Goal: Task Accomplishment & Management: Use online tool/utility

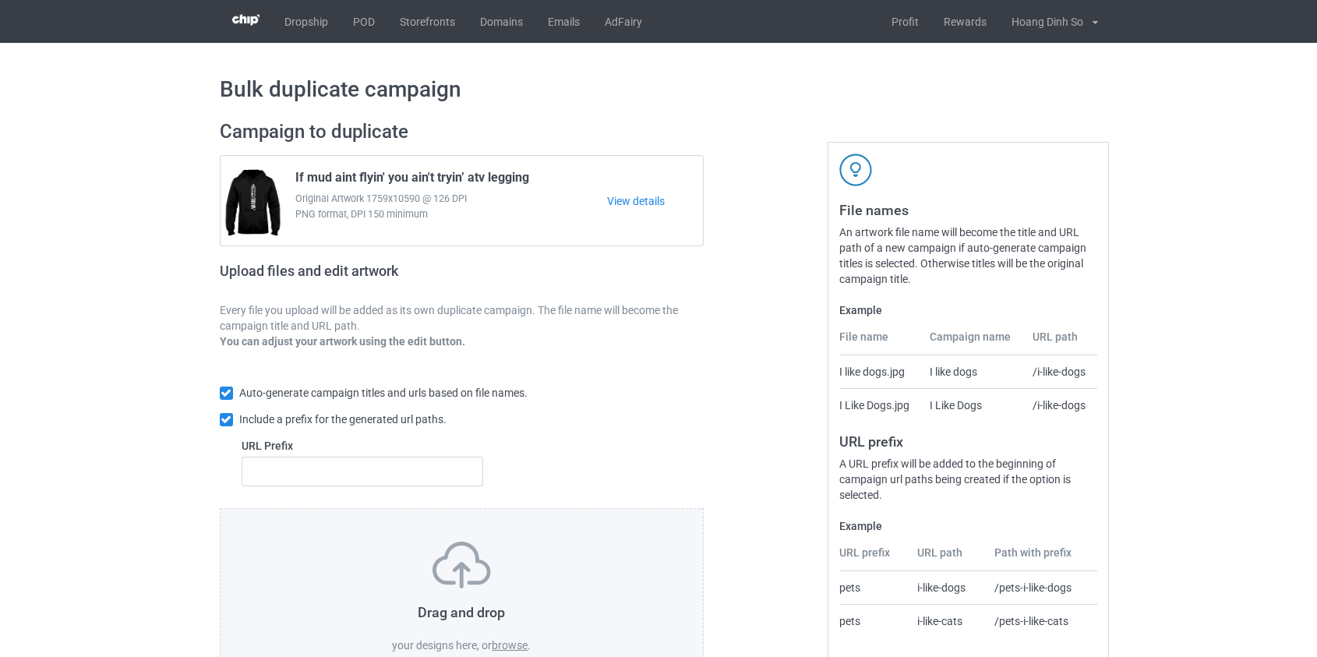
click at [512, 647] on label "browse" at bounding box center [510, 645] width 36 height 12
click at [0, 0] on input "browse" at bounding box center [0, 0] width 0 height 0
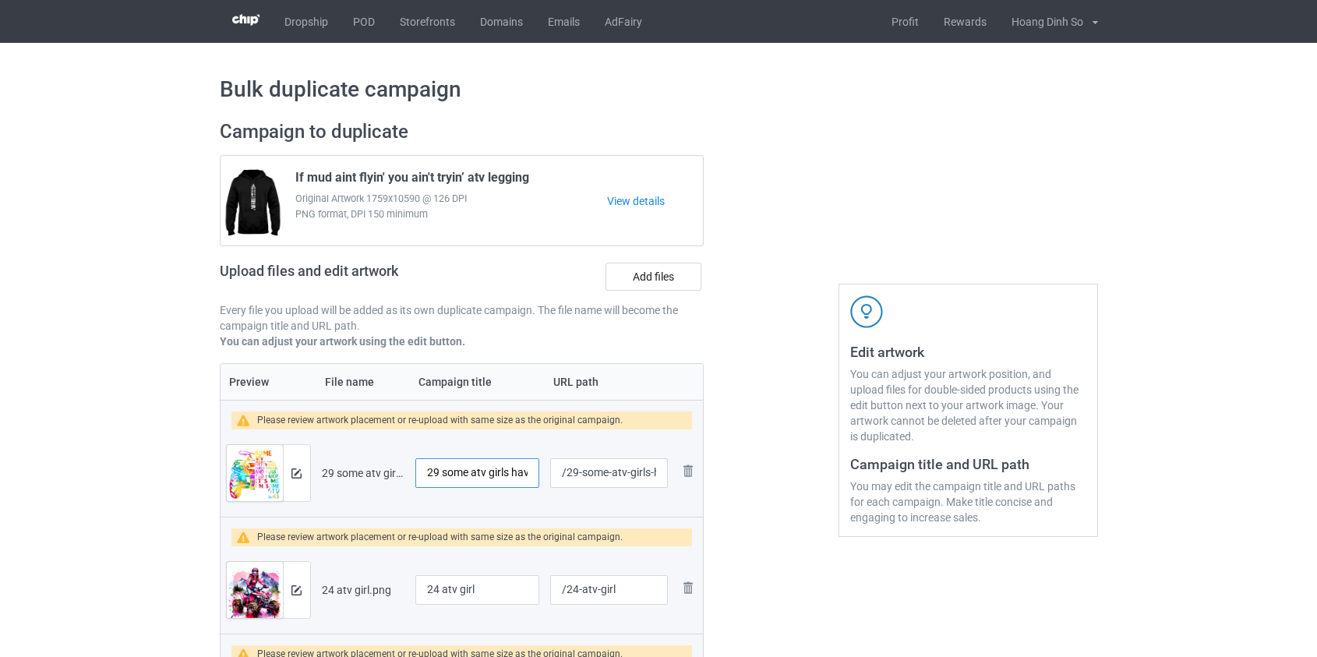
drag, startPoint x: 447, startPoint y: 475, endPoint x: 331, endPoint y: 453, distance: 118.3
click at [332, 453] on tr "Preview and edit artwork 29 some atv girls have tattoos pretty eyes.png 29 some…" at bounding box center [462, 472] width 483 height 87
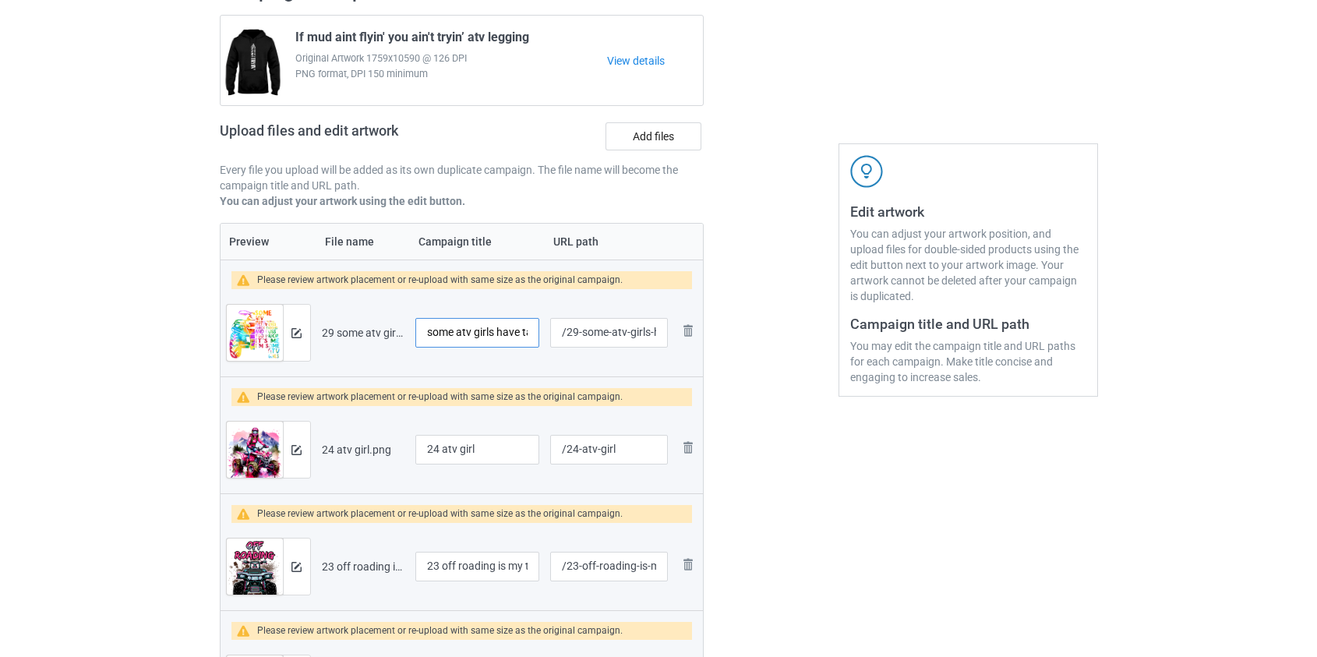
scroll to position [141, 0]
type input "some atv girls have tattoos pretty eyes"
drag, startPoint x: 444, startPoint y: 447, endPoint x: 354, endPoint y: 441, distance: 90.6
click at [354, 441] on tr "Preview and edit artwork 24 atv girl.png 24 atv girl /24-atv-girl Remove file" at bounding box center [462, 448] width 483 height 87
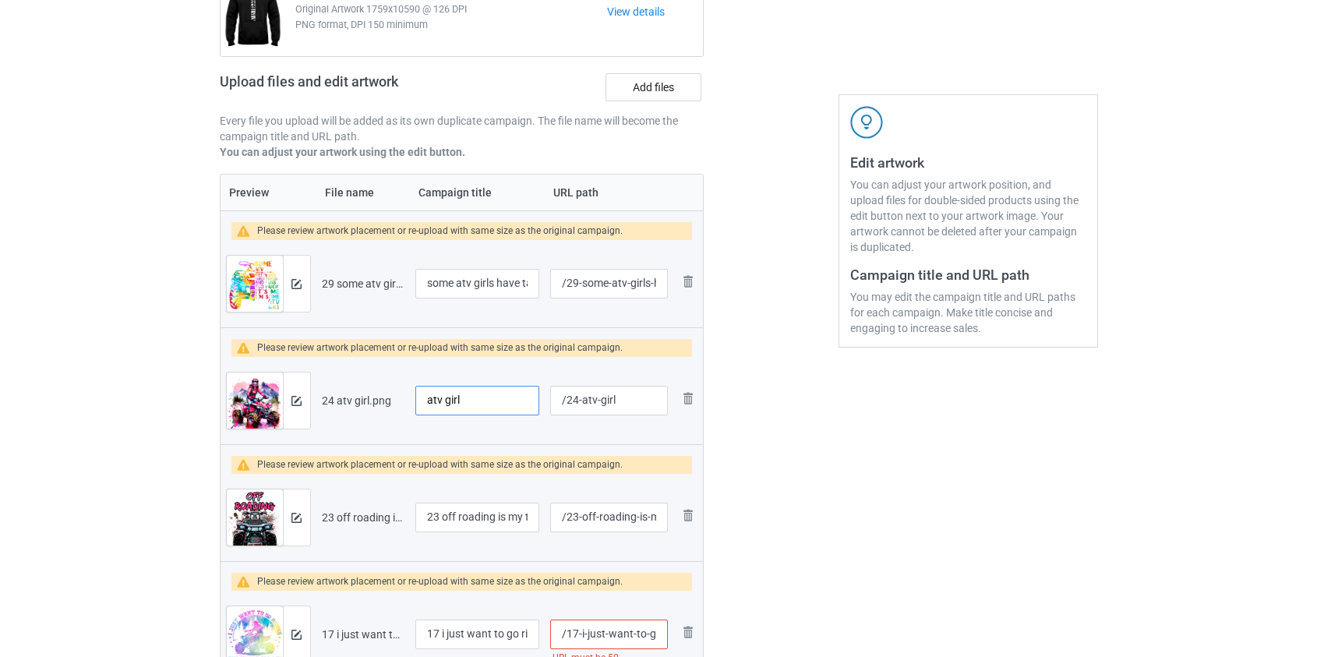
scroll to position [354, 0]
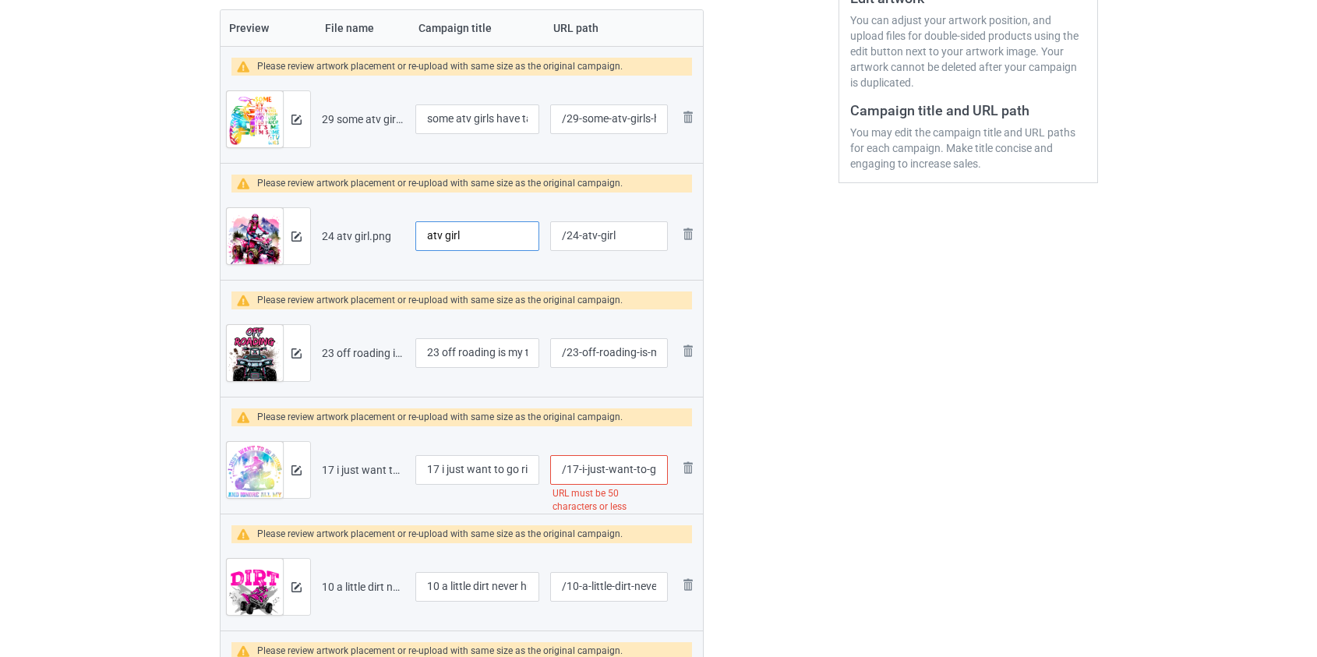
type input "atv girl"
drag, startPoint x: 444, startPoint y: 349, endPoint x: 362, endPoint y: 357, distance: 83.0
click at [362, 357] on tr "Preview and edit artwork 23 off roading is my therapy atv.png 23 off roading is…" at bounding box center [462, 352] width 483 height 87
type input "Off roading is my therapy atv"
click at [425, 238] on input "atv girl" at bounding box center [477, 236] width 125 height 30
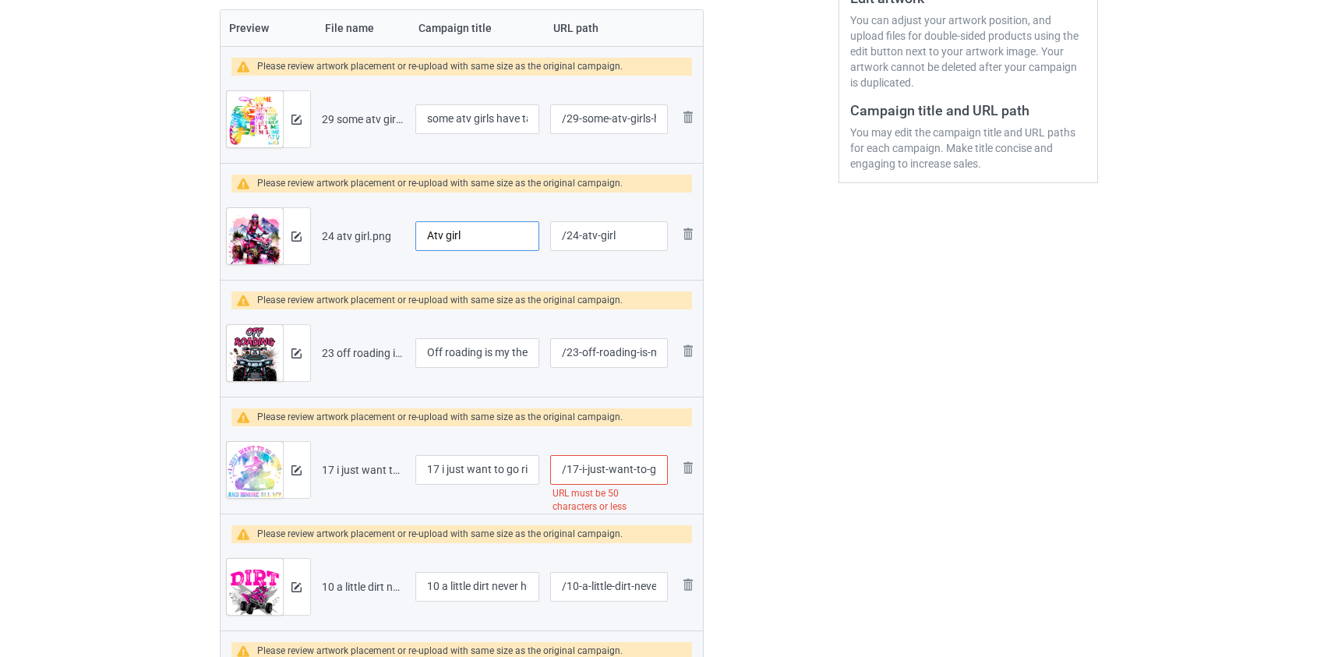
type input "Atv girl"
drag, startPoint x: 443, startPoint y: 470, endPoint x: 322, endPoint y: 475, distance: 121.7
click at [322, 475] on tr "Preview and edit artwork 17 i just want to go riding and ignore all my adult pr…" at bounding box center [462, 469] width 483 height 87
type input "I just want to go riding and ignore all my adult problem atv"
click at [613, 475] on input "/17-i-just-want-to-go-riding-and-ignore-all-my-adult-problem-atv" at bounding box center [608, 470] width 117 height 30
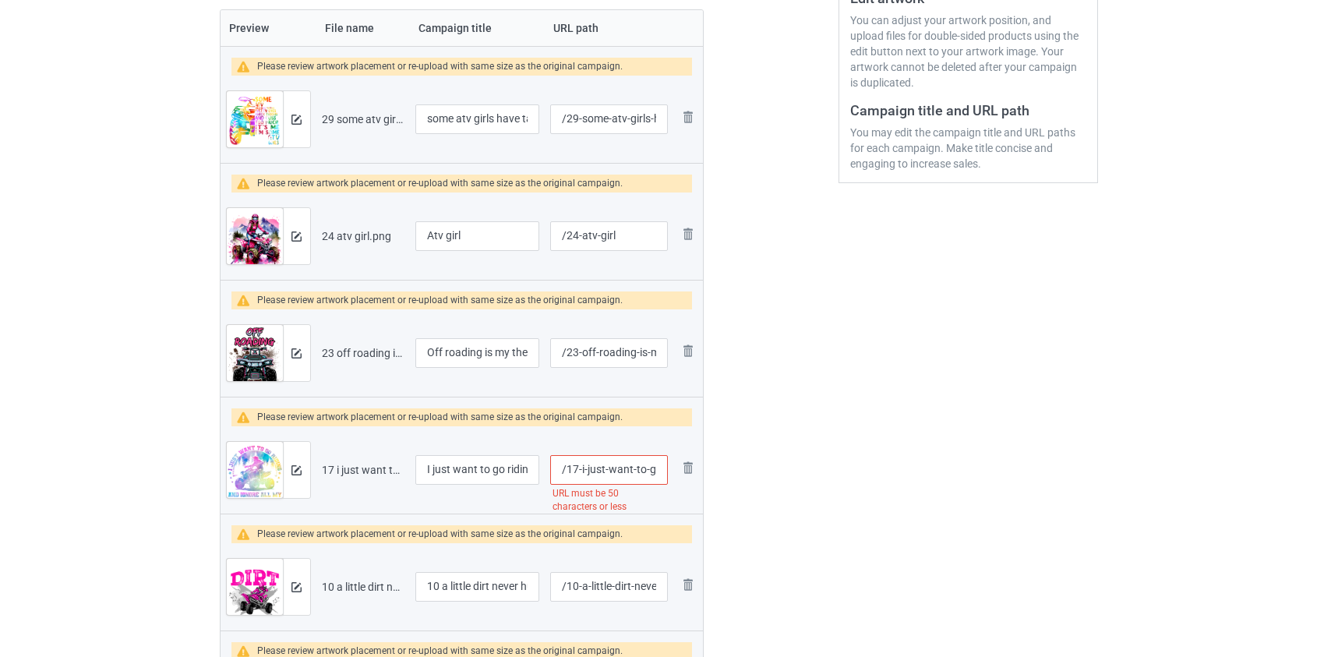
click at [613, 475] on input "/17-i-just-want-to-go-riding-and-ignore-all-my-adult-problem-atv" at bounding box center [608, 470] width 117 height 30
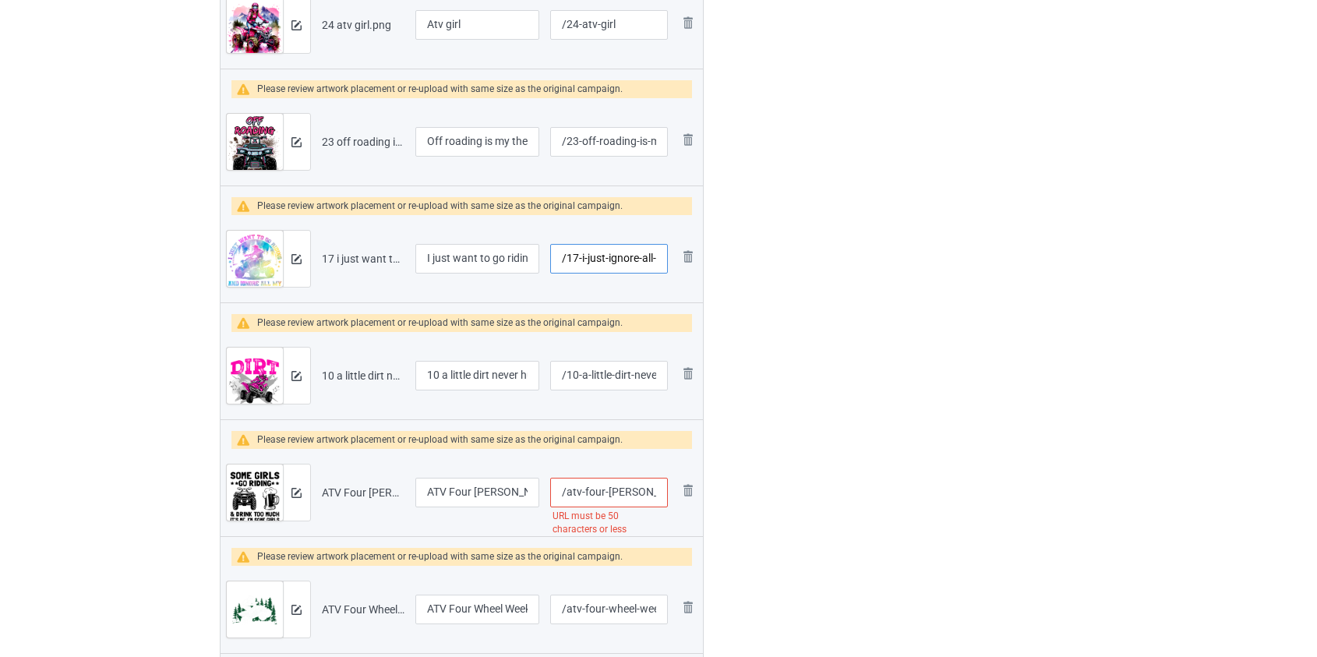
scroll to position [567, 0]
type input "/17-i-just-ignore-all-my-adult-problem-atv"
drag, startPoint x: 449, startPoint y: 376, endPoint x: 313, endPoint y: 368, distance: 136.7
click at [313, 368] on tr "Preview and edit artwork 10 a little dirt never hurt atv.png 10 a little dirt n…" at bounding box center [462, 373] width 483 height 87
type input "A little dirt never hurt atv"
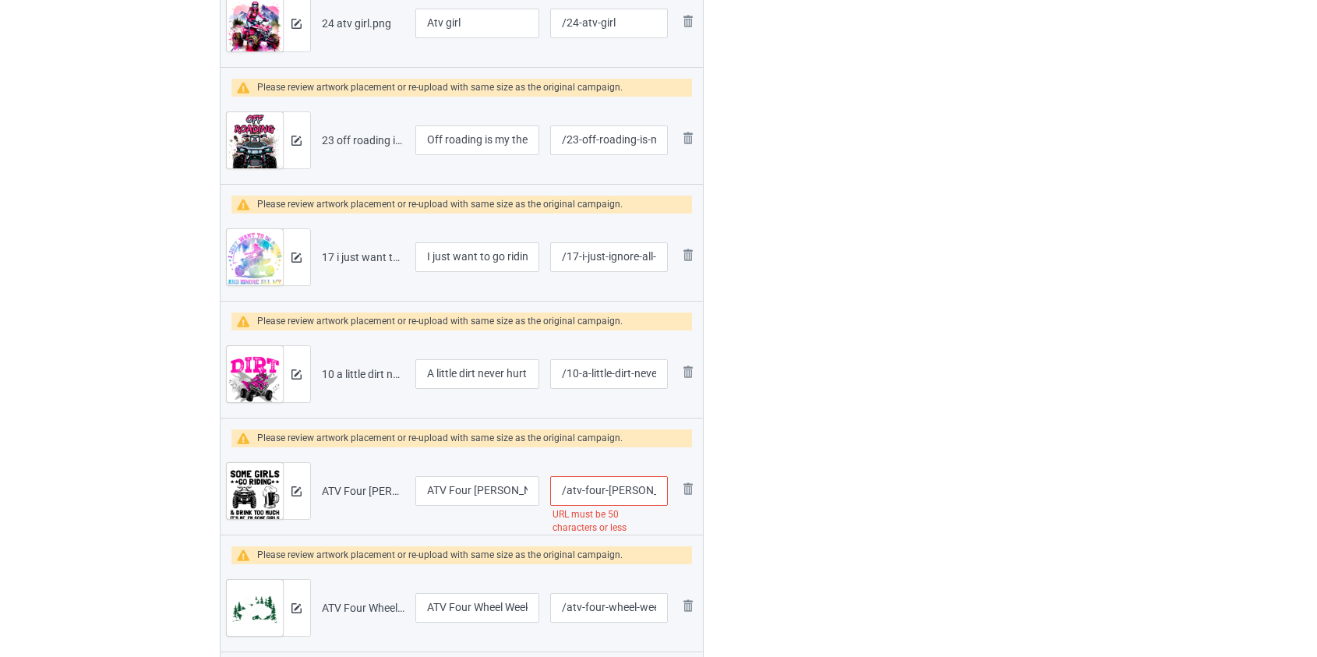
click at [623, 489] on input "/atv-four-wheeler-some-girls-go-riding-drink-too-much-it-s-me-i-m-some-girls" at bounding box center [608, 491] width 117 height 30
click at [593, 487] on input "/atv-four--some-girls-go-riding-drink-too-much-it-s-me-i-m-some-girls" at bounding box center [608, 491] width 117 height 30
click at [595, 489] on input "/atv-some-girls-go-riding-drink-too-much-it-s-me-i-m-some-girls" at bounding box center [608, 491] width 117 height 30
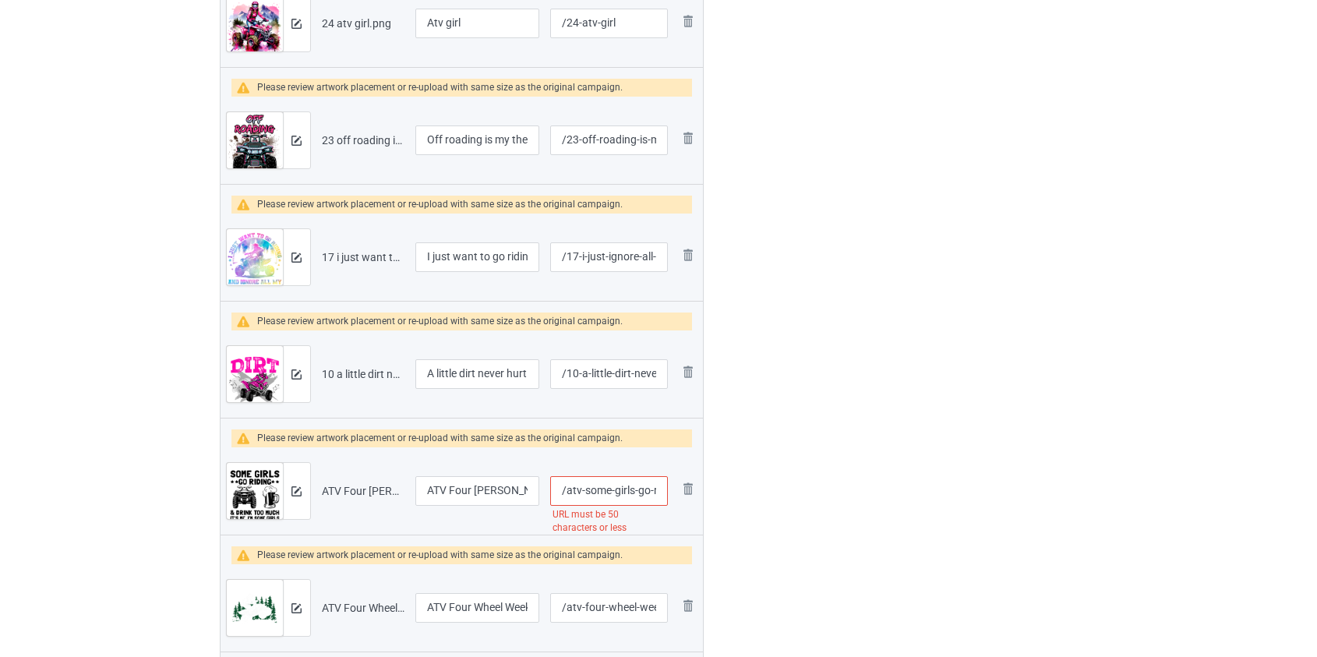
click at [595, 489] on input "/atv-some-girls-go-riding-drink-too-much-it-s-me-i-m-some-girls" at bounding box center [608, 491] width 117 height 30
type input "/atv-o-riding-drink-too-much-it-s-me-i-m-some-girls"
click at [693, 486] on img at bounding box center [688, 488] width 19 height 19
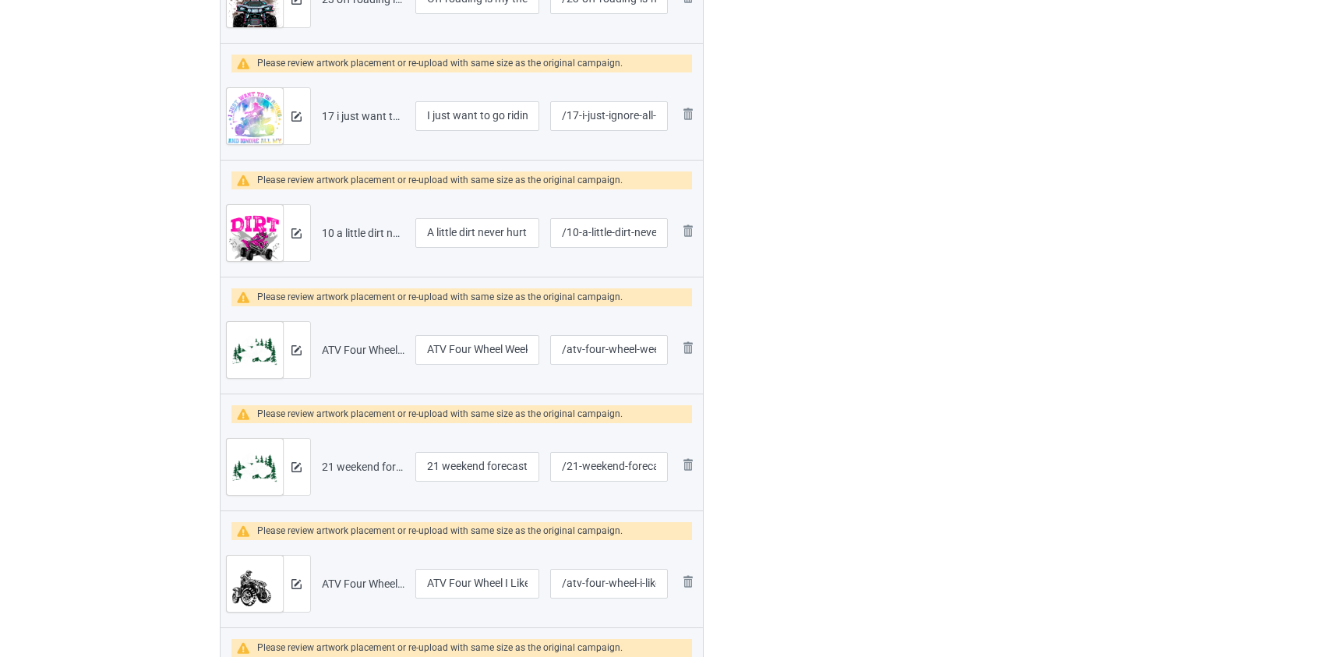
scroll to position [708, 0]
drag, startPoint x: 446, startPoint y: 465, endPoint x: 308, endPoint y: 466, distance: 138.0
click at [309, 467] on tr "Preview and edit artwork 21 weekend forecast four wheeling mud atv.png 21 weeke…" at bounding box center [462, 465] width 483 height 87
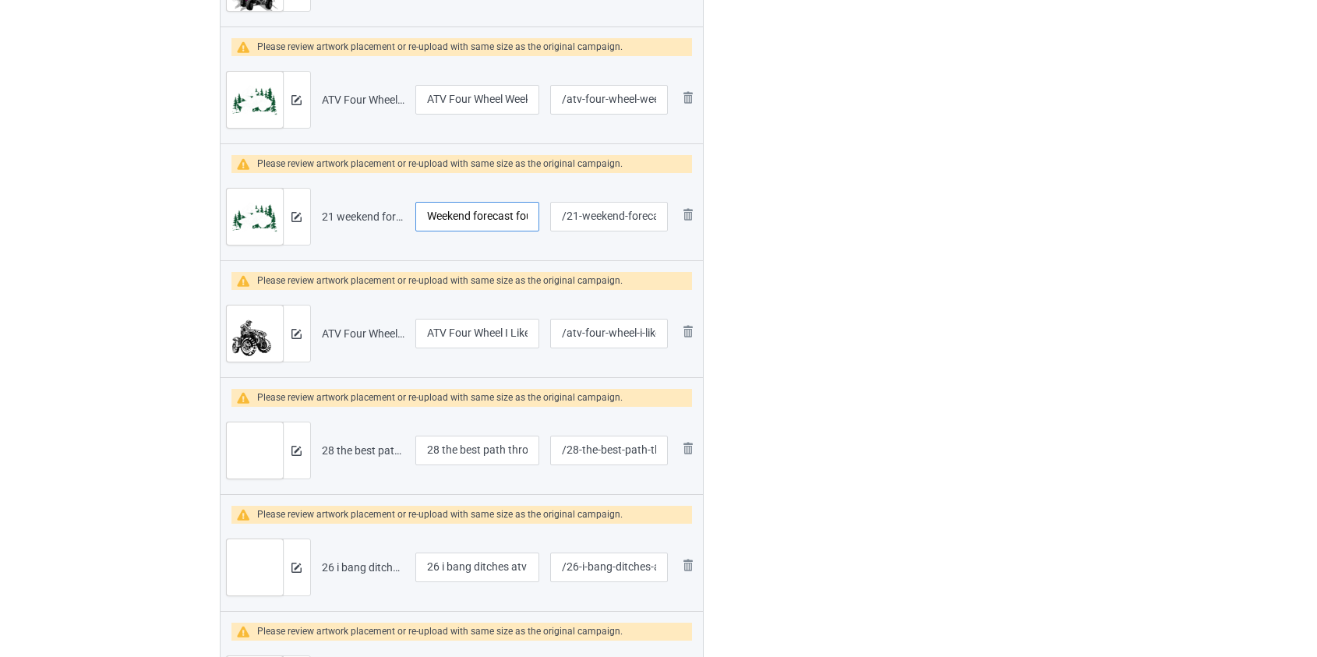
scroll to position [991, 0]
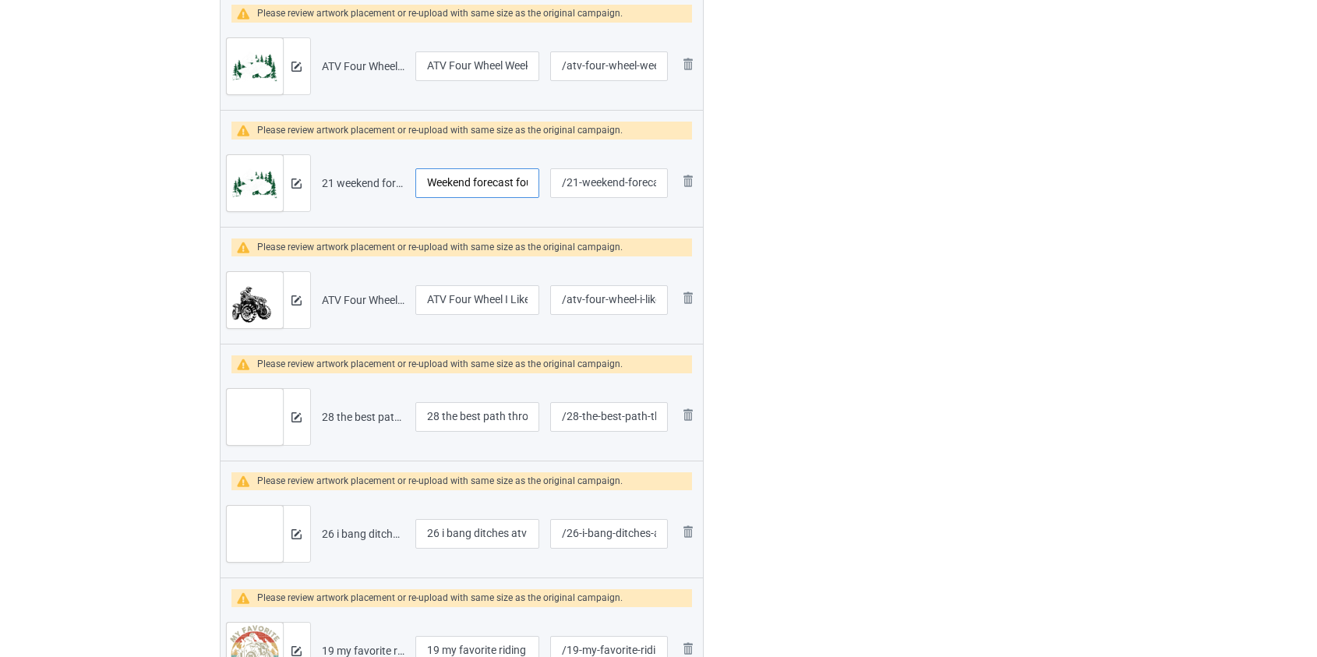
type input "Weekend forecast four wheeling mud atv"
drag, startPoint x: 444, startPoint y: 421, endPoint x: 341, endPoint y: 410, distance: 104.2
click at [342, 412] on tr "Preview and edit artwork 28 the best path through life atv.png 28 the best path…" at bounding box center [462, 416] width 483 height 87
type input "The best path through life atv"
drag, startPoint x: 443, startPoint y: 531, endPoint x: 347, endPoint y: 532, distance: 96.6
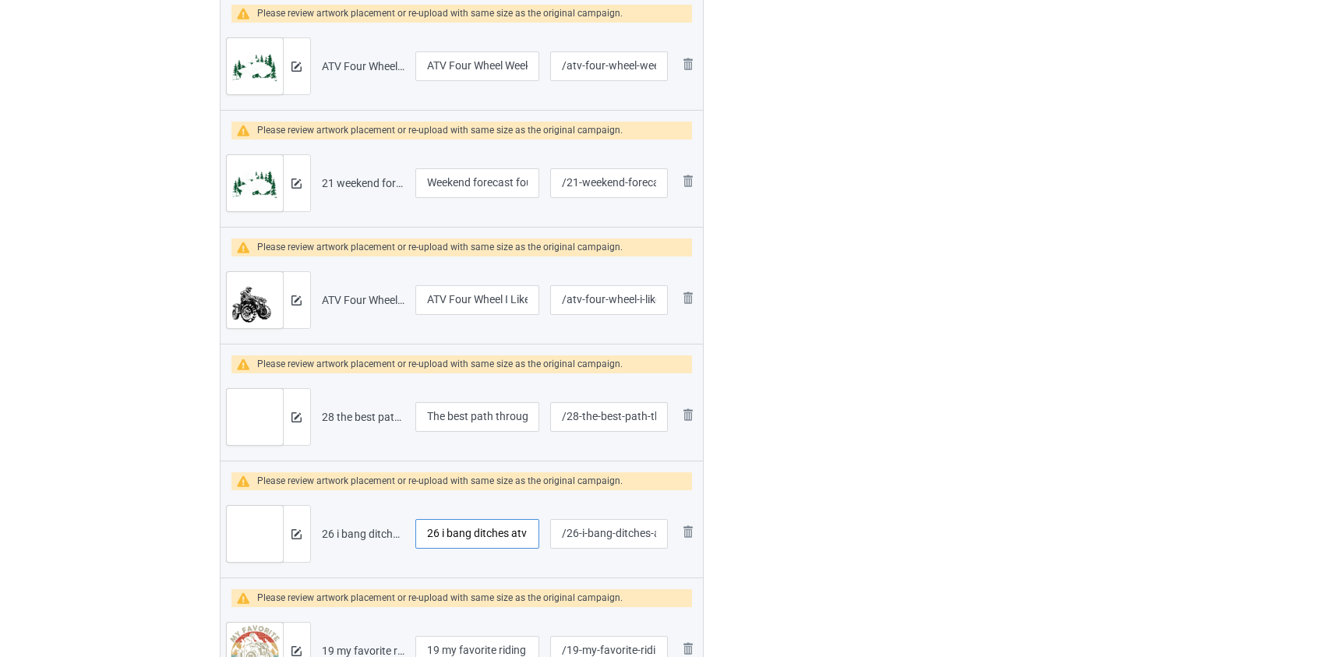
click at [350, 532] on tr "Preview and edit artwork 26 i bang ditches atv.png 26 i bang ditches atv /26-i-…" at bounding box center [462, 533] width 483 height 87
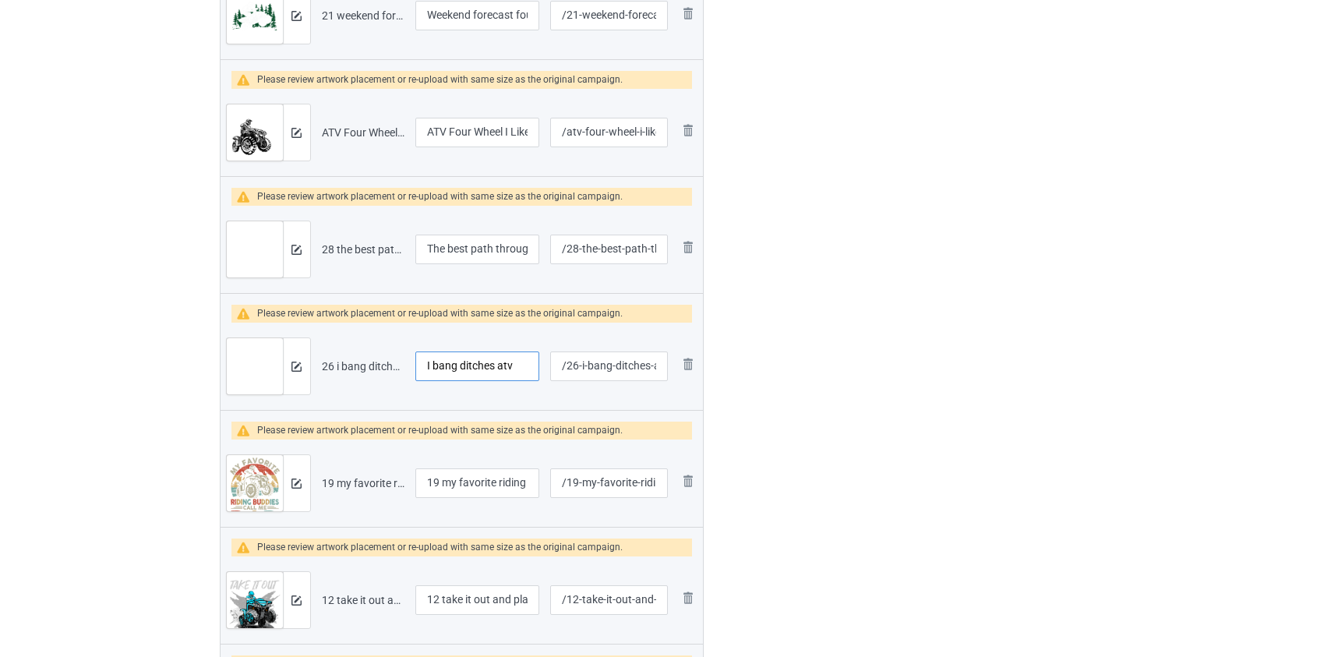
scroll to position [1204, 0]
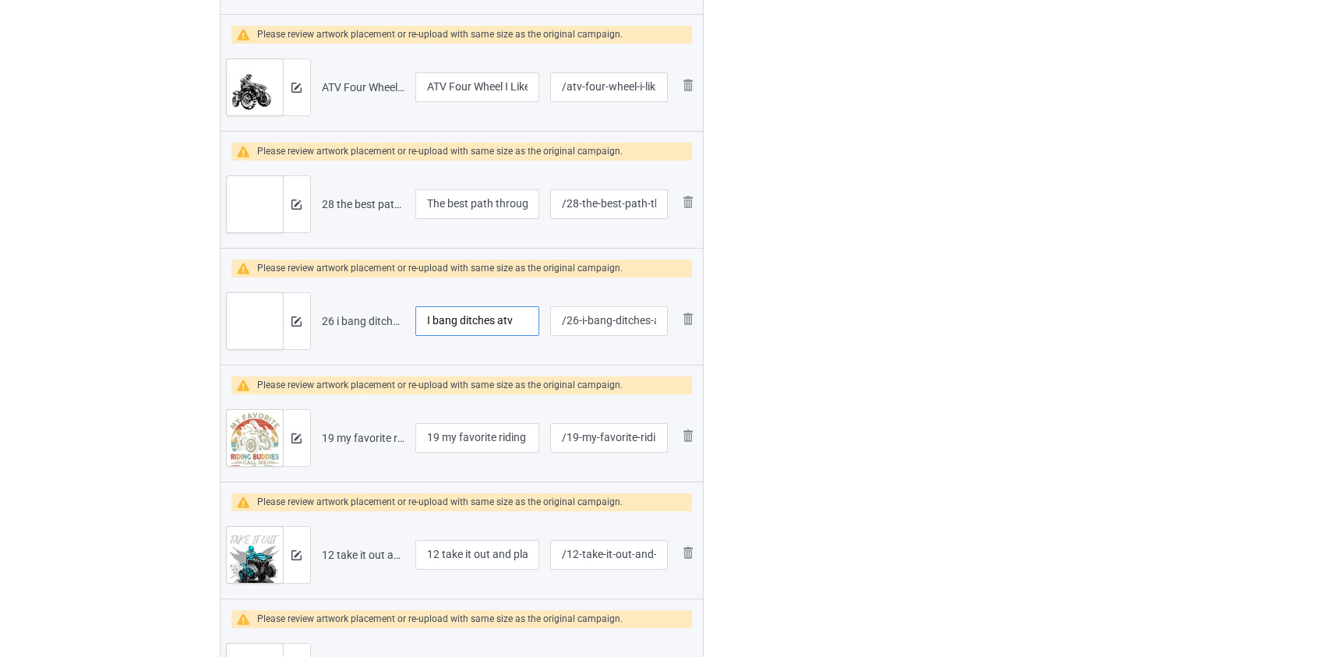
type input "I bang ditches atv"
drag, startPoint x: 448, startPoint y: 433, endPoint x: 260, endPoint y: 443, distance: 188.9
click at [260, 443] on tr "Preview and edit artwork 19 my favorite riding buddies call me dad atv.png 19 m…" at bounding box center [462, 437] width 483 height 87
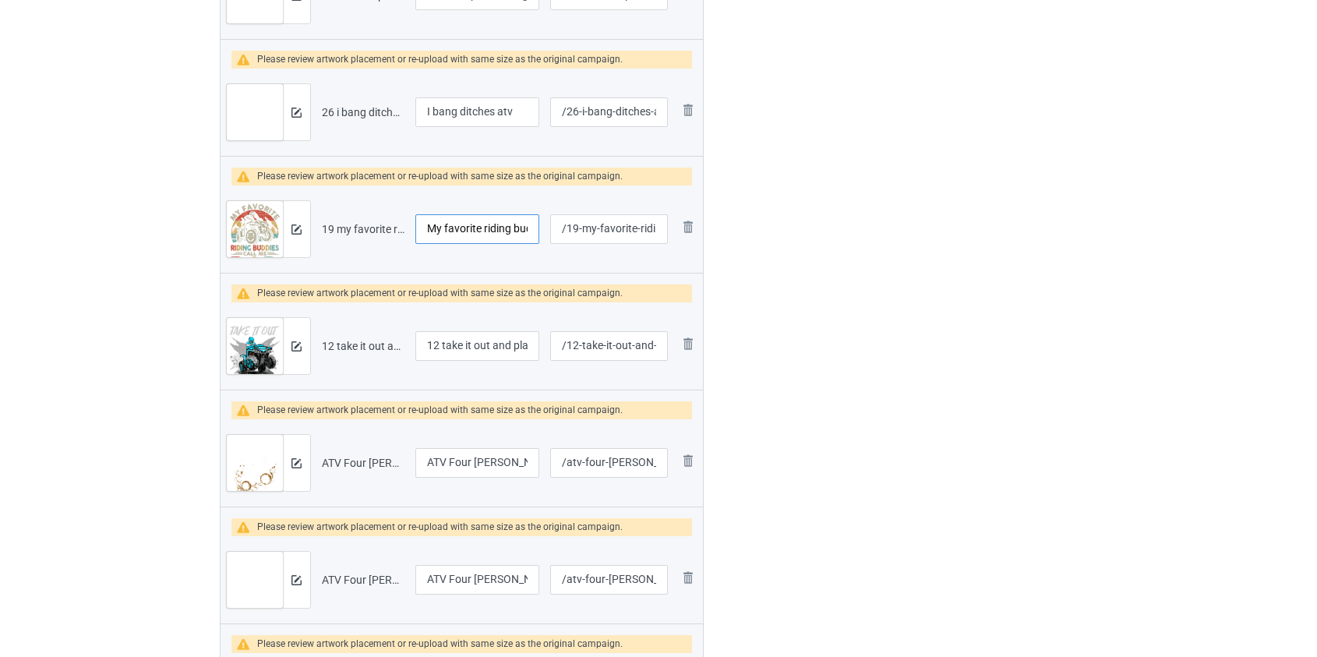
scroll to position [1417, 0]
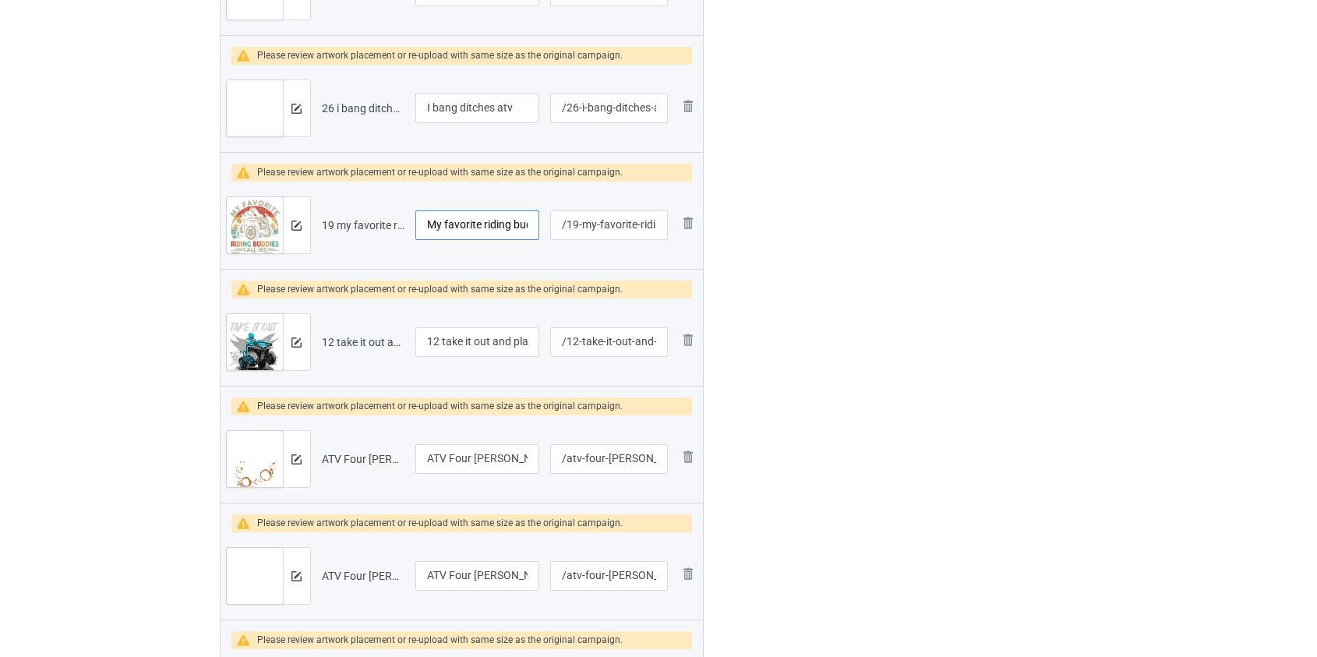
type input "My favorite riding buddies call me dad atv"
drag, startPoint x: 445, startPoint y: 340, endPoint x: 222, endPoint y: 353, distance: 223.3
click at [223, 353] on tr "Preview and edit artwork 12 take it out and play with it atv.png 12 take it out…" at bounding box center [462, 342] width 483 height 87
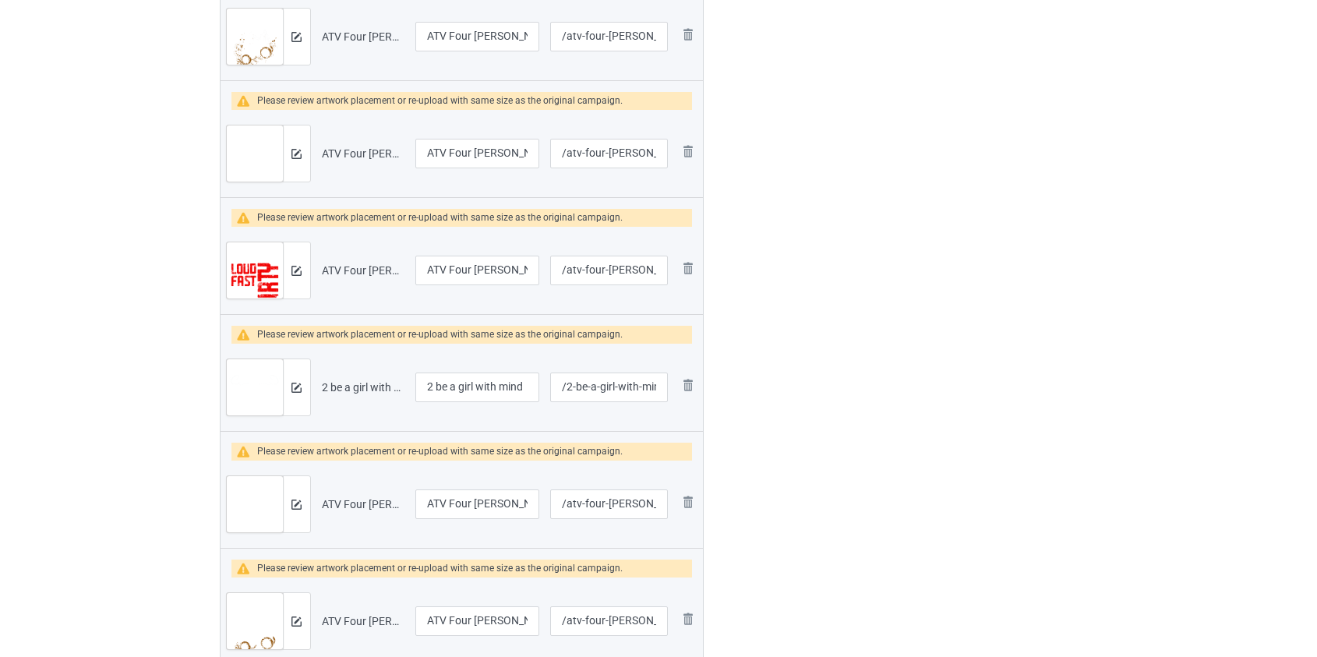
scroll to position [1842, 0]
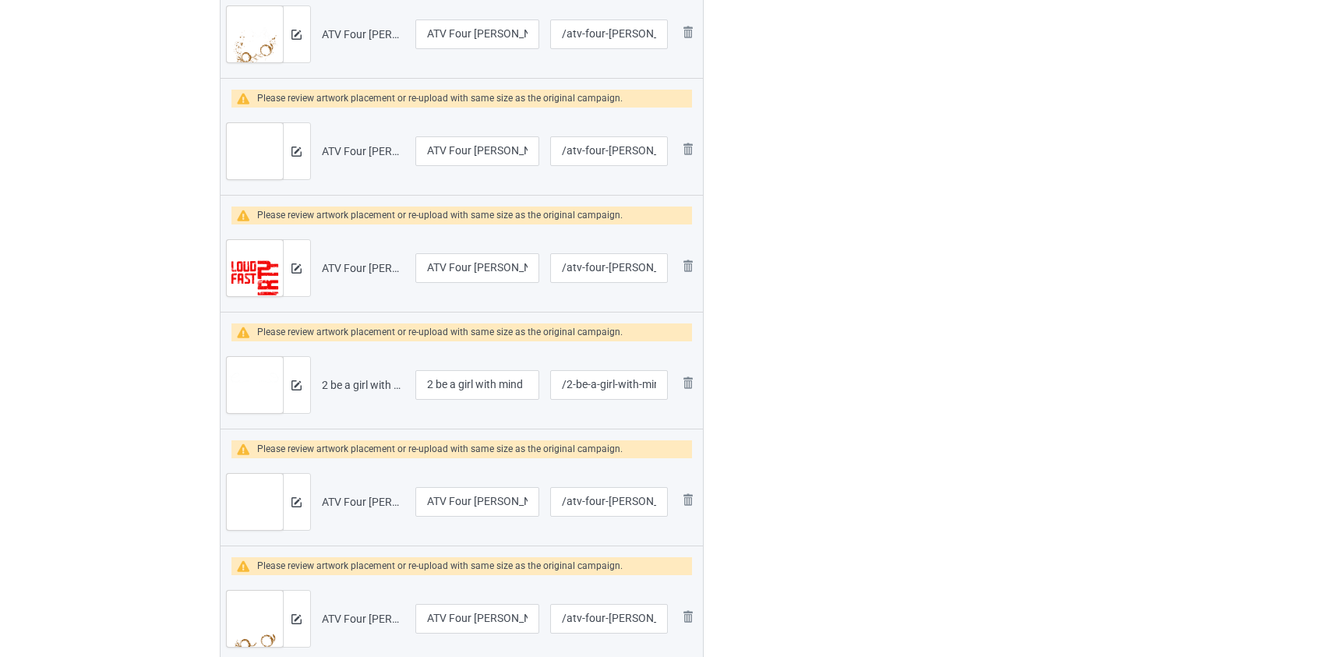
type input "Take it out and play with it atv"
drag, startPoint x: 440, startPoint y: 378, endPoint x: 252, endPoint y: 389, distance: 188.9
click at [253, 389] on tr "Preview and edit artwork 2 be a girl with mind atv.png 2 be a girl with mind at…" at bounding box center [462, 384] width 483 height 87
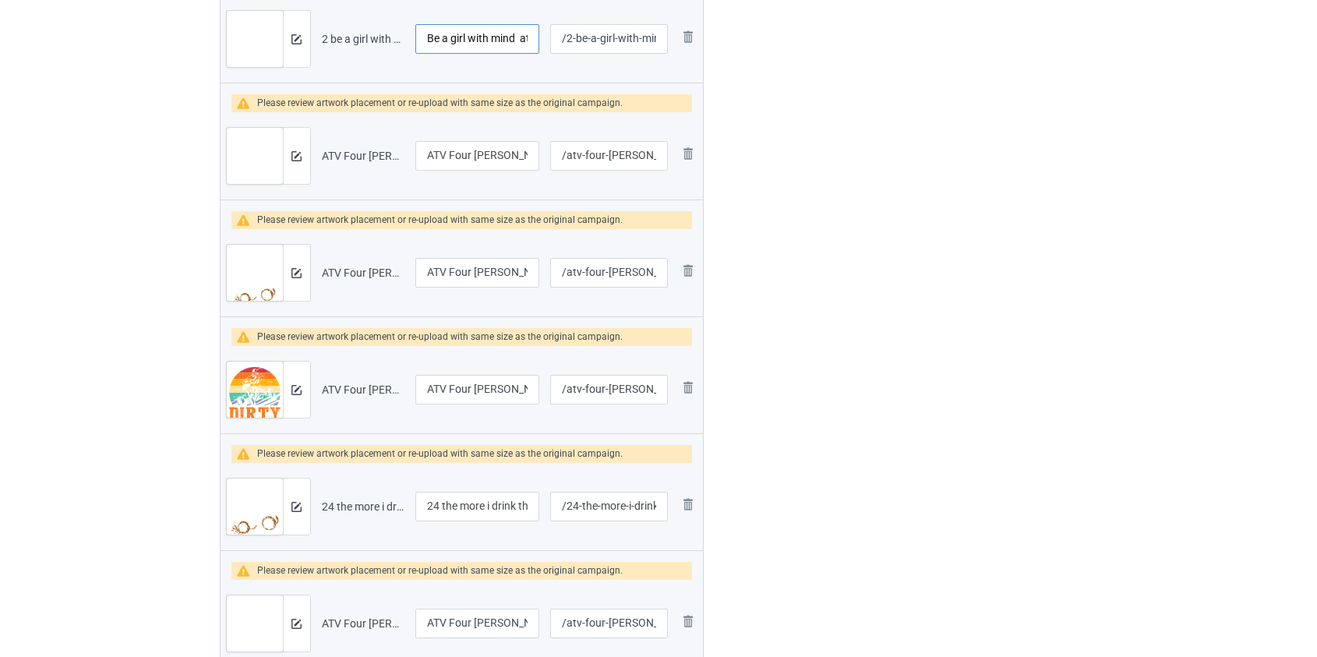
scroll to position [2196, 0]
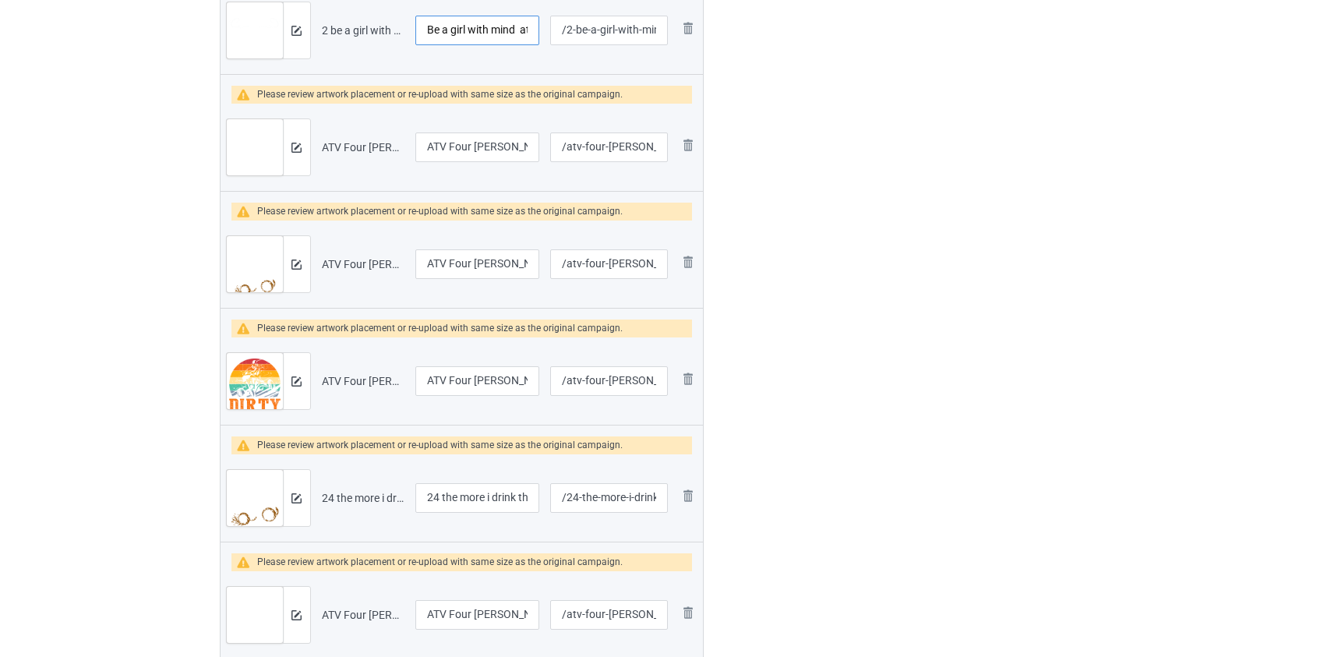
type input "Be a girl with mind atv"
drag, startPoint x: 447, startPoint y: 493, endPoint x: 326, endPoint y: 494, distance: 120.8
click at [330, 496] on tr "Preview and edit artwork 24 the more i drink the muddier atv.png 24 the more i …" at bounding box center [462, 497] width 483 height 87
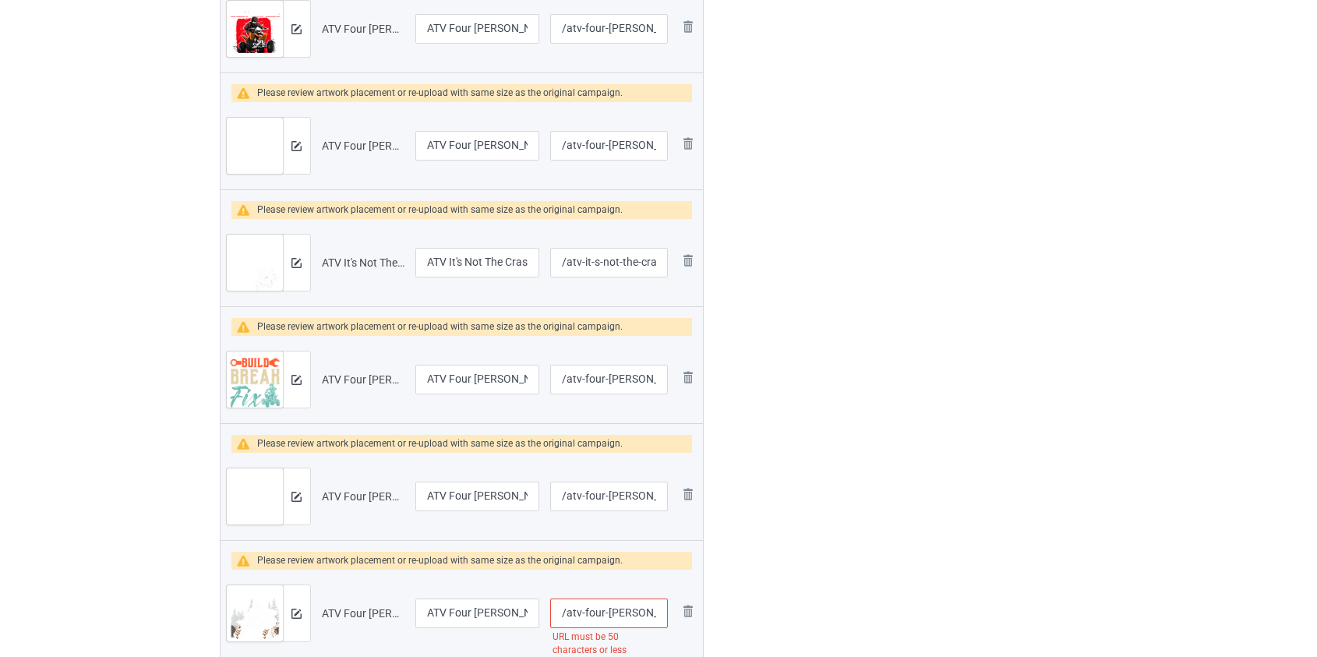
scroll to position [3400, 0]
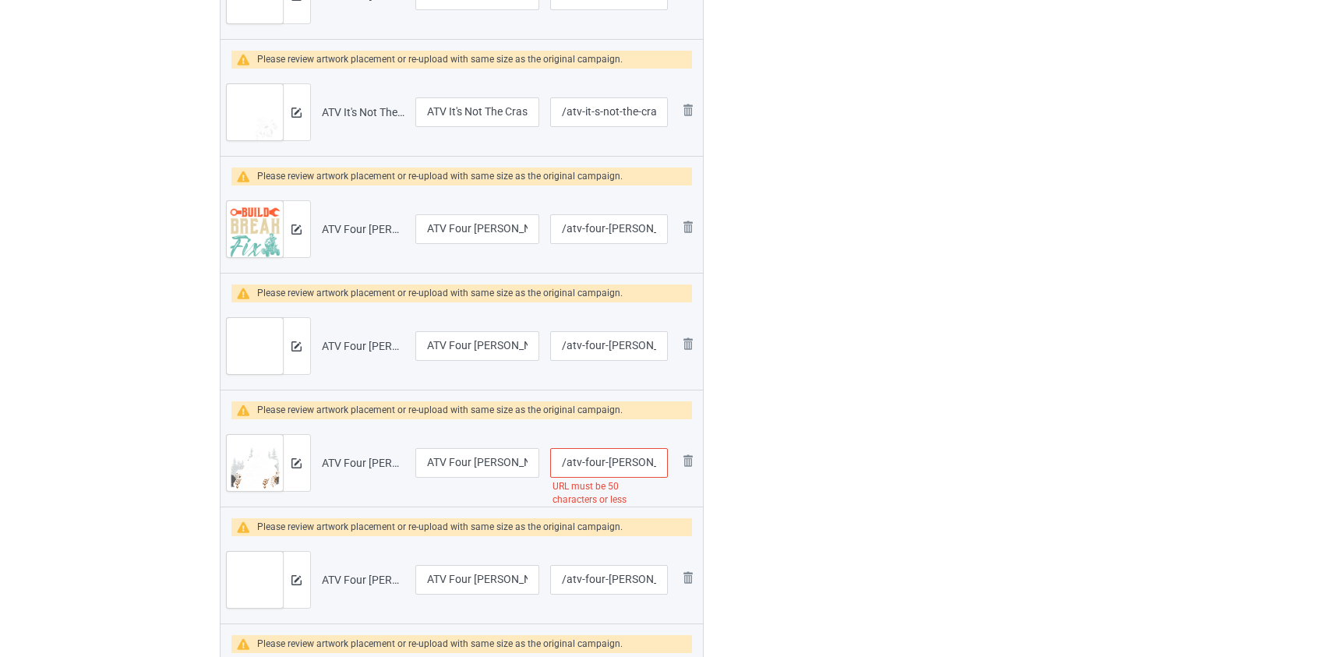
type input "The more i drink the muddier atv"
click at [599, 460] on input "/atv-four-wheeler-let-s-get-a-little-mud-on-the-tires" at bounding box center [608, 463] width 117 height 30
click at [589, 459] on input "/atv-four-wheeler-let-s-get-a-little-mud-on-the-tires" at bounding box center [608, 463] width 117 height 30
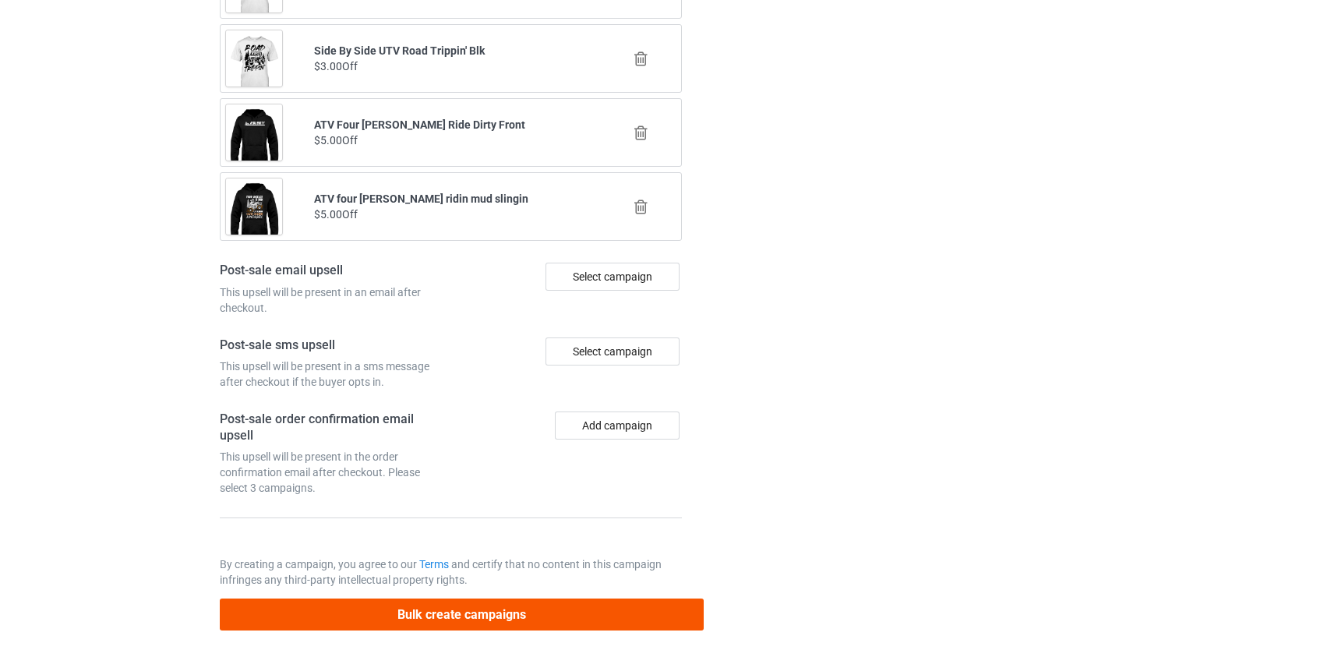
type input "/atv-let-s-get-a-little-mud-on-the-tires"
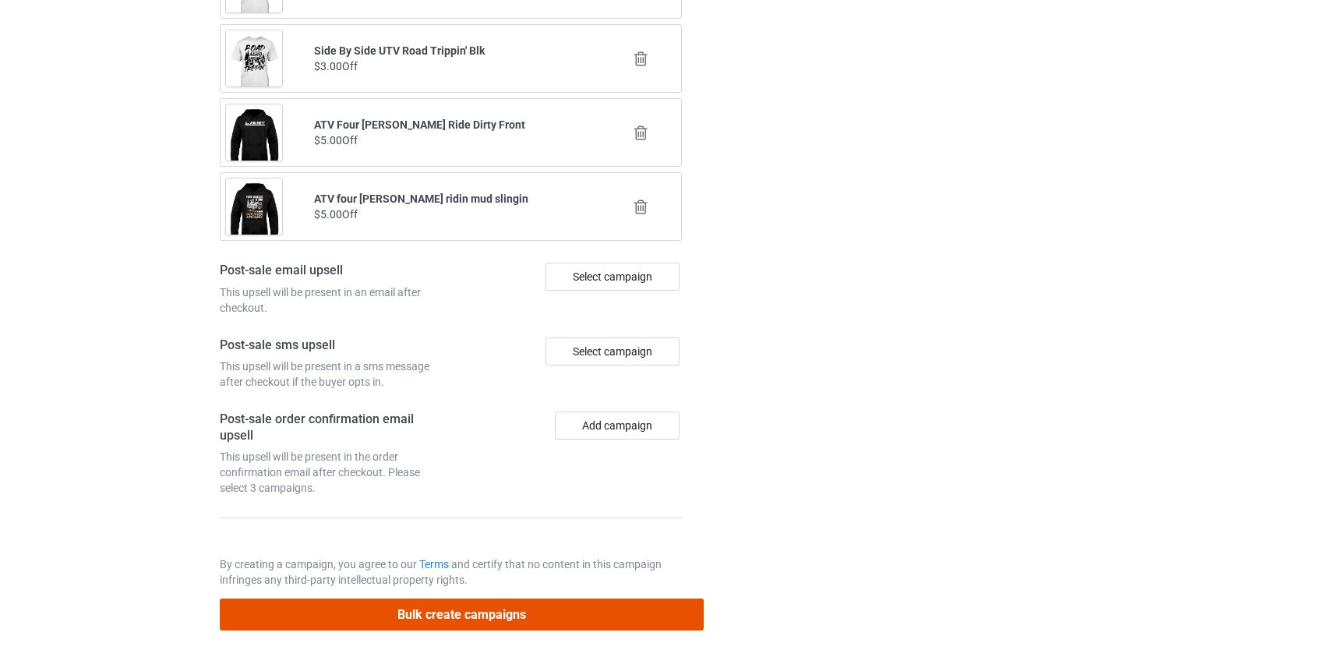
click at [454, 610] on button "Bulk create campaigns" at bounding box center [462, 615] width 485 height 32
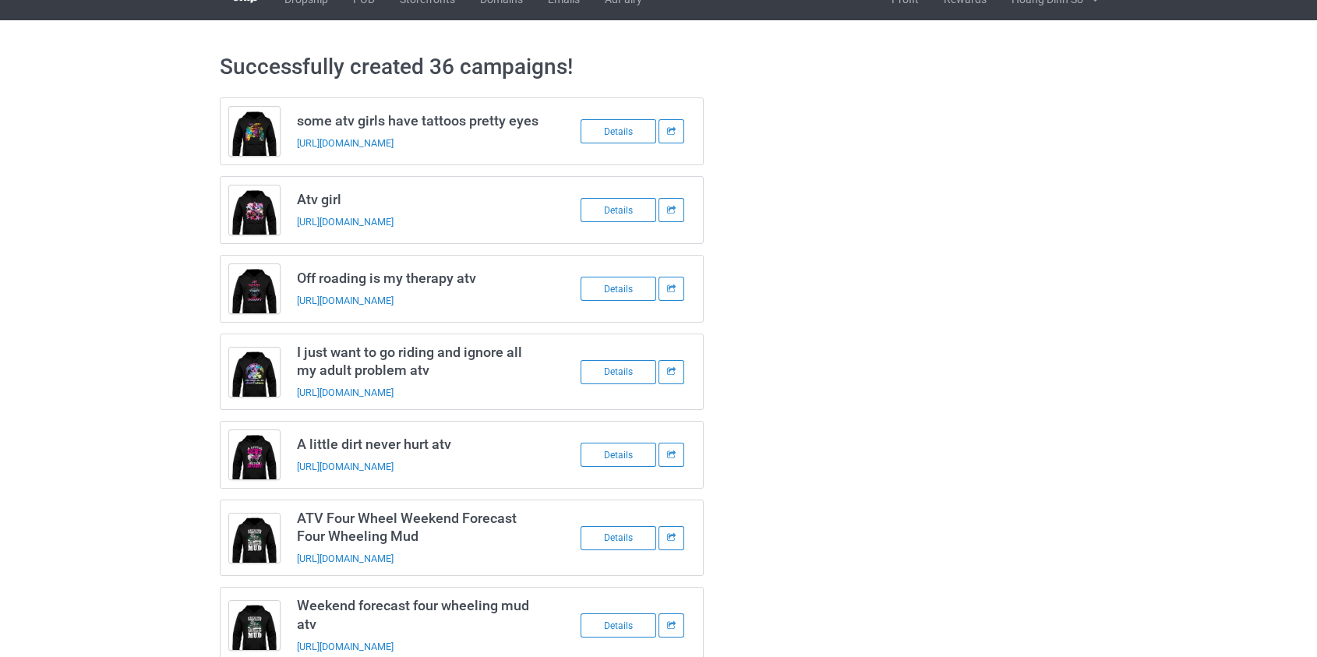
scroll to position [0, 0]
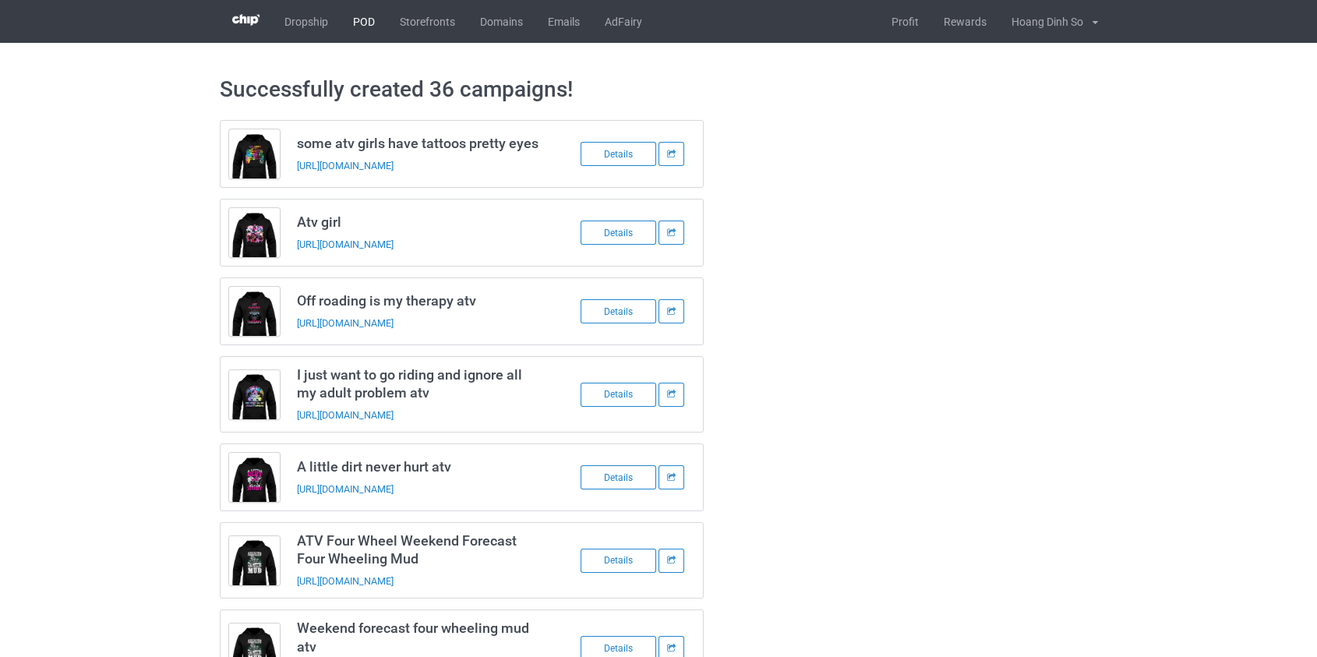
click at [358, 16] on link "POD" at bounding box center [364, 21] width 47 height 43
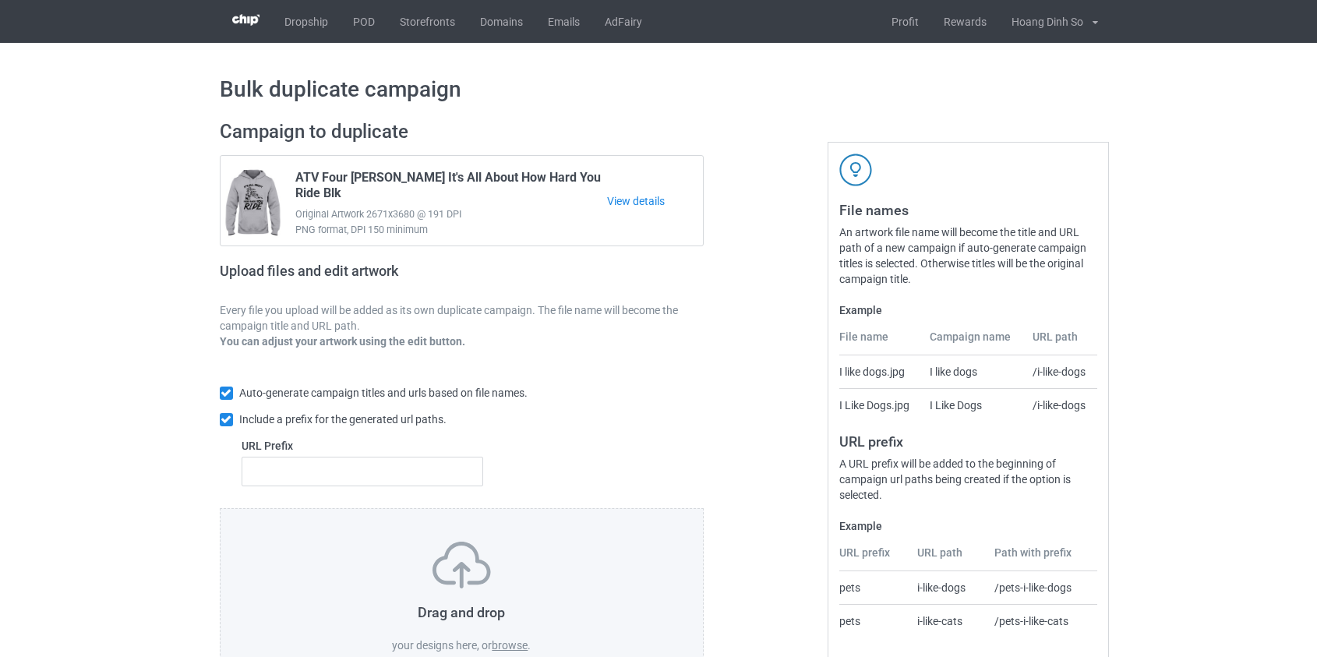
click at [520, 641] on label "browse" at bounding box center [510, 645] width 36 height 12
click at [0, 0] on input "browse" at bounding box center [0, 0] width 0 height 0
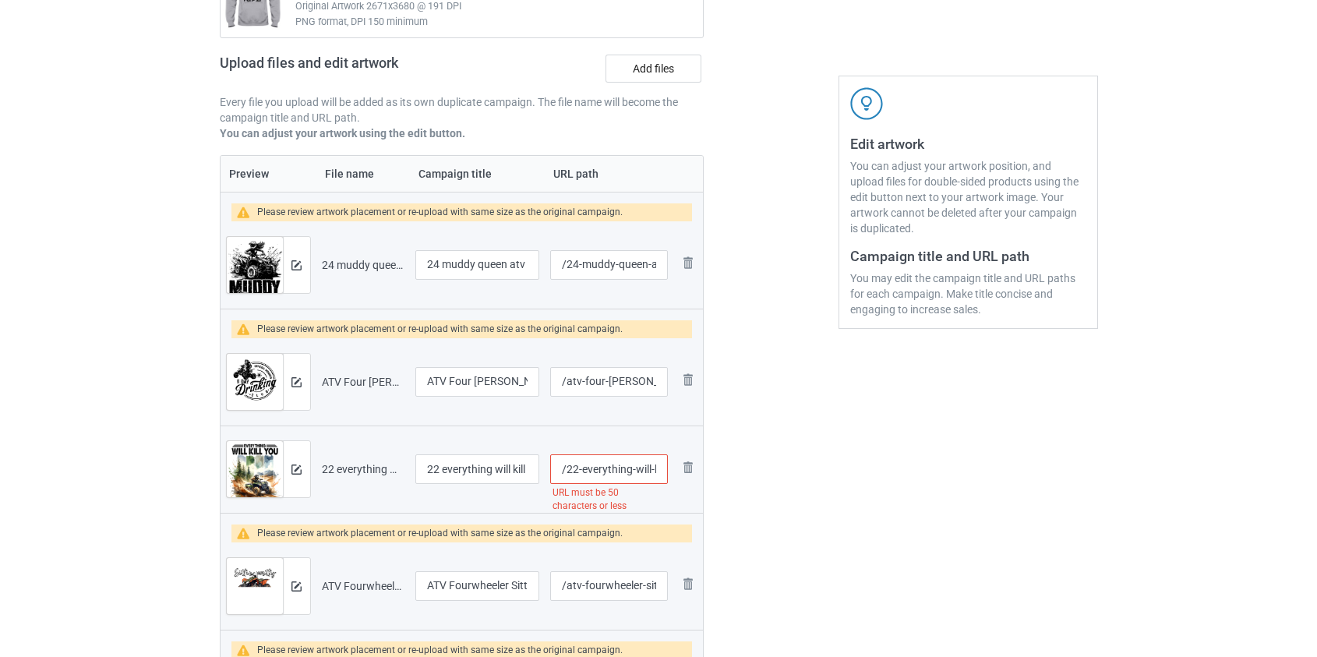
scroll to position [212, 0]
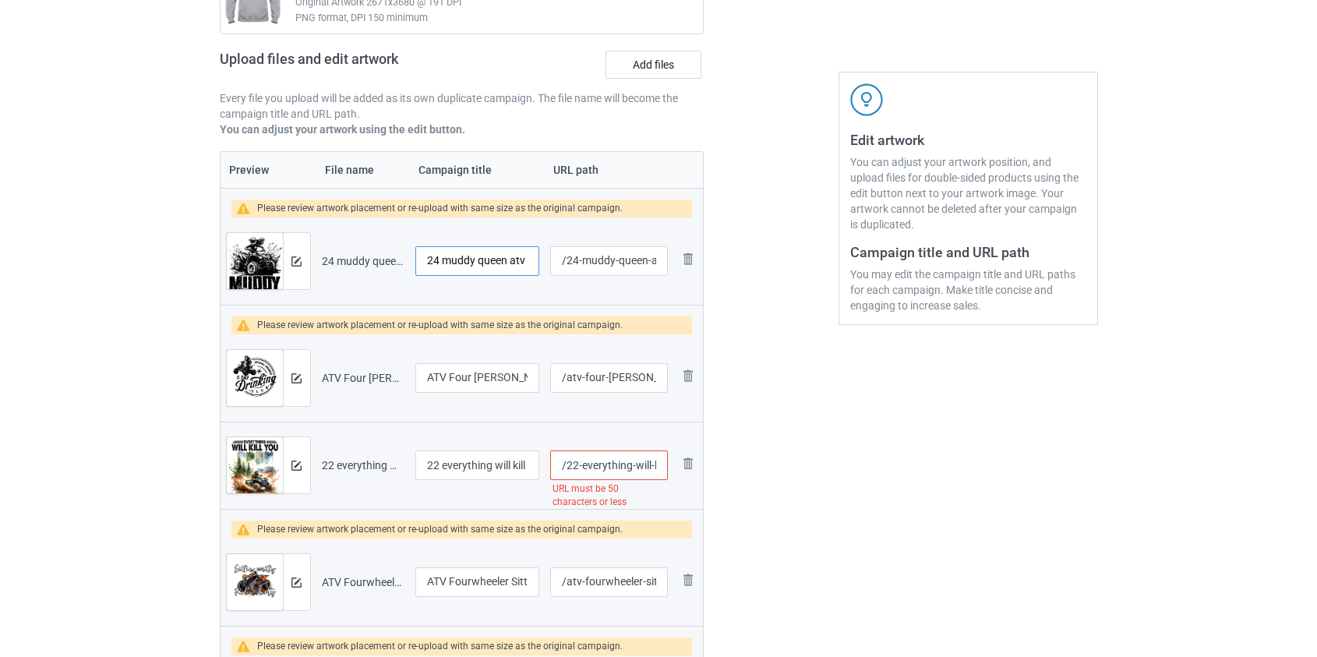
drag, startPoint x: 446, startPoint y: 251, endPoint x: 317, endPoint y: 266, distance: 129.4
click at [317, 266] on tr "Preview and edit artwork 24 muddy queen atv.png 24 muddy queen atv /24-muddy-qu…" at bounding box center [462, 260] width 483 height 87
type input "Muddy queen atv"
drag, startPoint x: 446, startPoint y: 460, endPoint x: 350, endPoint y: 468, distance: 96.2
click at [351, 468] on tr "Preview and edit artwork 22 everything will kill you so choose something fun at…" at bounding box center [462, 465] width 483 height 87
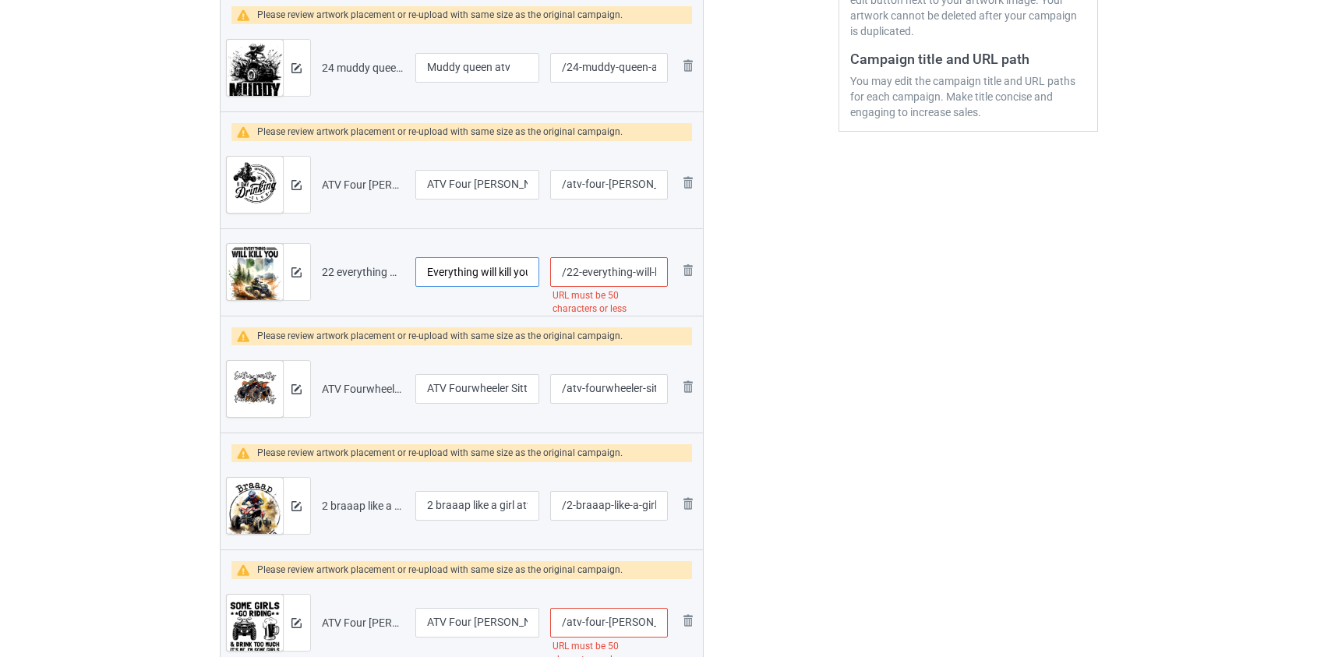
scroll to position [425, 0]
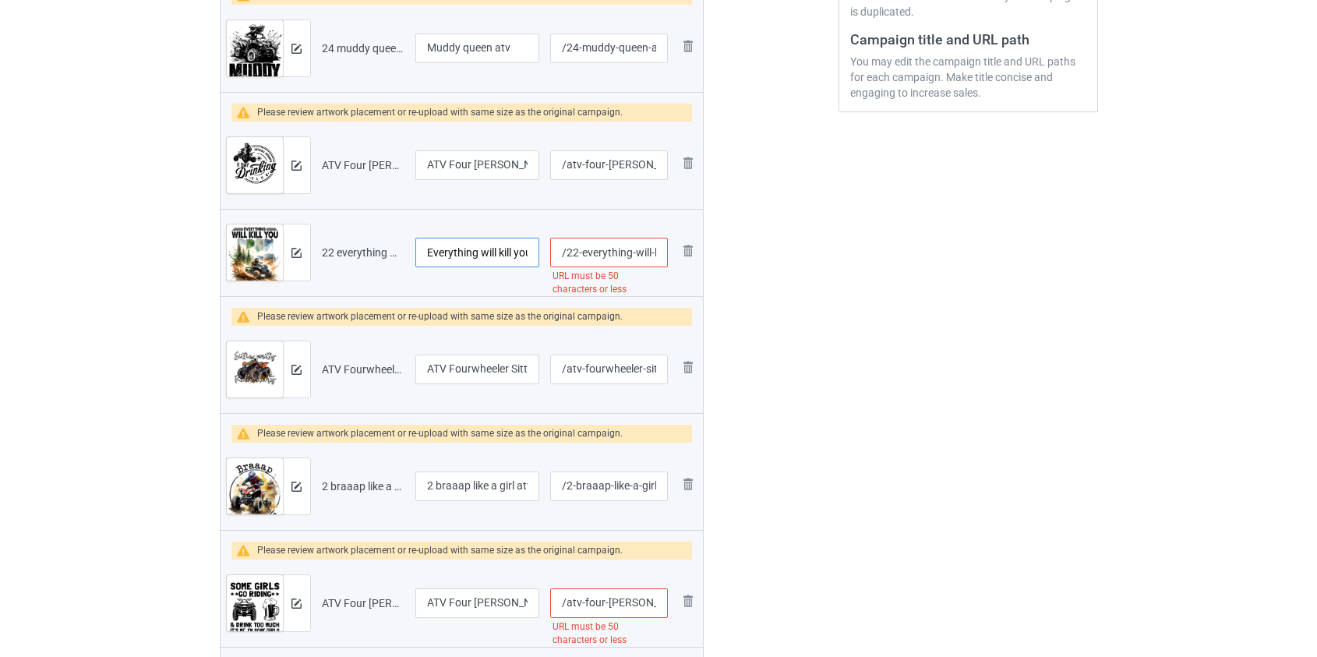
type input "Everything will kill you so choose something fun atv"
drag, startPoint x: 442, startPoint y: 479, endPoint x: 320, endPoint y: 488, distance: 122.7
click at [320, 488] on tr "Preview and edit artwork 2 braaap like a girl atv.png 2 braaap like a girl atv …" at bounding box center [462, 486] width 483 height 87
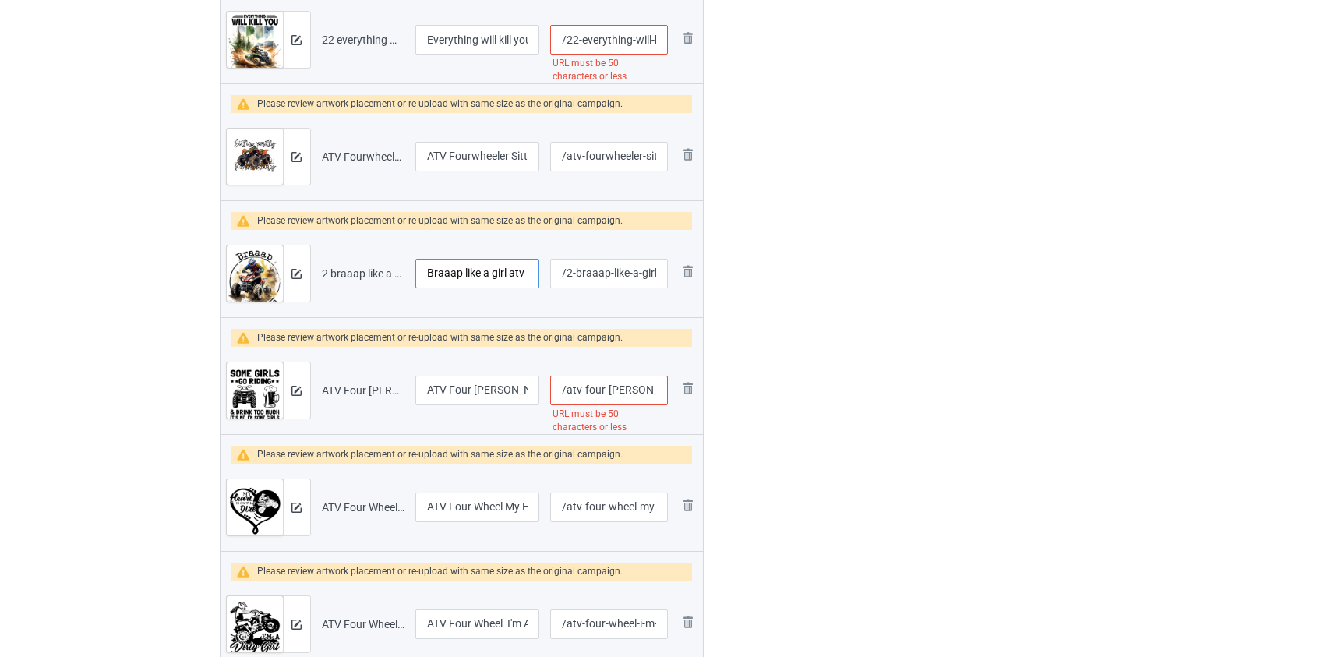
scroll to position [850, 0]
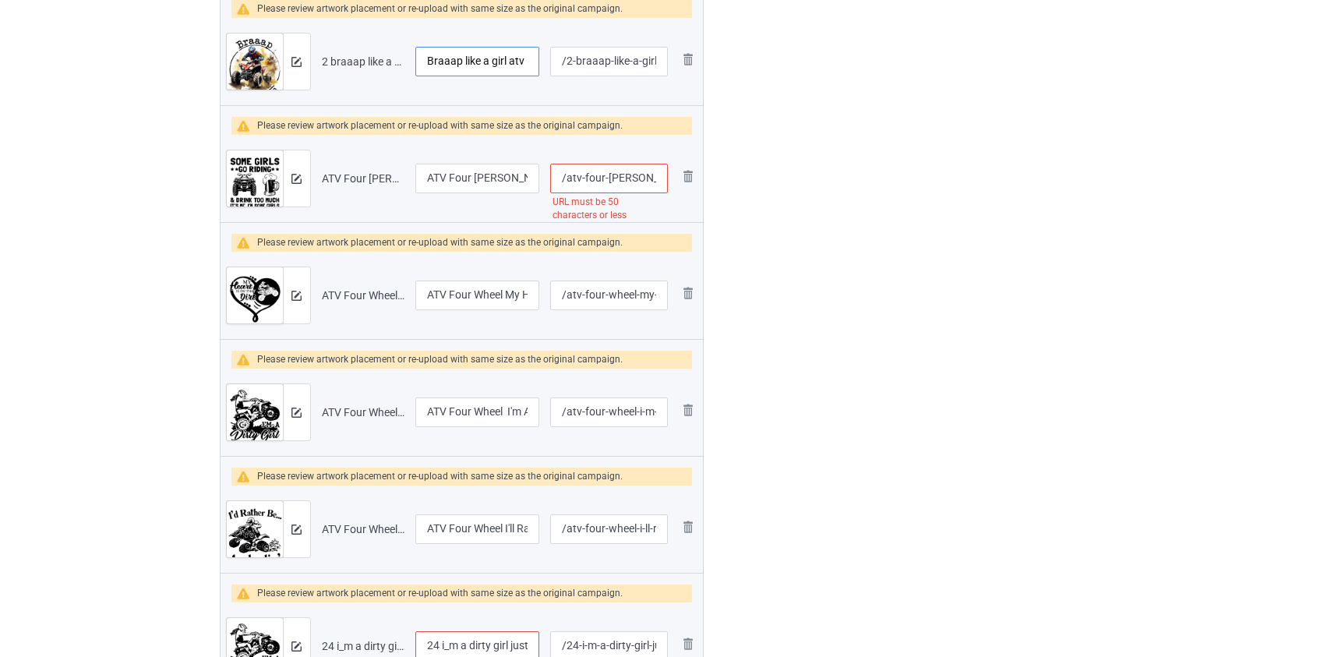
type input "Braaap like a girl atv"
click at [593, 177] on input "/atv-four-wheeler-some-girls-go-riding-drink-too-much-it-s-me-i-m-some-girls" at bounding box center [608, 179] width 117 height 30
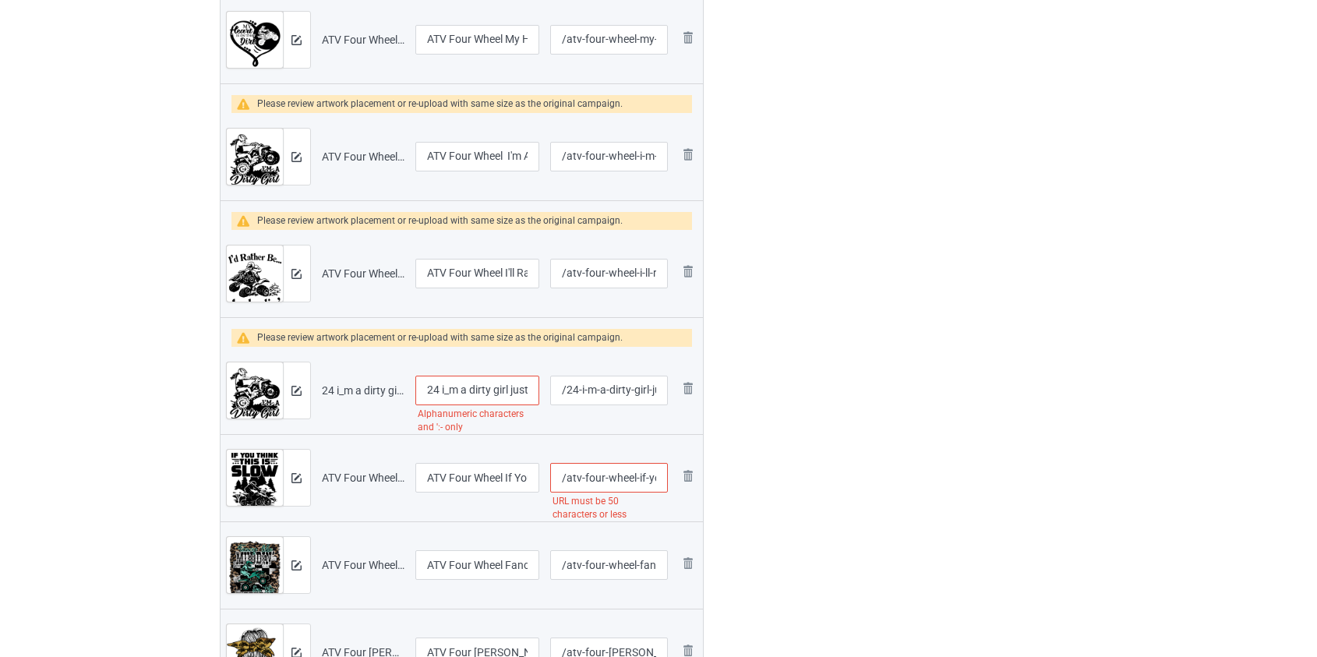
scroll to position [1133, 0]
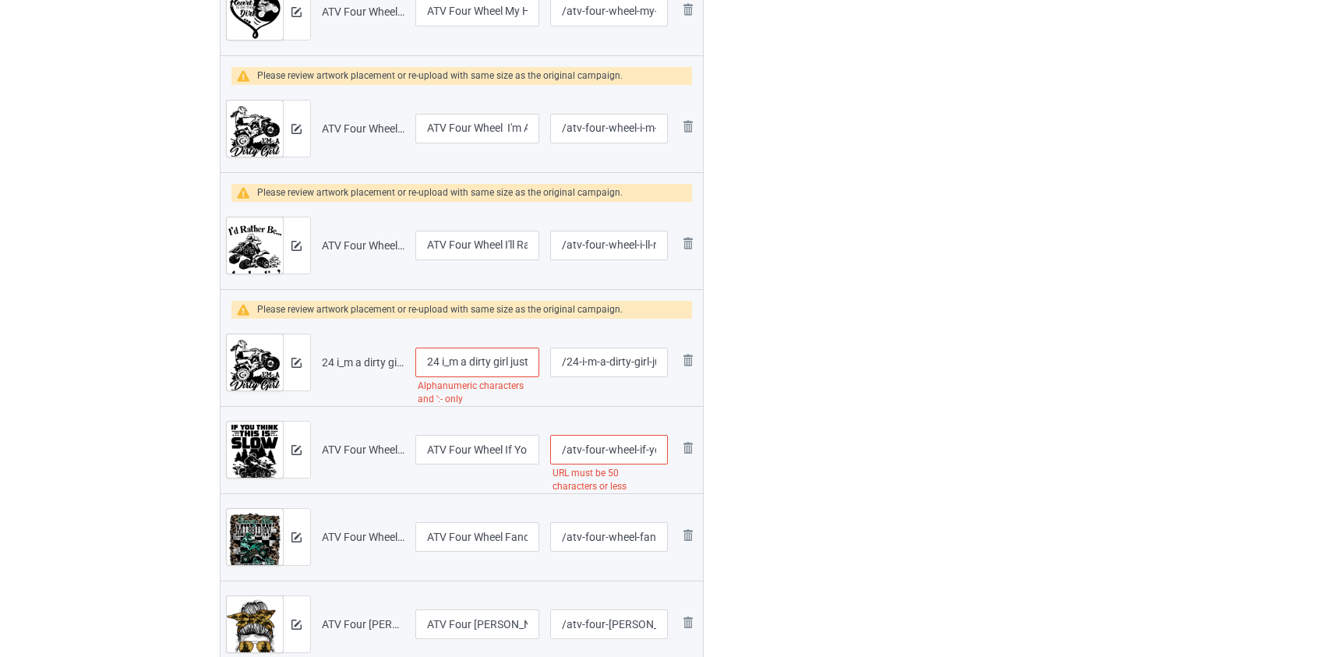
type input "/atv-riding-drink-too-much-it-s-me-i-m-some-girls"
drag, startPoint x: 447, startPoint y: 356, endPoint x: 303, endPoint y: 359, distance: 144.2
click at [304, 359] on tr "Preview and edit artwork 24 i_m a dirty girl just not your atv.png 24 i_m a dir…" at bounding box center [462, 362] width 483 height 87
type input "I'm a dirty girl just not your atv"
click at [588, 452] on input "/atv-four-wheel-if-you-think-this-is-slow-wait-til-we-go-uphill" at bounding box center [608, 450] width 117 height 30
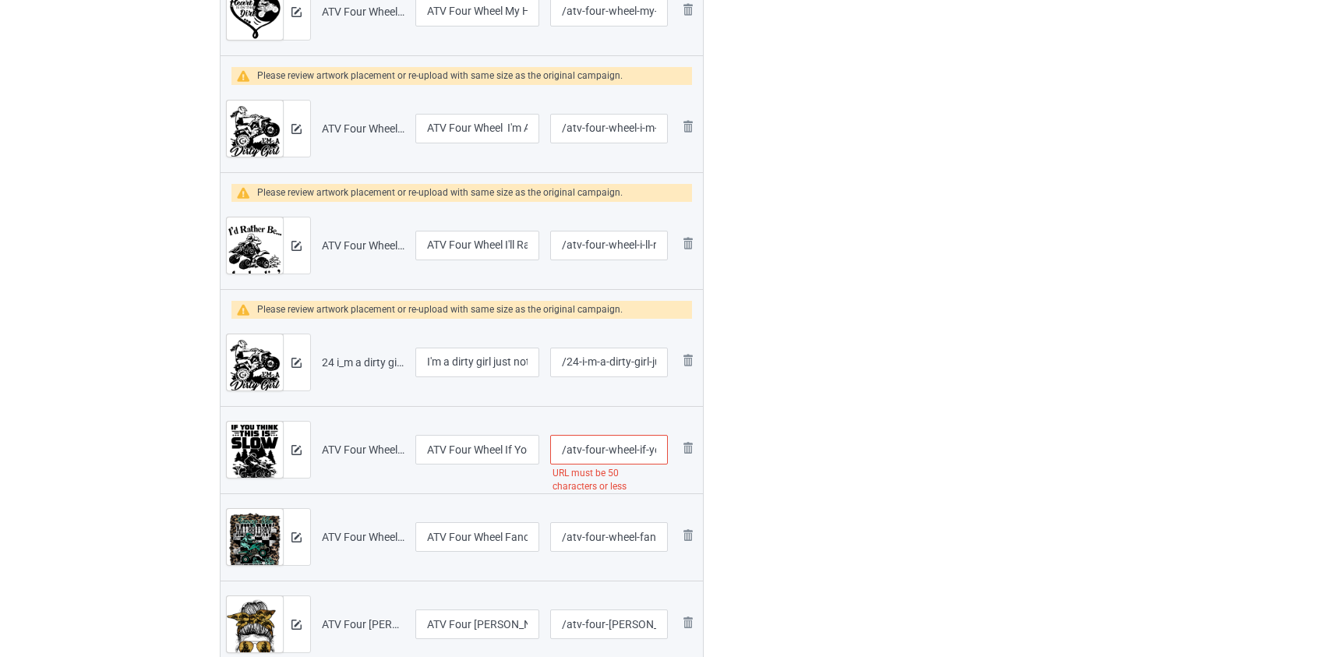
click at [588, 452] on input "/atv-four-wheel-if-you-think-this-is-slow-wait-til-we-go-uphill" at bounding box center [608, 450] width 117 height 30
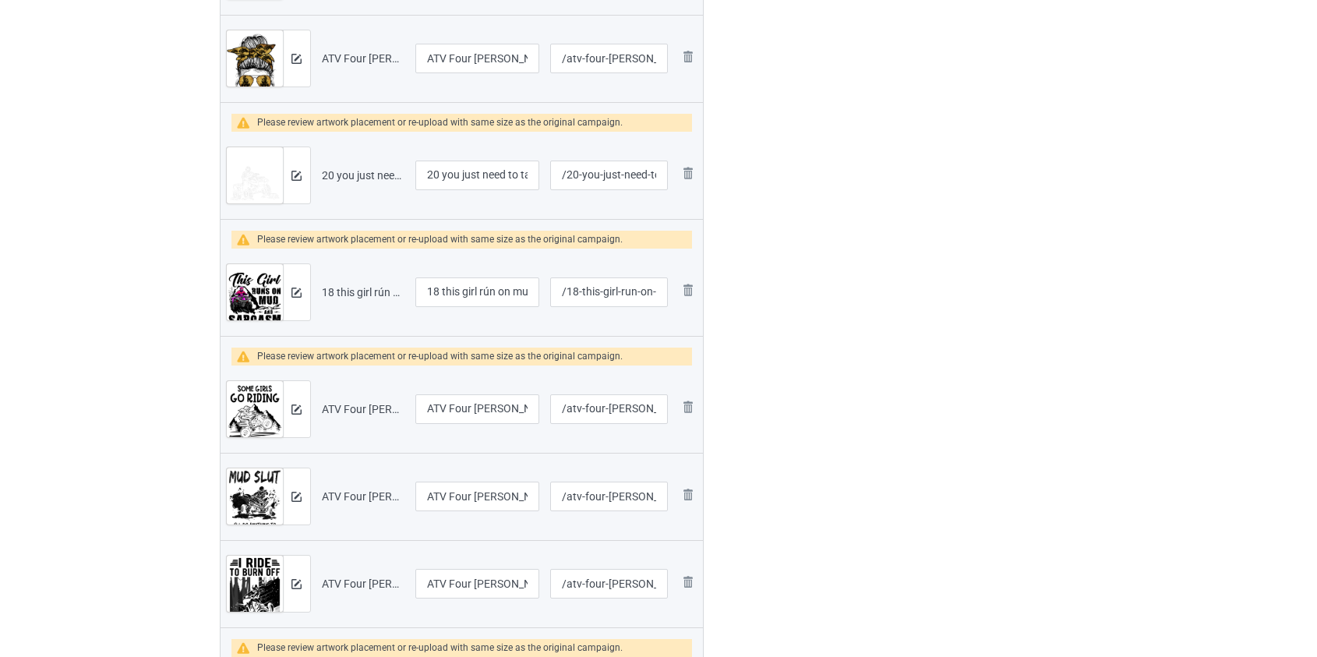
scroll to position [1700, 0]
type input "/atv-think-this-is-slow-wait-til-we-go-uphill"
drag, startPoint x: 447, startPoint y: 172, endPoint x: 272, endPoint y: 175, distance: 174.6
click at [272, 175] on tr "Preview and edit artwork 20 you just need to take it out and play atv.png 20 yo…" at bounding box center [462, 174] width 483 height 87
type input "You just need to take it out and play atv"
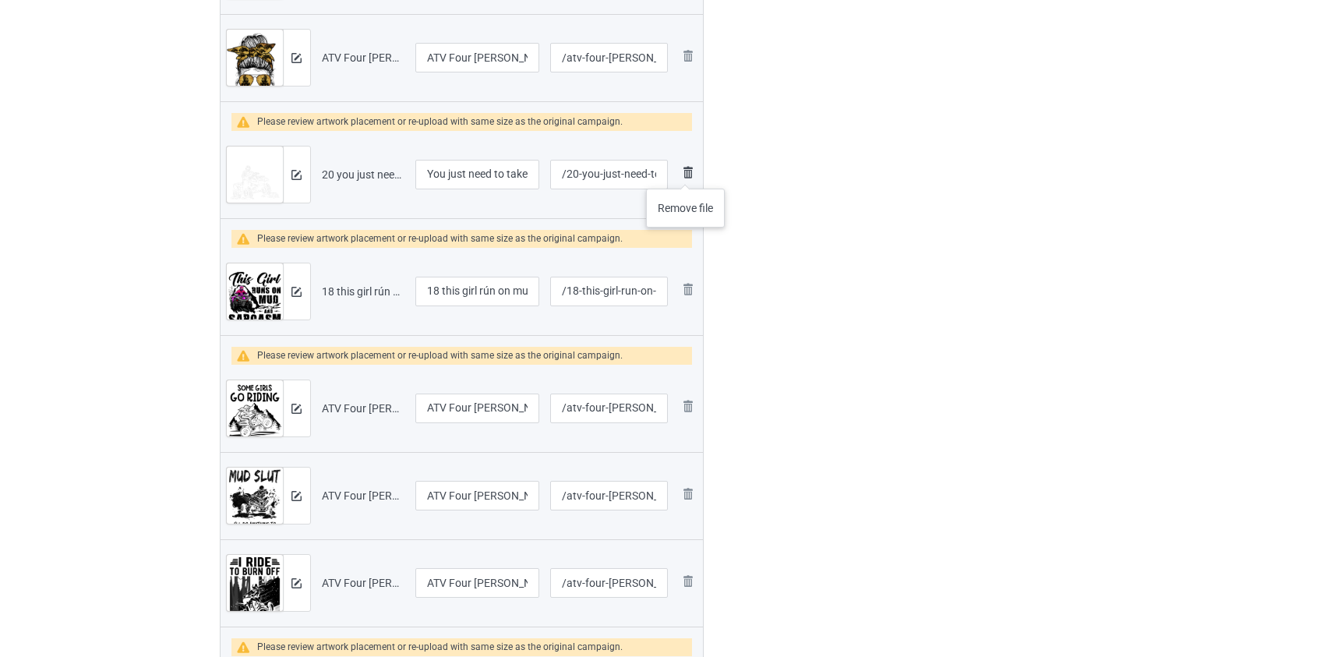
click at [686, 173] on img at bounding box center [688, 172] width 19 height 19
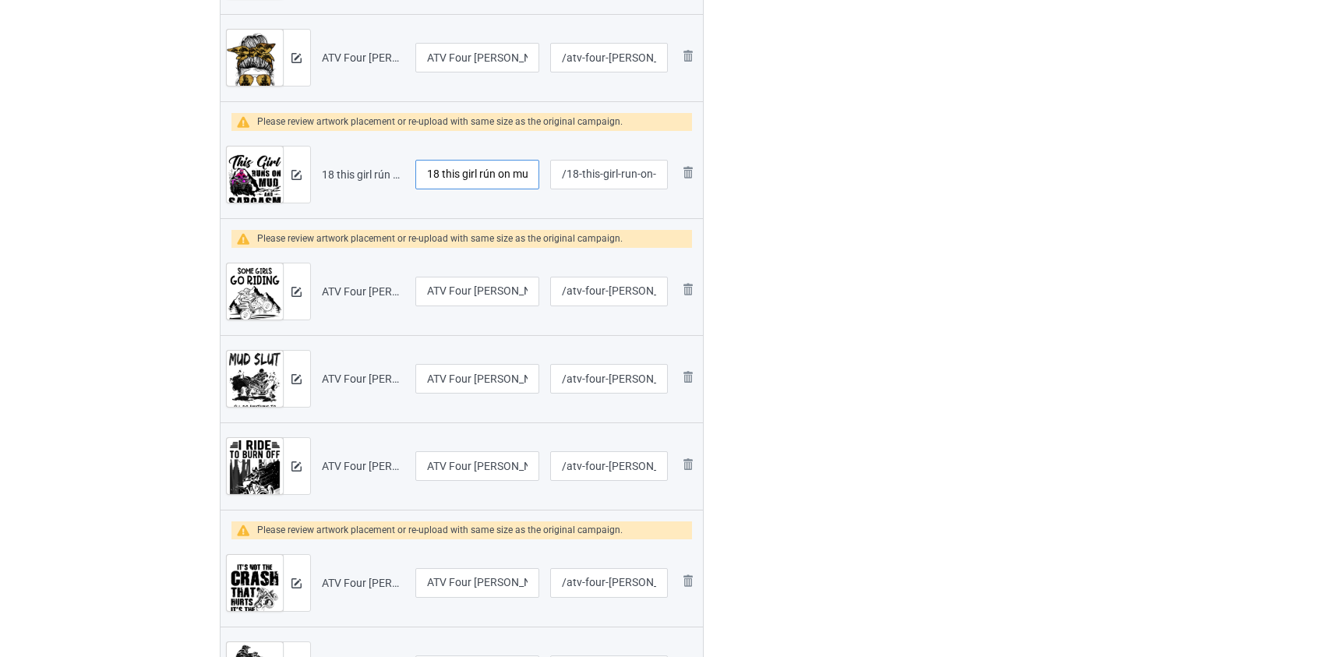
drag, startPoint x: 444, startPoint y: 171, endPoint x: 272, endPoint y: 187, distance: 172.9
click at [272, 187] on tr "Preview and edit artwork 18 this girl rún on mud atv.png 18 this girl rún on mu…" at bounding box center [462, 174] width 483 height 87
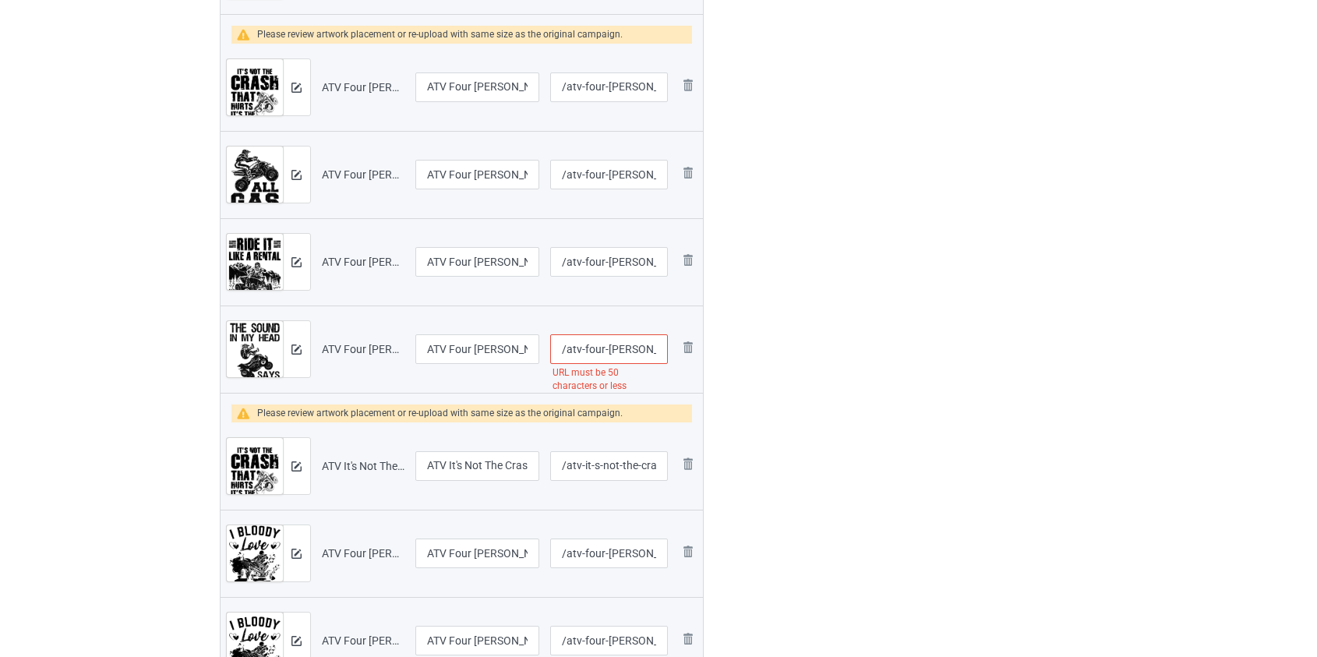
scroll to position [2196, 0]
type input "This girl rún on mud atv"
click at [594, 348] on input "/atv-four-wheeler-the-sound-in-my-head-says-braap-blk" at bounding box center [608, 349] width 117 height 30
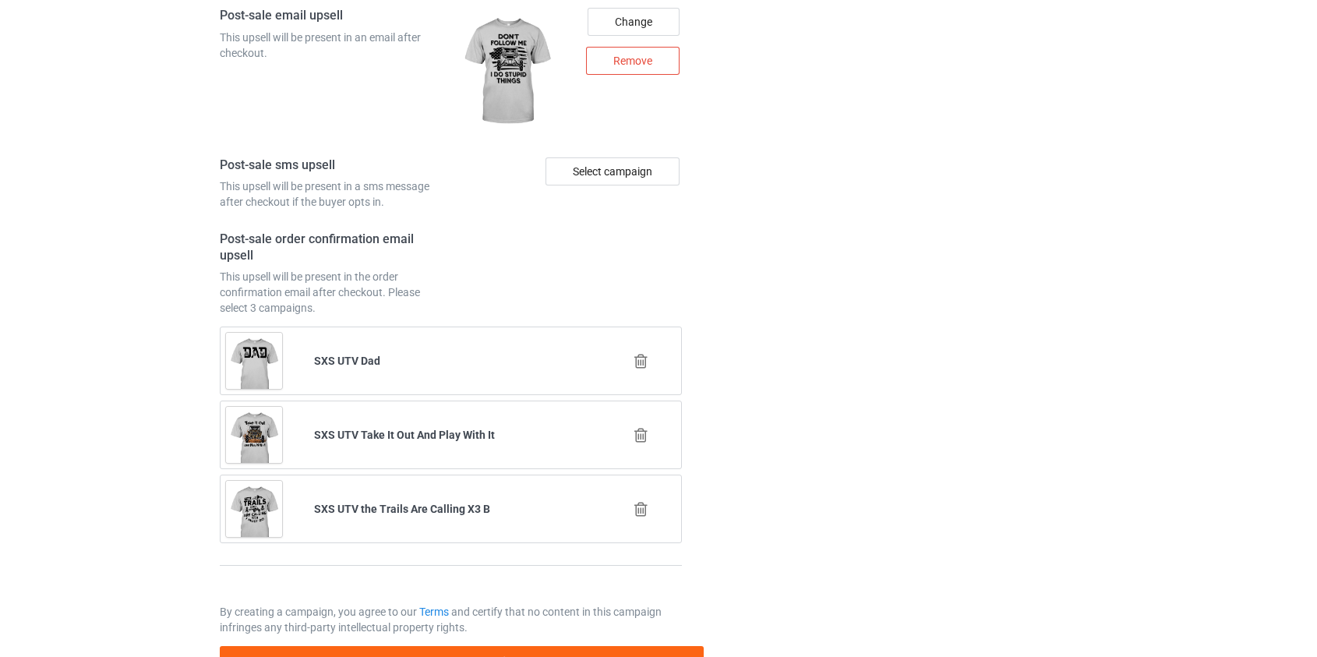
scroll to position [4547, 0]
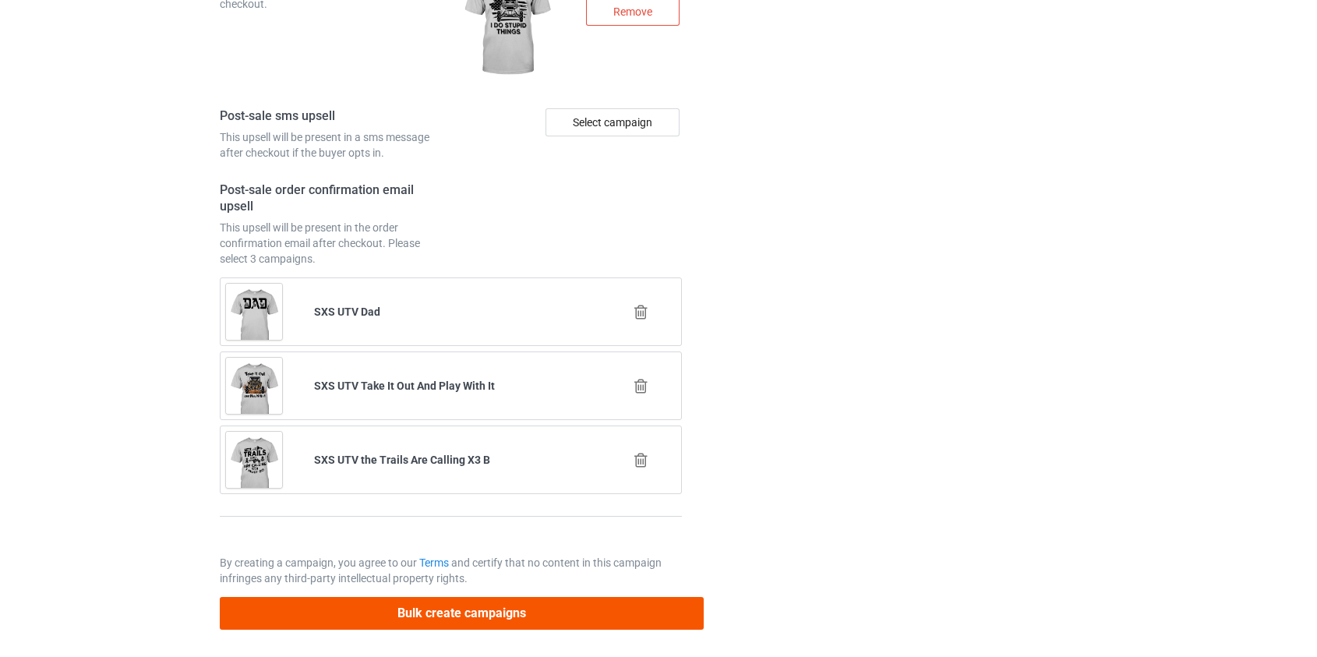
type input "/atv-the-sound-in-my-head-says-braap-blk"
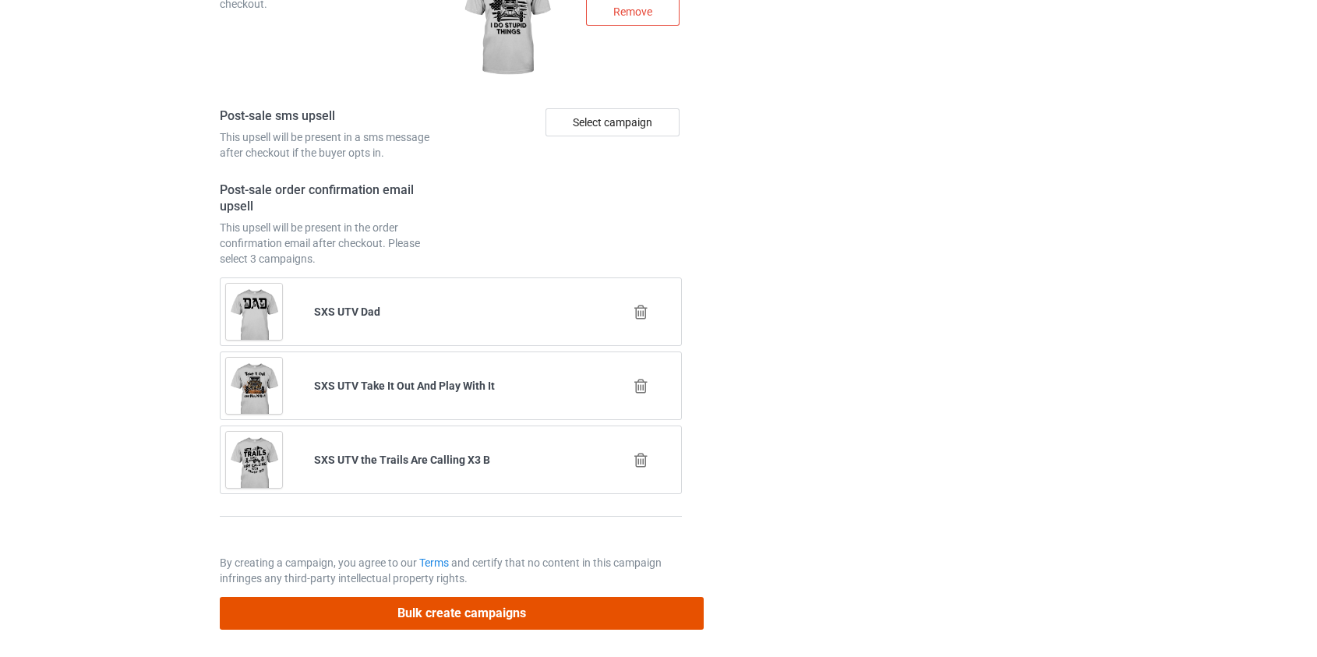
click at [457, 614] on button "Bulk create campaigns" at bounding box center [462, 613] width 485 height 32
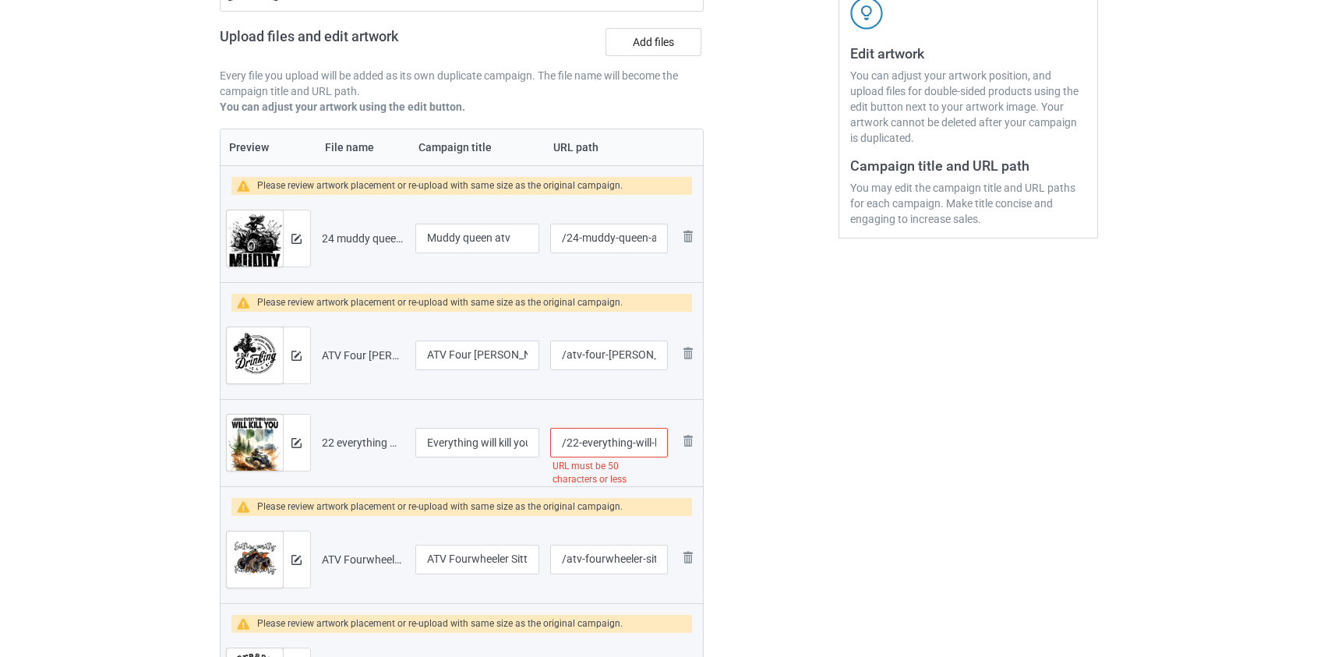
scroll to position [354, 0]
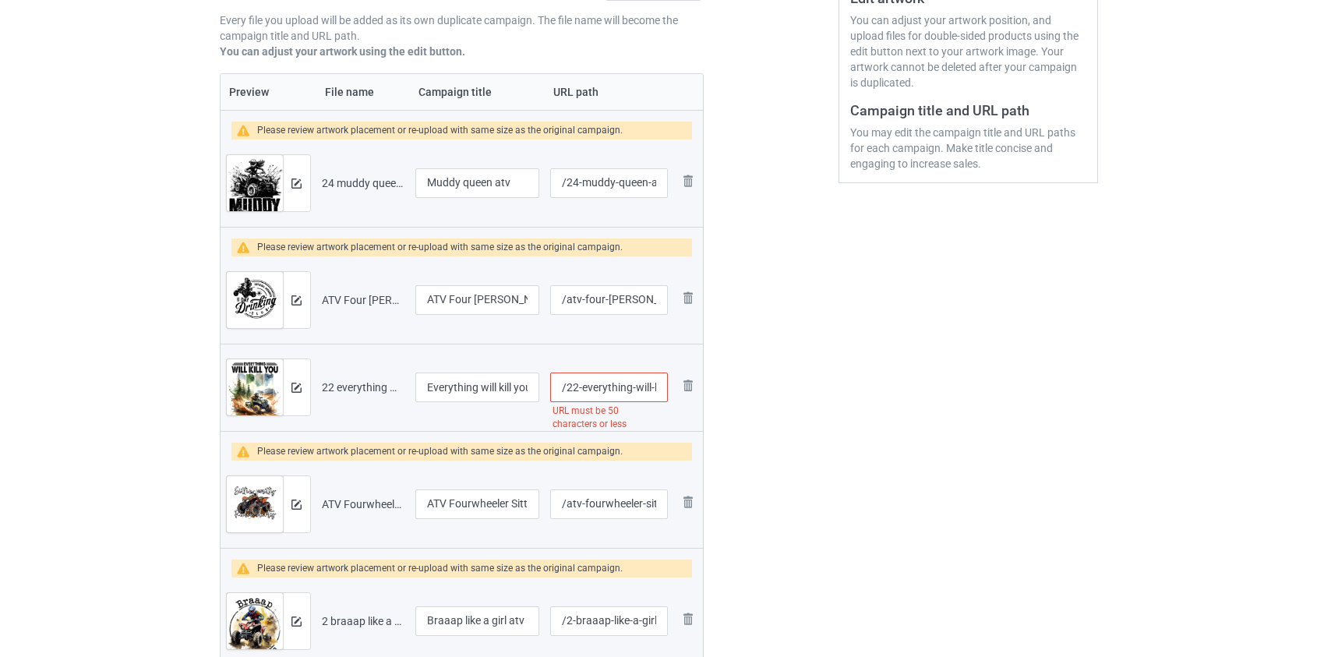
click at [598, 383] on input "/22-everything-will-kill-you-so-choose-something-fun-atv" at bounding box center [608, 388] width 117 height 30
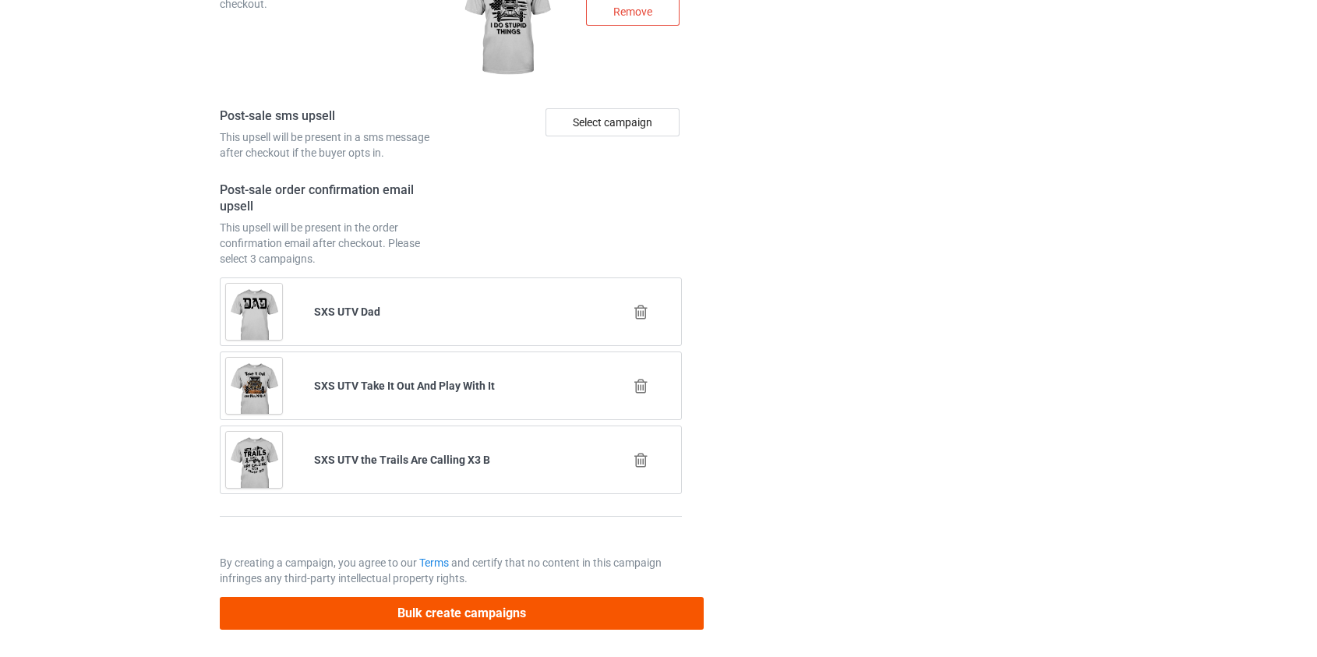
type input "/22-will-kill-you-so-choose-something-fun-atv"
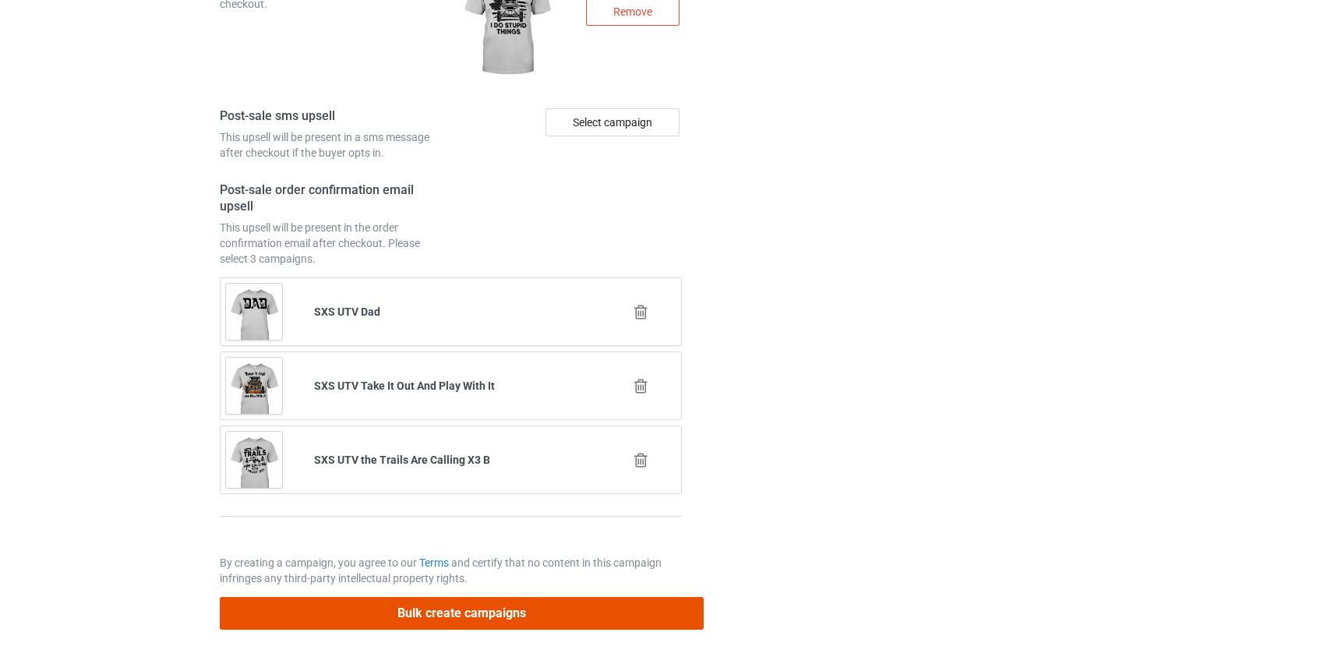
click at [412, 610] on button "Bulk create campaigns" at bounding box center [462, 613] width 485 height 32
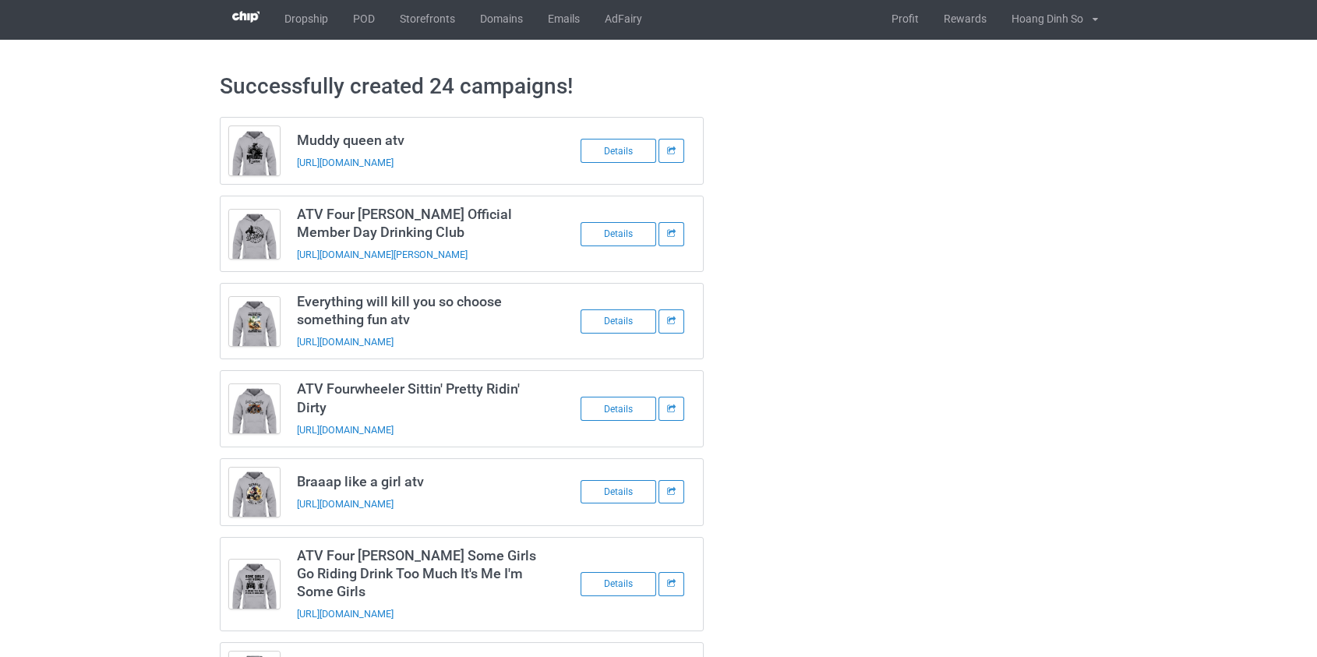
scroll to position [0, 0]
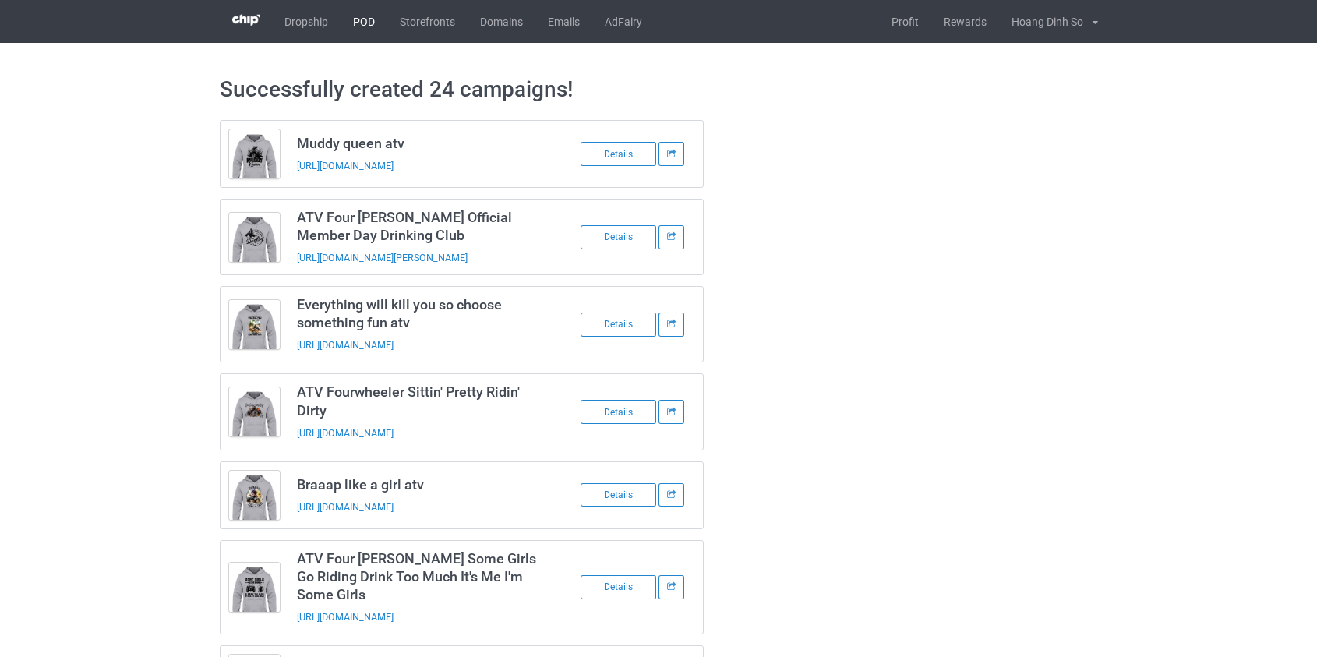
click at [368, 15] on link "POD" at bounding box center [364, 21] width 47 height 43
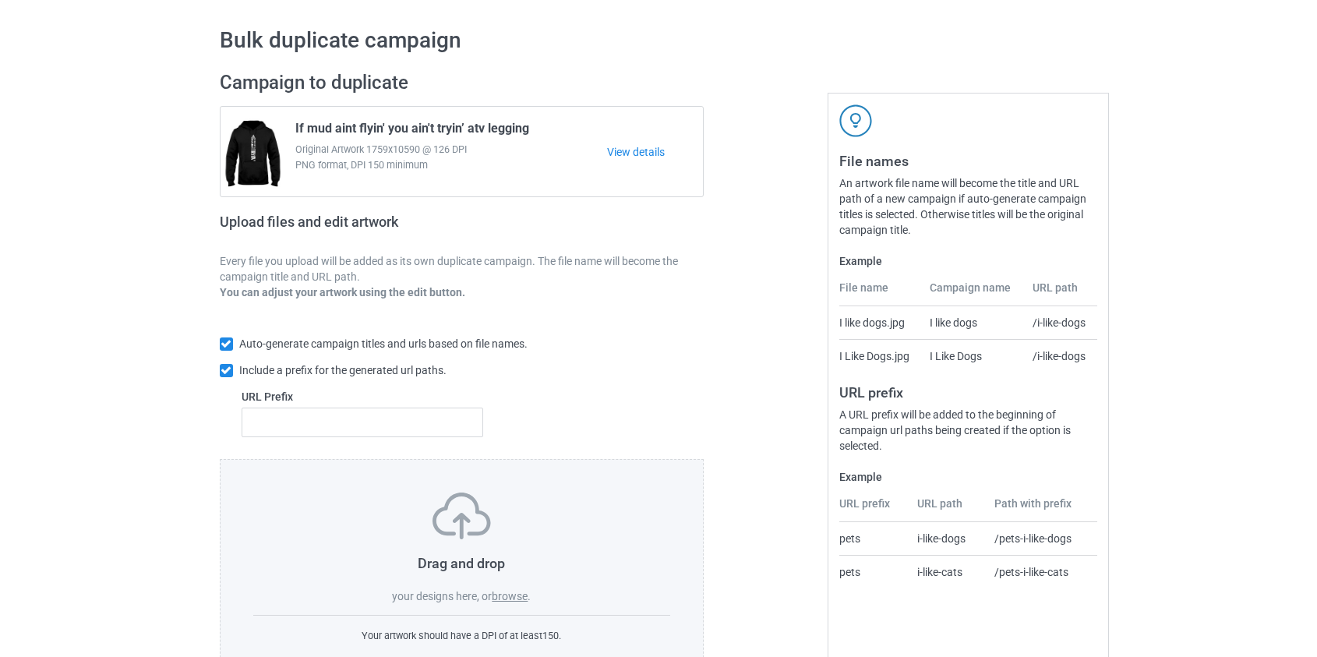
scroll to position [101, 0]
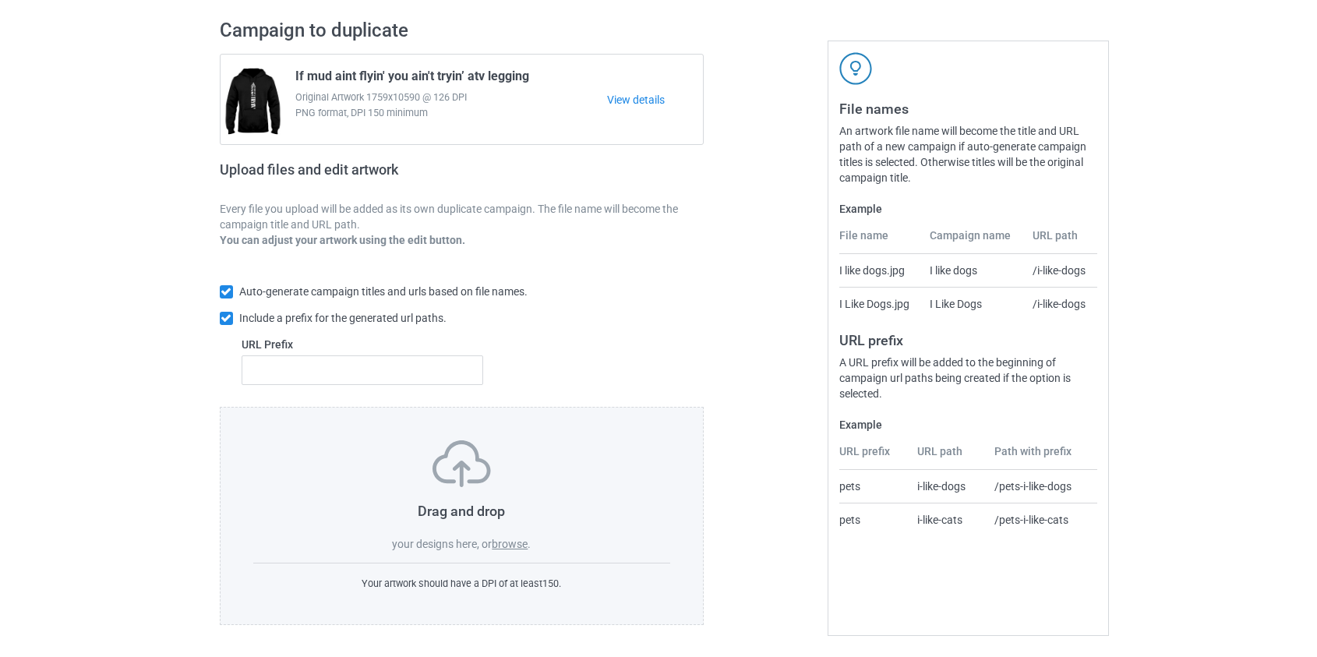
click at [514, 543] on label "browse" at bounding box center [510, 544] width 36 height 12
click at [0, 0] on input "browse" at bounding box center [0, 0] width 0 height 0
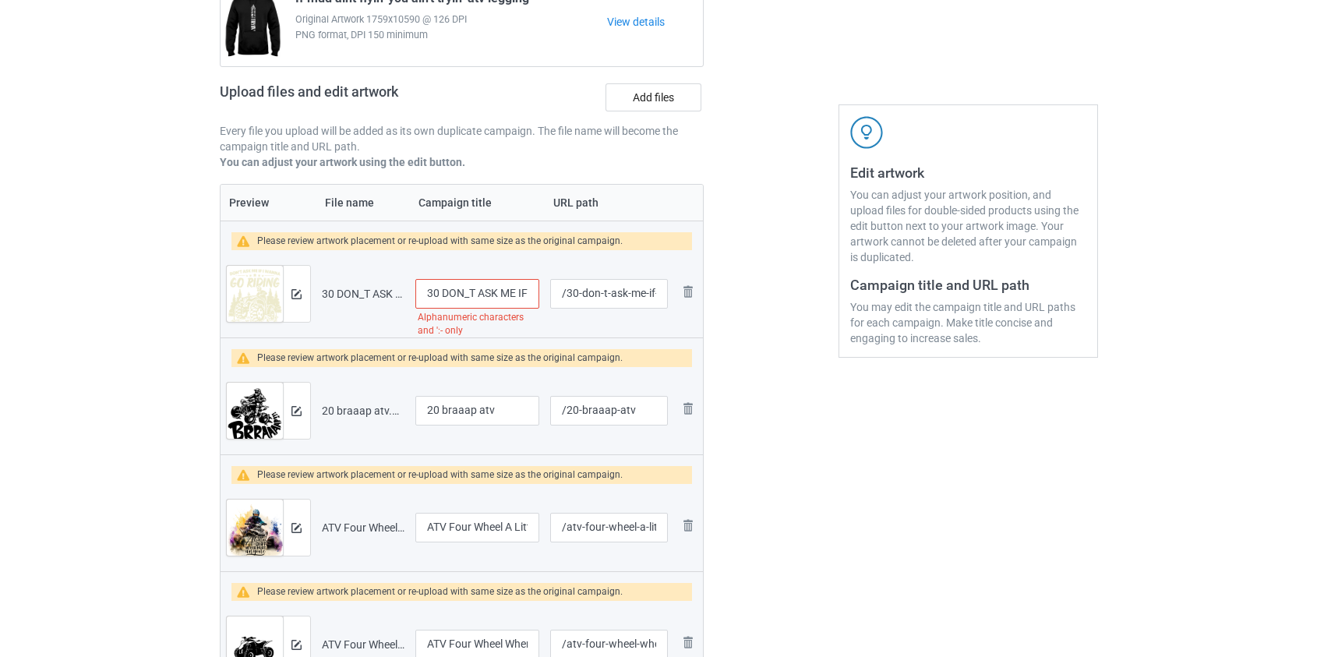
scroll to position [212, 0]
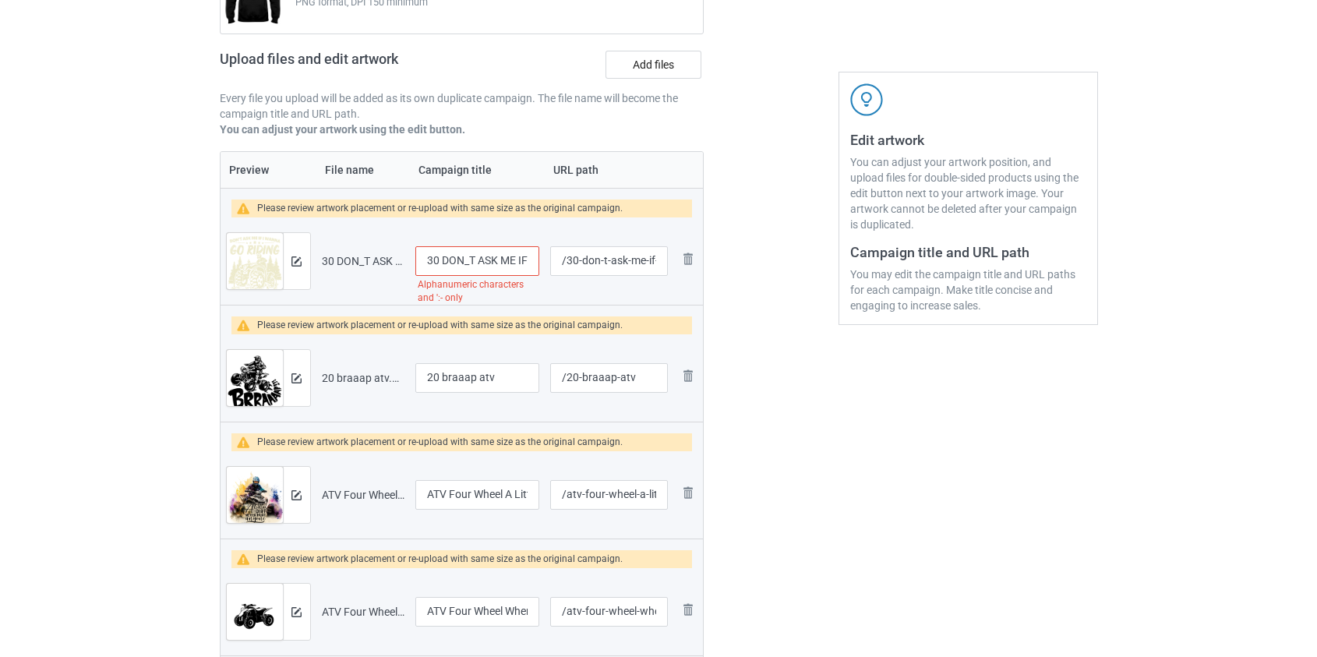
drag, startPoint x: 443, startPoint y: 258, endPoint x: 360, endPoint y: 260, distance: 82.6
click at [360, 260] on tr "Preview and edit artwork 30 DON_T ASK ME IF I WANNA GO RIDING ATV.png 30 DON_T …" at bounding box center [462, 260] width 483 height 87
click at [449, 265] on input "DON_T ASK ME IF I WANNA GO RIDING ATV" at bounding box center [477, 261] width 125 height 30
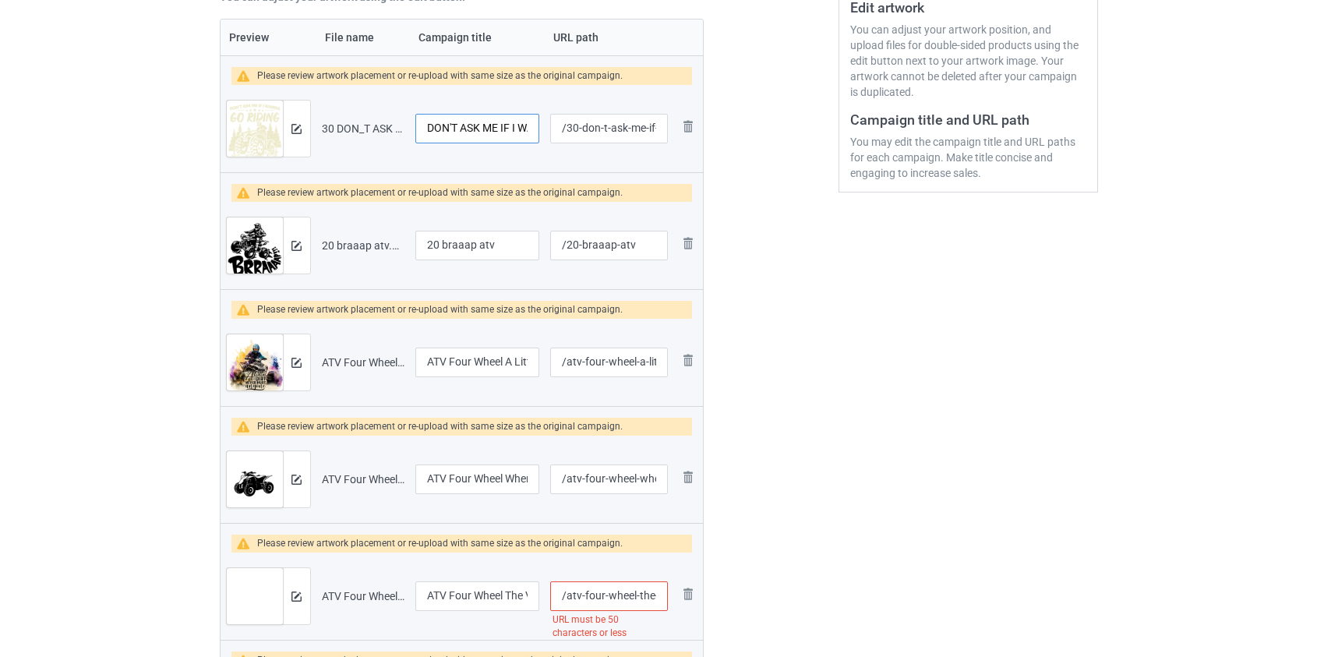
scroll to position [354, 0]
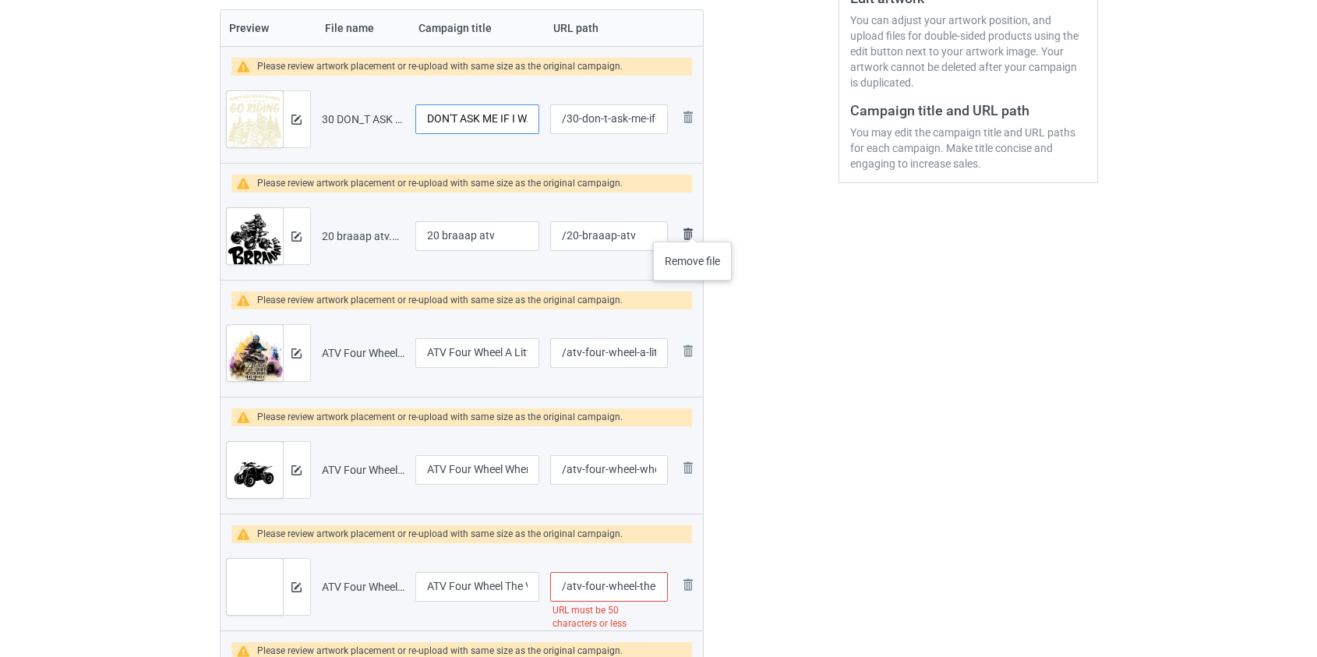
type input "DON'T ASK ME IF I WANNA GO RIDING ATV"
click at [693, 226] on img at bounding box center [688, 233] width 19 height 19
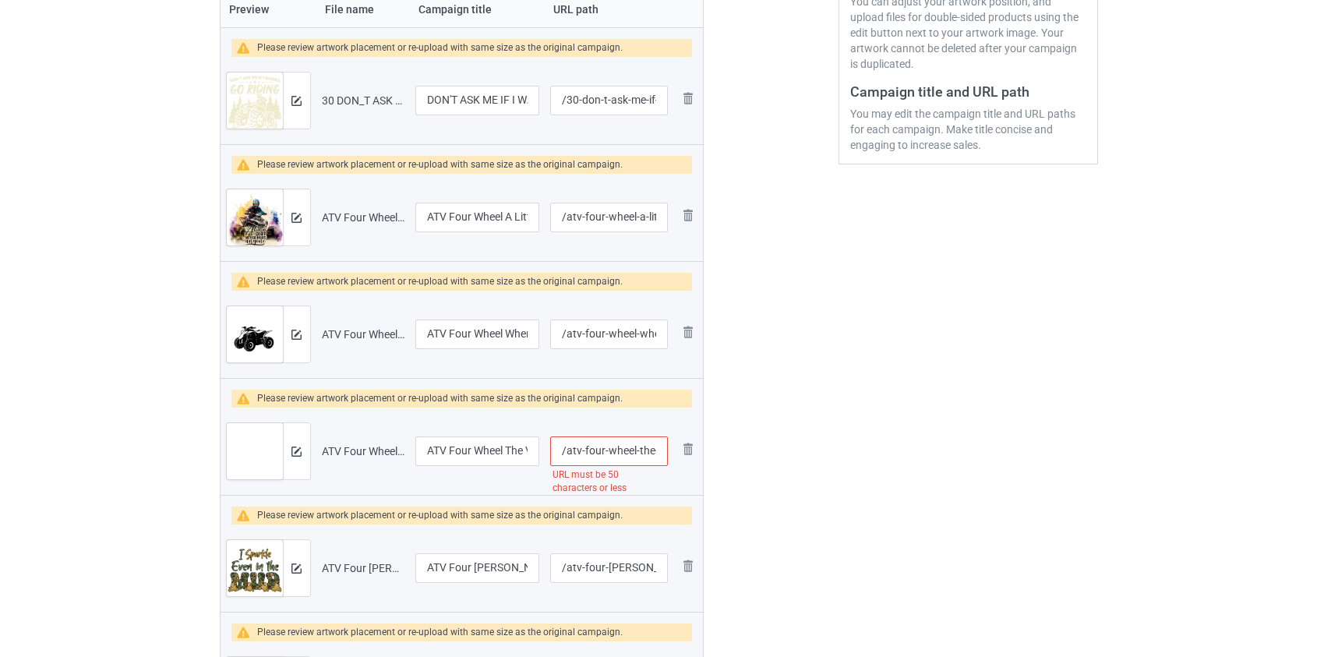
scroll to position [425, 0]
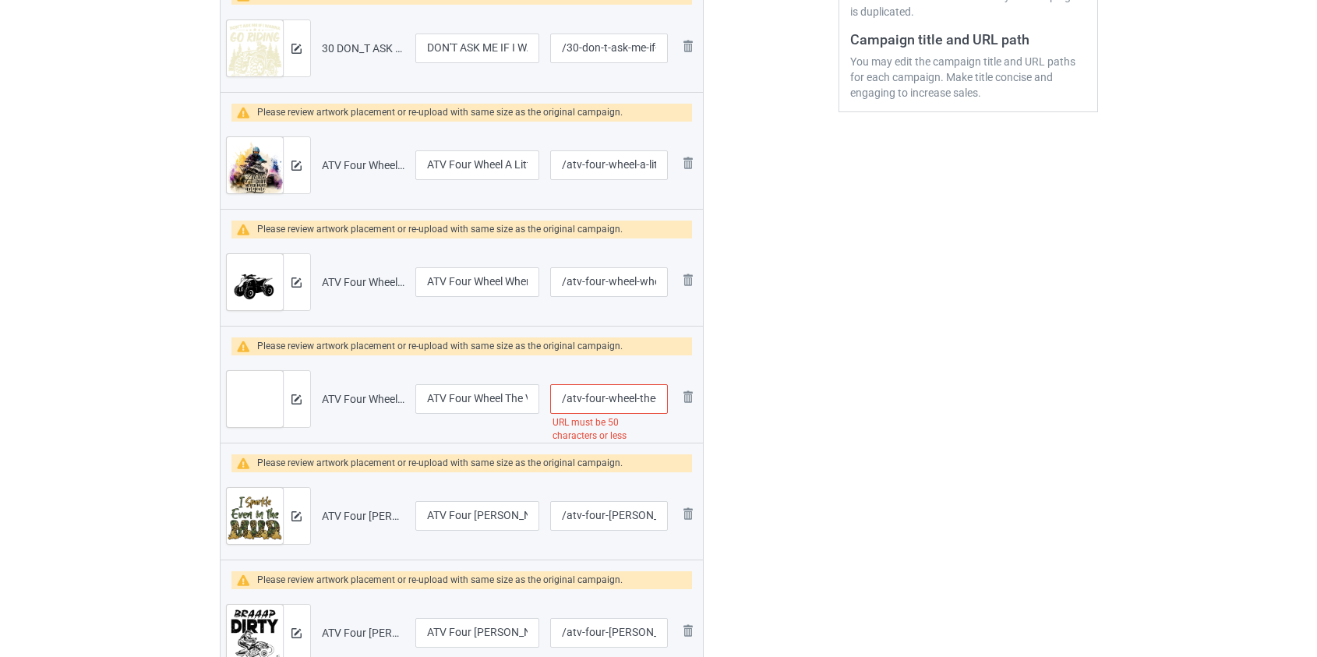
click at [592, 399] on input "/atv-four-wheel-the-voices-in-my-head-are-telling-me-to-go-riding" at bounding box center [608, 399] width 117 height 30
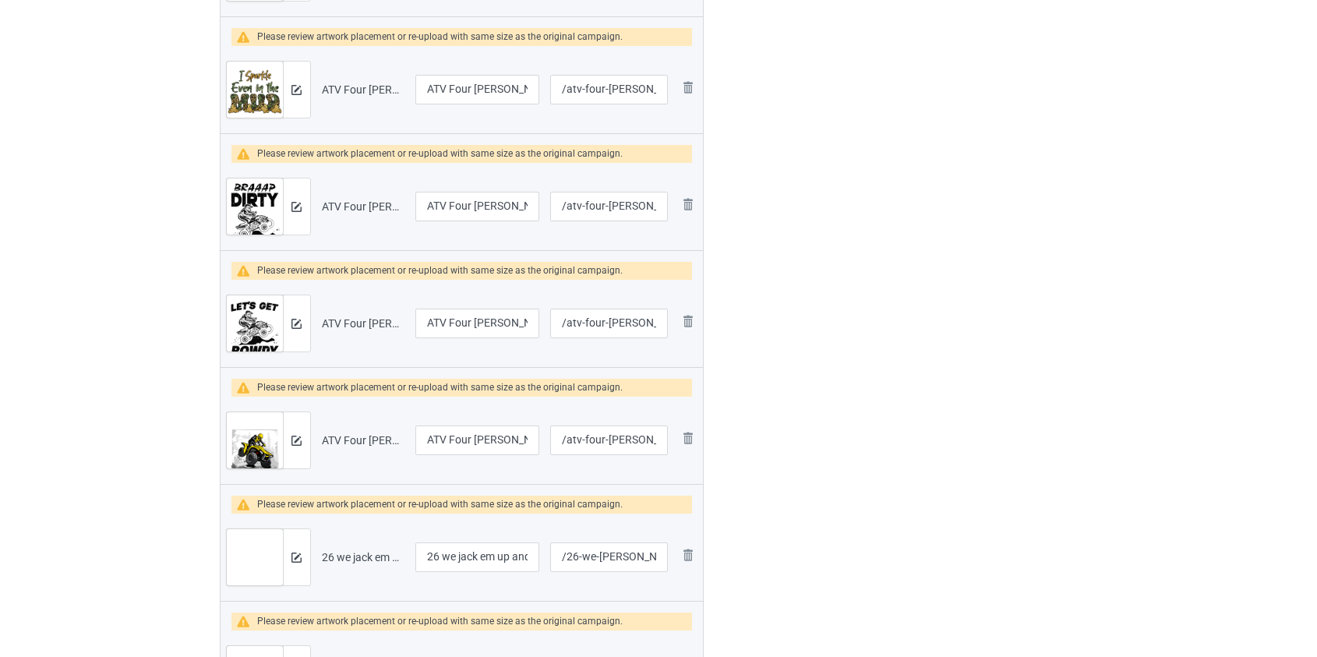
scroll to position [850, 0]
type input "/atv-voices-in-my-head-are-telling-me-to-go-riding"
click at [685, 206] on img at bounding box center [688, 205] width 19 height 19
click at [0, 0] on img at bounding box center [0, 0] width 0 height 0
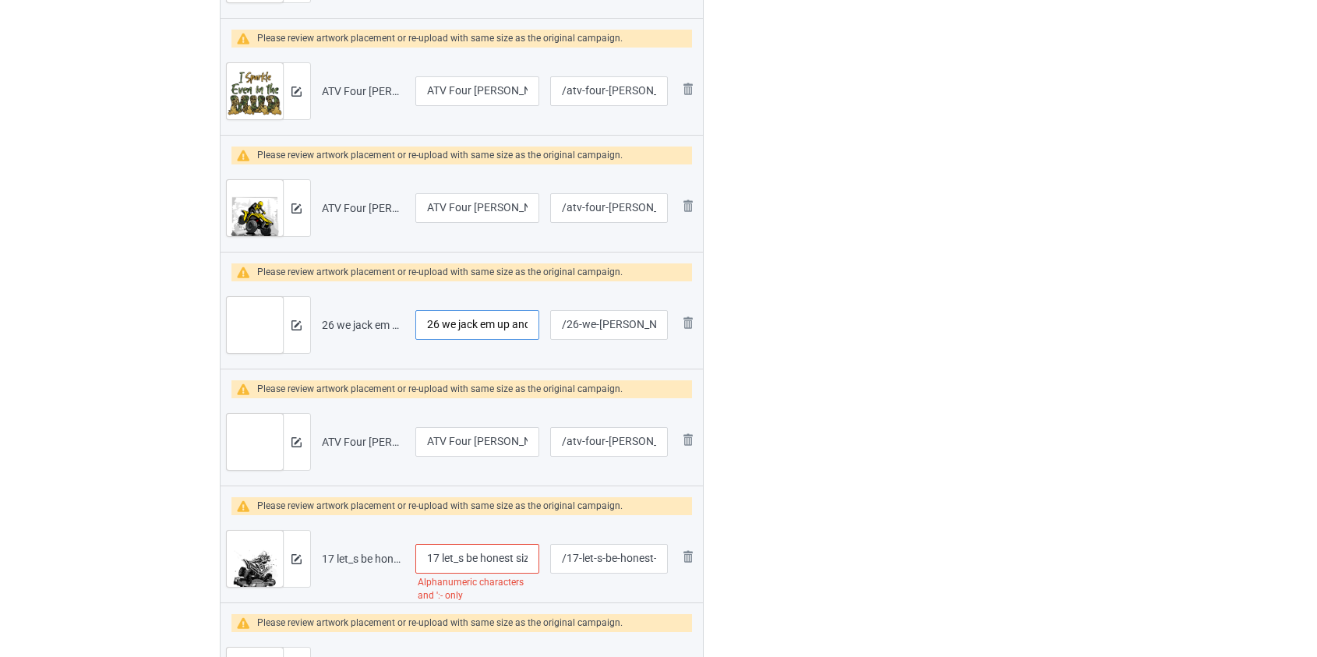
drag, startPoint x: 444, startPoint y: 324, endPoint x: 384, endPoint y: 323, distance: 60.0
click at [390, 324] on tr "Preview and edit artwork 26 we jack em up and then we ridim high atv.png 26 we …" at bounding box center [462, 324] width 483 height 87
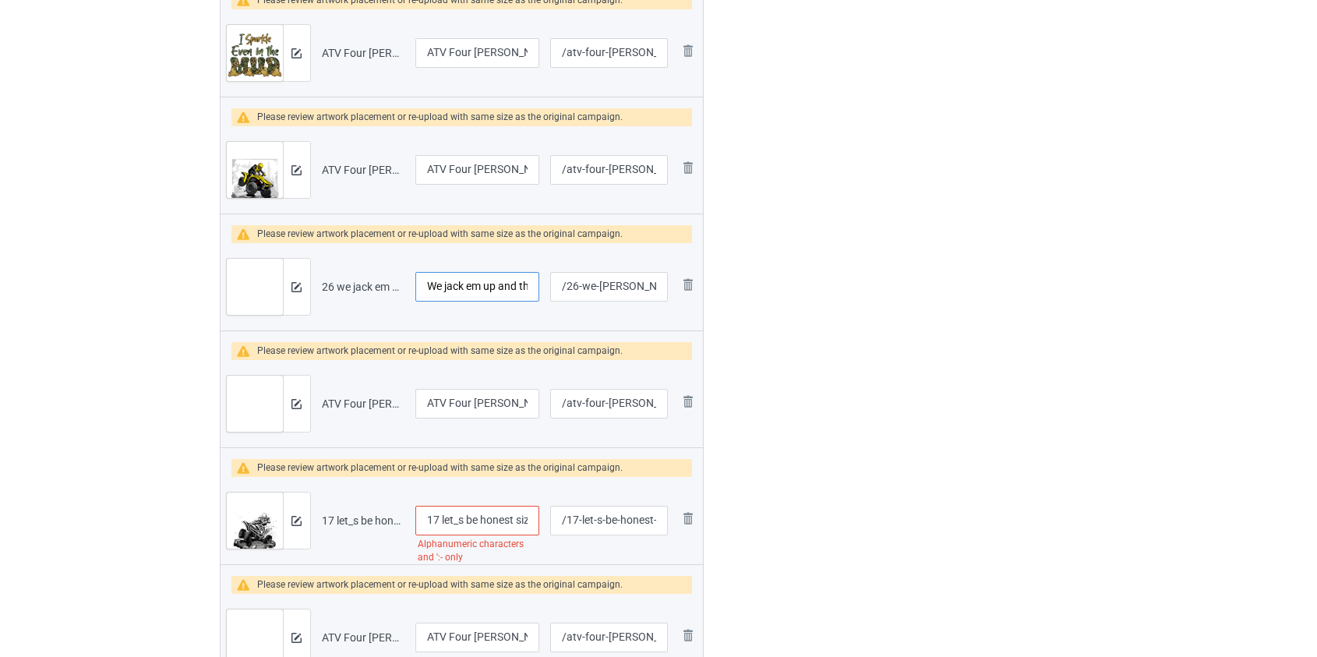
scroll to position [991, 0]
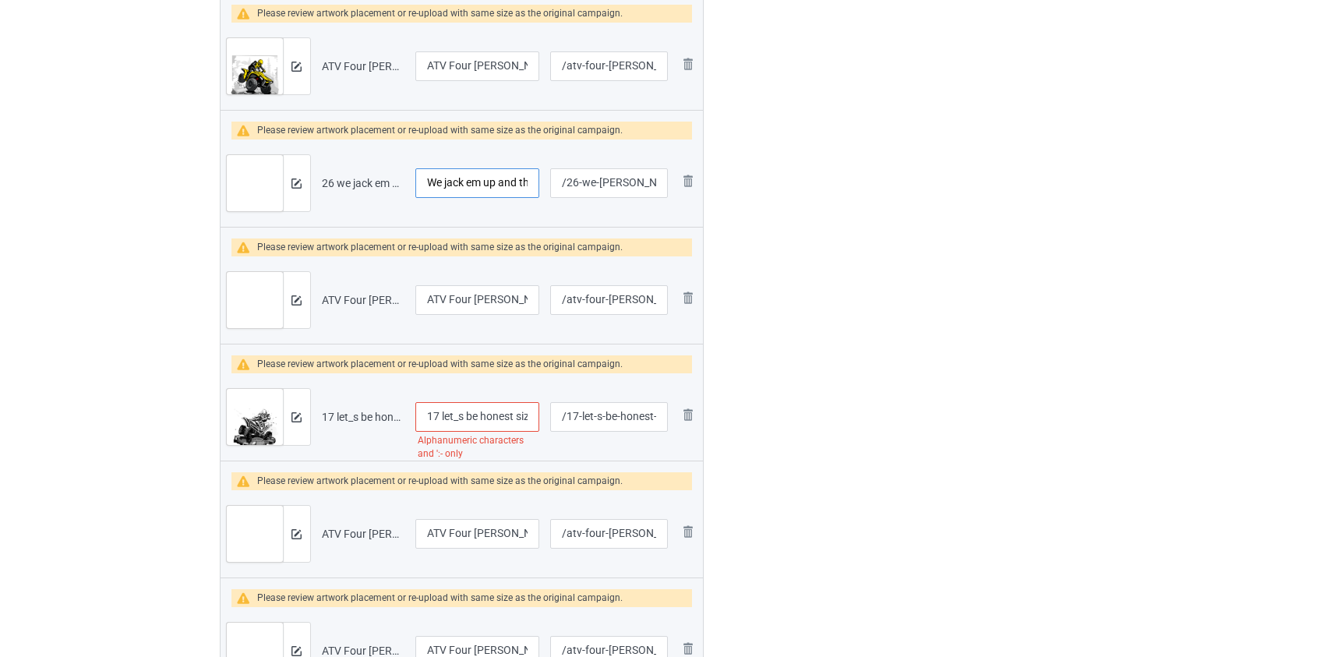
type input "We jack em up and then we ridim high atv"
drag, startPoint x: 445, startPoint y: 419, endPoint x: 379, endPoint y: 419, distance: 66.3
click at [380, 419] on tr "Preview and edit artwork 17 let_s be honest size does matter atv.png 17 let_s b…" at bounding box center [462, 416] width 483 height 87
click at [443, 419] on input "Let_s be honest size does matter atv" at bounding box center [477, 417] width 125 height 30
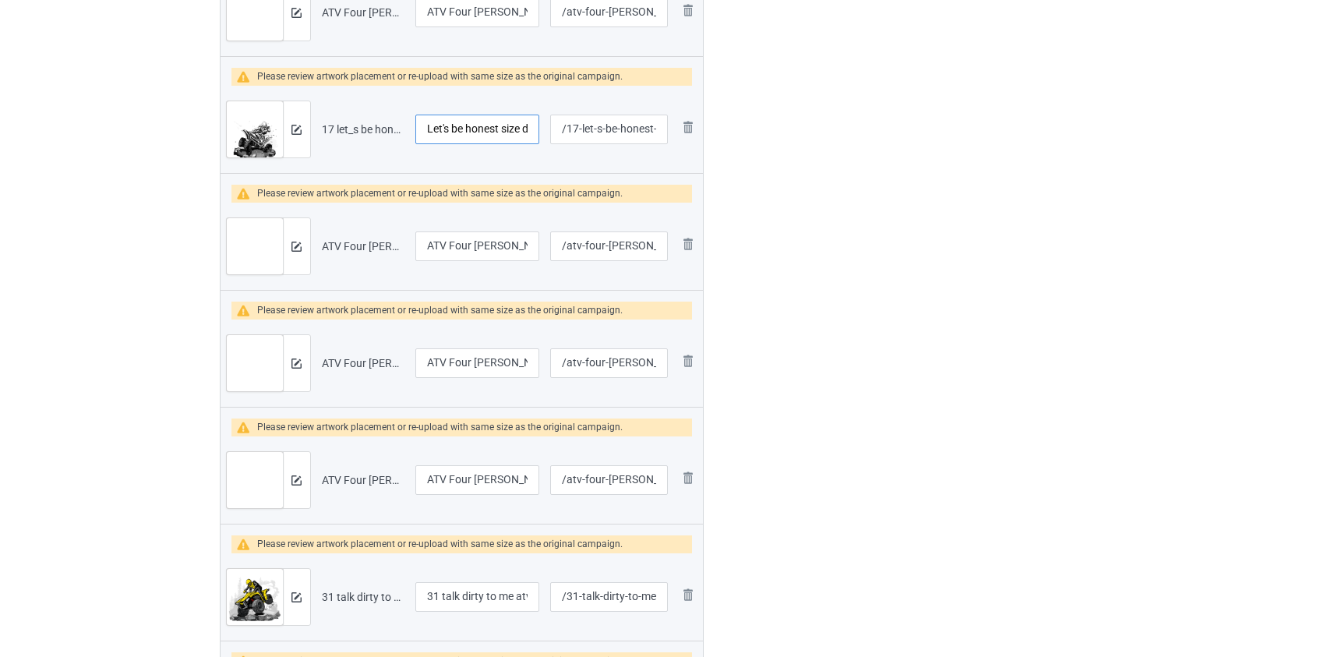
scroll to position [1488, 0]
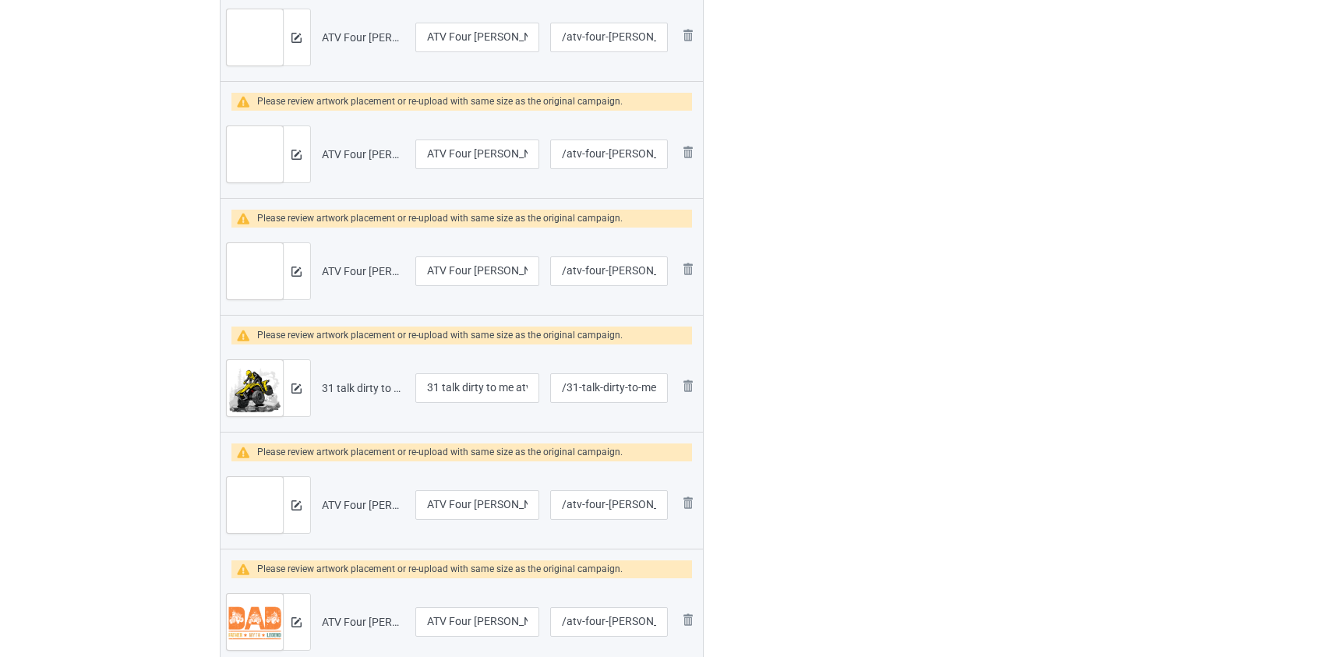
type input "Let's be honest size does matter atv"
drag, startPoint x: 447, startPoint y: 386, endPoint x: 334, endPoint y: 385, distance: 113.8
click at [336, 385] on tr "Preview and edit artwork 31 talk dirty to me atv.png 31 talk dirty to me atv /3…" at bounding box center [462, 387] width 483 height 87
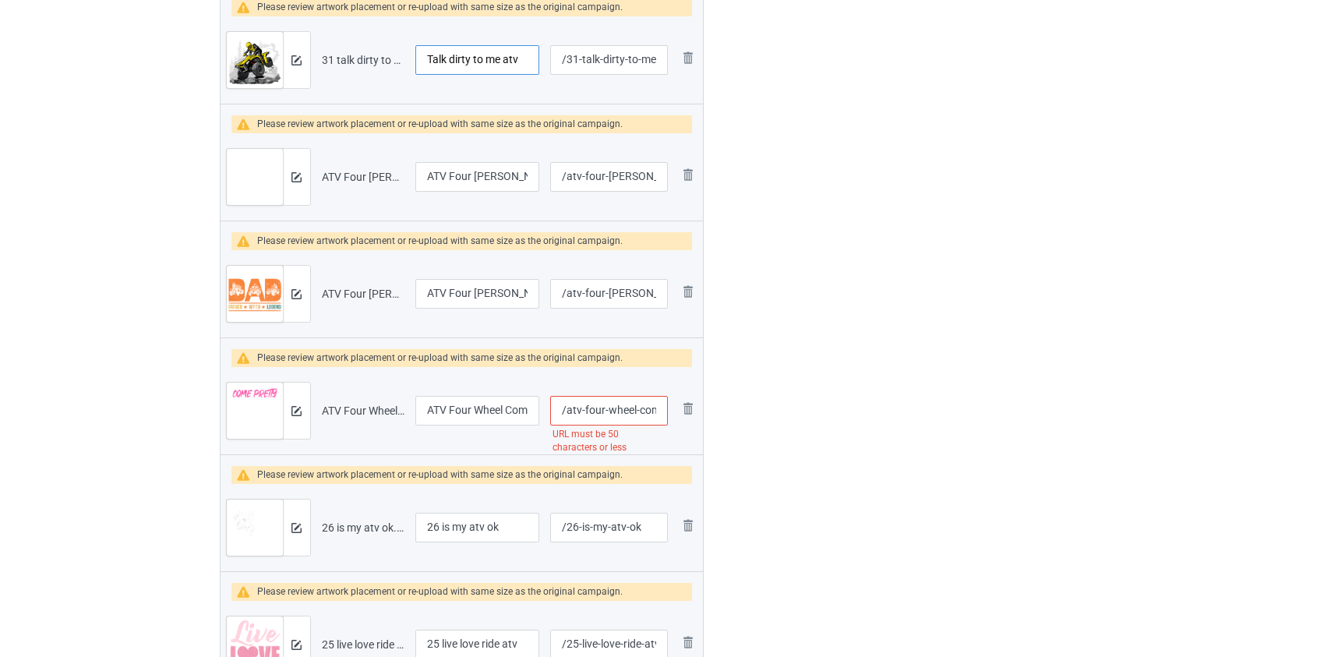
scroll to position [1842, 0]
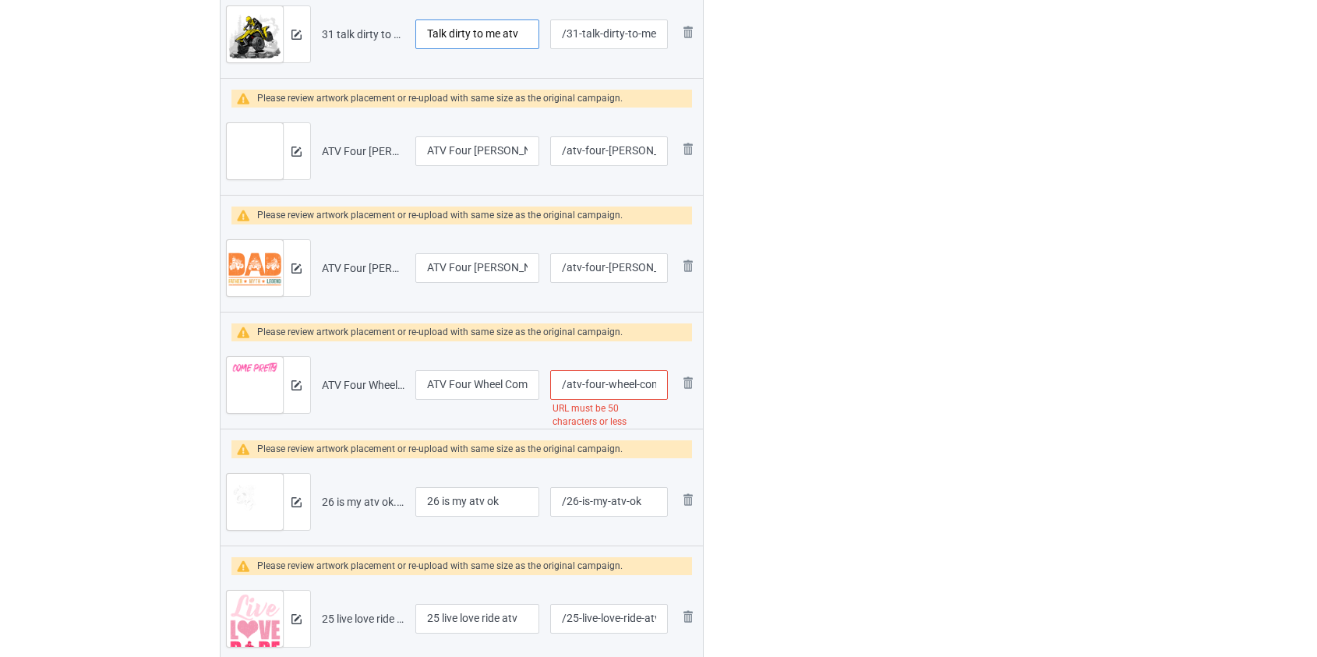
type input "Talk dirty to me atv"
click at [587, 387] on input "/atv-four-wheel-come-pretty-leave-muddy-that-s-how-real-girls-do-it" at bounding box center [608, 385] width 117 height 30
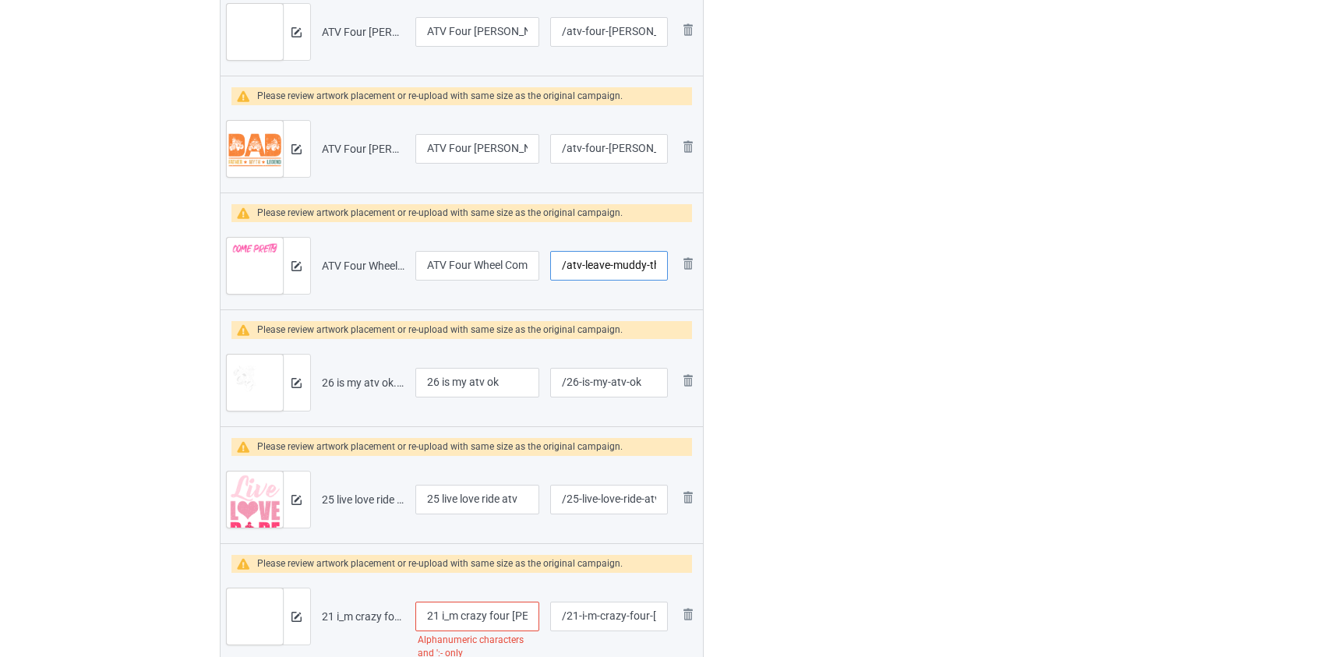
scroll to position [1984, 0]
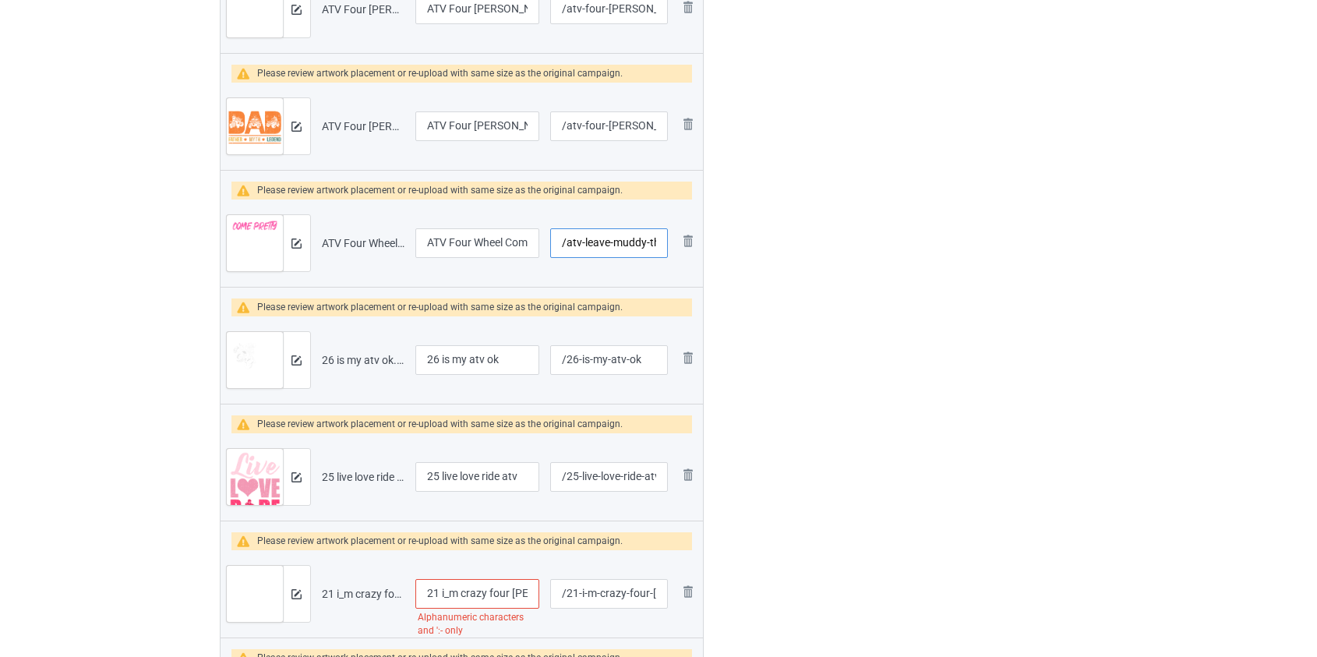
type input "/atv-leave-muddy-that-s-how-real-girls-do-it"
drag, startPoint x: 446, startPoint y: 359, endPoint x: 263, endPoint y: 362, distance: 182.4
click at [263, 362] on tr "Preview and edit artwork 26 is my atv ok.png 26 is my atv ok /26-is-my-atv-ok R…" at bounding box center [462, 359] width 483 height 87
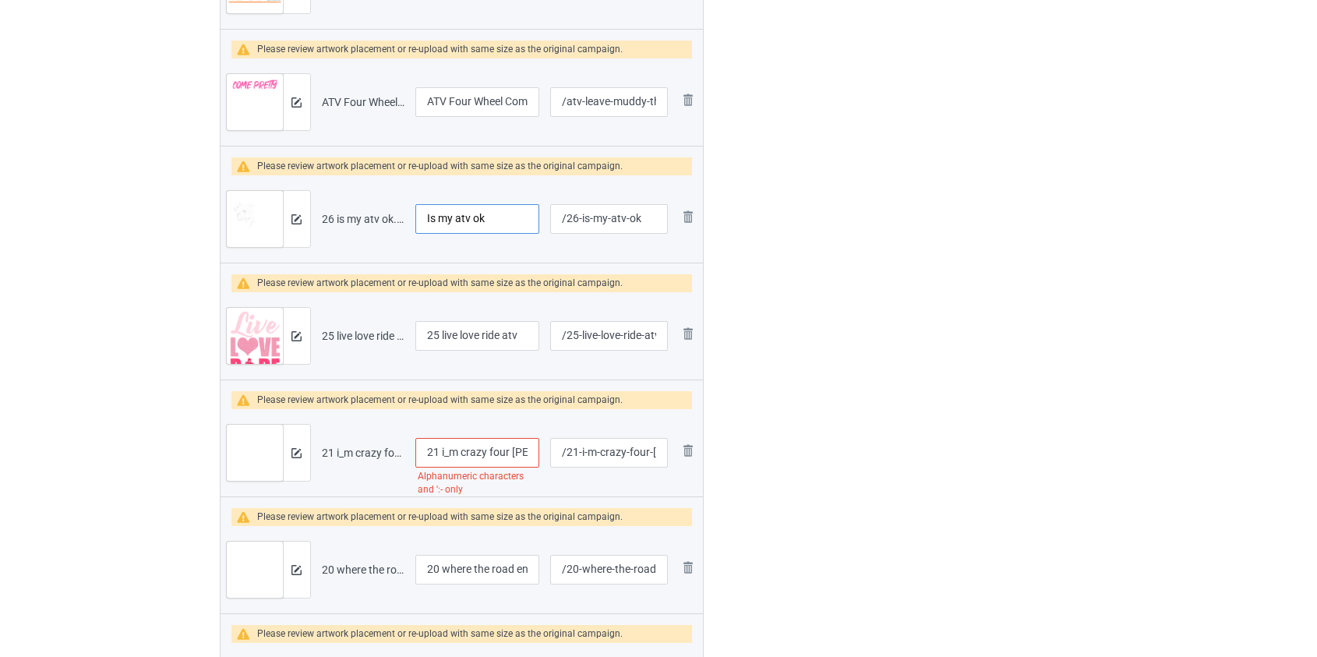
scroll to position [2125, 0]
type input "Is my atv ok"
drag, startPoint x: 443, startPoint y: 335, endPoint x: 256, endPoint y: 341, distance: 186.4
click at [256, 341] on tr "Preview and edit artwork 25 live love ride atv.png 25 live love ride atv /25-li…" at bounding box center [462, 334] width 483 height 87
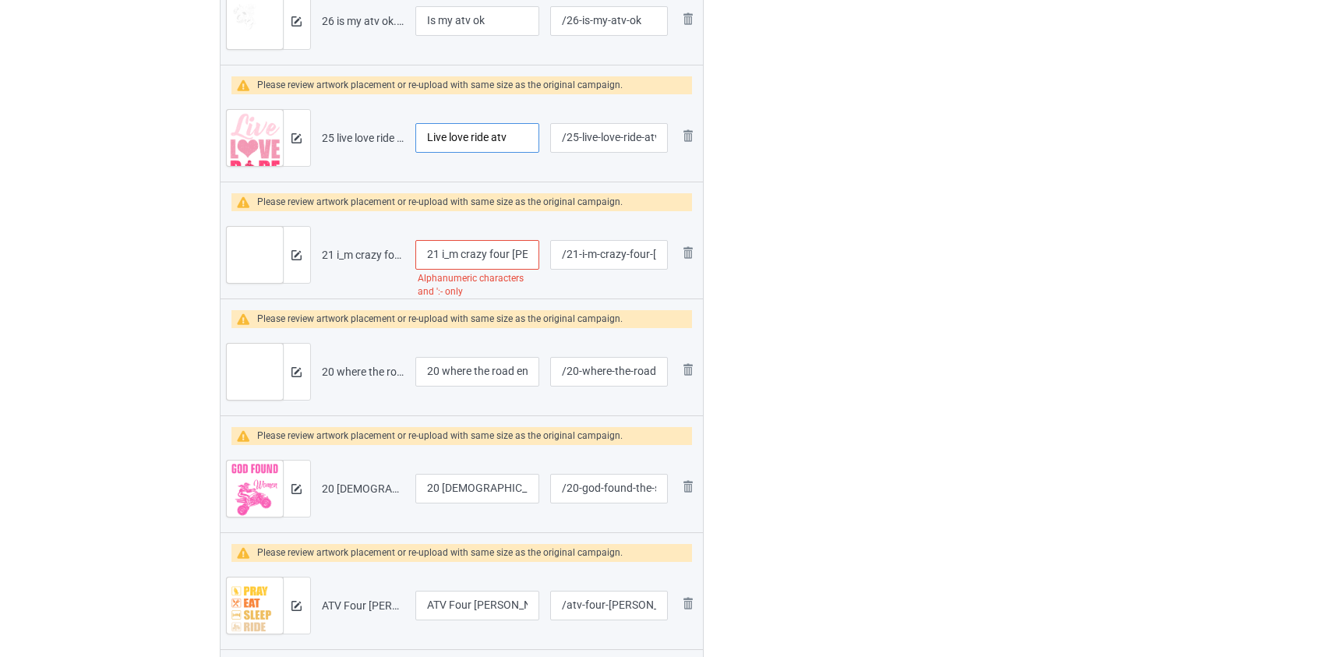
scroll to position [2338, 0]
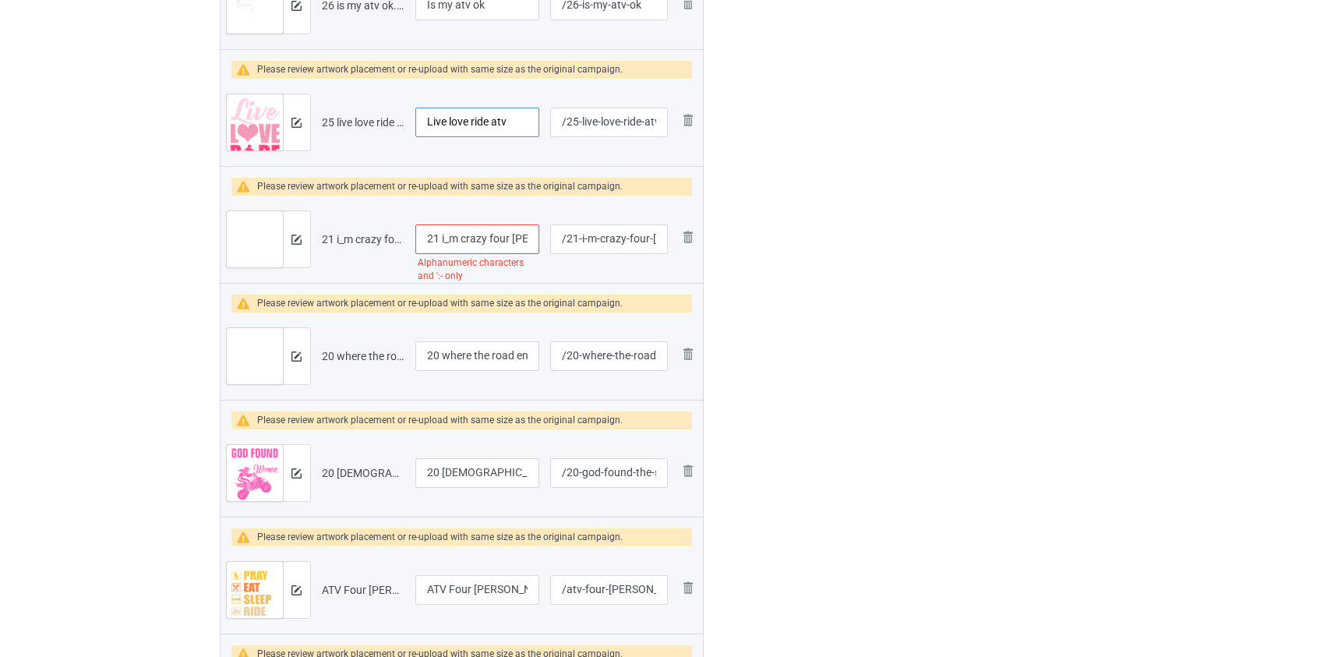
type input "Live love ride atv"
drag, startPoint x: 444, startPoint y: 230, endPoint x: 280, endPoint y: 253, distance: 166.0
click at [280, 253] on tr "Preview and edit artwork 21 i_m crazy four wheeler dad atv.png 21 i_m crazy fou…" at bounding box center [462, 239] width 483 height 87
click at [429, 242] on input "I_m crazy four wheeler dad atv" at bounding box center [477, 239] width 125 height 30
type input "I'm crazy four wheeler dad atv"
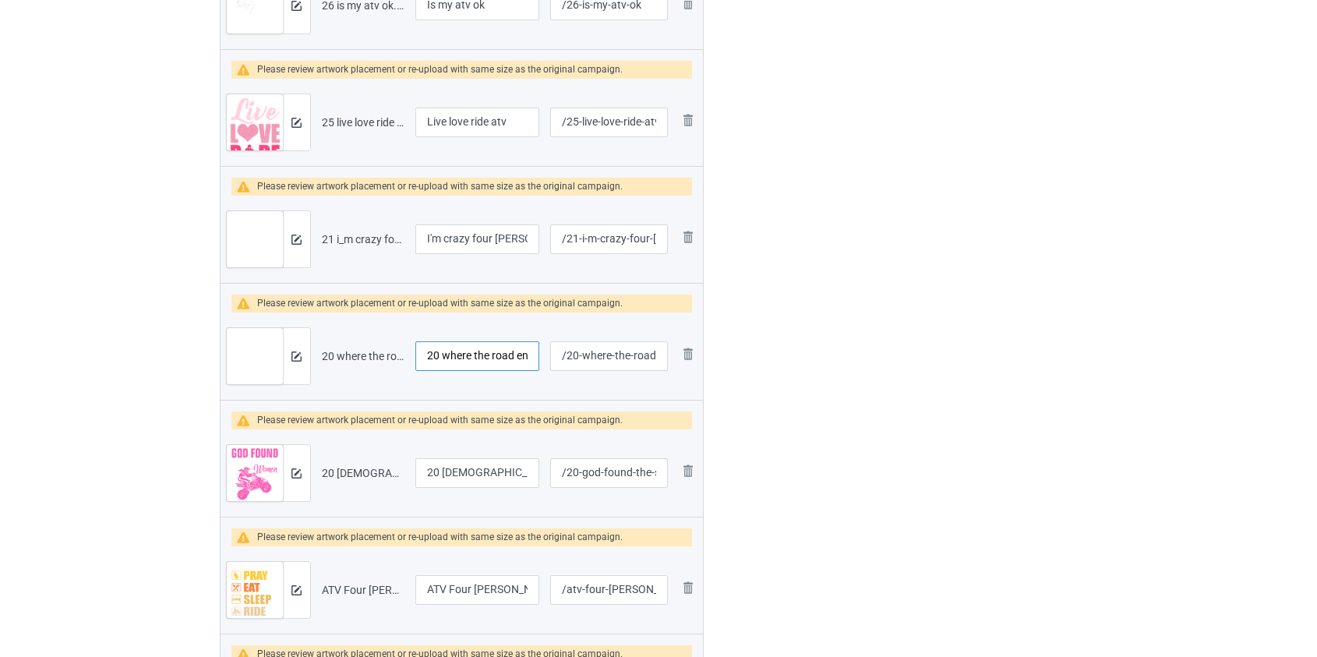
drag, startPoint x: 447, startPoint y: 350, endPoint x: 336, endPoint y: 359, distance: 111.0
click at [338, 359] on tr "Preview and edit artwork 20 where the road ends the fun begins atv.png 20 where…" at bounding box center [462, 356] width 483 height 87
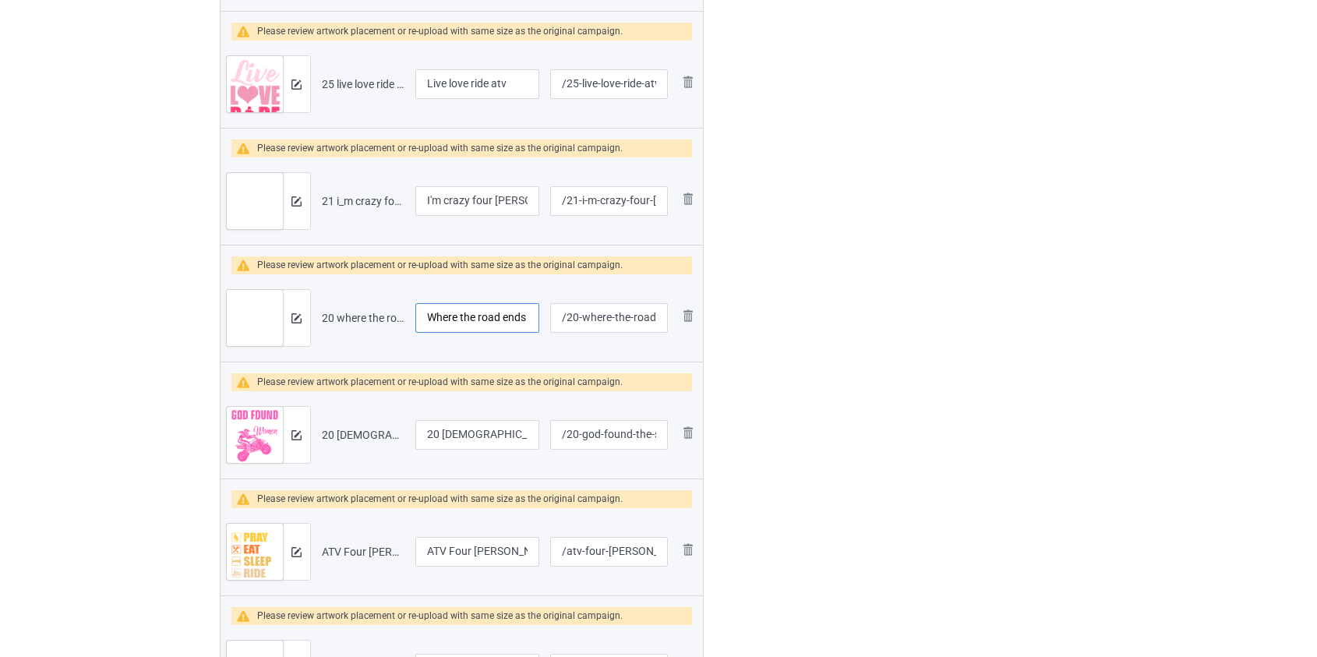
scroll to position [2479, 0]
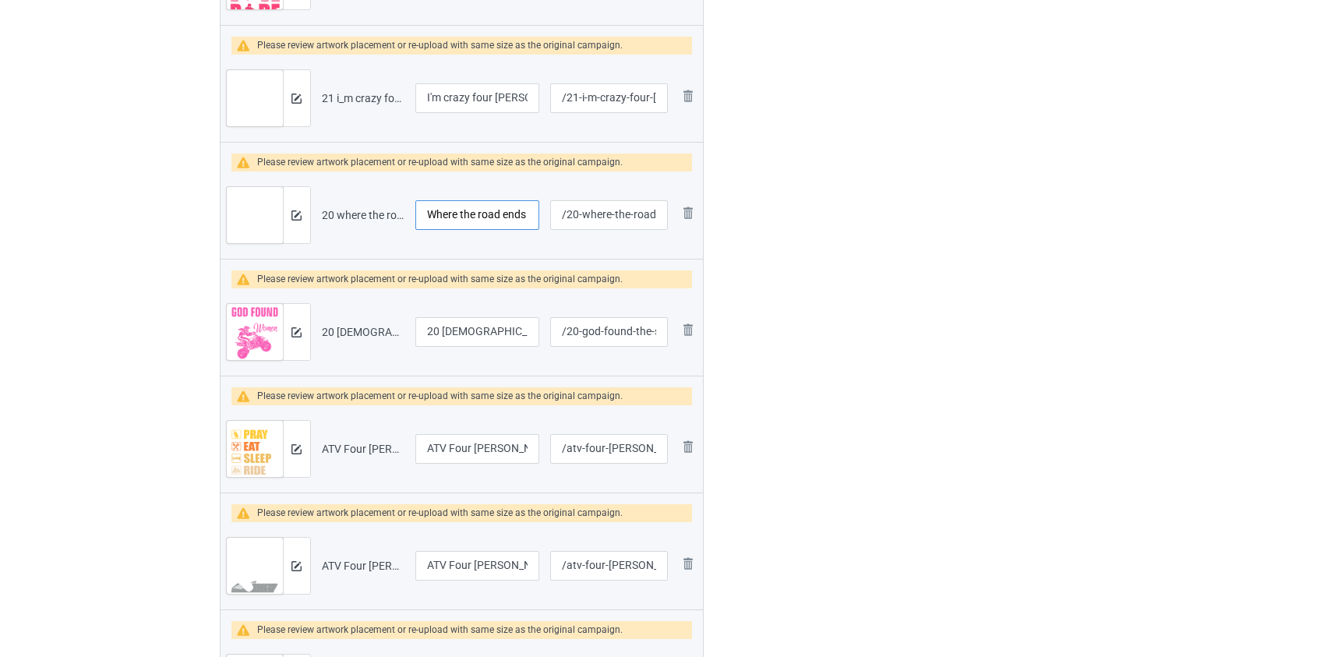
type input "Where the road ends the fun begins atv"
drag, startPoint x: 444, startPoint y: 327, endPoint x: 276, endPoint y: 327, distance: 168.3
click at [276, 327] on tr "Preview and edit artwork 20 god found the strongest women atv.png 20 god found …" at bounding box center [462, 331] width 483 height 87
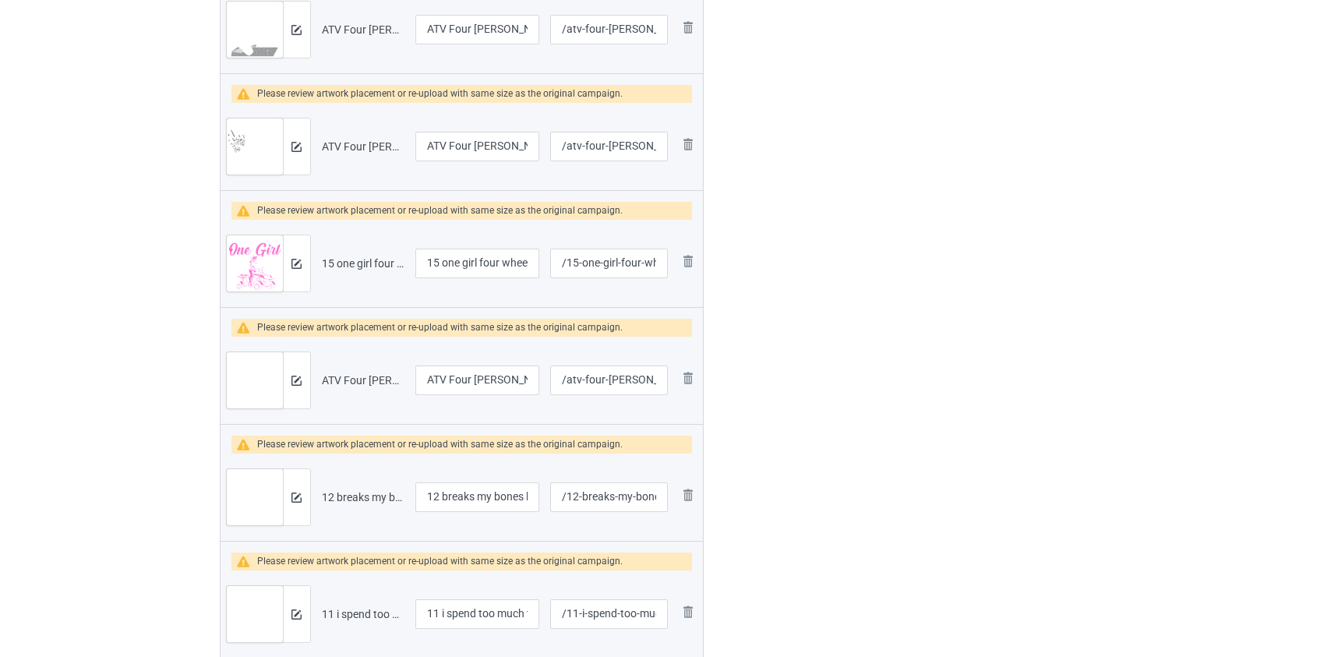
scroll to position [3047, 0]
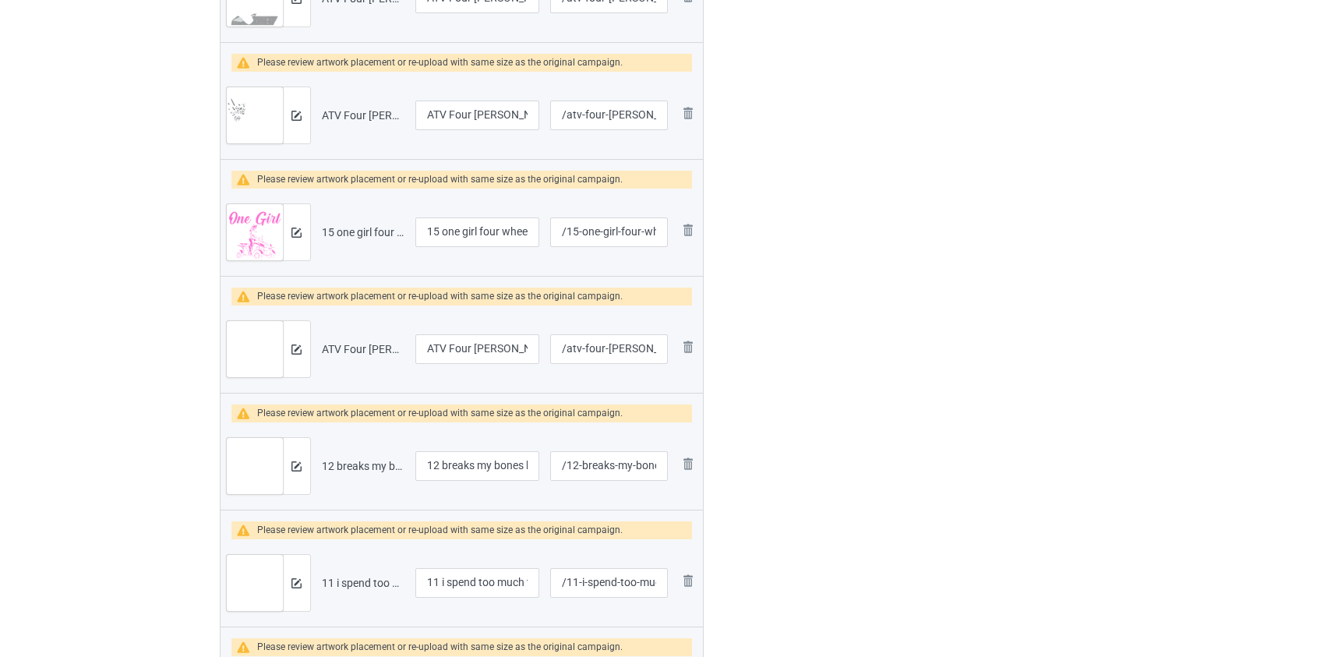
type input "God found the strongest women atv"
drag, startPoint x: 448, startPoint y: 230, endPoint x: 247, endPoint y: 229, distance: 201.1
click at [247, 229] on tr "Preview and edit artwork 15 one girl four wheels atv.png 15 one girl four wheel…" at bounding box center [462, 232] width 483 height 87
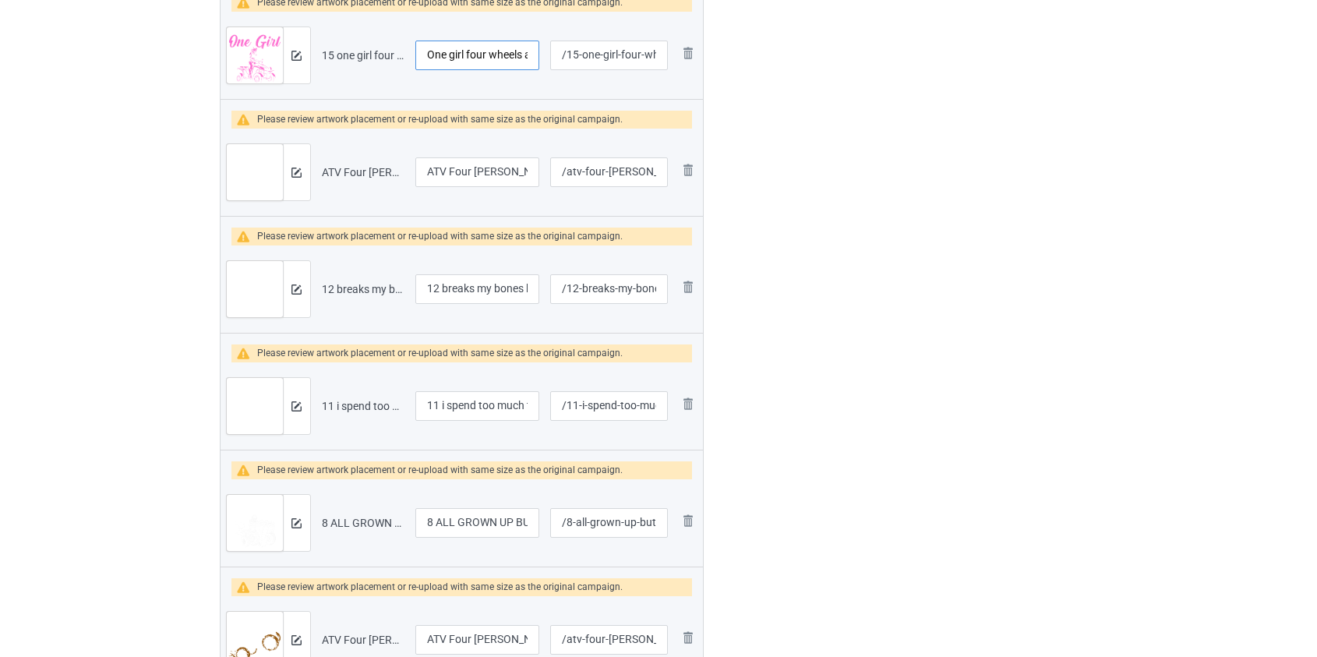
scroll to position [3259, 0]
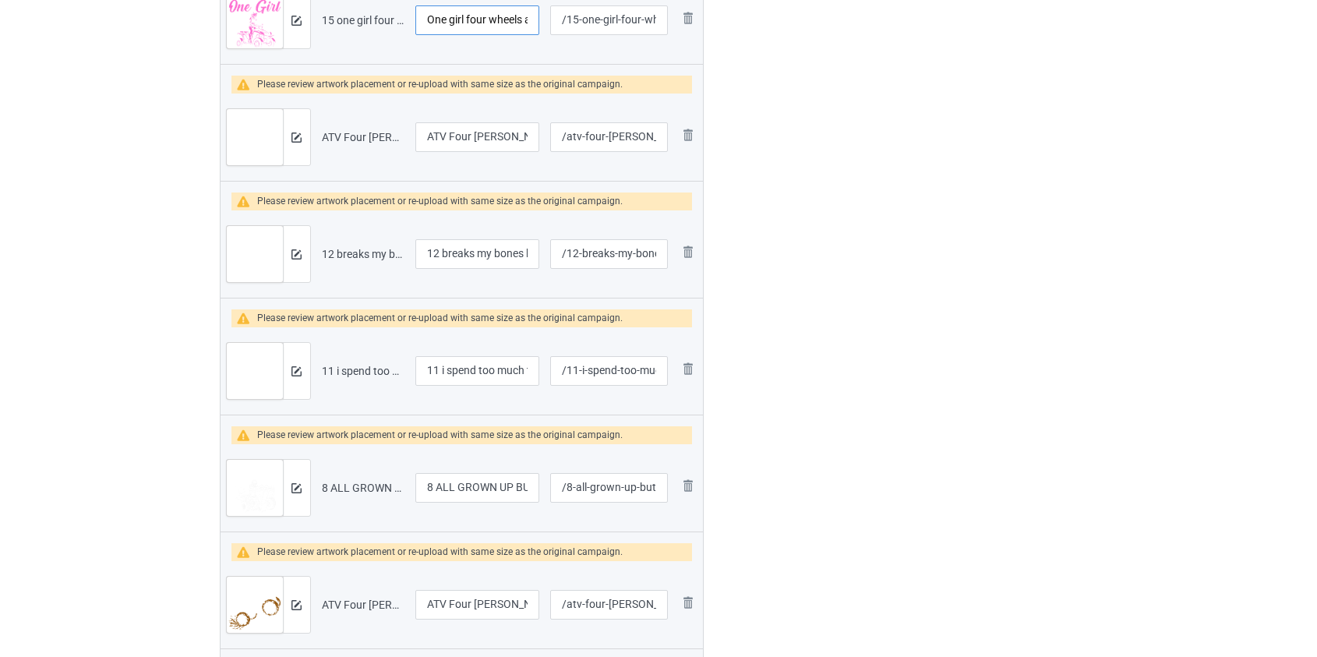
type input "One girl four wheels atv"
drag, startPoint x: 444, startPoint y: 244, endPoint x: 257, endPoint y: 273, distance: 189.3
click at [257, 273] on tr "Preview and edit artwork 12 breaks my bones but never my atv.png 12 breaks my b…" at bounding box center [462, 253] width 483 height 87
type input "Breaks my bones but never my atv"
drag, startPoint x: 447, startPoint y: 366, endPoint x: 312, endPoint y: 366, distance: 135.6
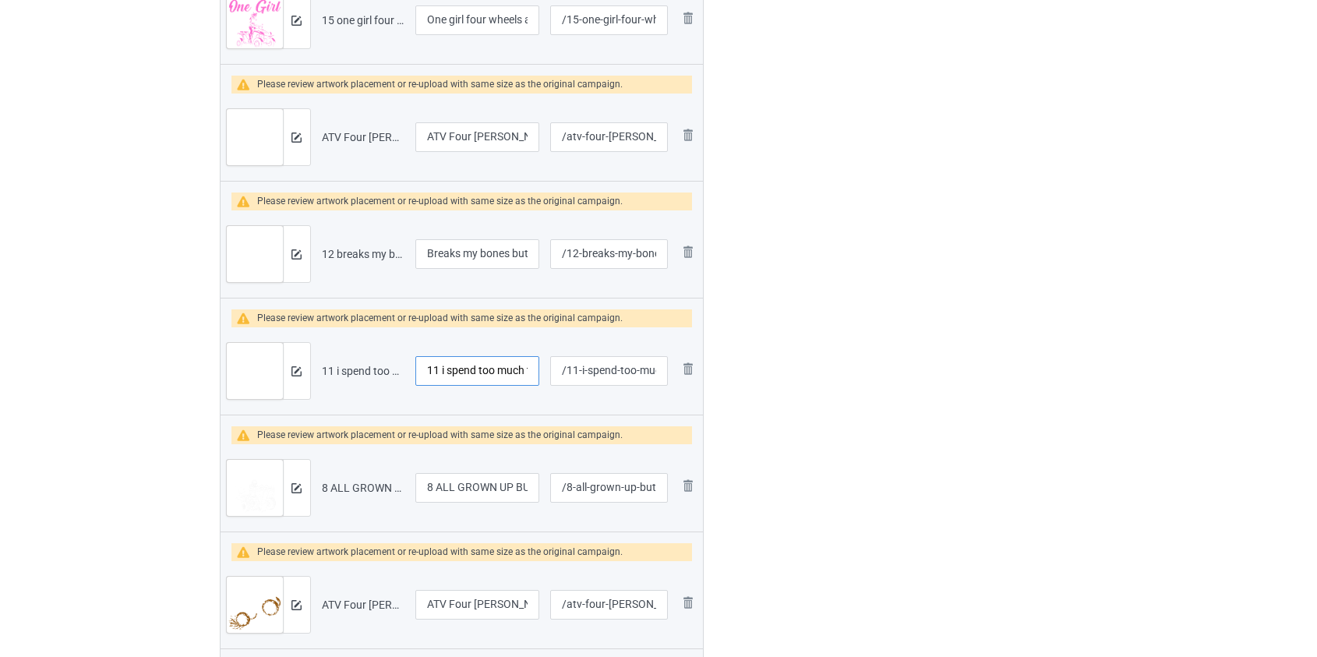
click at [312, 366] on tr "Preview and edit artwork 11 i spend too much time atv.png 11 i spend too much t…" at bounding box center [462, 370] width 483 height 87
type input "I spend too much time atv"
drag, startPoint x: 434, startPoint y: 480, endPoint x: 229, endPoint y: 491, distance: 205.3
click at [231, 492] on tr "Preview and edit artwork 8 ALL GROWN UP BUT STILL ATV.png 8 ALL GROWN UP BUT ST…" at bounding box center [462, 487] width 483 height 87
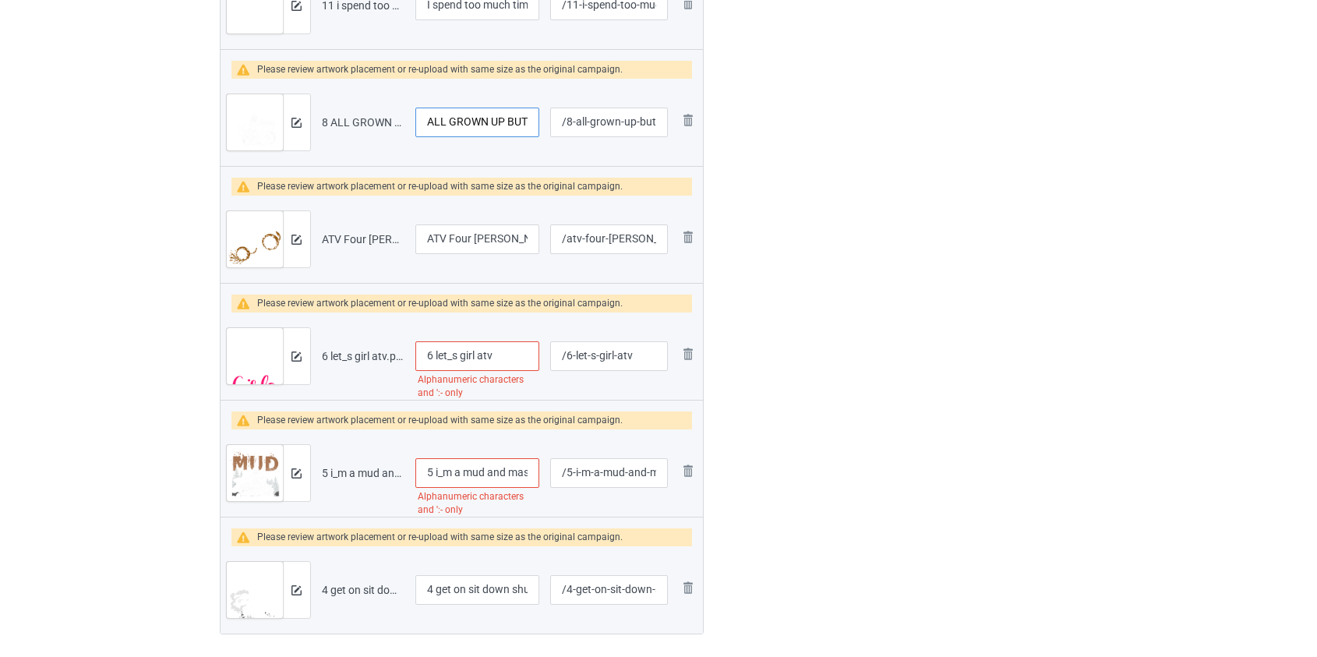
scroll to position [3684, 0]
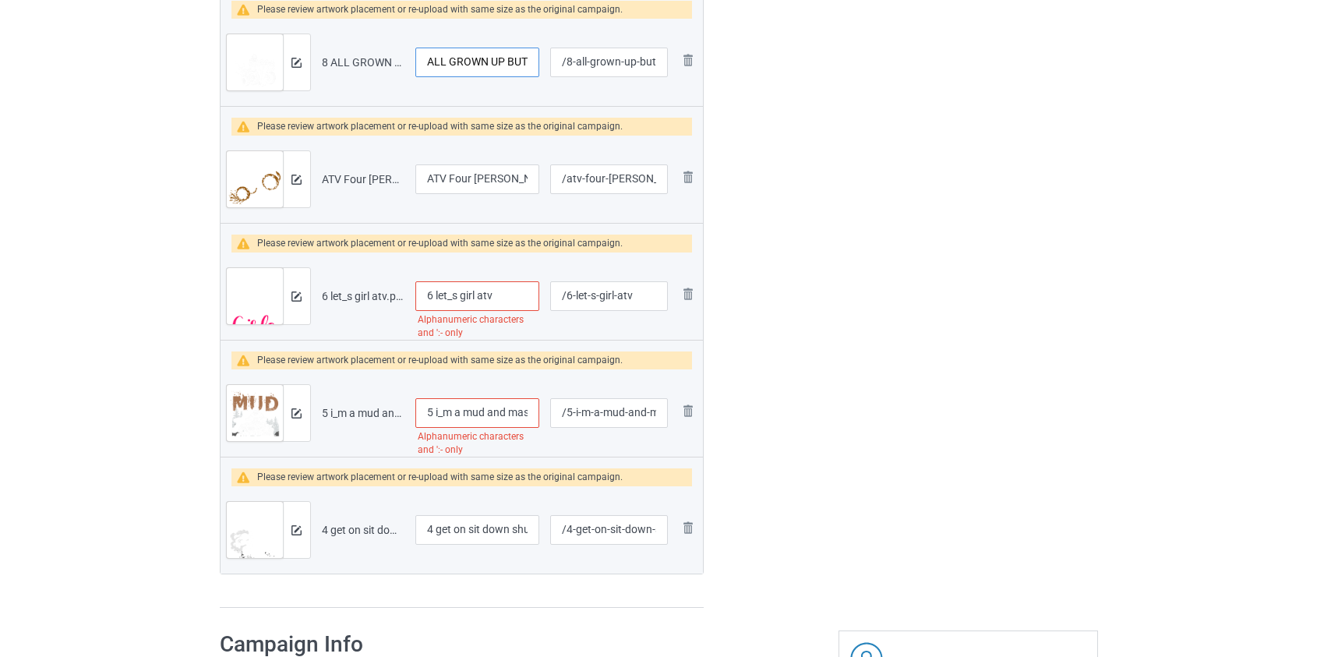
type input "ALL GROWN UP BUT STILL ATV"
drag, startPoint x: 440, startPoint y: 291, endPoint x: 257, endPoint y: 309, distance: 183.3
click at [257, 309] on tr "Preview and edit artwork 6 let_s girl atv.png 6 let_s girl atv Alphanumeric cha…" at bounding box center [462, 296] width 483 height 87
click at [443, 294] on input "Let_s girl atv" at bounding box center [477, 296] width 125 height 30
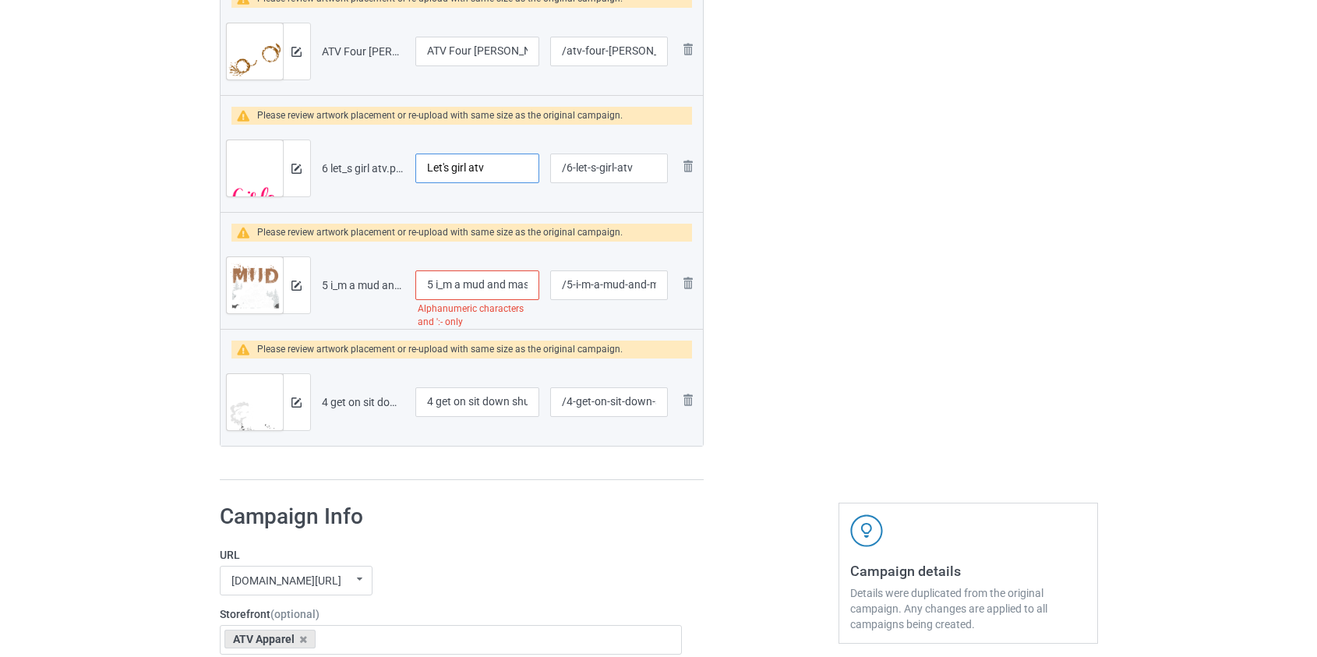
scroll to position [3826, 0]
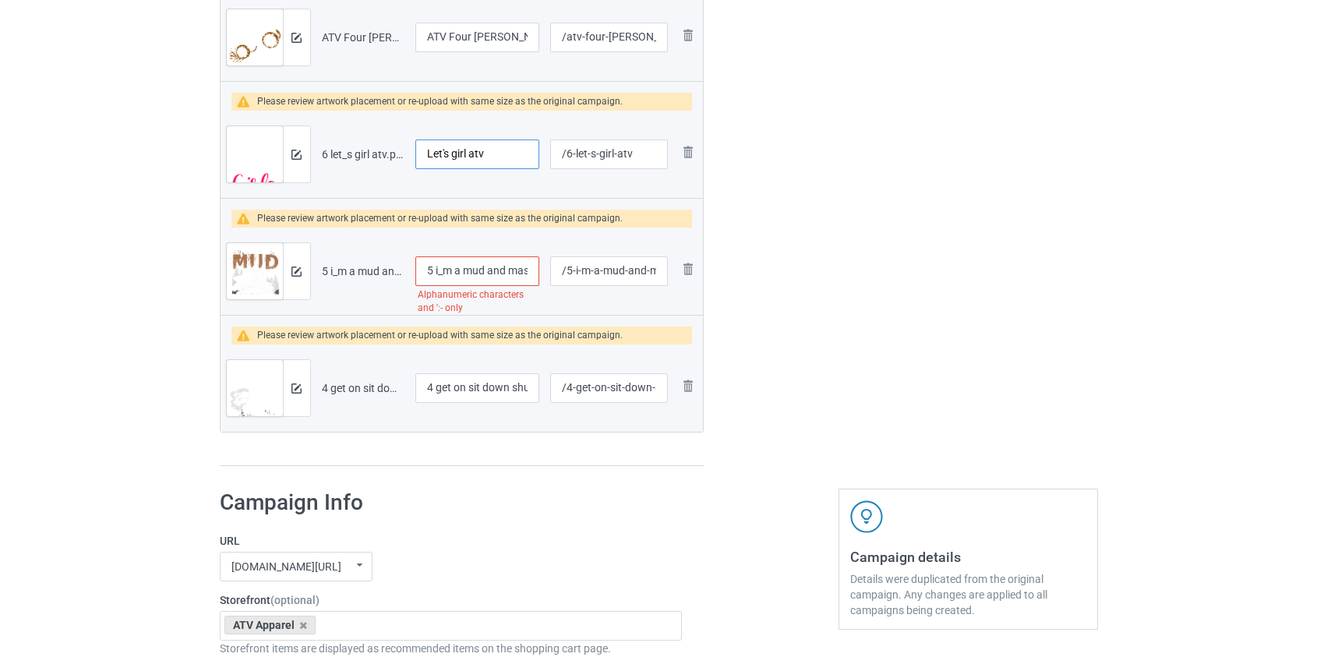
type input "Let's girl atv"
drag, startPoint x: 441, startPoint y: 271, endPoint x: 249, endPoint y: 281, distance: 192.0
click at [249, 281] on tr "Preview and edit artwork 5 i_m a mud and mascara atv.png 5 i_m a mud and mascar…" at bounding box center [462, 271] width 483 height 87
type input "I'm a mud and mascara atv"
drag, startPoint x: 440, startPoint y: 382, endPoint x: 276, endPoint y: 393, distance: 164.8
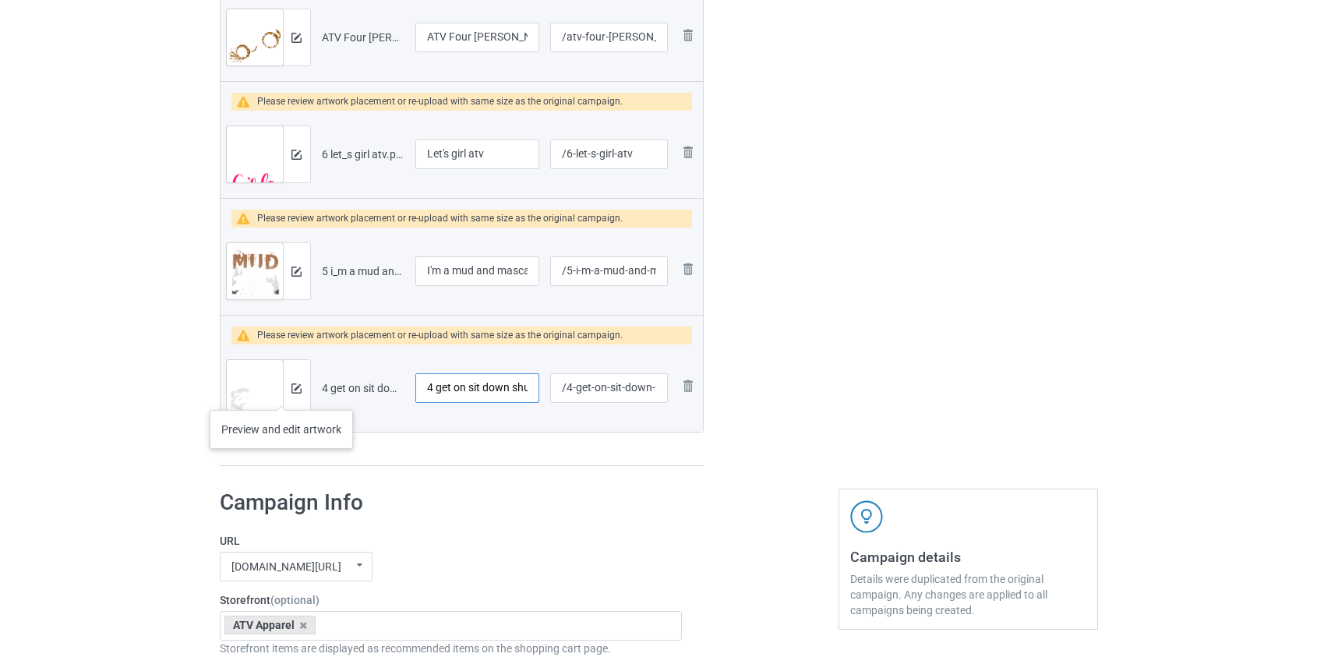
click at [276, 393] on tr "Preview and edit artwork 4 get on sit down shut up atv.png 4 get on sit down sh…" at bounding box center [462, 387] width 483 height 87
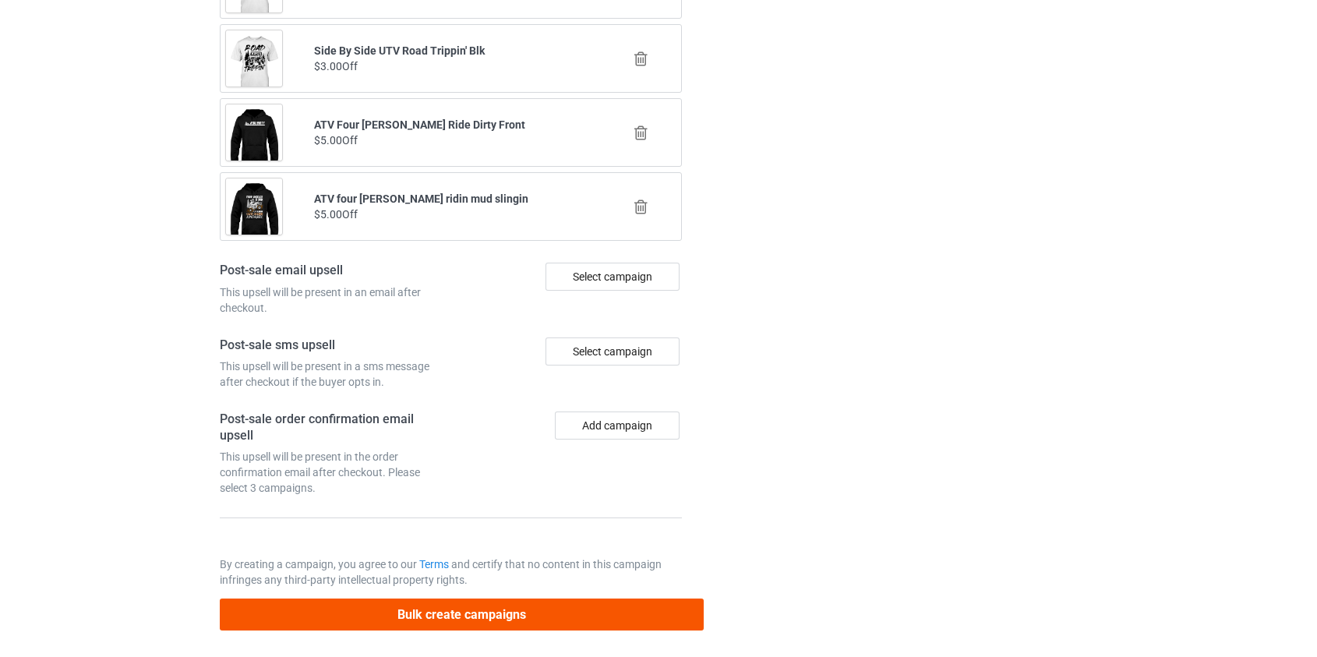
type input "Get on sit down shut up atv"
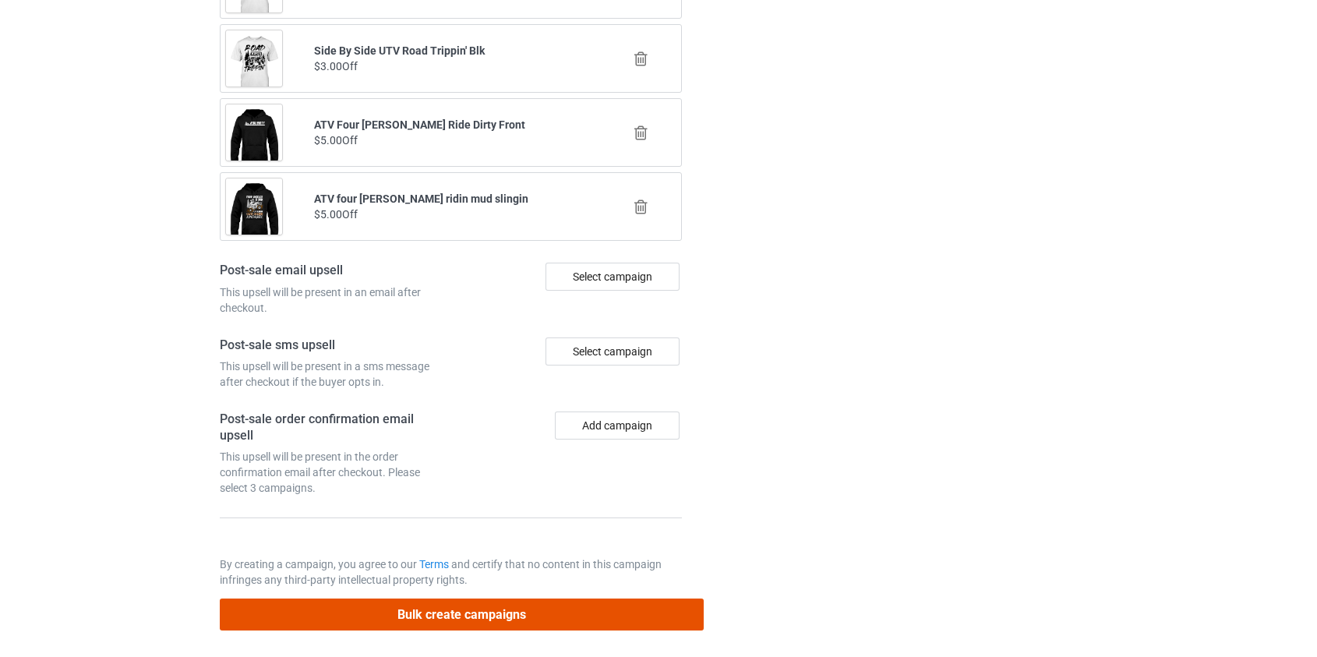
click at [436, 602] on button "Bulk create campaigns" at bounding box center [462, 615] width 485 height 32
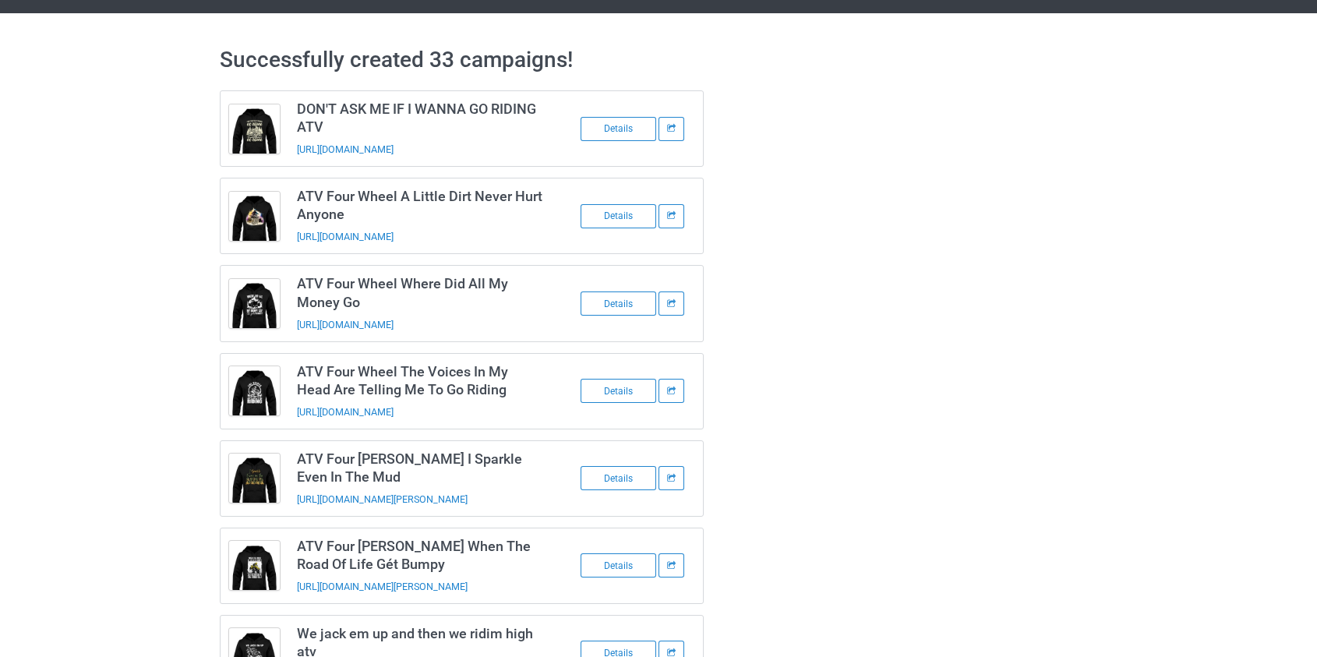
scroll to position [0, 0]
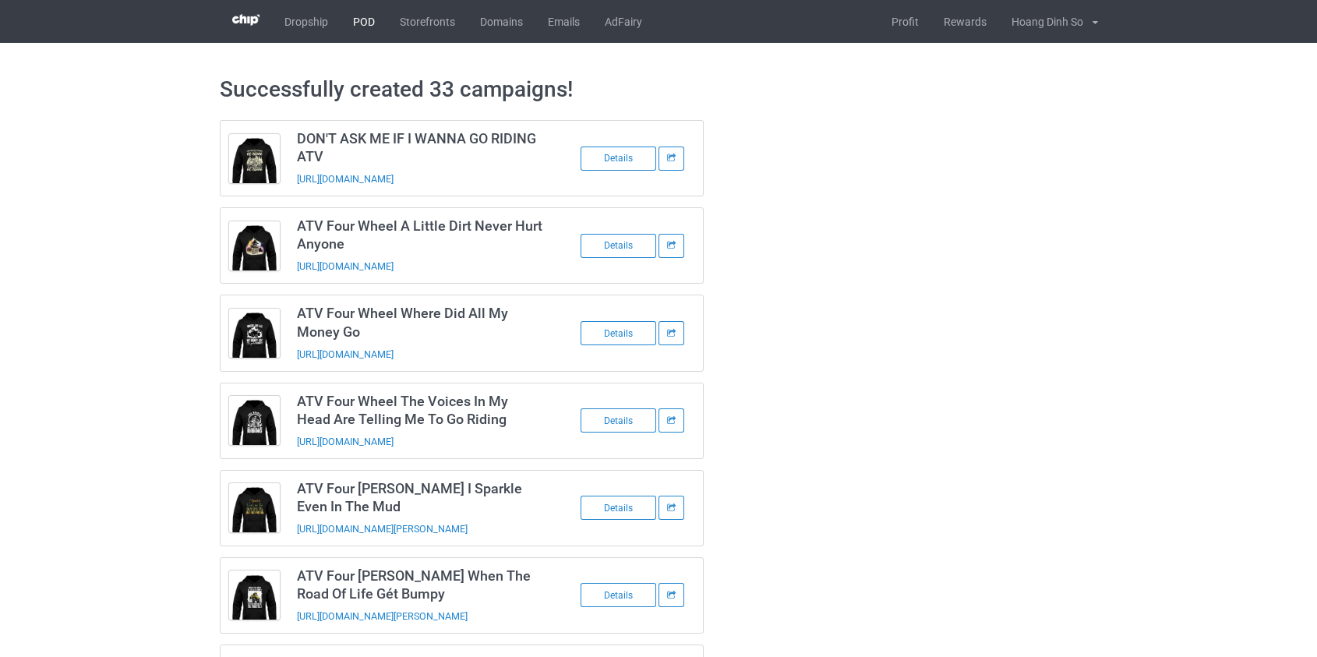
click at [366, 28] on link "POD" at bounding box center [364, 21] width 47 height 43
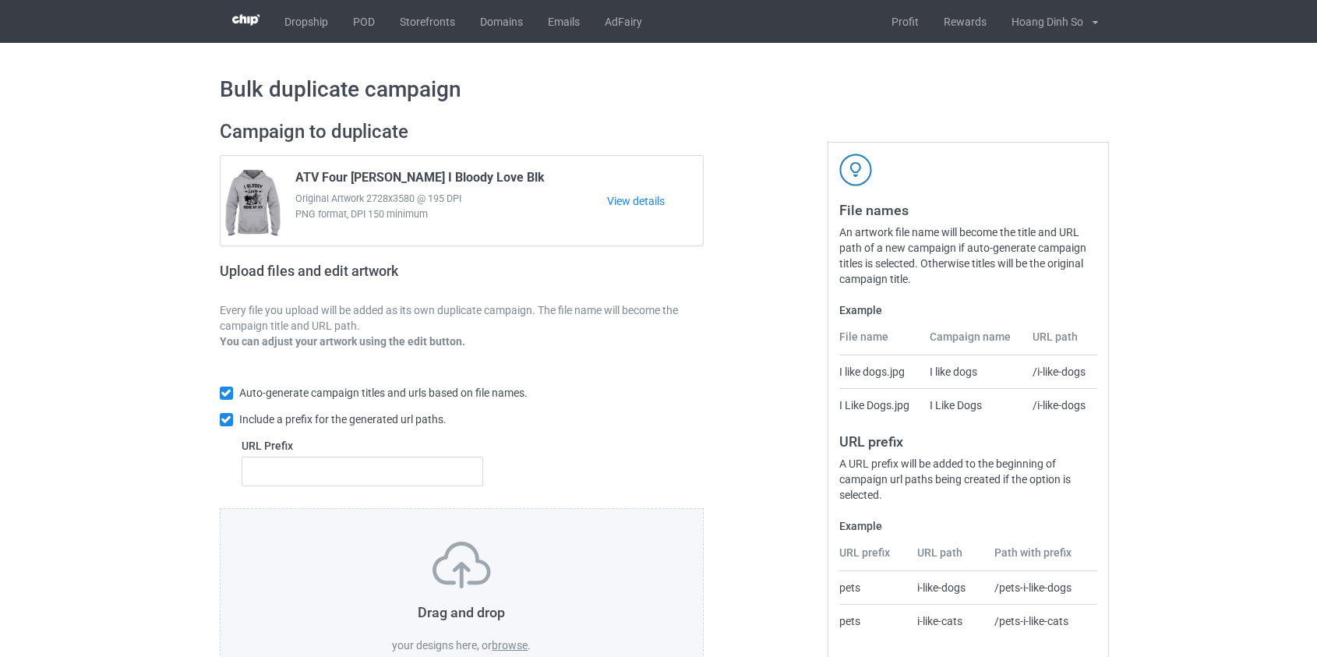
click at [517, 639] on label "browse" at bounding box center [510, 645] width 36 height 12
click at [0, 0] on input "browse" at bounding box center [0, 0] width 0 height 0
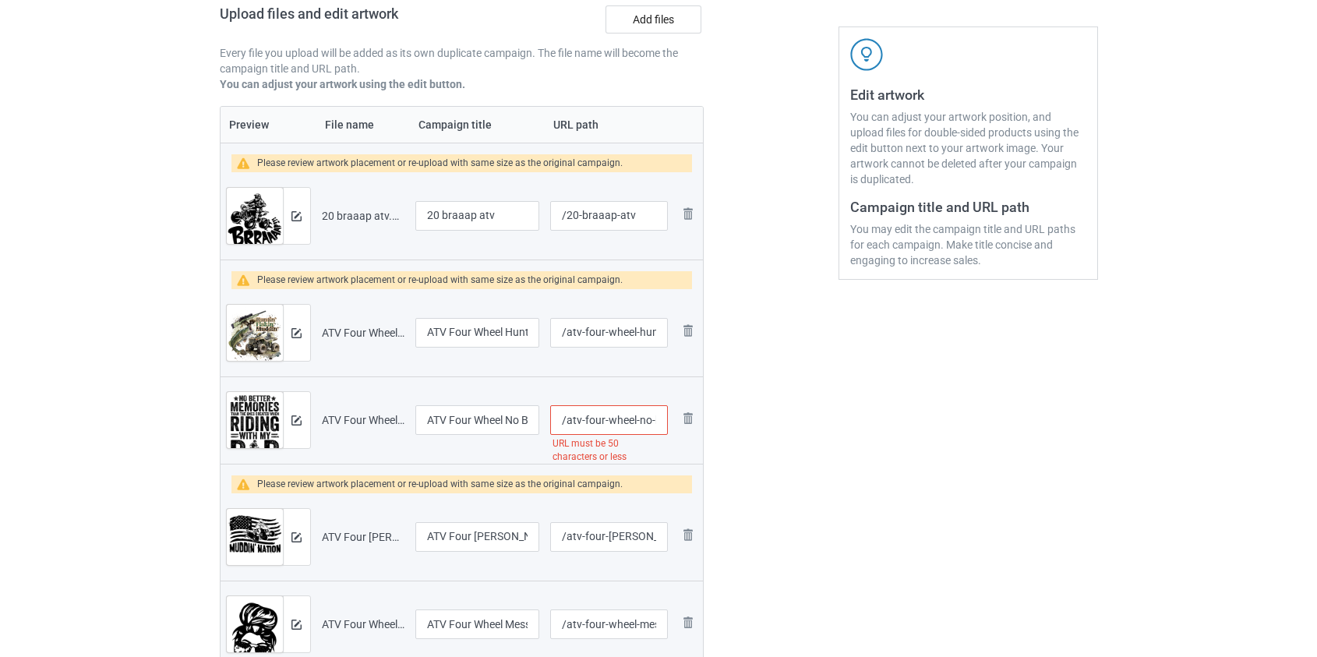
scroll to position [283, 0]
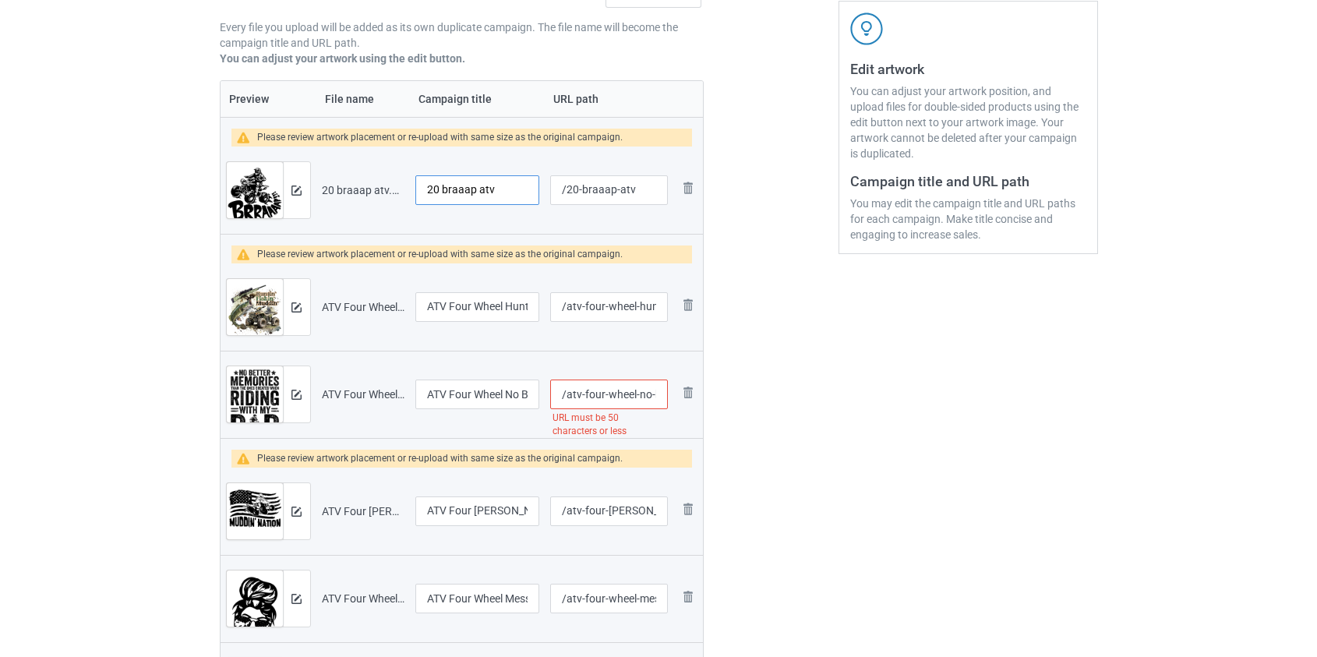
drag, startPoint x: 447, startPoint y: 191, endPoint x: 330, endPoint y: 185, distance: 116.3
click at [330, 185] on tr "Preview and edit artwork 20 braaap atv.png 20 braaap atv /20-braaap-atv Remove …" at bounding box center [462, 190] width 483 height 87
type input "Braaap atv"
click at [589, 395] on input "/atv-four-wheel-no-better-memories-than-the-ones-created-when-riding-with-my-dad" at bounding box center [608, 395] width 117 height 30
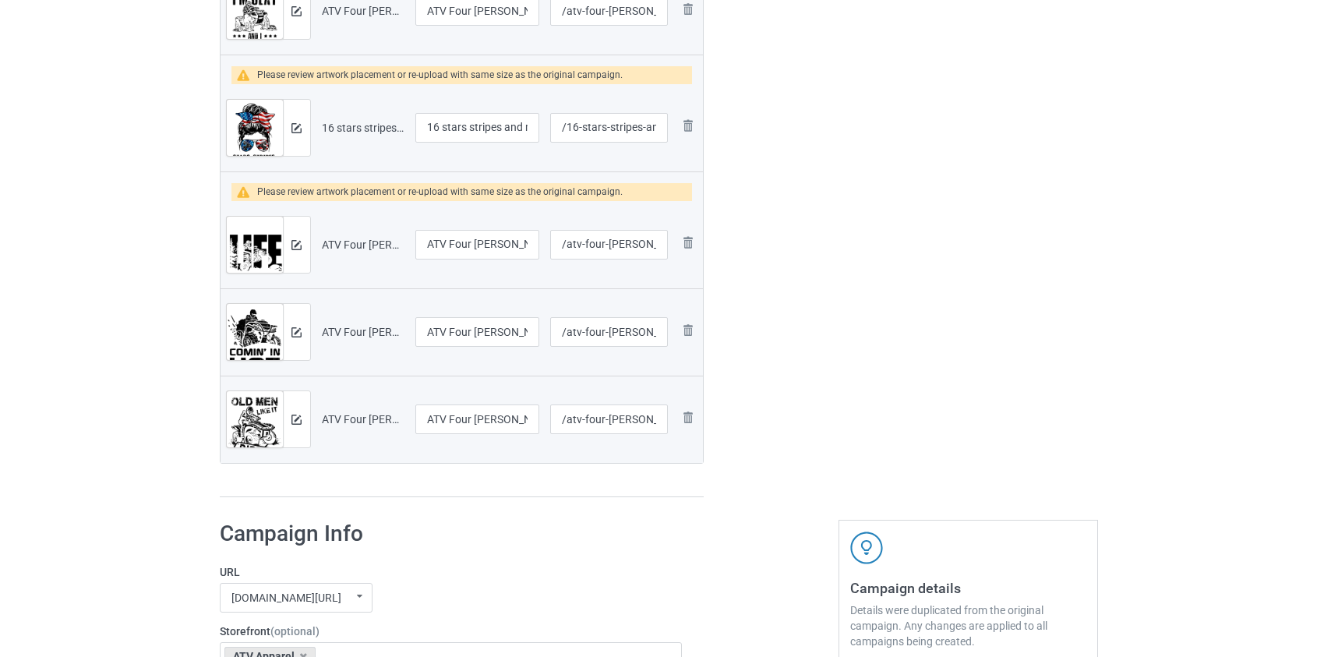
scroll to position [1133, 0]
type input "/atv-ones-created-when-riding-with-my-dad"
drag, startPoint x: 444, startPoint y: 123, endPoint x: 263, endPoint y: 140, distance: 182.4
click at [263, 140] on tr "Preview and edit artwork 16 stars stripes and mud atv.png 16 stars stripes and …" at bounding box center [462, 126] width 483 height 87
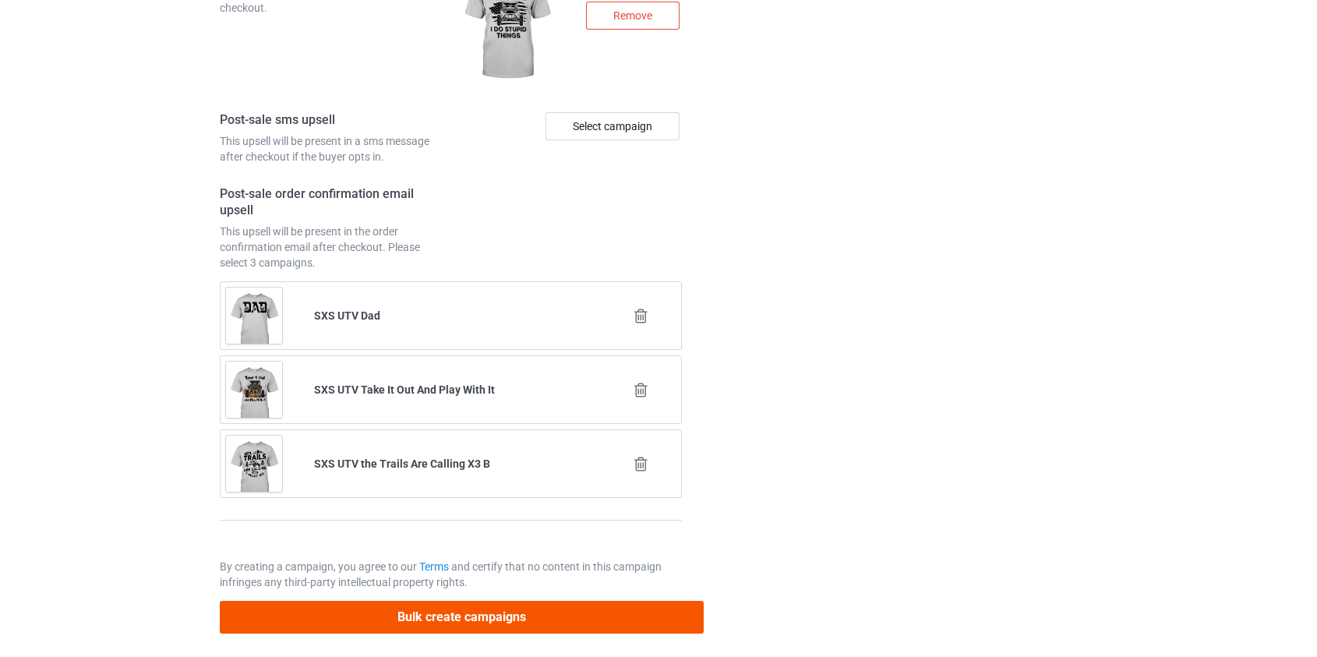
type input "Stars stripes and mud atv"
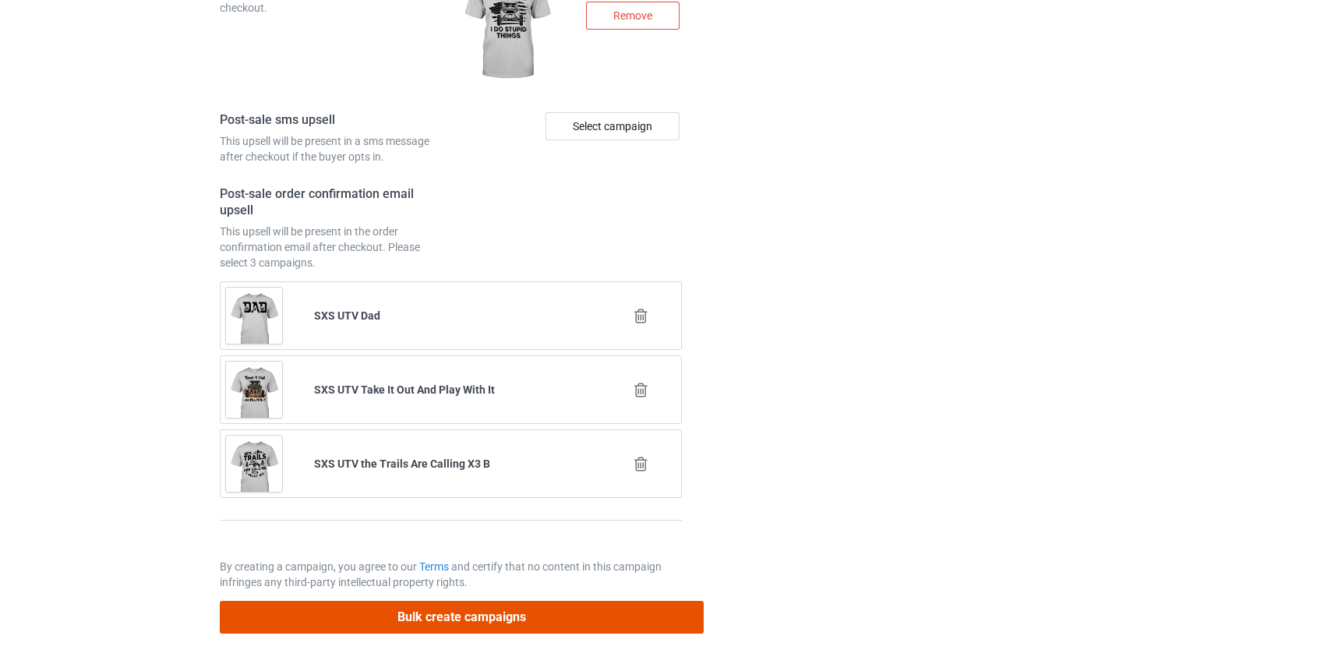
click at [591, 601] on button "Bulk create campaigns" at bounding box center [462, 617] width 485 height 32
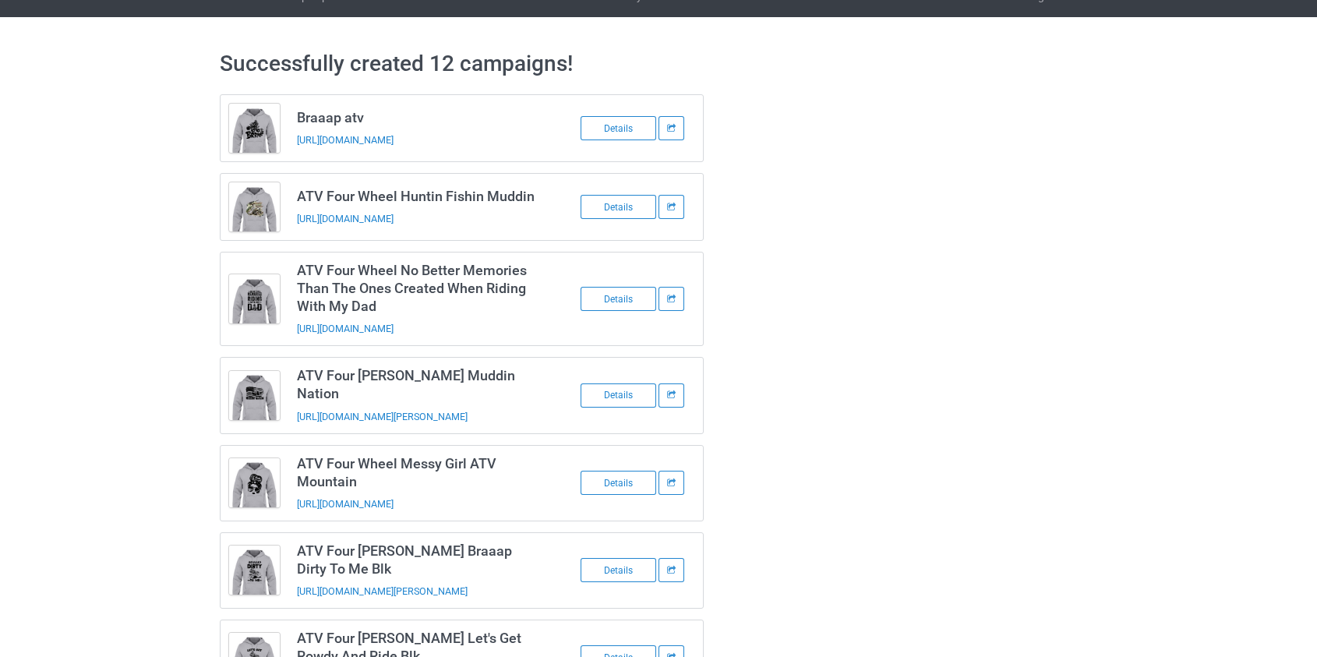
scroll to position [0, 0]
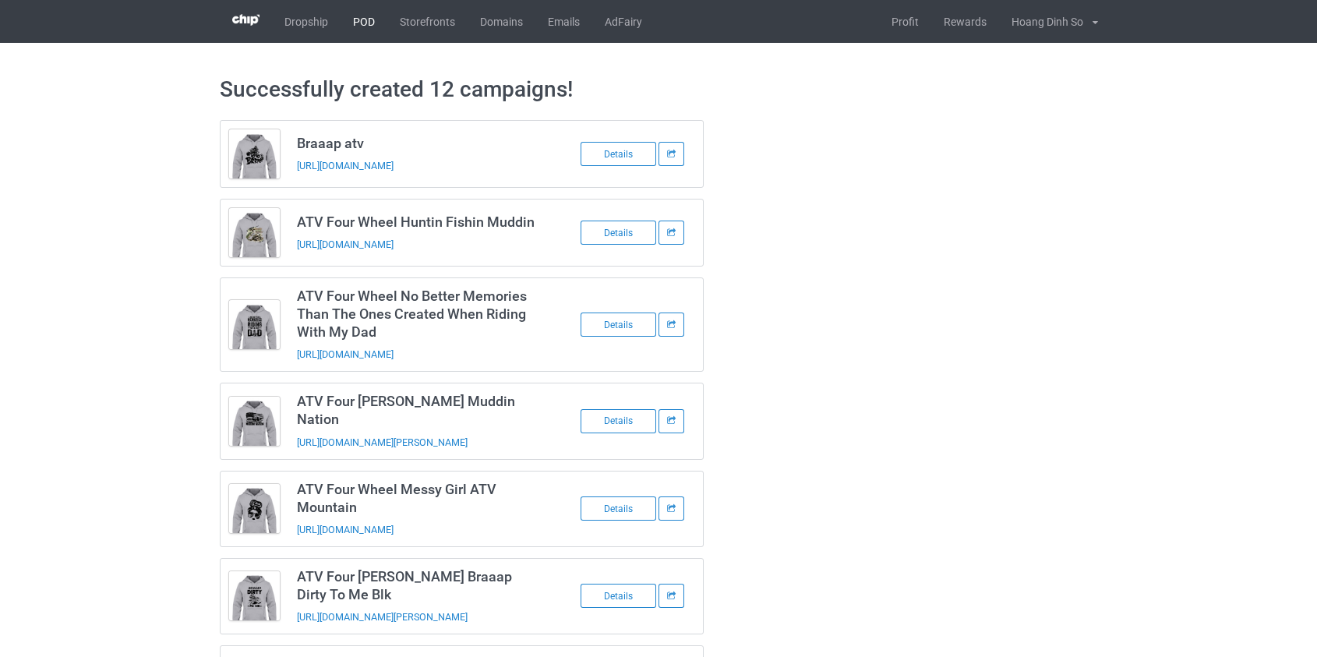
click at [365, 17] on link "POD" at bounding box center [364, 21] width 47 height 43
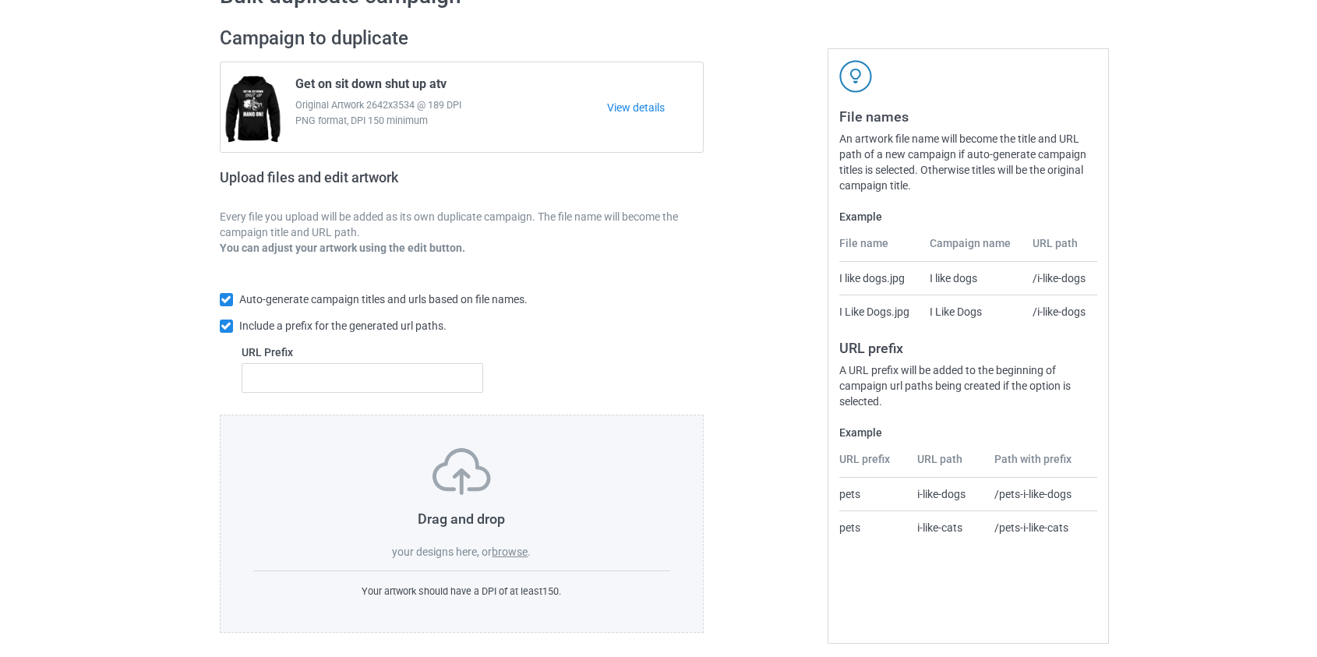
scroll to position [101, 0]
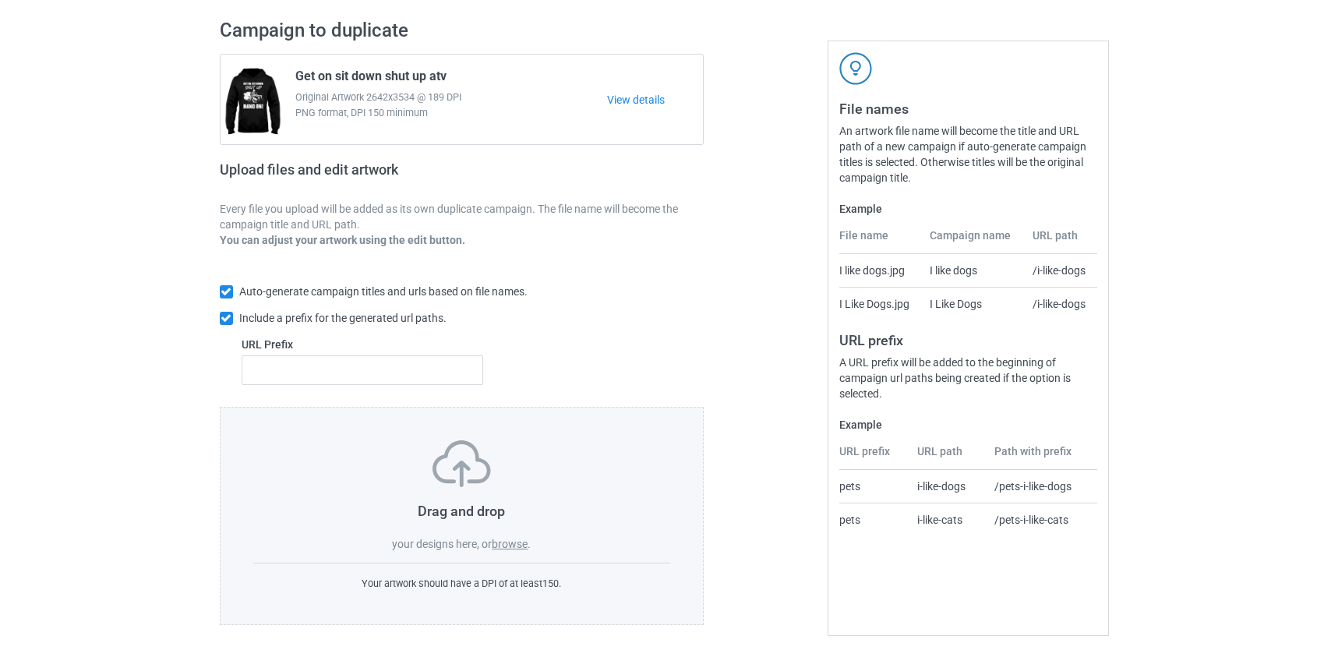
click at [505, 549] on label "browse" at bounding box center [510, 544] width 36 height 12
click at [0, 0] on input "browse" at bounding box center [0, 0] width 0 height 0
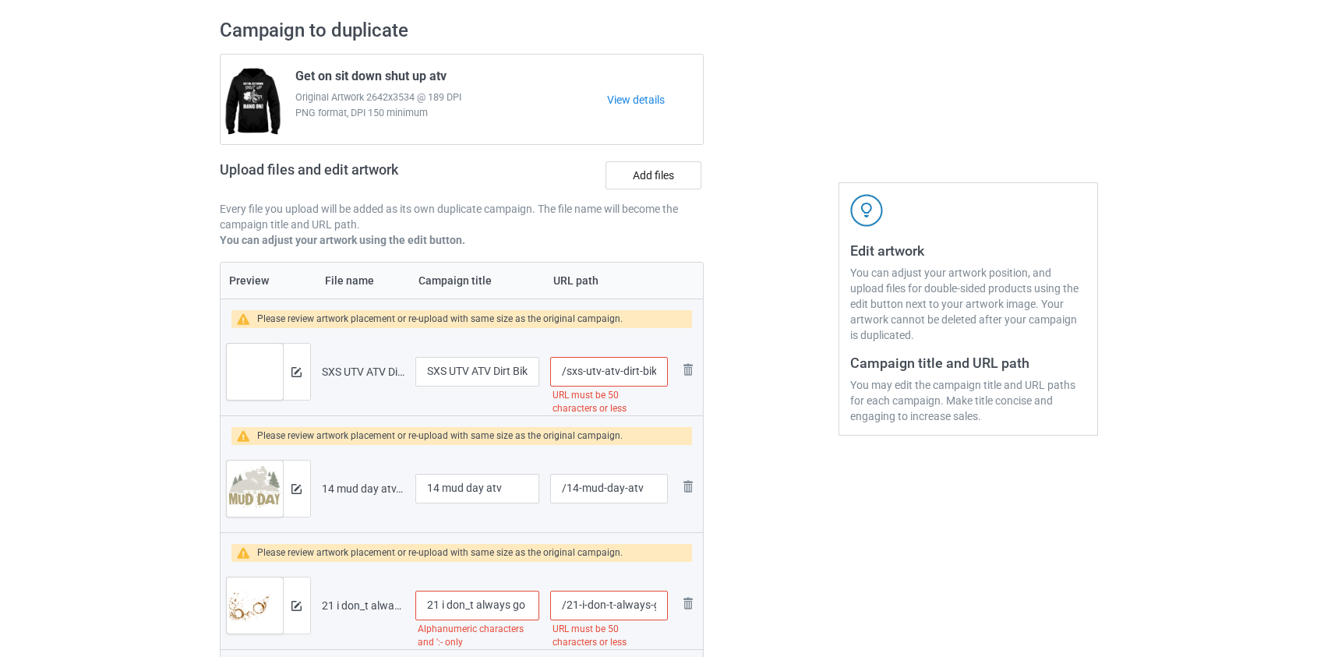
click at [591, 376] on input "/sxs-utv-atv-dirt-bike-life-is-full-of-important-choices-x-3-w" at bounding box center [608, 372] width 117 height 30
click at [592, 379] on input "/sxs-utv-atv-dirt-bike-life-is-full-of-important-choices-x-3-w" at bounding box center [608, 372] width 117 height 30
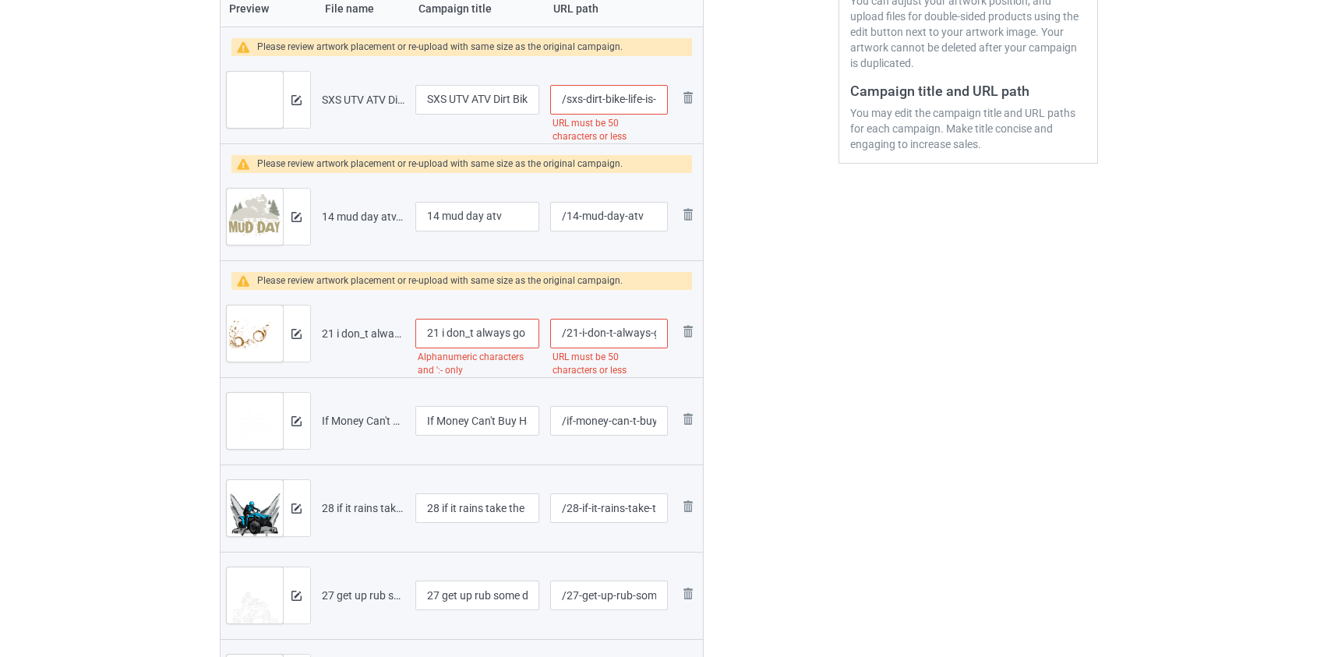
scroll to position [144, 0]
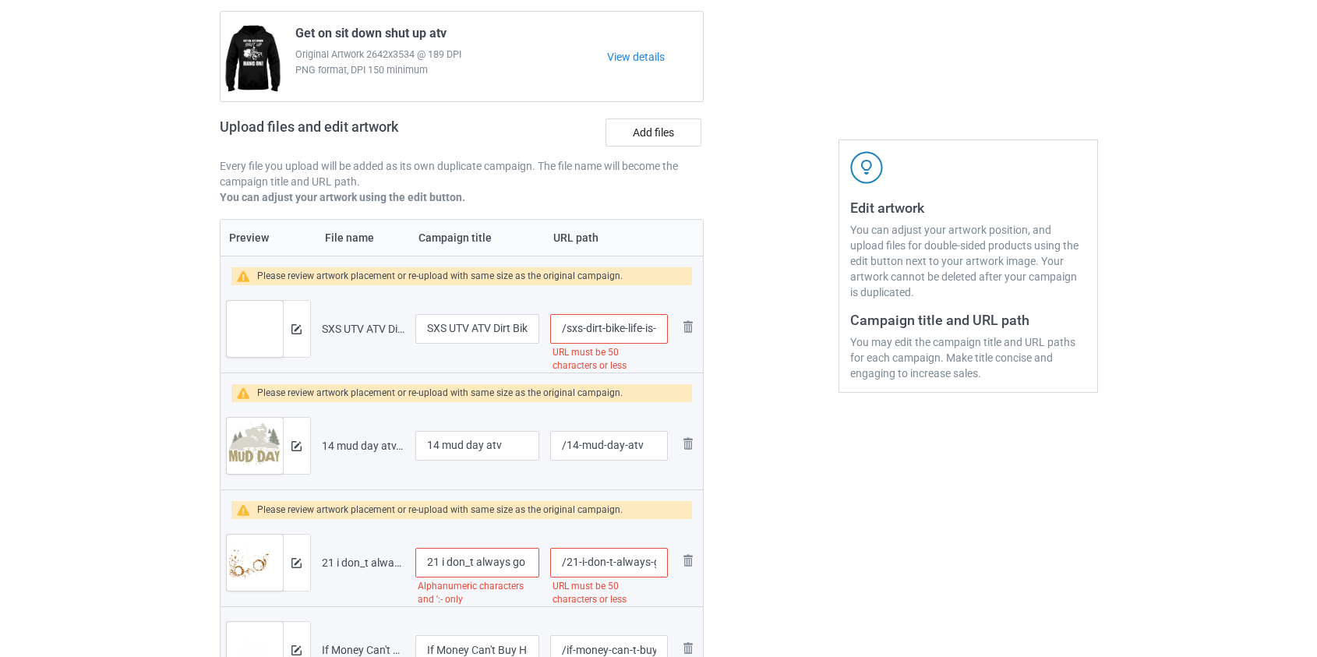
click at [592, 332] on input "/sxs-dirt-bike-life-is-full-of-important-choices-x-3-w" at bounding box center [608, 329] width 117 height 30
click at [574, 331] on input "/sxs-dirt-bike-life-is-full-of-important-choices-x-3-w" at bounding box center [608, 329] width 117 height 30
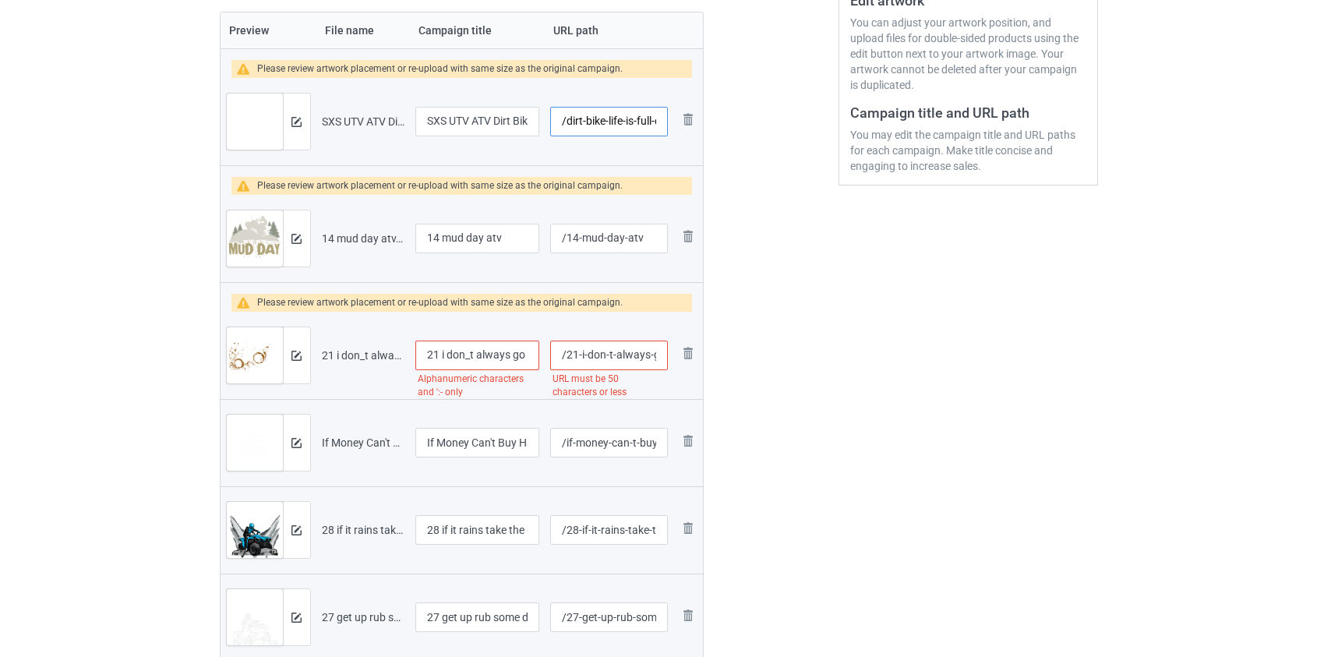
scroll to position [357, 0]
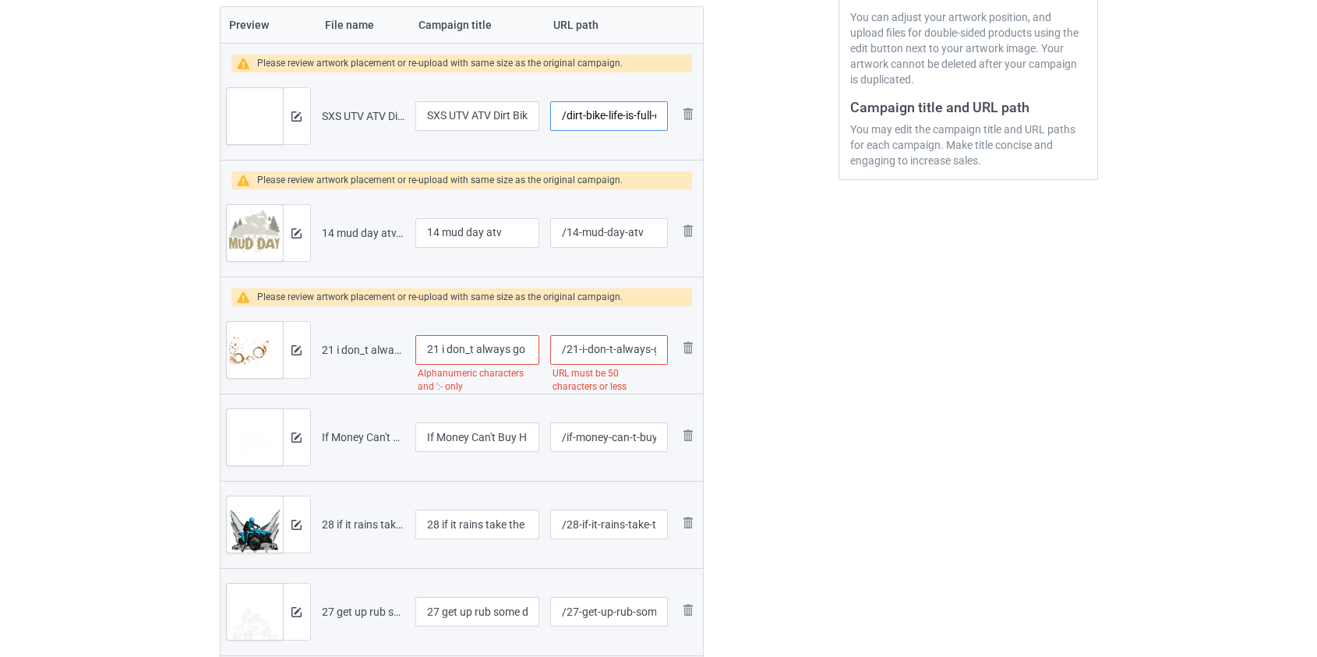
type input "/dirt-bike-life-is-full-of-important-choices-x-3-w"
drag, startPoint x: 450, startPoint y: 235, endPoint x: 331, endPoint y: 229, distance: 119.4
click at [332, 229] on tr "Preview and edit artwork 14 mud day atv.png 14 mud day atv /14-mud-day-atv Remo…" at bounding box center [462, 232] width 483 height 87
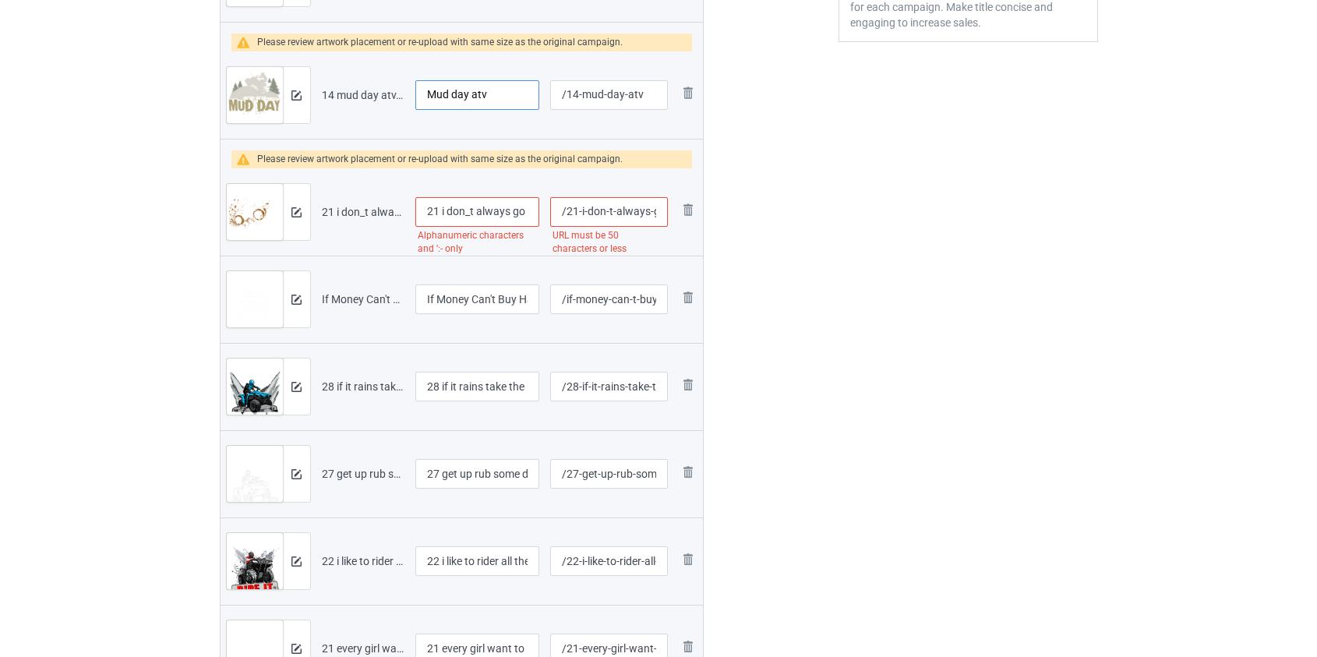
scroll to position [499, 0]
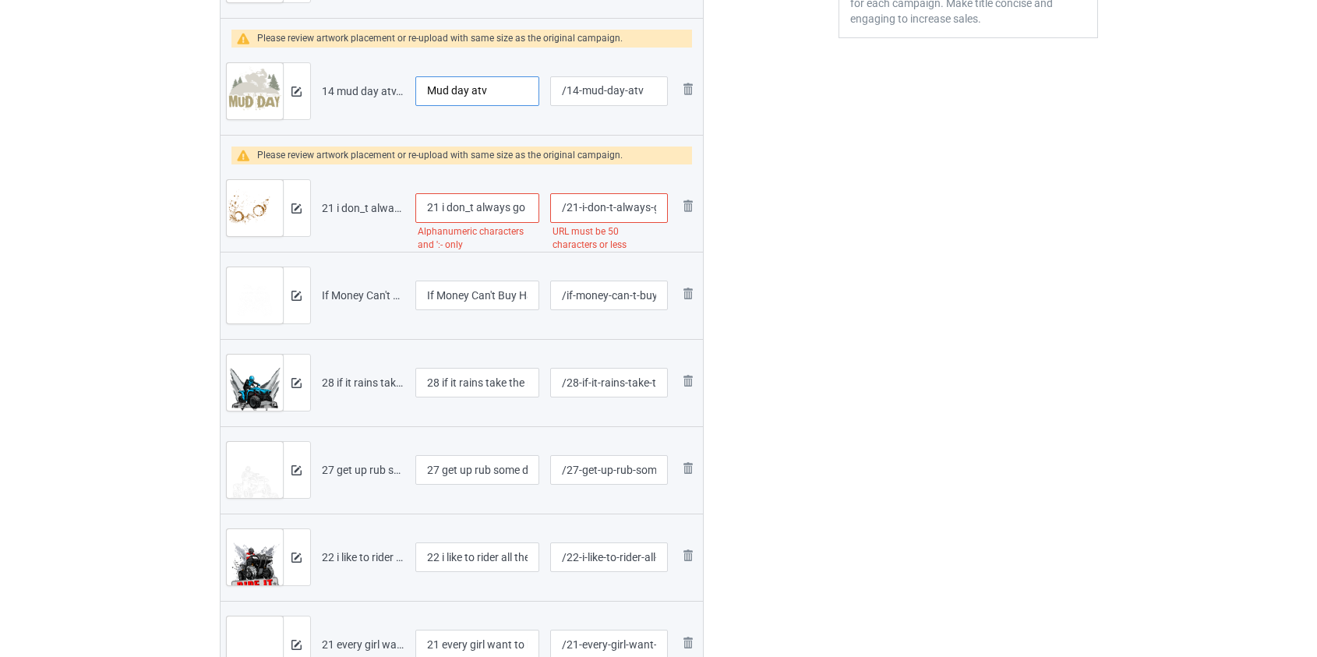
type input "Mud day atv"
drag, startPoint x: 445, startPoint y: 210, endPoint x: 336, endPoint y: 208, distance: 109.1
click at [336, 208] on tr "Preview and edit artwork 21 i don_t always go mudding but when i do i go deep a…" at bounding box center [462, 207] width 483 height 87
click at [450, 209] on input "I don_t always go mudding but when i do i go deep atv" at bounding box center [477, 208] width 125 height 30
type input "I don't always go mudding but when i do i go deep atv"
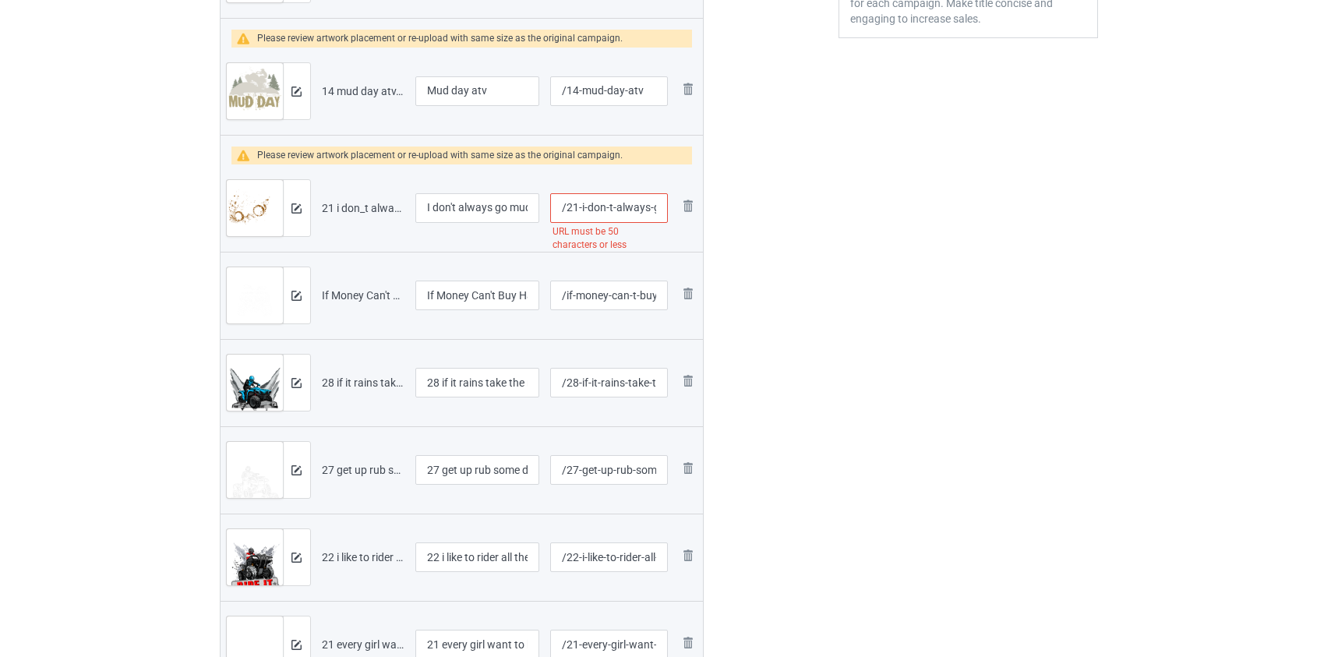
click at [624, 208] on input "/21-i-don-t-always-go-mudding-but-when-i-do-i-go-deep-atv" at bounding box center [608, 208] width 117 height 30
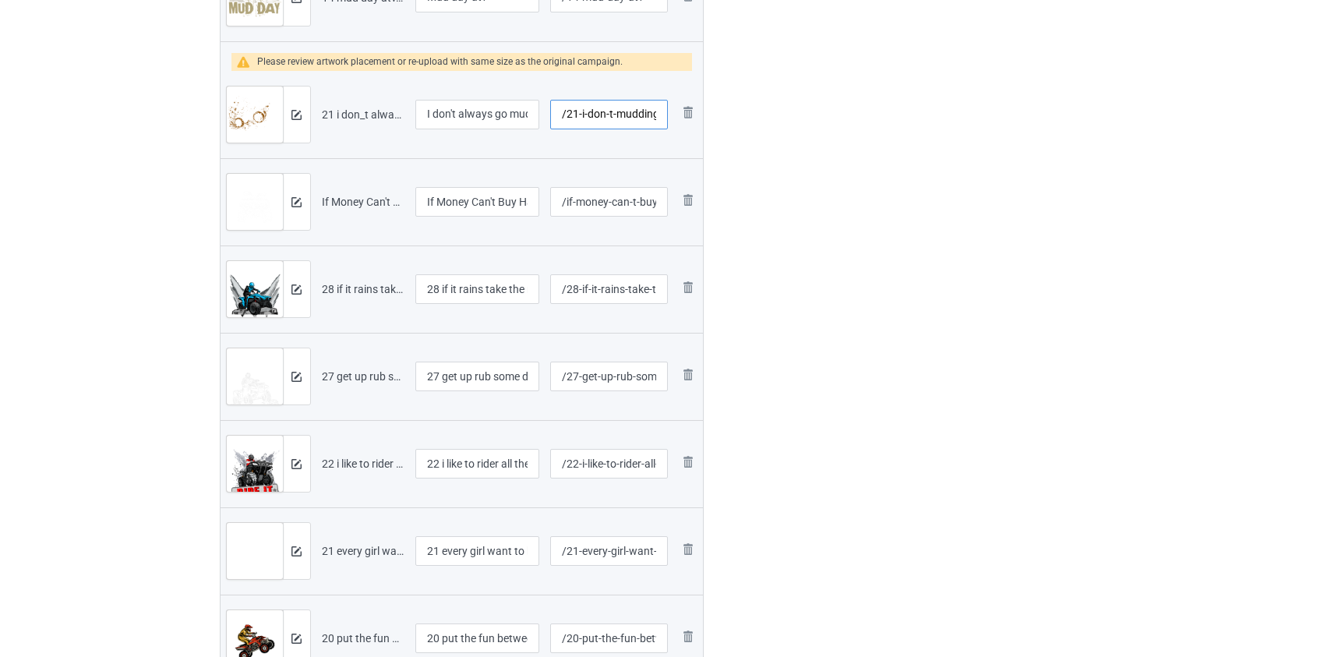
scroll to position [640, 0]
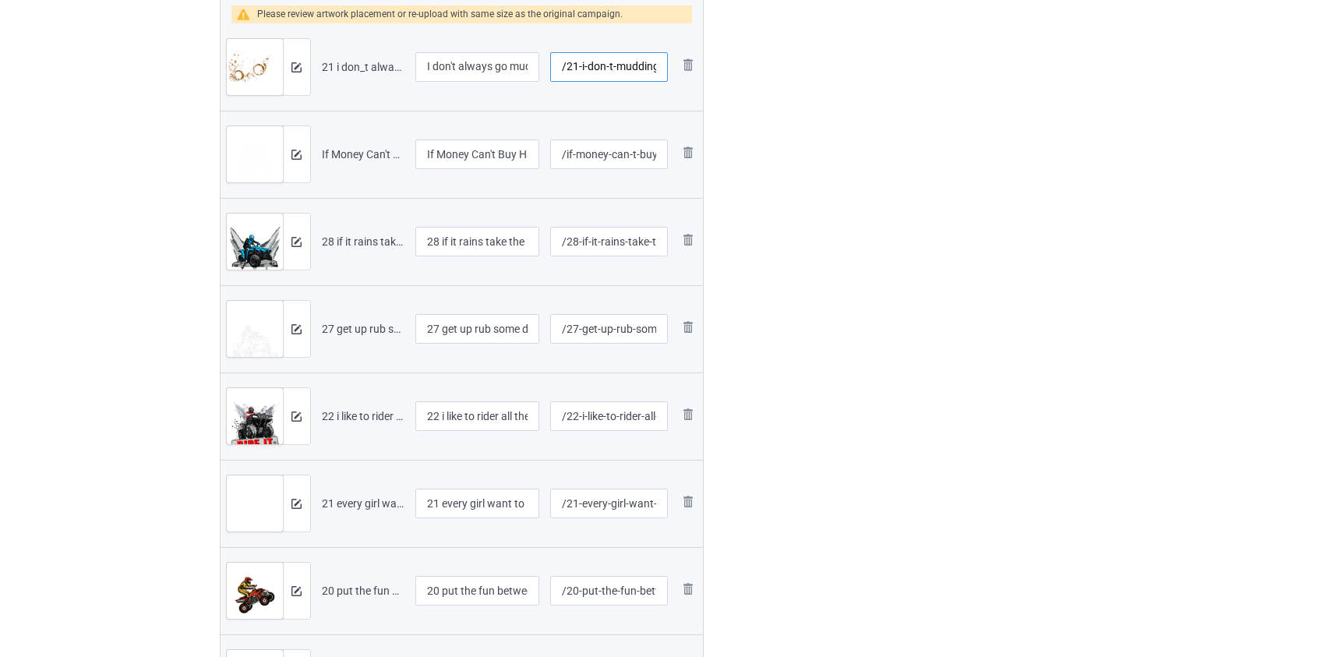
type input "/21-i-don-t-mudding-but-when-i-do-i-go-deep-atv"
drag, startPoint x: 444, startPoint y: 240, endPoint x: 227, endPoint y: 249, distance: 217.6
click at [227, 249] on tr "Preview and edit artwork 28 if it rains take the road atv.png 28 if it rains ta…" at bounding box center [462, 241] width 483 height 87
type input "If it rains take the road atv"
drag, startPoint x: 448, startPoint y: 330, endPoint x: 327, endPoint y: 320, distance: 122.0
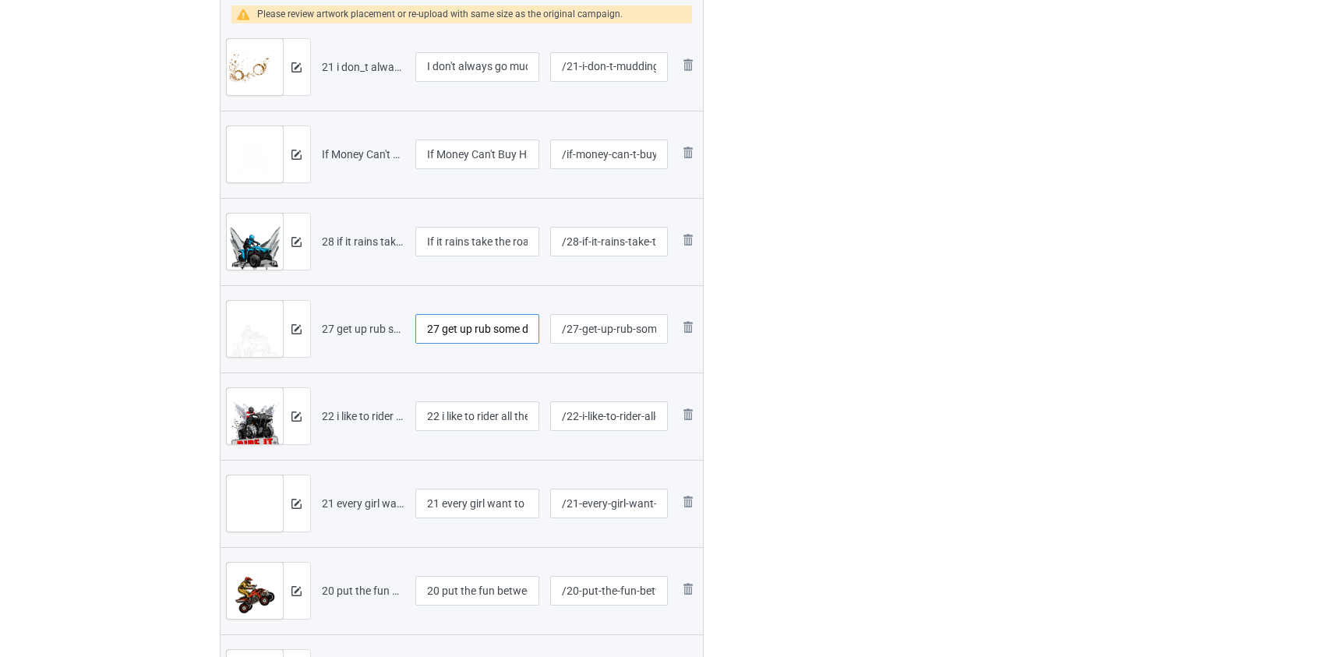
click at [334, 323] on tr "Preview and edit artwork 27 get up rub some dirt on it atv.png 27 get up rub so…" at bounding box center [462, 328] width 483 height 87
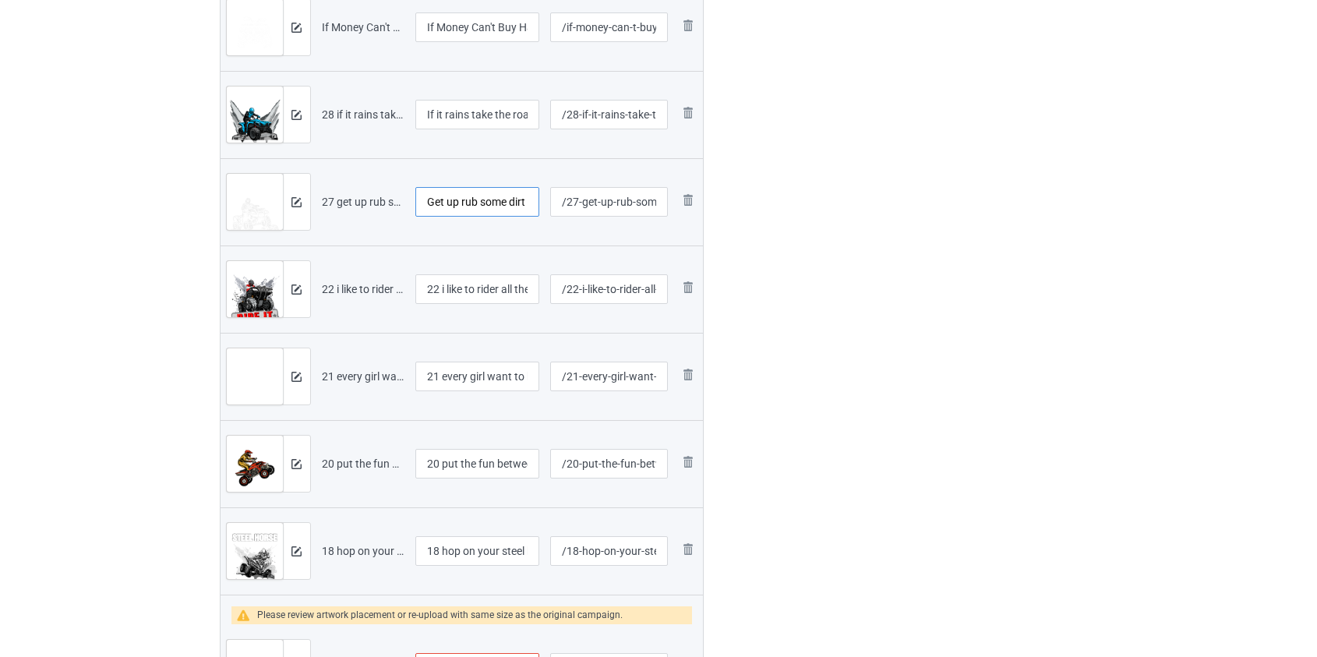
scroll to position [782, 0]
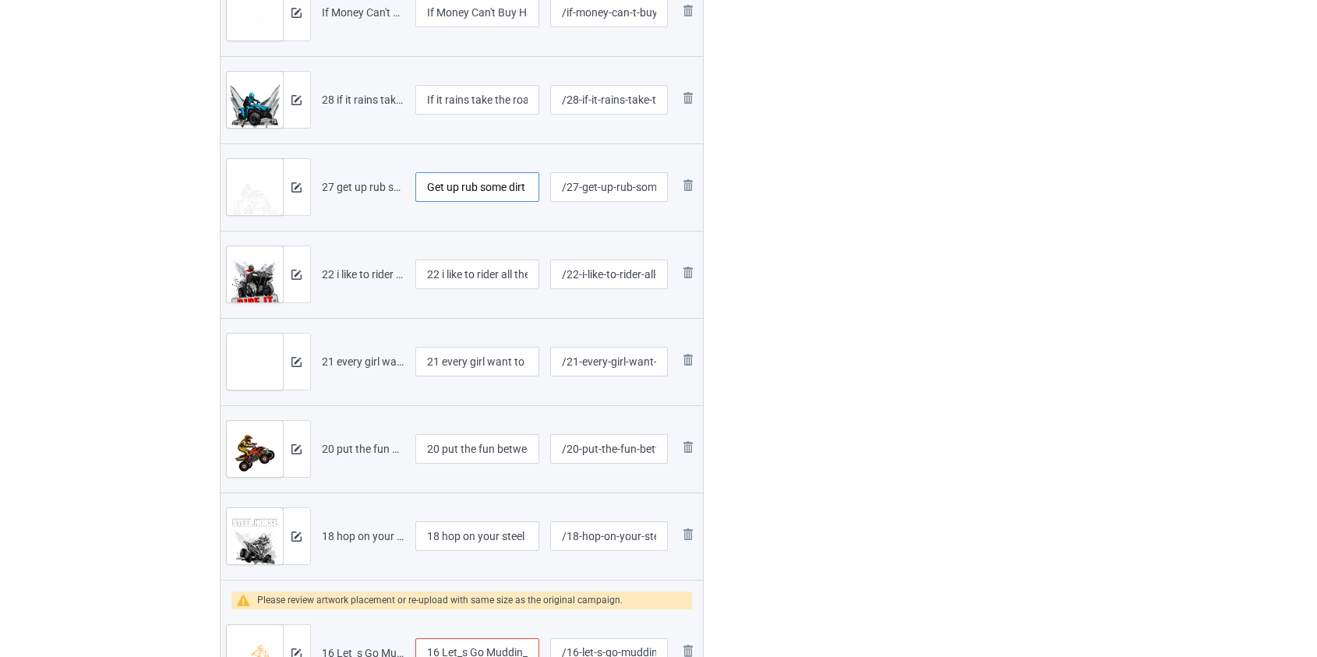
type input "Get up rub some dirt on it atv"
drag, startPoint x: 444, startPoint y: 271, endPoint x: 330, endPoint y: 278, distance: 114.8
click at [330, 278] on tr "Preview and edit artwork 22 i like to rider all the way down atv.png 22 i like …" at bounding box center [462, 274] width 483 height 87
type input "I like to rider all the way down atv"
drag, startPoint x: 444, startPoint y: 357, endPoint x: 323, endPoint y: 360, distance: 121.6
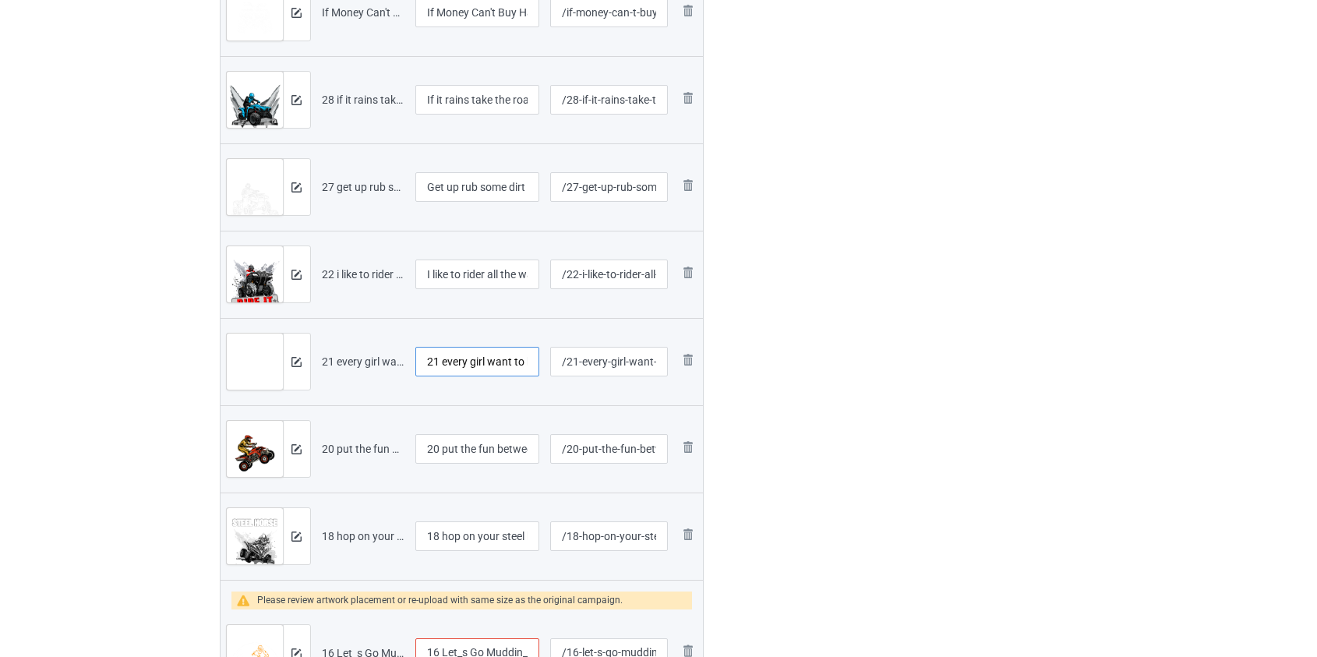
click at [325, 361] on tr "Preview and edit artwork 21 every girl want to hear those three atv.png 21 ever…" at bounding box center [462, 361] width 483 height 87
type input "Every girl want to hear those three atv"
drag, startPoint x: 447, startPoint y: 447, endPoint x: 283, endPoint y: 444, distance: 163.7
click at [286, 446] on tr "Preview and edit artwork 20 put the fun between your legs atv.png 20 put the fu…" at bounding box center [462, 448] width 483 height 87
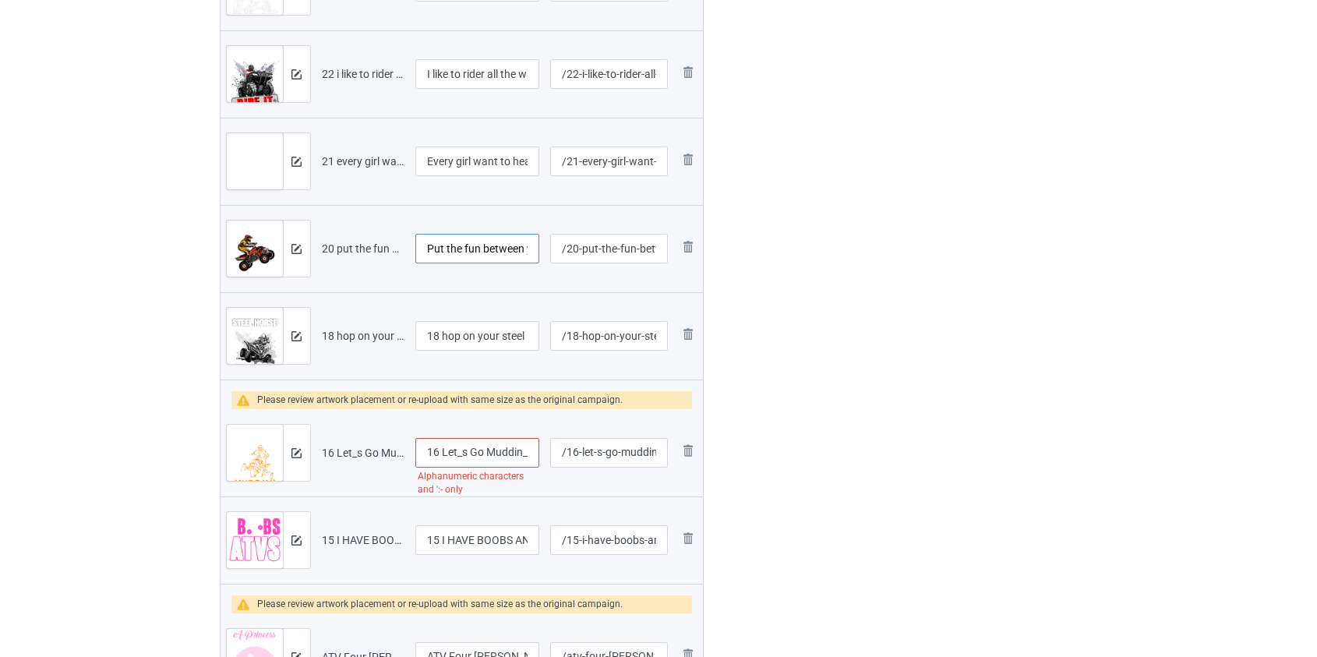
scroll to position [994, 0]
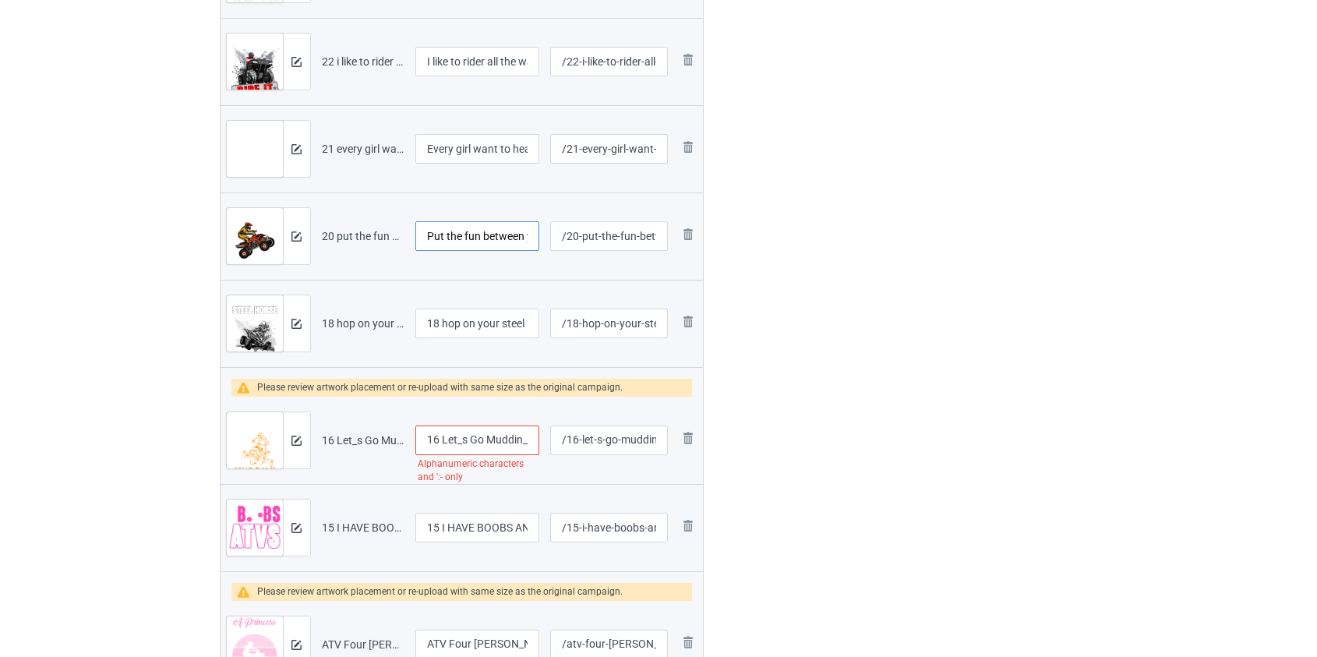
type input "Put the fun between your legs atv"
drag, startPoint x: 446, startPoint y: 323, endPoint x: 295, endPoint y: 318, distance: 150.5
click at [295, 318] on tr "Preview and edit artwork 18 hop on your steel horse and go find atv.png 18 hop …" at bounding box center [462, 323] width 483 height 87
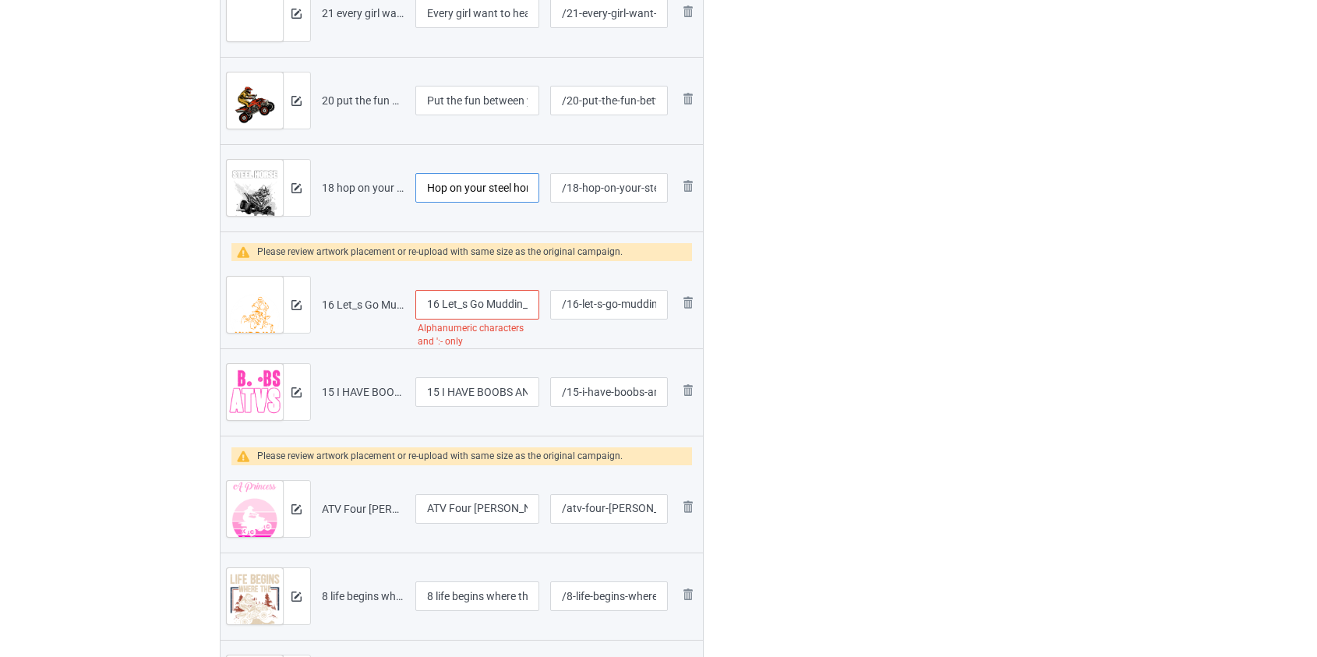
scroll to position [1136, 0]
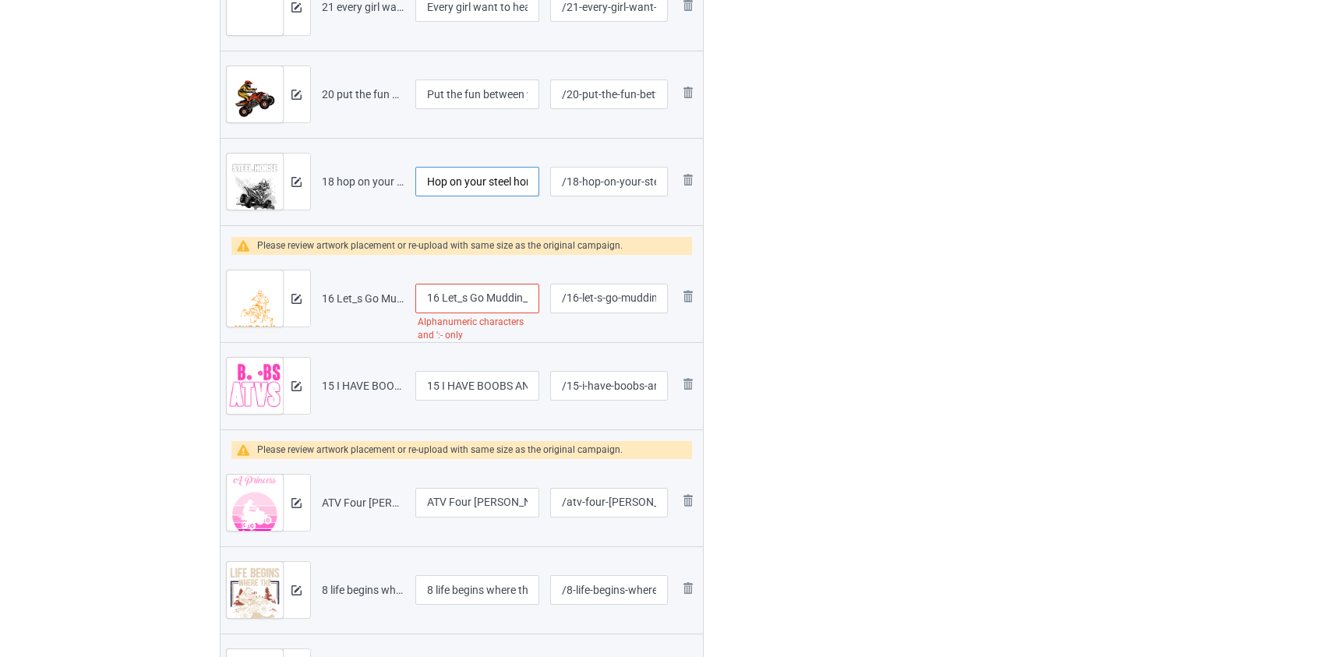
type input "Hop on your steel horse and go find atv"
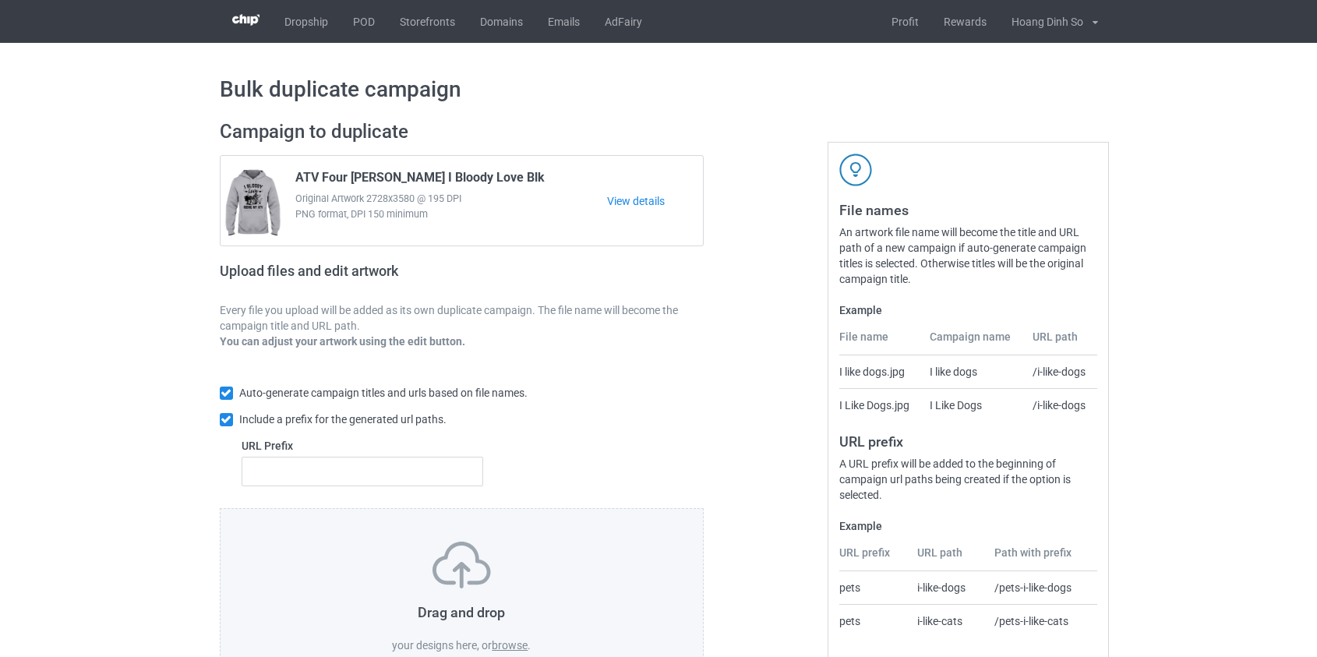
click at [513, 641] on label "browse" at bounding box center [510, 645] width 36 height 12
click at [0, 0] on input "browse" at bounding box center [0, 0] width 0 height 0
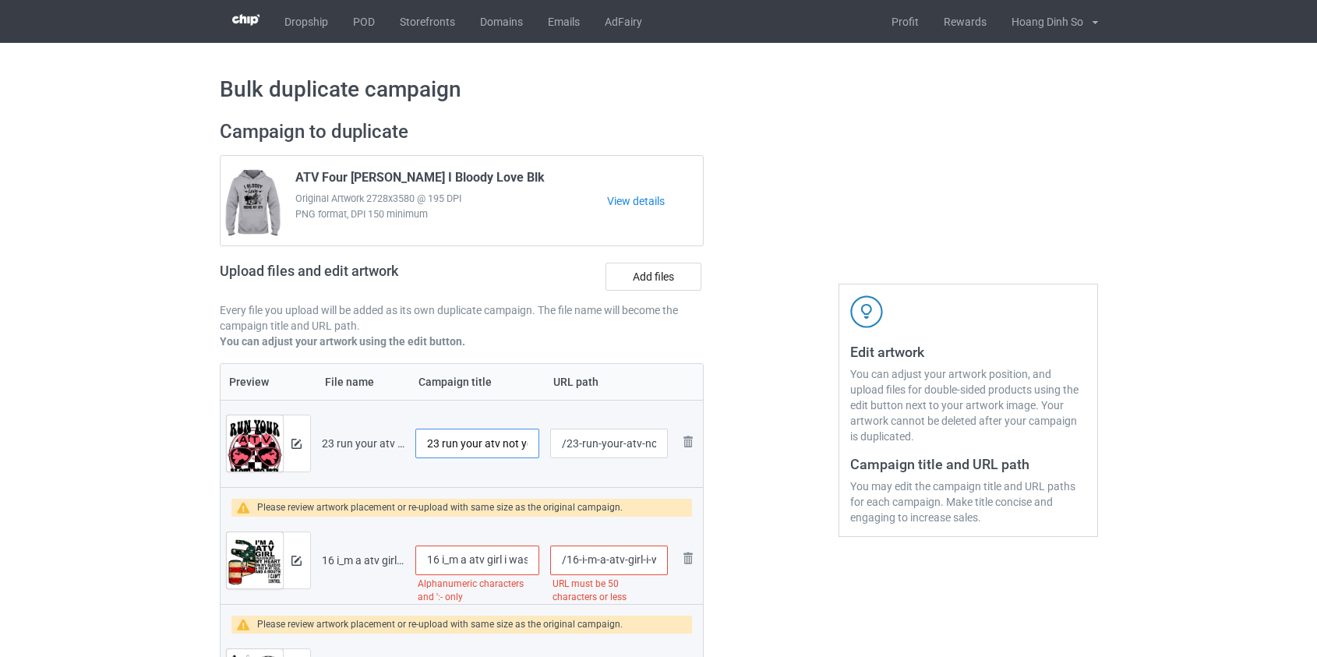
drag, startPoint x: 445, startPoint y: 443, endPoint x: 261, endPoint y: 439, distance: 184.0
click at [262, 439] on tr "Preview and edit artwork 23 run your atv not your mouth.png 23 run your atv not…" at bounding box center [462, 443] width 483 height 87
type input "Run your atv not your mouth"
click at [446, 567] on input "16 i_m a atv girl i was born with my heart on my sleeve atv" at bounding box center [477, 561] width 125 height 30
drag, startPoint x: 450, startPoint y: 562, endPoint x: 320, endPoint y: 552, distance: 130.6
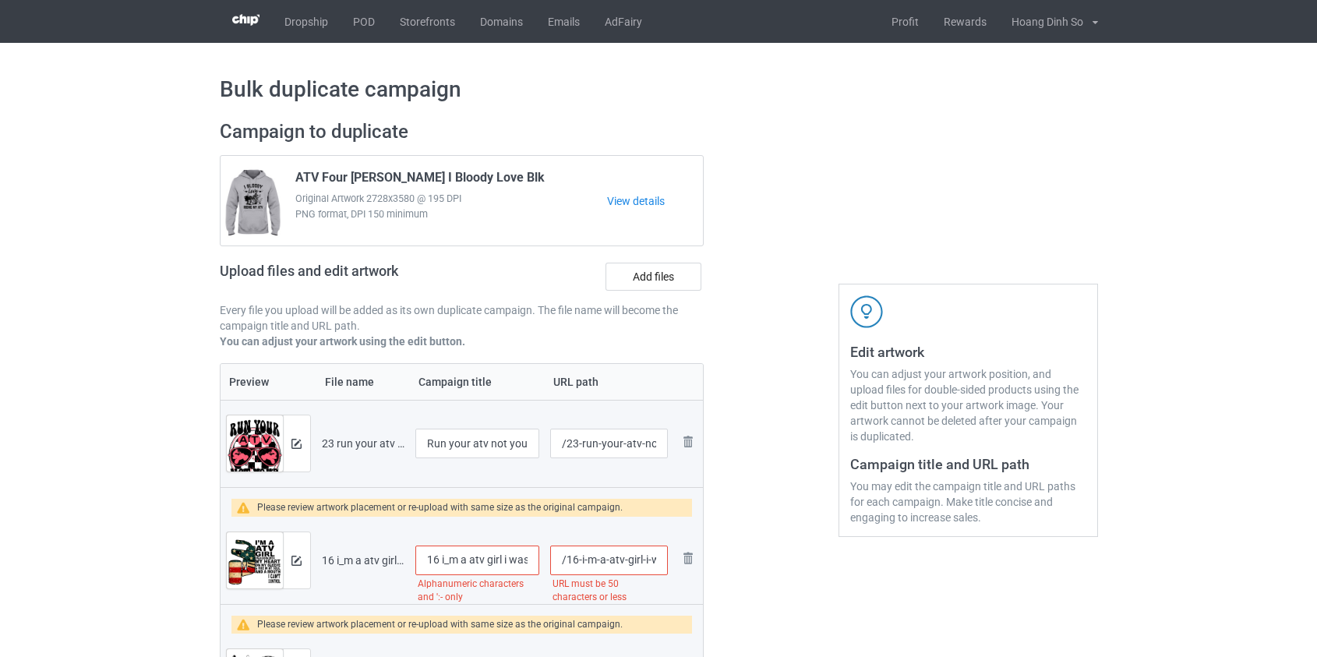
click at [320, 552] on tr "Preview and edit artwork 16 i_m a atv girl i was born with my heart on my sleev…" at bounding box center [462, 560] width 483 height 87
type input "I'm a atv girl i was born with my heart on my sleeve atv"
drag, startPoint x: 568, startPoint y: 559, endPoint x: 607, endPoint y: 558, distance: 39.0
click at [607, 558] on input "/16-i-m-a-atv-girl-i-was-born-with-my-heart-on-my-sleeve-atv" at bounding box center [608, 561] width 117 height 30
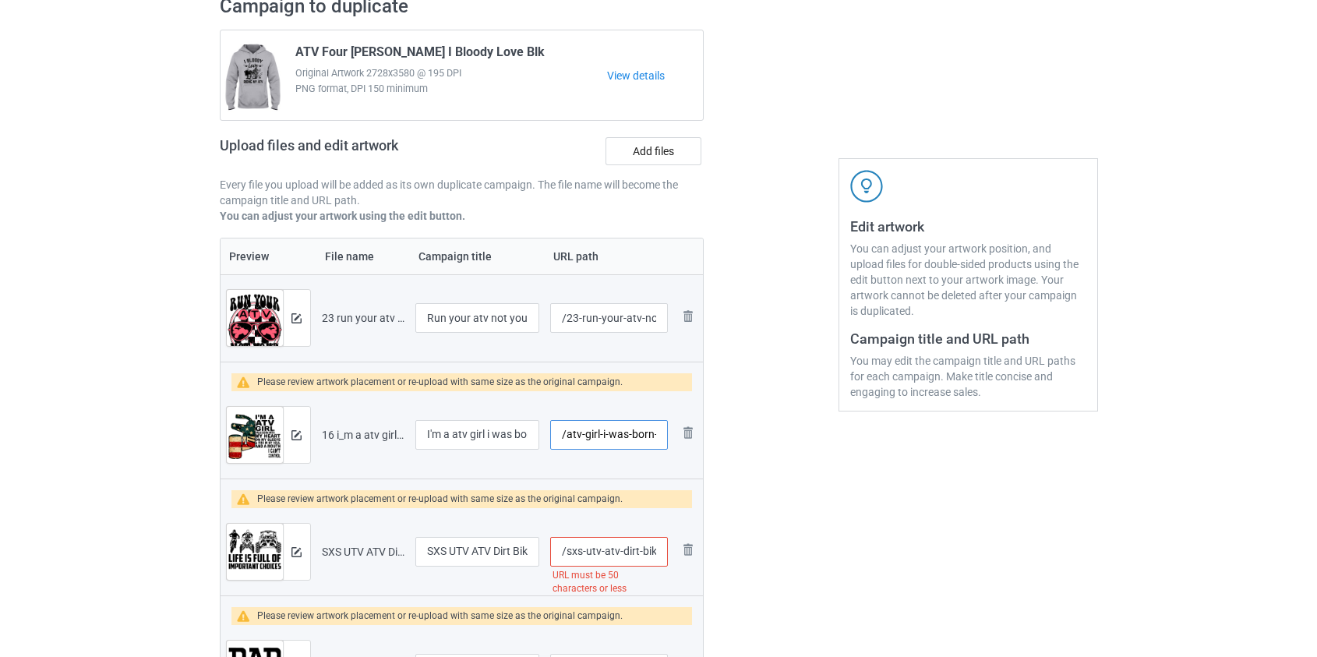
scroll to position [283, 0]
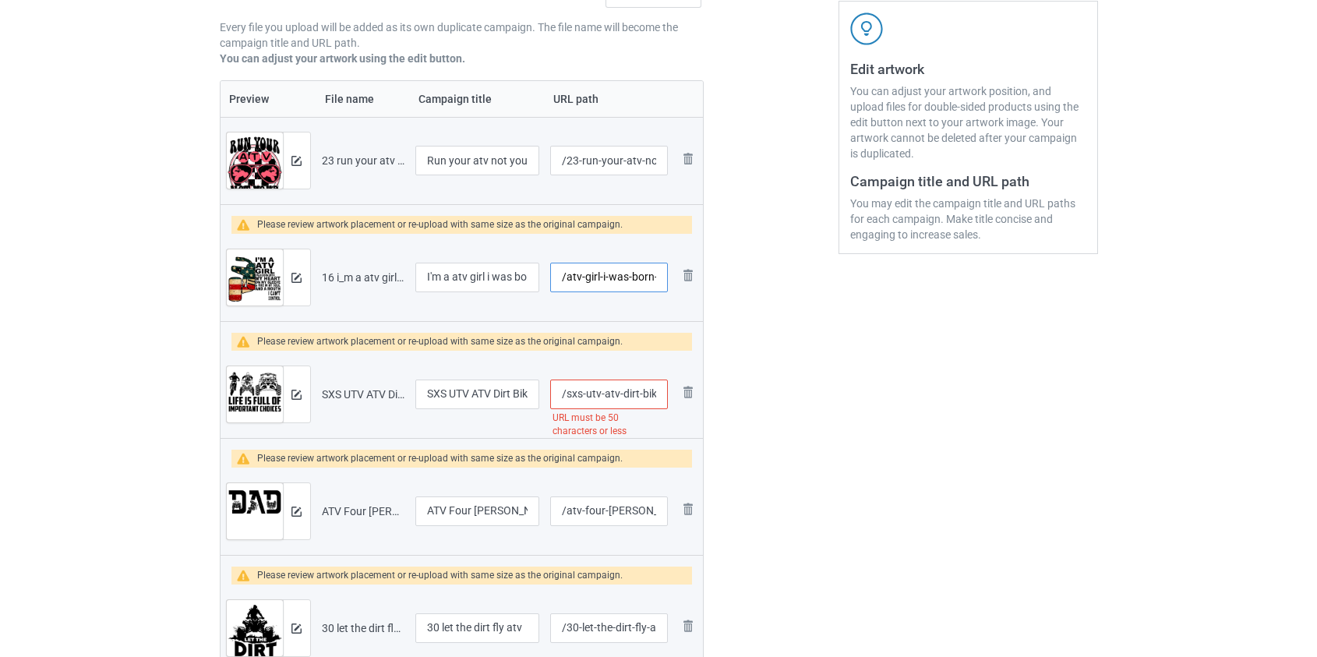
type input "/atv-girl-i-was-born-with-my-heart-on-my-sleeve-atv"
click at [572, 390] on input "/sxs-utv-atv-dirt-bike-life-is-full-of-important-choices-x-3" at bounding box center [608, 395] width 117 height 30
click at [587, 389] on input "/atv-dirt-bike-life-is-full-of-important-choices-x-3" at bounding box center [608, 395] width 117 height 30
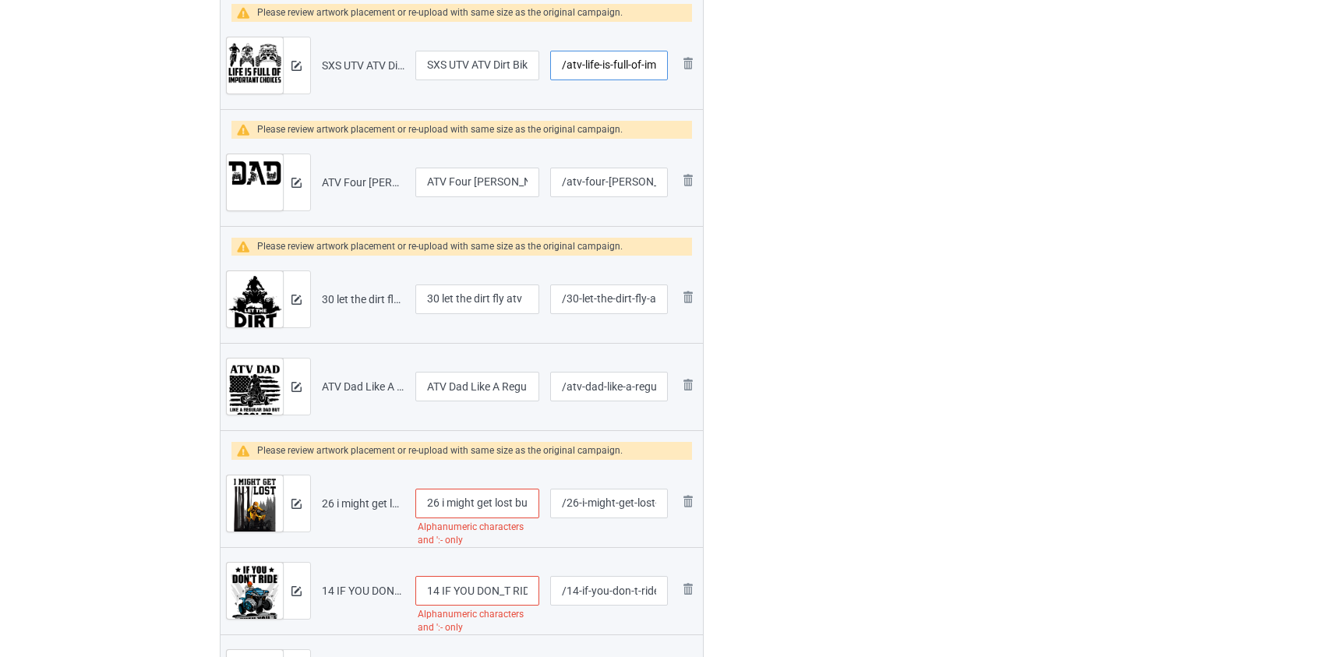
scroll to position [638, 0]
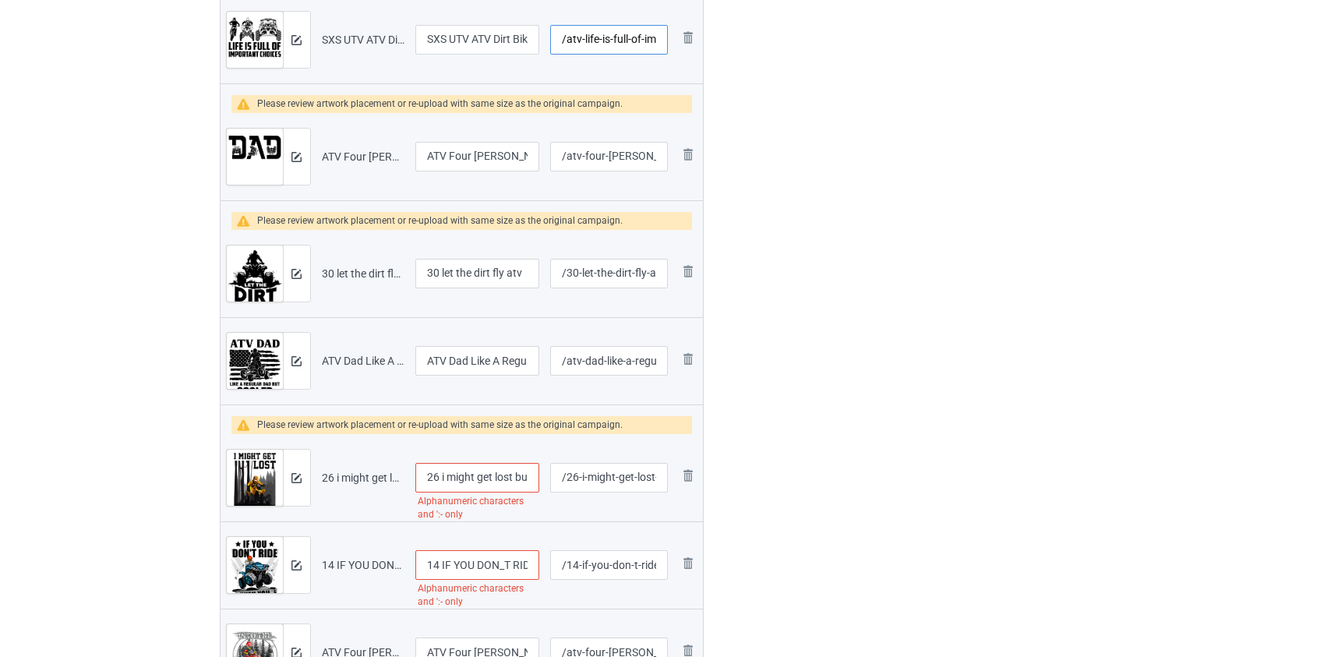
type input "/atv-life-is-full-of-important-choices-x-3"
drag, startPoint x: 444, startPoint y: 478, endPoint x: 279, endPoint y: 485, distance: 165.4
click at [279, 485] on tr "Preview and edit artwork 26 i might get lost but i won_t get stuck atv.png 26 i…" at bounding box center [462, 477] width 483 height 87
type input "I might get lost but i won_t get stuck atv"
drag, startPoint x: 444, startPoint y: 270, endPoint x: 313, endPoint y: 279, distance: 131.2
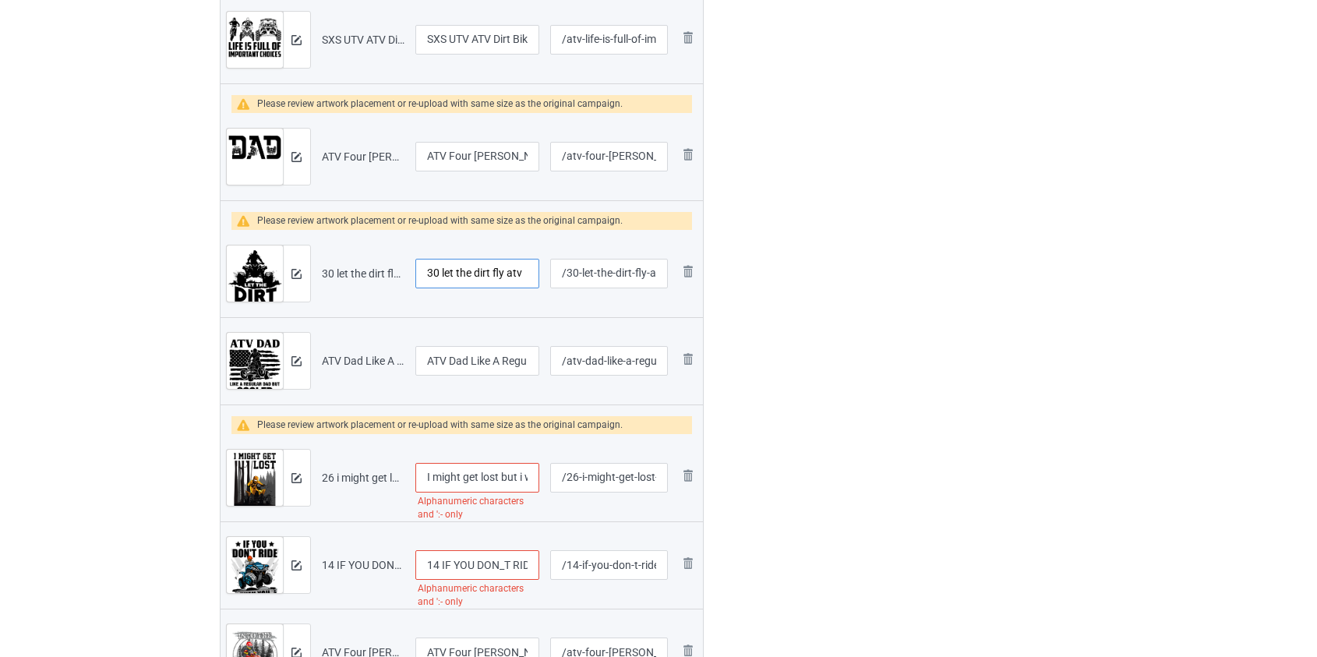
click at [315, 279] on tr "Preview and edit artwork 30 let the dirt fly atv.png 30 let the dirt fly atv /3…" at bounding box center [462, 273] width 483 height 87
type input "Let the dirt fly atv"
click at [510, 482] on input "I might get lost but i won_t get stuck atv" at bounding box center [477, 478] width 125 height 30
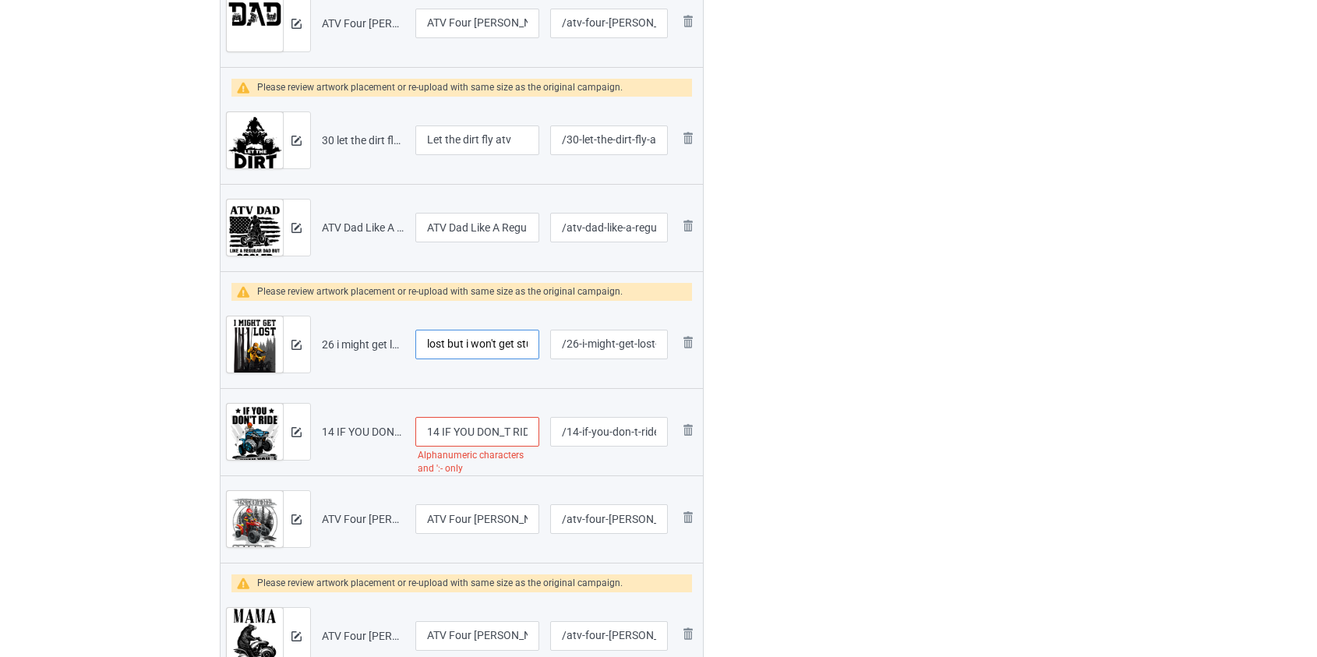
scroll to position [779, 0]
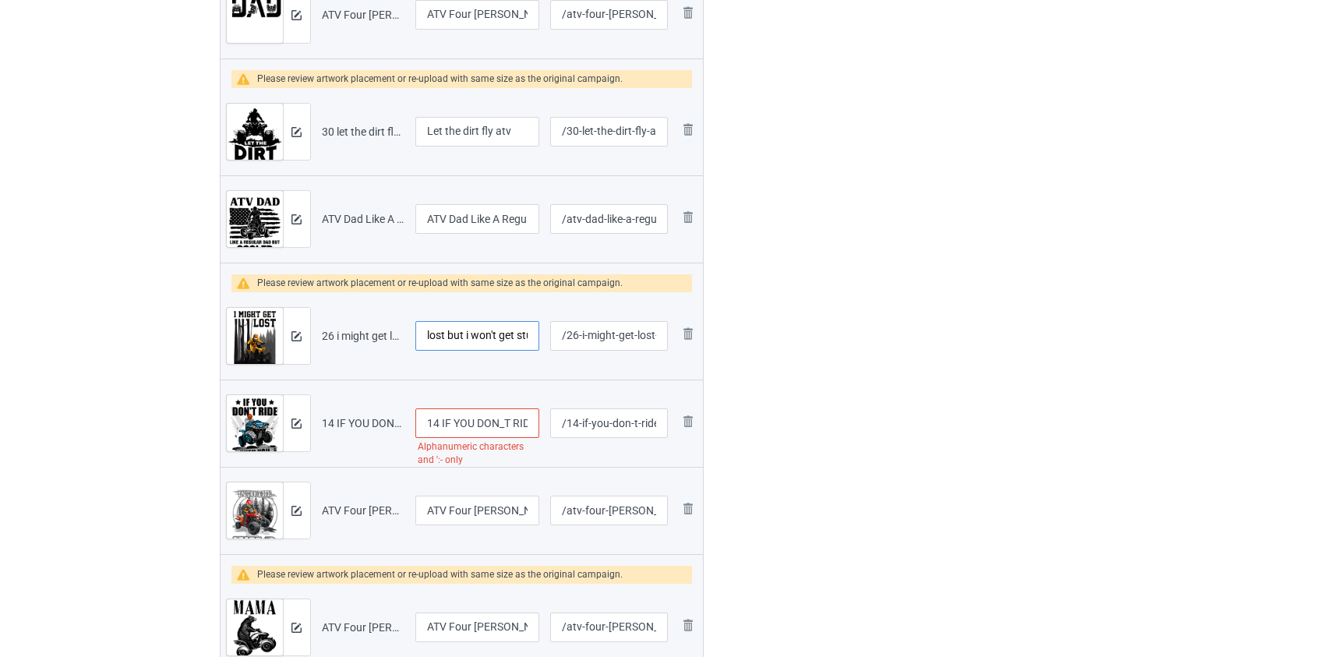
type input "I might get lost but i won't get stuck atv"
drag, startPoint x: 442, startPoint y: 424, endPoint x: 302, endPoint y: 422, distance: 139.5
click at [303, 422] on tr "Preview and edit artwork 14 IF YOU DON_T RIDE atv.png 14 IF YOU DON_T RIDE atv …" at bounding box center [462, 423] width 483 height 87
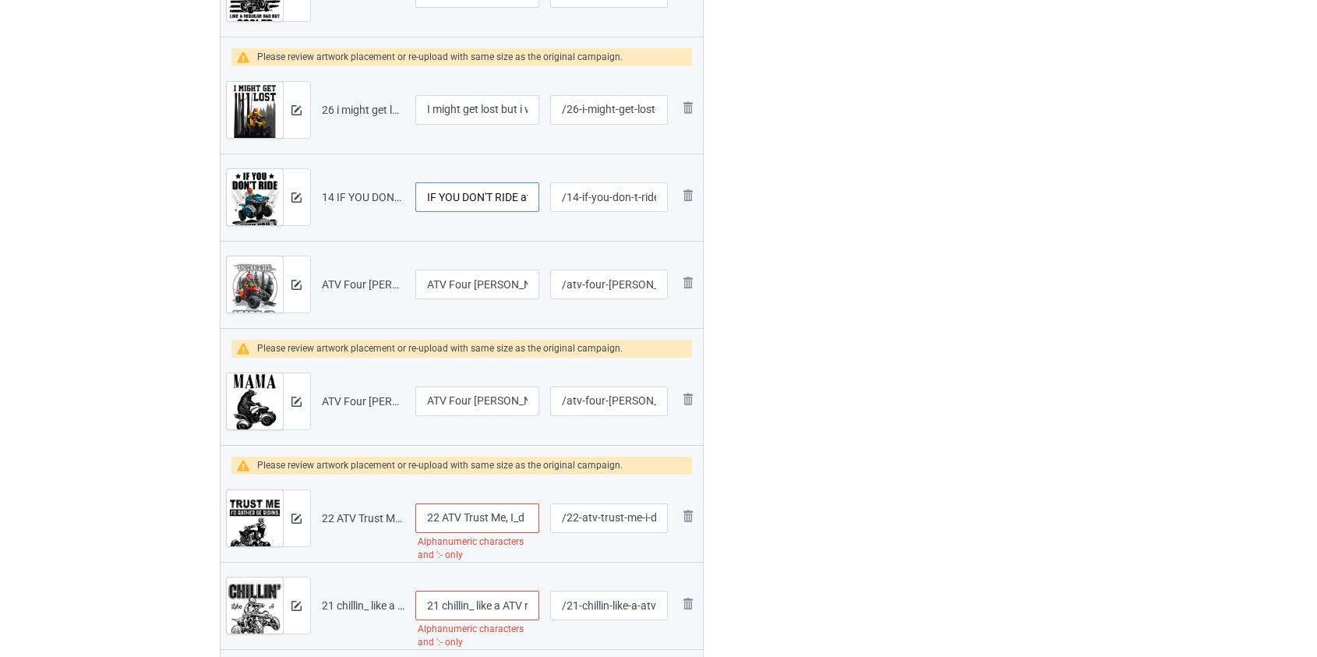
scroll to position [1062, 0]
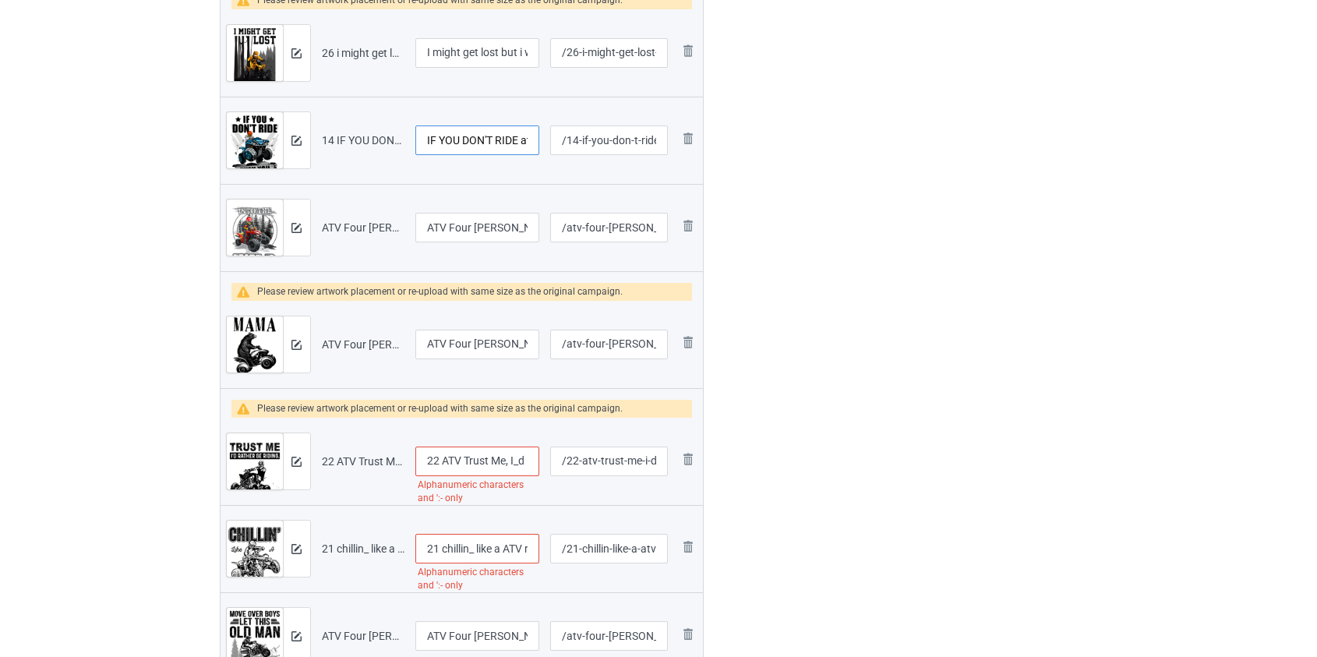
type input "IF YOU DON'T RIDE atv"
drag, startPoint x: 443, startPoint y: 453, endPoint x: 240, endPoint y: 474, distance: 204.5
click at [262, 472] on tr "Preview and edit artwork 22 ATV Trust Me, I_d Rather Be Riding..png 22 ATV Trus…" at bounding box center [462, 461] width 483 height 87
type input "ATV Trust Me I'd Rather Be Riding."
drag, startPoint x: 447, startPoint y: 545, endPoint x: 288, endPoint y: 551, distance: 158.3
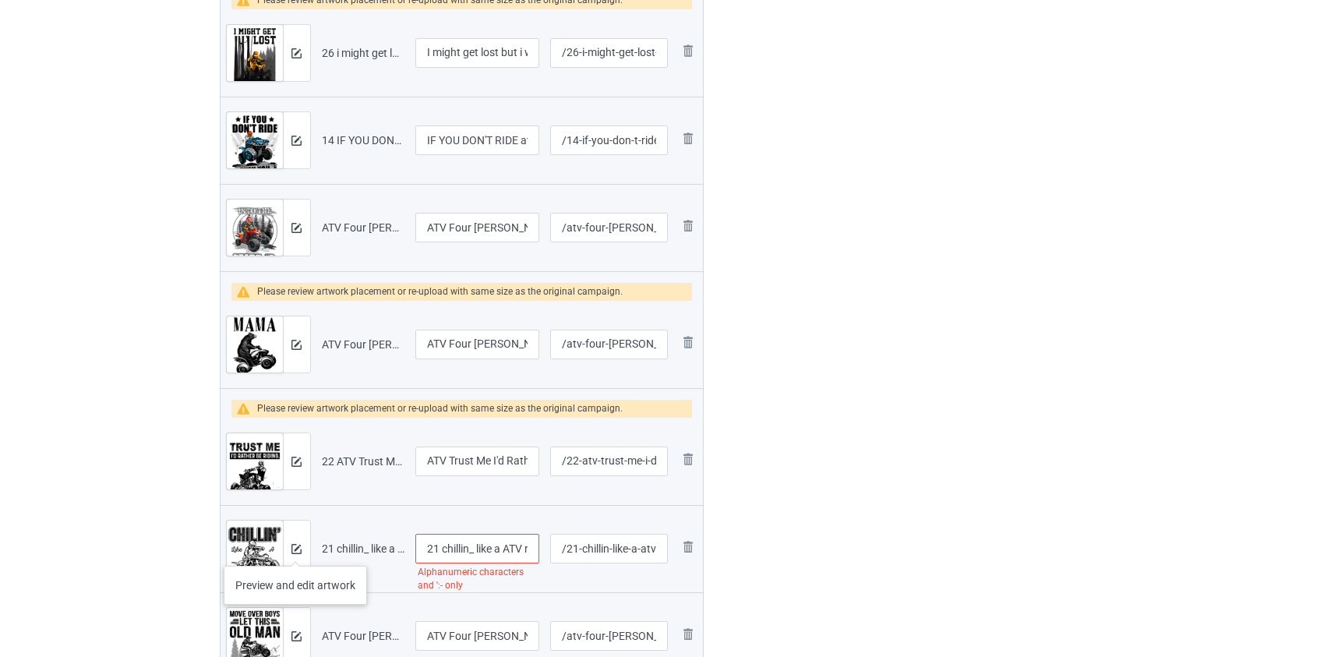
click at [288, 551] on tr "Preview and edit artwork 21 chillin_ like a ATV rider.png 21 chillin_ like a AT…" at bounding box center [462, 548] width 483 height 87
click at [457, 549] on input "Chillin_ like a ATV rider" at bounding box center [477, 549] width 125 height 30
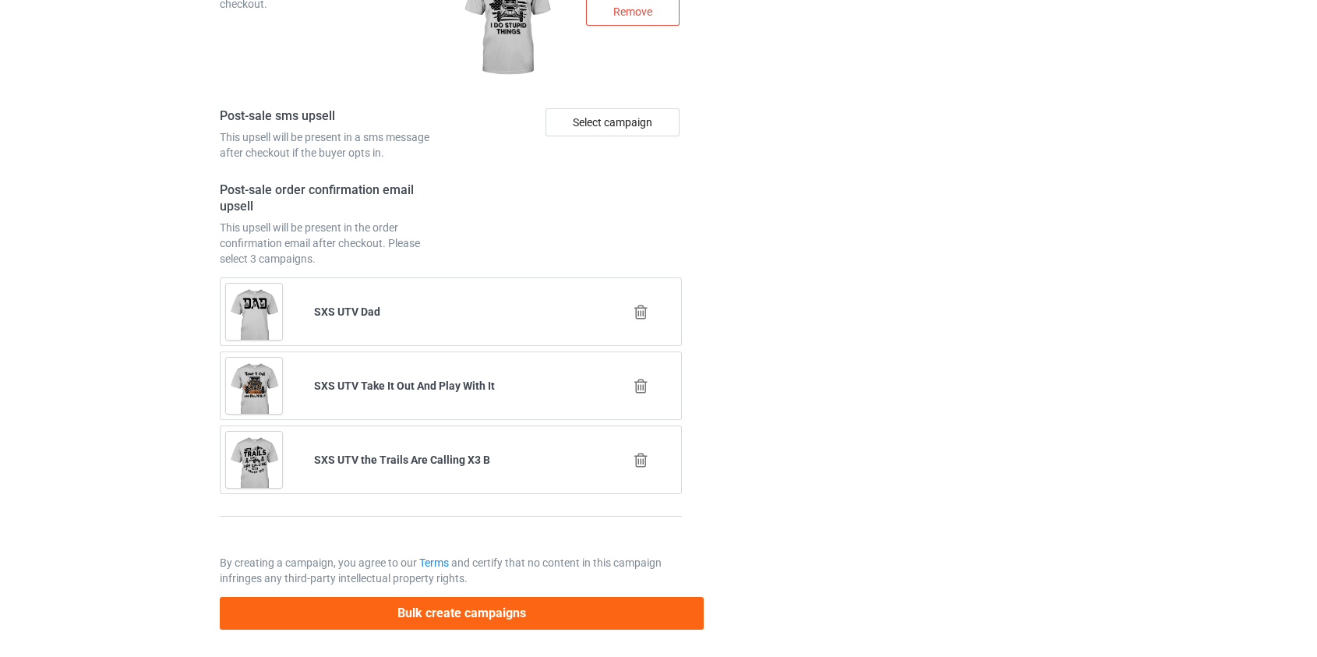
scroll to position [3614, 0]
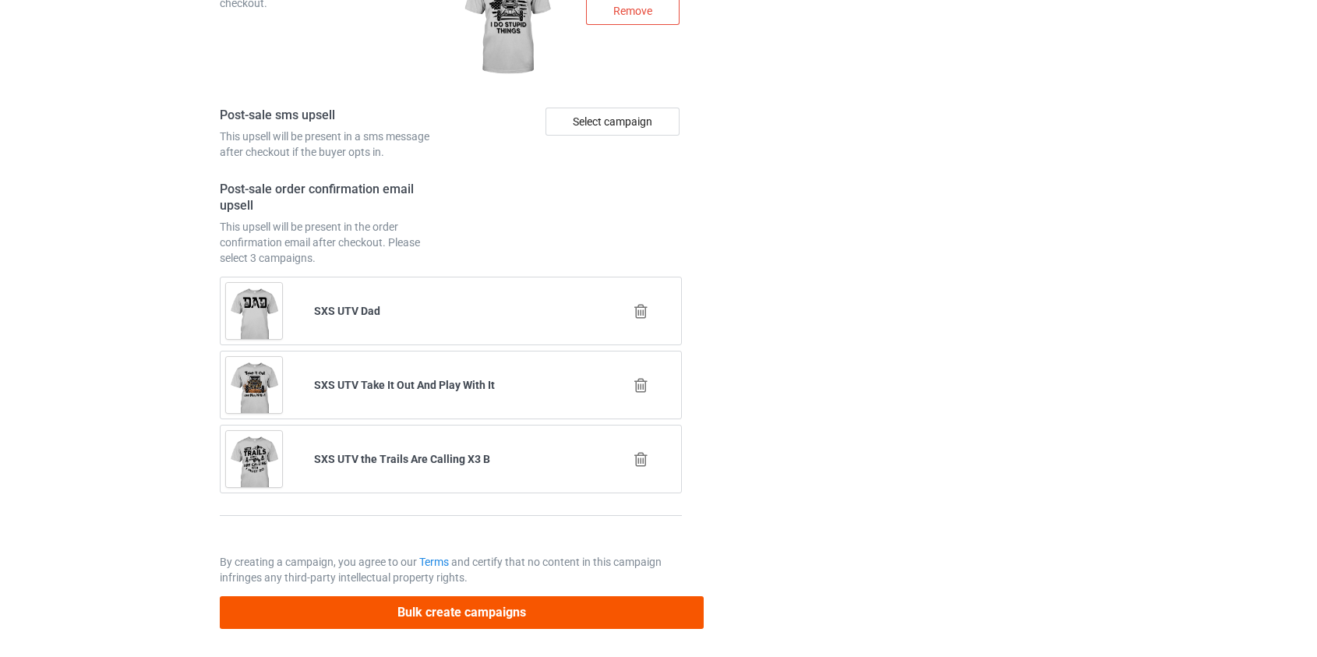
type input "Chillin' like a ATV rider"
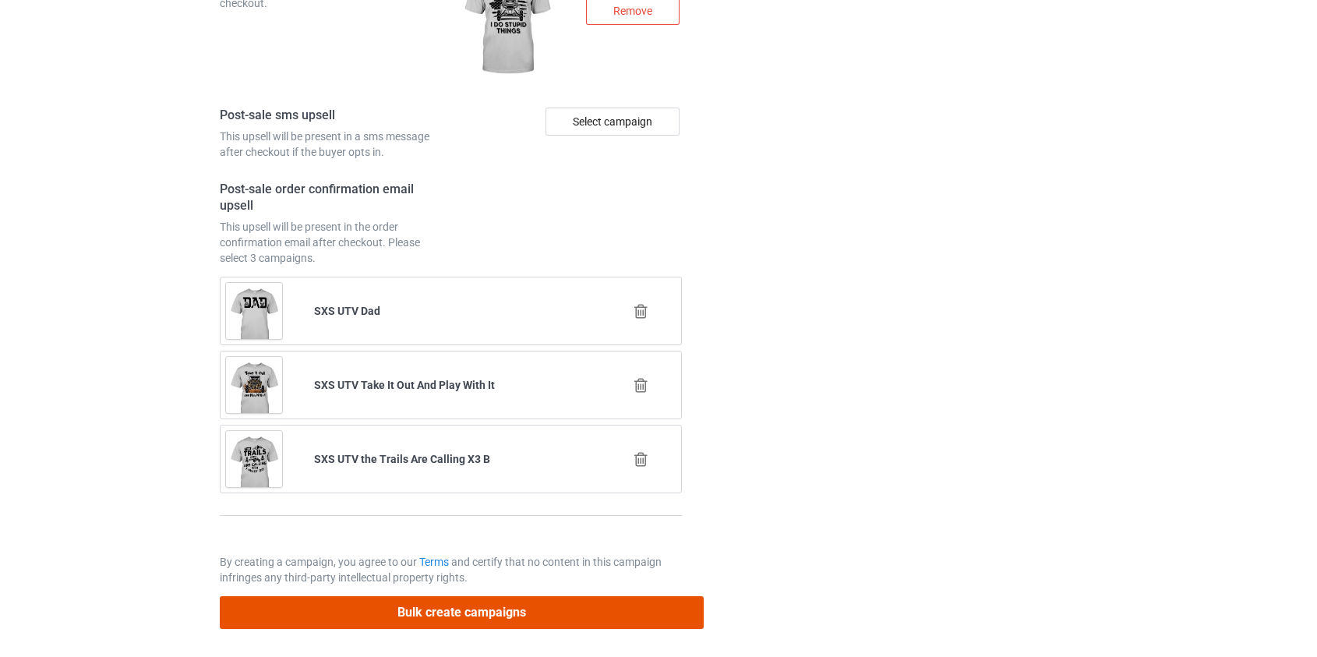
click at [468, 600] on button "Bulk create campaigns" at bounding box center [462, 612] width 485 height 32
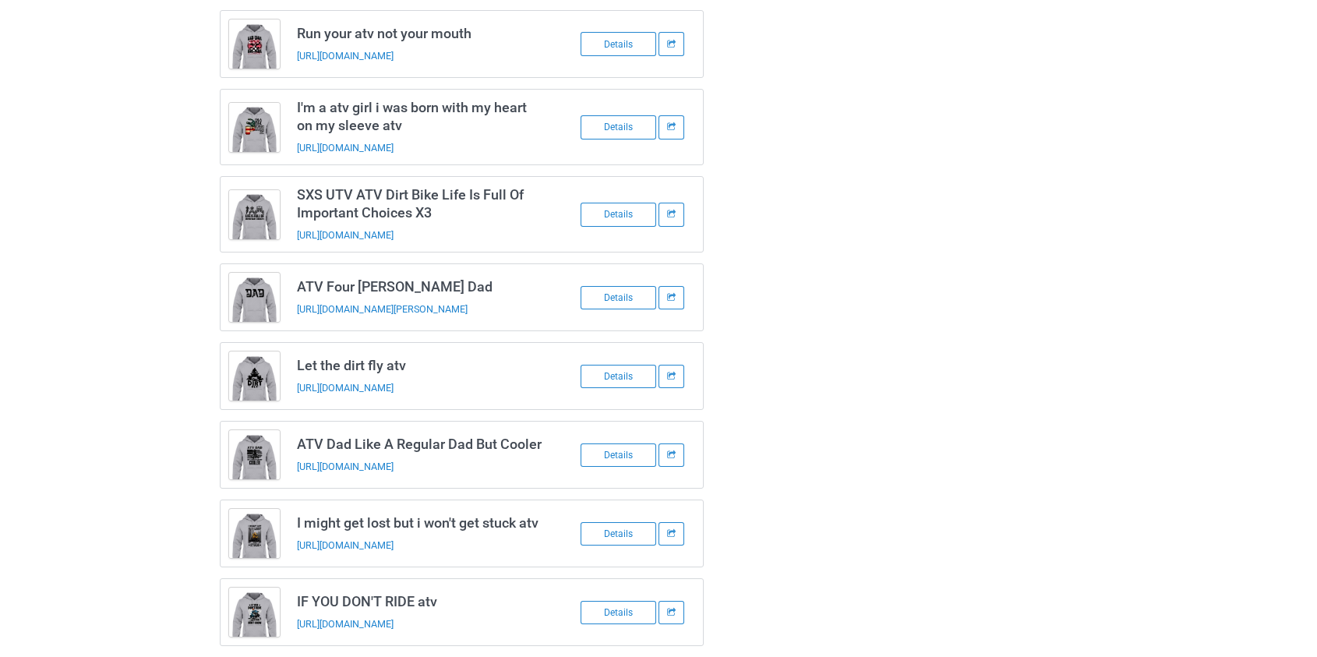
scroll to position [0, 0]
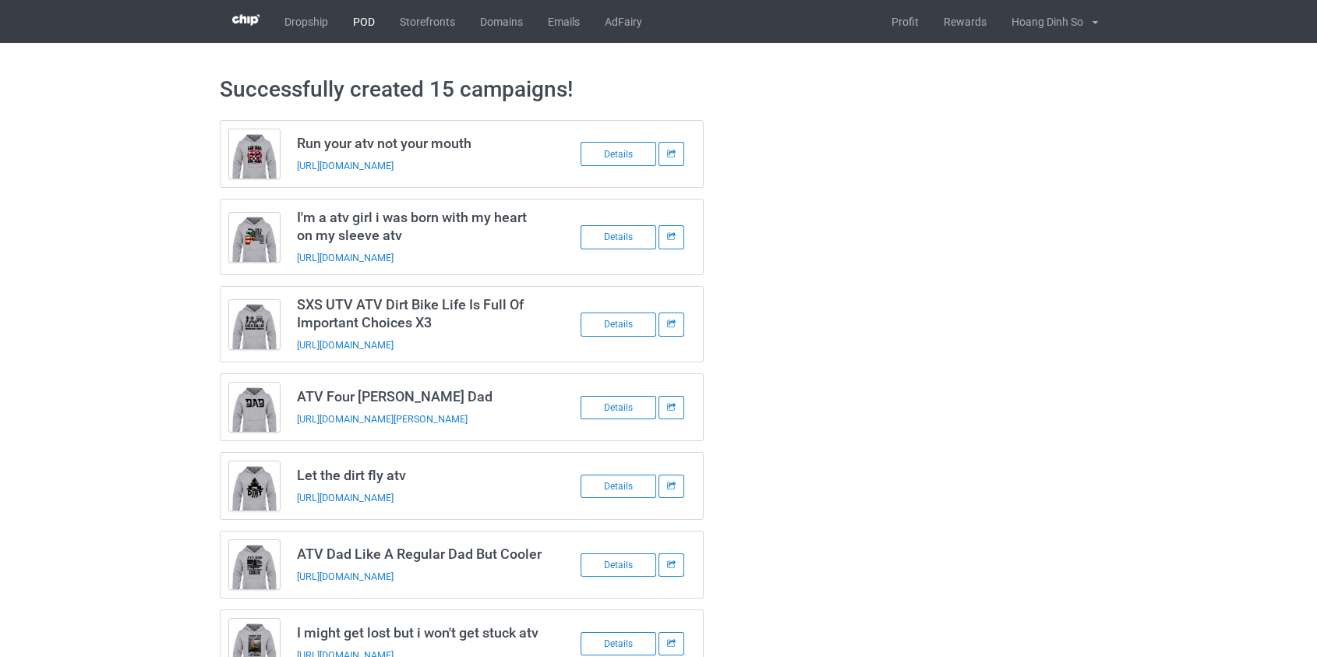
click at [362, 17] on link "POD" at bounding box center [364, 21] width 47 height 43
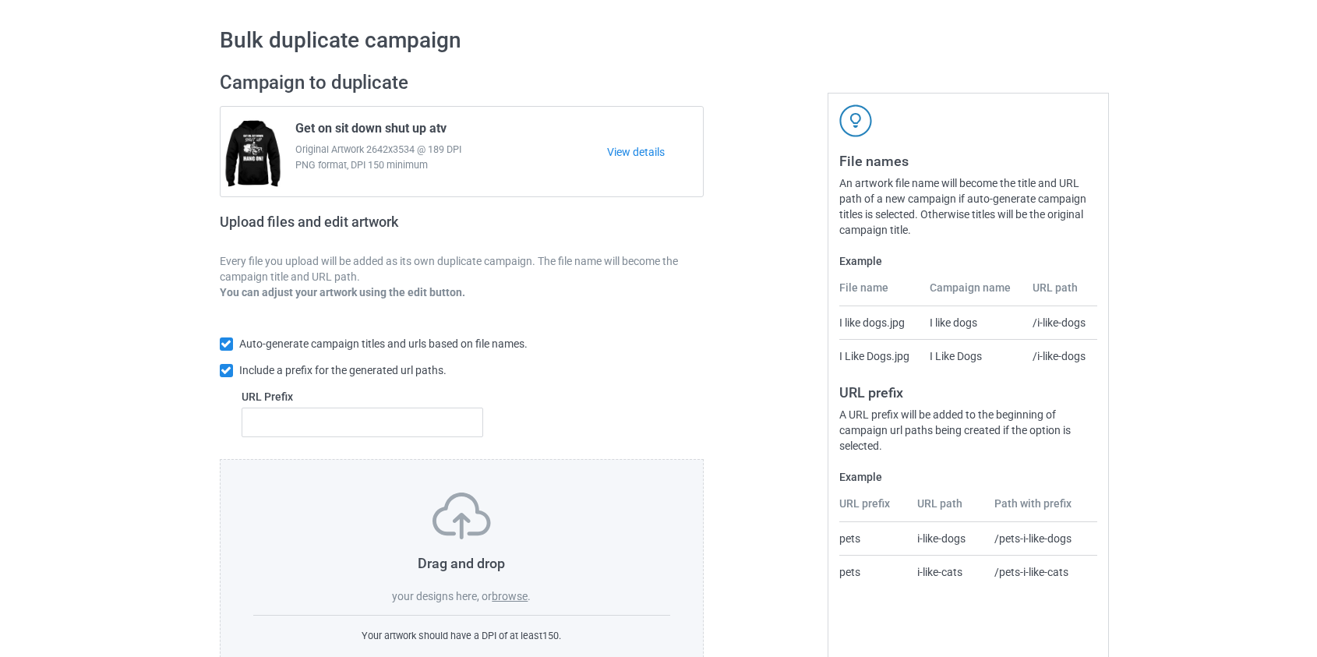
scroll to position [101, 0]
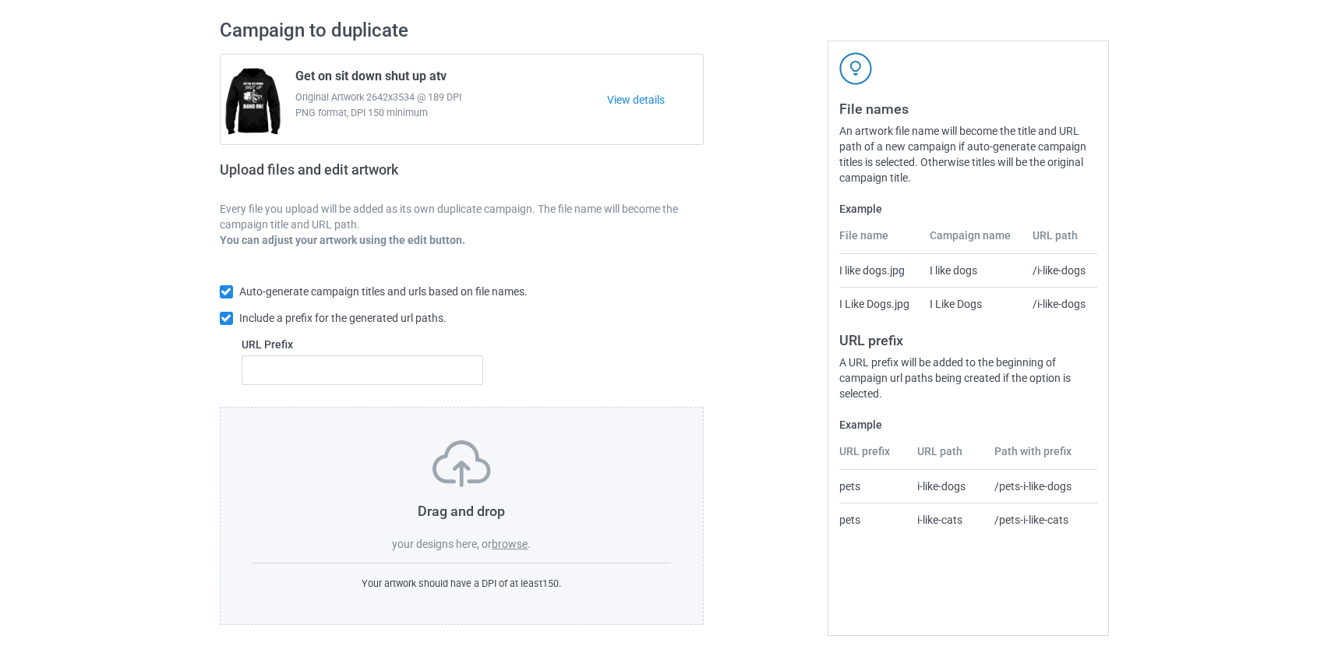
click at [510, 544] on label "browse" at bounding box center [510, 544] width 36 height 12
click at [0, 0] on input "browse" at bounding box center [0, 0] width 0 height 0
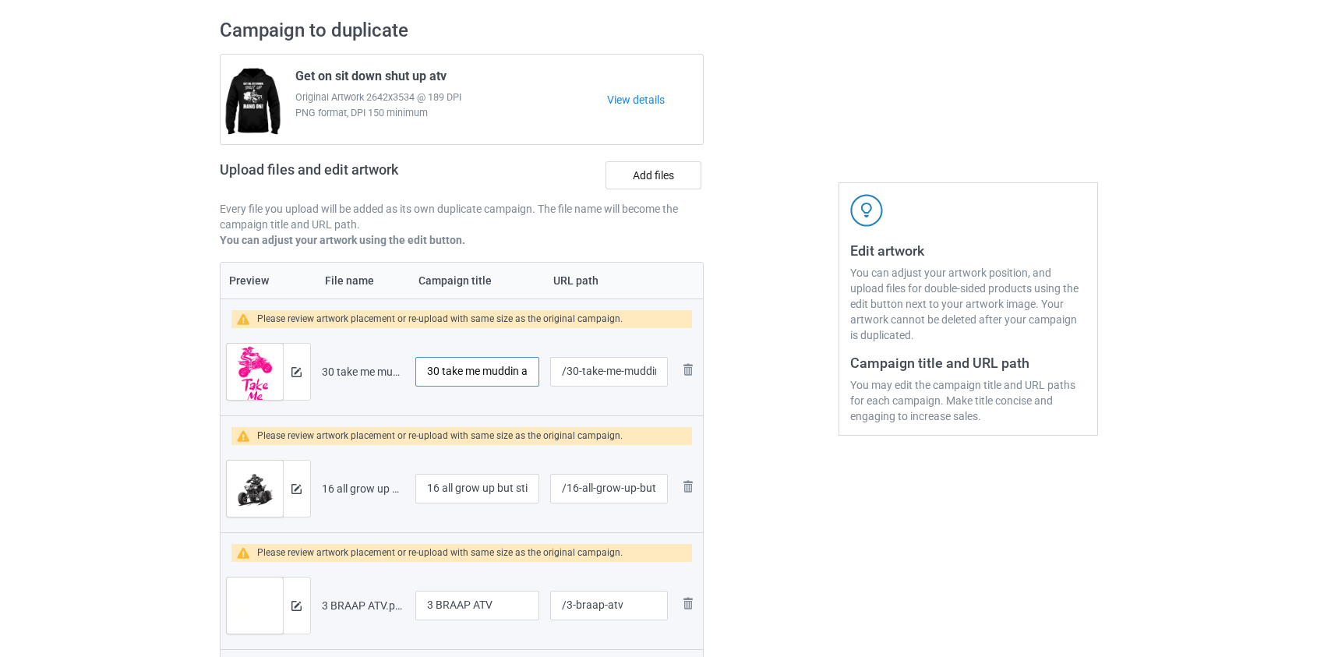
drag, startPoint x: 447, startPoint y: 367, endPoint x: 325, endPoint y: 368, distance: 121.6
click at [325, 368] on tr "Preview and edit artwork 30 take me muddin atv.png 30 take me muddin atv /30-ta…" at bounding box center [462, 371] width 483 height 87
type input "Take me muddin atv"
click at [294, 488] on img at bounding box center [296, 489] width 10 height 10
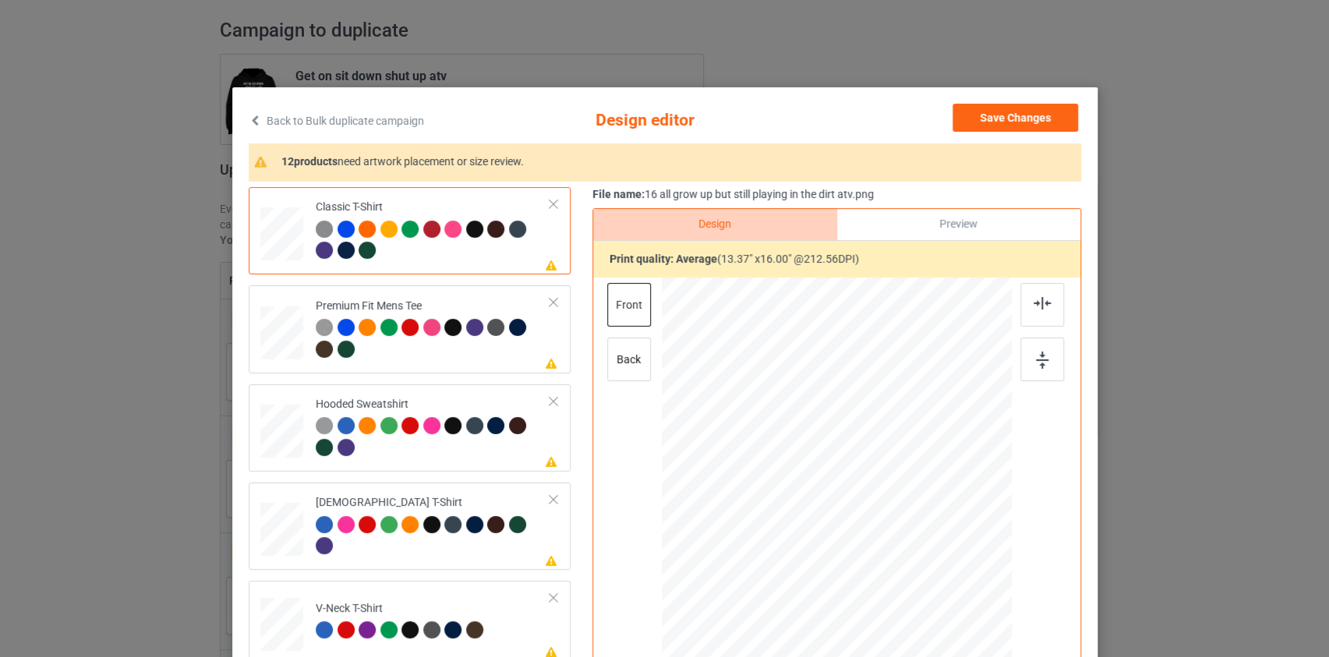
click at [249, 124] on icon at bounding box center [255, 120] width 13 height 11
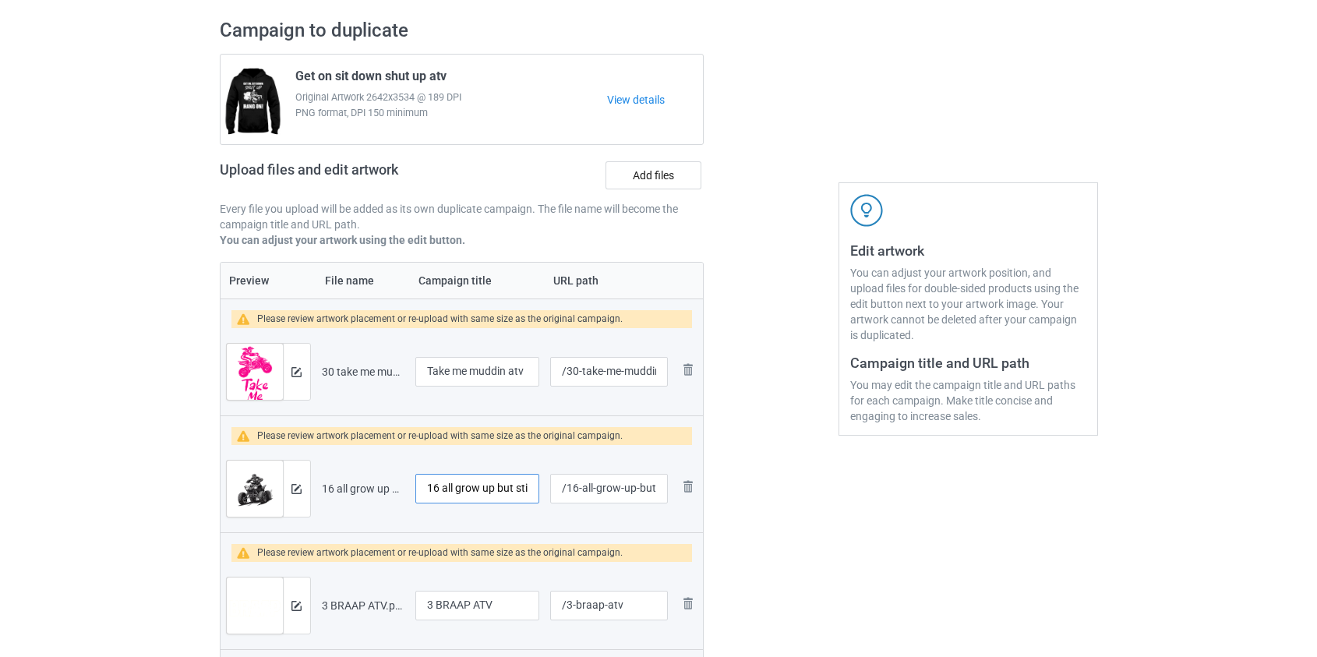
drag, startPoint x: 446, startPoint y: 487, endPoint x: 306, endPoint y: 486, distance: 139.5
click at [307, 486] on tr "Preview and edit artwork 16 all grow up but still playing in the dirt atv.png 1…" at bounding box center [462, 488] width 483 height 87
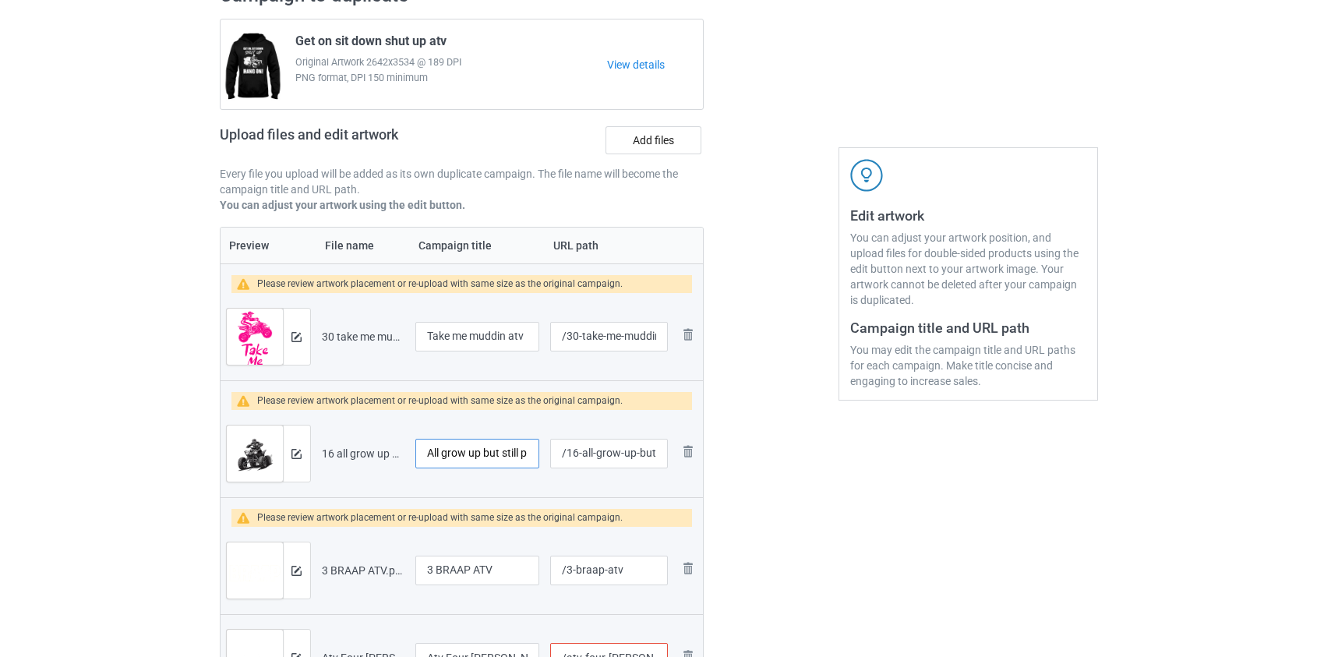
scroll to position [171, 0]
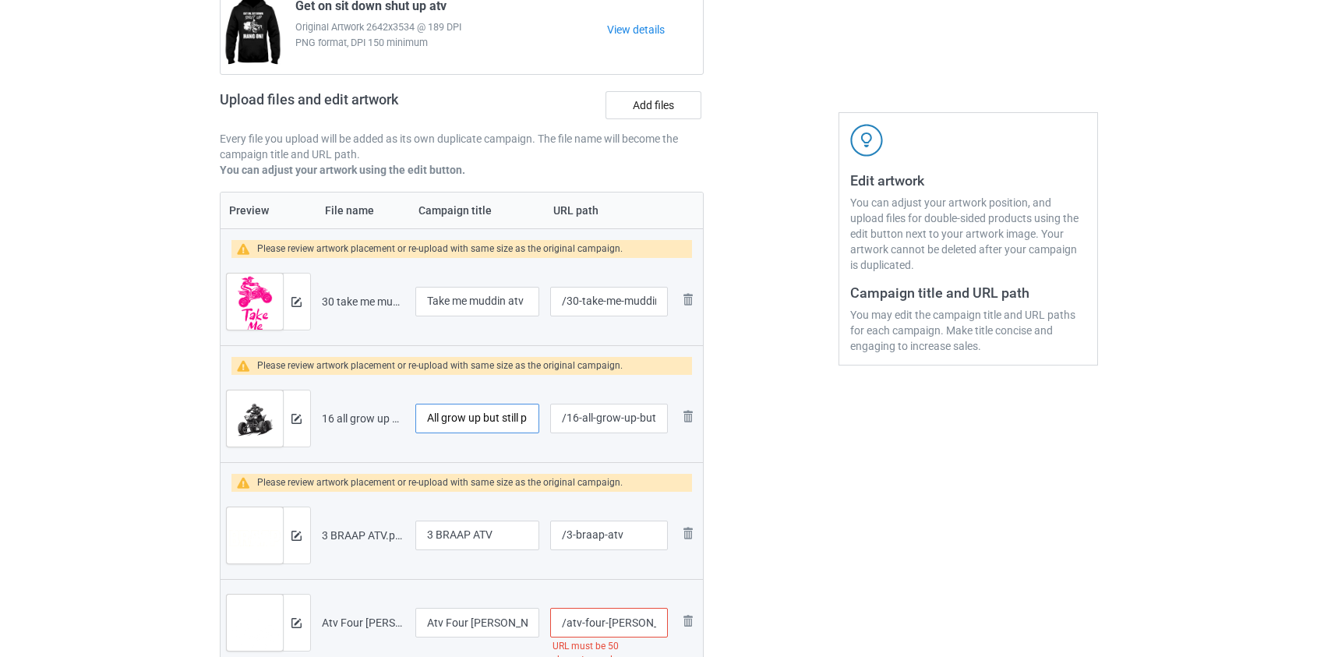
type input "All grow up but still playing in the dirt atv"
drag, startPoint x: 435, startPoint y: 532, endPoint x: 368, endPoint y: 531, distance: 67.0
click at [368, 531] on tr "Preview and edit artwork 3 BRAAP ATV.png 3 BRAAP ATV /3-braap-atv Remove file" at bounding box center [462, 535] width 483 height 87
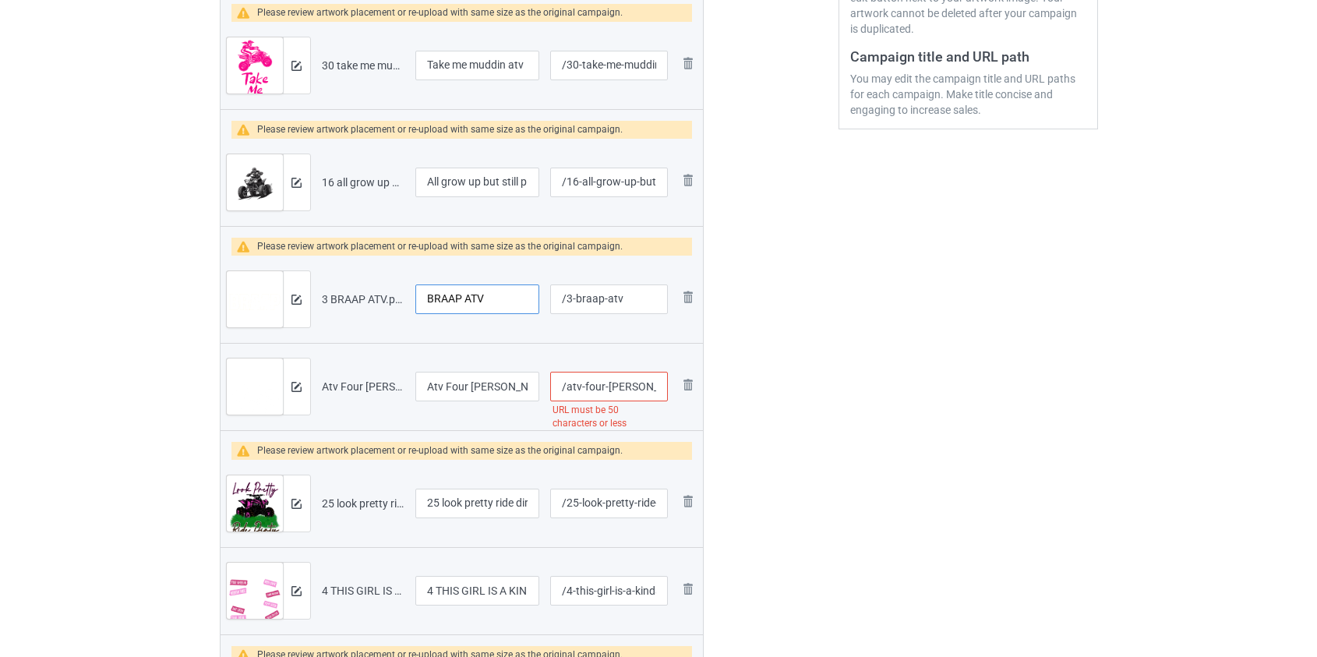
scroll to position [455, 0]
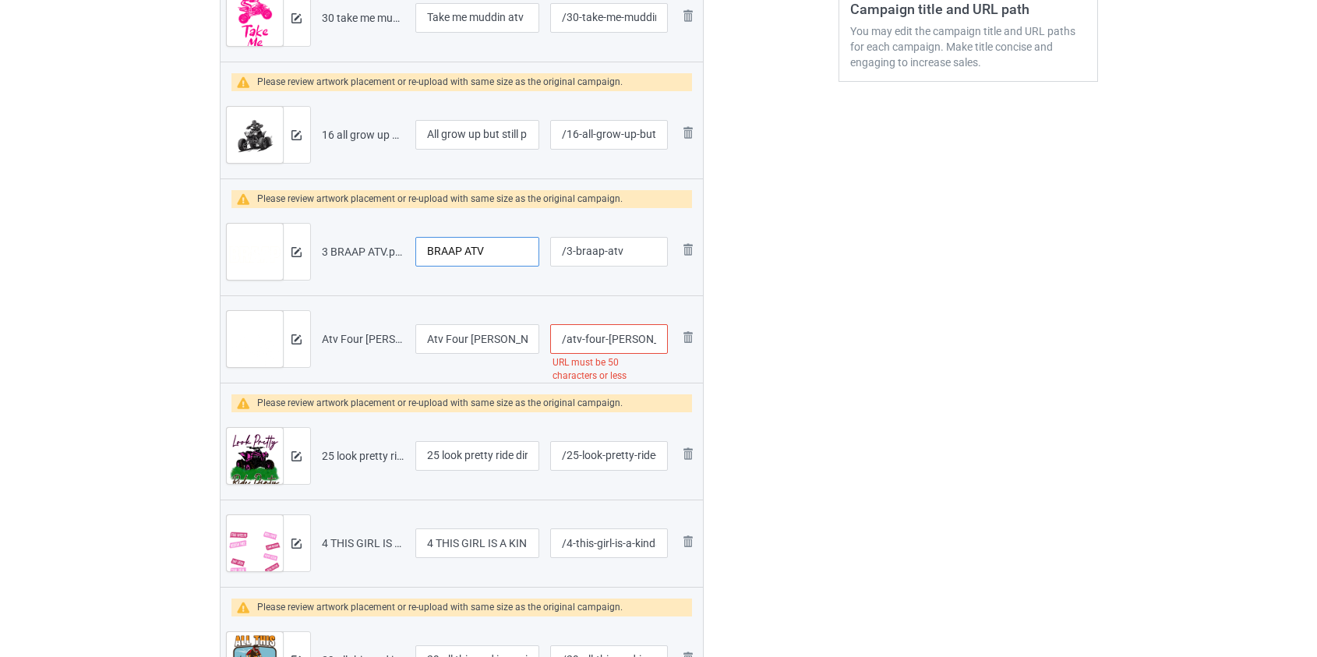
type input "BRAAP ATV"
click at [592, 341] on input "/atv-four-[PERSON_NAME]-ride-it-like-you-really-have-to-poop" at bounding box center [608, 339] width 117 height 30
click at [602, 341] on input "/atv-[PERSON_NAME]-ride-it-like-you-really-have-to-poop" at bounding box center [608, 339] width 117 height 30
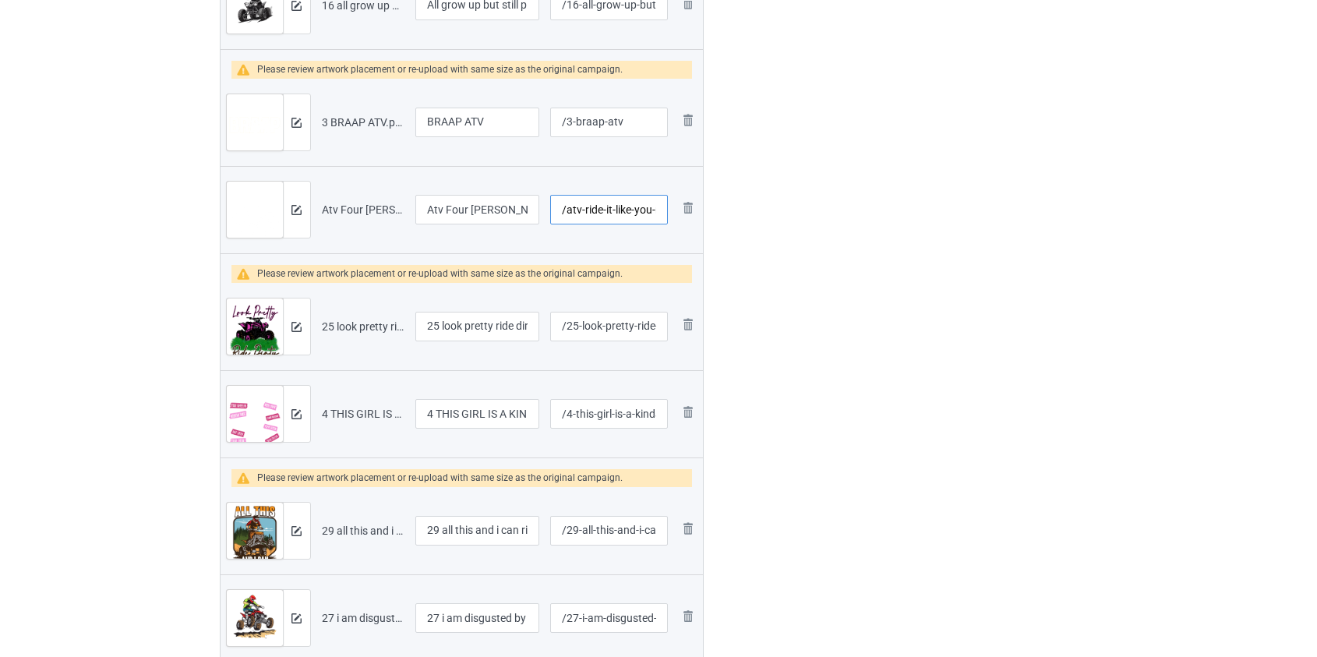
scroll to position [597, 0]
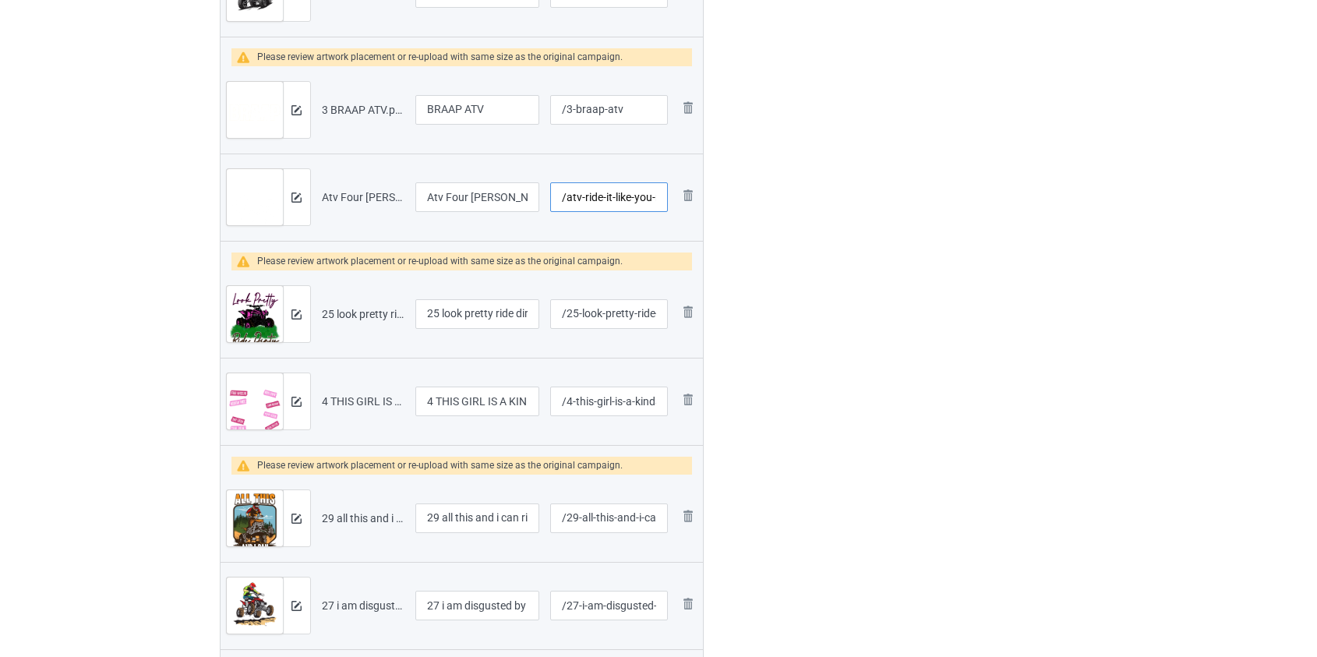
type input "/atv-ride-it-like-you-really-have-to-poop"
drag, startPoint x: 443, startPoint y: 310, endPoint x: 237, endPoint y: 315, distance: 206.6
click at [237, 315] on tr "Preview and edit artwork 25 look pretty ride dirty atv.png 25 look pretty ride …" at bounding box center [462, 313] width 483 height 87
type input "Look pretty ride dirty atv"
drag, startPoint x: 436, startPoint y: 397, endPoint x: 298, endPoint y: 404, distance: 138.9
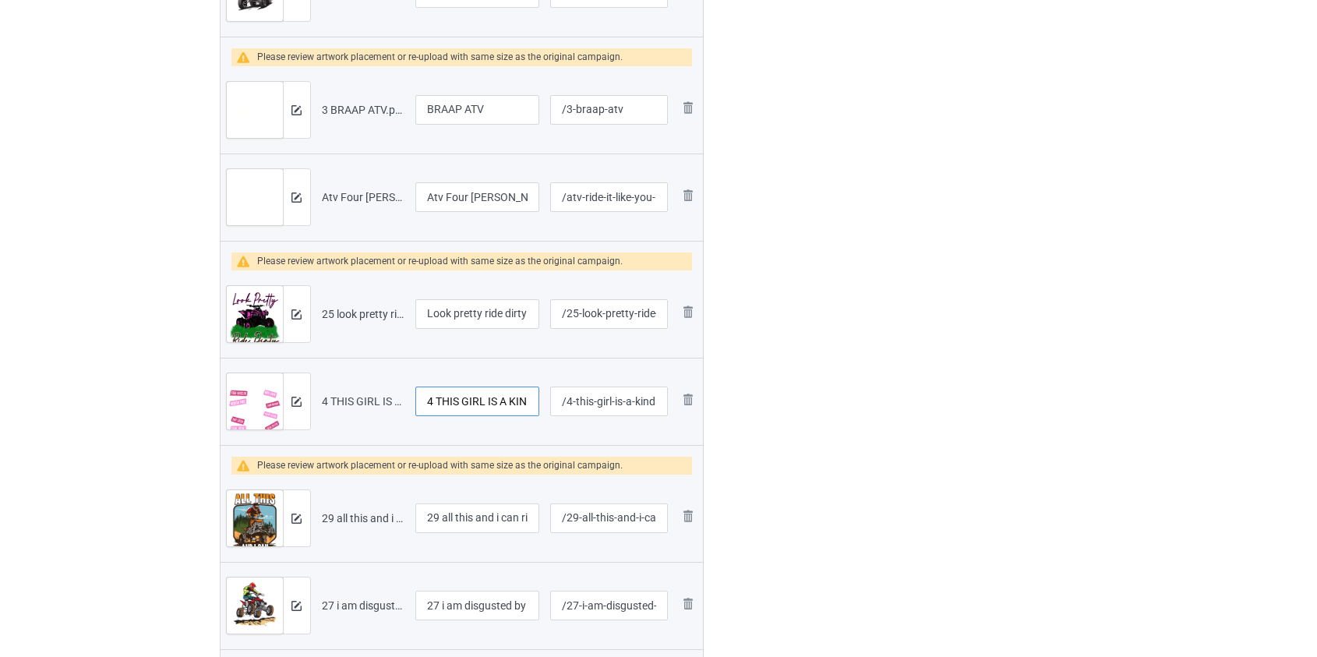
click at [304, 404] on tr "Preview and edit artwork 4 THIS GIRL IS A KINDA GIRL ATV.png 4 THIS GIRL IS A K…" at bounding box center [462, 401] width 483 height 87
type input "THIS GIRL IS A KINDA GIRL ATV"
drag, startPoint x: 444, startPoint y: 516, endPoint x: 366, endPoint y: 519, distance: 78.8
click at [366, 519] on tr "Preview and edit artwork 29 all this and i can ride too atv.png 29 all this and…" at bounding box center [462, 518] width 483 height 87
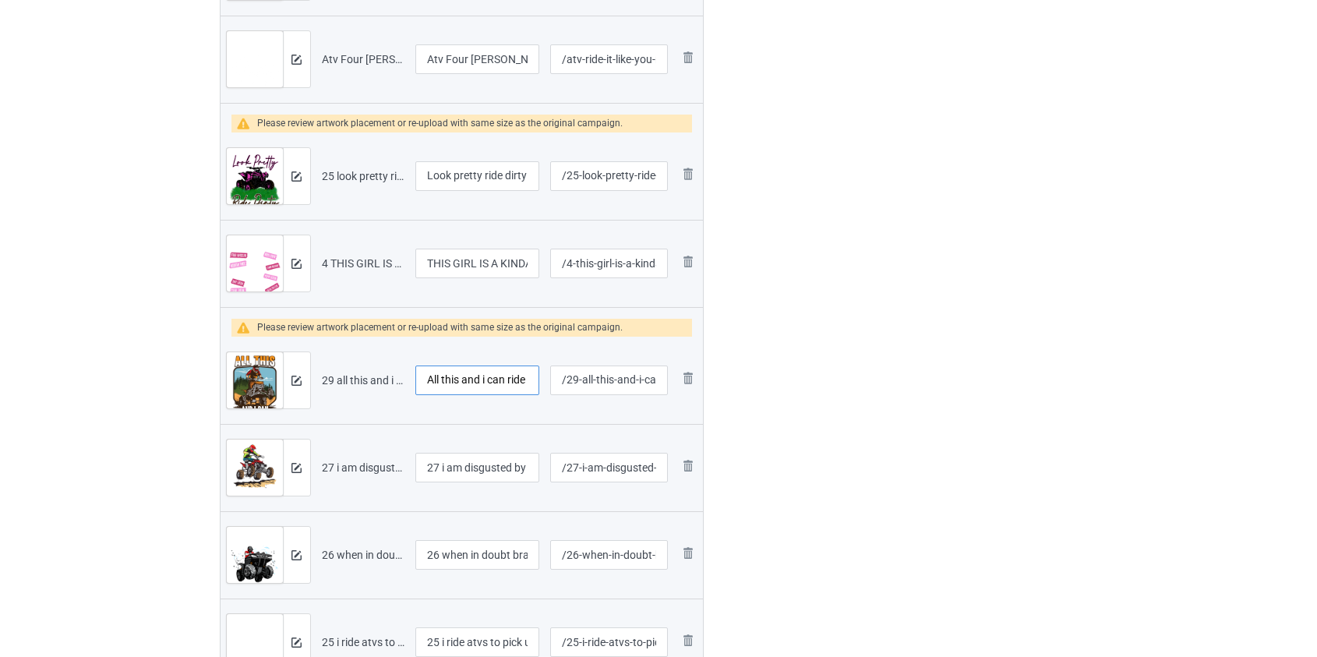
scroll to position [739, 0]
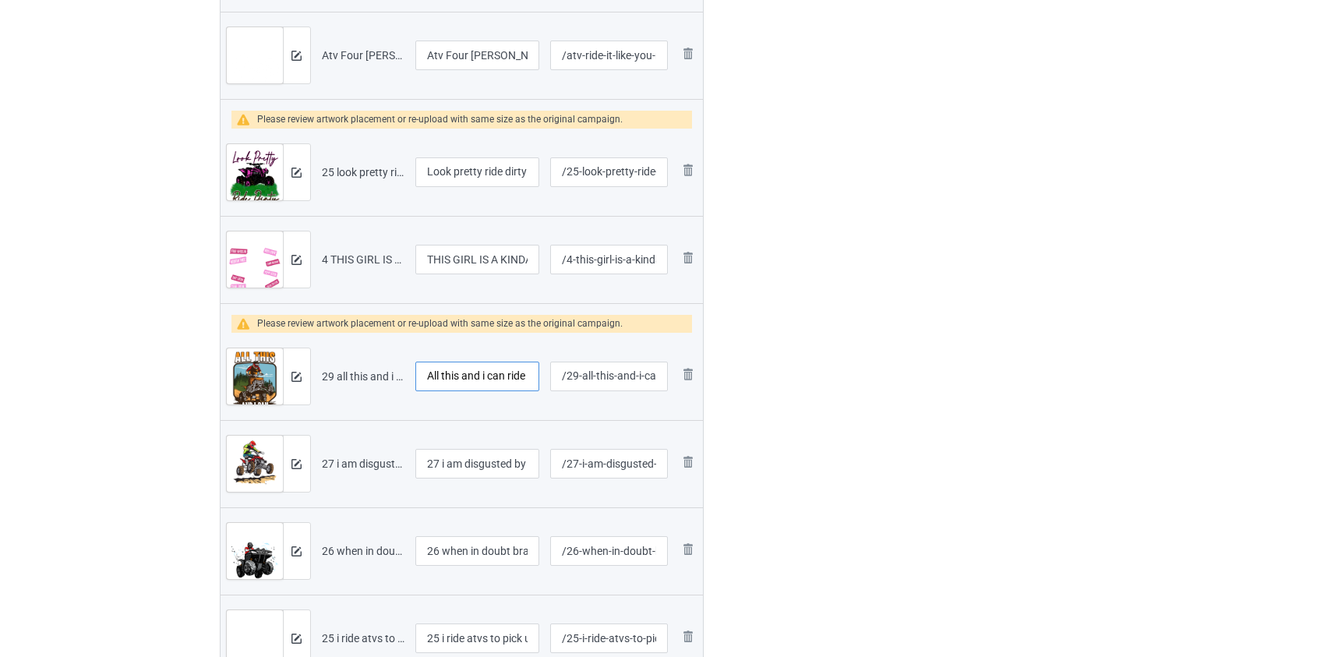
type input "All this and i can ride too atv"
drag, startPoint x: 444, startPoint y: 463, endPoint x: 358, endPoint y: 462, distance: 86.5
click at [358, 462] on tr "Preview and edit artwork 27 i am disgusted by dirt atv.png 27 i am disgusted by…" at bounding box center [462, 463] width 483 height 87
type input "I am disgusted by dirt atv"
drag, startPoint x: 449, startPoint y: 550, endPoint x: 327, endPoint y: 551, distance: 122.4
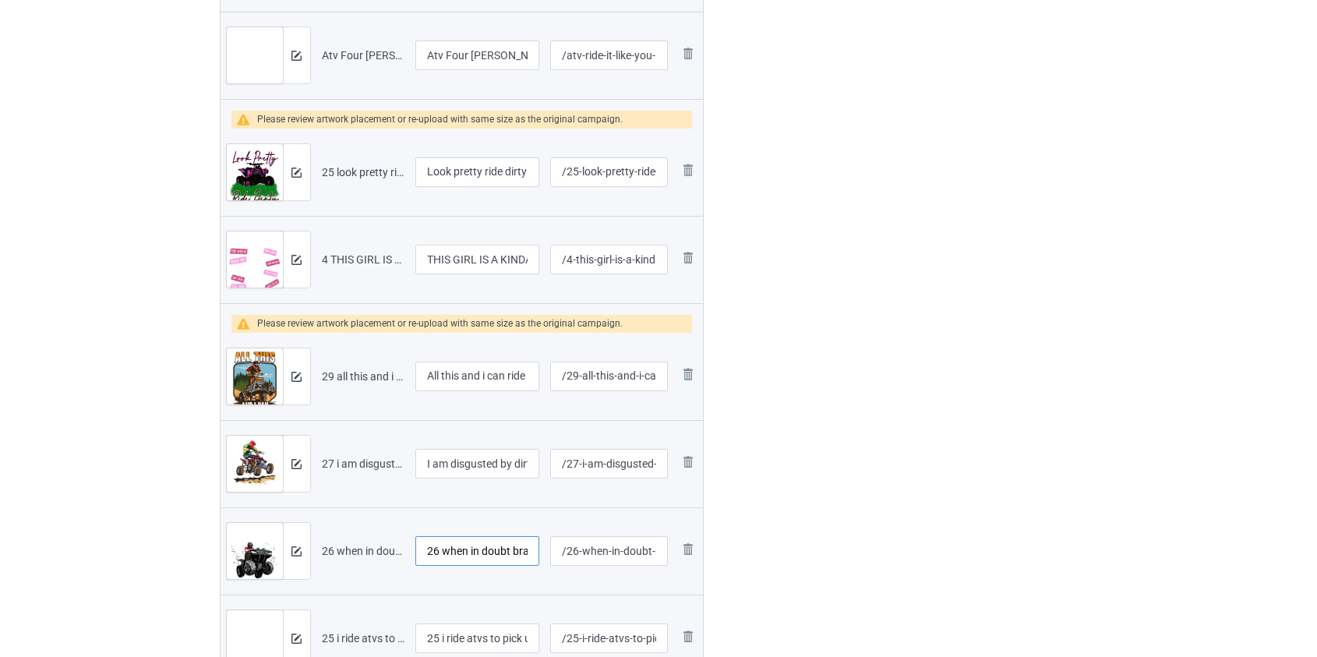
click at [331, 551] on tr "Preview and edit artwork 26 when in doubt braaap it out atv.png 26 when in doub…" at bounding box center [462, 550] width 483 height 87
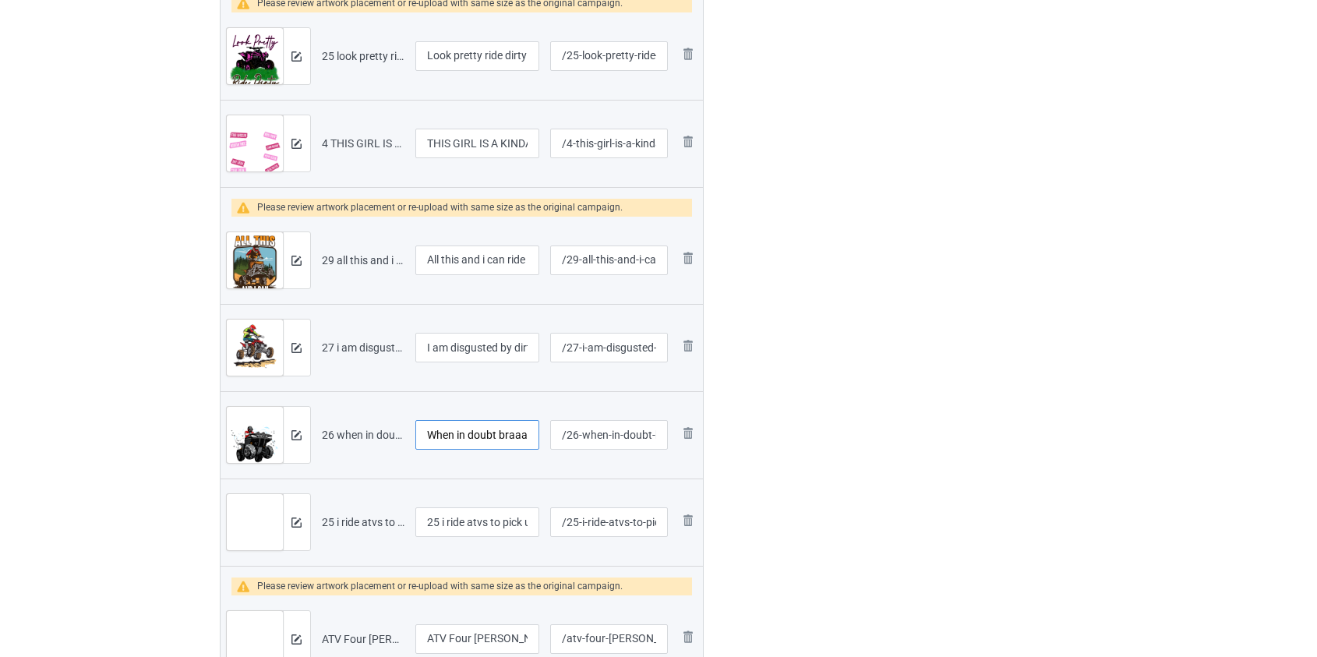
scroll to position [881, 0]
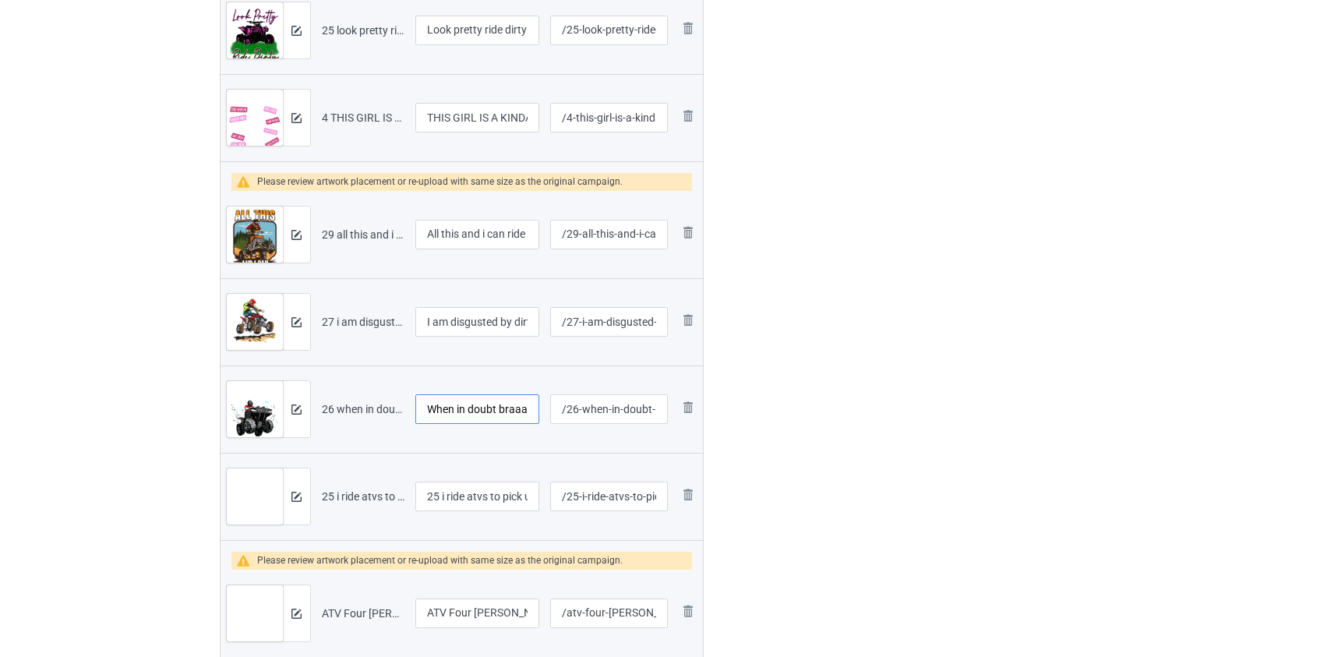
type input "When in doubt braaap it out atv"
drag, startPoint x: 443, startPoint y: 489, endPoint x: 263, endPoint y: 509, distance: 181.2
click at [263, 509] on tr "Preview and edit artwork 25 i ride atvs to pick up girls.png 25 i ride atvs to …" at bounding box center [462, 496] width 483 height 87
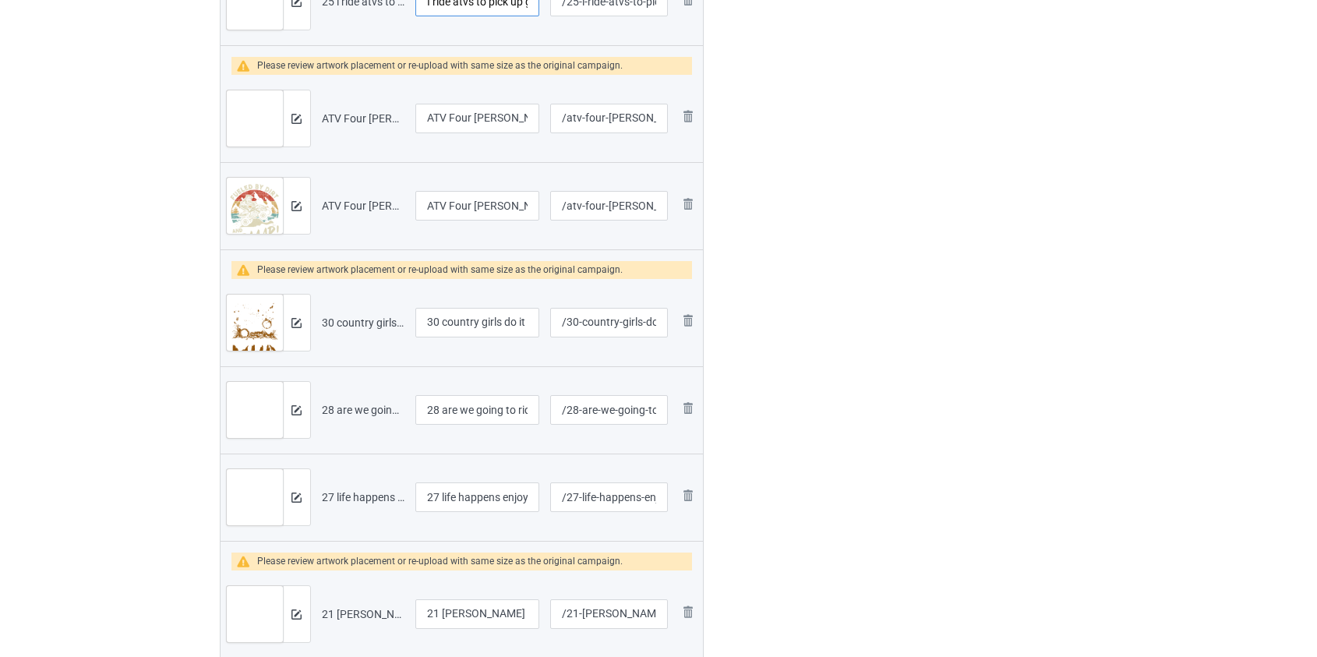
scroll to position [1376, 0]
type input "I ride atvs to pick up girls"
drag, startPoint x: 448, startPoint y: 320, endPoint x: 212, endPoint y: 335, distance: 236.7
click at [213, 334] on div "Campaign to duplicate Get on sit down shut up atv Original Artwork 2642x3534 @ …" at bounding box center [462, 403] width 507 height 3340
type input "Country girls do it in the mud atv"
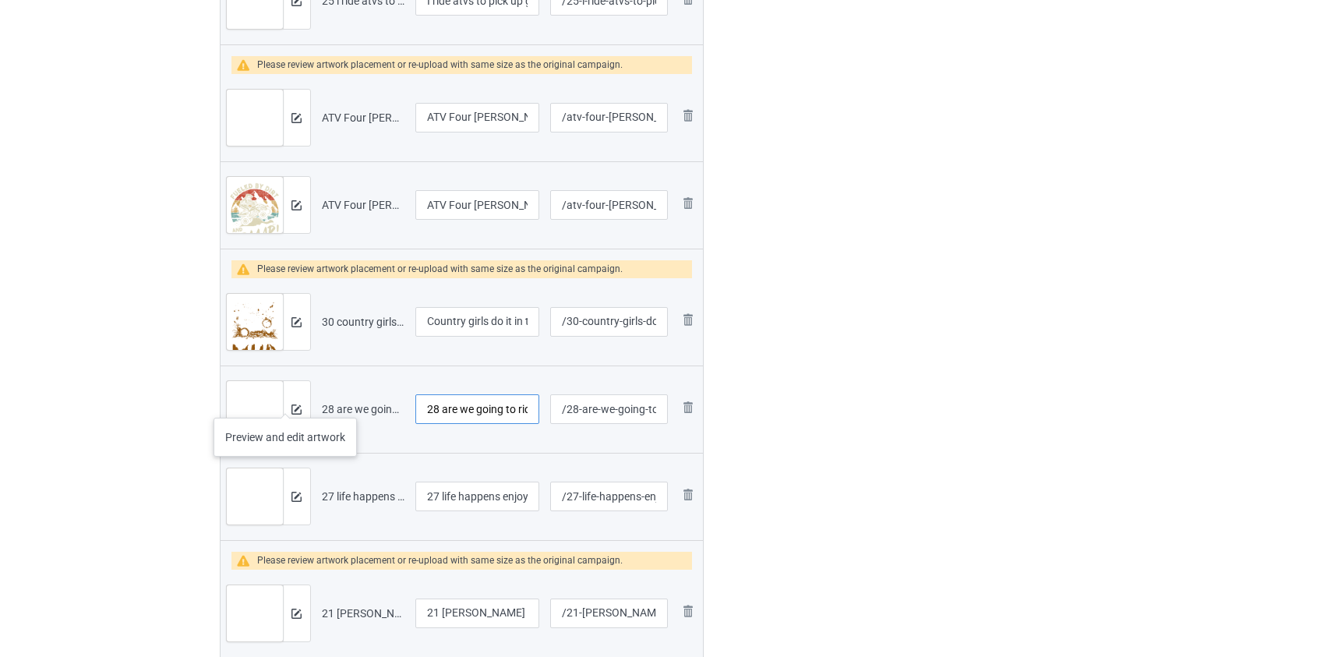
drag, startPoint x: 446, startPoint y: 402, endPoint x: 285, endPoint y: 402, distance: 160.6
click at [285, 402] on tr "Preview and edit artwork 28 are we going to ride atv.png 28 are we going to rid…" at bounding box center [462, 409] width 483 height 87
type input "Are we going to ride atv"
drag, startPoint x: 443, startPoint y: 492, endPoint x: 236, endPoint y: 491, distance: 206.5
click at [237, 491] on tr "Preview and edit artwork 27 life happens enjoy the bumps atv.png 27 life happen…" at bounding box center [462, 496] width 483 height 87
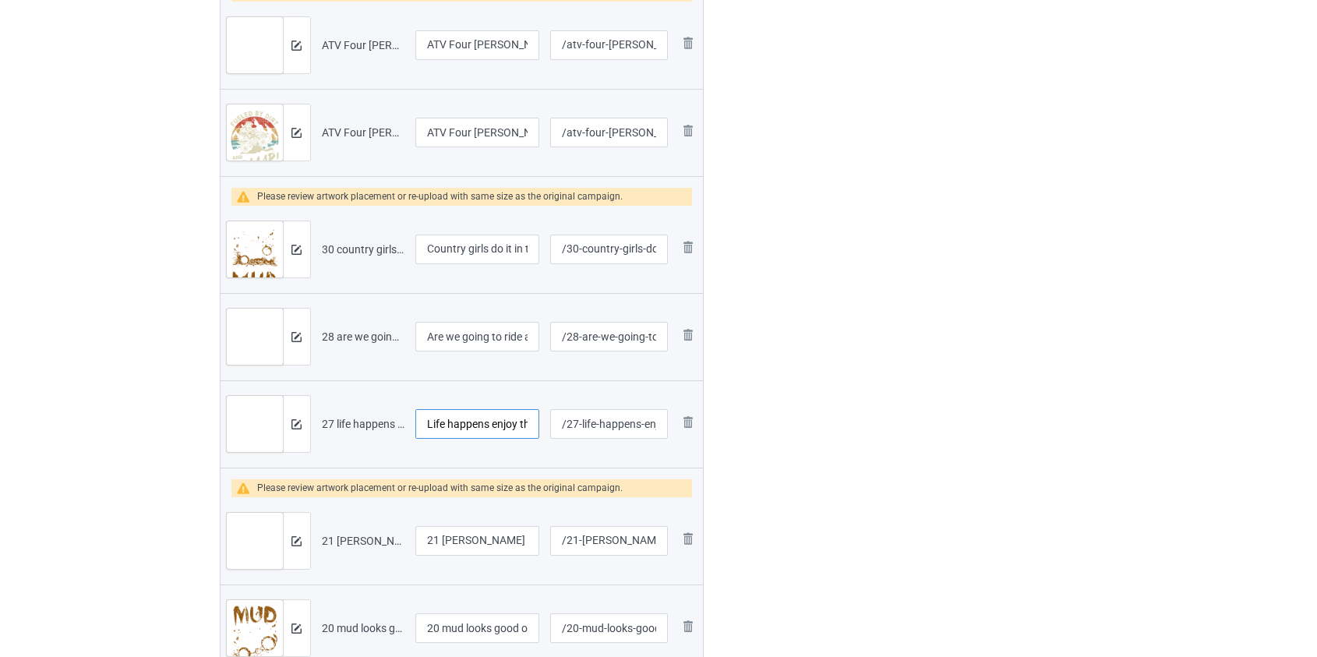
scroll to position [1518, 0]
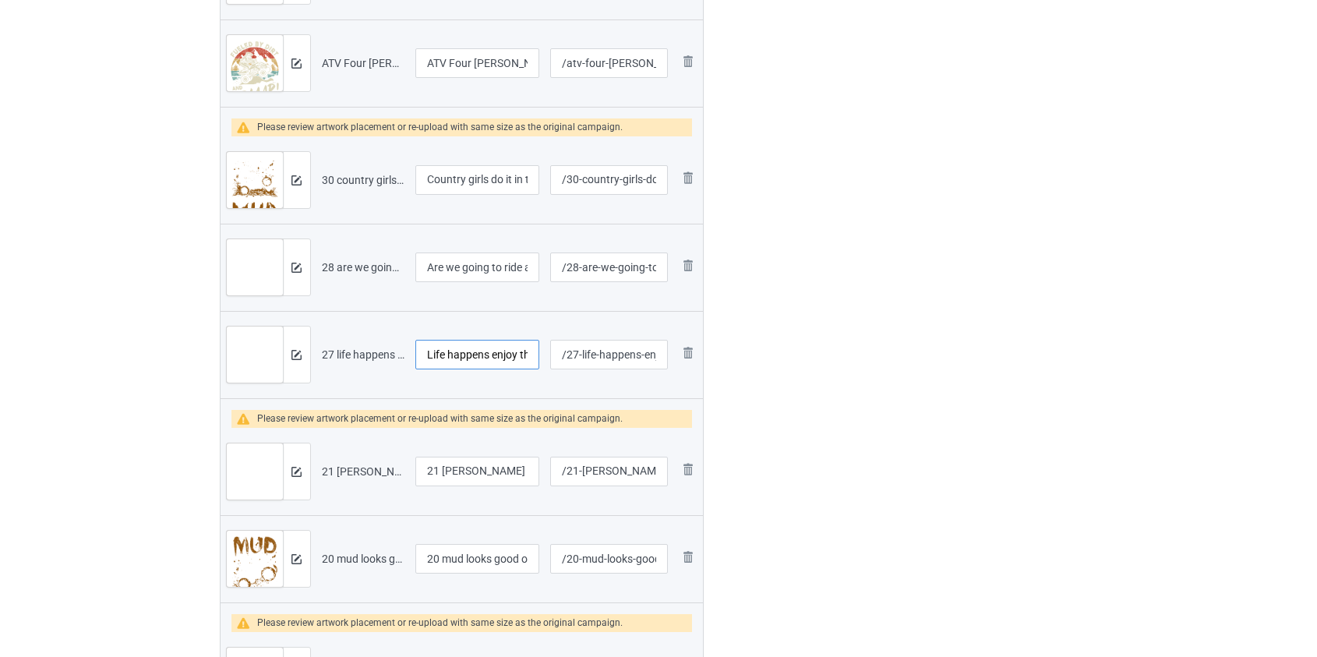
type input "Life happens enjoy the bumps atv"
drag, startPoint x: 446, startPoint y: 470, endPoint x: 287, endPoint y: 458, distance: 159.4
click at [300, 465] on tr "Preview and edit artwork 21 ho lee chit atv.png 21 ho lee chit atv /21-ho-lee-c…" at bounding box center [462, 471] width 483 height 87
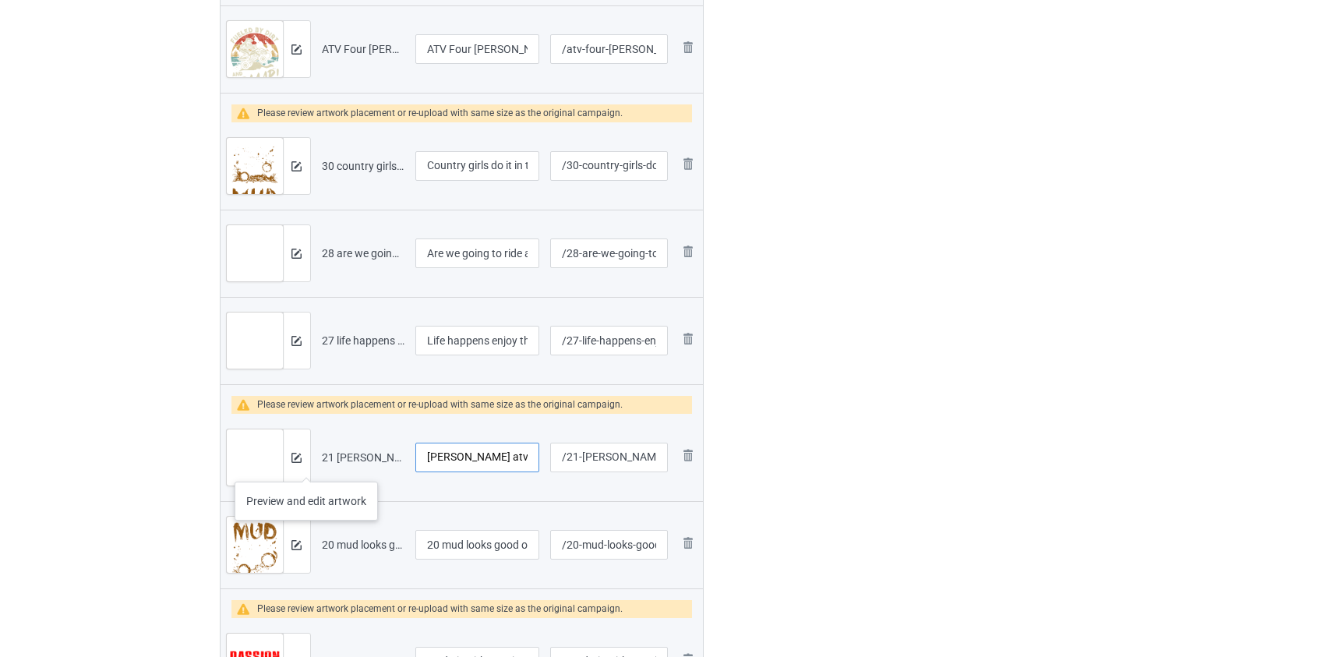
scroll to position [1730, 0]
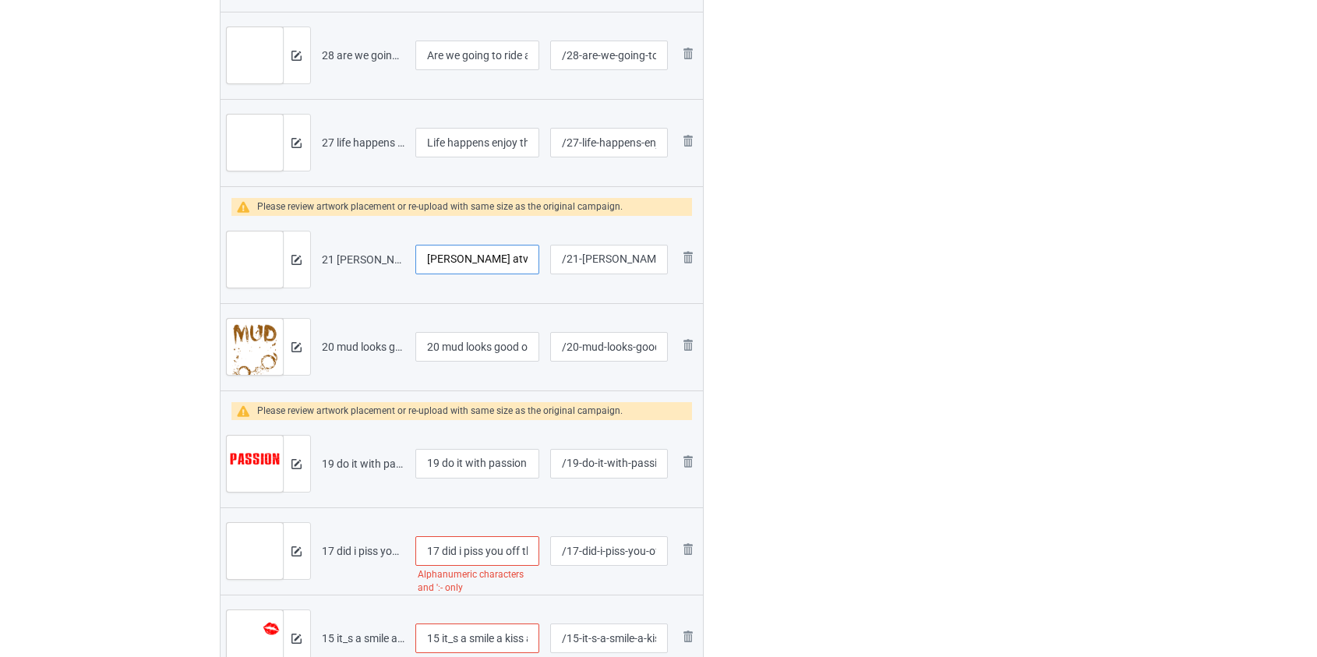
type input "Ho lee chit atv"
drag, startPoint x: 452, startPoint y: 346, endPoint x: 299, endPoint y: 342, distance: 152.8
click at [306, 342] on tr "Preview and edit artwork 20 mud looks good on me atv.png 20 mud looks good on m…" at bounding box center [462, 346] width 483 height 87
type input "Mud looks good on me atv"
drag, startPoint x: 447, startPoint y: 457, endPoint x: 301, endPoint y: 454, distance: 146.6
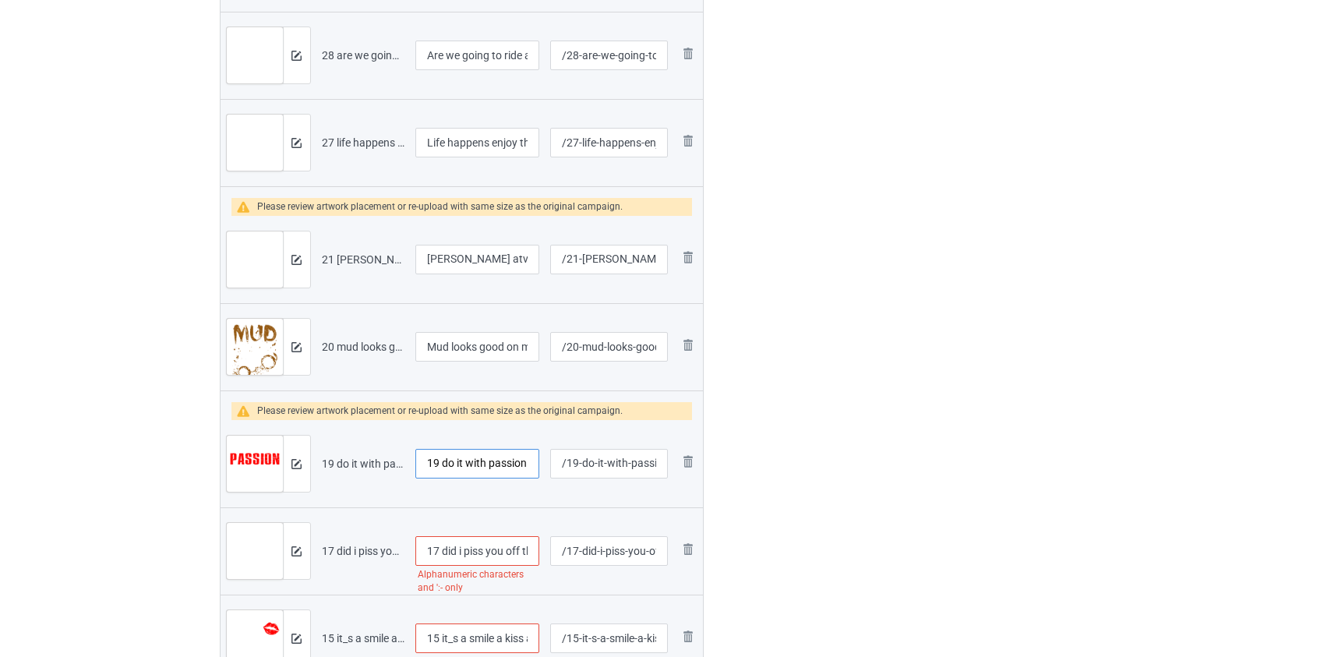
click at [309, 455] on tr "Preview and edit artwork 19 do it with passion or not at all atv.png 19 do it w…" at bounding box center [462, 463] width 483 height 87
type input "Do it with passion or not at all atv"
drag, startPoint x: 447, startPoint y: 546, endPoint x: 352, endPoint y: 546, distance: 95.1
click at [352, 546] on tr "Preview and edit artwork 17 did i piss you off that_s great atv.png 17 did i pi…" at bounding box center [462, 550] width 483 height 87
click at [446, 548] on input "Did i piss you off that_s great atv" at bounding box center [477, 551] width 125 height 30
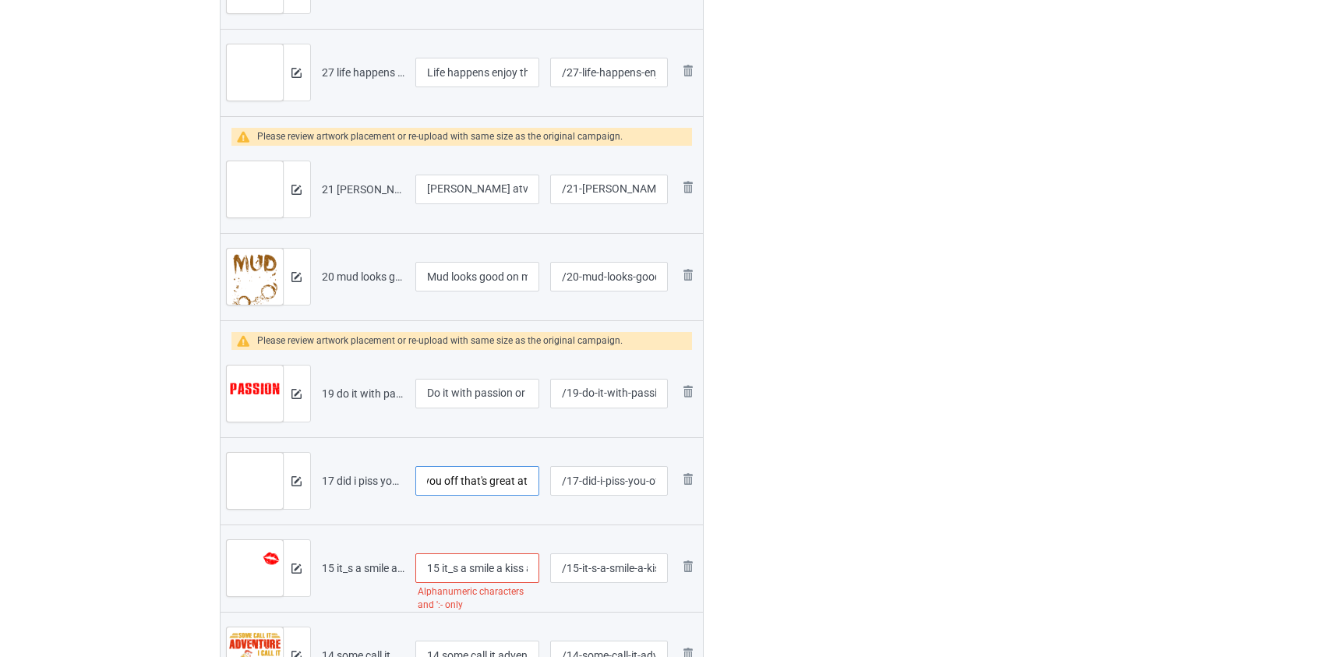
scroll to position [2014, 0]
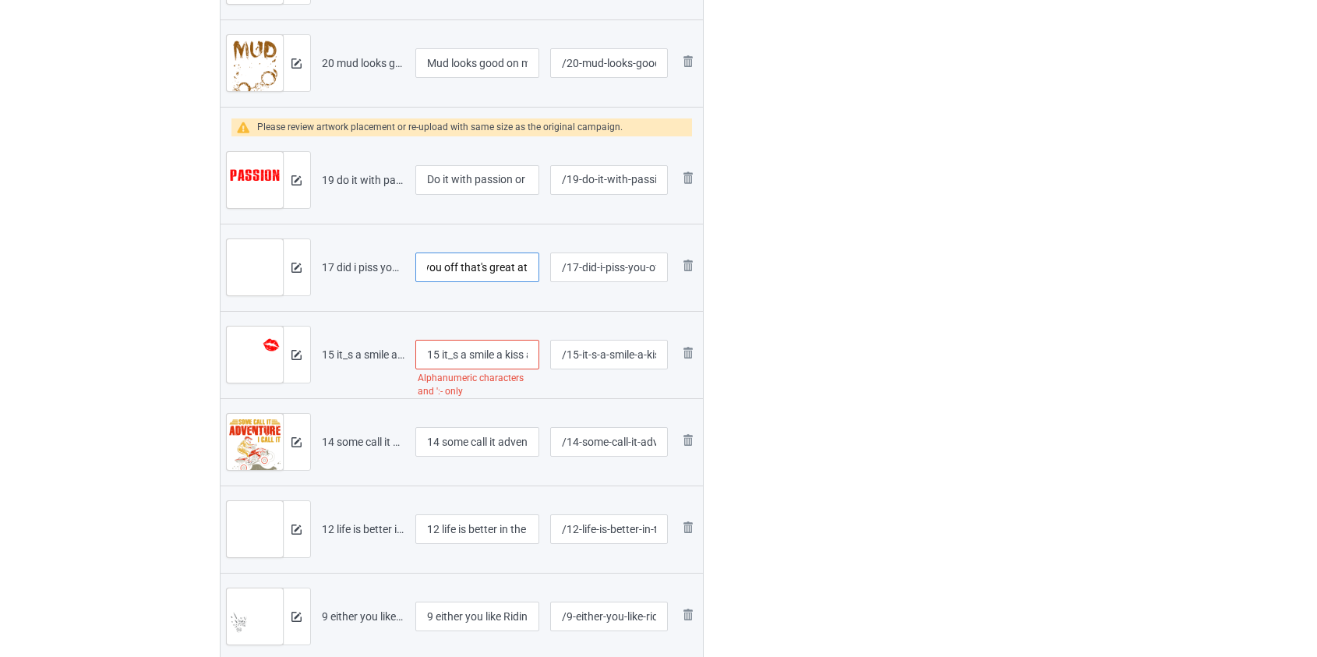
type input "Did I piss you off that's great atv"
drag, startPoint x: 443, startPoint y: 350, endPoint x: 260, endPoint y: 360, distance: 183.4
click at [260, 360] on tr "Preview and edit artwork 15 it_s a smile a kiss atv.png 15 it_s a smile a kiss …" at bounding box center [462, 354] width 483 height 87
type input "It's a smile a kiss atv"
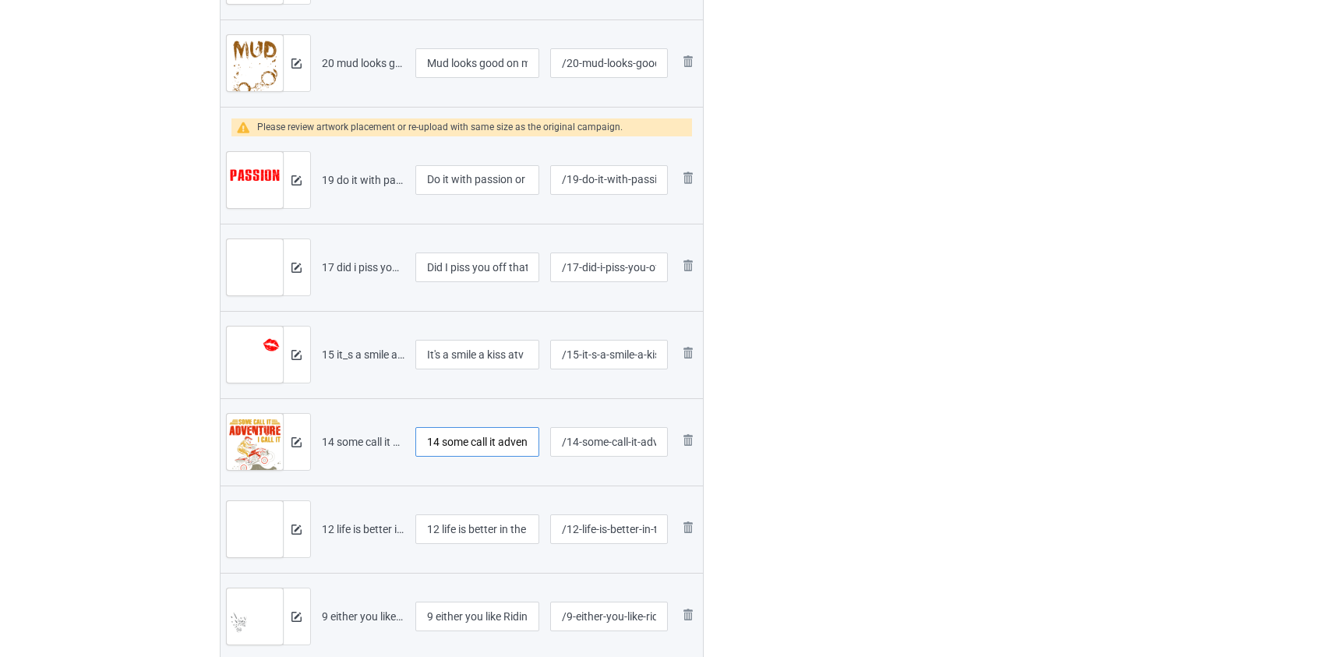
drag, startPoint x: 450, startPoint y: 439, endPoint x: 372, endPoint y: 436, distance: 78.0
click at [372, 436] on tr "Preview and edit artwork 14 some call it adventure i call it atv.png 14 some ca…" at bounding box center [462, 441] width 483 height 87
type input "Some call it adventure i call it atv"
drag, startPoint x: 443, startPoint y: 526, endPoint x: 267, endPoint y: 529, distance: 176.2
click at [267, 529] on tr "Preview and edit artwork 12 life is better in the mountains stay wild atv.png 1…" at bounding box center [462, 529] width 483 height 87
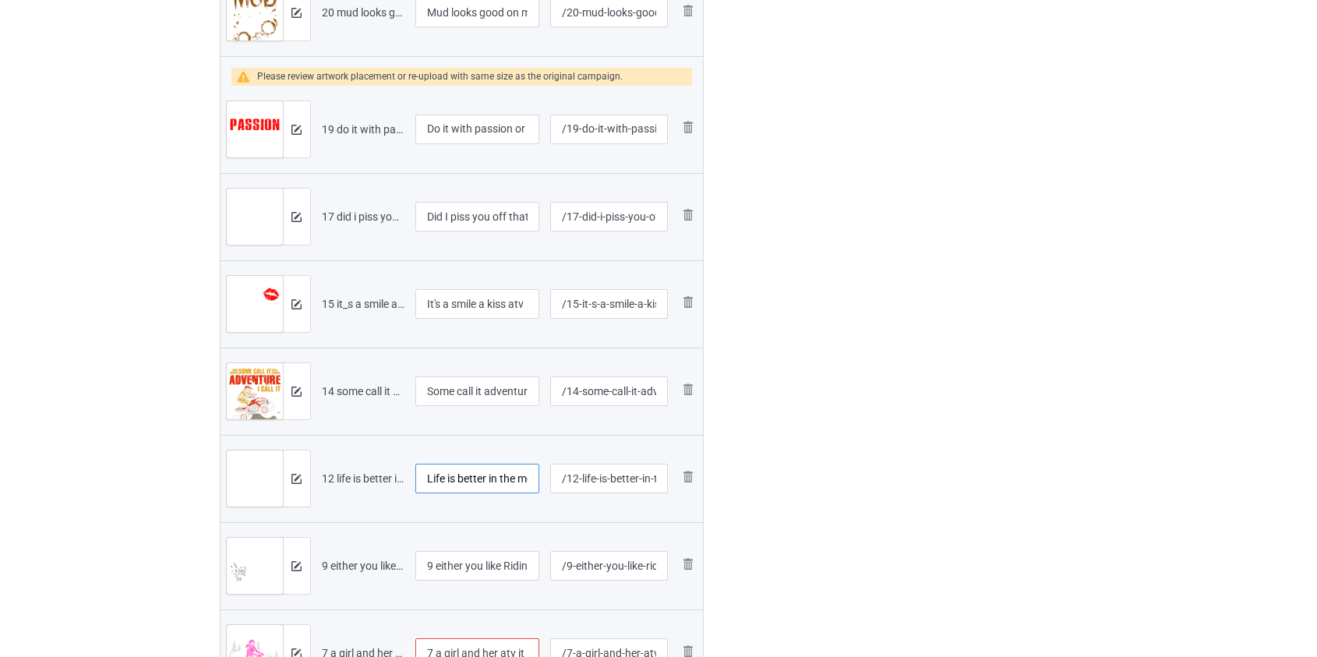
scroll to position [2227, 0]
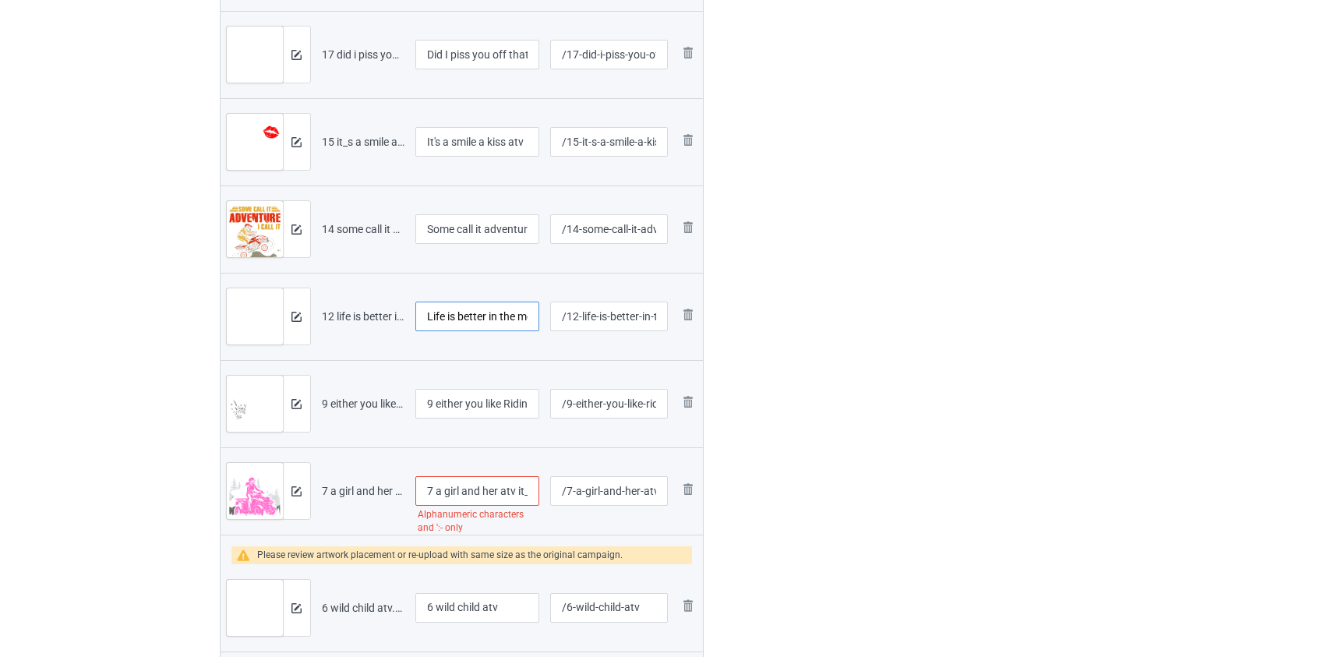
type input "Life is better in the mountains stay wild atv"
drag, startPoint x: 440, startPoint y: 403, endPoint x: 330, endPoint y: 394, distance: 109.5
click at [330, 394] on tr "Preview and edit artwork 9 either you like Riding atv.png 9 either you like Rid…" at bounding box center [462, 403] width 483 height 87
type input "Either you like Riding atv"
drag, startPoint x: 440, startPoint y: 487, endPoint x: 341, endPoint y: 486, distance: 98.2
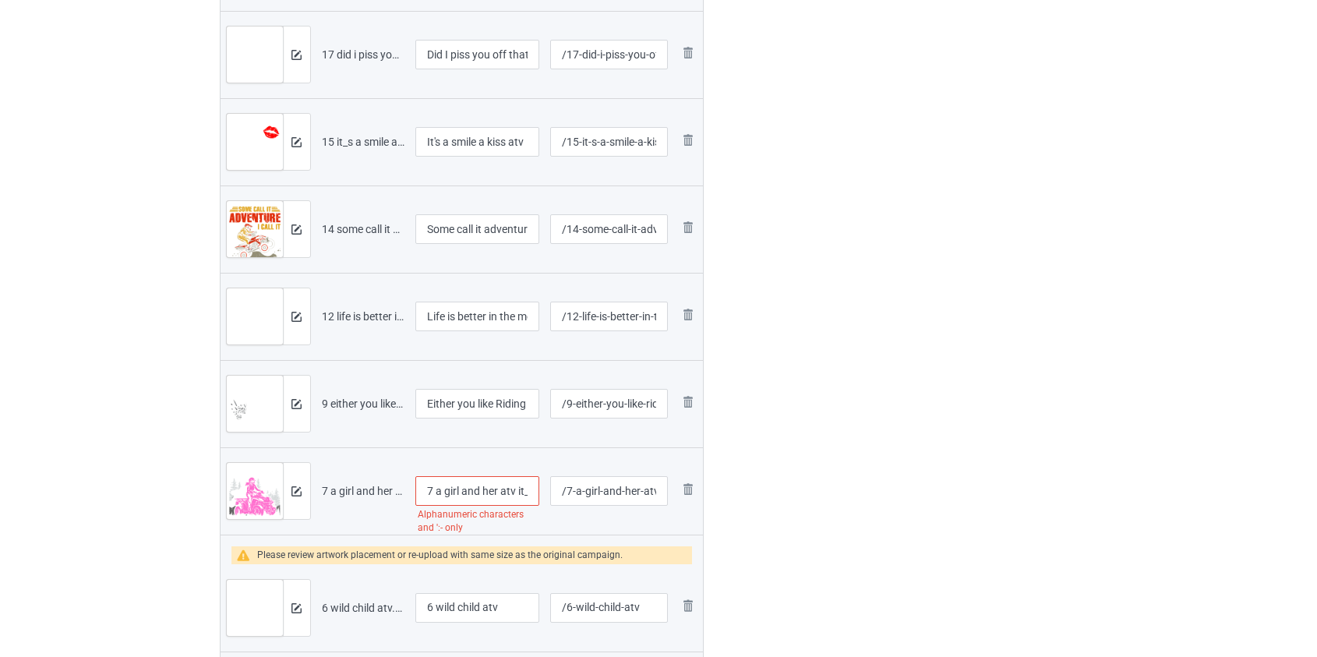
click at [341, 486] on tr "Preview and edit artwork 7 a girl and her atv it_s beautiful thing.png 7 a girl…" at bounding box center [462, 490] width 483 height 87
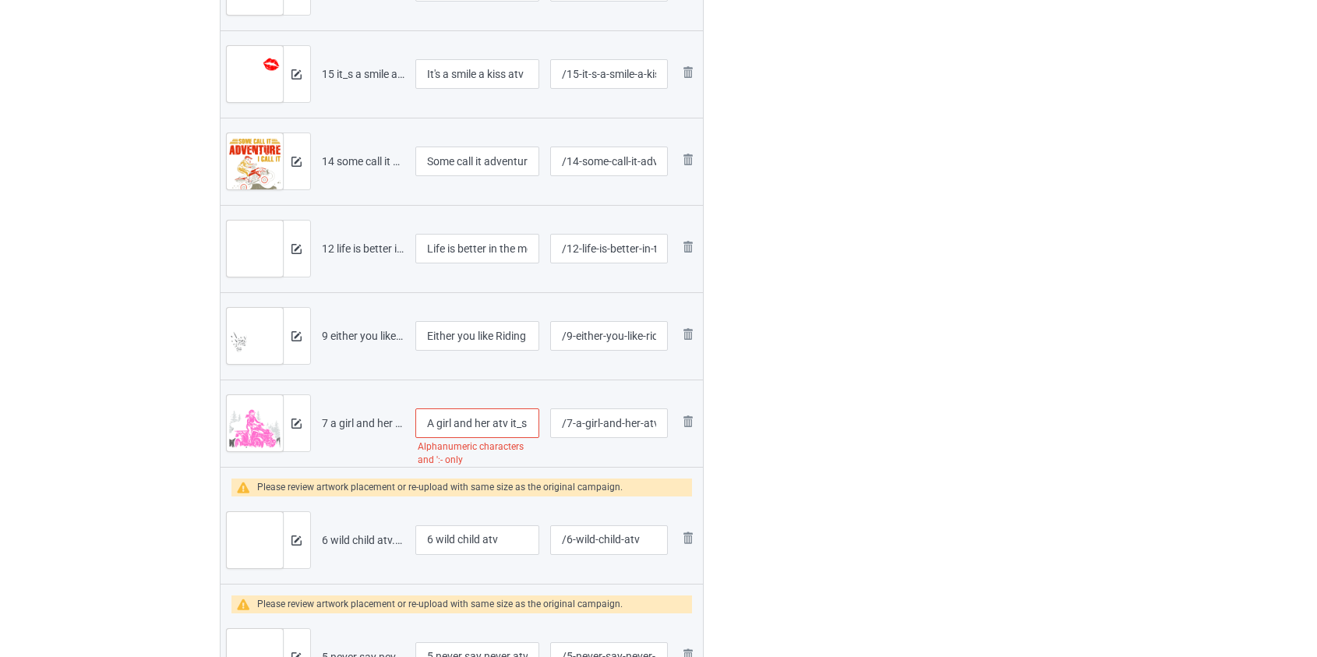
scroll to position [2298, 0]
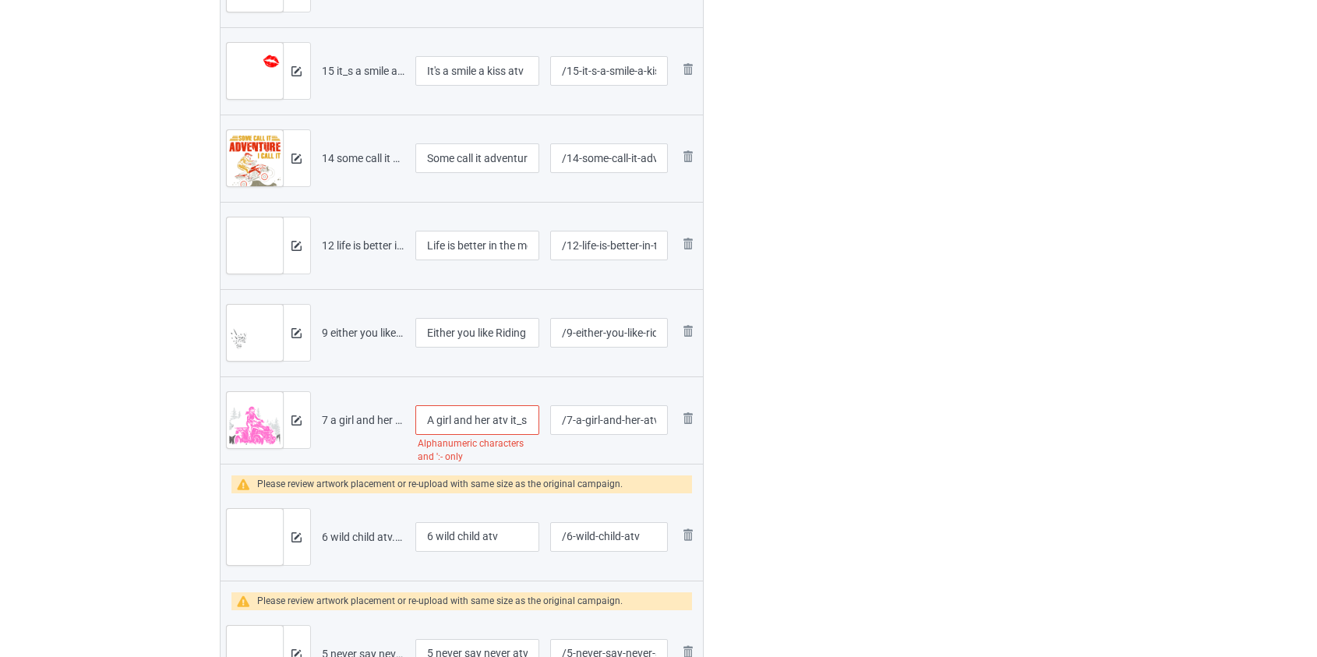
click at [520, 420] on input "A girl and her atv it_s beautiful thing" at bounding box center [477, 420] width 125 height 30
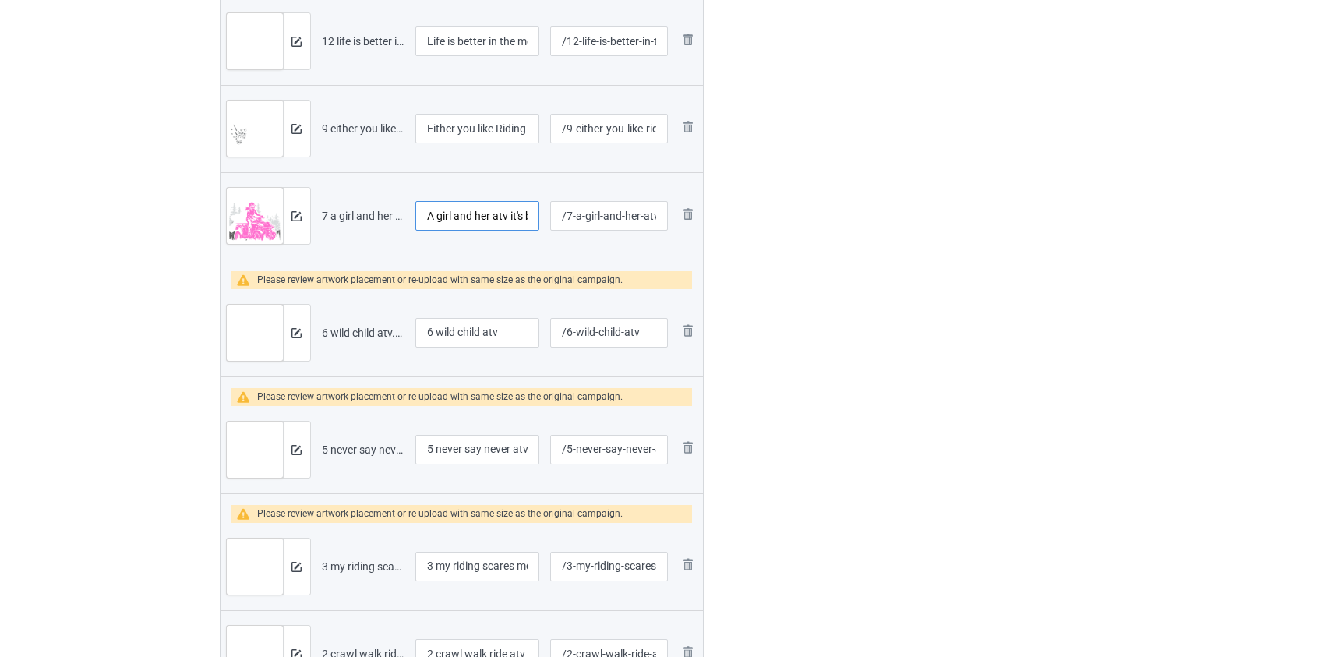
scroll to position [2510, 0]
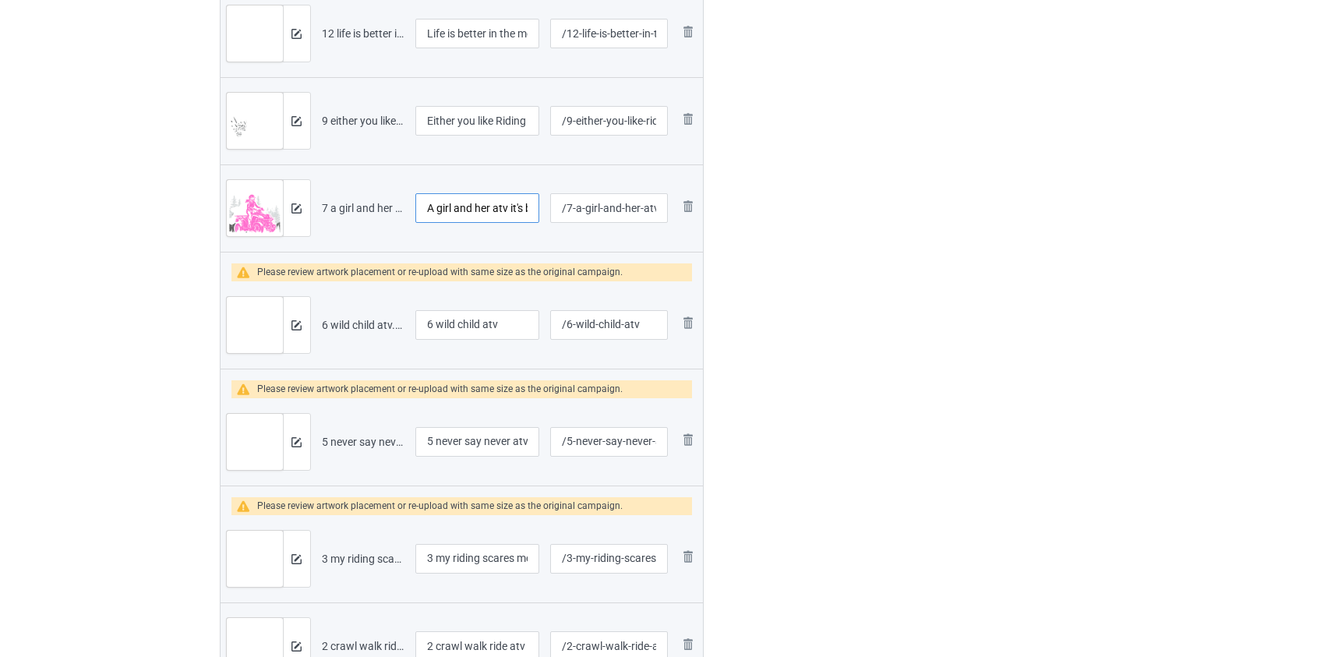
type input "A girl and her atv it's beautiful thing"
drag, startPoint x: 441, startPoint y: 327, endPoint x: 371, endPoint y: 327, distance: 70.1
click at [373, 327] on tr "Preview and edit artwork 6 wild child atv.png 6 wild child atv /6-wild-child-at…" at bounding box center [462, 324] width 483 height 87
type input "Wild child atv"
drag, startPoint x: 441, startPoint y: 436, endPoint x: 347, endPoint y: 440, distance: 94.4
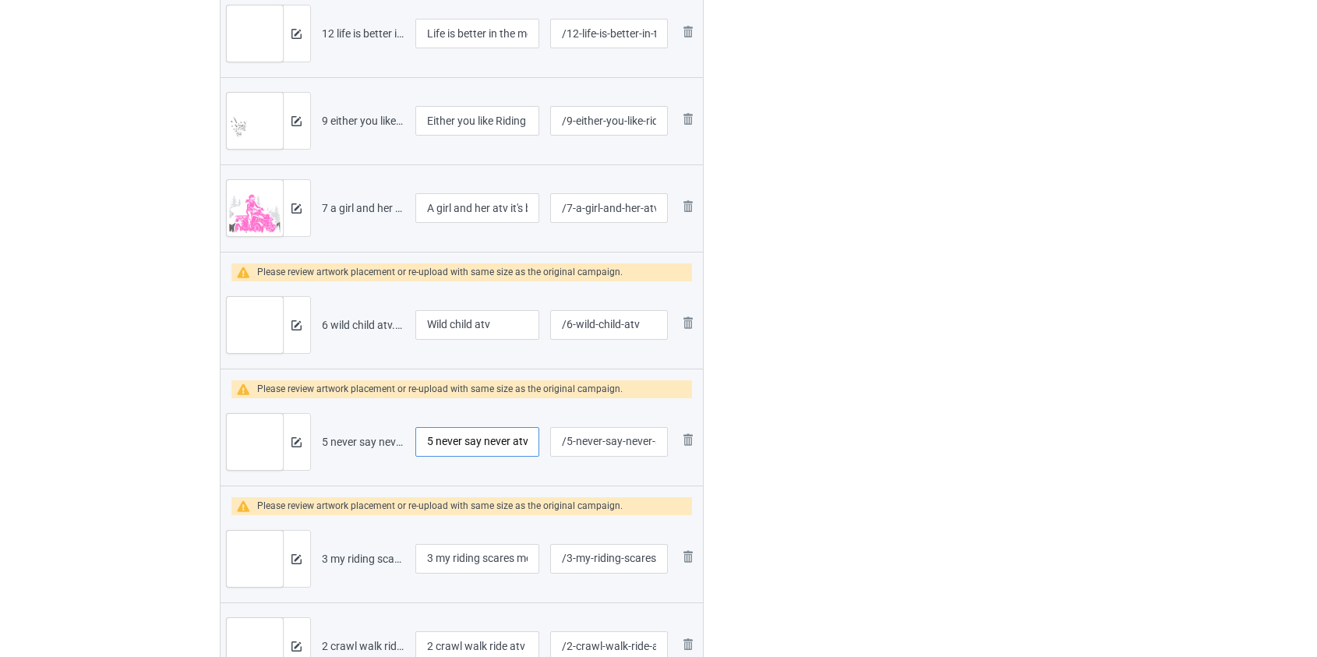
click at [348, 440] on tr "Preview and edit artwork 5 never say never atv.png 5 never say never atv /5-nev…" at bounding box center [462, 441] width 483 height 87
type input "Never say never atv"
drag, startPoint x: 443, startPoint y: 555, endPoint x: 281, endPoint y: 550, distance: 161.4
click at [281, 550] on tr "Preview and edit artwork 3 my riding scares me too atv.png 3 my riding scares m…" at bounding box center [462, 558] width 483 height 87
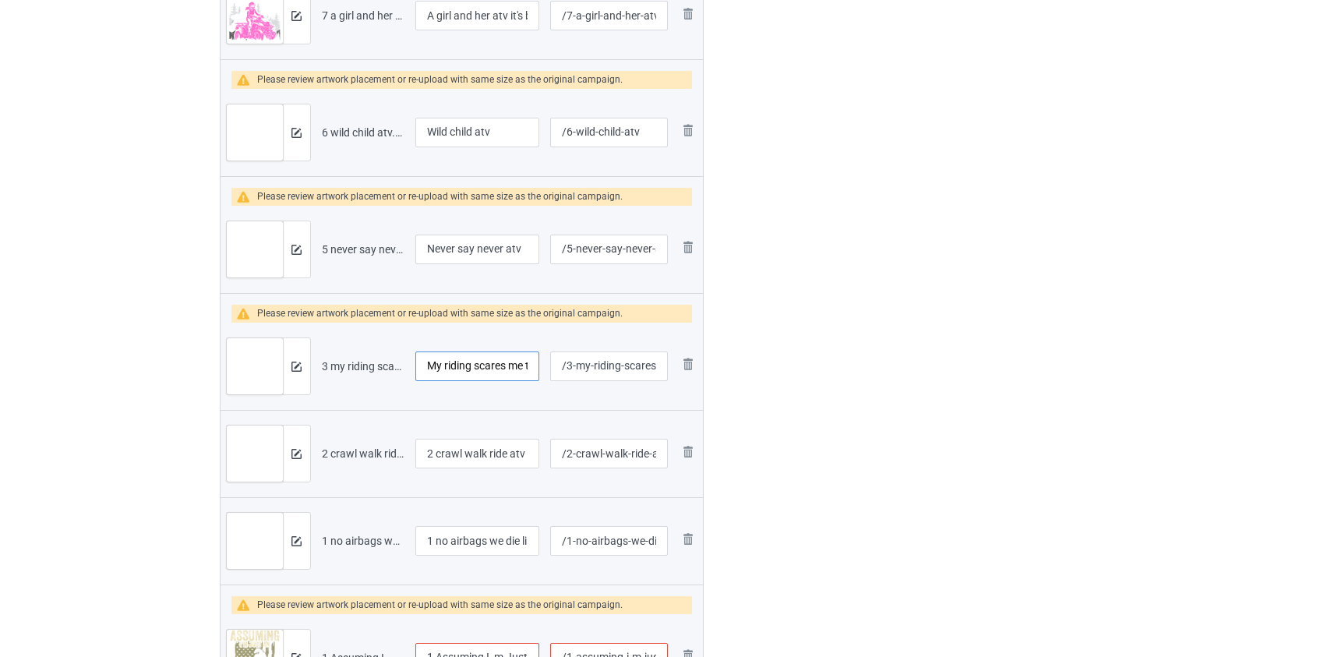
scroll to position [2722, 0]
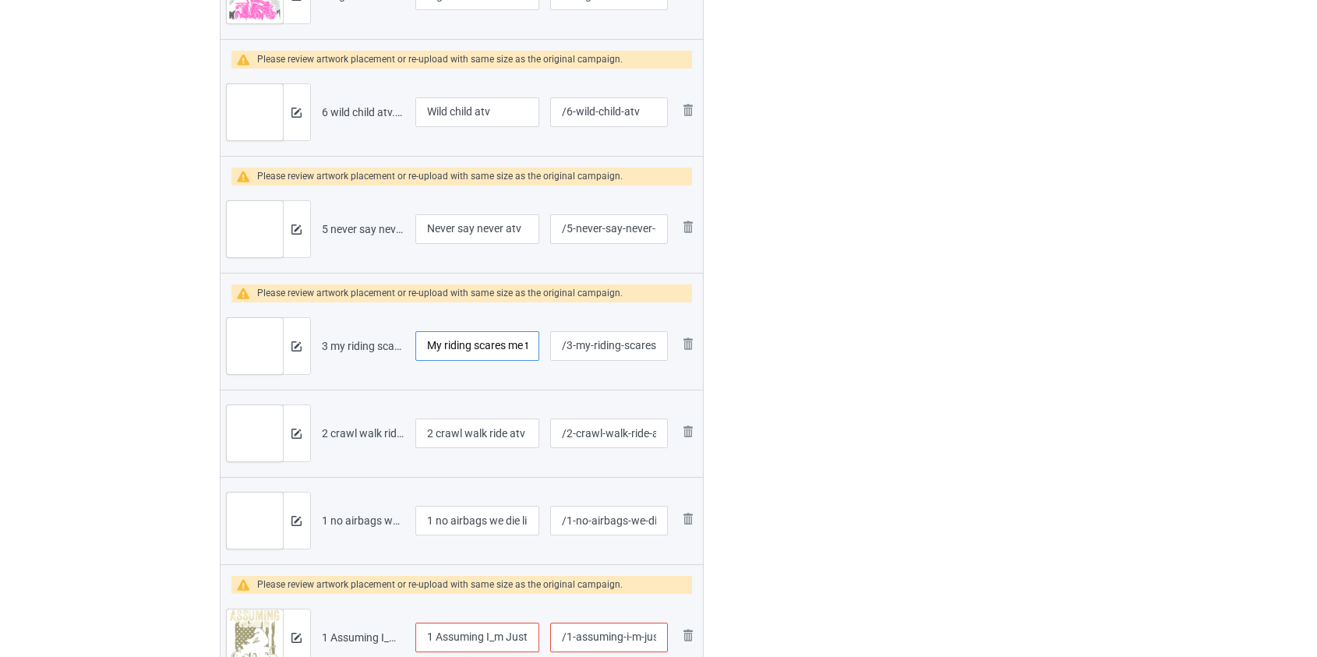
type input "My riding scares me too atv"
drag, startPoint x: 440, startPoint y: 428, endPoint x: 282, endPoint y: 433, distance: 157.5
click at [282, 433] on tr "Preview and edit artwork 2 crawl walk ride atv.png 2 crawl walk ride atv /2-cra…" at bounding box center [462, 433] width 483 height 87
type input "Crawl walk ride atv"
drag, startPoint x: 441, startPoint y: 516, endPoint x: 316, endPoint y: 509, distance: 125.7
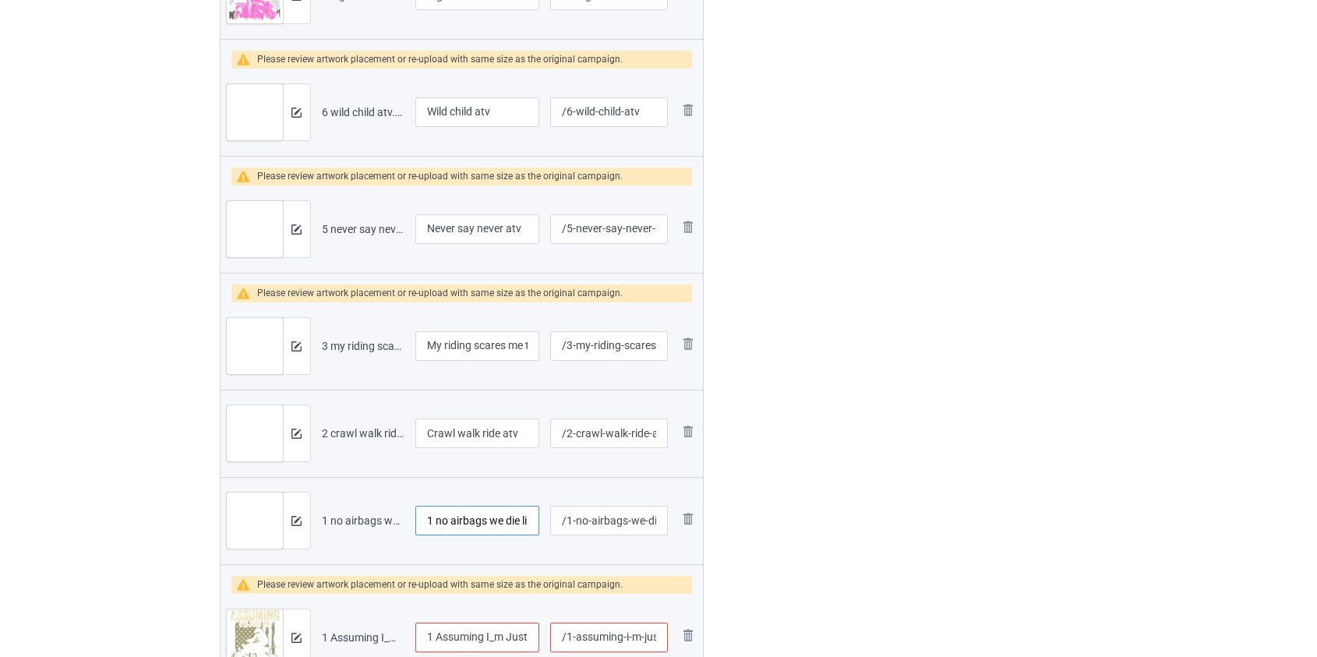
click at [322, 513] on tr "Preview and edit artwork 1 no airbags we die like real men atv.png 1 no airbags…" at bounding box center [462, 520] width 483 height 87
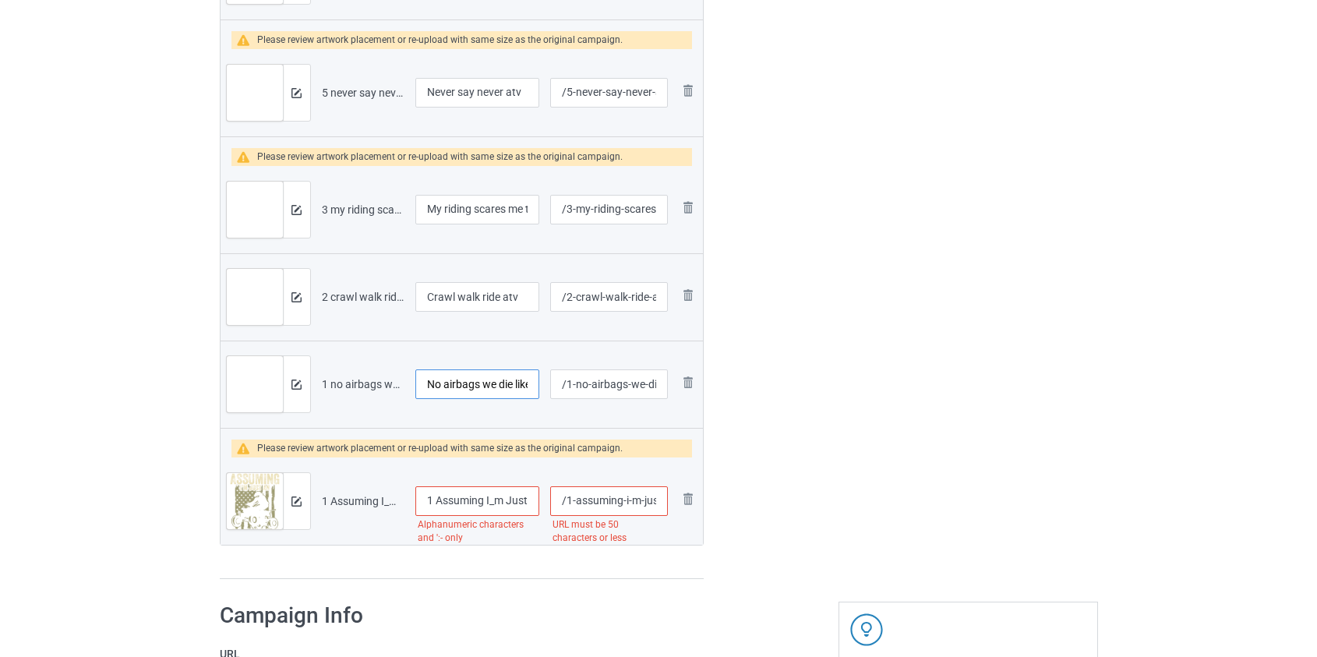
scroll to position [2864, 0]
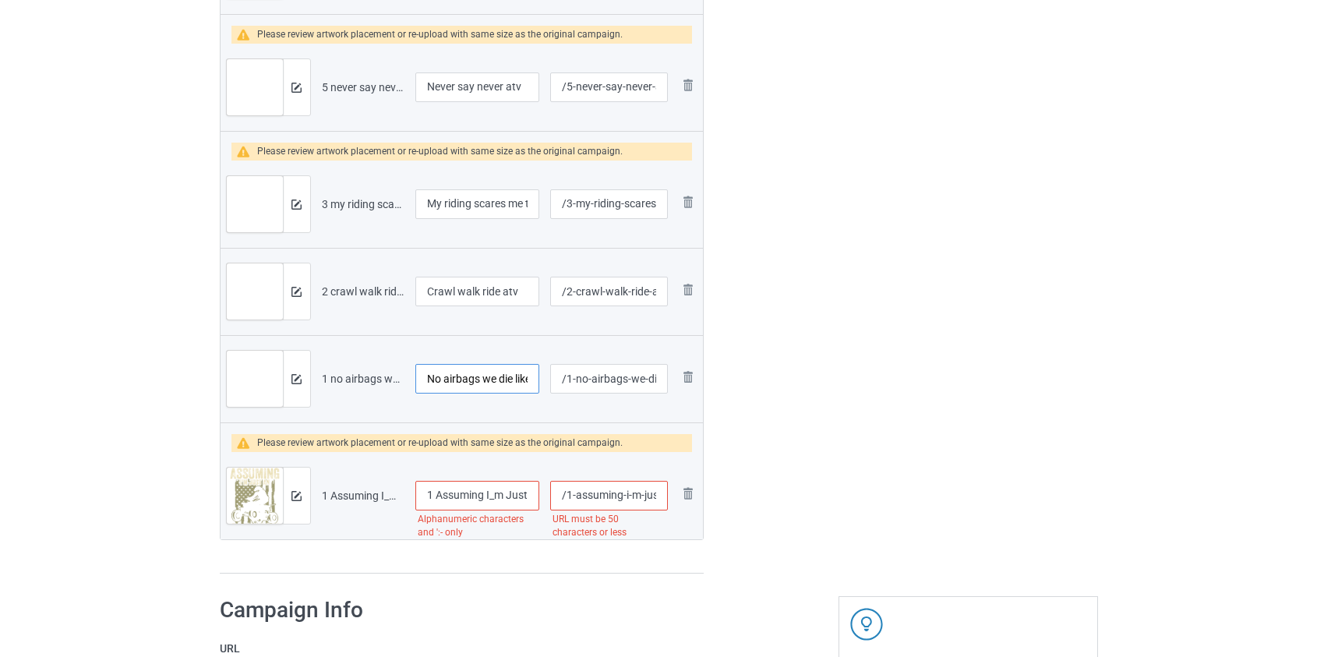
type input "No airbags we die like real men atv"
drag, startPoint x: 436, startPoint y: 491, endPoint x: 247, endPoint y: 499, distance: 189.5
click at [256, 499] on tr "Preview and edit artwork 1 Assuming I_m Just An Old Man Was Your First Mistake …" at bounding box center [462, 495] width 483 height 87
click at [487, 492] on input "Assuming I_m Just An Old Man Was Your First Mistake ATV" at bounding box center [477, 496] width 125 height 30
type input "Assuming I'm Just An Old Man Was Your First Mistake ATV"
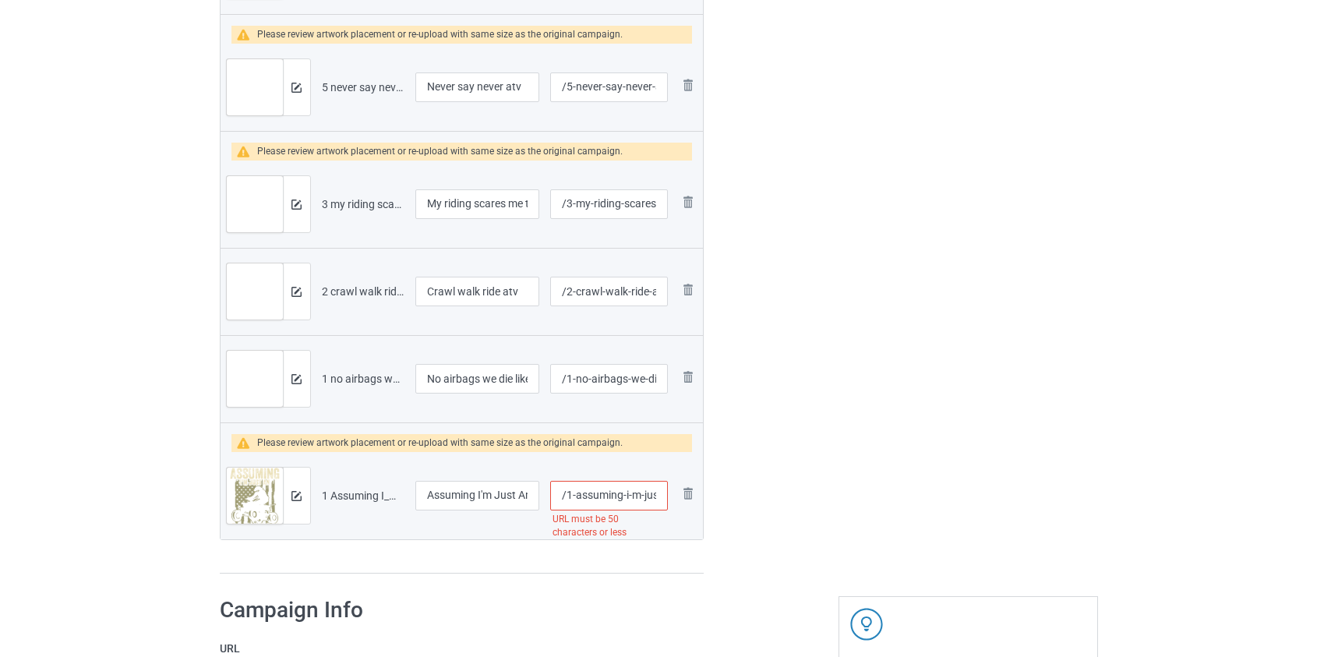
click at [587, 489] on input "/1-assuming-i-m-just-an-old-man-was-your-first-mistake-atv" at bounding box center [608, 496] width 117 height 30
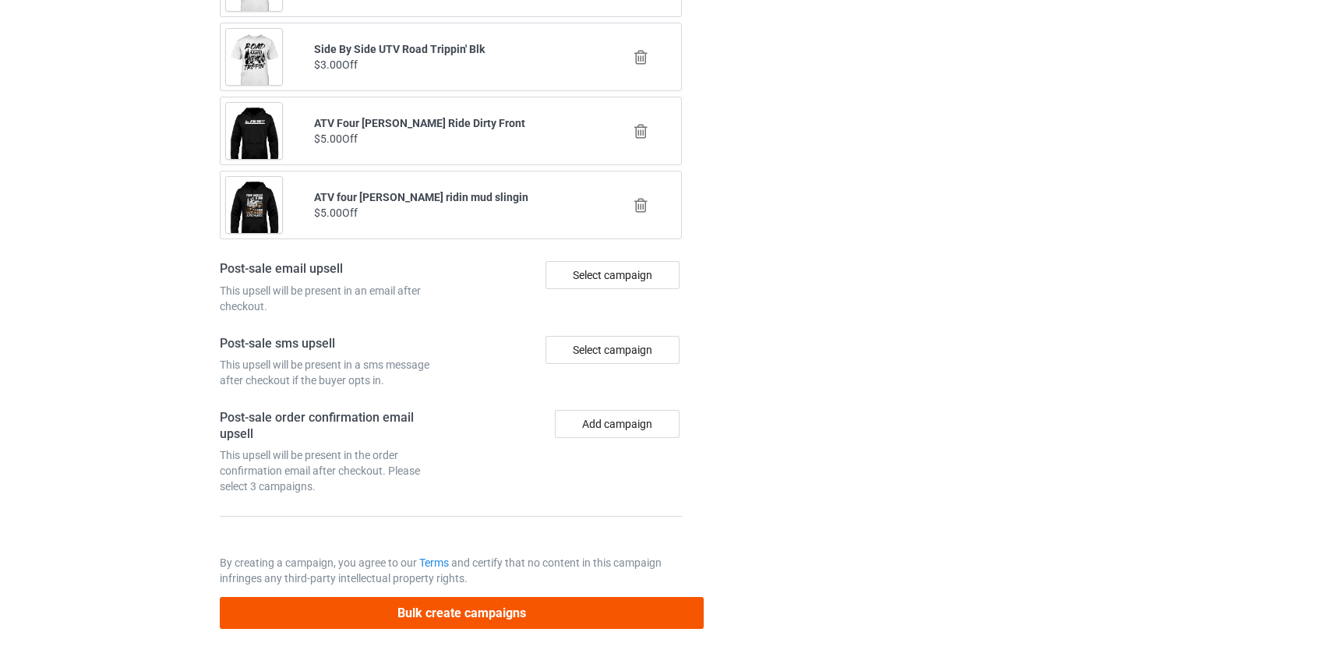
type input "/just-an-old-man-was-your-first-mistake-atv"
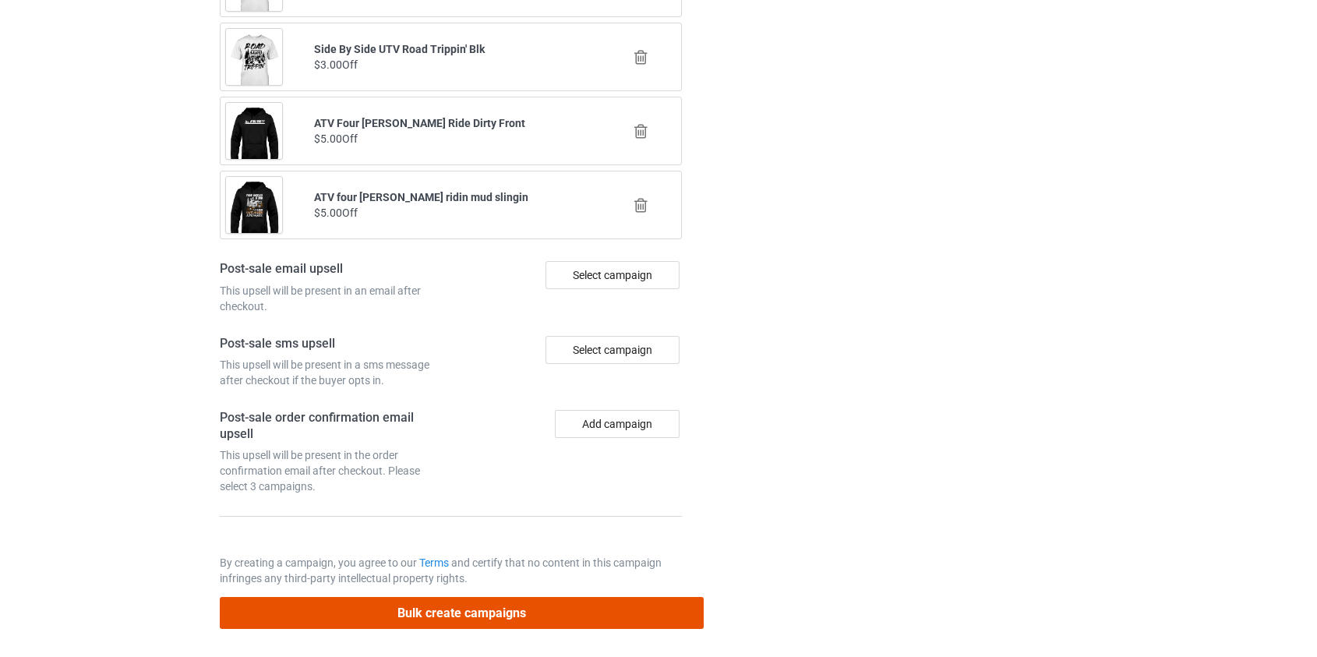
click at [497, 607] on button "Bulk create campaigns" at bounding box center [462, 613] width 485 height 32
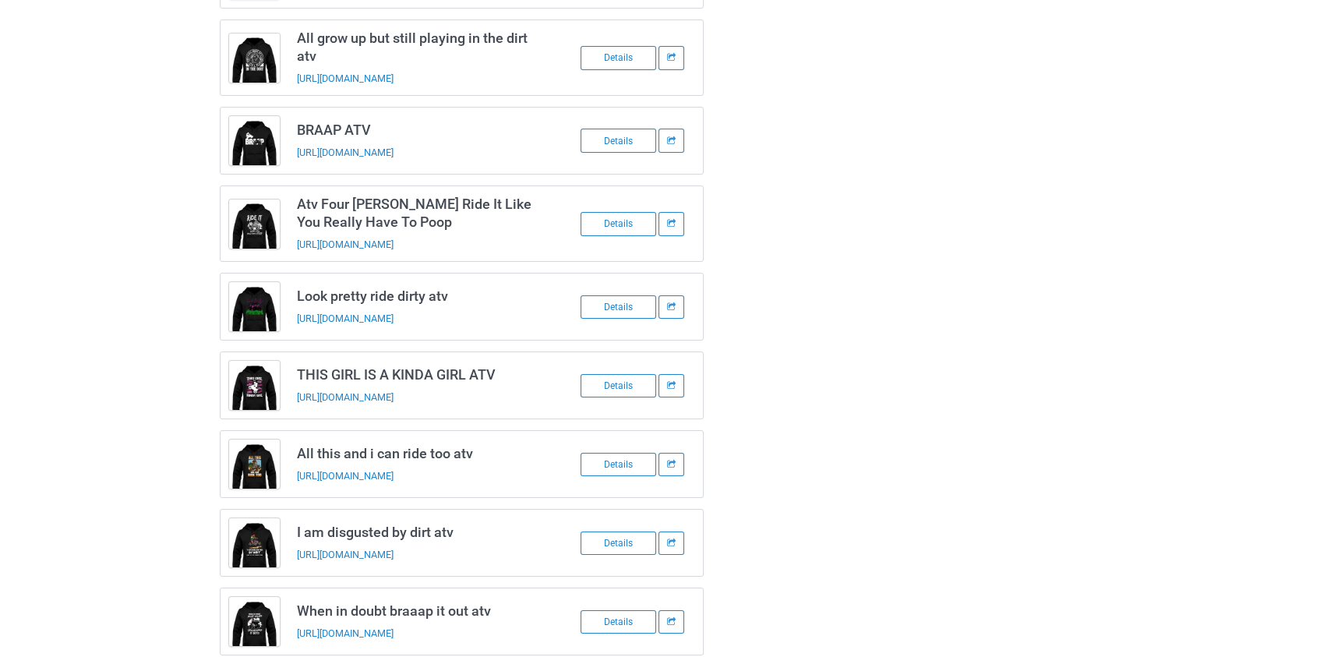
scroll to position [0, 0]
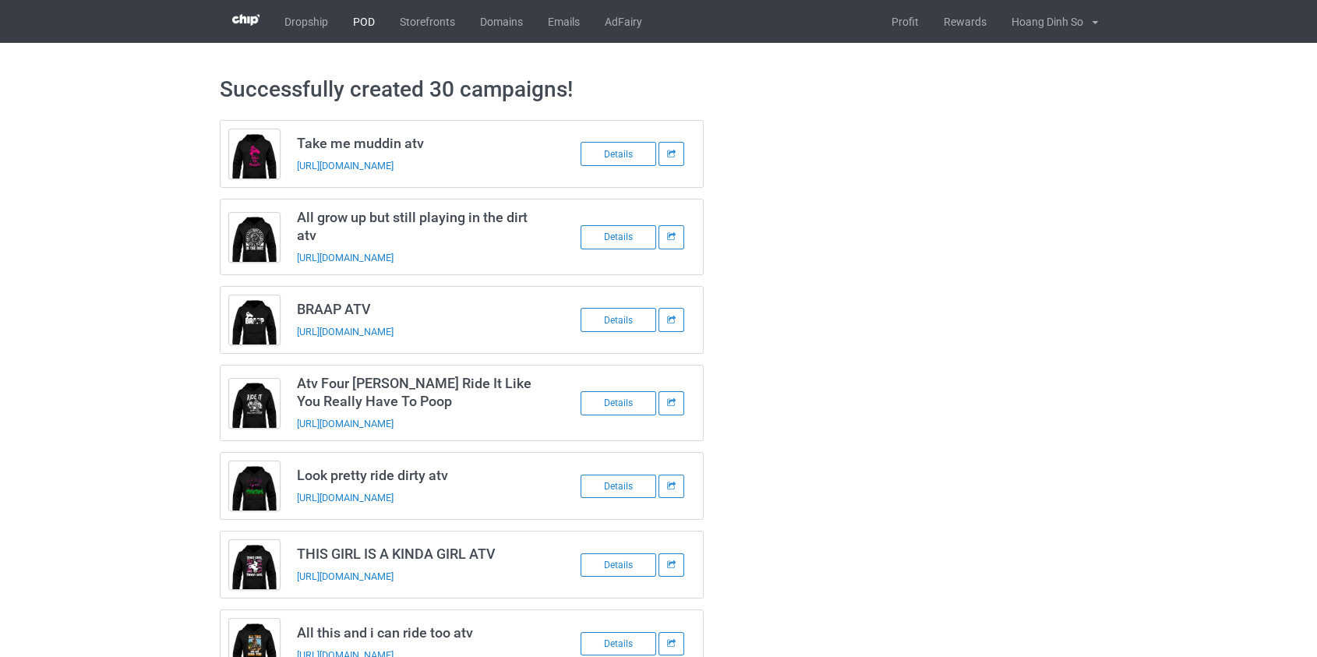
click at [362, 22] on link "POD" at bounding box center [364, 21] width 47 height 43
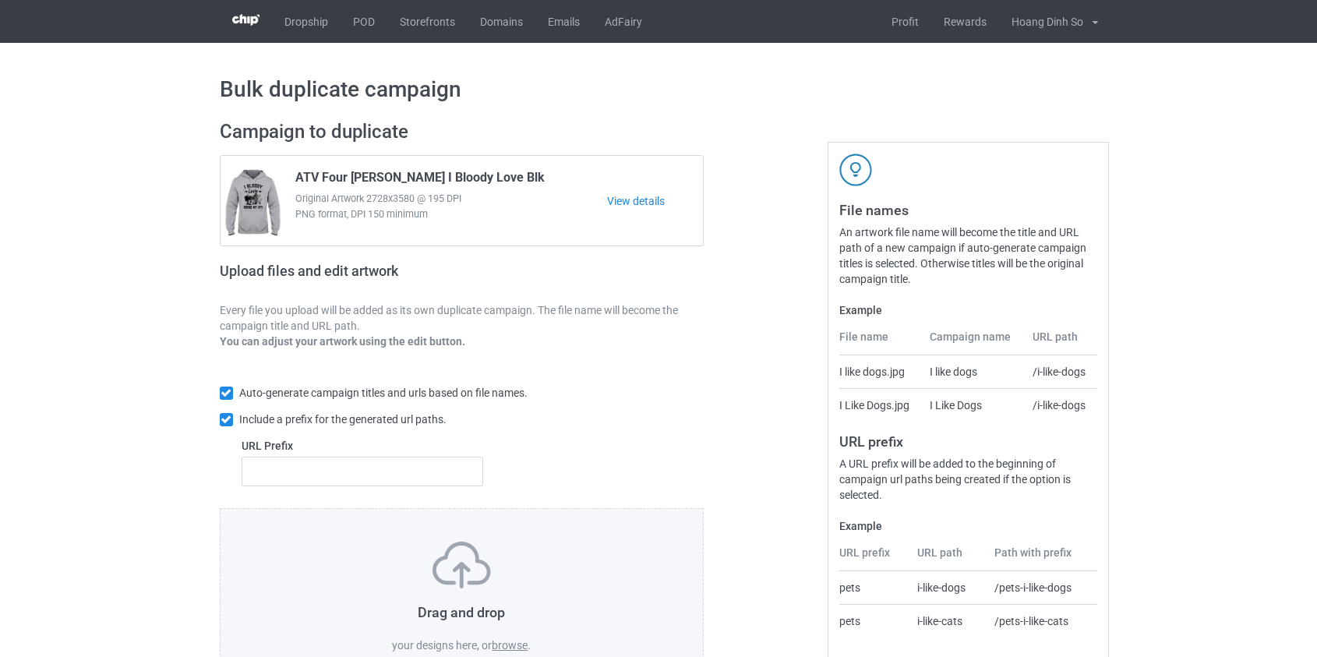
click at [499, 645] on label "browse" at bounding box center [510, 645] width 36 height 12
click at [0, 0] on input "browse" at bounding box center [0, 0] width 0 height 0
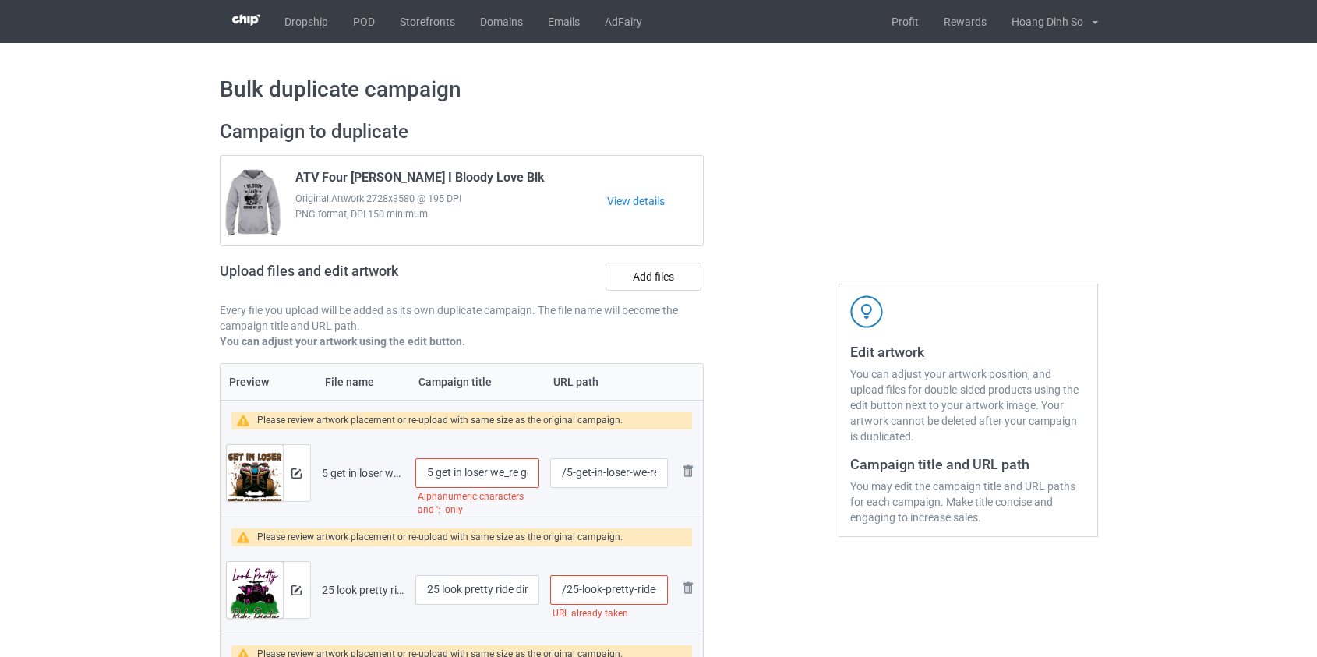
drag, startPoint x: 440, startPoint y: 473, endPoint x: 273, endPoint y: 457, distance: 167.6
click at [274, 457] on tr "Preview and edit artwork 5 get in loser we_re going mudding atv.png 5 get in lo…" at bounding box center [462, 472] width 483 height 87
click at [495, 475] on input "Get in loser we_re going mudding atv" at bounding box center [477, 473] width 125 height 30
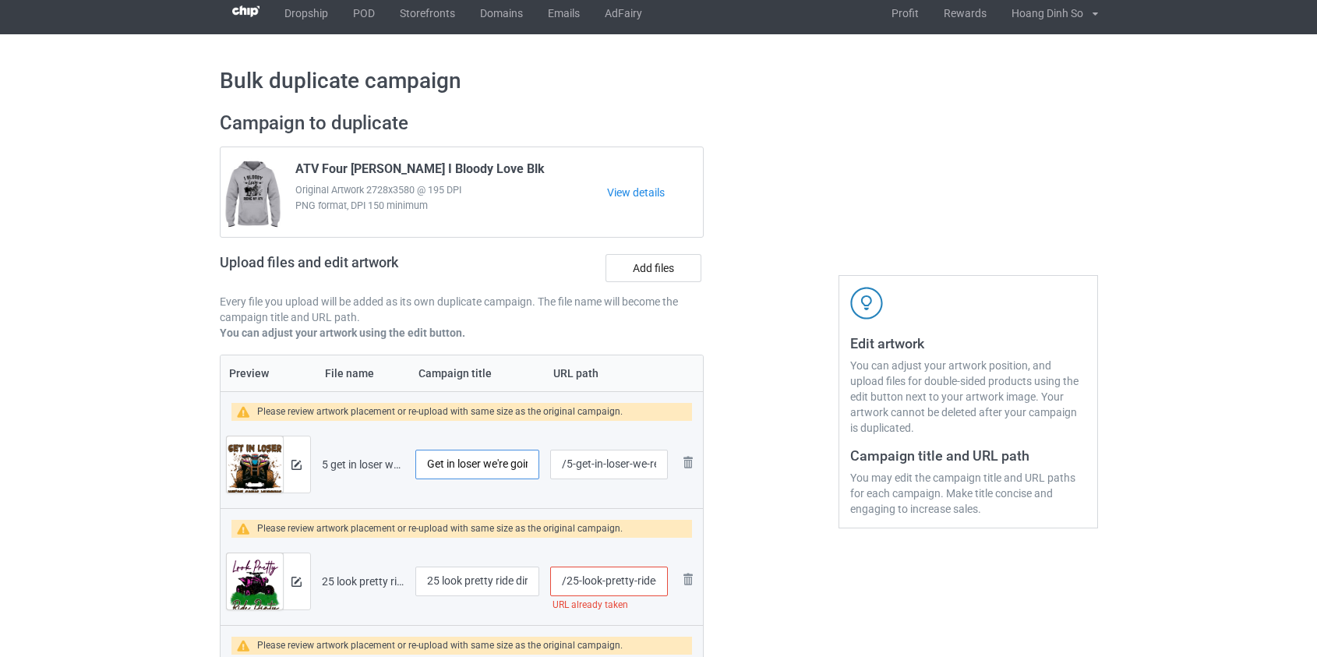
scroll to position [141, 0]
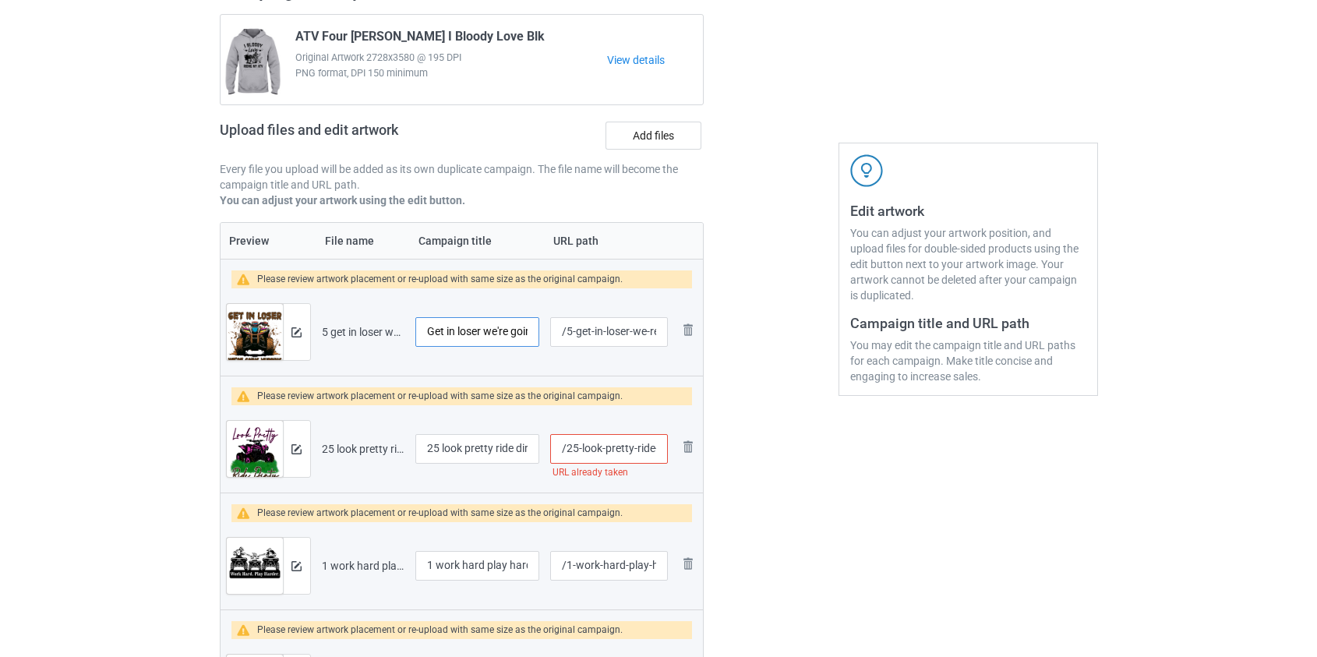
type input "Get in loser we're going mudding atv"
drag, startPoint x: 447, startPoint y: 447, endPoint x: 310, endPoint y: 434, distance: 137.0
click at [311, 434] on tr "Preview and edit artwork 25 look pretty ride dirty atv.png 25 look pretty ride …" at bounding box center [462, 448] width 483 height 87
type input "Look pretty ride dirty atv"
drag, startPoint x: 566, startPoint y: 445, endPoint x: 631, endPoint y: 447, distance: 65.5
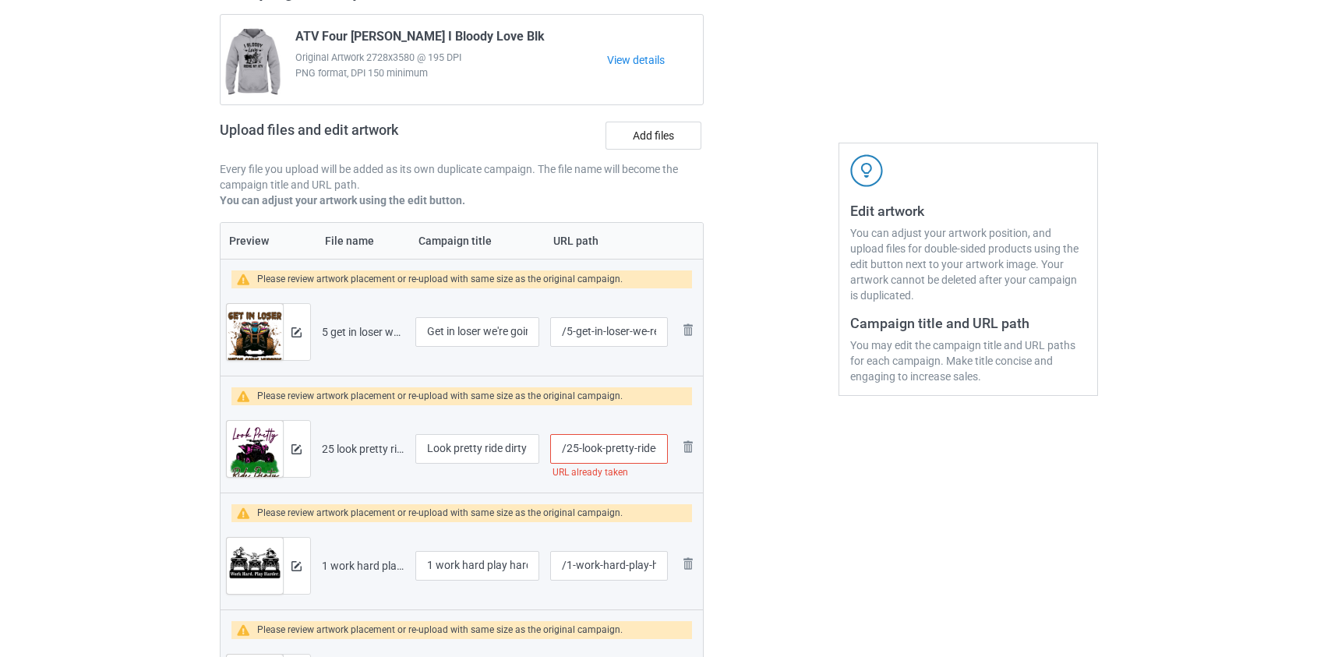
click at [631, 447] on input "/25-look-pretty-ride-dirty-atv" at bounding box center [608, 449] width 117 height 30
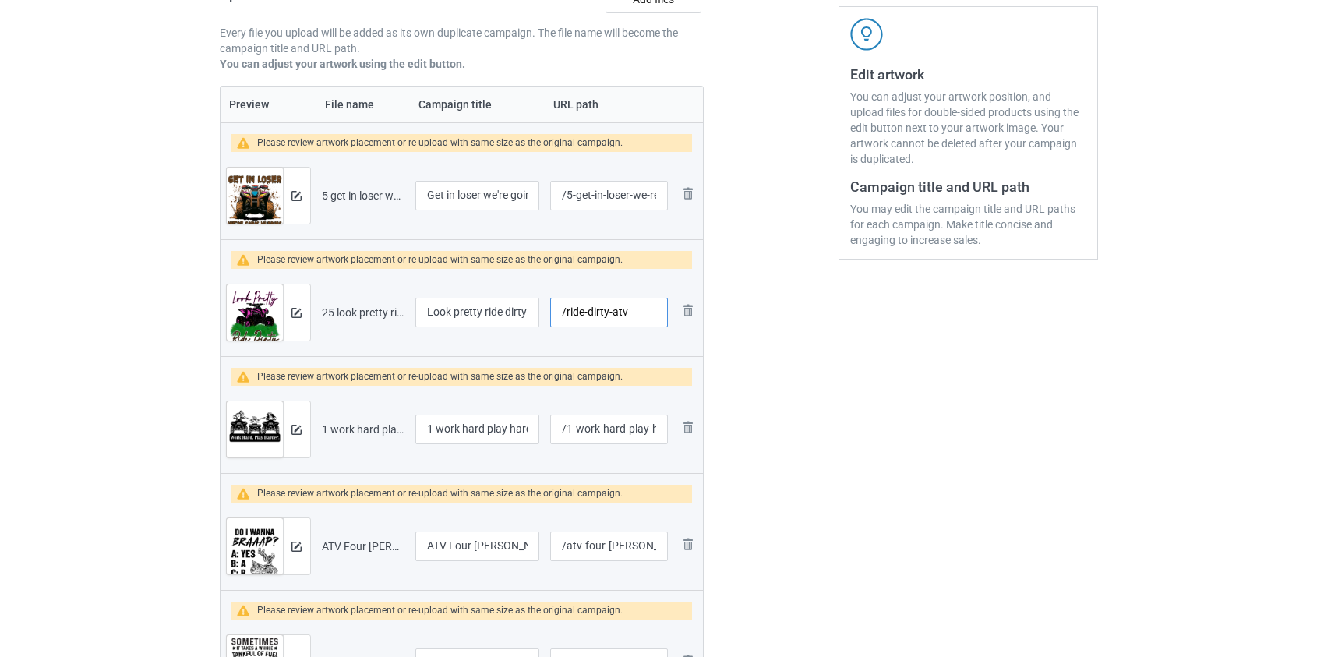
scroll to position [283, 0]
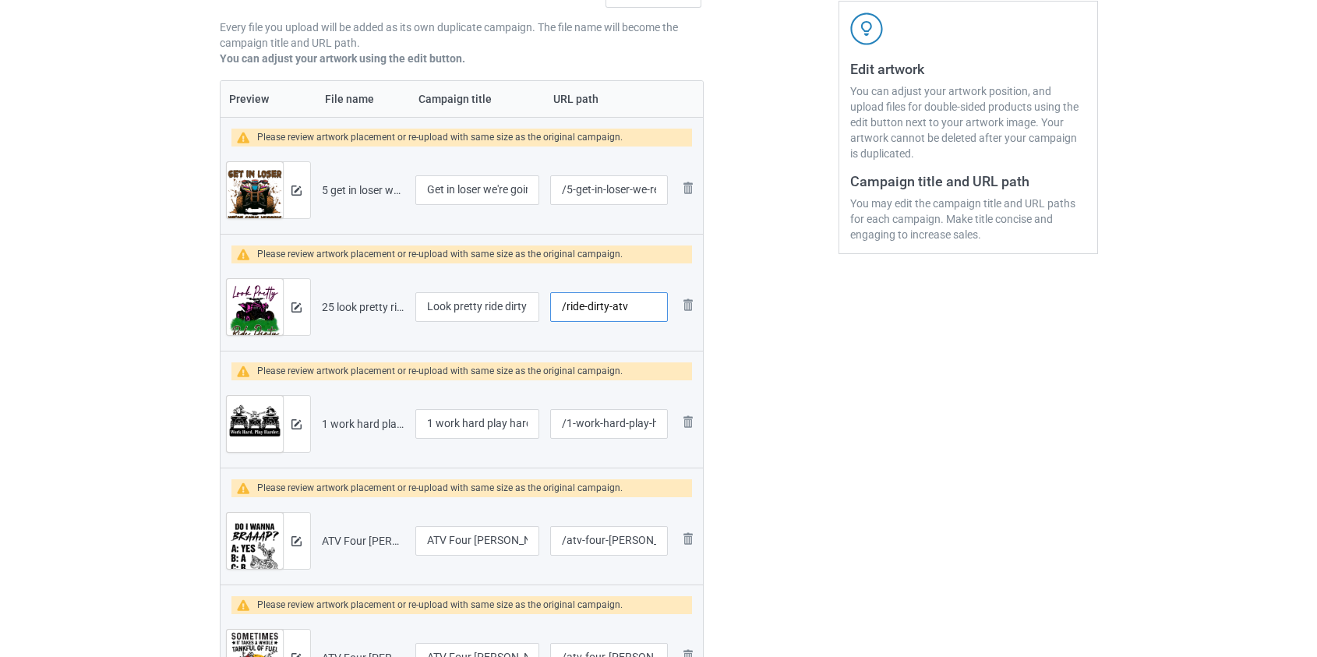
type input "/ride-dirty-atv"
drag, startPoint x: 445, startPoint y: 421, endPoint x: 373, endPoint y: 418, distance: 71.8
click at [373, 418] on tr "Preview and edit artwork 1 work hard play harder atv.png 1 work hard play harde…" at bounding box center [462, 423] width 483 height 87
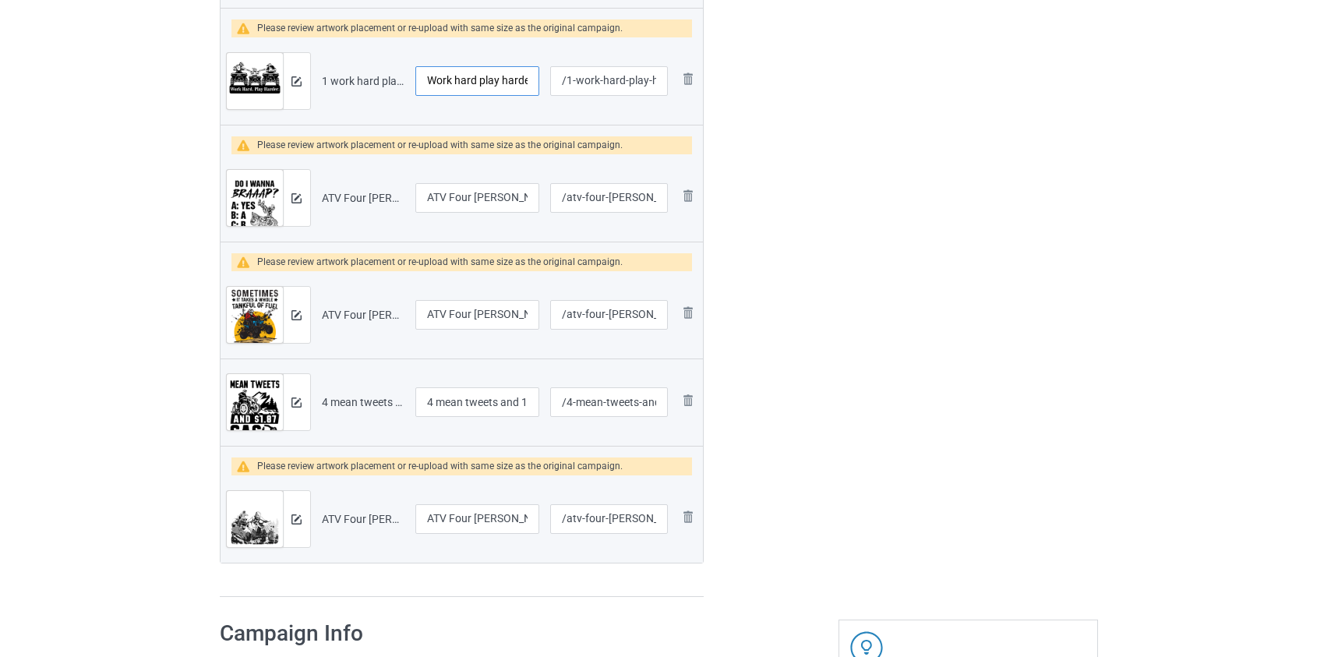
scroll to position [638, 0]
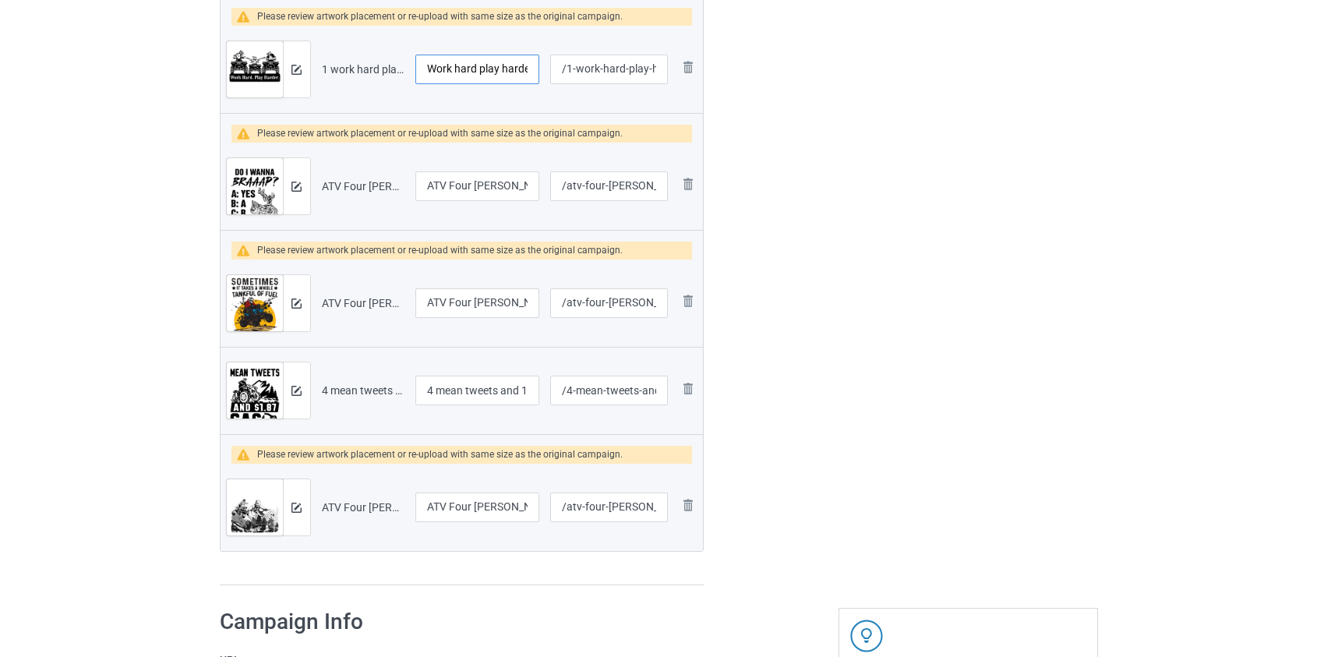
type input "Work hard play harder atv"
drag, startPoint x: 444, startPoint y: 393, endPoint x: 350, endPoint y: 390, distance: 94.3
click at [352, 390] on tr "Preview and edit artwork 4 mean tweets and 1,87 gas atv.png 4 mean tweets and 1…" at bounding box center [462, 390] width 483 height 87
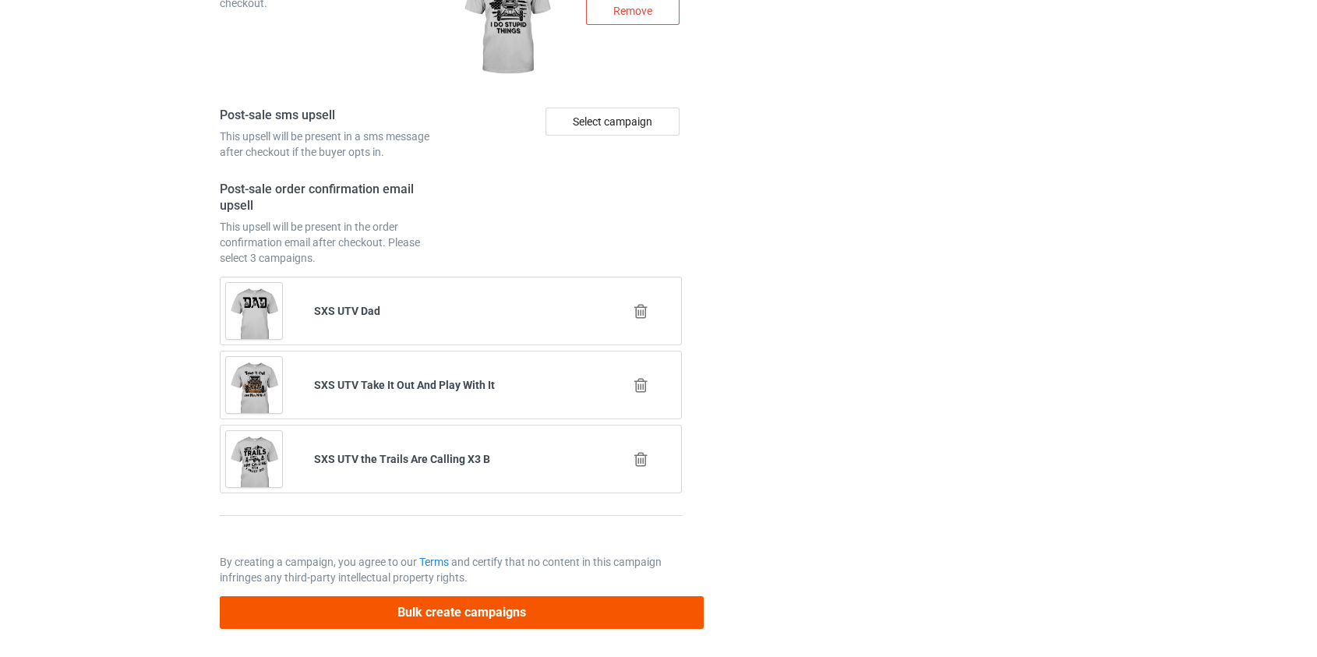
type input "Mean tweets and 1,87 gas atv"
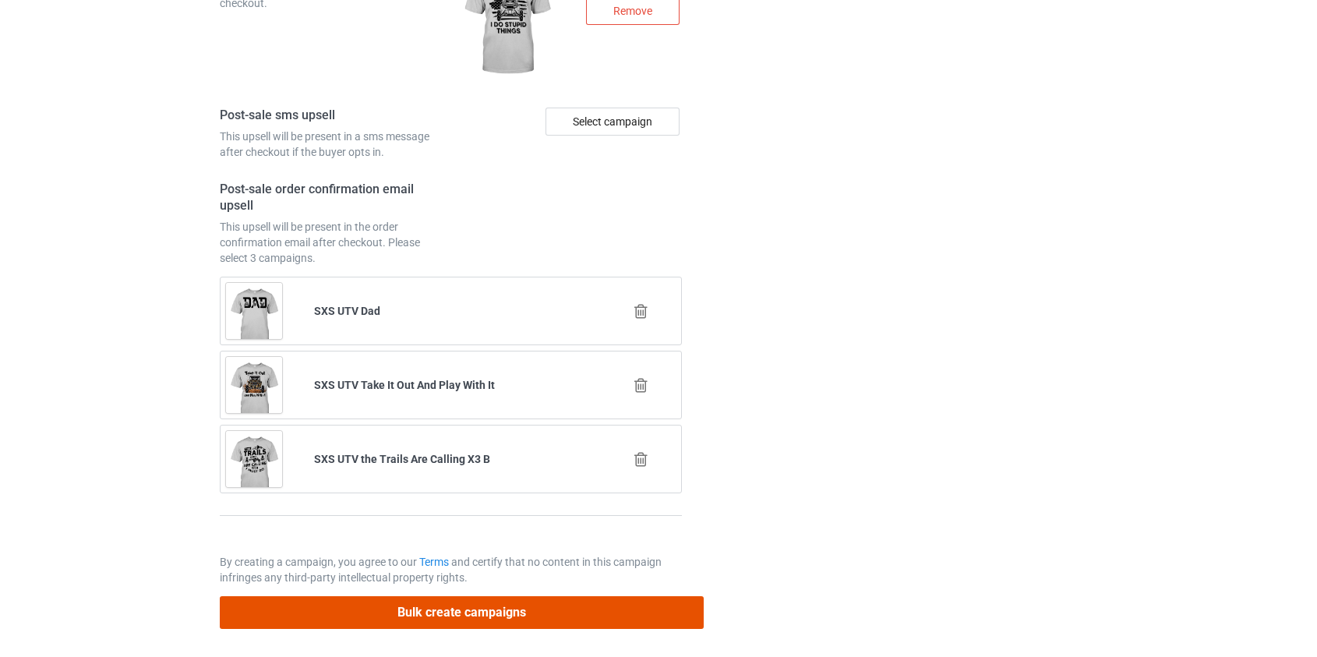
click at [457, 615] on button "Bulk create campaigns" at bounding box center [462, 612] width 485 height 32
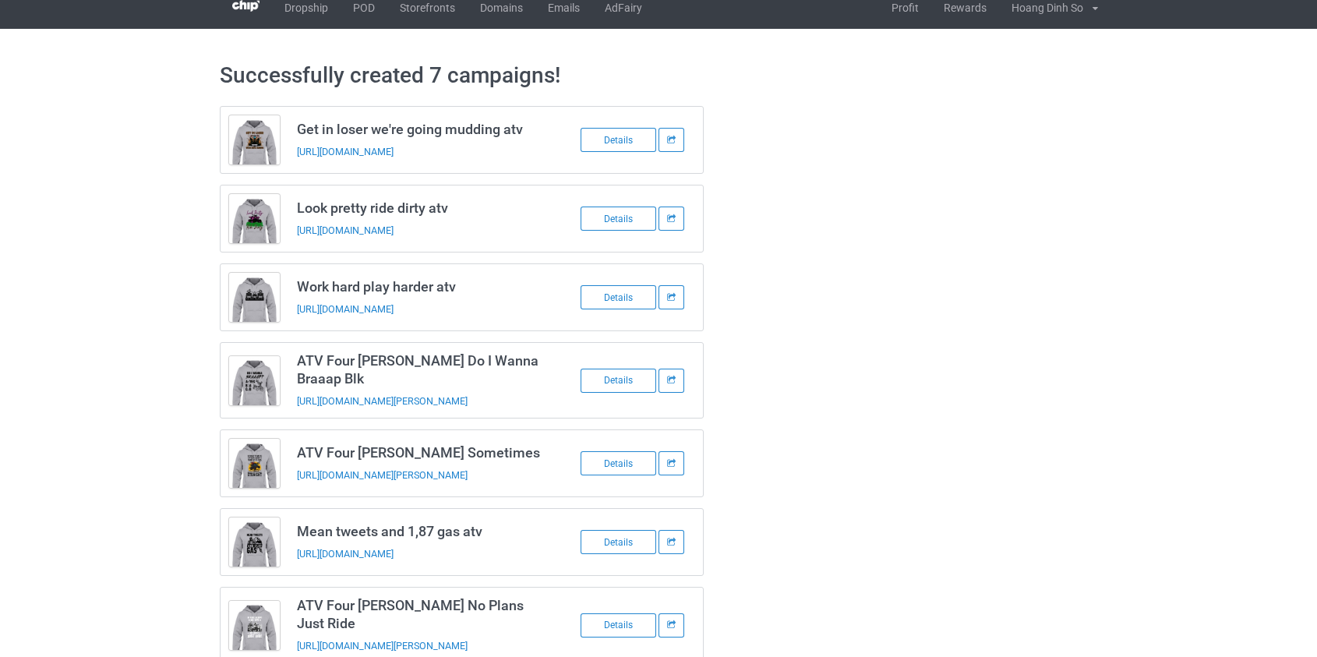
scroll to position [0, 0]
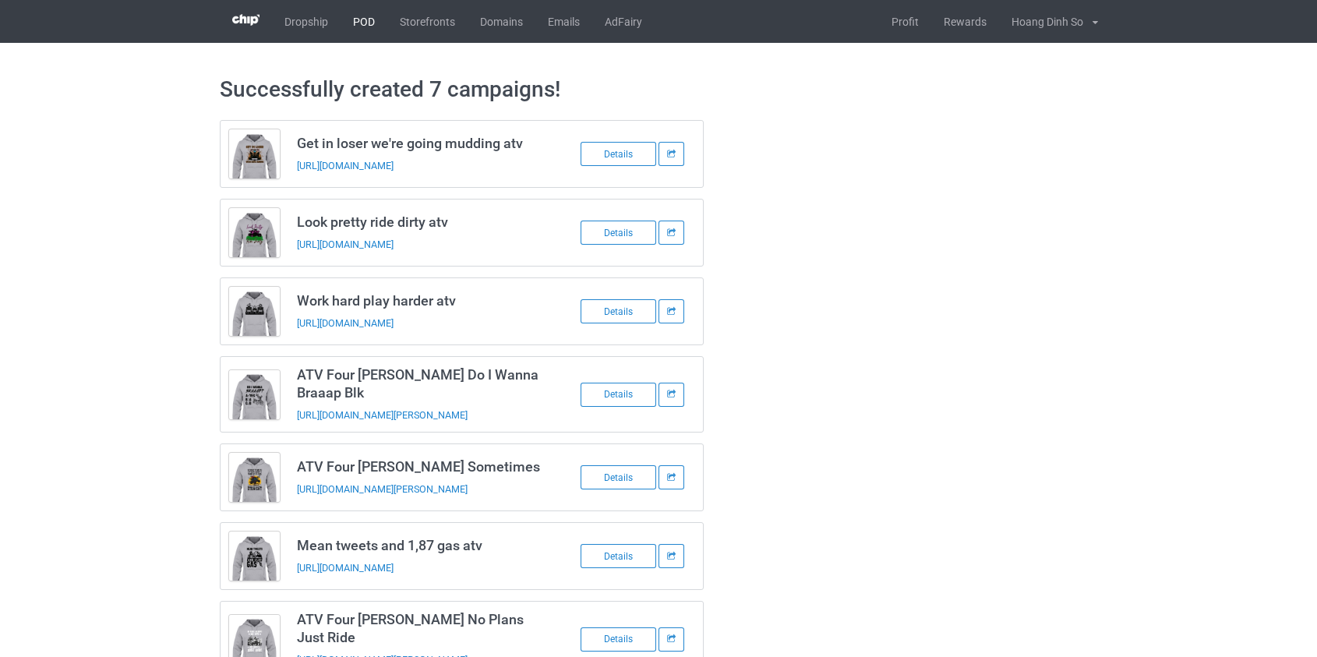
click at [352, 23] on link "POD" at bounding box center [364, 21] width 47 height 43
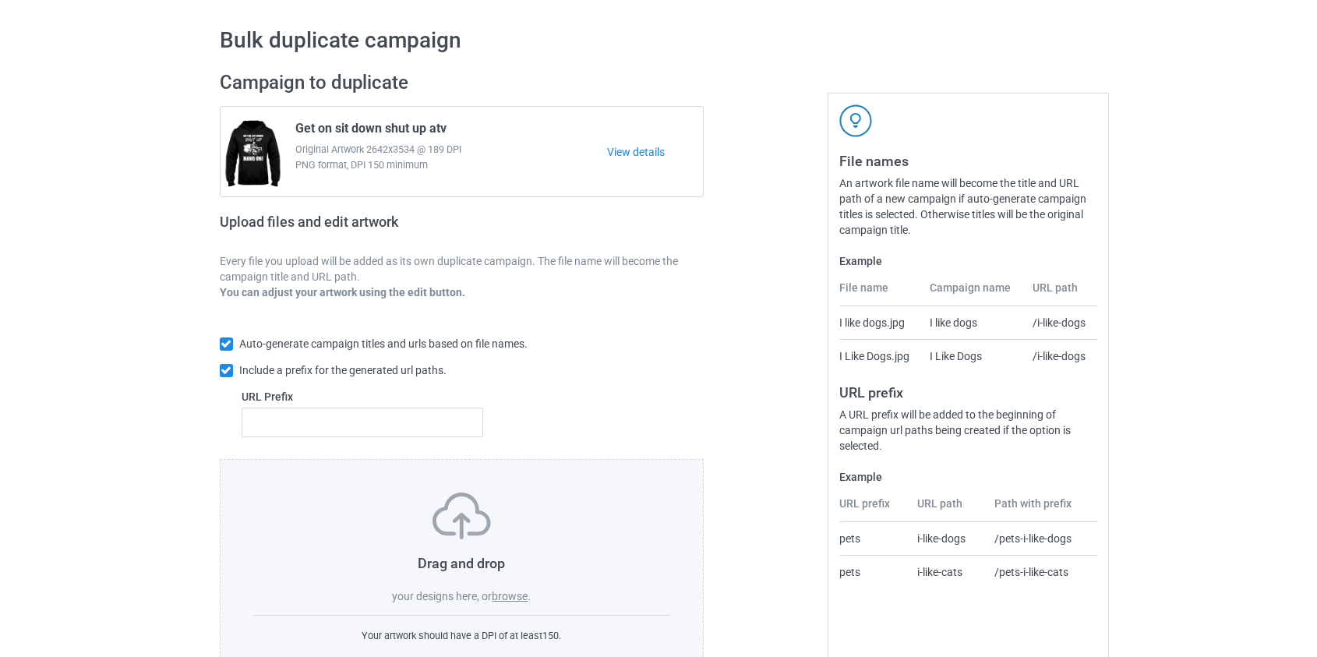
scroll to position [101, 0]
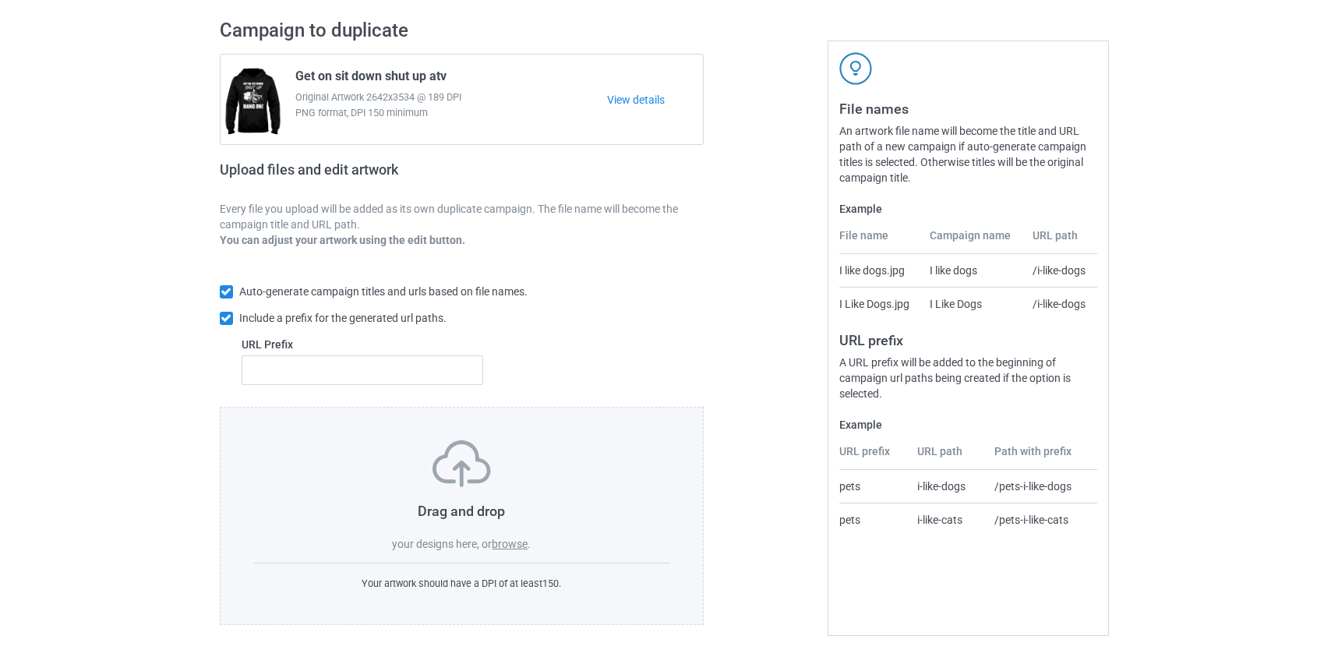
click at [521, 543] on label "browse" at bounding box center [510, 544] width 36 height 12
click at [0, 0] on input "browse" at bounding box center [0, 0] width 0 height 0
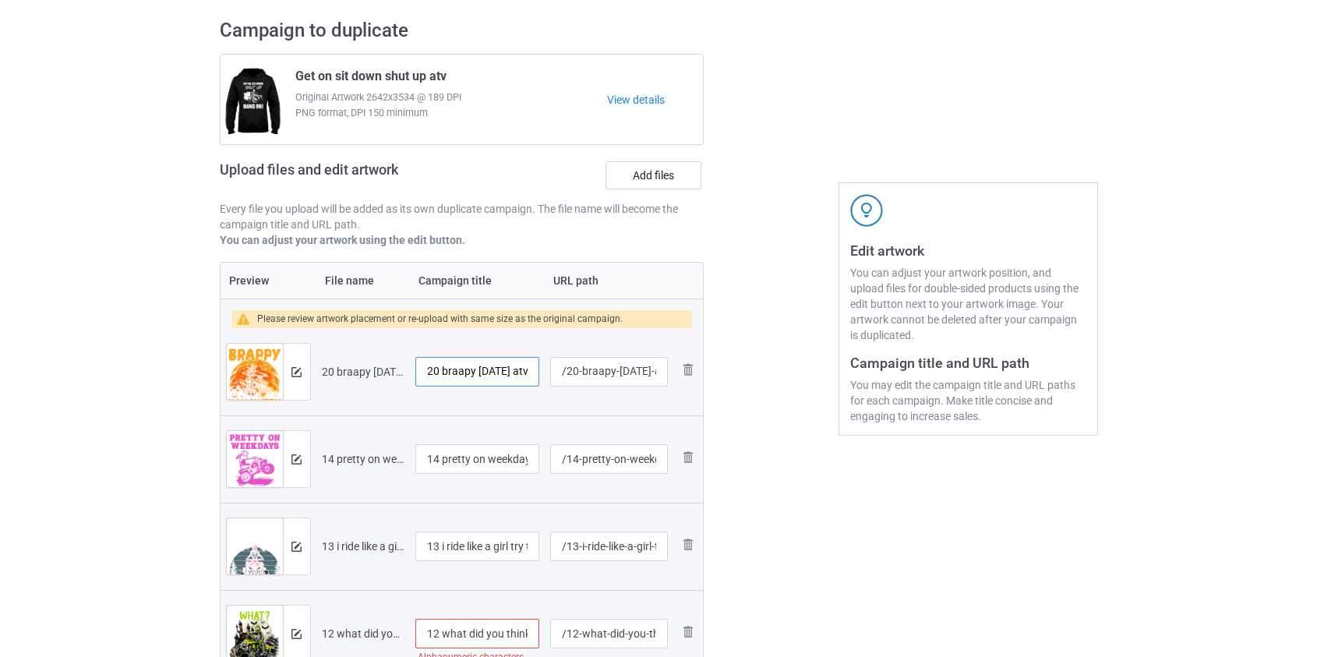
drag, startPoint x: 450, startPoint y: 373, endPoint x: 376, endPoint y: 366, distance: 74.5
click at [376, 366] on tr "Preview and edit artwork 20 braapy [DATE] atv.png 20 braapy [DATE] atv /20-braa…" at bounding box center [462, 371] width 483 height 87
click at [447, 373] on input "20 braapy [DATE] atv" at bounding box center [477, 372] width 125 height 30
drag, startPoint x: 447, startPoint y: 369, endPoint x: 336, endPoint y: 359, distance: 111.1
click at [336, 359] on tr "Preview and edit artwork 20 braapy [DATE] atv.png 20 braapy [DATE] atv /20-braa…" at bounding box center [462, 371] width 483 height 87
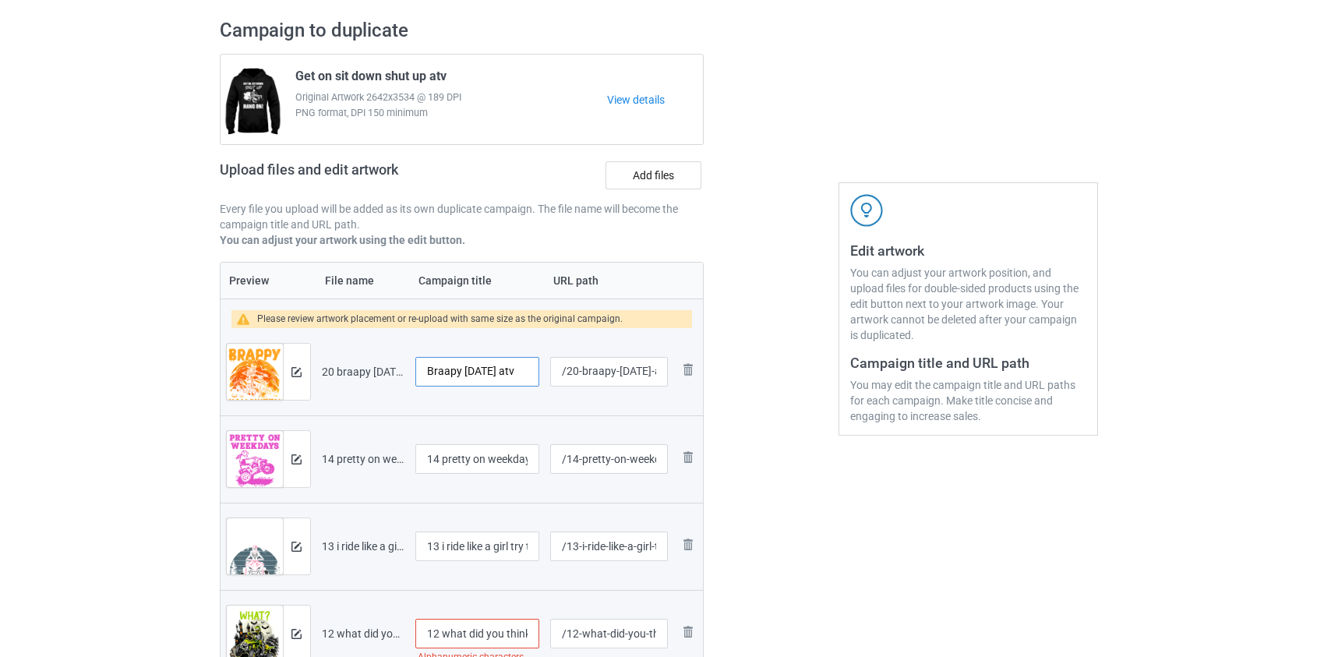
type input "Braapy [DATE] atv"
drag, startPoint x: 445, startPoint y: 460, endPoint x: 325, endPoint y: 444, distance: 121.0
click at [325, 444] on tr "Preview and edit artwork 14 pretty on weekdays dirty on atv.png 14 pretty on we…" at bounding box center [462, 458] width 483 height 87
type input "Pretty on weekdays dirty on atv"
drag, startPoint x: 444, startPoint y: 546, endPoint x: 282, endPoint y: 532, distance: 162.7
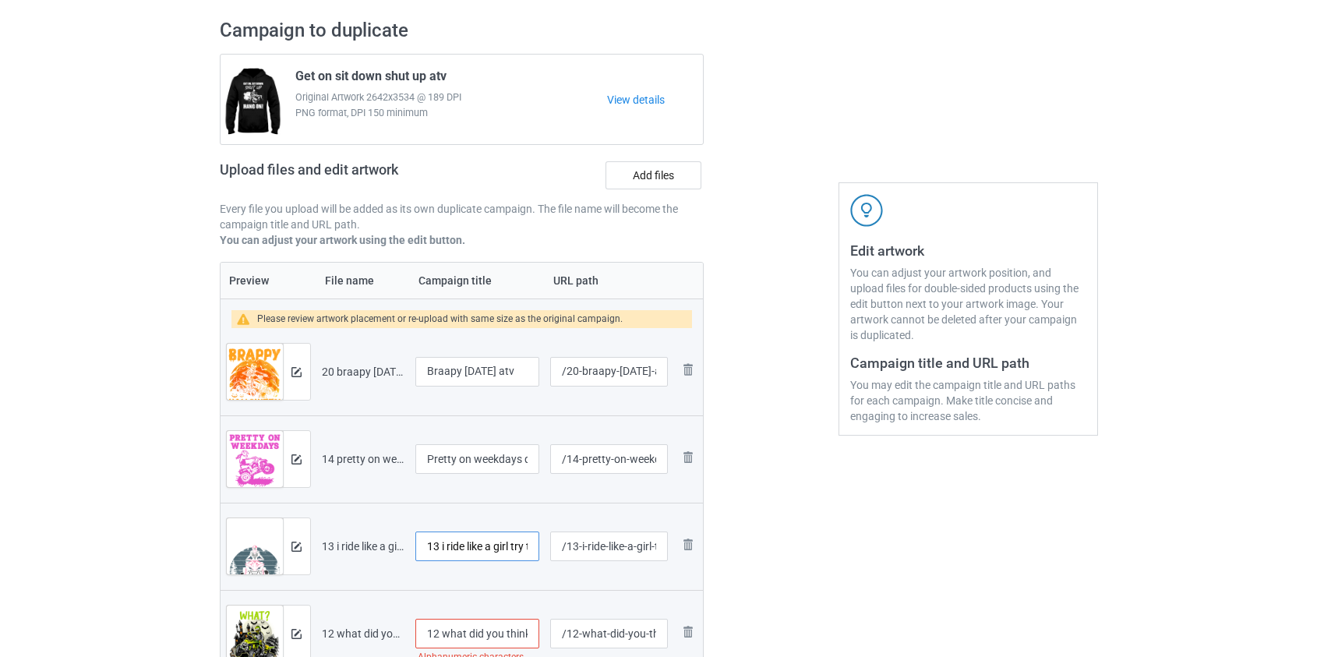
click at [284, 535] on tr "Preview and edit artwork 13 i ride like a girl try to keep up atv.png 13 i ride…" at bounding box center [462, 546] width 483 height 87
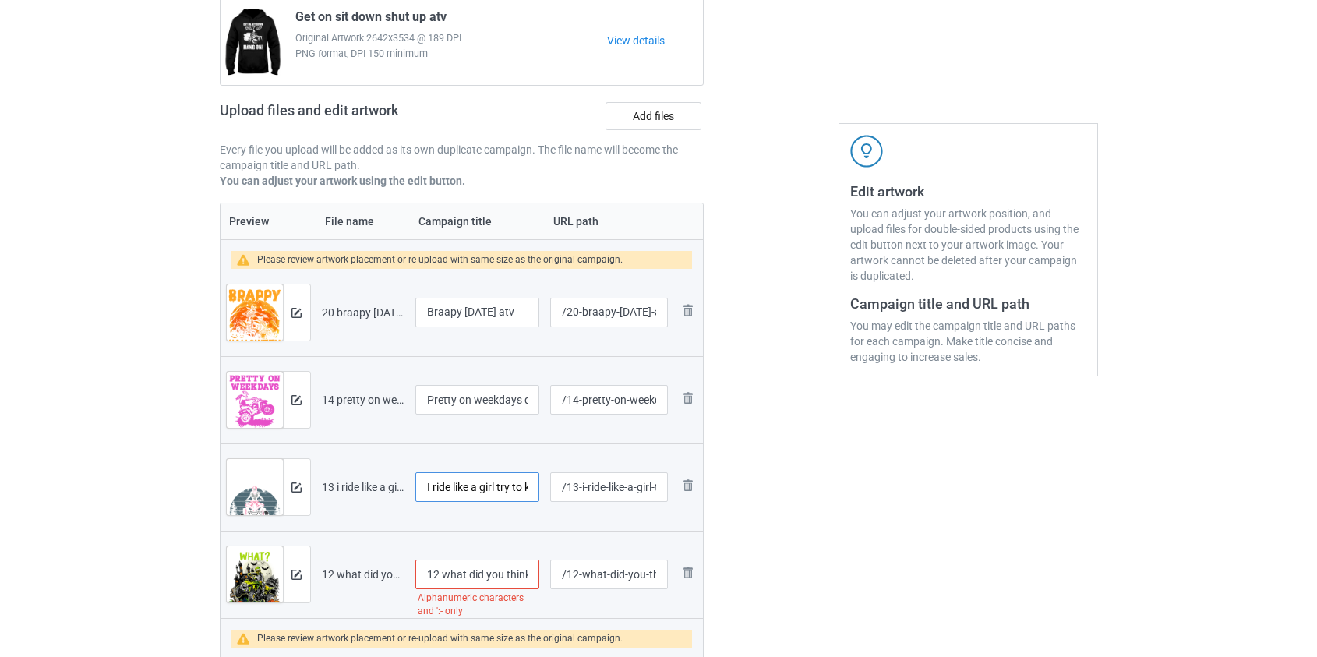
scroll to position [384, 0]
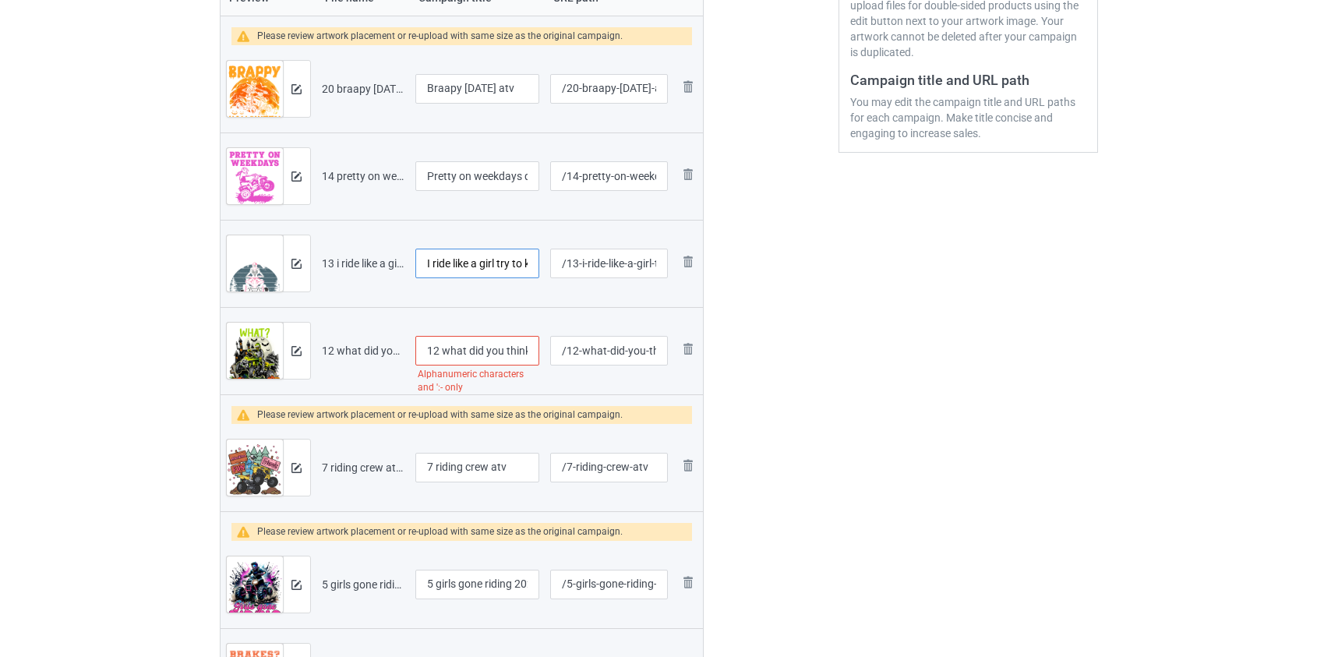
type input "I ride like a girl try to keep up atv"
drag, startPoint x: 447, startPoint y: 343, endPoint x: 252, endPoint y: 356, distance: 195.3
click at [252, 356] on tr "Preview and edit artwork 12 what did you think i_d ride a atv.png 12 what did y…" at bounding box center [462, 350] width 483 height 87
click at [525, 349] on input "What did you think i_d ride a atv" at bounding box center [477, 351] width 125 height 30
type input "What did you think I'd ride a atv"
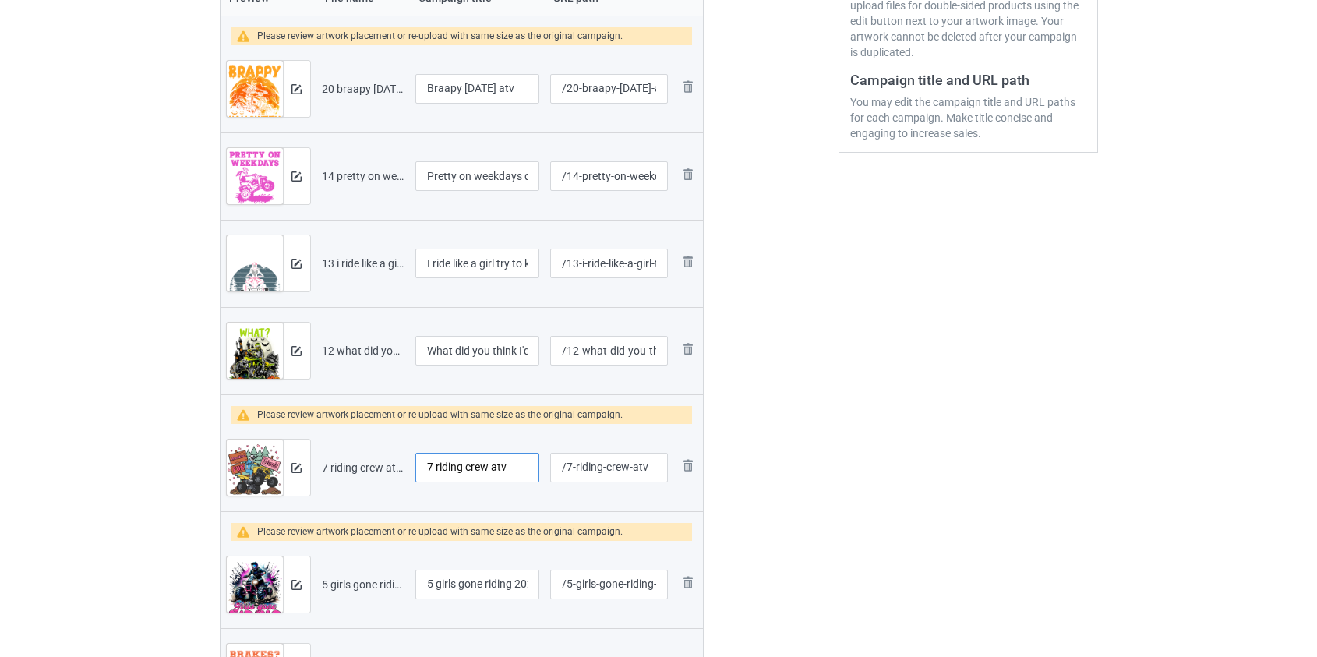
drag, startPoint x: 439, startPoint y: 465, endPoint x: 337, endPoint y: 450, distance: 103.1
click at [337, 450] on tr "Preview and edit artwork 7 riding crew atv.png 7 riding crew atv /7-riding-crew…" at bounding box center [462, 467] width 483 height 87
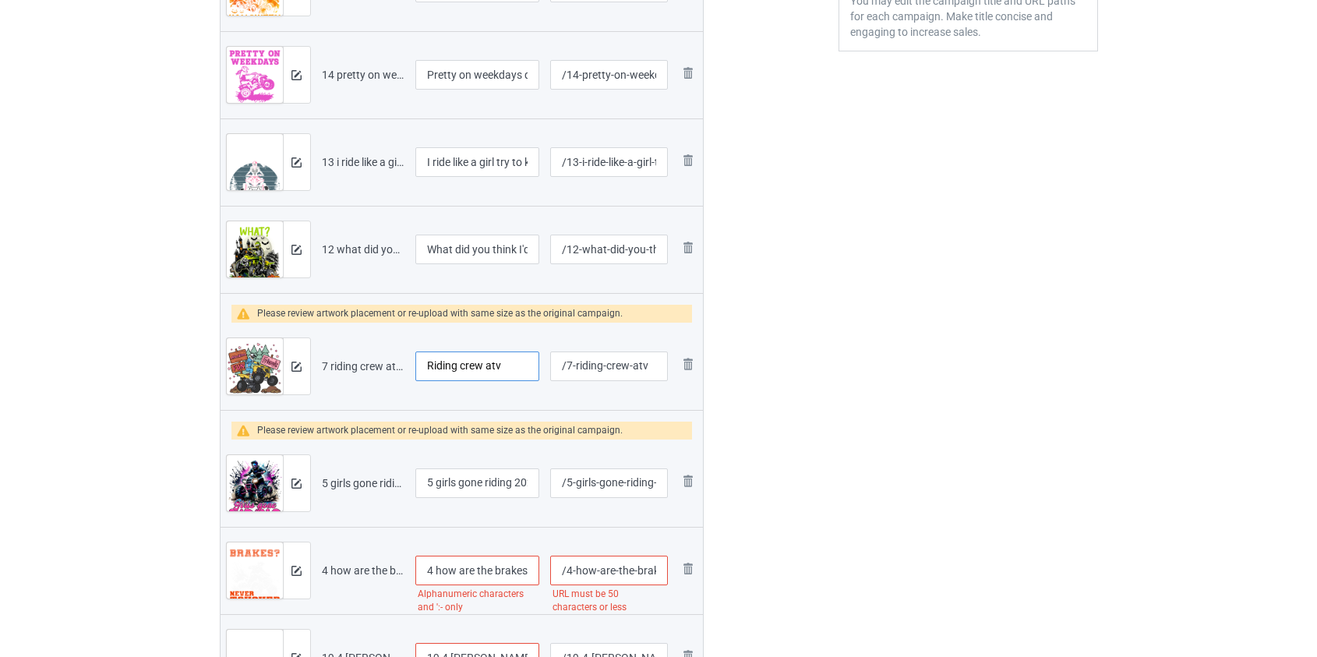
scroll to position [526, 0]
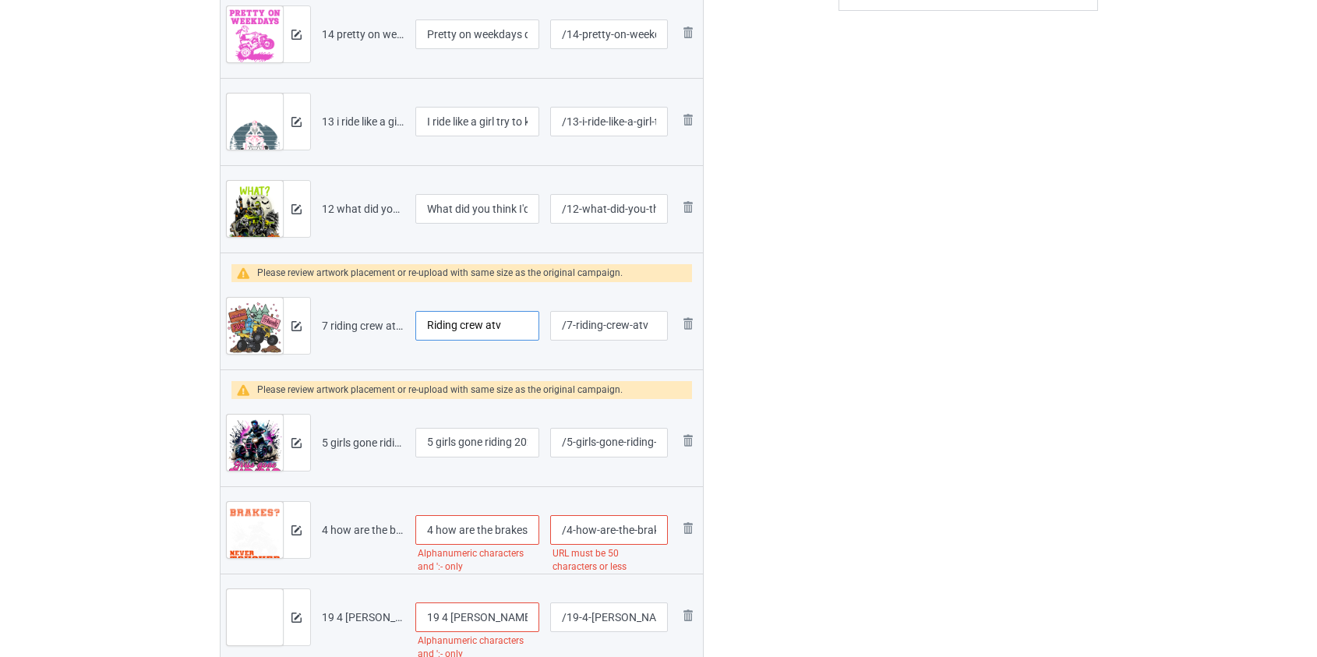
type input "Riding crew atv"
click at [437, 438] on input "5 girls gone riding 2025 atv" at bounding box center [477, 443] width 125 height 30
drag, startPoint x: 441, startPoint y: 440, endPoint x: 289, endPoint y: 434, distance: 152.1
click at [291, 434] on tr "Preview and edit artwork 5 girls gone riding 2025 atv.png 5 girls gone riding 2…" at bounding box center [462, 442] width 483 height 87
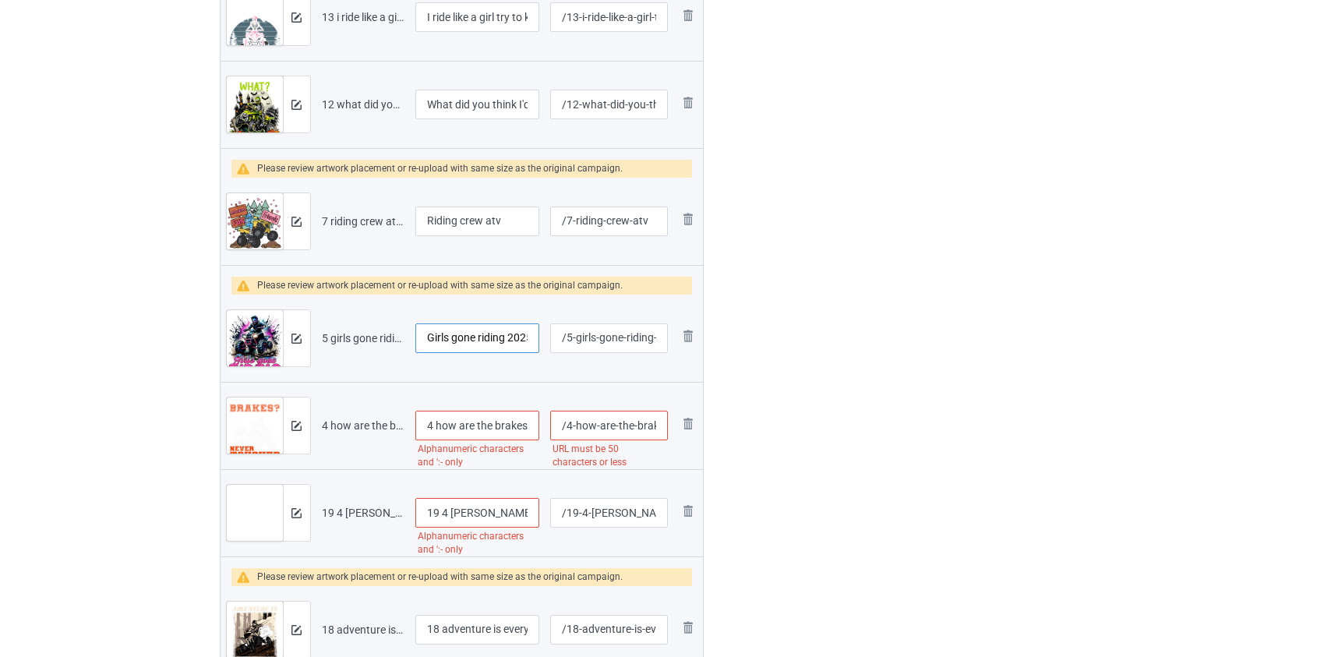
scroll to position [668, 0]
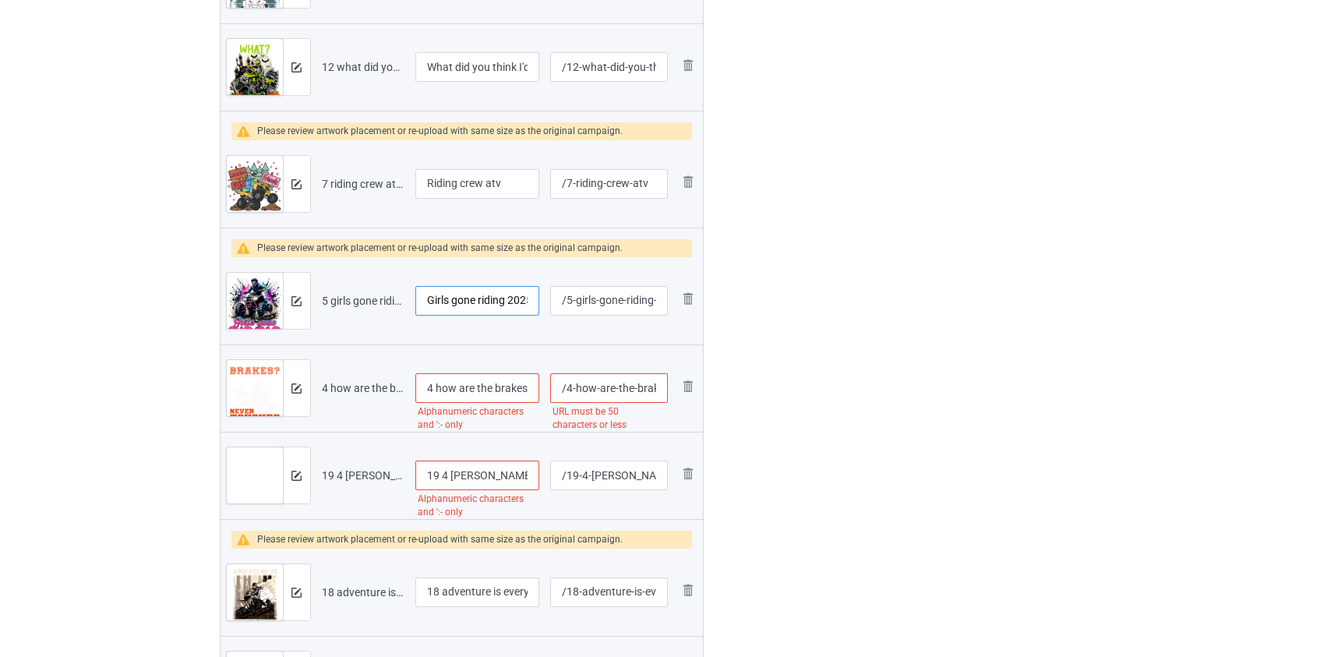
type input "Girls gone riding 2025 atv"
drag, startPoint x: 442, startPoint y: 383, endPoint x: 304, endPoint y: 397, distance: 138.7
click at [304, 397] on tr "Preview and edit artwork 4 how are the brakes don_t know i_ve never toughed the…" at bounding box center [462, 387] width 483 height 87
type input "How are the brakes don't know I've never toughed them atv"
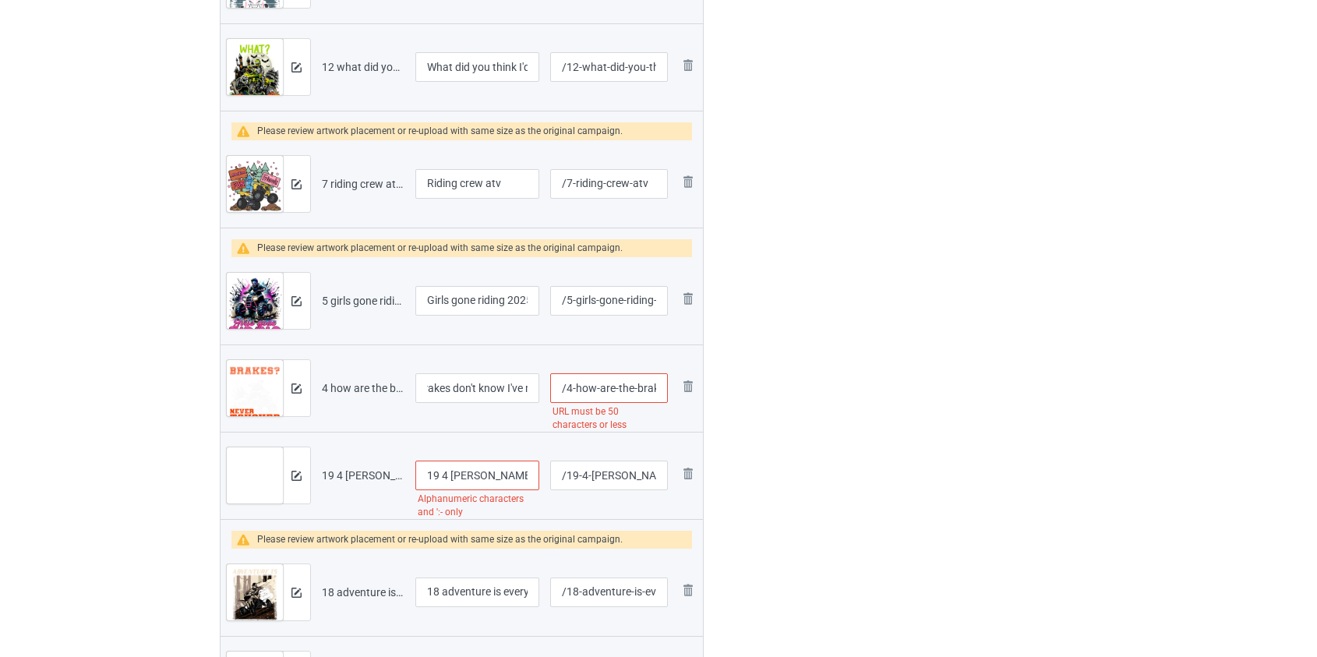
click at [638, 389] on input "/4-how-are-the-brakes-don-t-know-i-ve-never-toughed-them-atv" at bounding box center [608, 388] width 117 height 30
type input "/4-how-are-the-know-i-ve-never-toughed-them-atv"
click at [446, 472] on input "19 4 wheeler hair don_t care atv" at bounding box center [477, 476] width 125 height 30
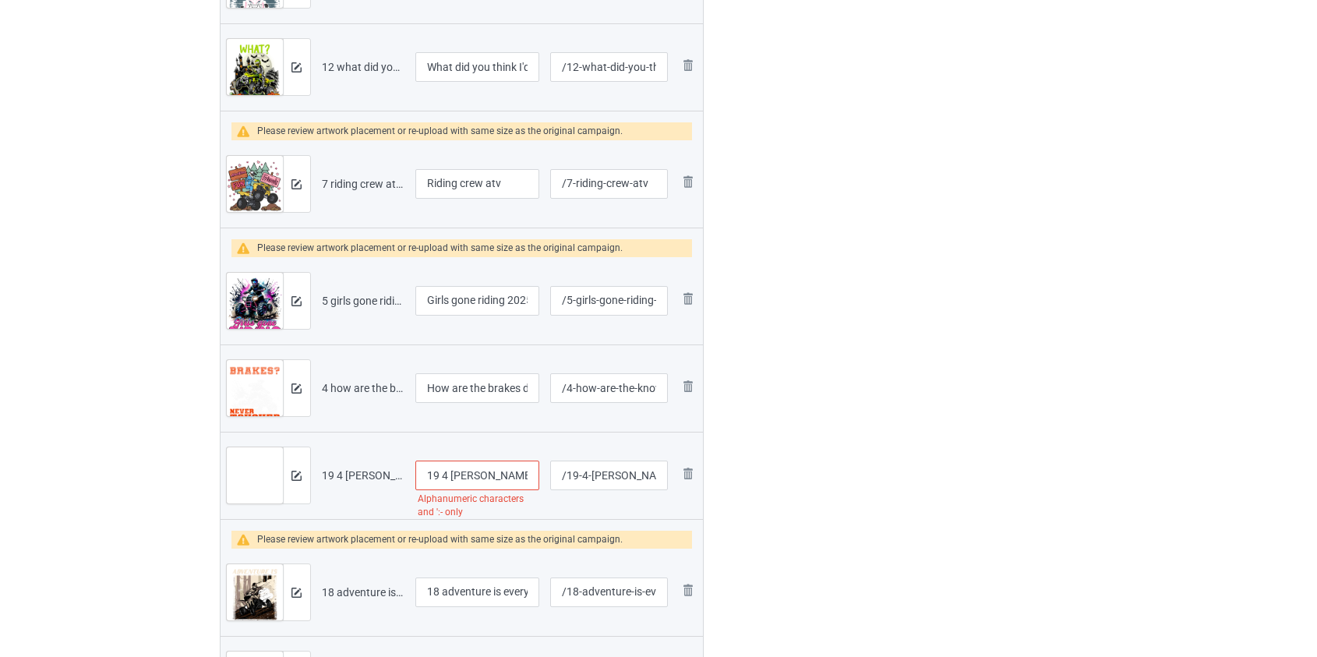
drag, startPoint x: 447, startPoint y: 472, endPoint x: 328, endPoint y: 471, distance: 118.5
click at [328, 471] on tr "Preview and edit artwork 19 4 wheeler hair don_t care atv.png 19 4 wheeler hair…" at bounding box center [462, 475] width 483 height 87
type input "4 wheeler hair don't care atv"
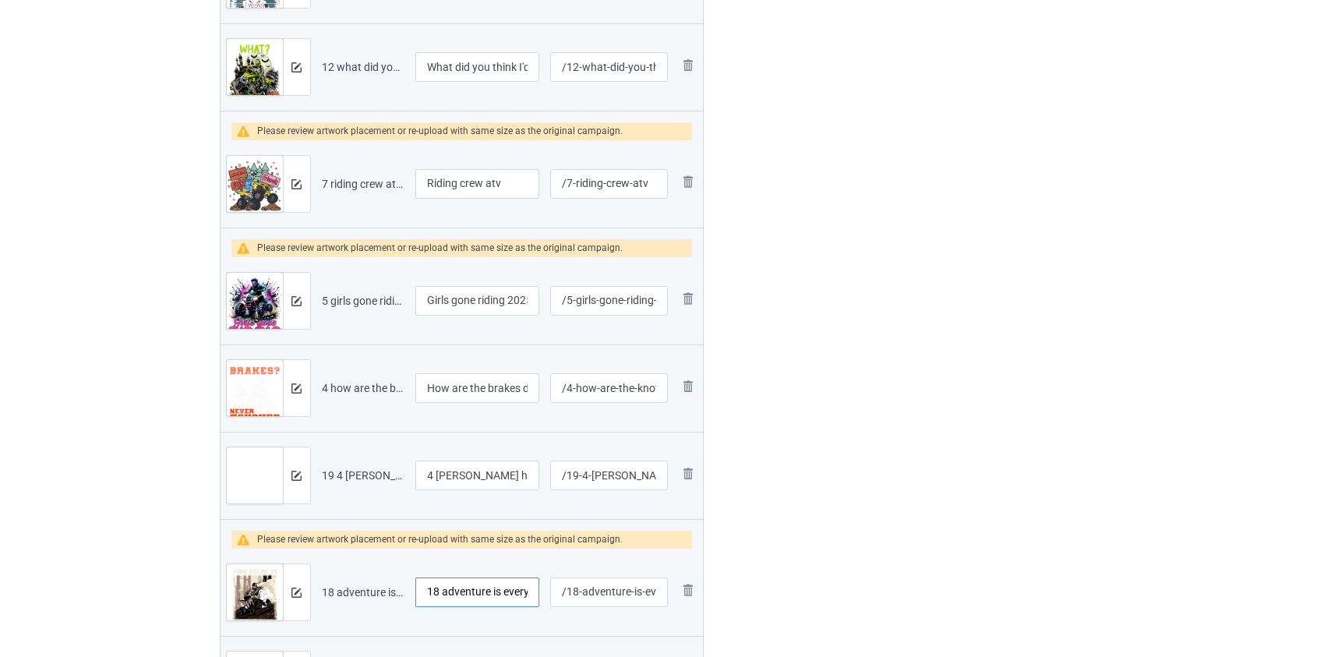
drag, startPoint x: 448, startPoint y: 588, endPoint x: 299, endPoint y: 585, distance: 149.7
click at [299, 585] on tr "Preview and edit artwork 18 adventure is everywhere atv.png 18 adventure is eve…" at bounding box center [462, 592] width 483 height 87
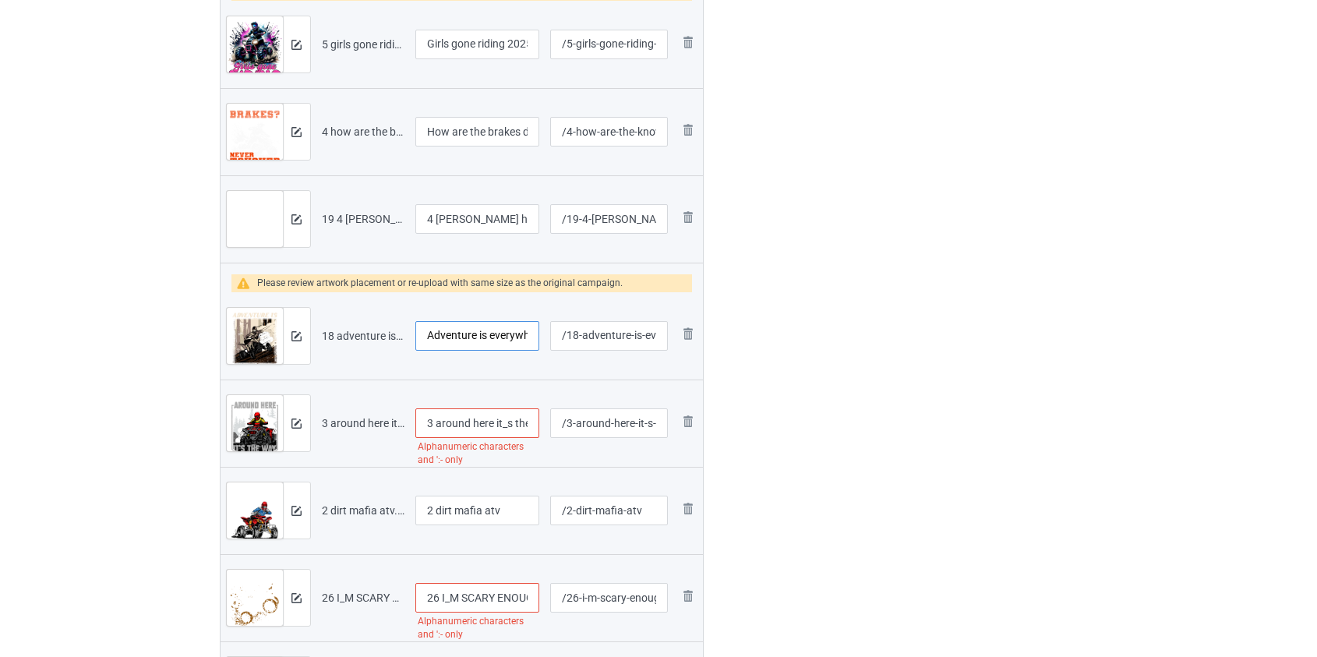
scroll to position [951, 0]
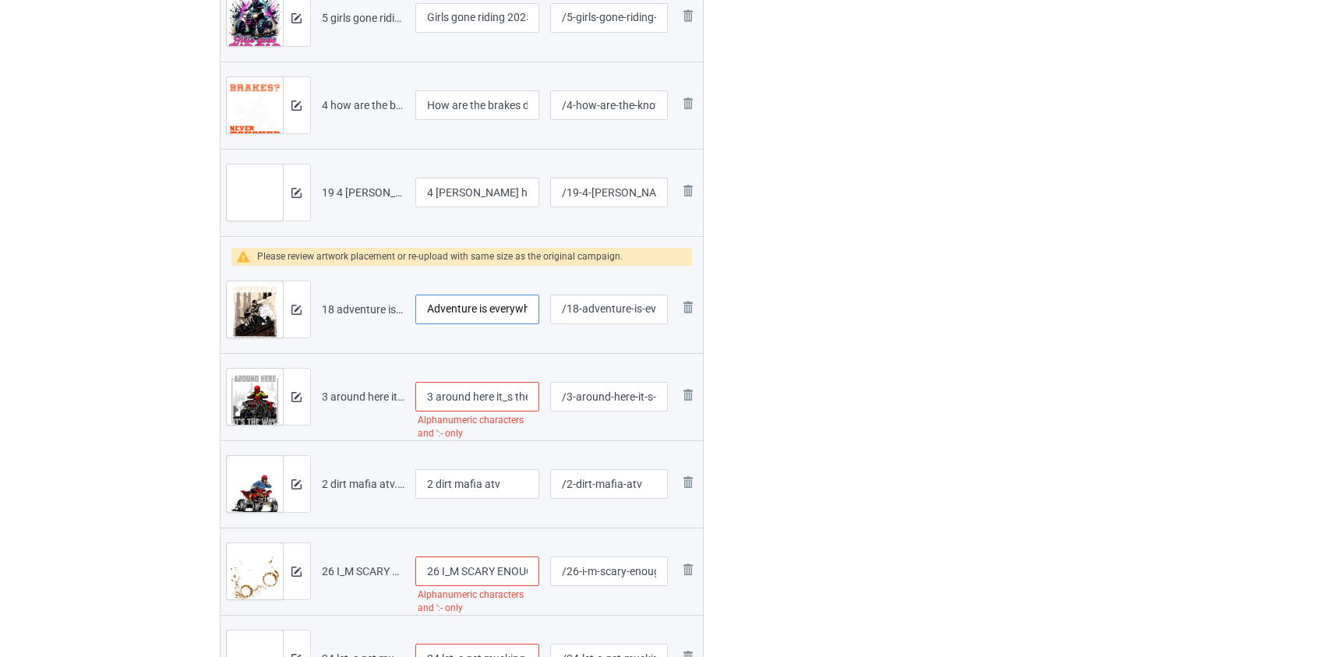
type input "Adventure is everywhere atv"
drag, startPoint x: 440, startPoint y: 392, endPoint x: 250, endPoint y: 412, distance: 190.4
click at [251, 412] on tr "Preview and edit artwork 3 around here it_s the way of life atv.png 3 around he…" at bounding box center [462, 396] width 483 height 87
drag, startPoint x: 500, startPoint y: 394, endPoint x: 503, endPoint y: 443, distance: 48.4
click at [500, 396] on input "Around here it_s the way of life atv" at bounding box center [477, 397] width 125 height 30
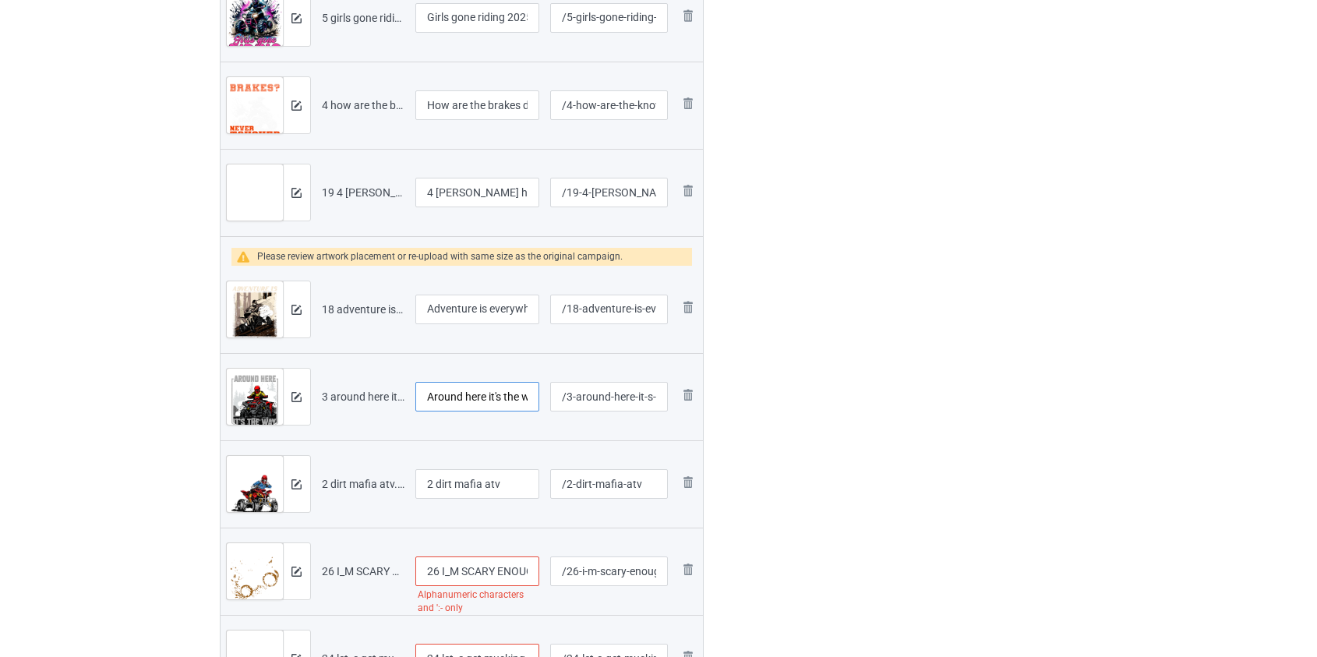
type input "Around here it's the way of life atv"
drag, startPoint x: 440, startPoint y: 481, endPoint x: 224, endPoint y: 490, distance: 215.3
click at [224, 490] on tr "Preview and edit artwork 2 dirt mafia atv.png 2 dirt mafia atv /2-dirt-mafia-at…" at bounding box center [462, 483] width 483 height 87
type input "Dirt mafia atv"
drag, startPoint x: 450, startPoint y: 564, endPoint x: 276, endPoint y: 558, distance: 173.9
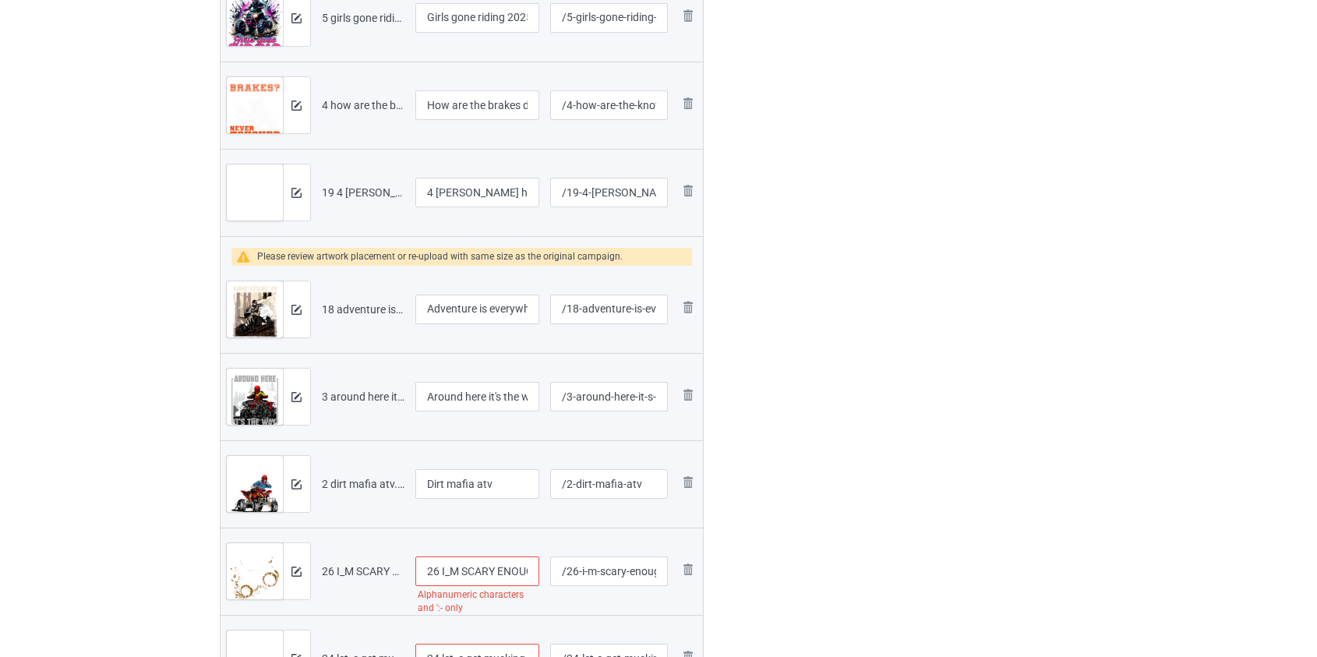
click at [279, 558] on tr "Preview and edit artwork 26 I_M SCARY ENOUGH WITHOUT A COSTUME ATV.png 26 I_M S…" at bounding box center [462, 571] width 483 height 87
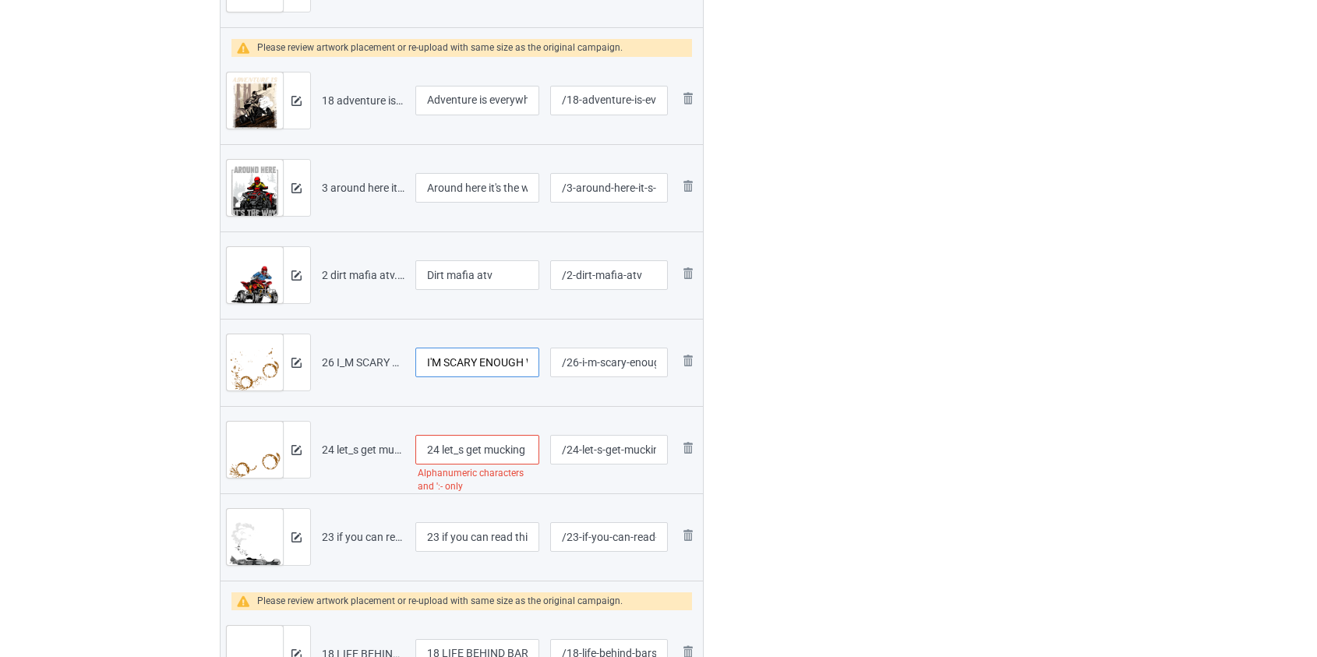
scroll to position [1164, 0]
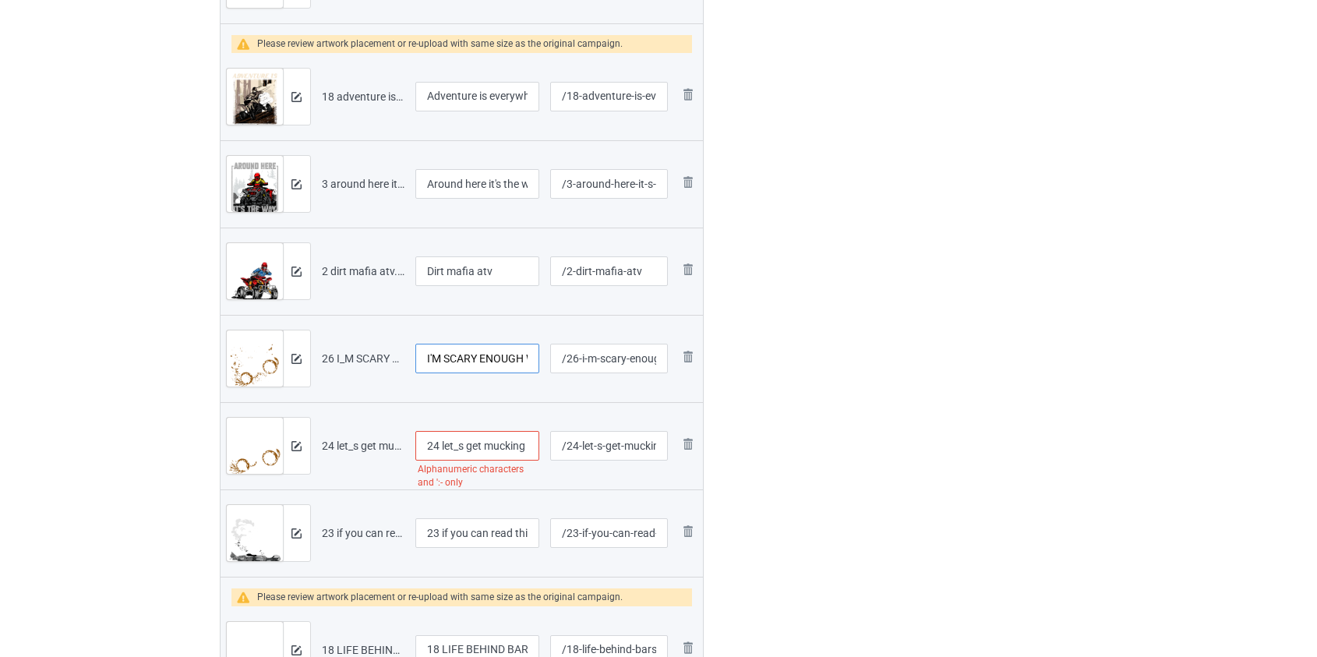
type input "I'M SCARY ENOUGH WITHOUT A COSTUME ATV"
drag, startPoint x: 443, startPoint y: 442, endPoint x: 295, endPoint y: 450, distance: 148.3
click at [295, 450] on tr "Preview and edit artwork 24 let_s get mucking fuddy atv.png 24 let_s get muckin…" at bounding box center [462, 445] width 483 height 87
type input "Let's get mucking fuddy atv"
drag, startPoint x: 444, startPoint y: 531, endPoint x: 296, endPoint y: 530, distance: 148.1
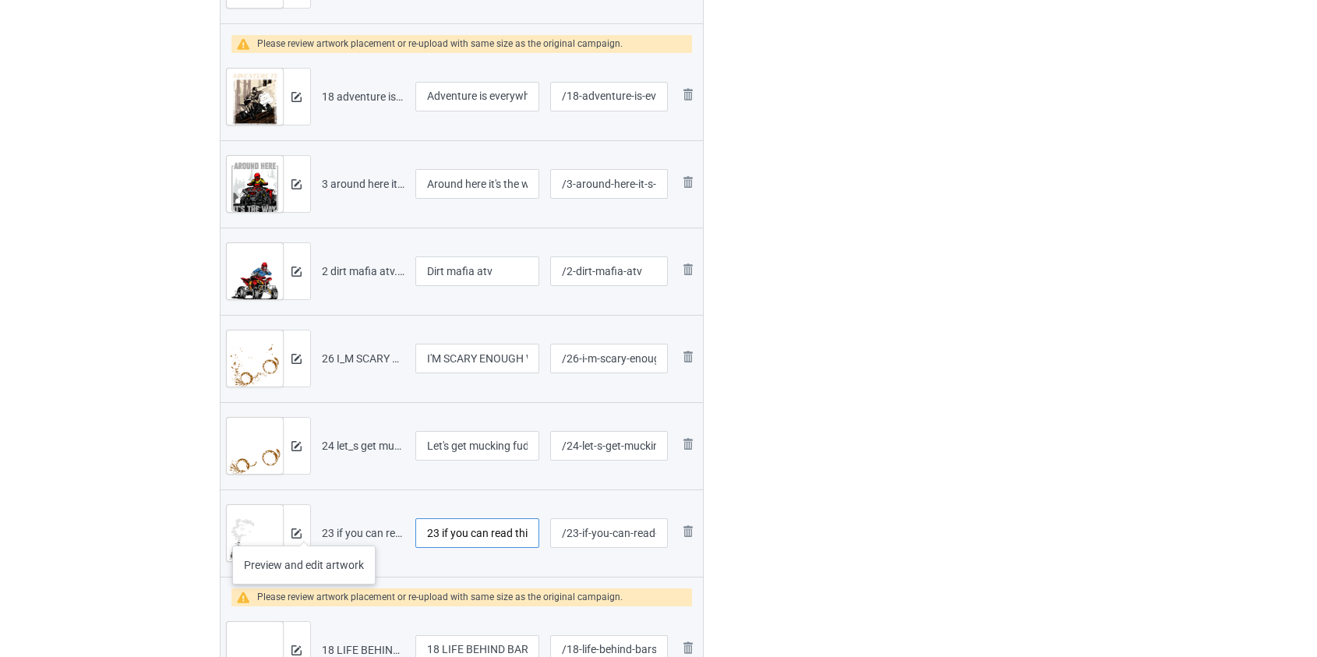
click at [300, 530] on tr "Preview and edit artwork 23 if you can read this i need mud atv.png 23 if you c…" at bounding box center [462, 532] width 483 height 87
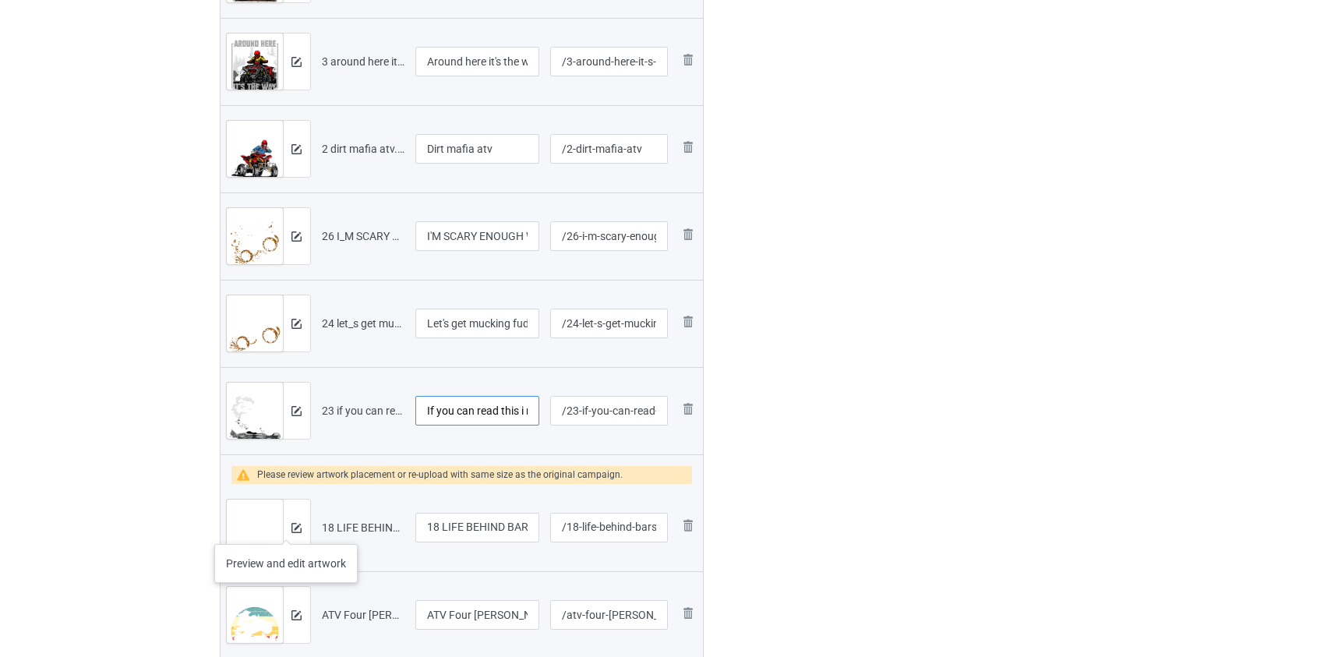
scroll to position [1447, 0]
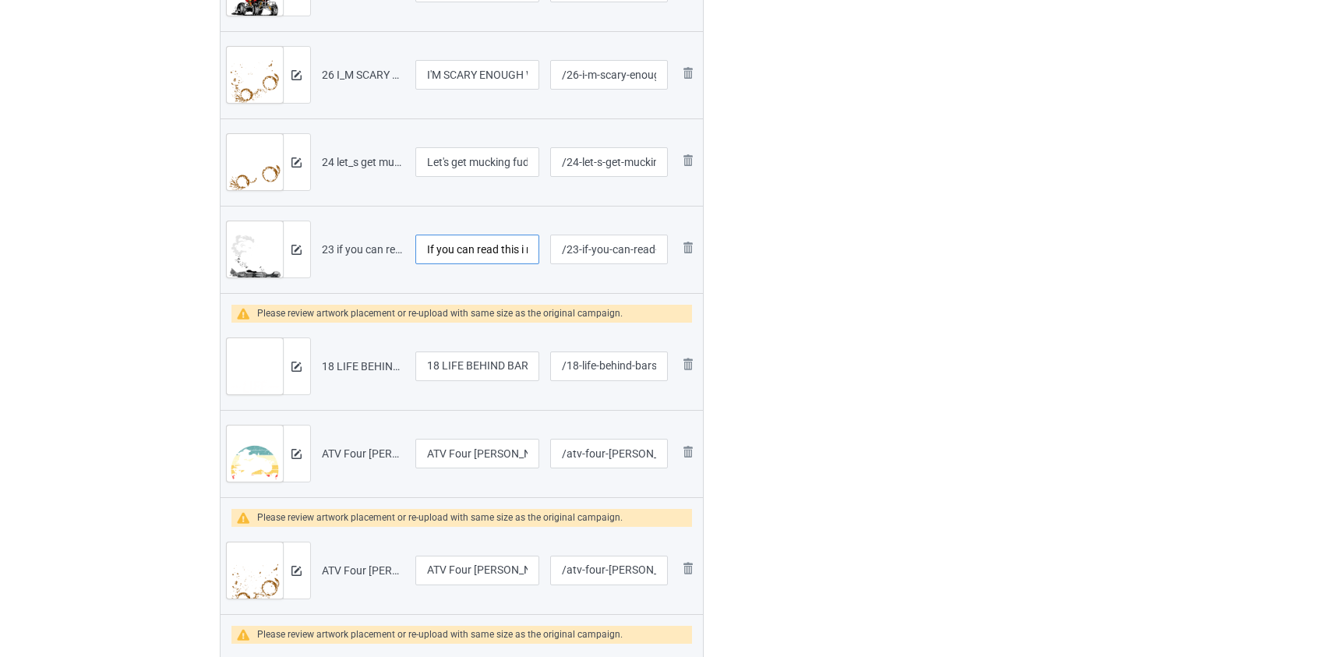
type input "If you can read this i need mud atv"
drag, startPoint x: 442, startPoint y: 365, endPoint x: 276, endPoint y: 372, distance: 166.2
click at [295, 373] on tr "Preview and edit artwork 18 LIFE BEHIND BARS ATV.png 18 LIFE BEHIND BARS ATV /1…" at bounding box center [462, 366] width 483 height 87
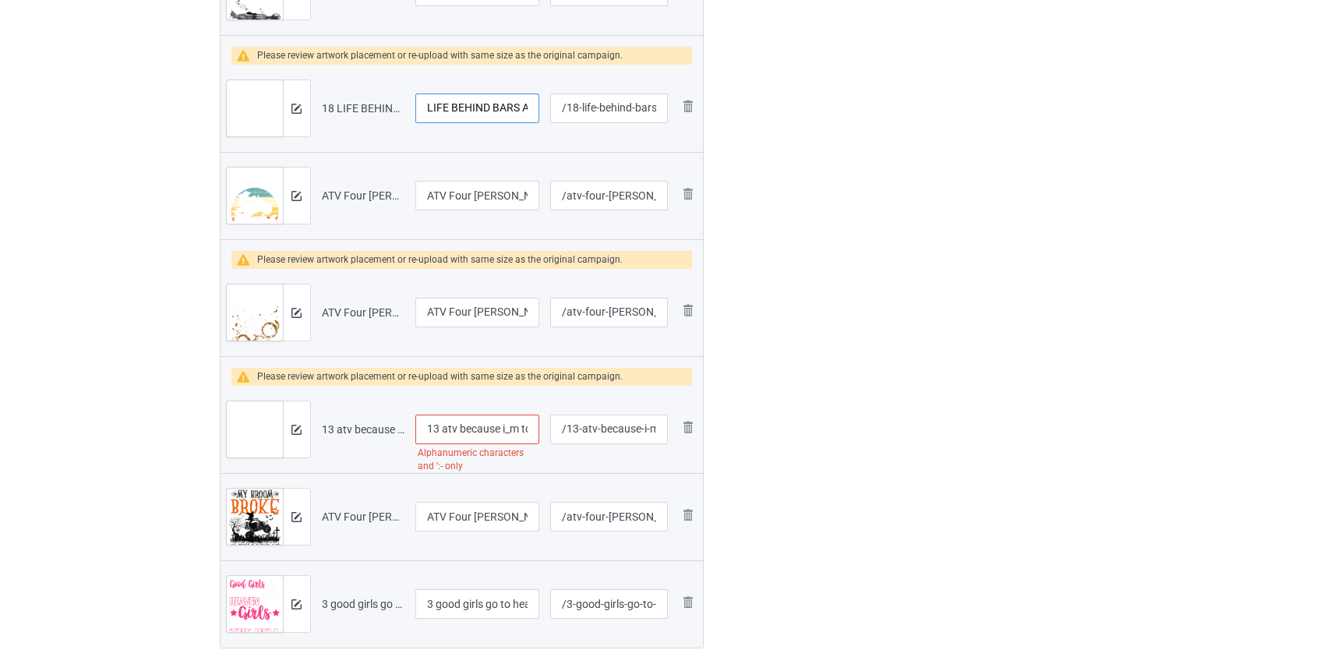
scroll to position [1730, 0]
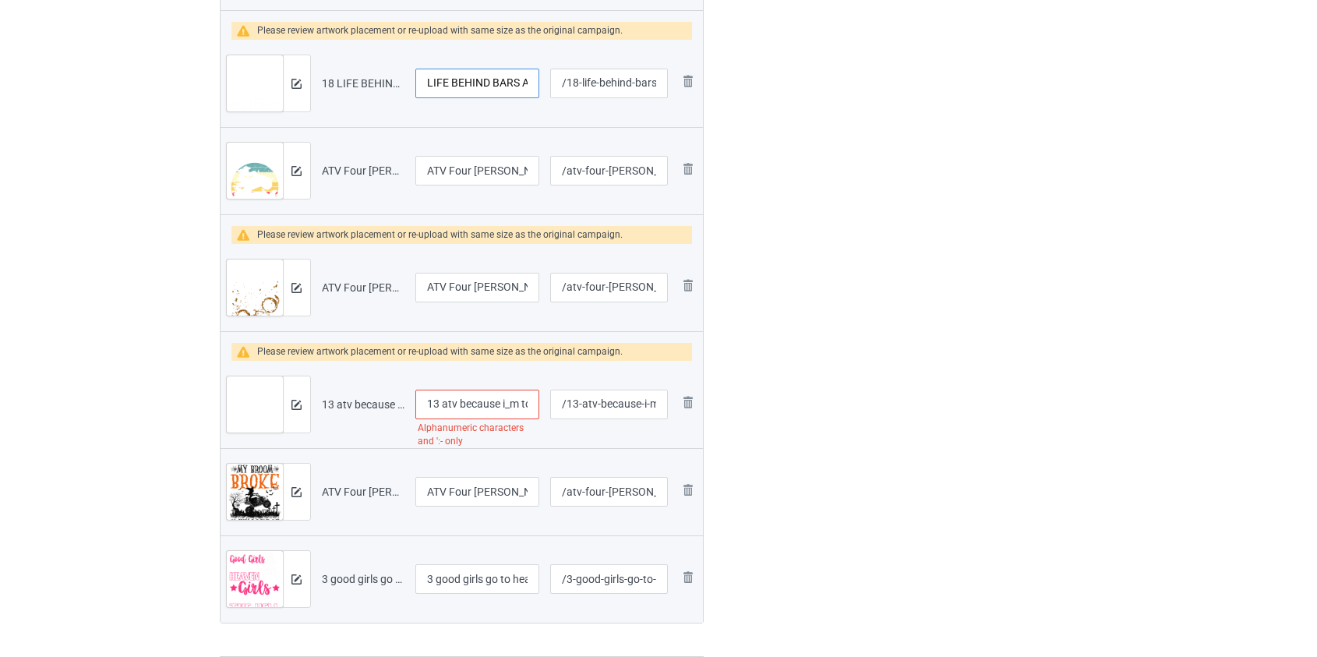
type input "LIFE BEHIND BARS ATV"
drag, startPoint x: 446, startPoint y: 401, endPoint x: 242, endPoint y: 412, distance: 204.4
click at [244, 412] on tr "Preview and edit artwork 13 atv because i_m to lazy atv.png 13 atv because i_m …" at bounding box center [462, 404] width 483 height 87
click at [497, 401] on input "Atv because i_m to lazy atv" at bounding box center [477, 405] width 125 height 30
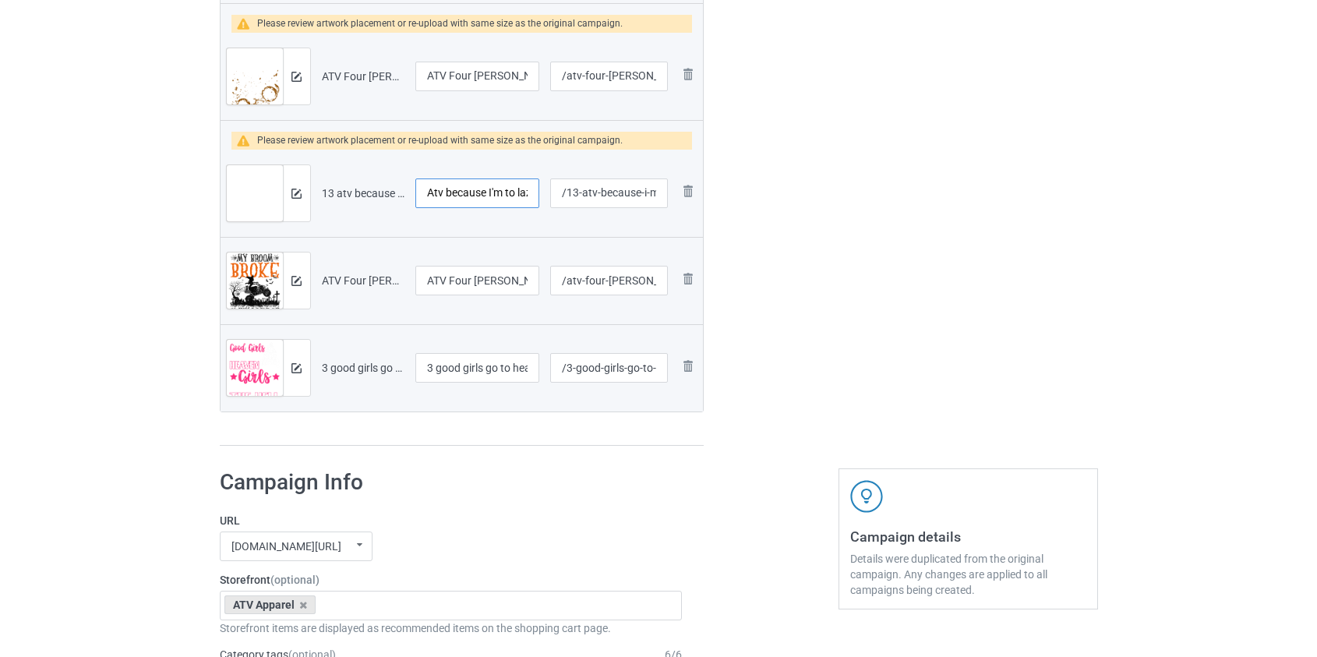
scroll to position [1943, 0]
type input "Atv because I'm to lazy atv"
drag, startPoint x: 442, startPoint y: 365, endPoint x: 349, endPoint y: 361, distance: 92.8
click at [350, 361] on tr "Preview and edit artwork 3 good girls go to heaven girls atv.png 3 good girls g…" at bounding box center [462, 366] width 483 height 87
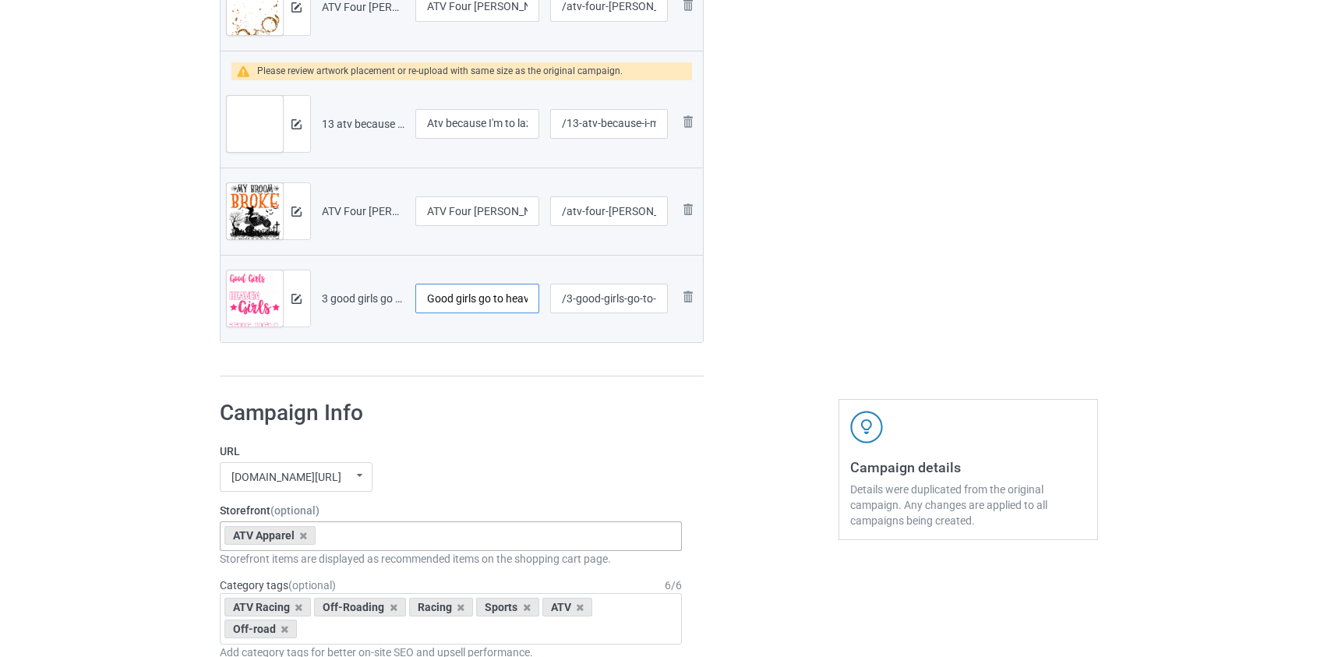
scroll to position [1872, 0]
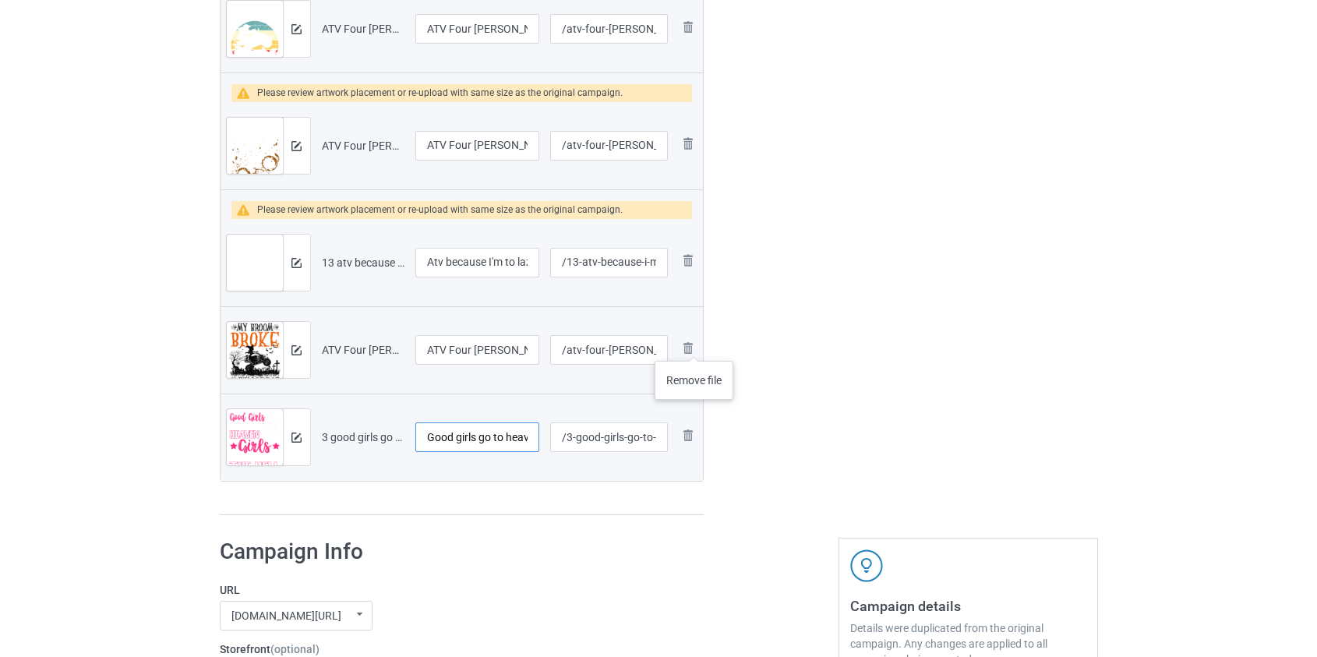
type input "Good girls go to heaven girls atv"
click at [698, 341] on td "Remove file" at bounding box center [688, 349] width 30 height 87
click at [688, 352] on img at bounding box center [688, 348] width 19 height 19
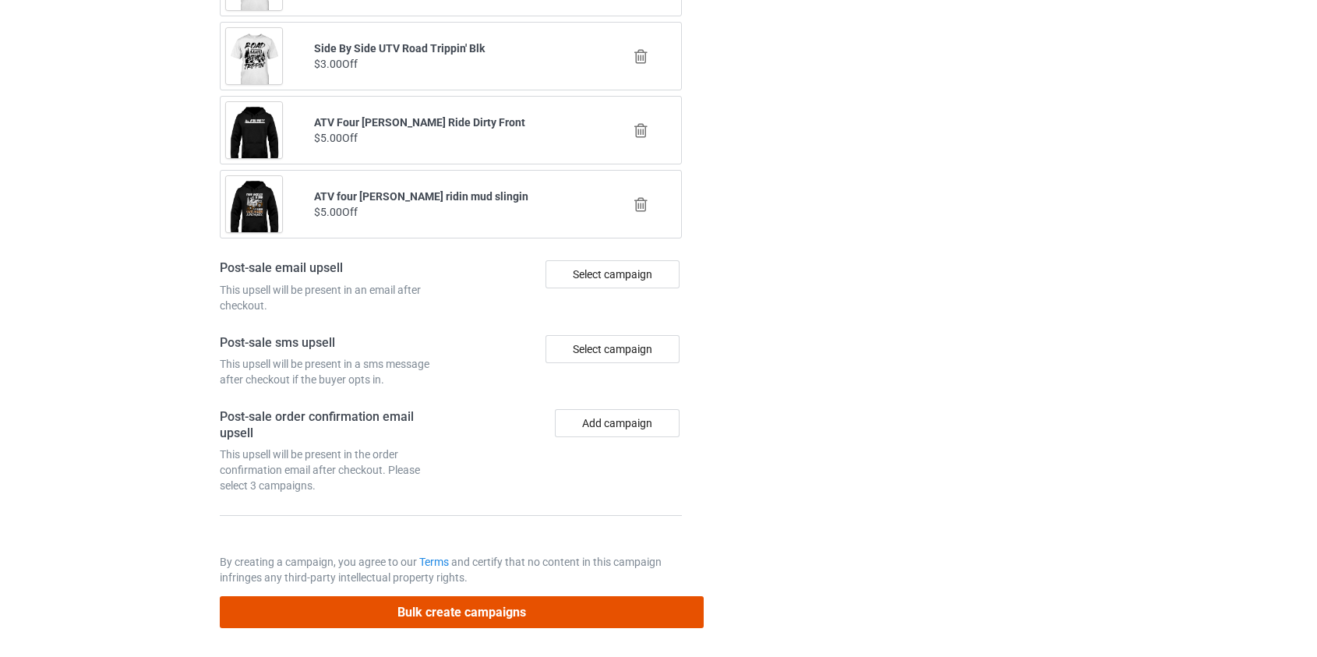
click at [474, 614] on button "Bulk create campaigns" at bounding box center [462, 612] width 485 height 32
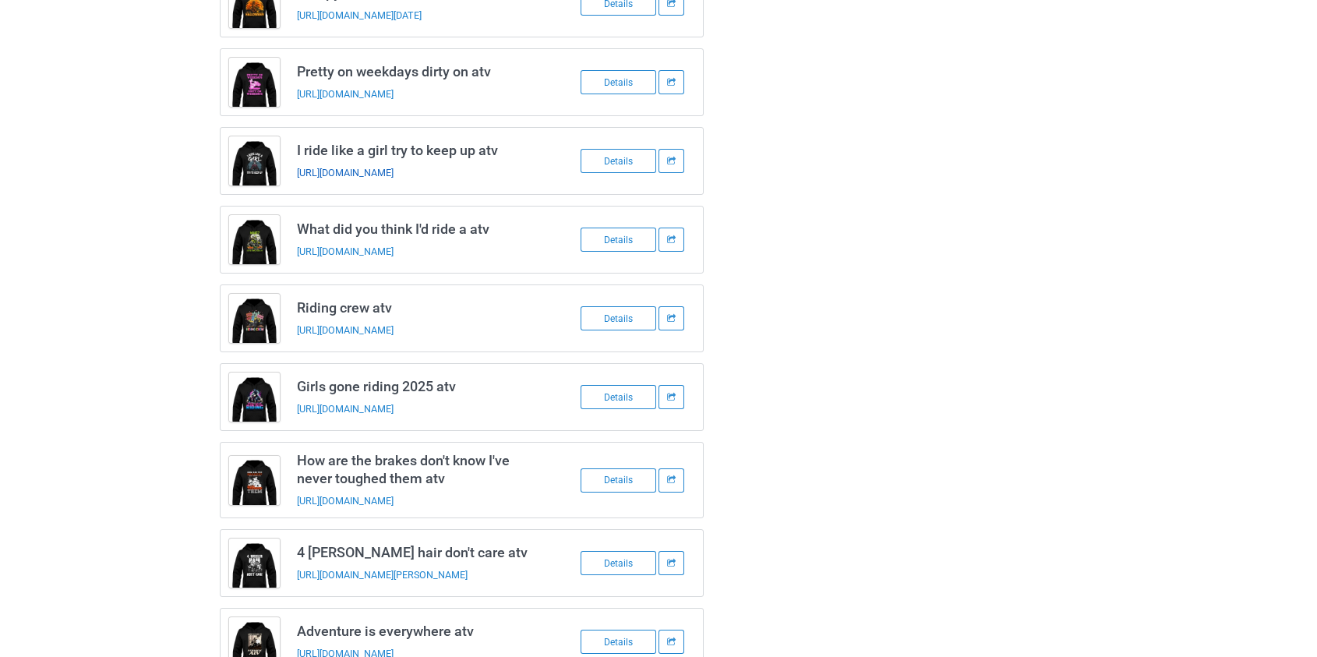
scroll to position [0, 0]
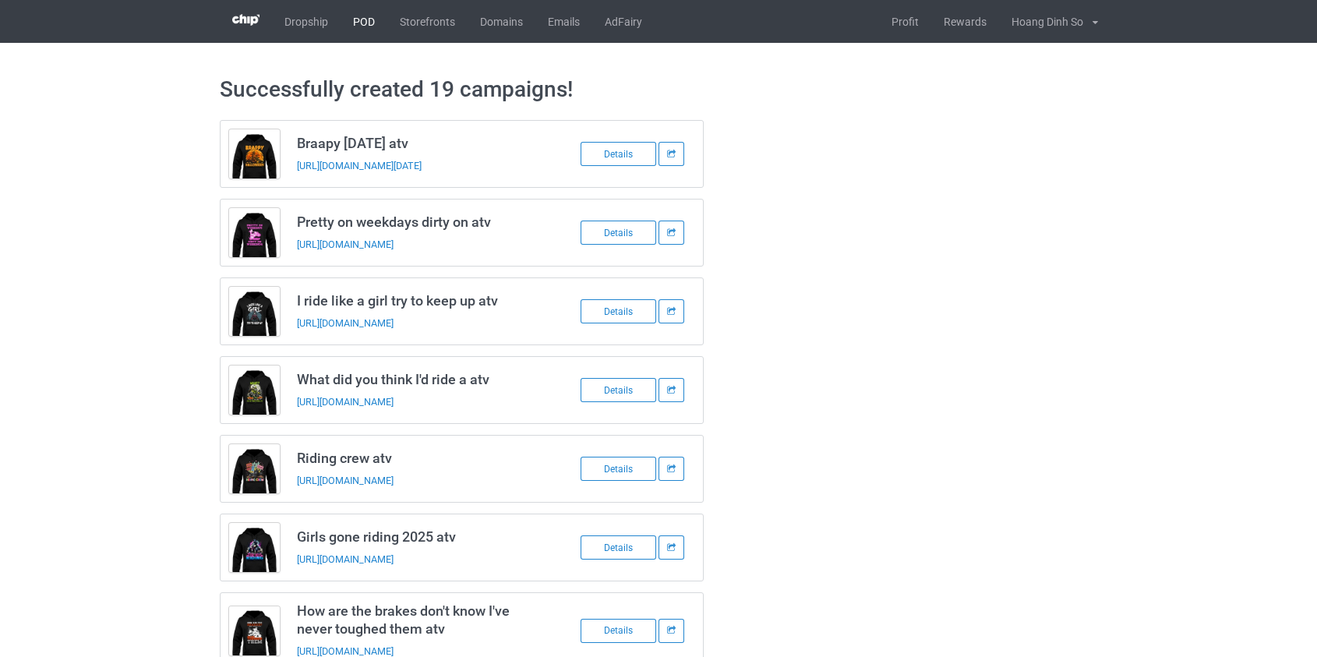
click at [360, 15] on link "POD" at bounding box center [364, 21] width 47 height 43
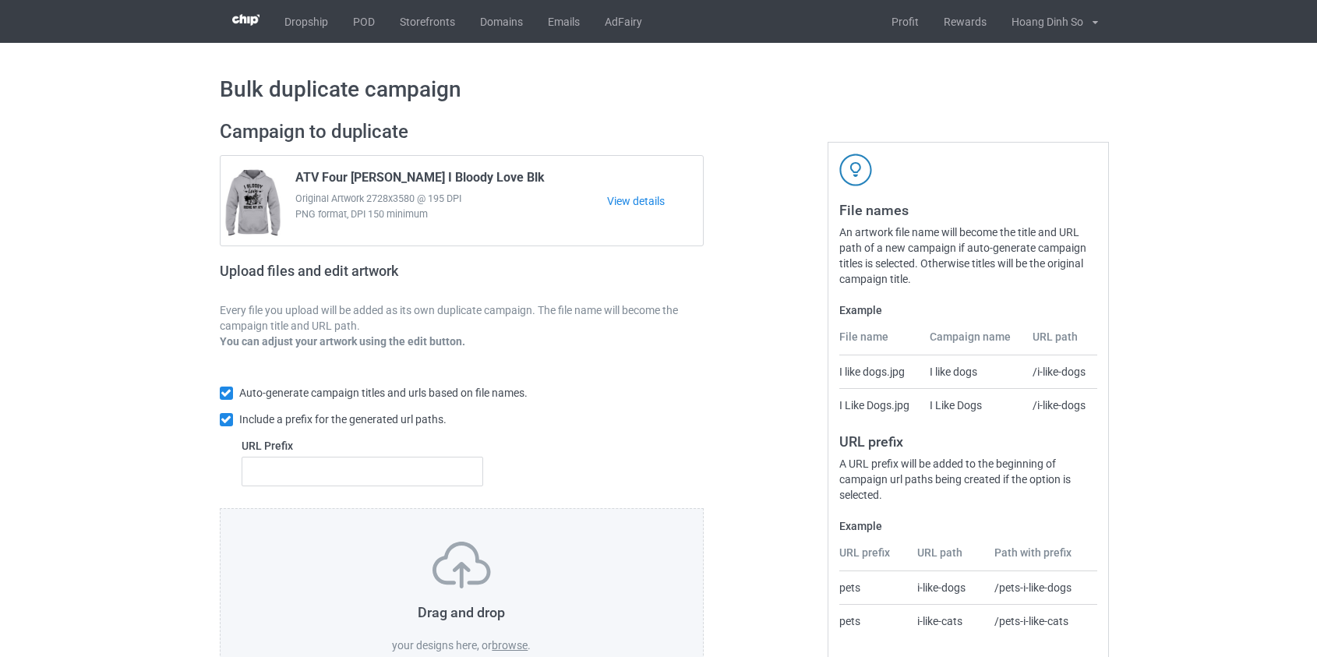
click at [507, 642] on label "browse" at bounding box center [510, 645] width 36 height 12
click at [0, 0] on input "browse" at bounding box center [0, 0] width 0 height 0
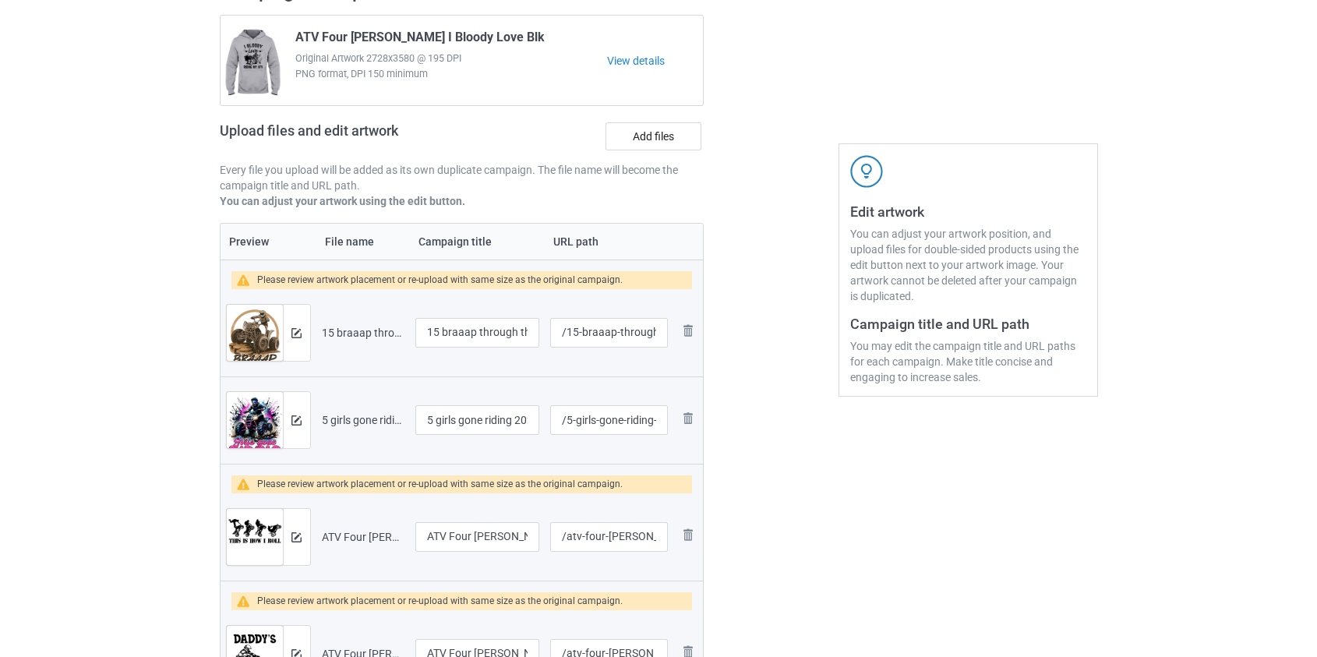
scroll to position [141, 0]
drag, startPoint x: 447, startPoint y: 328, endPoint x: 300, endPoint y: 324, distance: 146.6
click at [302, 326] on tr "Preview and edit artwork 15 braaap through the mud atv.png 15 braaap through th…" at bounding box center [462, 331] width 483 height 87
type input "Braaap through the mud atv"
drag, startPoint x: 441, startPoint y: 415, endPoint x: 194, endPoint y: 410, distance: 247.1
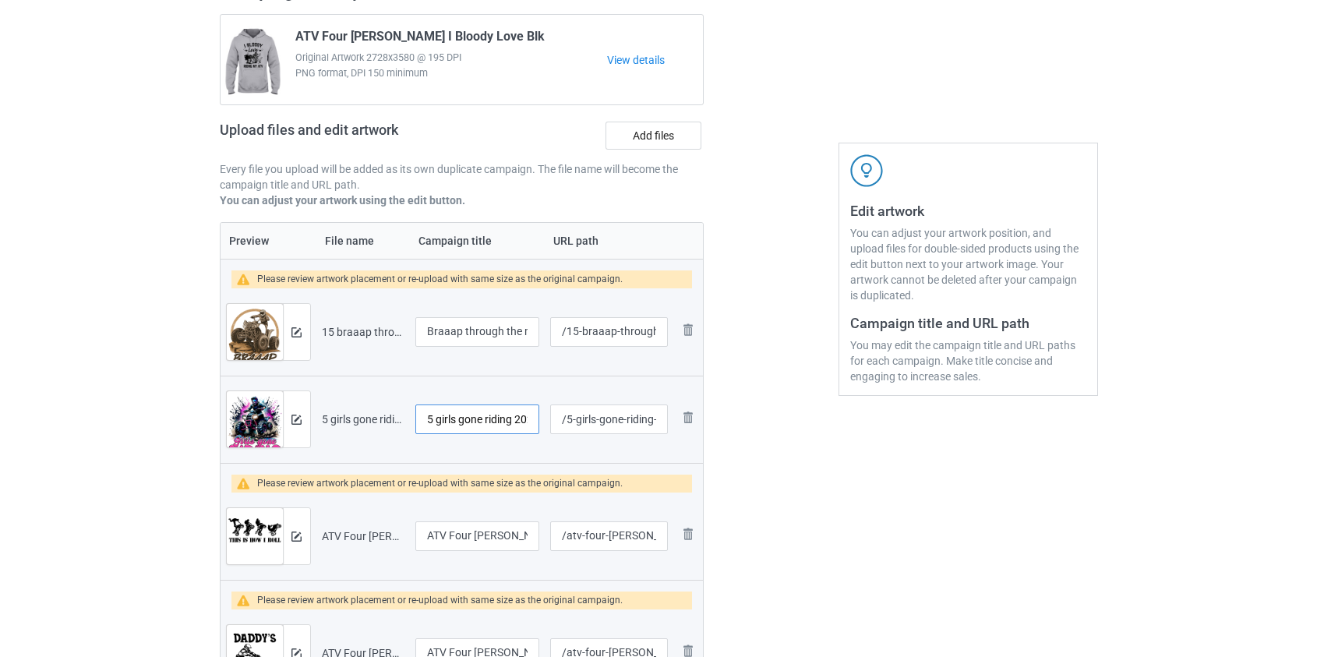
type input "Girls gone riding 2025 atv"
drag, startPoint x: 575, startPoint y: 419, endPoint x: 567, endPoint y: 420, distance: 7.9
click at [567, 420] on input "/5-girls-gone-riding-2025-atv" at bounding box center [608, 419] width 117 height 30
type input "/girls-gone-riding-2025-atv"
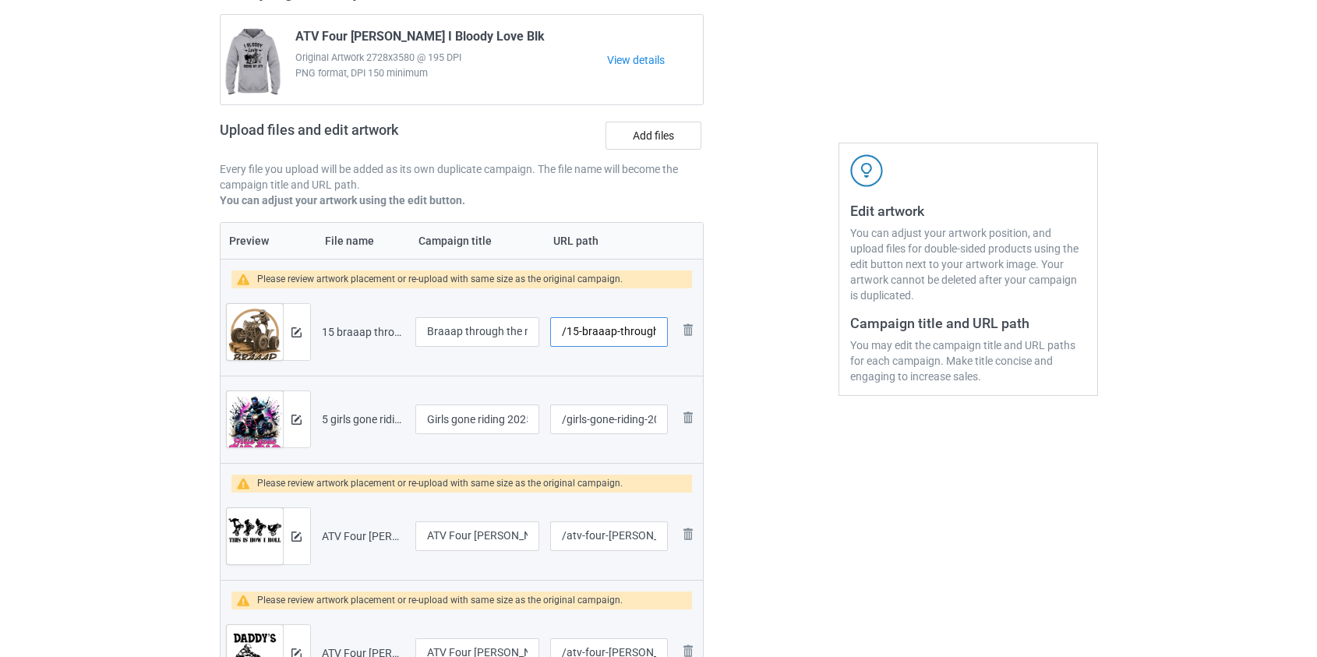
drag, startPoint x: 581, startPoint y: 332, endPoint x: 570, endPoint y: 332, distance: 10.9
click at [570, 332] on input "/15-braaap-through-the-mud-atv" at bounding box center [608, 332] width 117 height 30
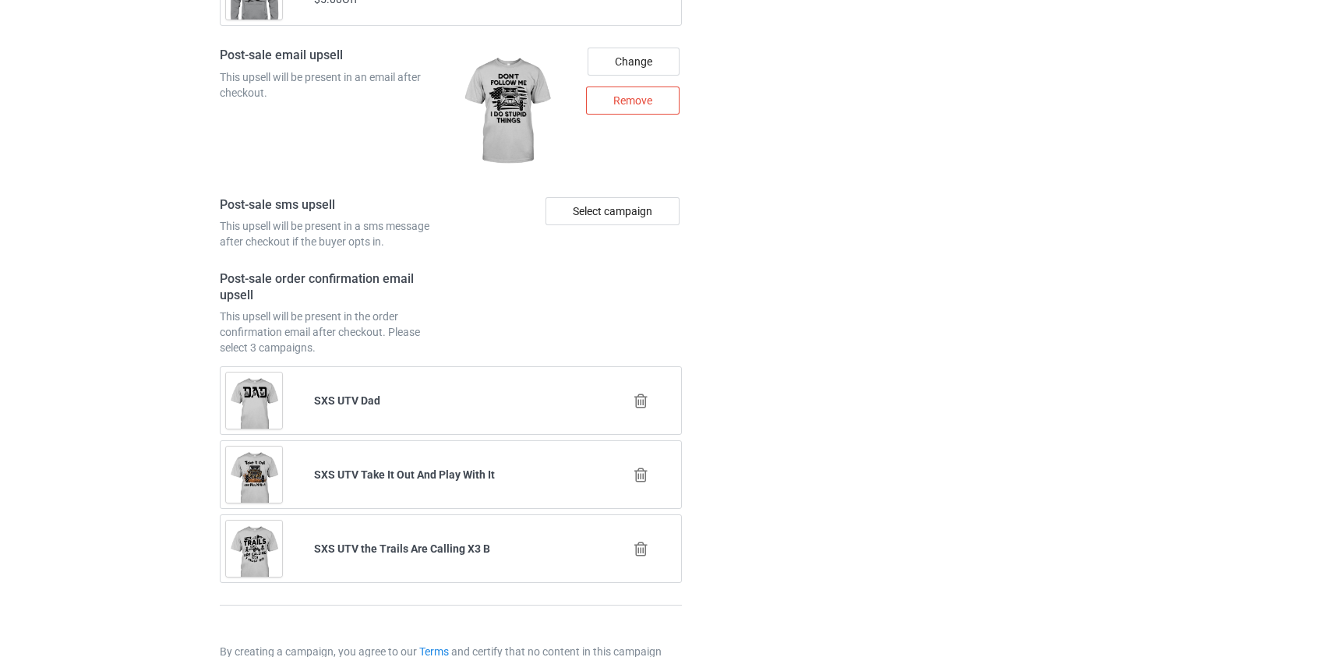
scroll to position [2594, 0]
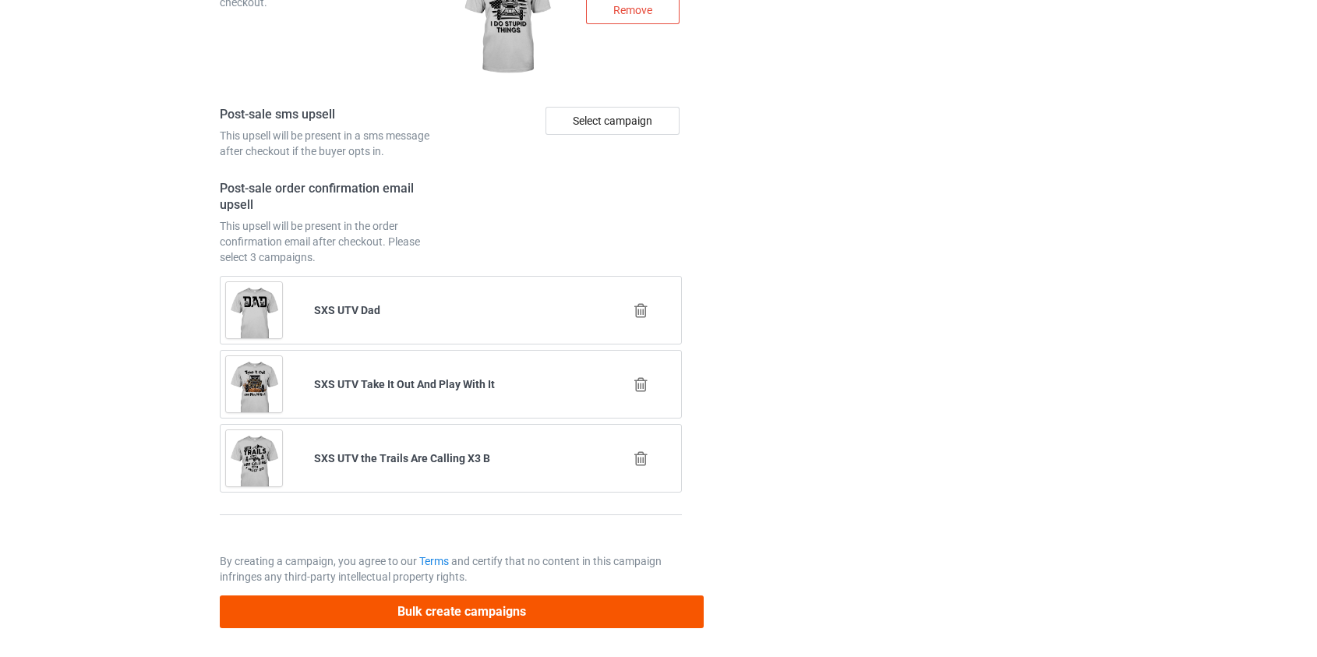
type input "/braaap-through-the-mud-atv"
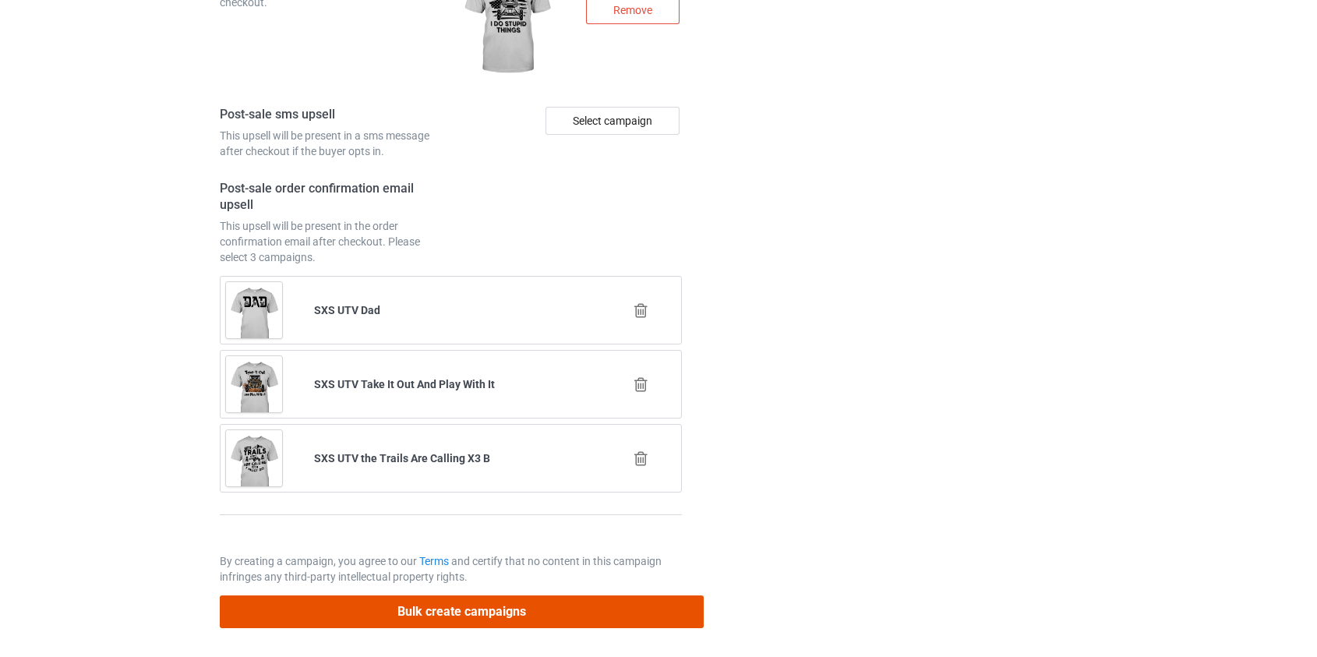
click at [503, 613] on button "Bulk create campaigns" at bounding box center [462, 611] width 485 height 32
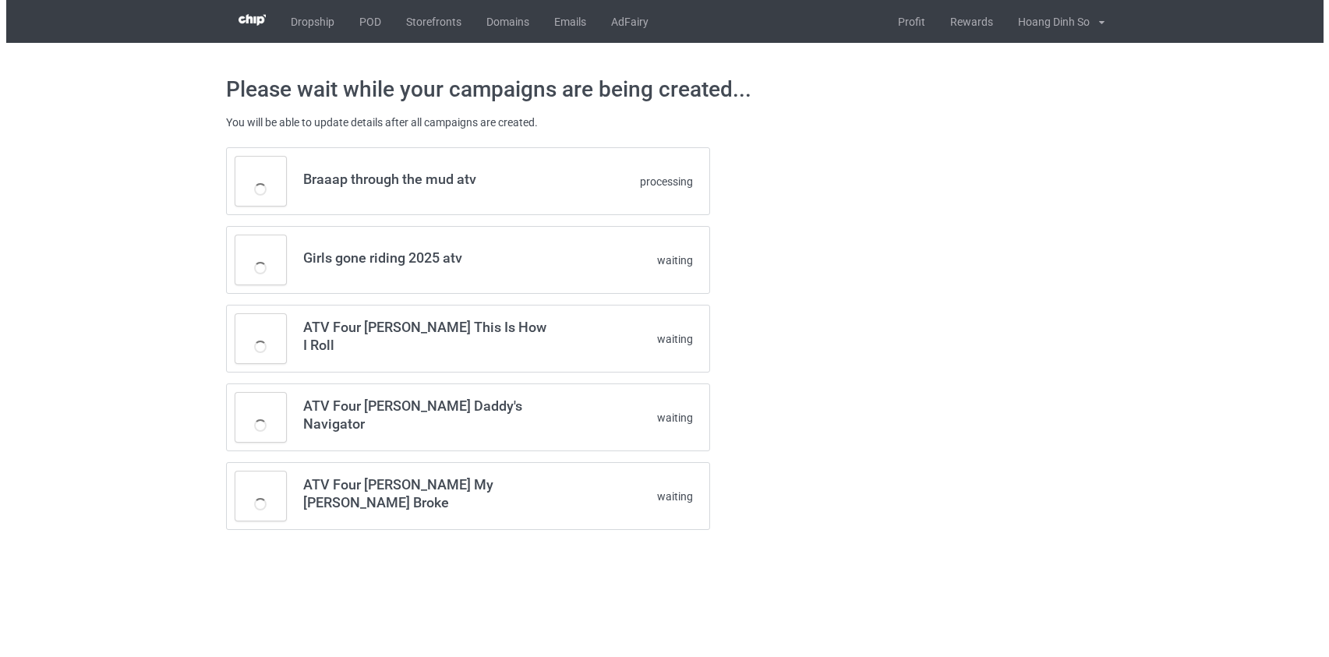
scroll to position [0, 0]
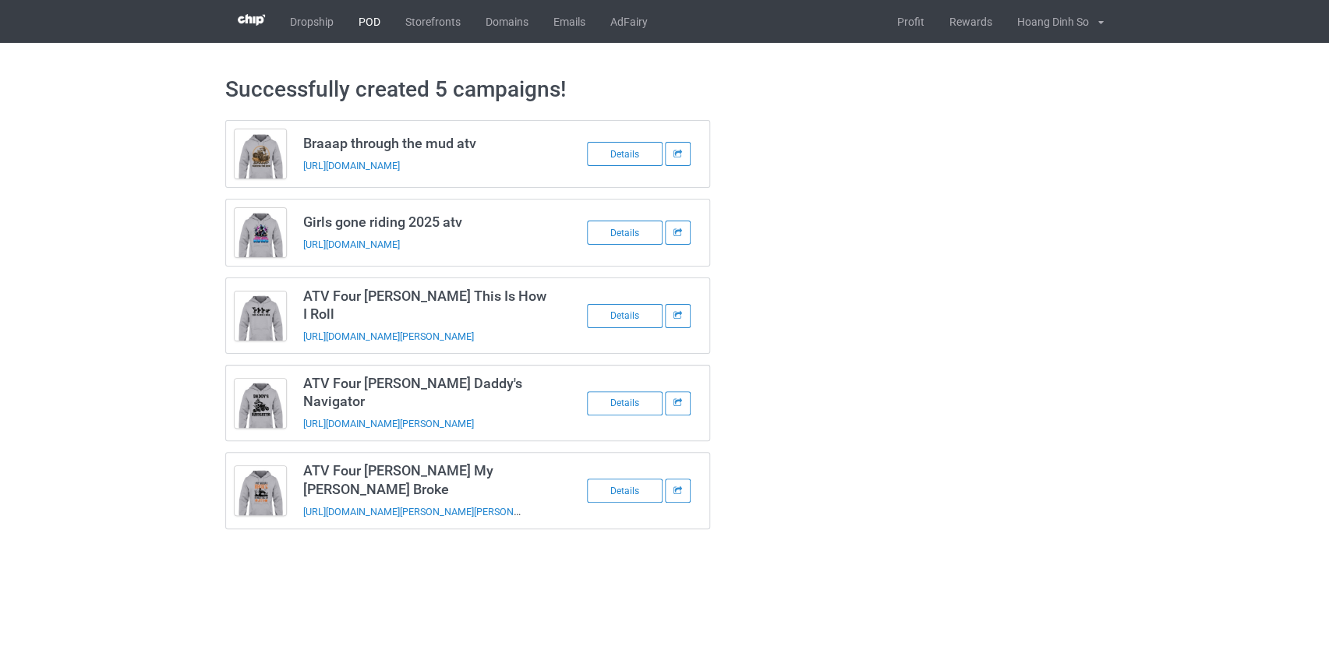
click at [373, 24] on link "POD" at bounding box center [369, 21] width 47 height 43
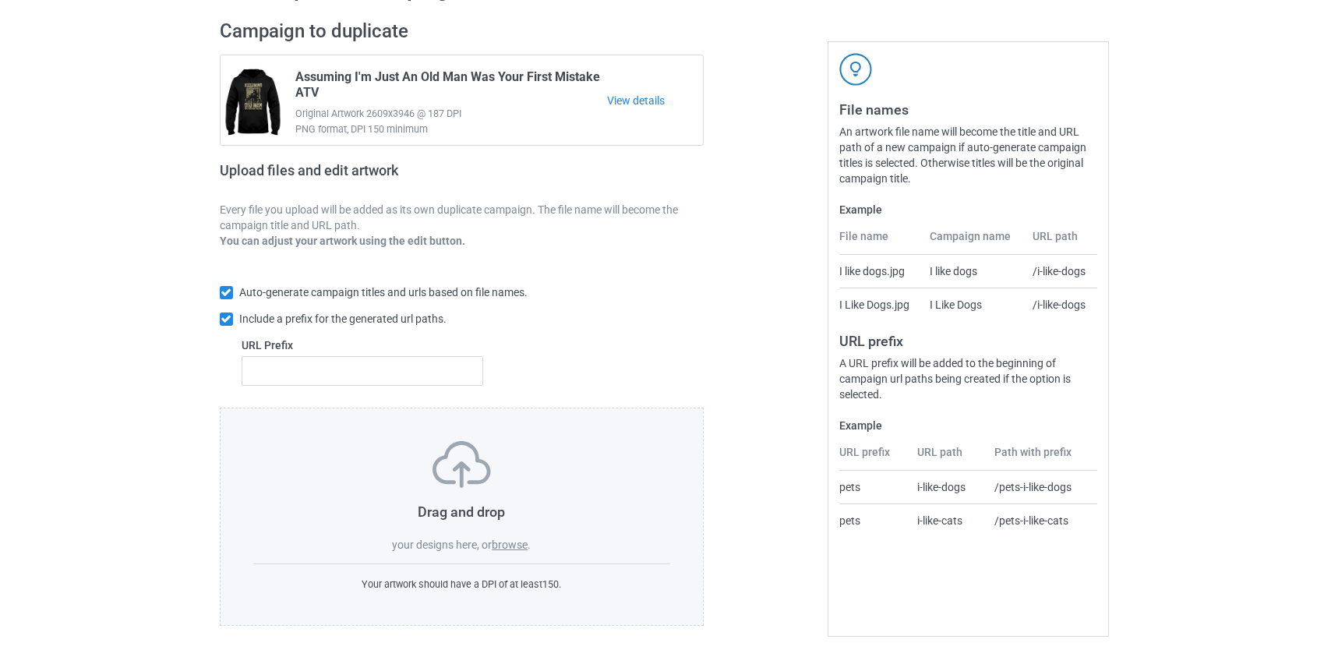
scroll to position [101, 0]
click at [526, 544] on label "browse" at bounding box center [510, 544] width 36 height 12
click at [0, 0] on input "browse" at bounding box center [0, 0] width 0 height 0
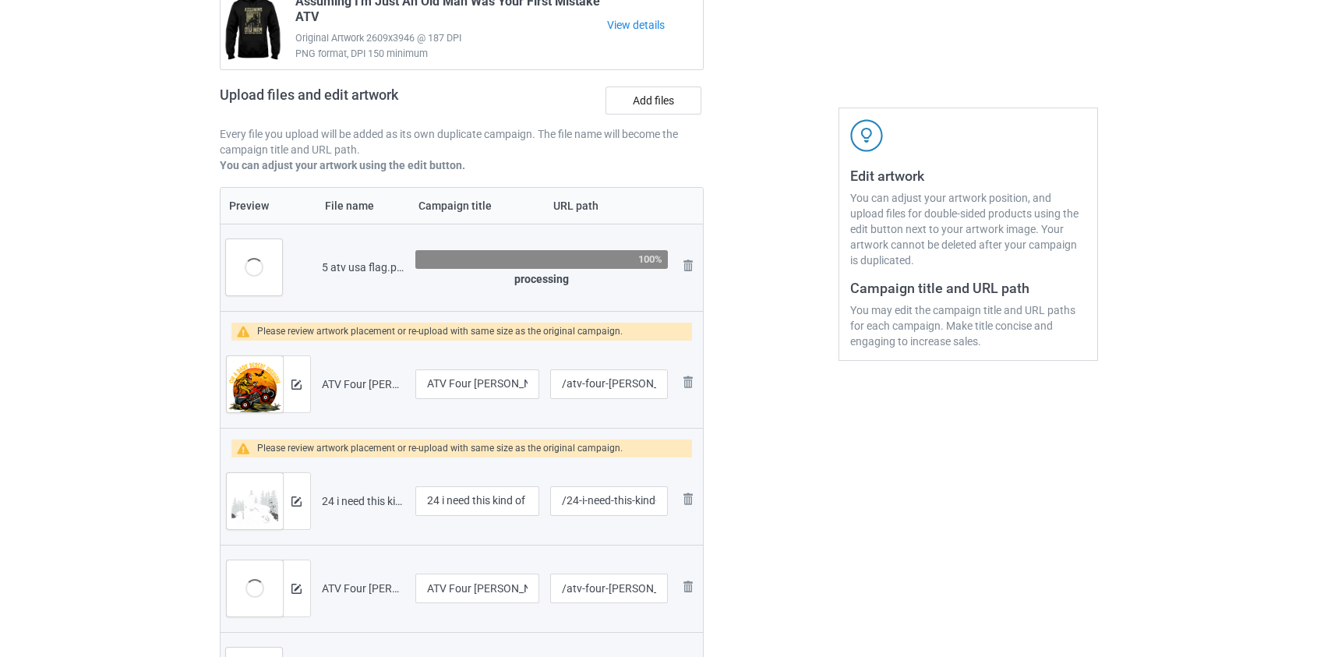
scroll to position [171, 0]
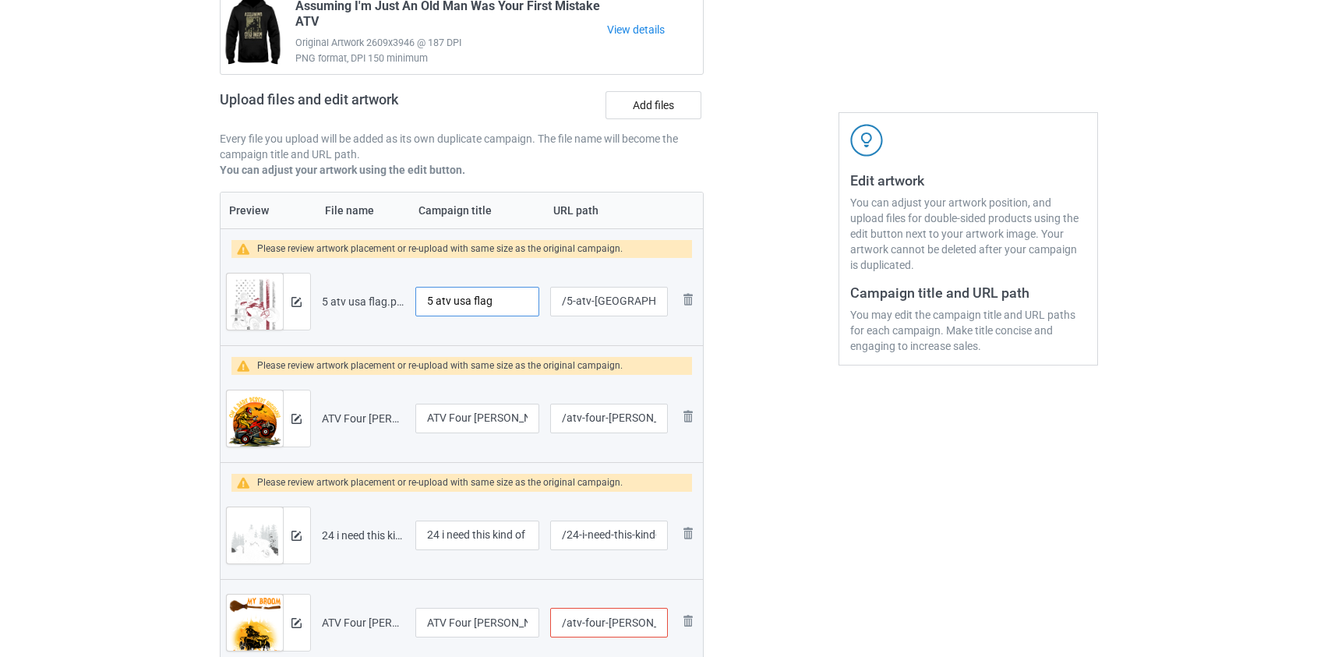
drag, startPoint x: 440, startPoint y: 296, endPoint x: 327, endPoint y: 296, distance: 113.0
click at [337, 288] on tr "Preview and edit artwork 5 atv usa flag.png 5 atv usa flag /5-atv-usa-flag Remo…" at bounding box center [462, 301] width 483 height 87
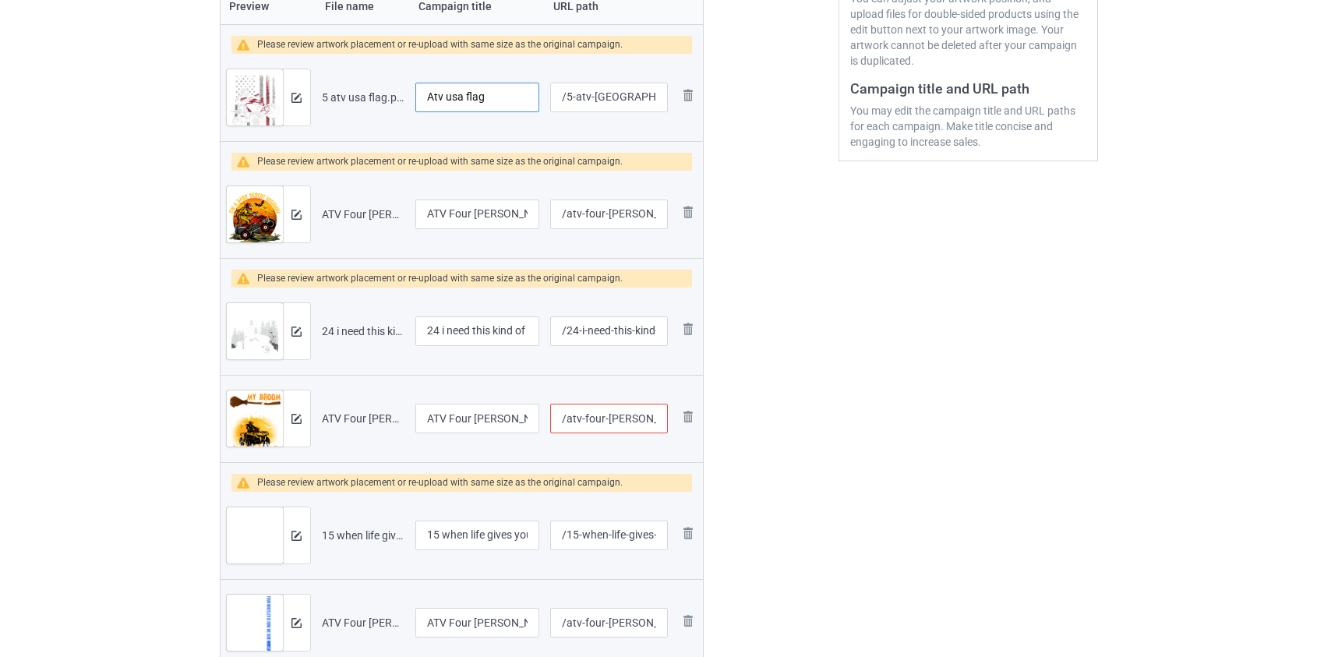
scroll to position [384, 0]
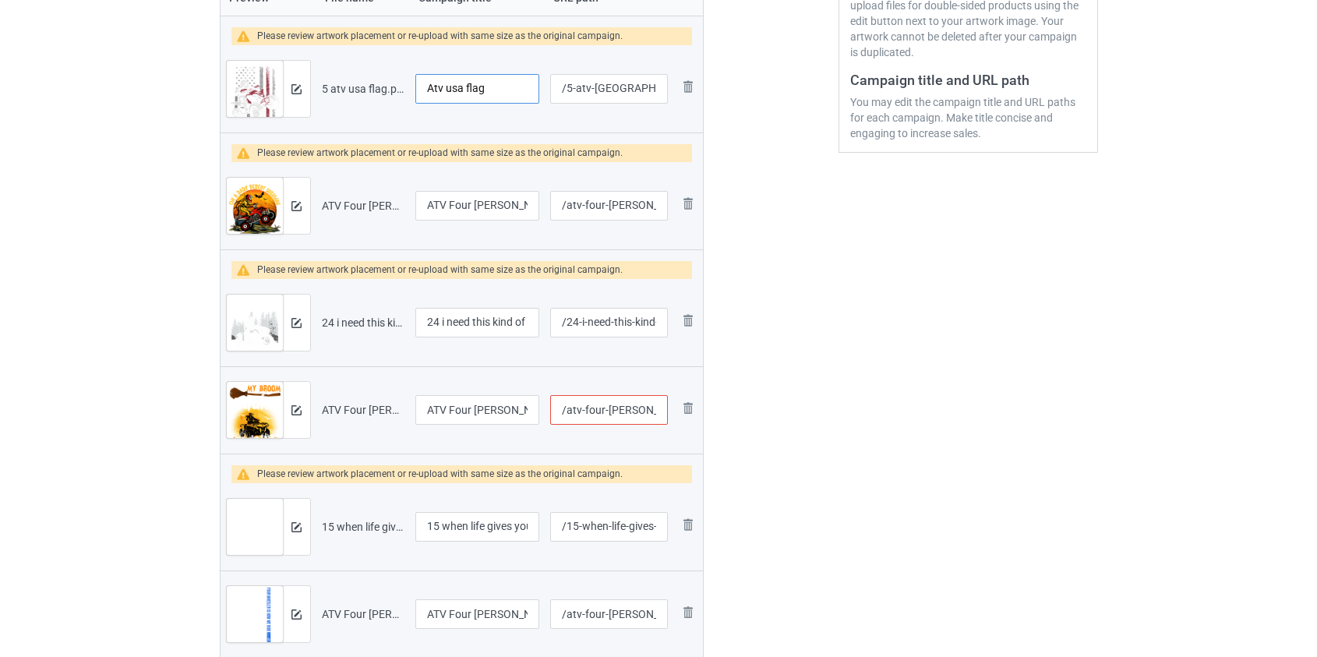
type input "Atv usa flag"
drag, startPoint x: 443, startPoint y: 314, endPoint x: 350, endPoint y: 326, distance: 94.3
click at [350, 326] on tr "Preview and edit artwork 24 i need this kind of therapy atv.png 24 i need this …" at bounding box center [462, 322] width 483 height 87
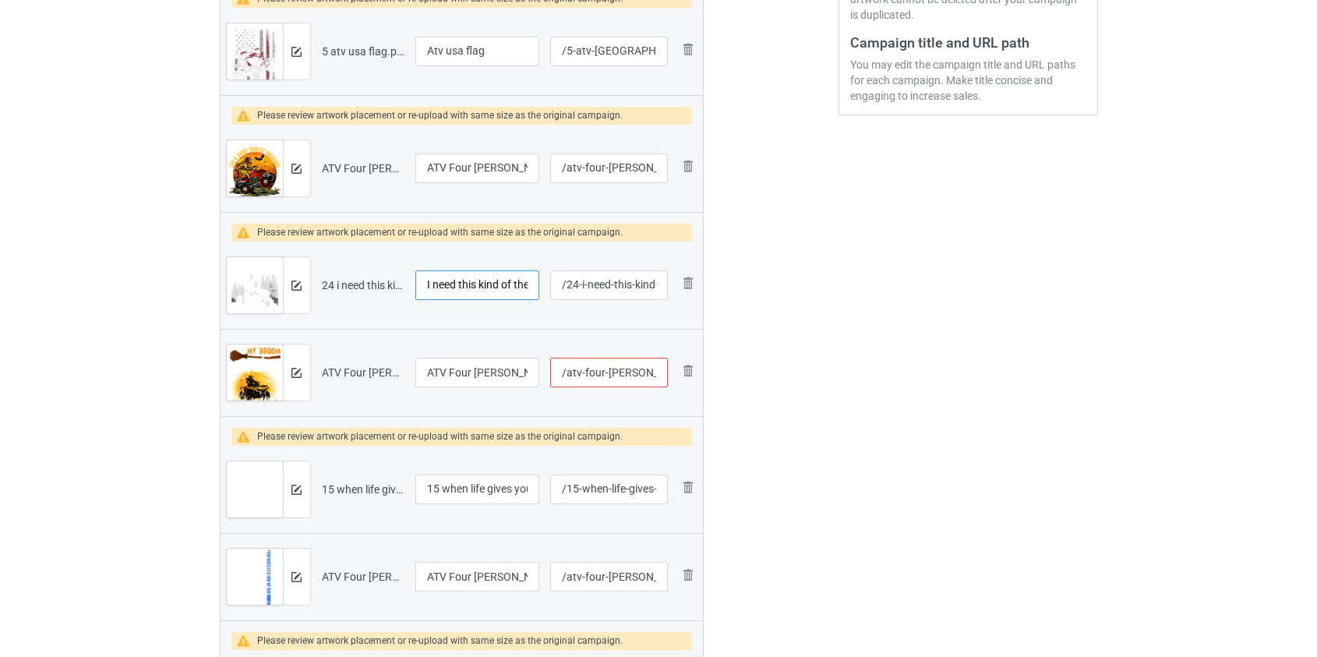
scroll to position [455, 0]
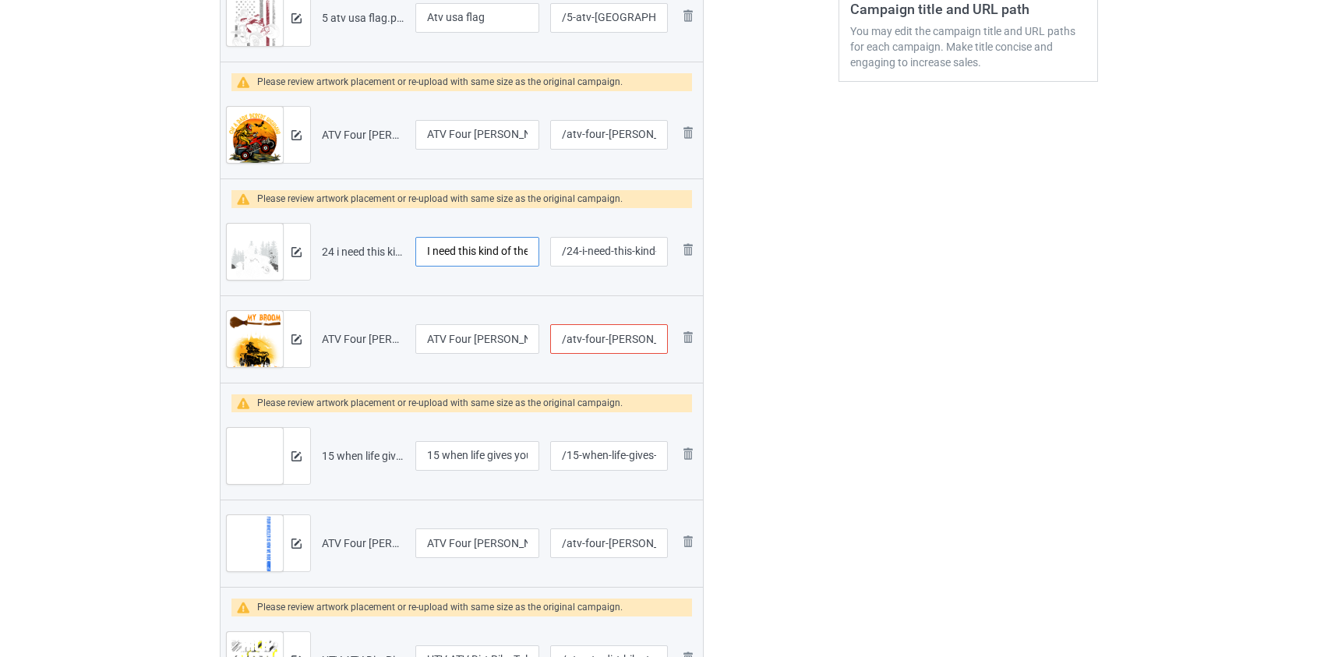
type input "I need this kind of therapy atv"
click at [592, 340] on input "/atv-four-[PERSON_NAME]-my-[PERSON_NAME]-broke-[DATE]" at bounding box center [608, 339] width 117 height 30
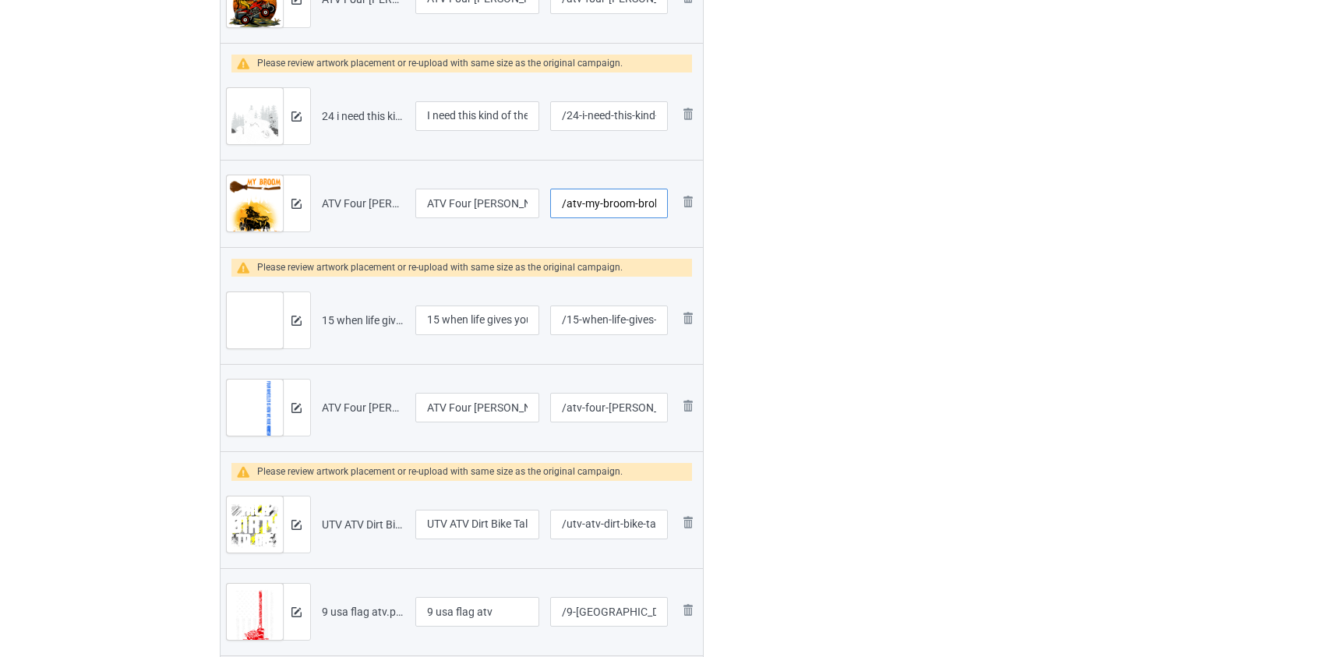
scroll to position [597, 0]
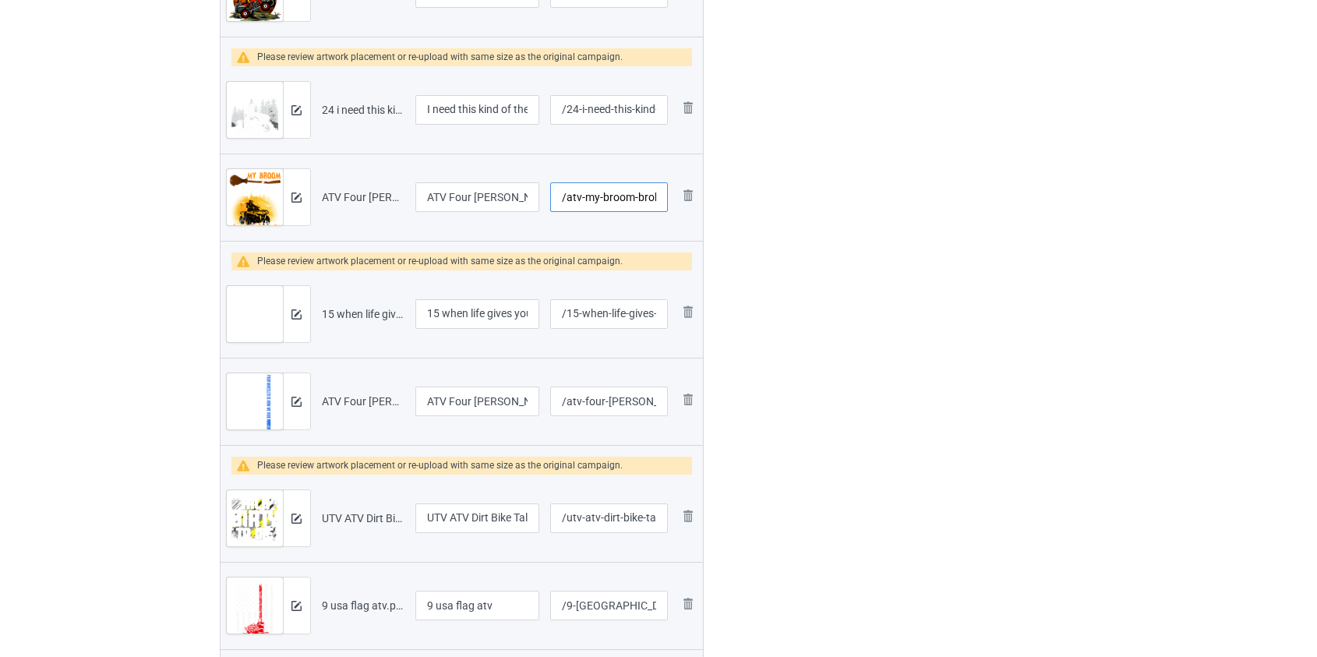
type input "/atv-my-broom-broke-[DATE]"
drag, startPoint x: 447, startPoint y: 309, endPoint x: 341, endPoint y: 315, distance: 106.1
click at [344, 313] on tr "Preview and edit artwork 15 when life gives you bumps atv.png 15 when life give…" at bounding box center [462, 313] width 483 height 87
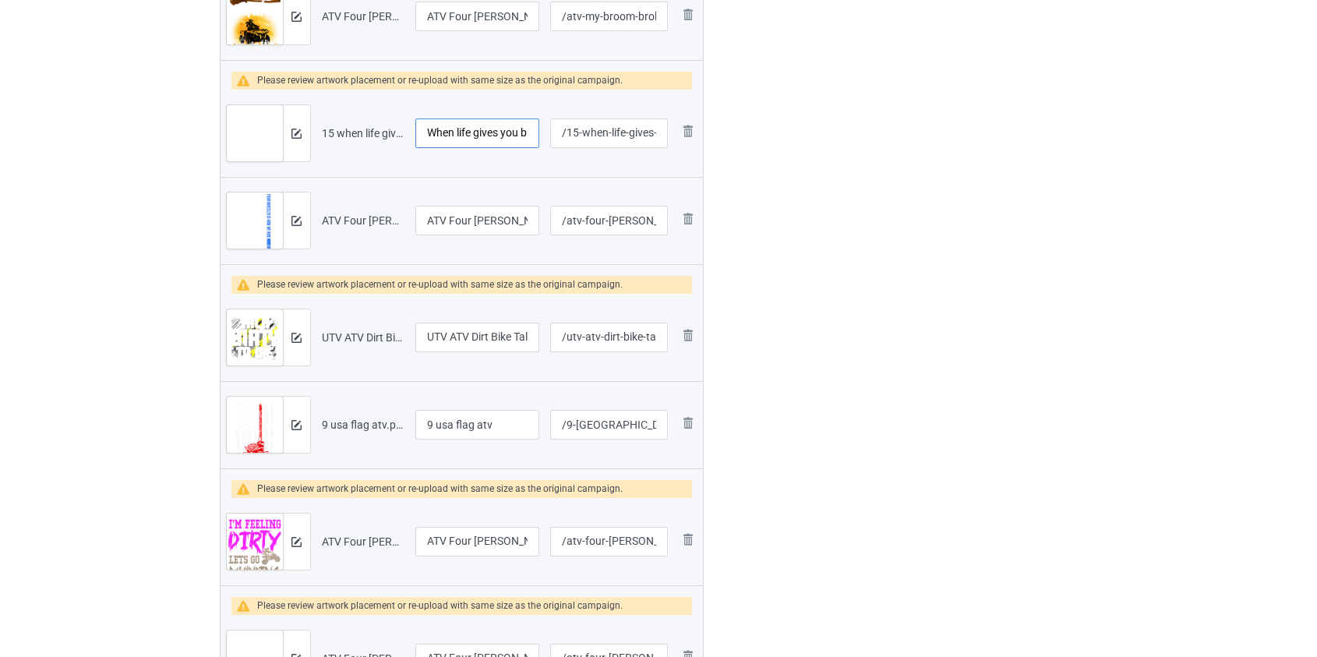
scroll to position [810, 0]
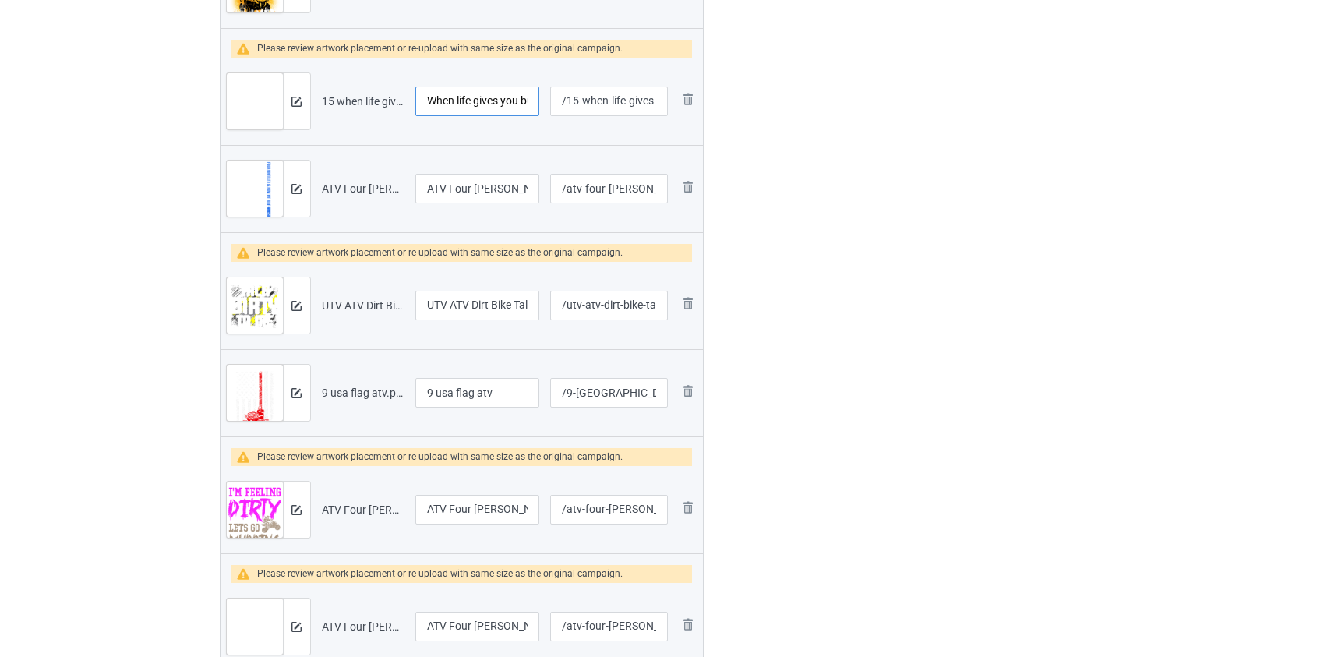
type input "When life gives you bumps atv"
drag, startPoint x: 441, startPoint y: 388, endPoint x: 312, endPoint y: 390, distance: 129.4
click at [312, 390] on tr "Preview and edit artwork 9 usa flag atv.png 9 usa flag atv /9-[GEOGRAPHIC_DATA]…" at bounding box center [462, 392] width 483 height 87
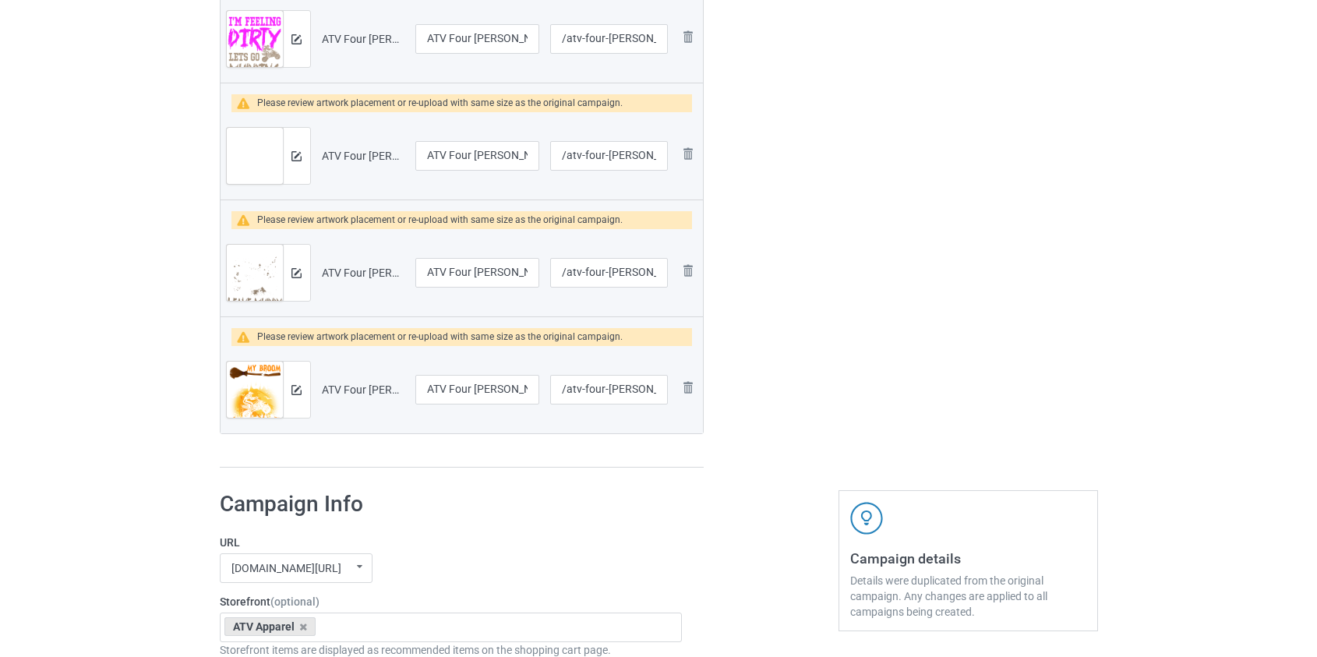
scroll to position [1305, 0]
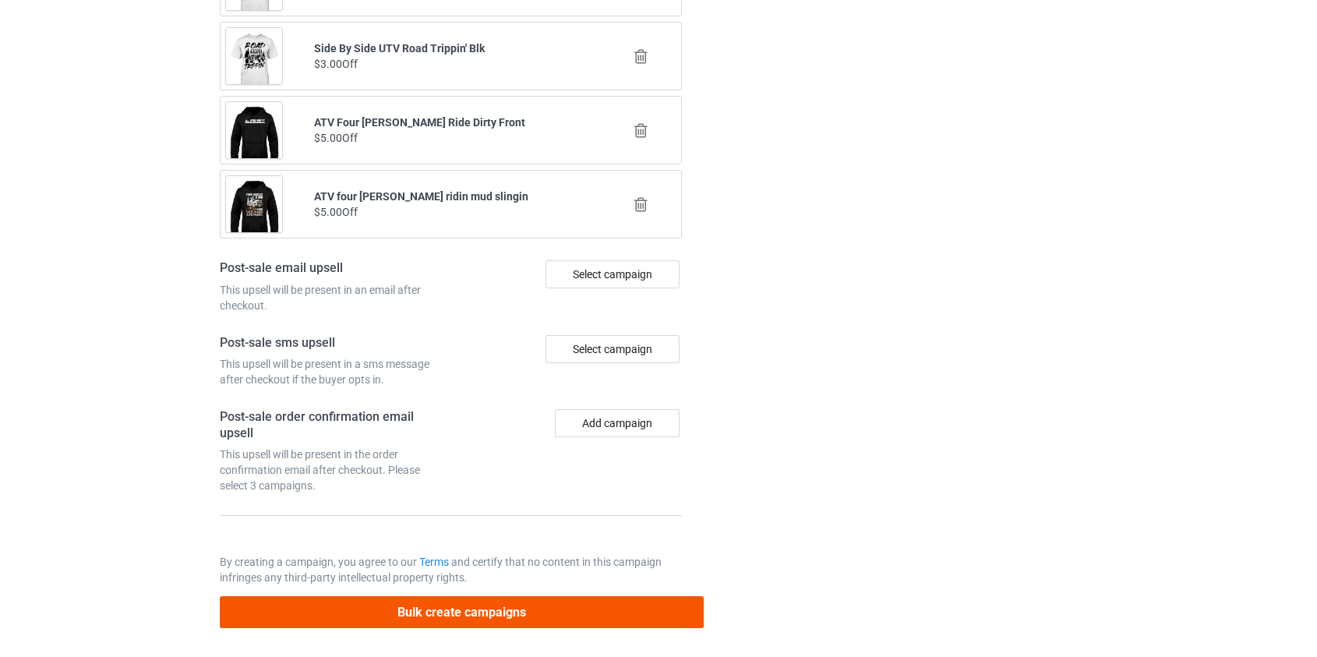
type input "Usa flag atv"
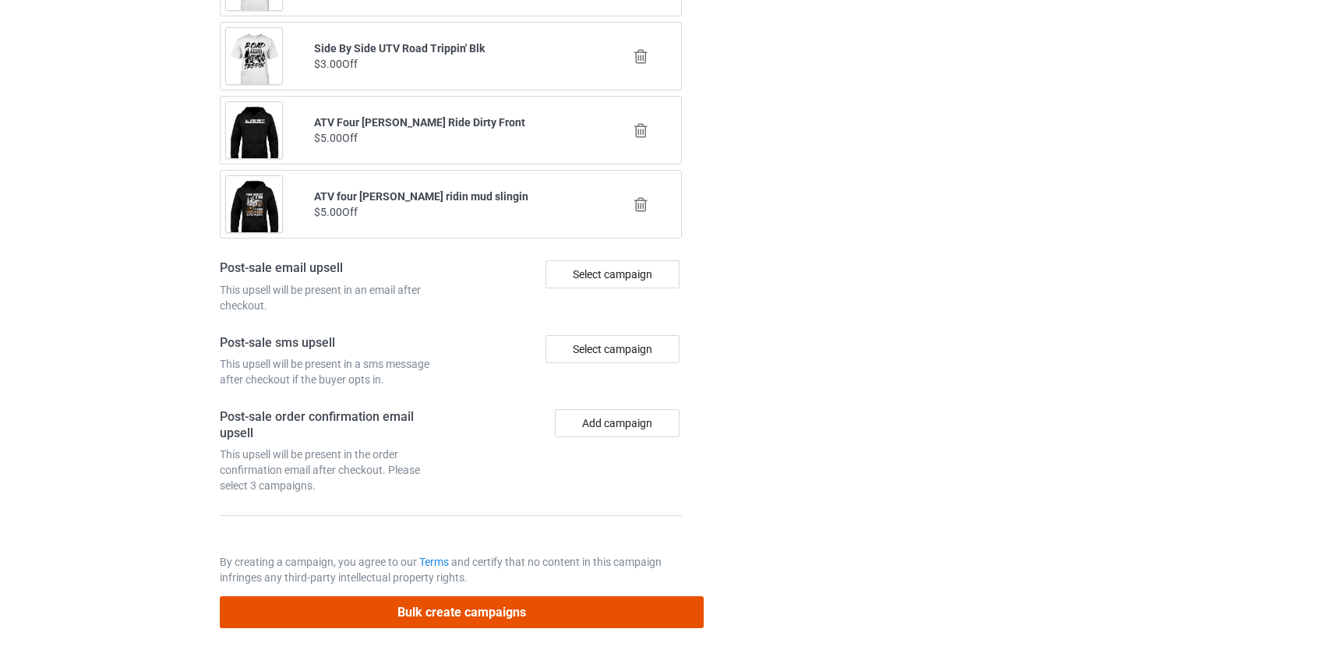
click at [447, 620] on button "Bulk create campaigns" at bounding box center [462, 612] width 485 height 32
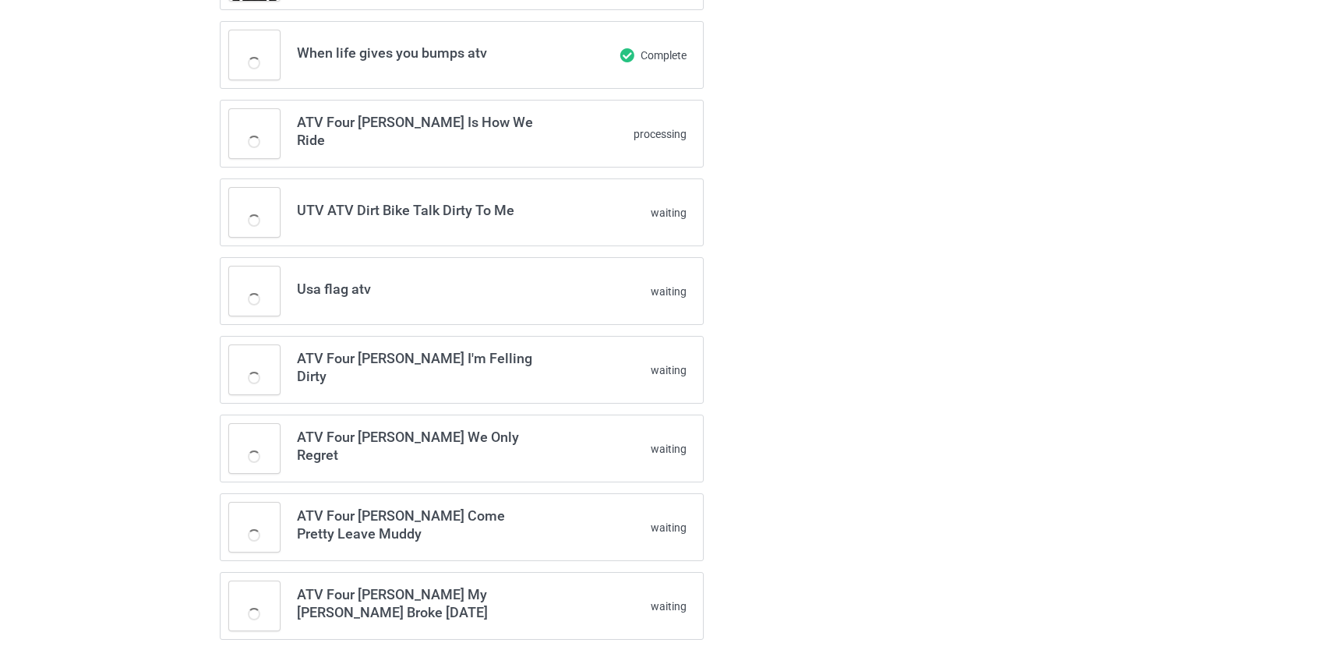
scroll to position [0, 0]
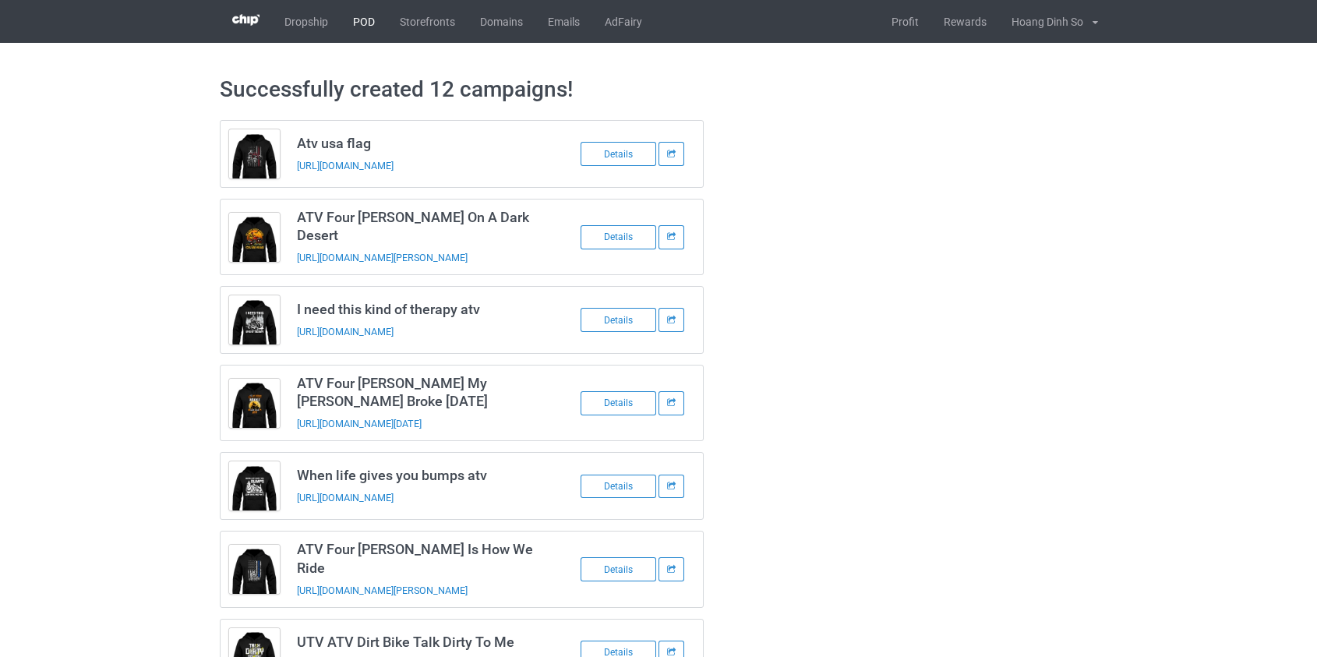
click at [359, 14] on link "POD" at bounding box center [364, 21] width 47 height 43
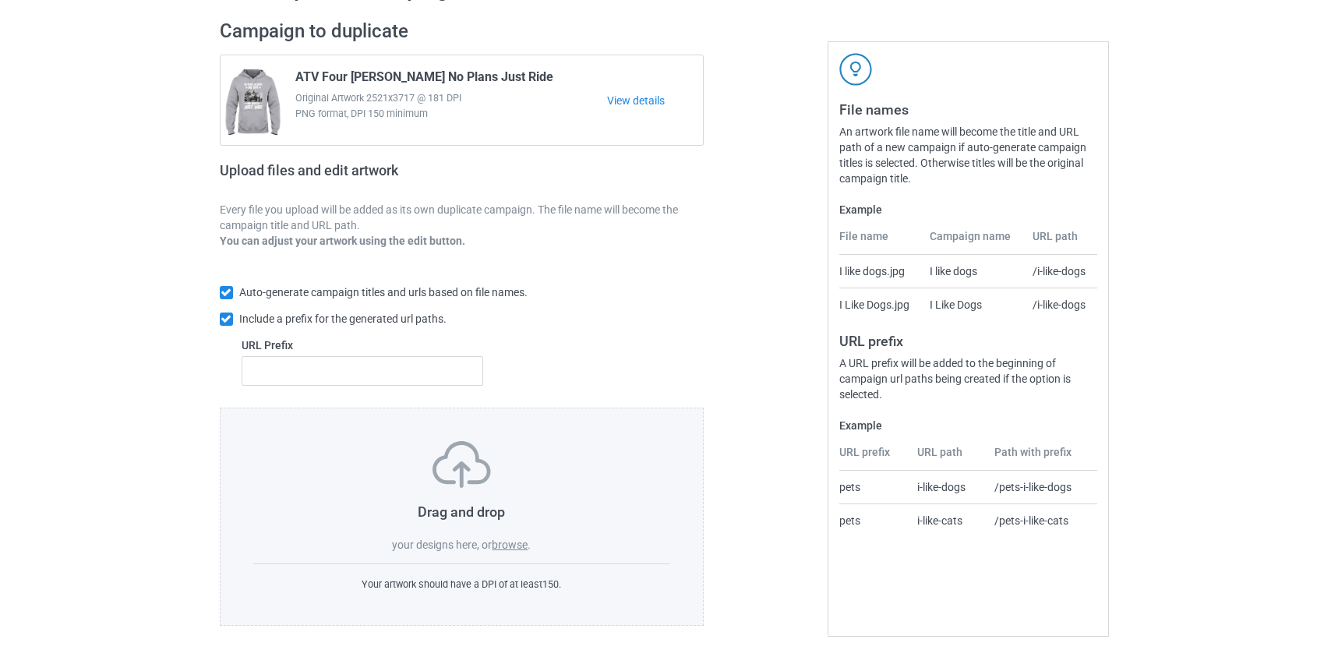
scroll to position [101, 0]
click at [512, 543] on label "browse" at bounding box center [510, 544] width 36 height 12
click at [0, 0] on input "browse" at bounding box center [0, 0] width 0 height 0
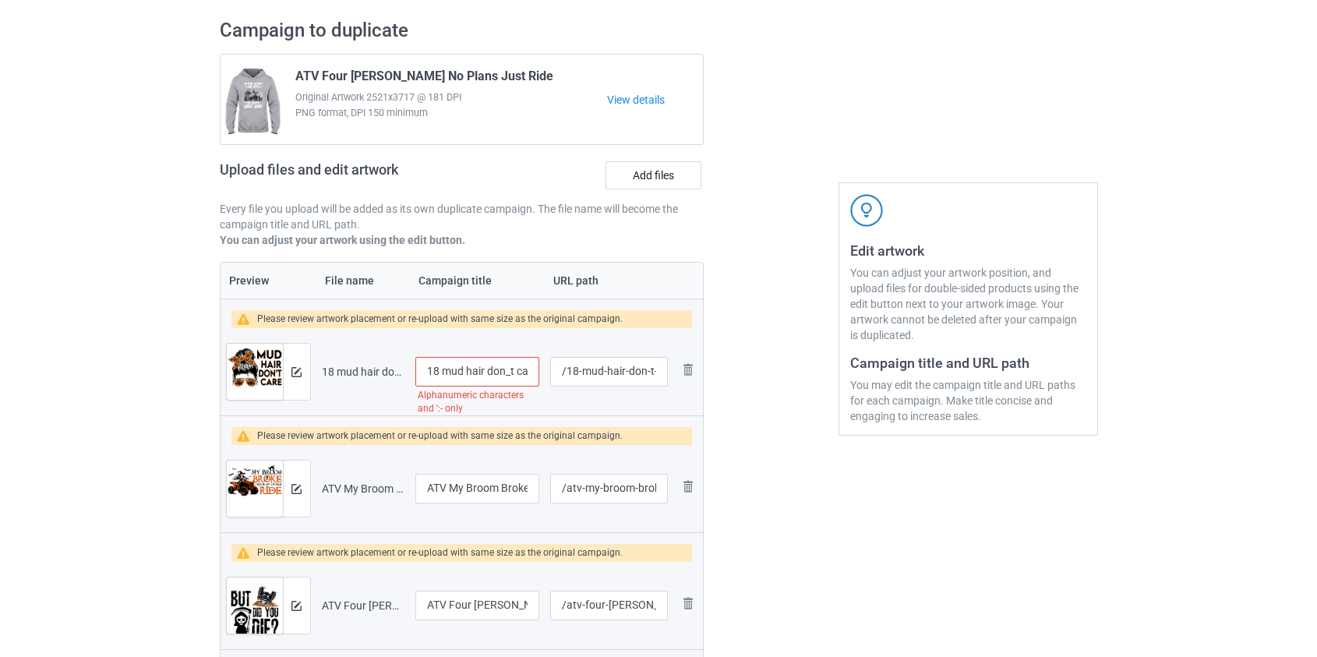
drag, startPoint x: 450, startPoint y: 367, endPoint x: 259, endPoint y: 359, distance: 191.1
click at [279, 367] on tr "Preview and edit artwork 18 mud hair don_t care messy bun atv.png 18 mud hair d…" at bounding box center [462, 371] width 483 height 87
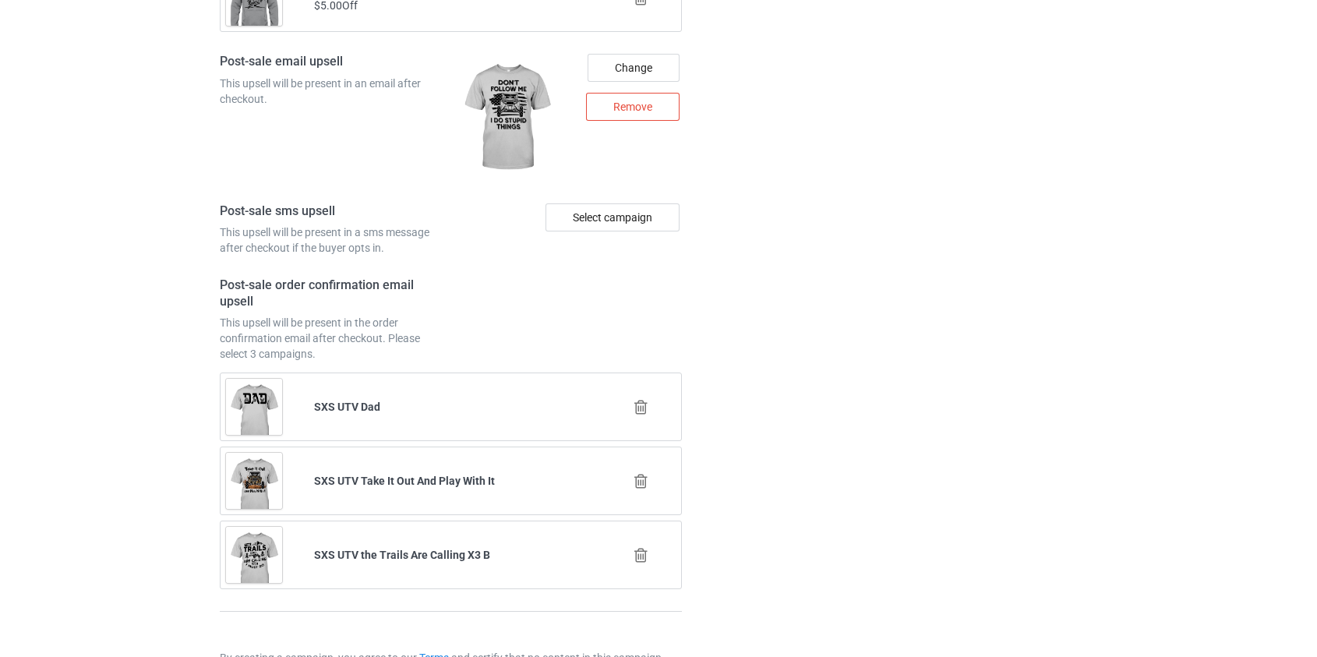
scroll to position [2535, 0]
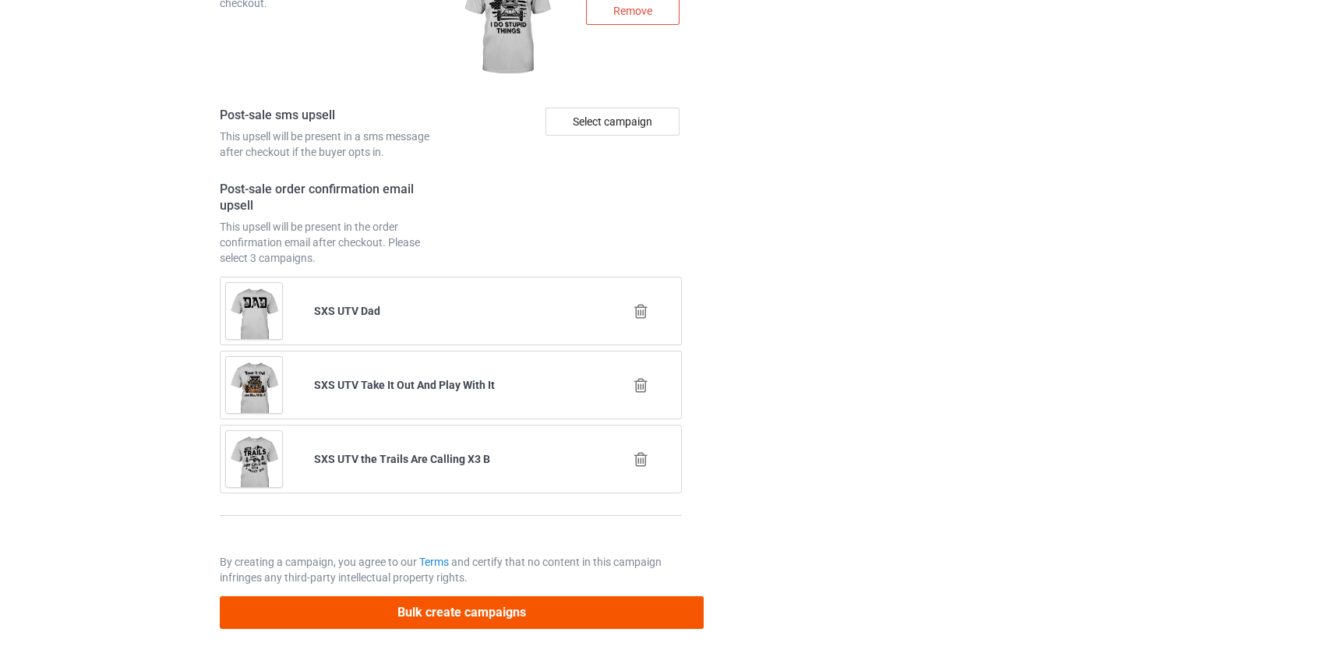
type input "Mud hair don't care messy bun atv"
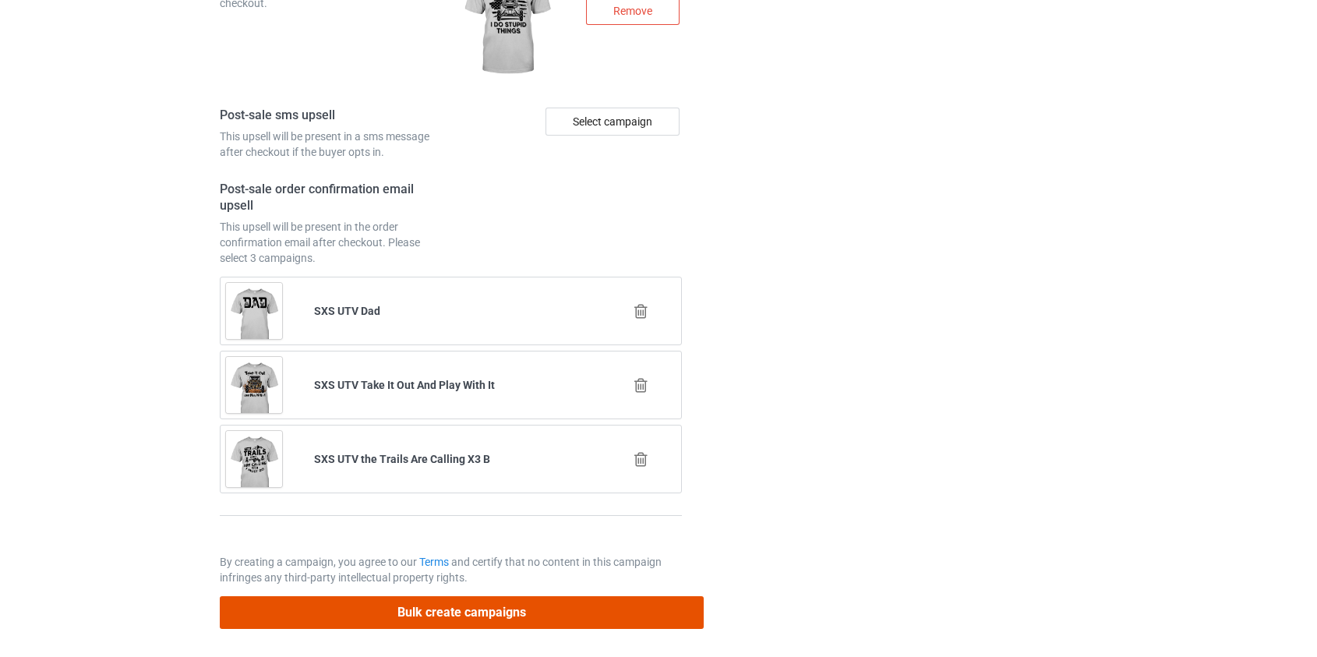
click at [436, 614] on button "Bulk create campaigns" at bounding box center [462, 612] width 485 height 32
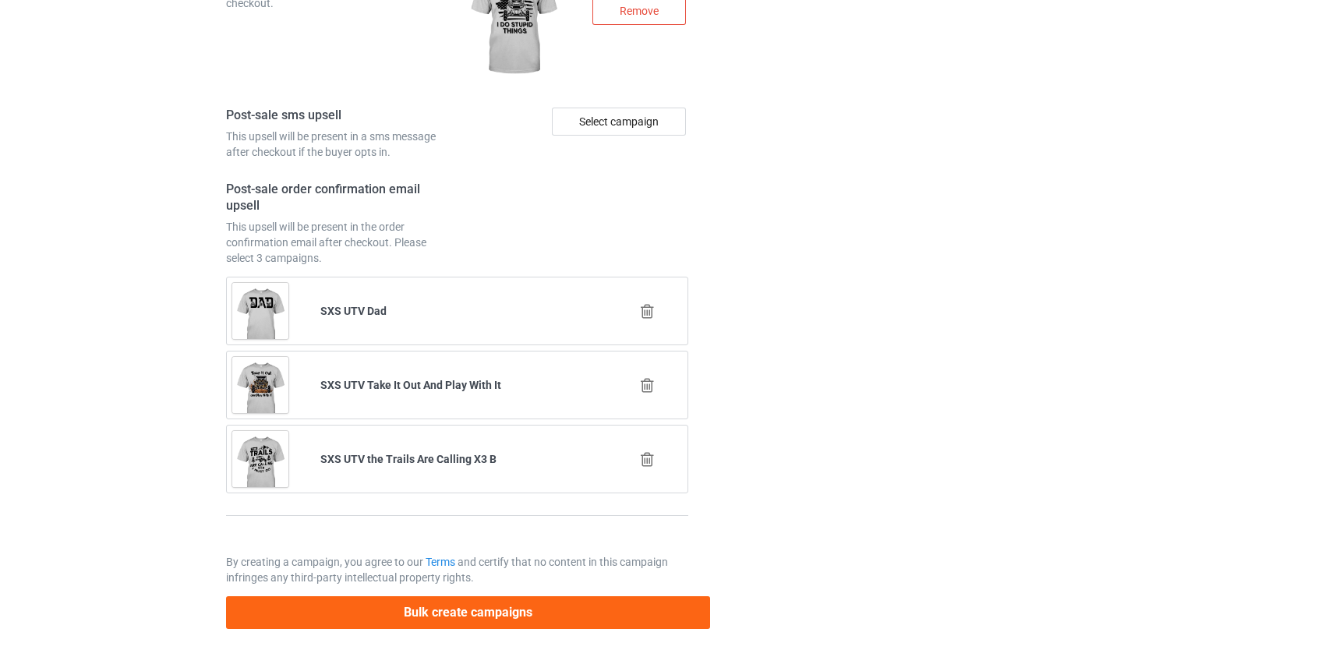
scroll to position [0, 0]
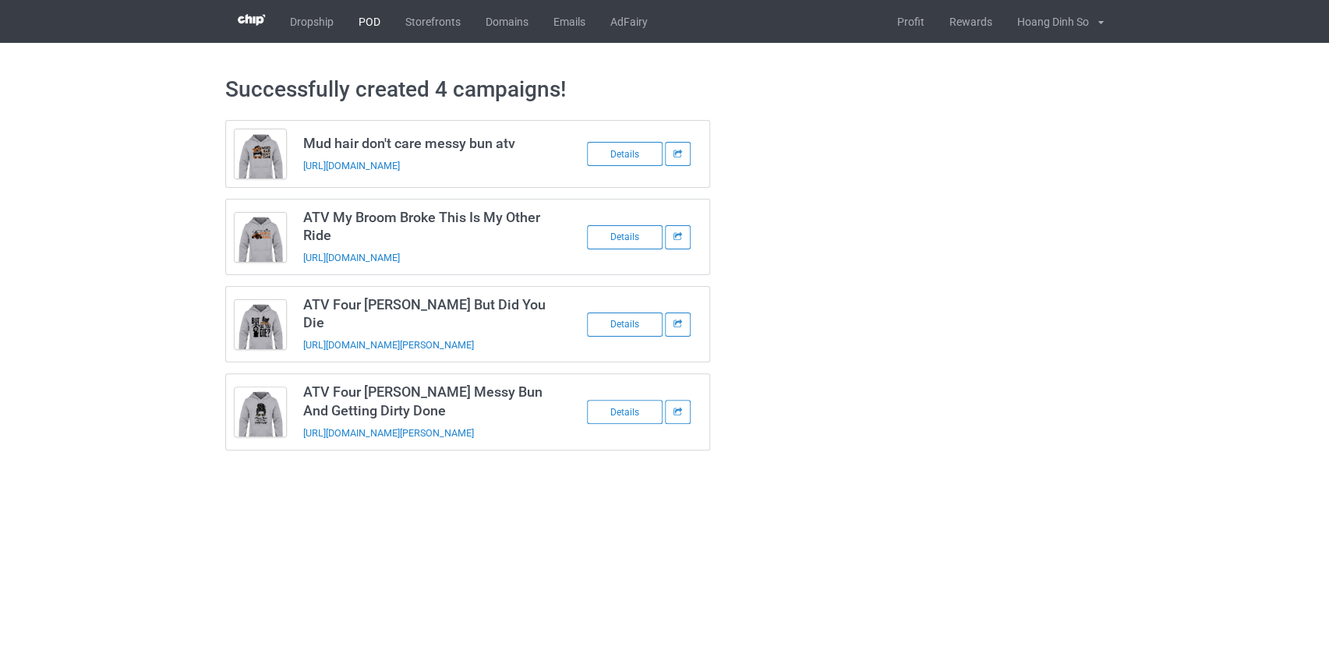
click at [369, 16] on link "POD" at bounding box center [369, 21] width 47 height 43
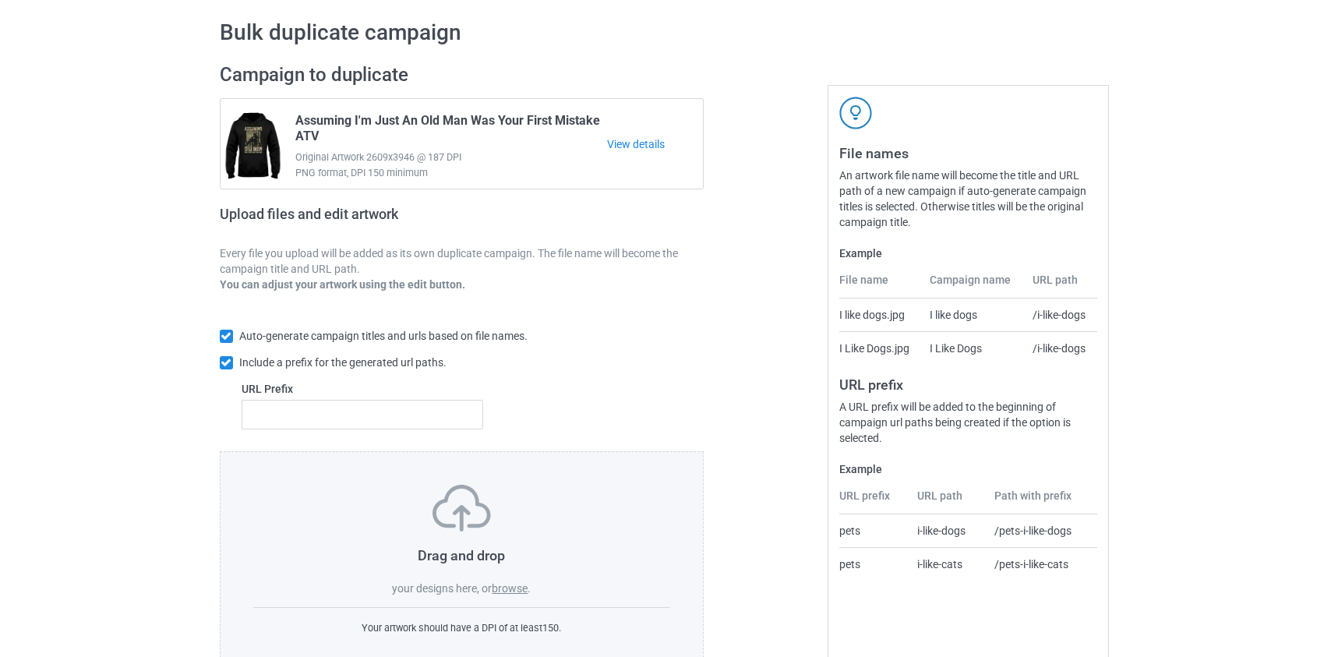
scroll to position [101, 0]
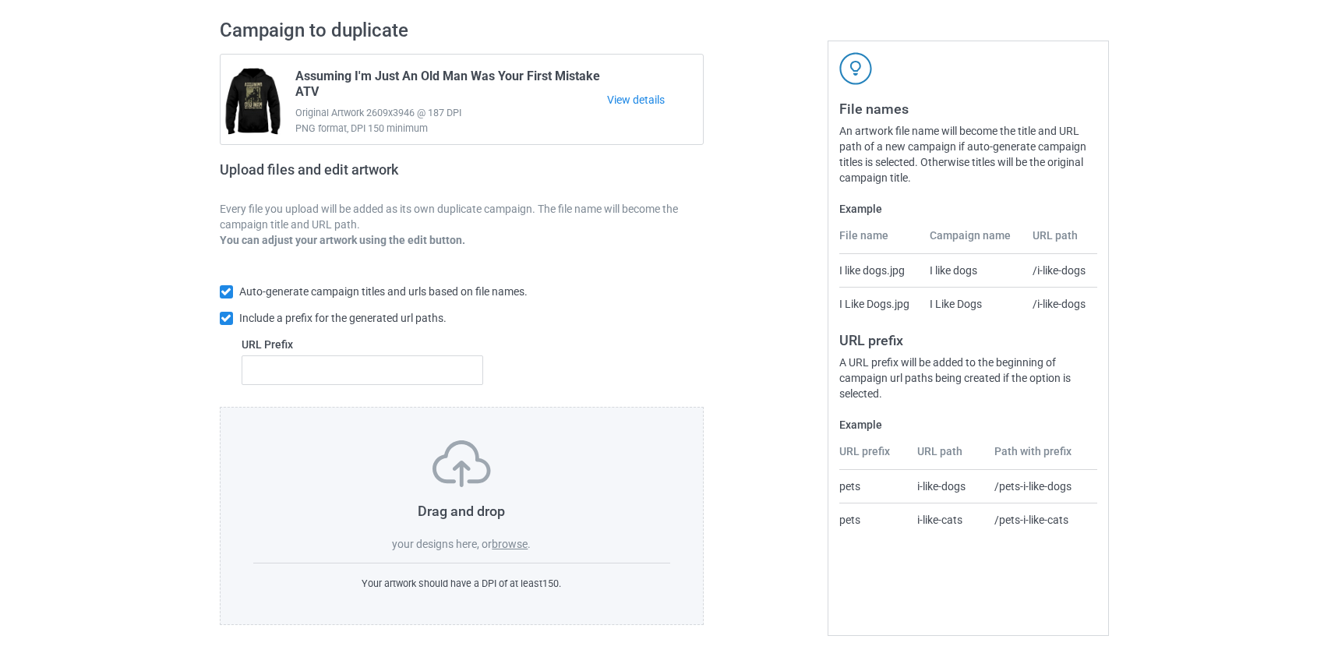
click at [523, 547] on label "browse" at bounding box center [510, 544] width 36 height 12
click at [0, 0] on input "browse" at bounding box center [0, 0] width 0 height 0
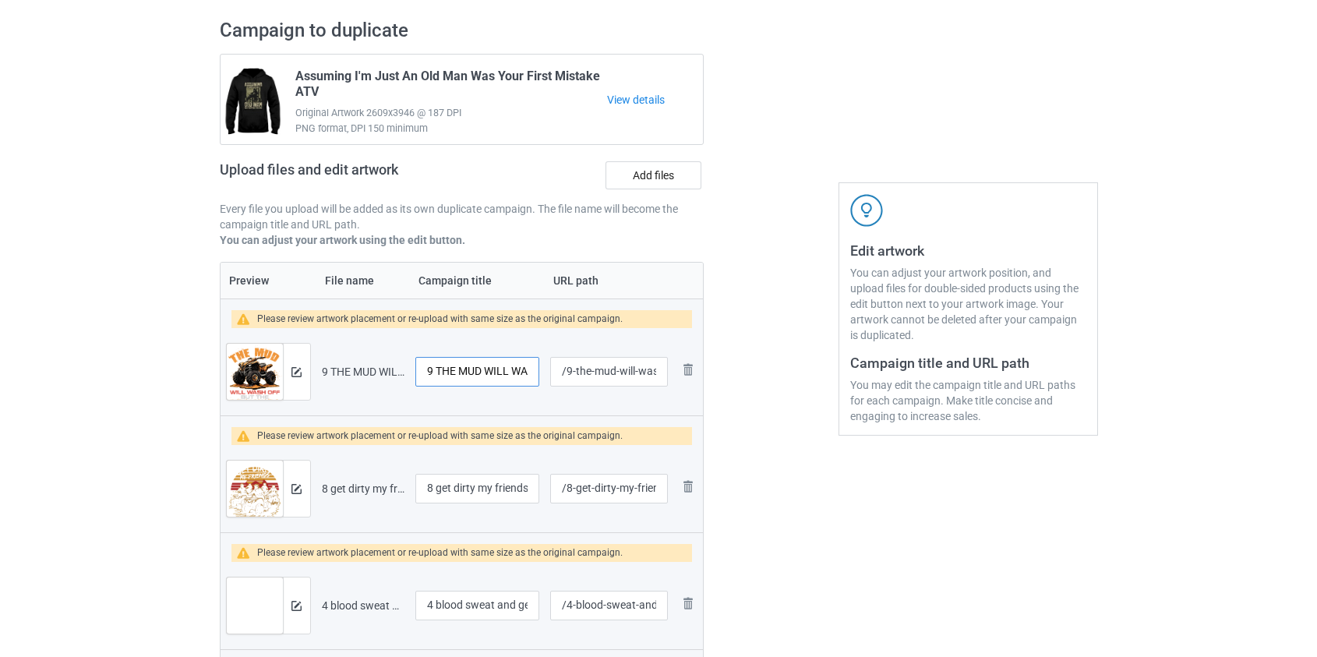
drag, startPoint x: 433, startPoint y: 371, endPoint x: 266, endPoint y: 373, distance: 167.6
click at [269, 373] on tr "Preview and edit artwork 9 THE MUD WILL WASH OFF BUT THE MEMORIES ATV.png 9 THE…" at bounding box center [462, 371] width 483 height 87
type input "THE MUD WILL WASH OFF BUT THE MEMORIES ATV"
drag, startPoint x: 437, startPoint y: 489, endPoint x: 322, endPoint y: 481, distance: 115.7
click at [333, 485] on tr "Preview and edit artwork 8 get dirty my friends atv.png 8 get dirty my friends …" at bounding box center [462, 488] width 483 height 87
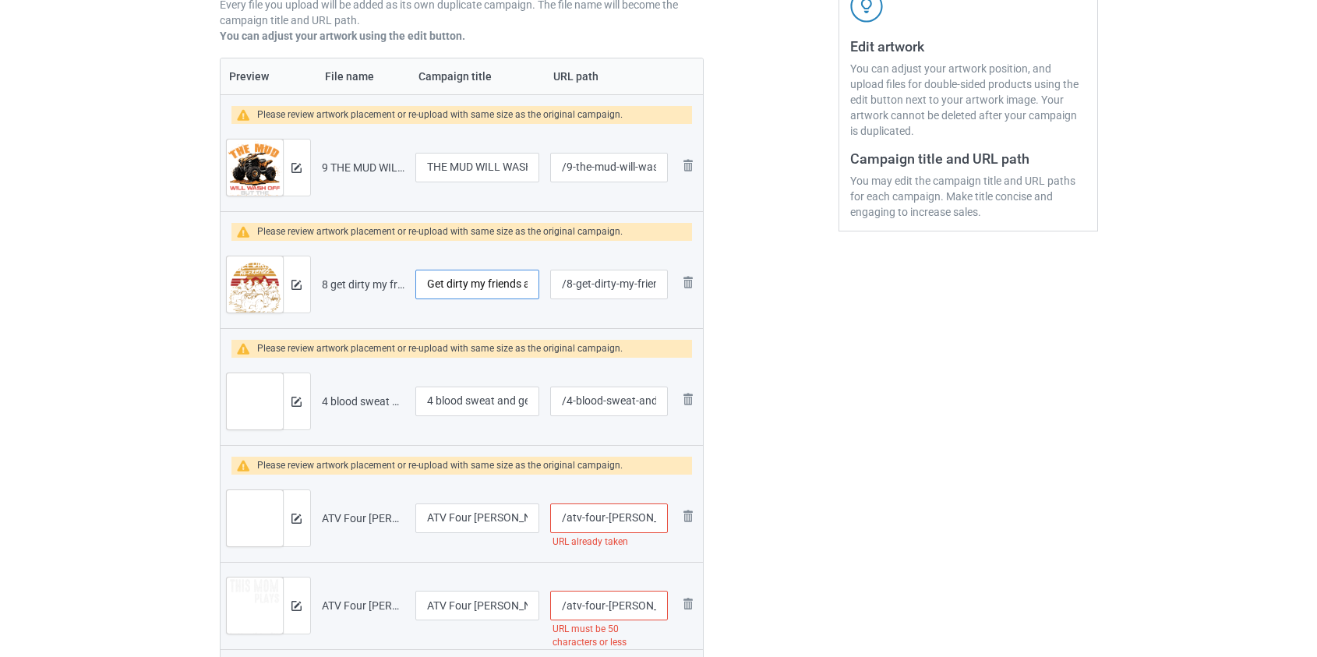
scroll to position [313, 0]
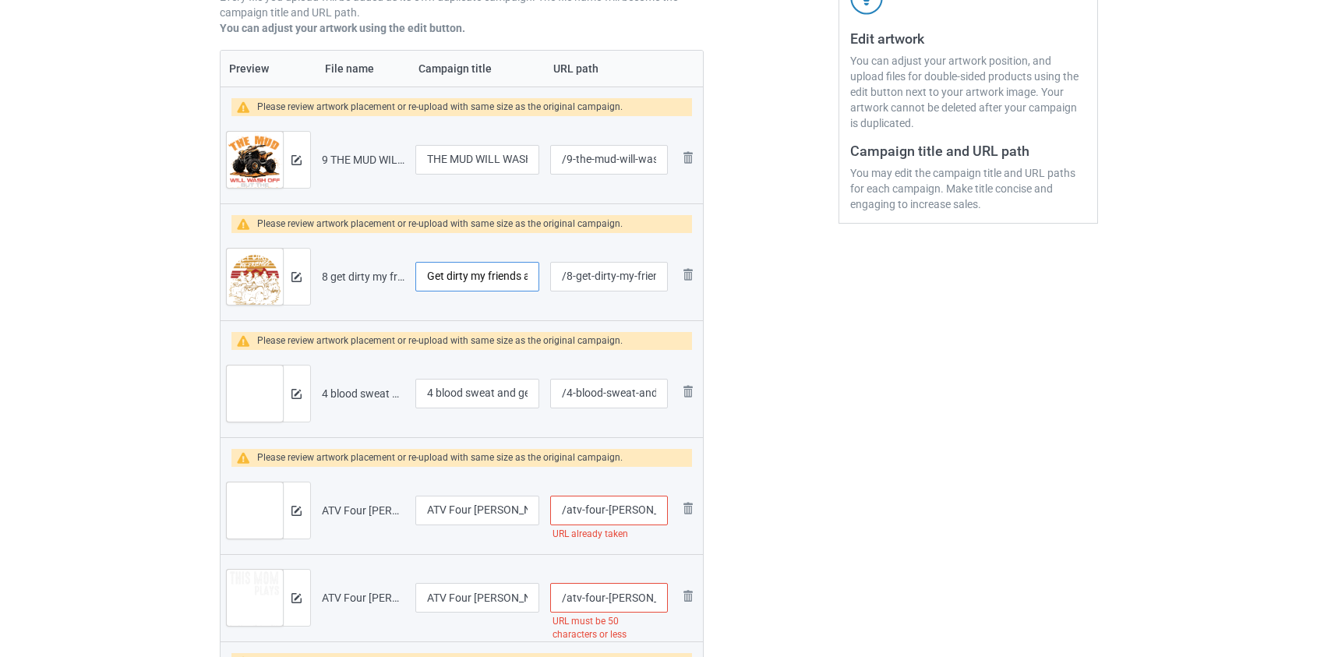
type input "Get dirty my friends atv"
drag, startPoint x: 441, startPoint y: 395, endPoint x: 327, endPoint y: 382, distance: 115.3
click at [327, 383] on tr "Preview and edit artwork 4 blood sweat and gear free your ride atv.png 4 blood …" at bounding box center [462, 393] width 483 height 87
type input "Blood sweat and gear fr ee your ride atv"
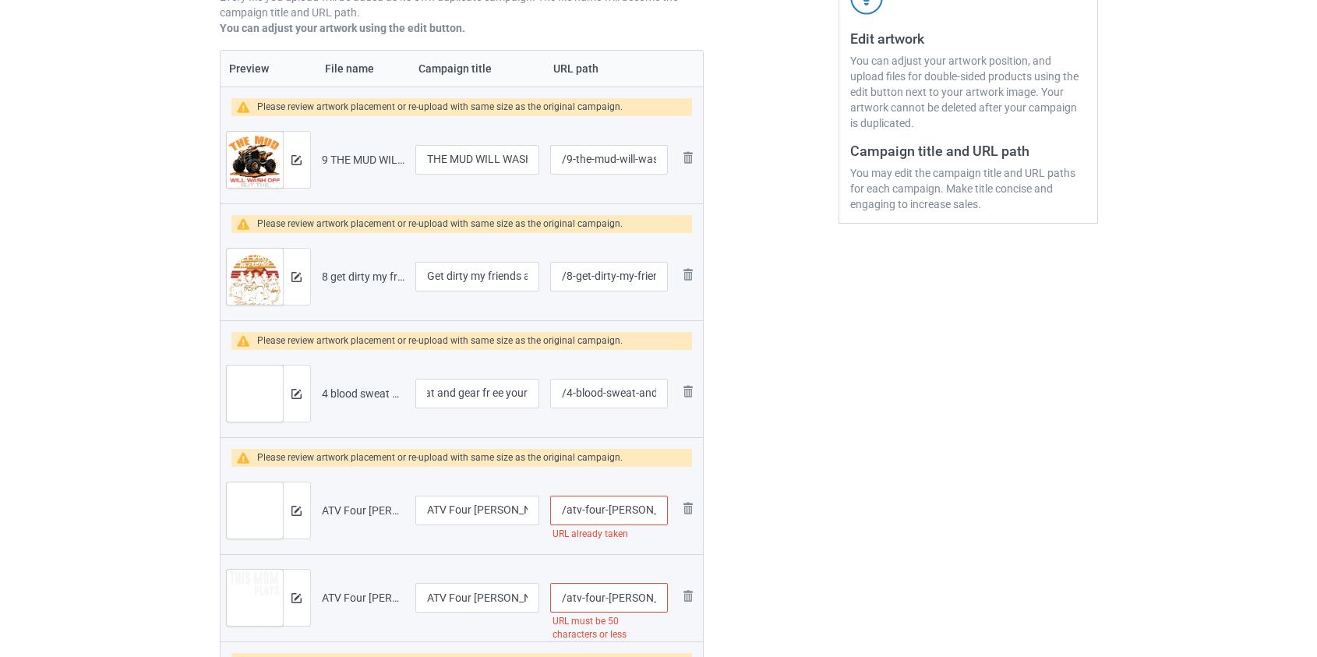
click at [596, 510] on input "/atv-four-[PERSON_NAME]-i-don-t-crash" at bounding box center [608, 511] width 117 height 30
click at [596, 509] on input "/atv-four-wheeler-i-don-t-crash" at bounding box center [608, 511] width 117 height 30
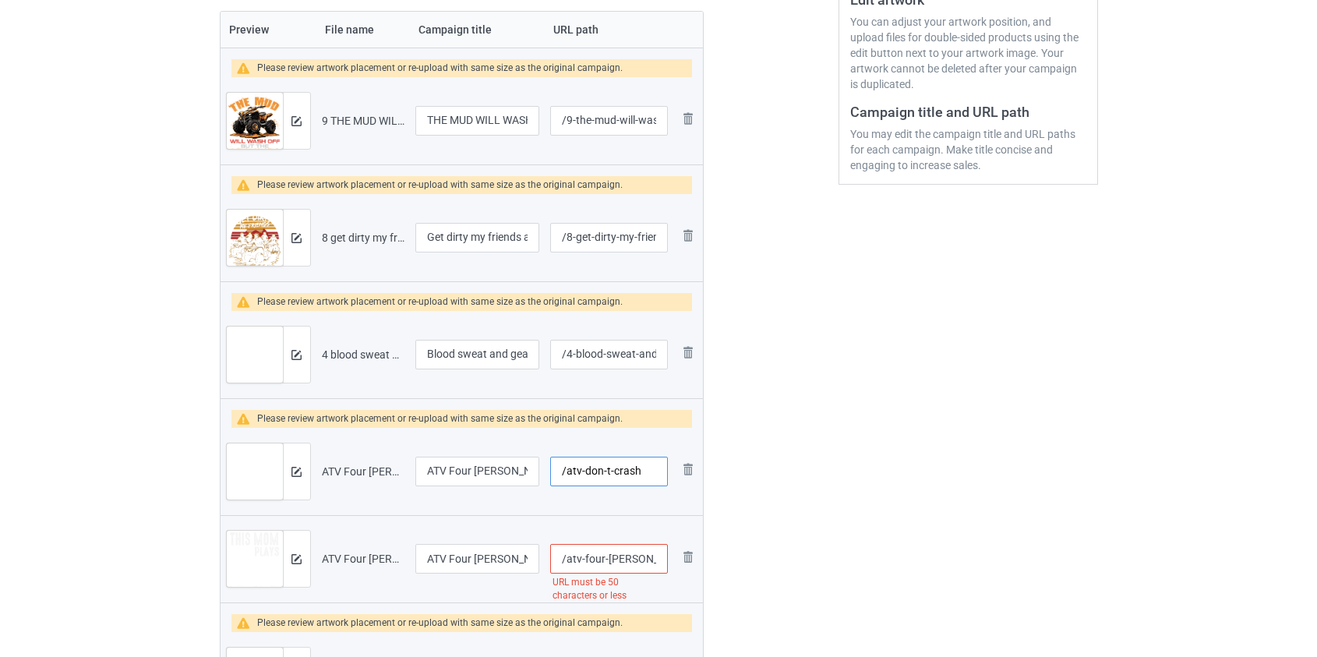
scroll to position [526, 0]
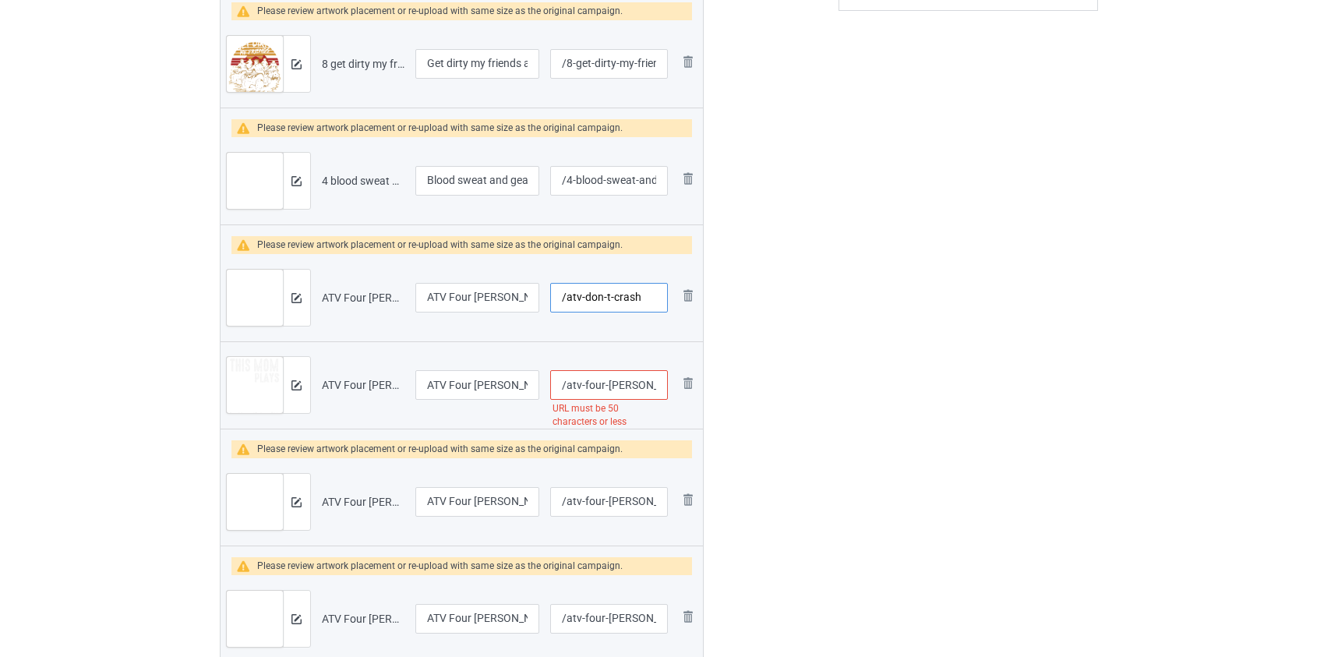
type input "/atv-don-t-crash"
click at [594, 382] on input "/atv-four-wheeler-this-mom-plays-in-the-dirt-with-her-son" at bounding box center [608, 385] width 117 height 30
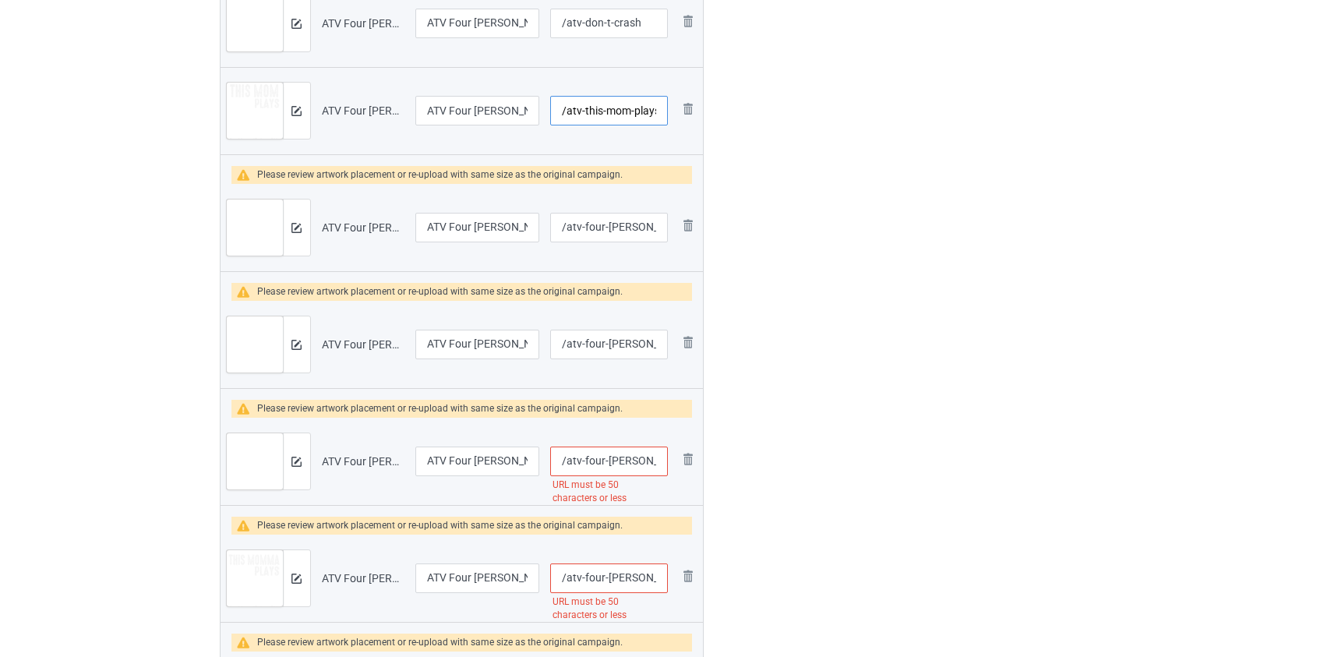
scroll to position [810, 0]
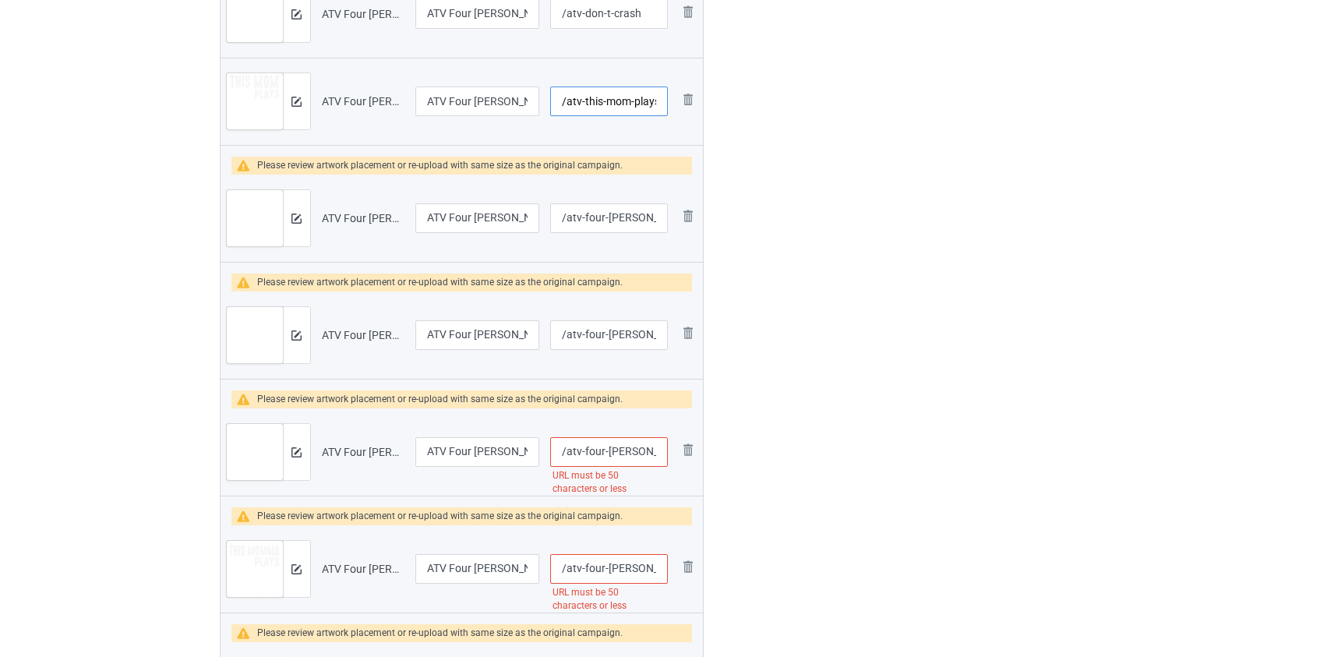
type input "/atv-this-mom-plays-in-the-dirt-with-her-son"
click at [595, 450] on input "/atv-four-wheeler-take-it-out-and-play-with-it-us-flag" at bounding box center [608, 452] width 117 height 30
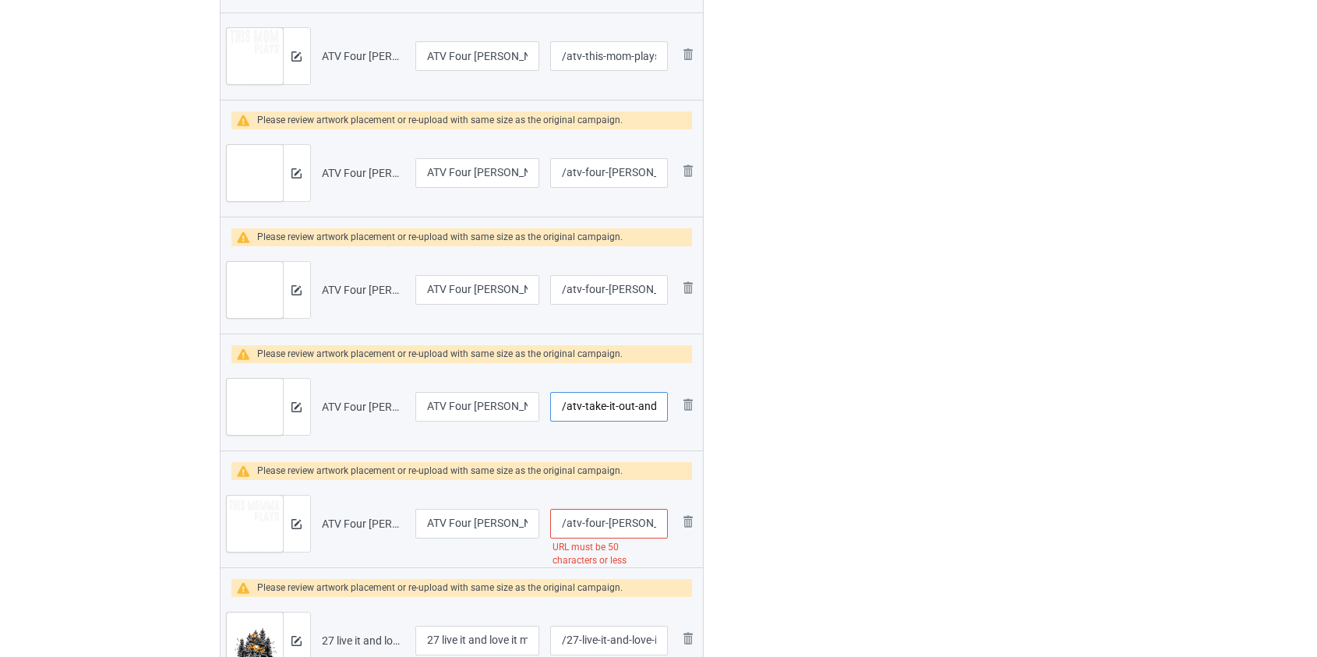
scroll to position [881, 0]
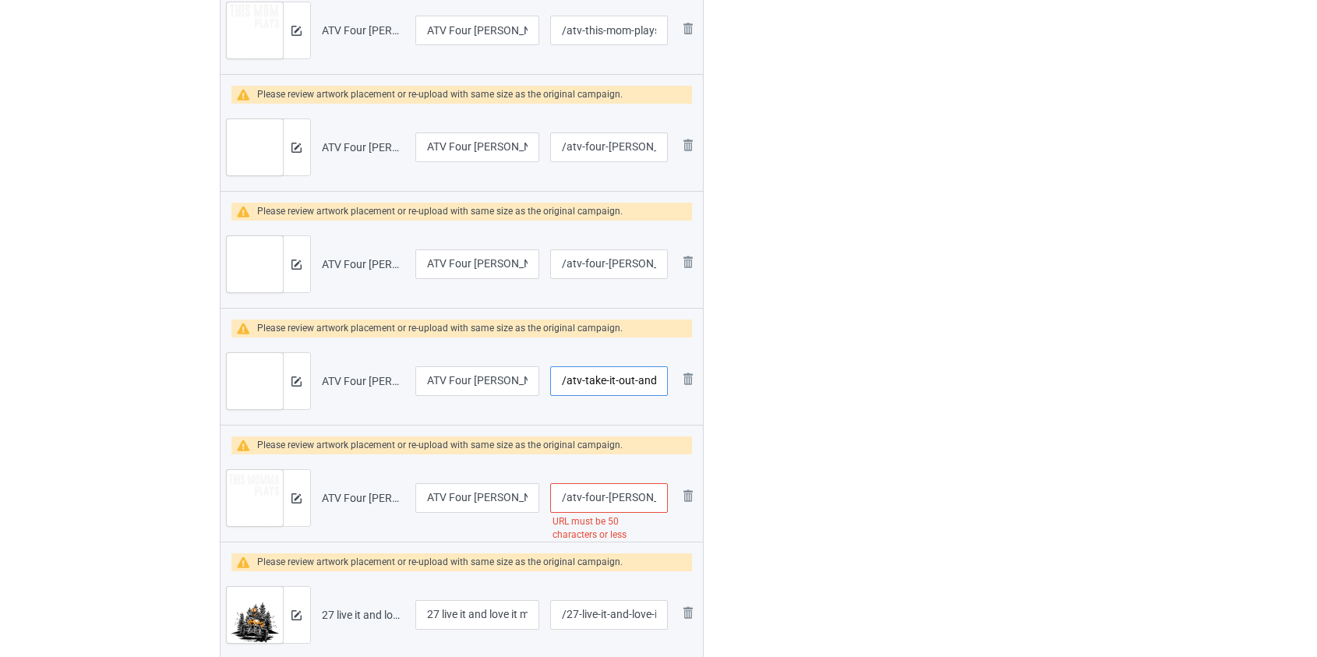
type input "/atv-take-it-out-and-play-with-it-us-flag"
click at [595, 491] on input "/atv-four-wheeler-this-momma-plays-in-the-dirt-with-her-kid" at bounding box center [608, 498] width 117 height 30
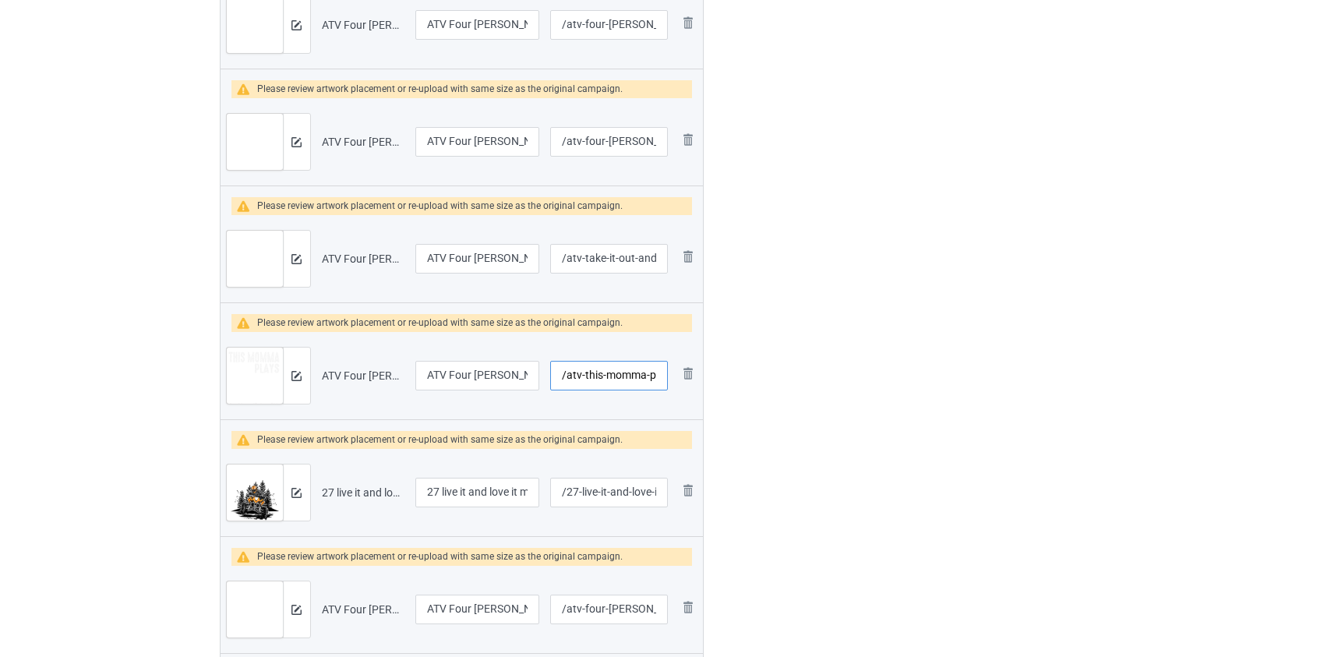
scroll to position [1022, 0]
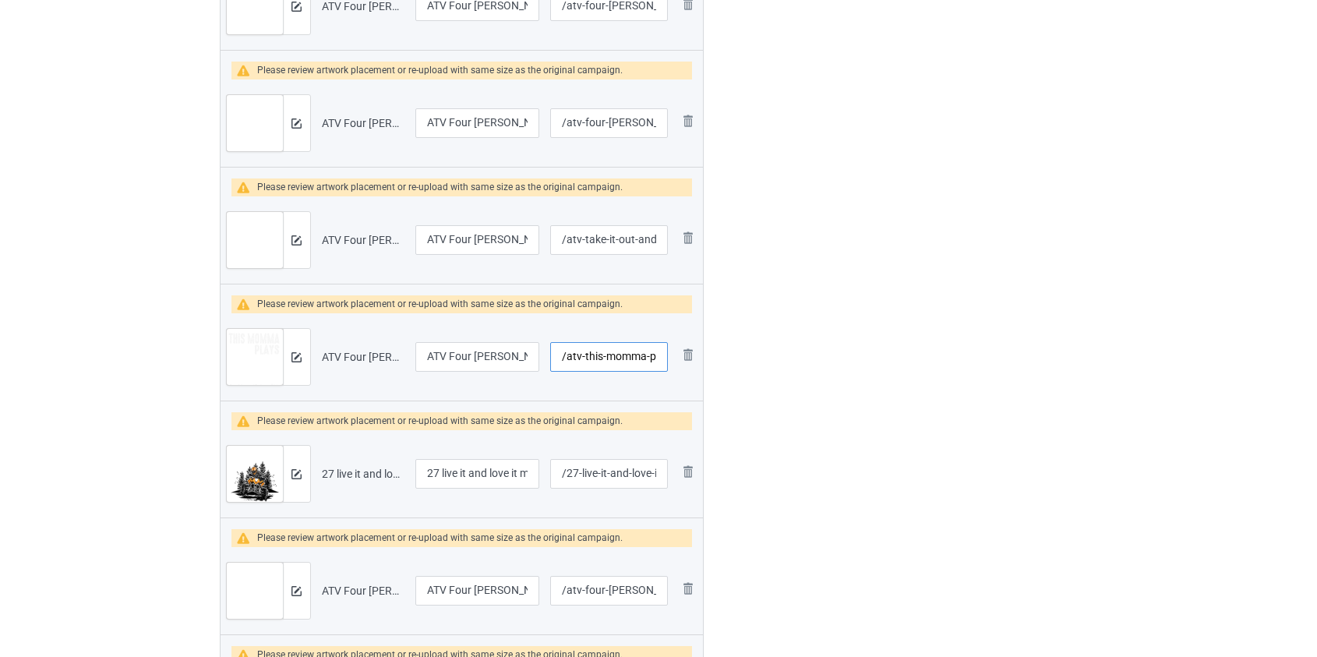
type input "/atv-this-momma-plays-in-the-dirt-with-her-kid"
drag, startPoint x: 443, startPoint y: 470, endPoint x: 250, endPoint y: 468, distance: 193.3
click at [250, 468] on tr "Preview and edit artwork 27 live it and love it mud life atv.png 27 live it and…" at bounding box center [462, 473] width 483 height 87
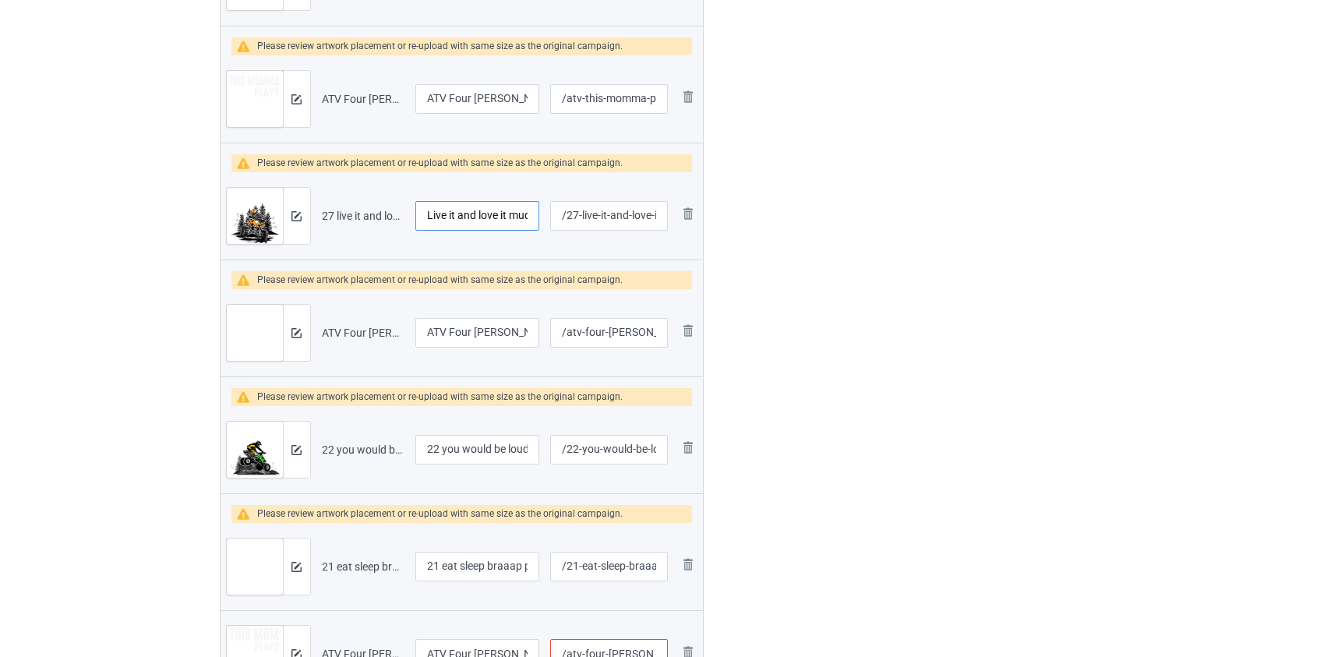
scroll to position [1305, 0]
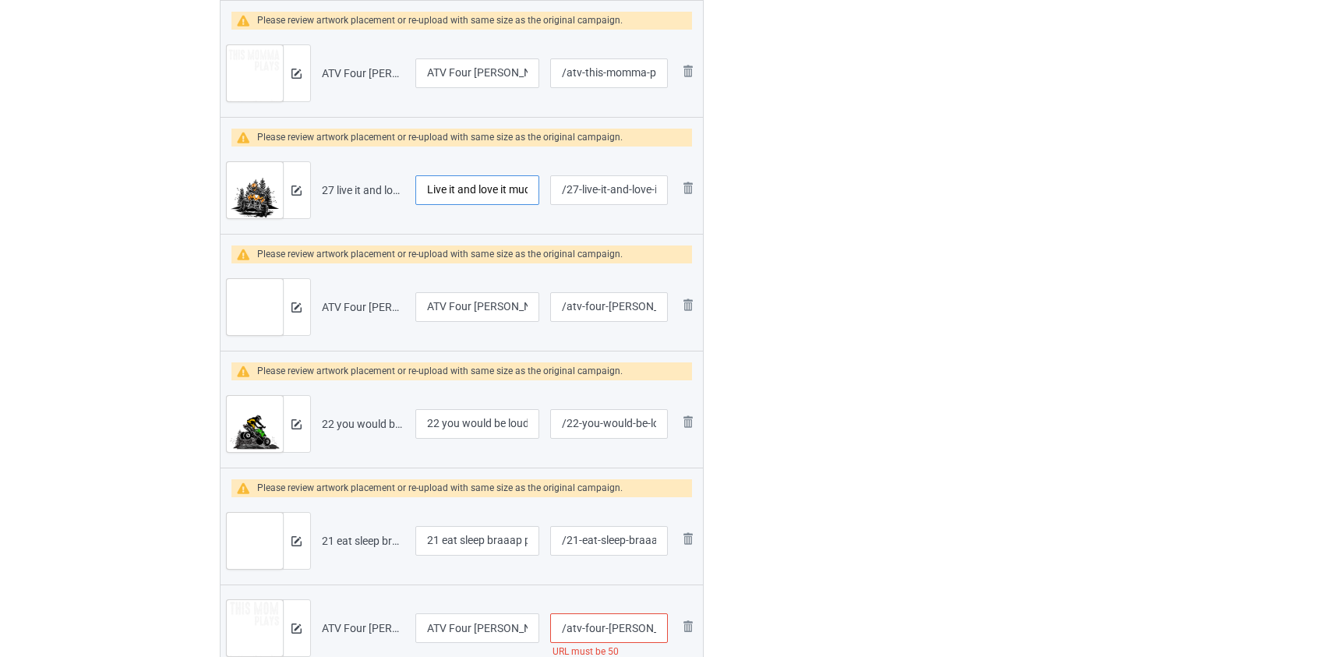
type input "Live it and love it mud life atv"
drag, startPoint x: 447, startPoint y: 421, endPoint x: 320, endPoint y: 415, distance: 127.9
click at [320, 415] on tr "Preview and edit artwork 22 you would be loud too atv.png 22 you would be loud …" at bounding box center [462, 423] width 483 height 87
type input "You would be loud too atv"
drag, startPoint x: 447, startPoint y: 538, endPoint x: 330, endPoint y: 531, distance: 117.1
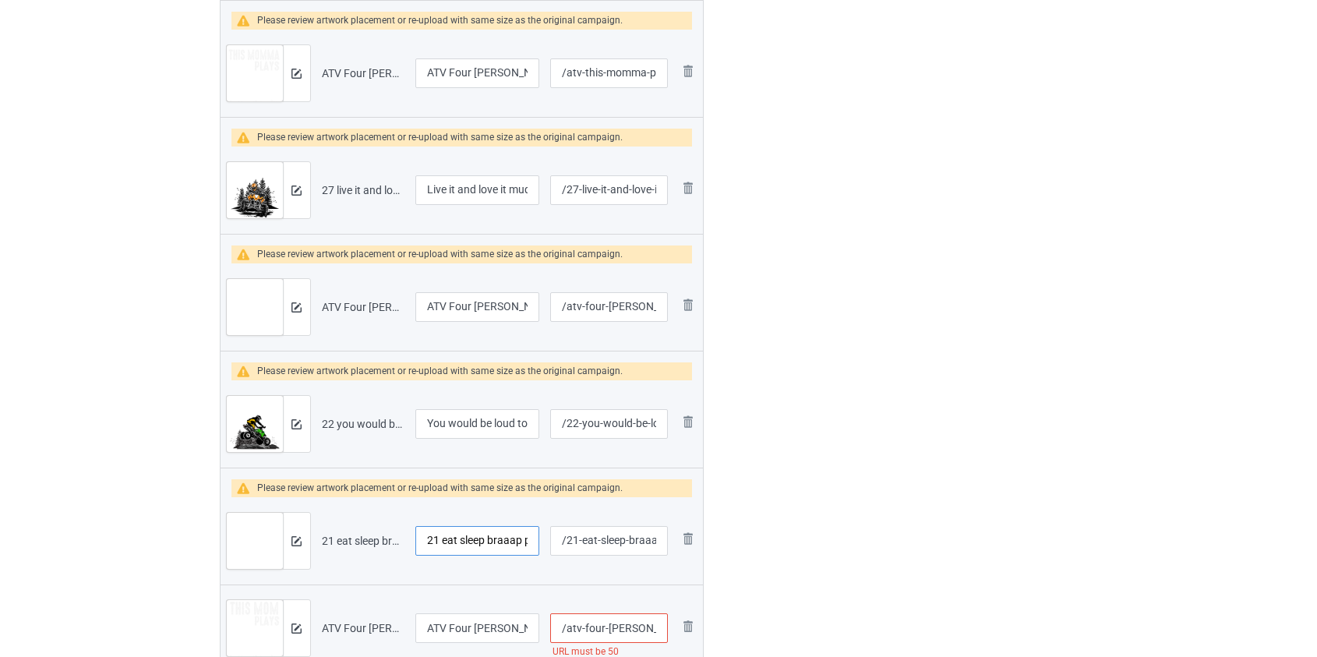
click at [330, 532] on tr "Preview and edit artwork 21 eat sleep braaap perfect day atv.png 21 eat sleep b…" at bounding box center [462, 540] width 483 height 87
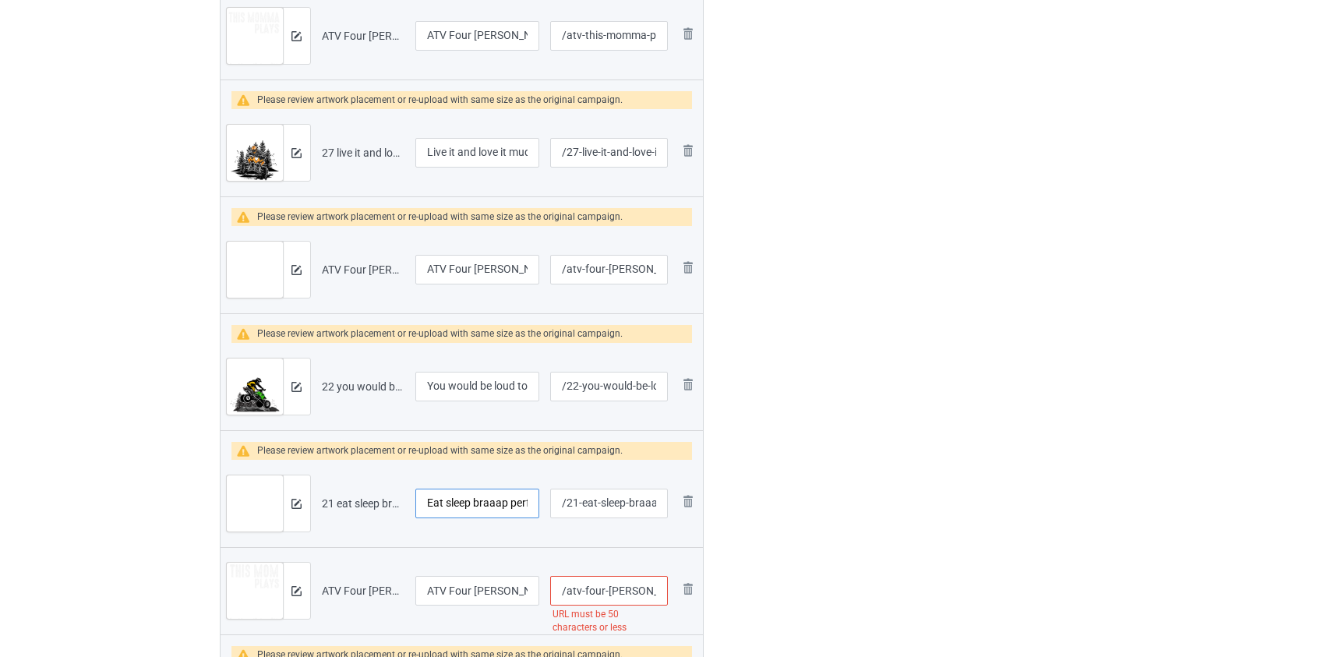
scroll to position [1447, 0]
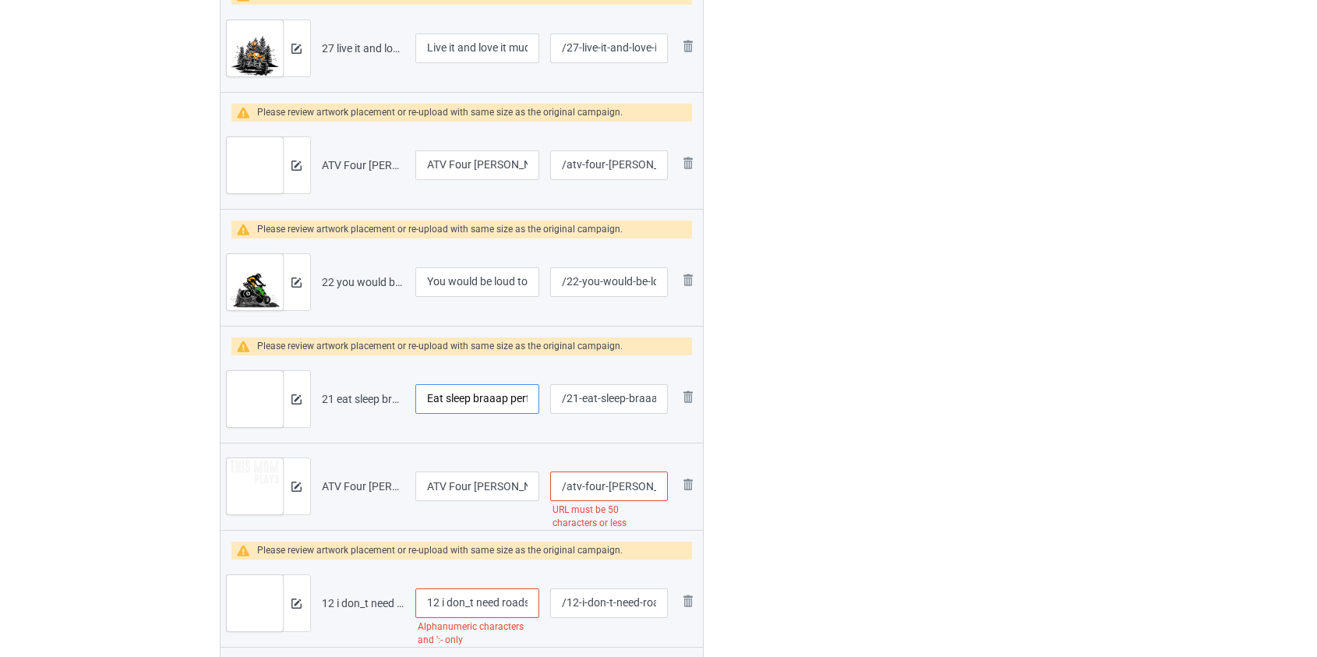
type input "Eat sleep braaap perfect day atv"
click at [596, 486] on input "/atv-four-wheeler-this-mom-plays-in-the-dirt-with-her-kid" at bounding box center [608, 487] width 117 height 30
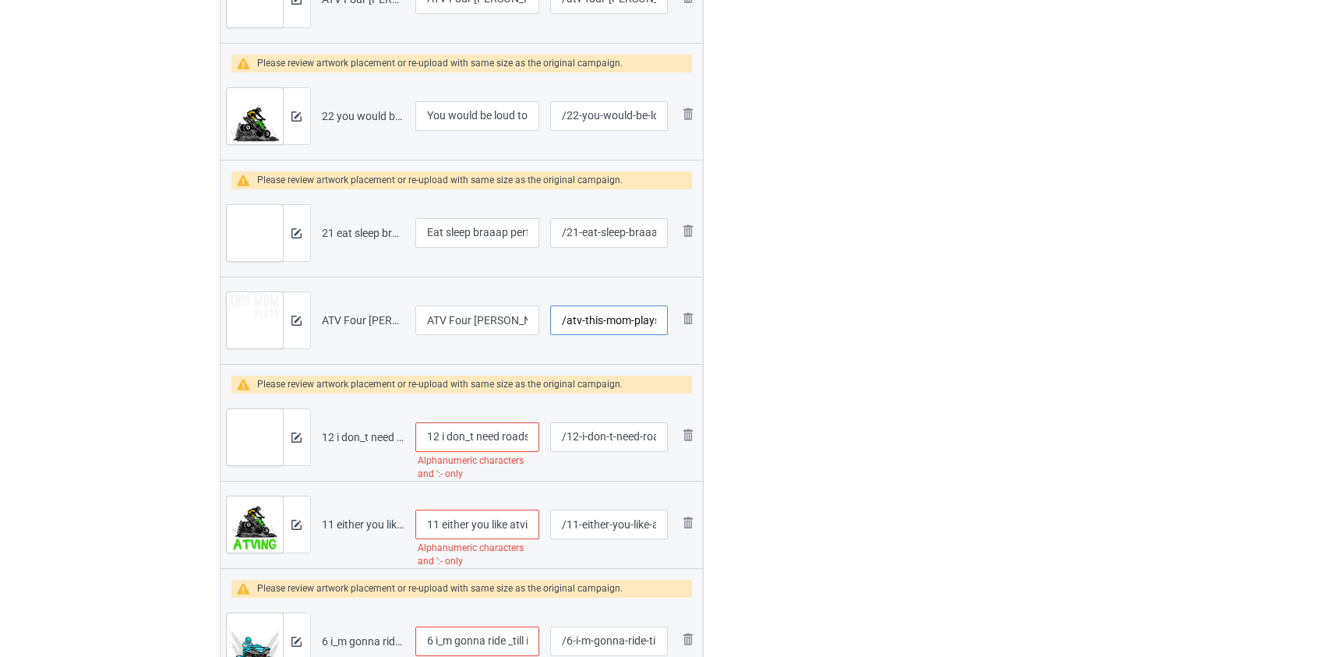
scroll to position [1660, 0]
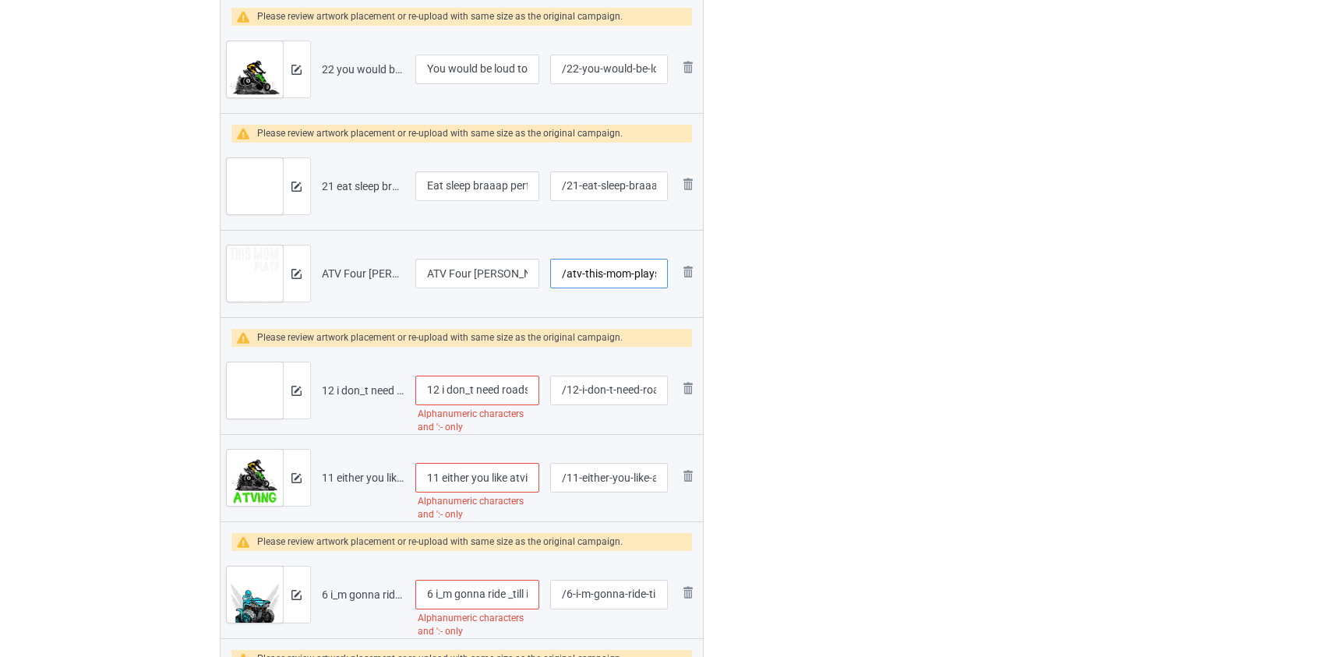
type input "/atv-this-mom-plays-in-the-dirt-with-her-kid"
drag, startPoint x: 444, startPoint y: 389, endPoint x: 342, endPoint y: 387, distance: 102.1
click at [342, 387] on tr "Preview and edit artwork 12 i don_t need roads atv.png 12 i don_t need roads at…" at bounding box center [462, 390] width 483 height 87
click at [454, 393] on input "I don_t need roads atv" at bounding box center [477, 391] width 125 height 30
type input "I don't need roads atv"
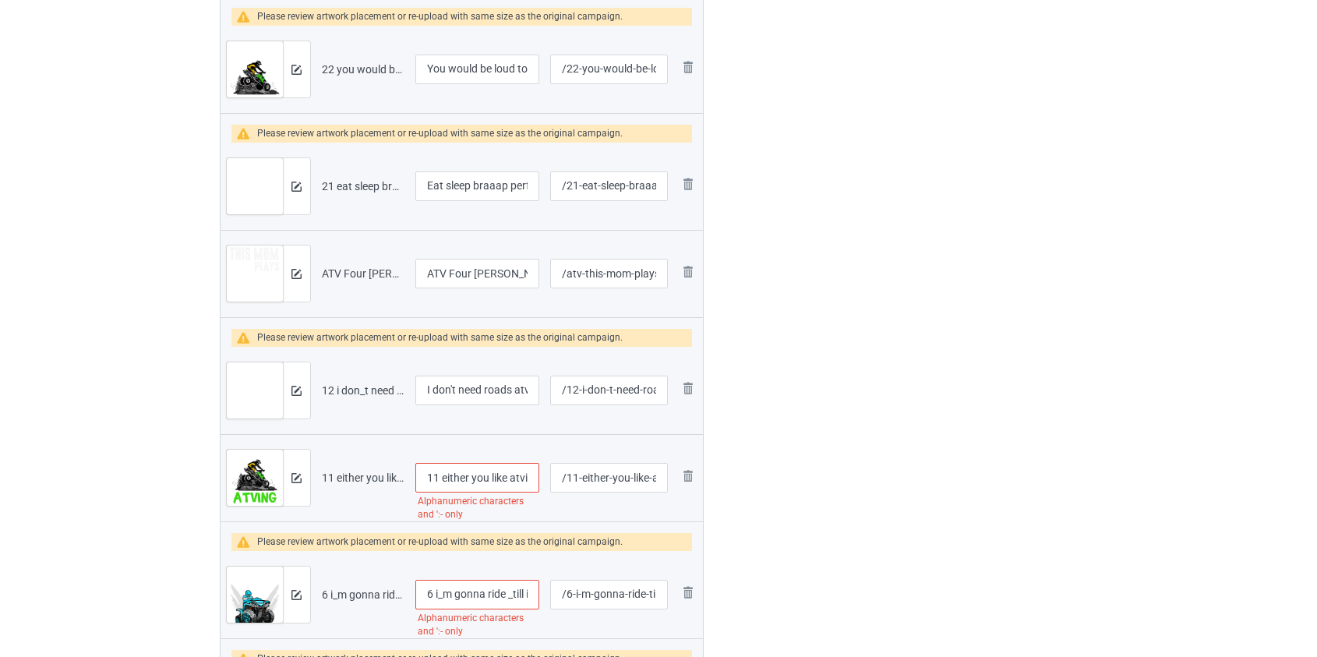
drag, startPoint x: 446, startPoint y: 475, endPoint x: 302, endPoint y: 470, distance: 144.3
click at [303, 471] on tr "Preview and edit artwork 11 either you like atving or you_re wrong.png 11 eithe…" at bounding box center [462, 477] width 483 height 87
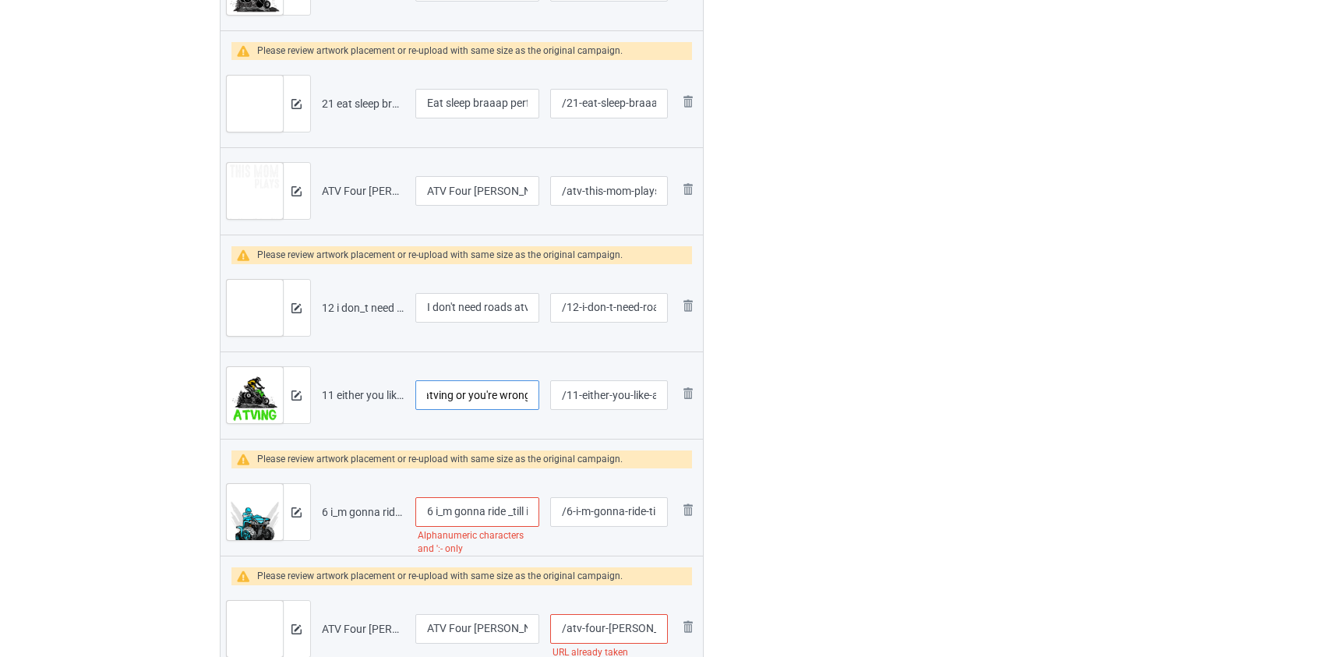
scroll to position [1872, 0]
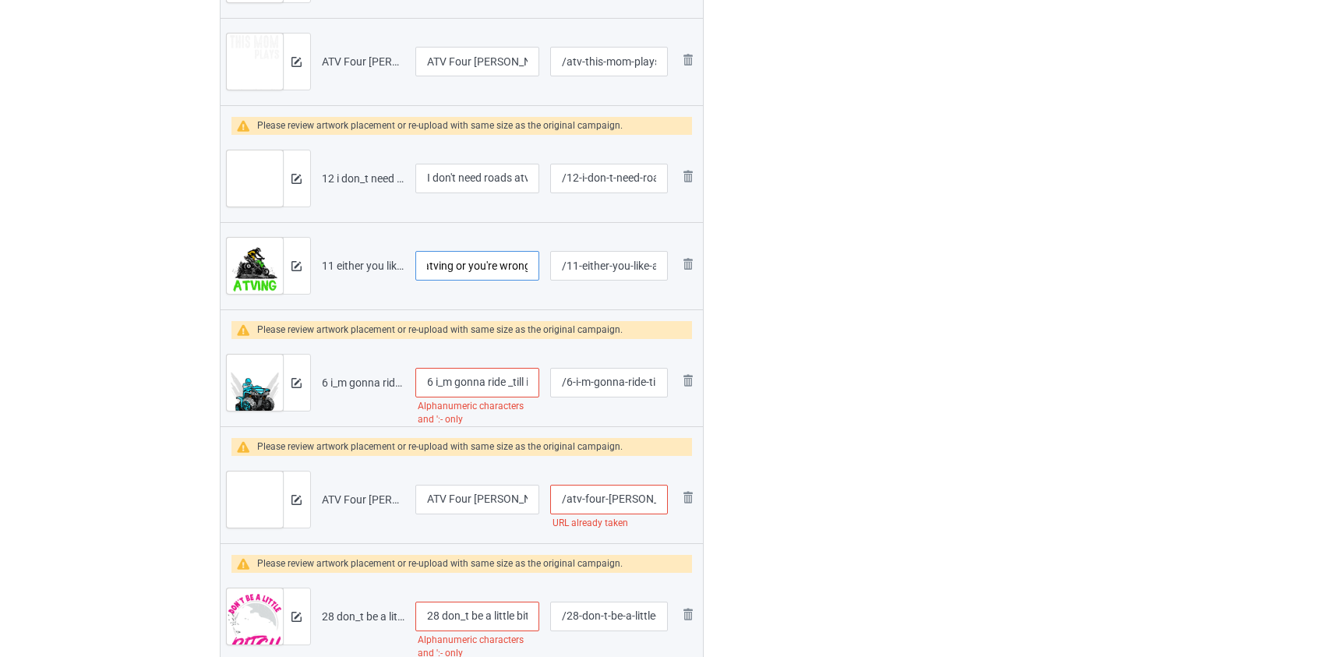
type input "Either you like atving or you're wrong"
drag, startPoint x: 441, startPoint y: 377, endPoint x: 305, endPoint y: 403, distance: 138.8
click at [305, 403] on tr "Preview and edit artwork 6 i_m gonna ride _till i can_t no more atv.png 6 i_m g…" at bounding box center [462, 382] width 483 height 87
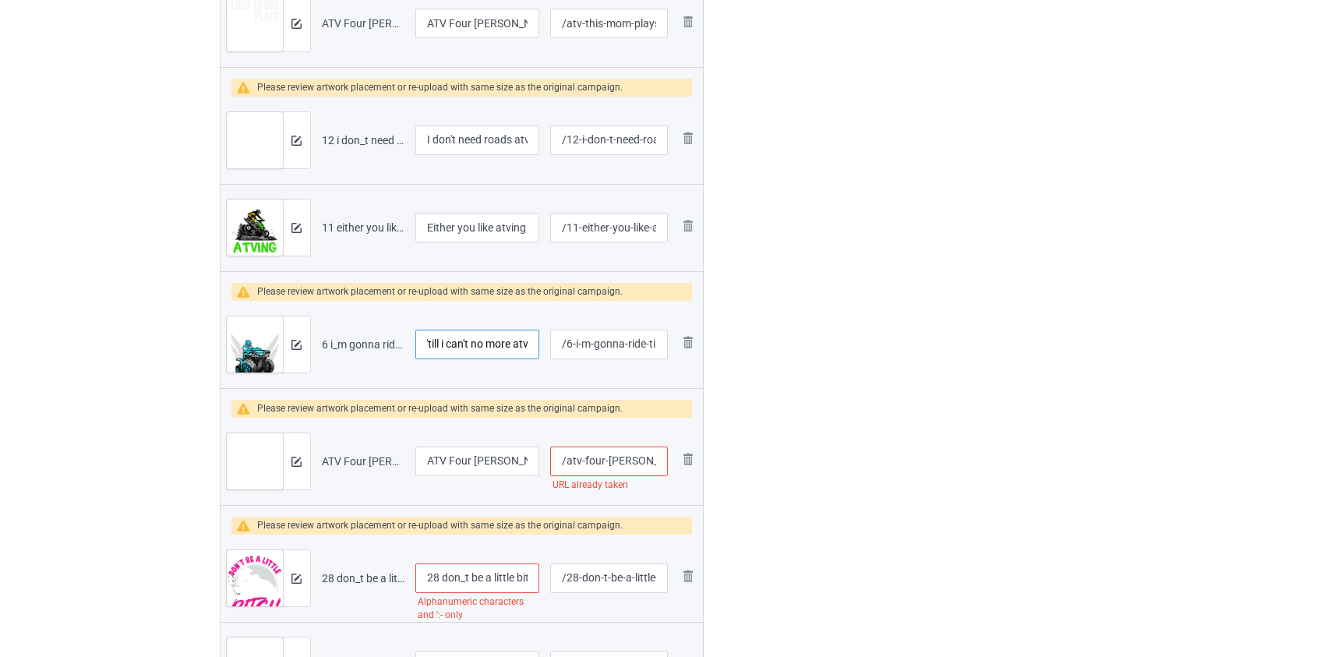
scroll to position [2014, 0]
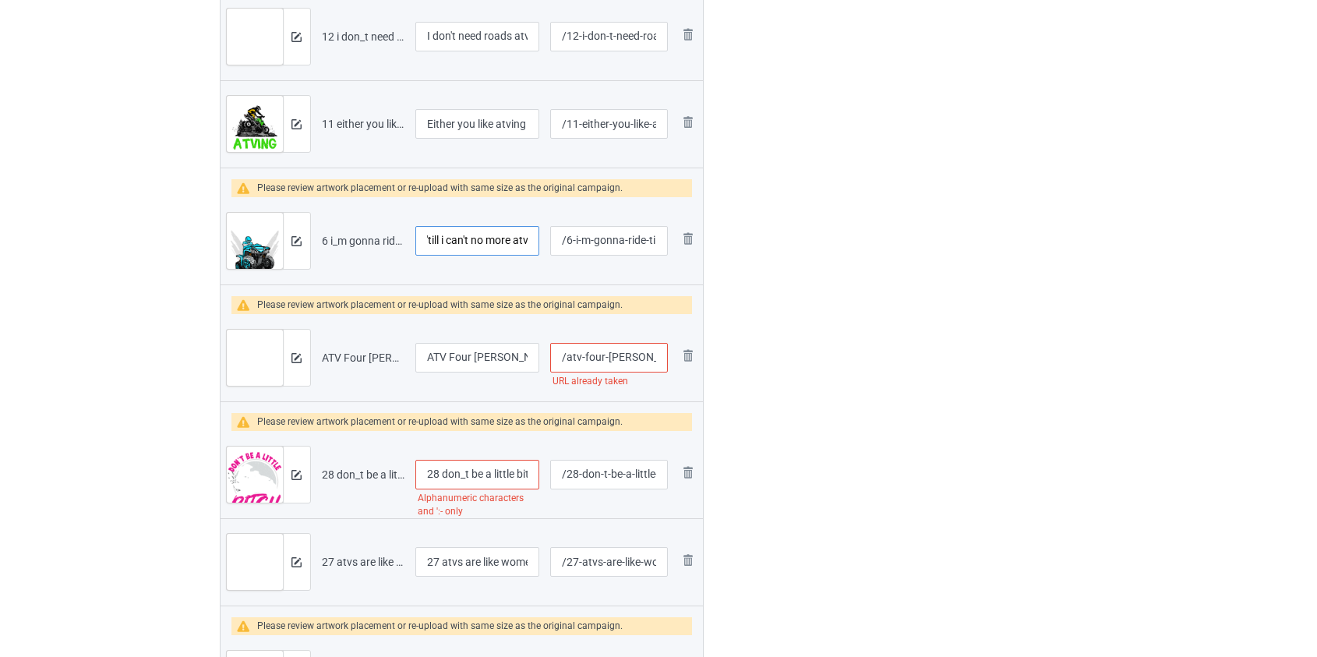
type input "I'm gonna ride 'till i can't no more atv"
click at [592, 357] on input "/atv-four-wheeler-ride" at bounding box center [608, 358] width 117 height 30
type input "/atv-ler-ride"
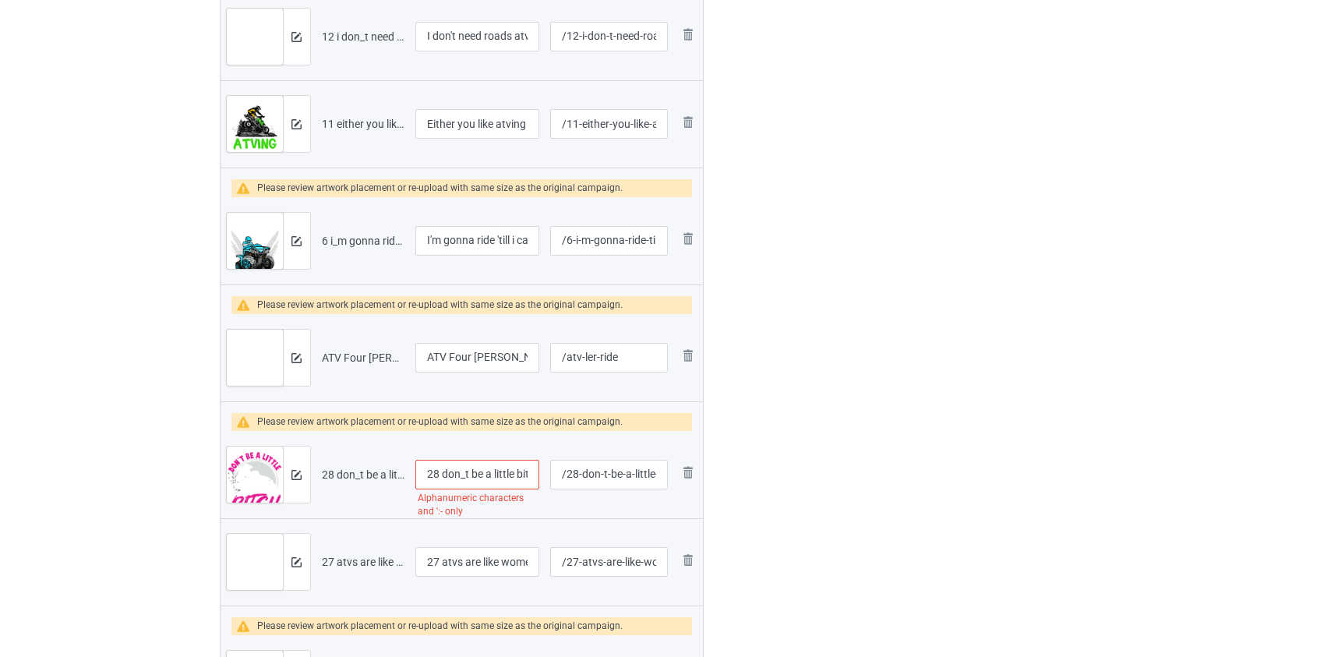
click at [461, 475] on input "28 don_t be a little bitch atv" at bounding box center [477, 475] width 125 height 30
drag, startPoint x: 447, startPoint y: 470, endPoint x: 210, endPoint y: 472, distance: 236.2
type input "Don't be a little bitch atv"
drag, startPoint x: 444, startPoint y: 560, endPoint x: 309, endPoint y: 550, distance: 135.2
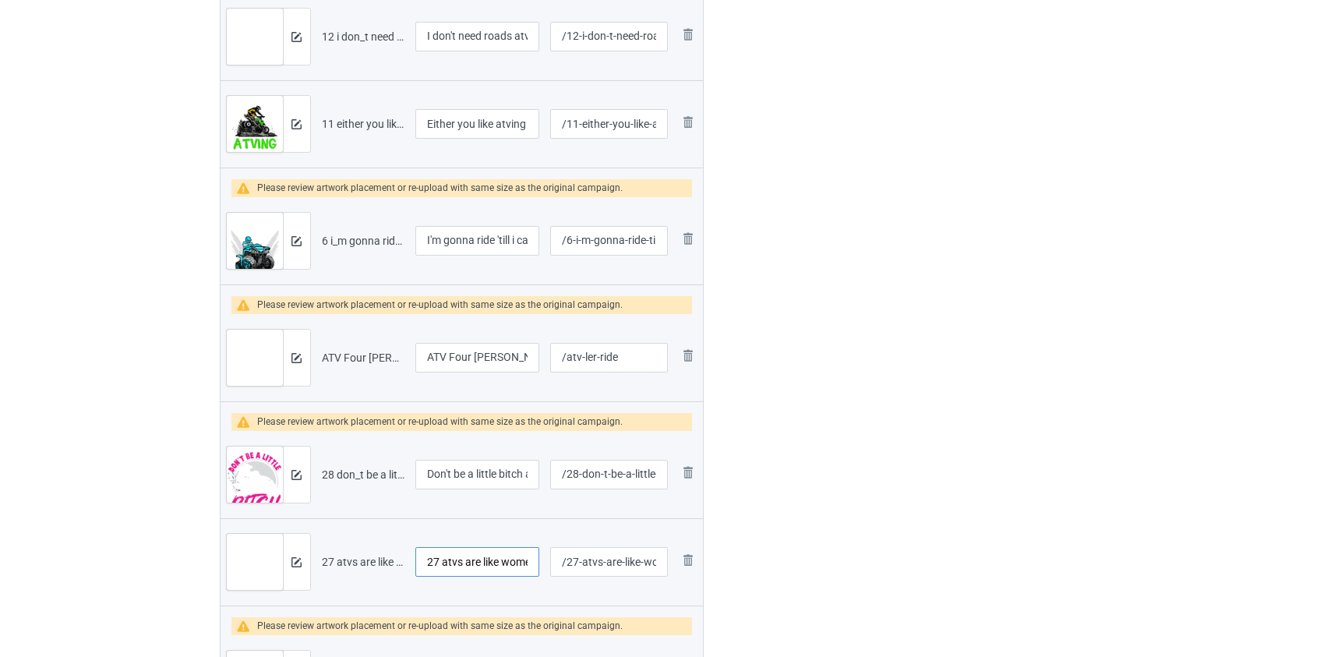
click at [311, 552] on tr "Preview and edit artwork 27 atvs are like women even though.png 27 atvs are lik…" at bounding box center [462, 561] width 483 height 87
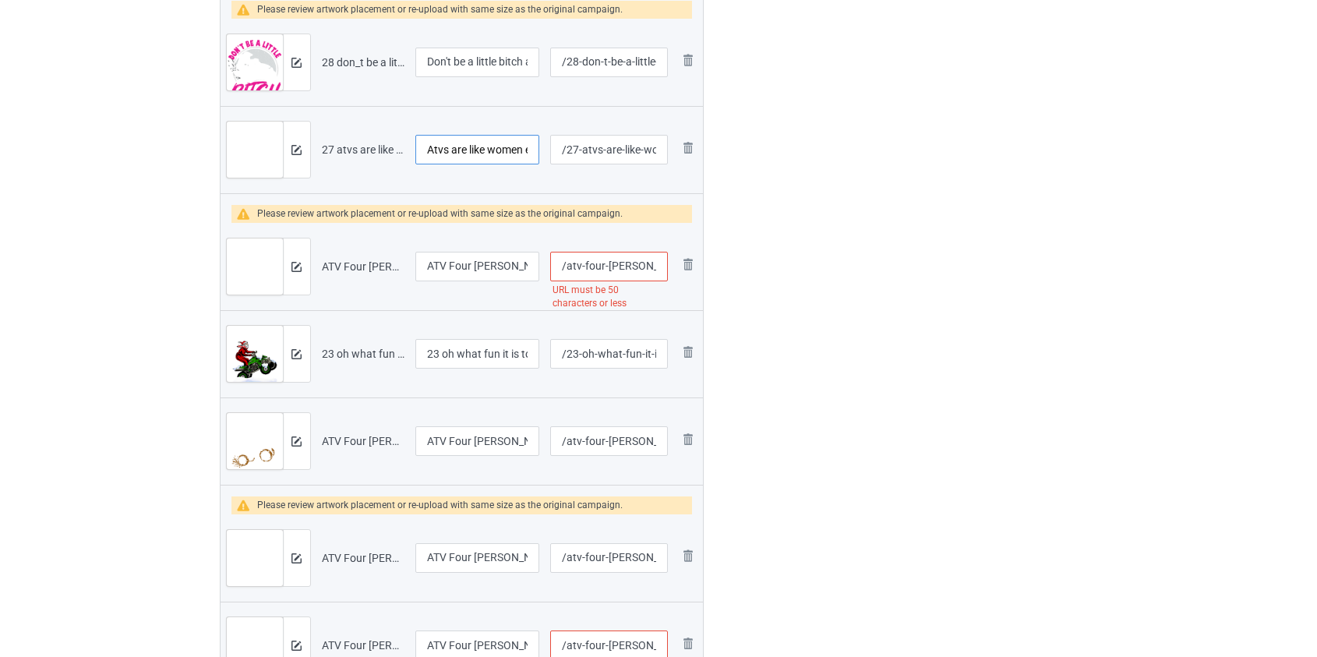
scroll to position [2439, 0]
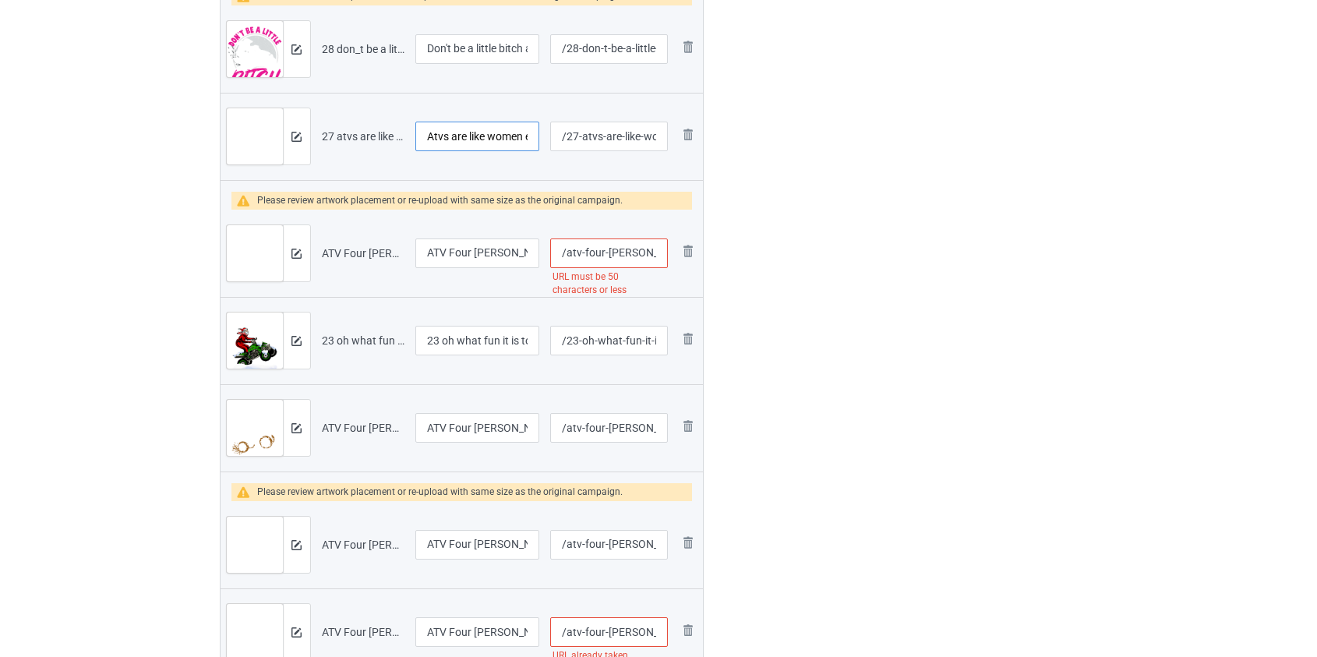
type input "Atvs are like women even though"
drag, startPoint x: 583, startPoint y: 250, endPoint x: 643, endPoint y: 250, distance: 60.0
click at [643, 250] on input "/atv-four-wheeler-friends-don-t-let-friends-ride-alone" at bounding box center [608, 253] width 117 height 30
click at [624, 252] on input "/atv-four-wheeler-friends-don-t-let-friends-ride-alone" at bounding box center [608, 253] width 117 height 30
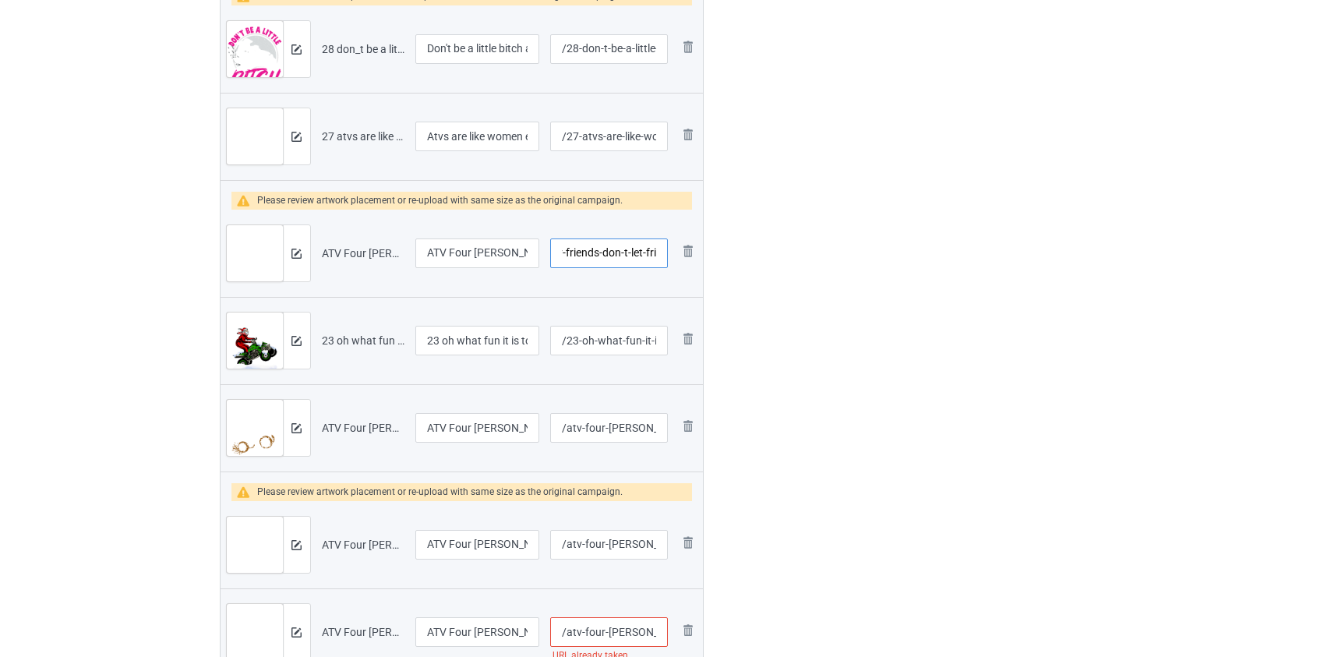
type input "/atv-friends-don-t-let-friends-ride-alone"
drag, startPoint x: 449, startPoint y: 334, endPoint x: 333, endPoint y: 341, distance: 116.3
click at [333, 341] on tr "Preview and edit artwork 23 oh what fun it is to ride atv.png 23 oh what fun it…" at bounding box center [462, 340] width 483 height 87
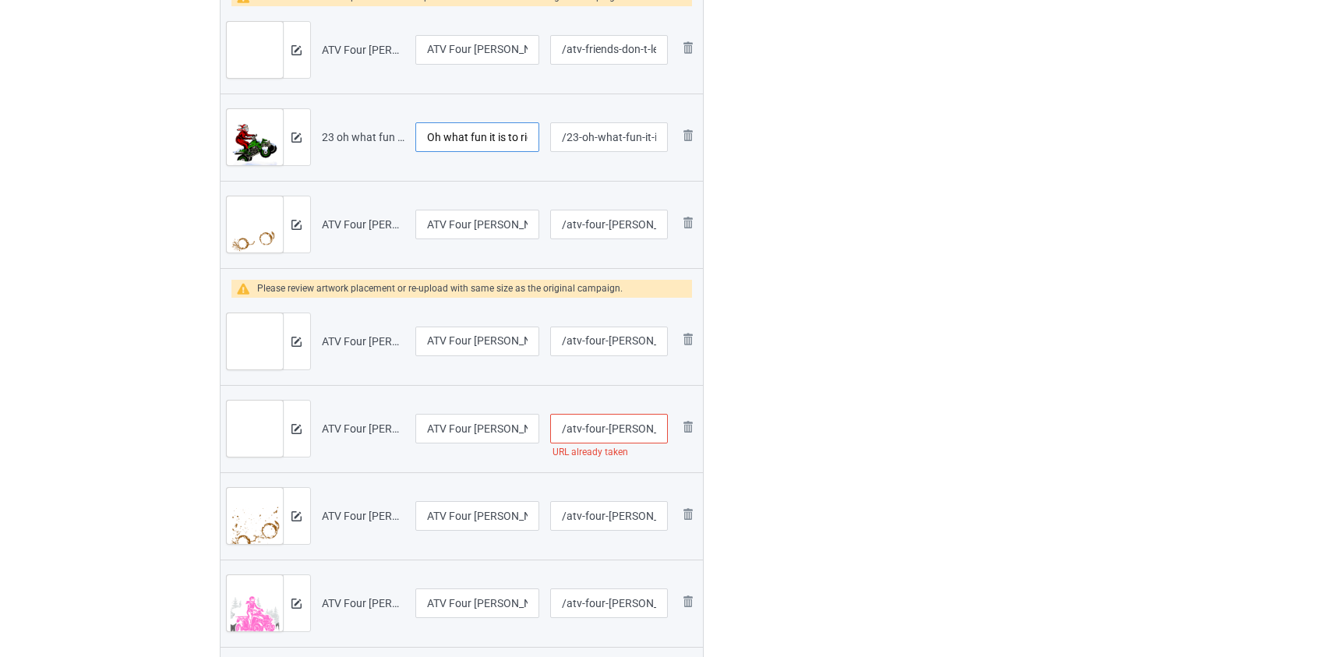
scroll to position [2651, 0]
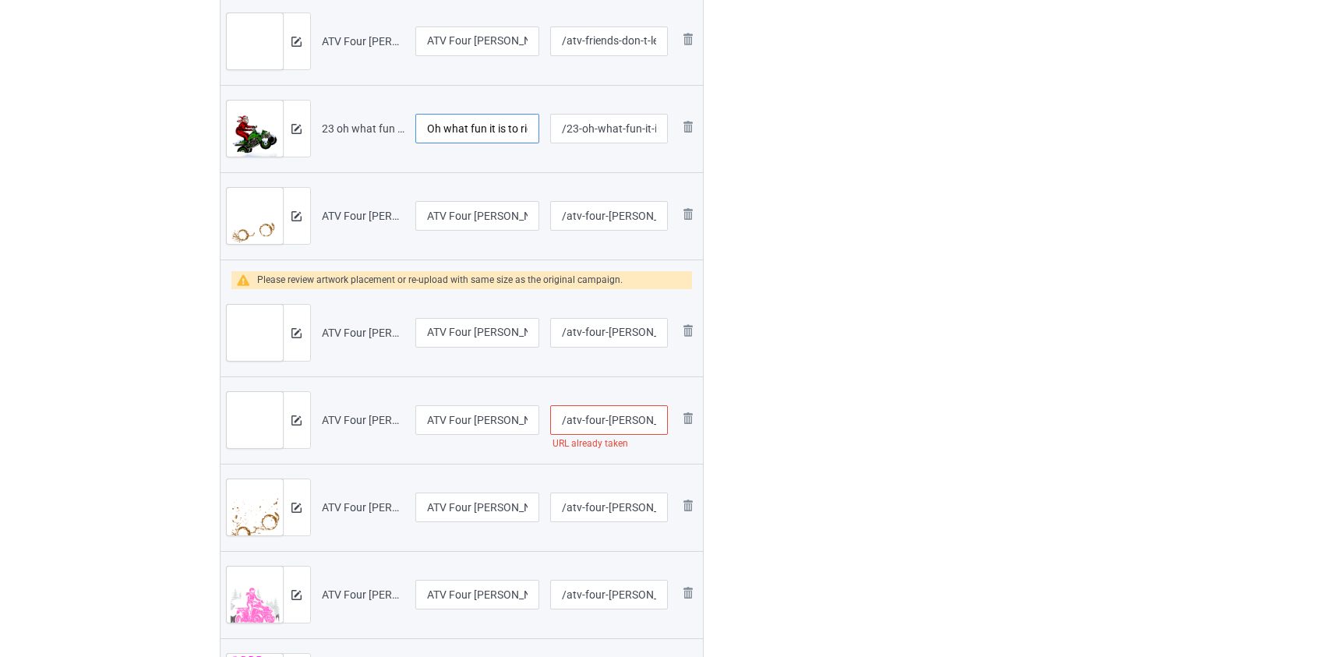
type input "Oh what fun it is to ride atv"
drag, startPoint x: 582, startPoint y: 417, endPoint x: 611, endPoint y: 415, distance: 28.9
click at [605, 415] on input "/atv-four-wheeler-i-don-t-crash" at bounding box center [608, 420] width 117 height 30
click at [645, 416] on input "/atv-four-wheeler-i-don-t-crash" at bounding box center [608, 420] width 117 height 30
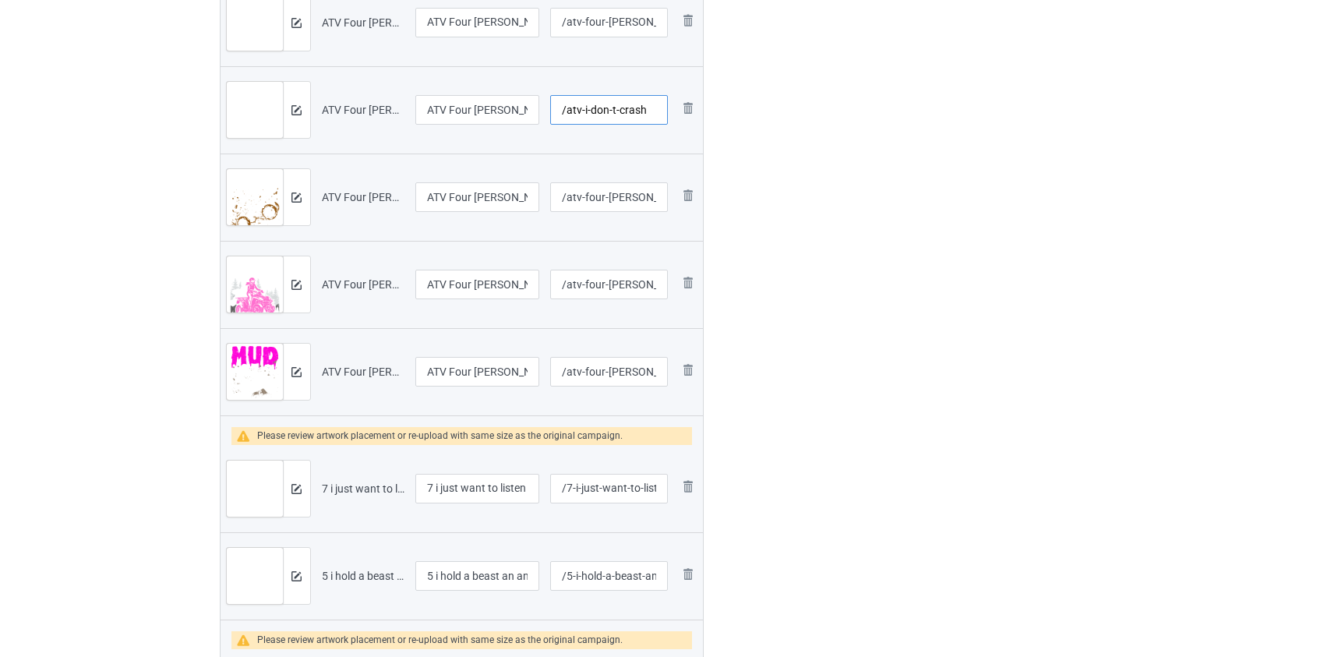
scroll to position [3006, 0]
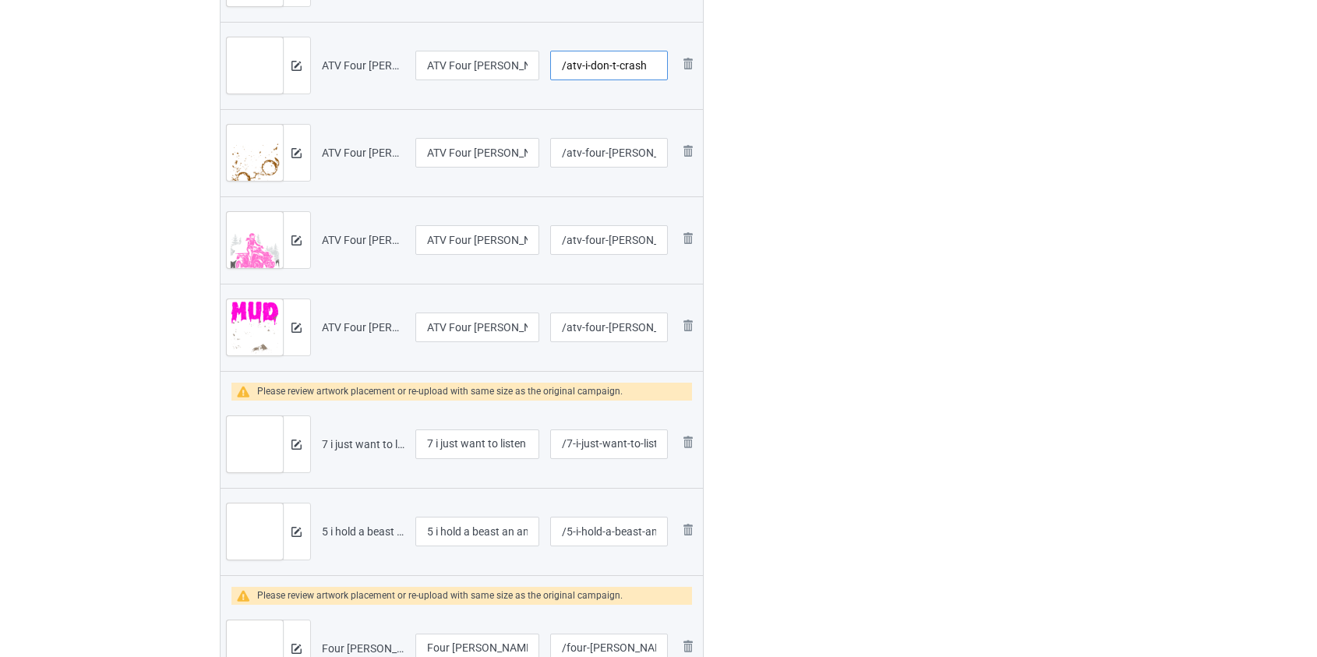
type input "/atv-i-don-t-crash"
drag, startPoint x: 434, startPoint y: 437, endPoint x: 221, endPoint y: 450, distance: 214.0
click at [228, 450] on tr "Preview and edit artwork 7 i just want to listen to my exhaust atv.png 7 i just…" at bounding box center [462, 444] width 483 height 87
type input "I just want to listen to my exhaust atv"
drag, startPoint x: 438, startPoint y: 528, endPoint x: 256, endPoint y: 520, distance: 181.8
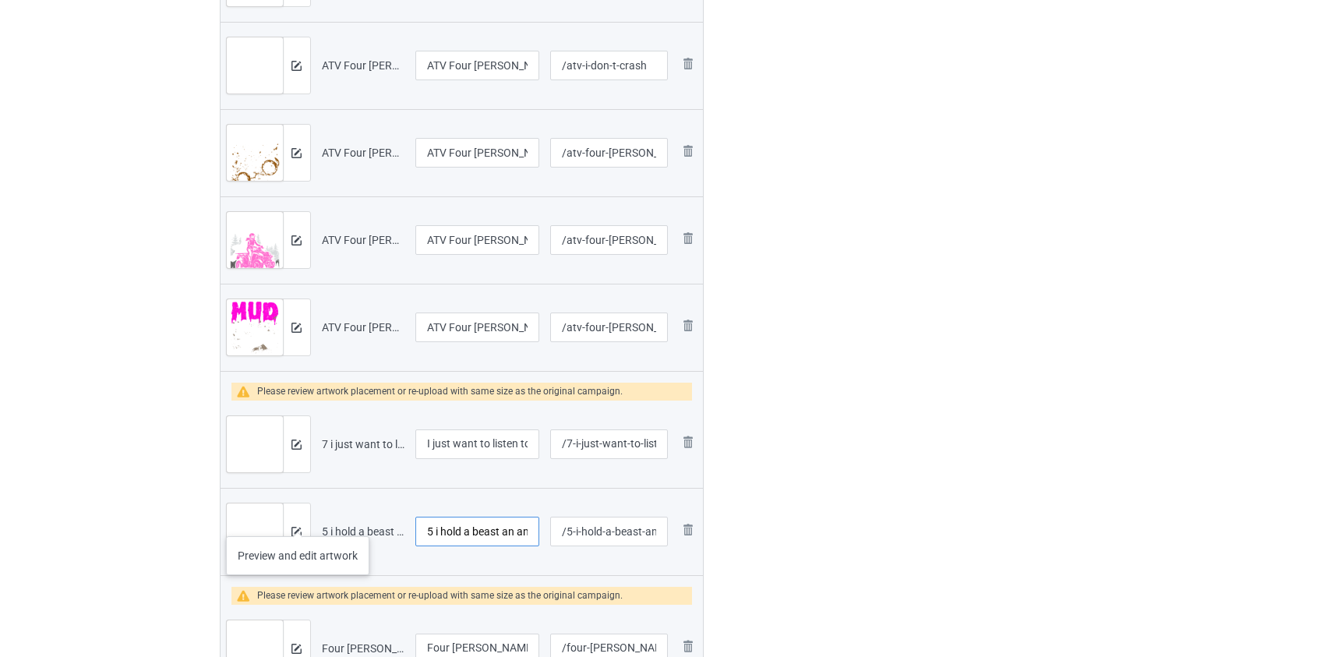
click at [260, 521] on tr "Preview and edit artwork 5 i hold a beast an angel and a madman atv.png 5 i hol…" at bounding box center [462, 531] width 483 height 87
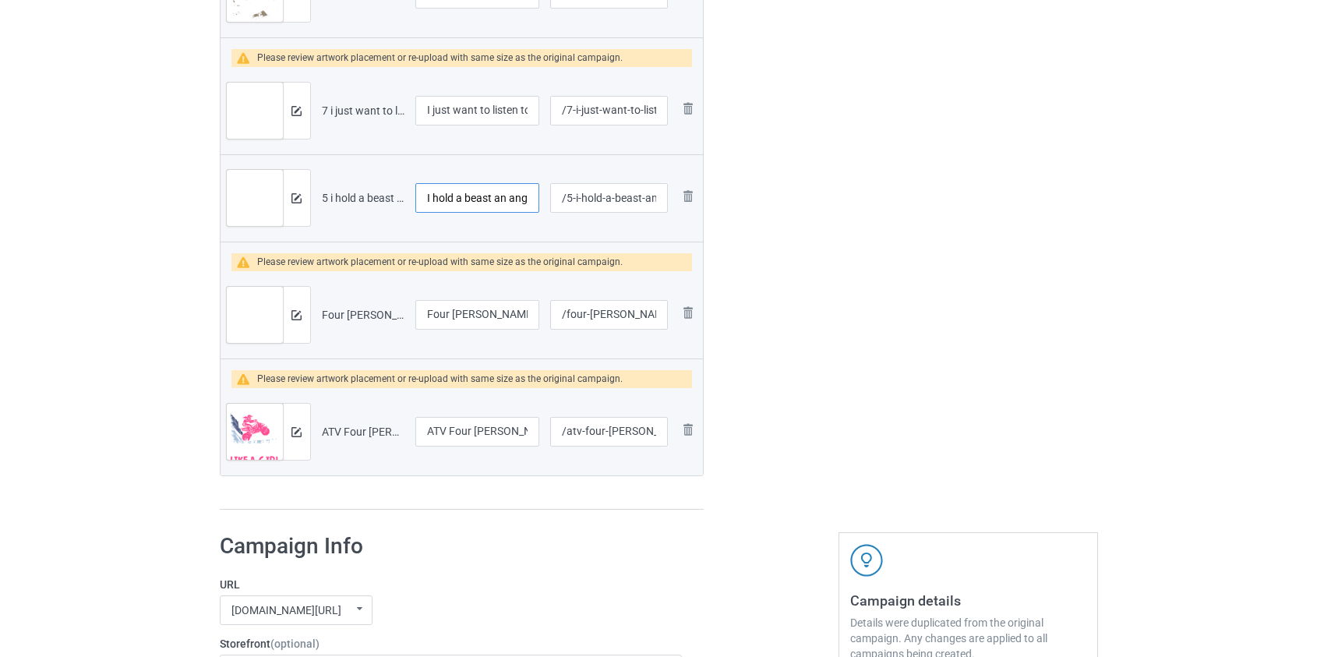
scroll to position [3360, 0]
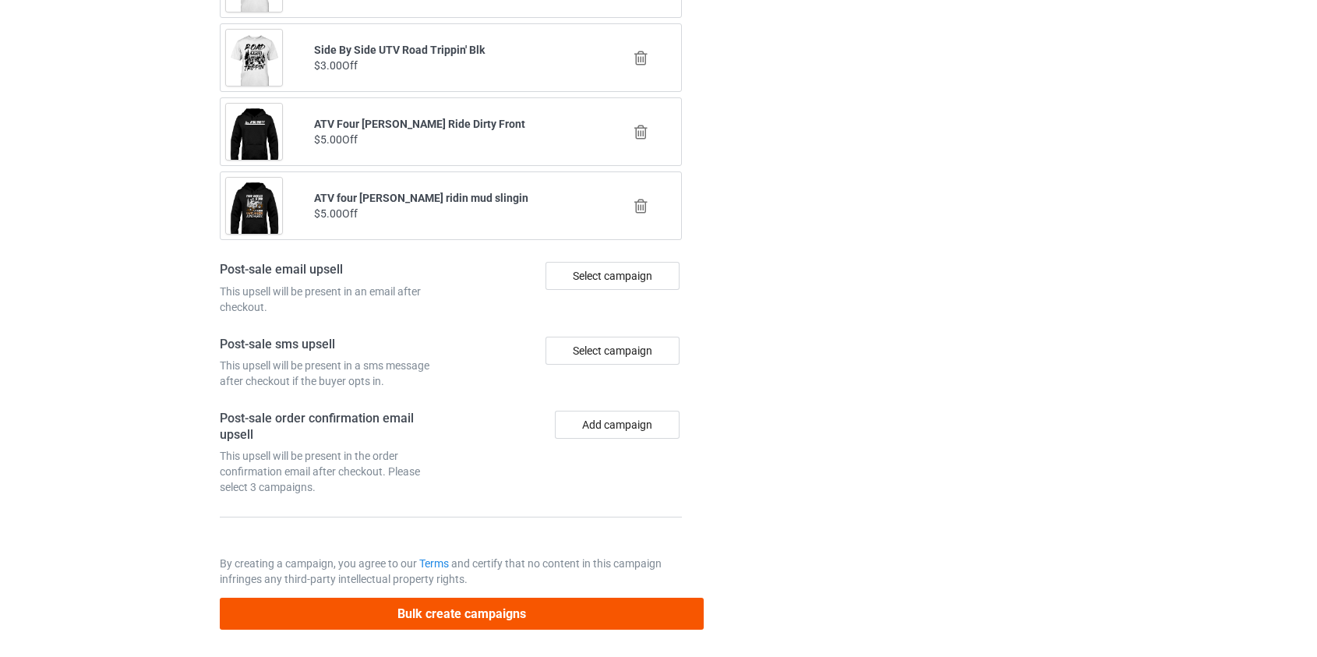
type input "I hold a beast an angel and a madman atv"
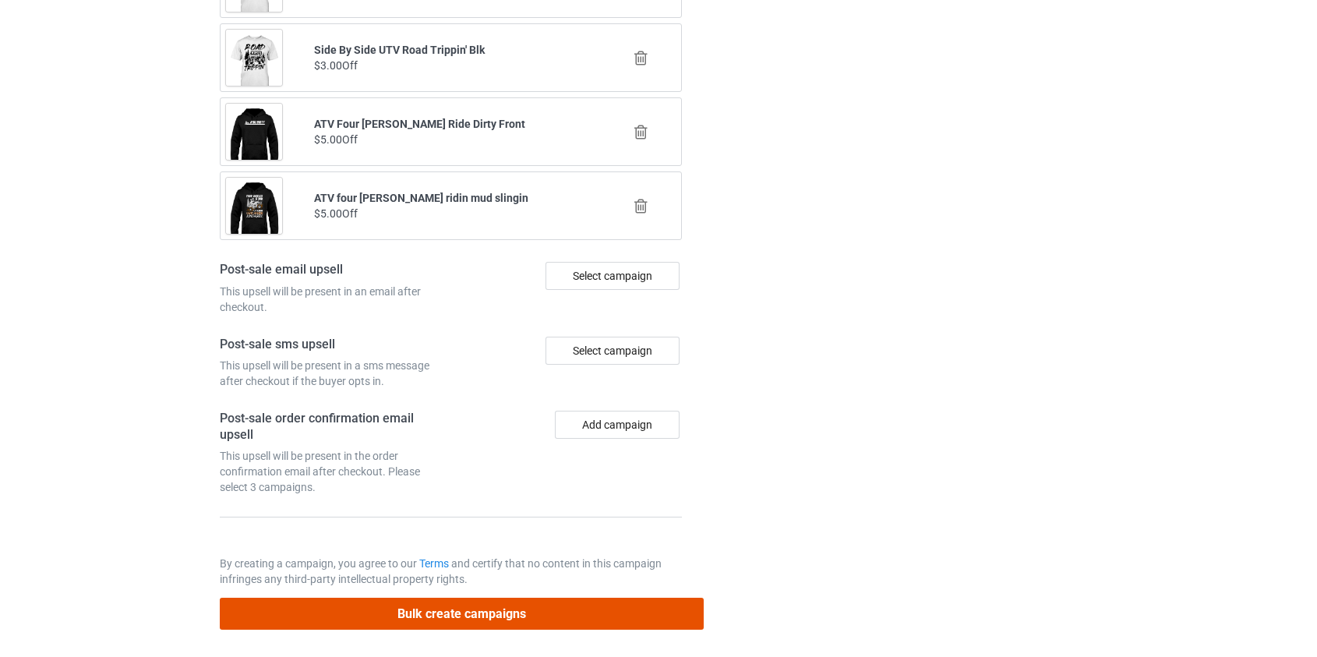
click at [419, 622] on button "Bulk create campaigns" at bounding box center [462, 614] width 485 height 32
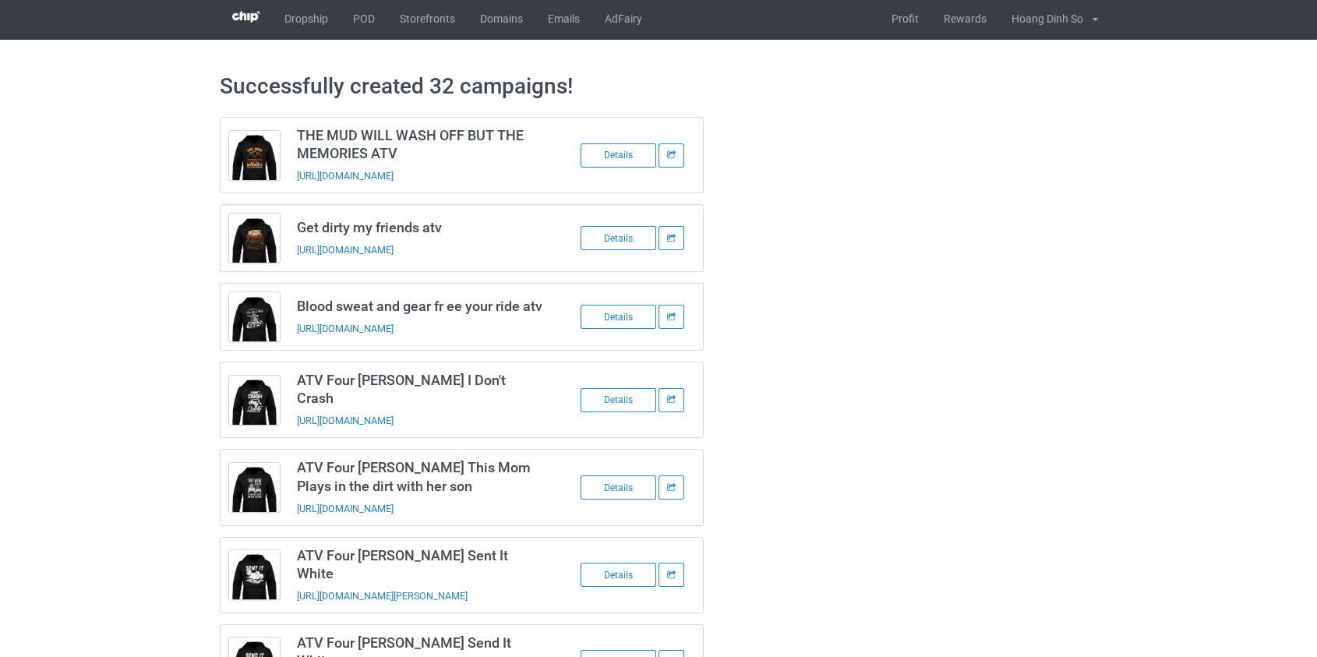
scroll to position [0, 0]
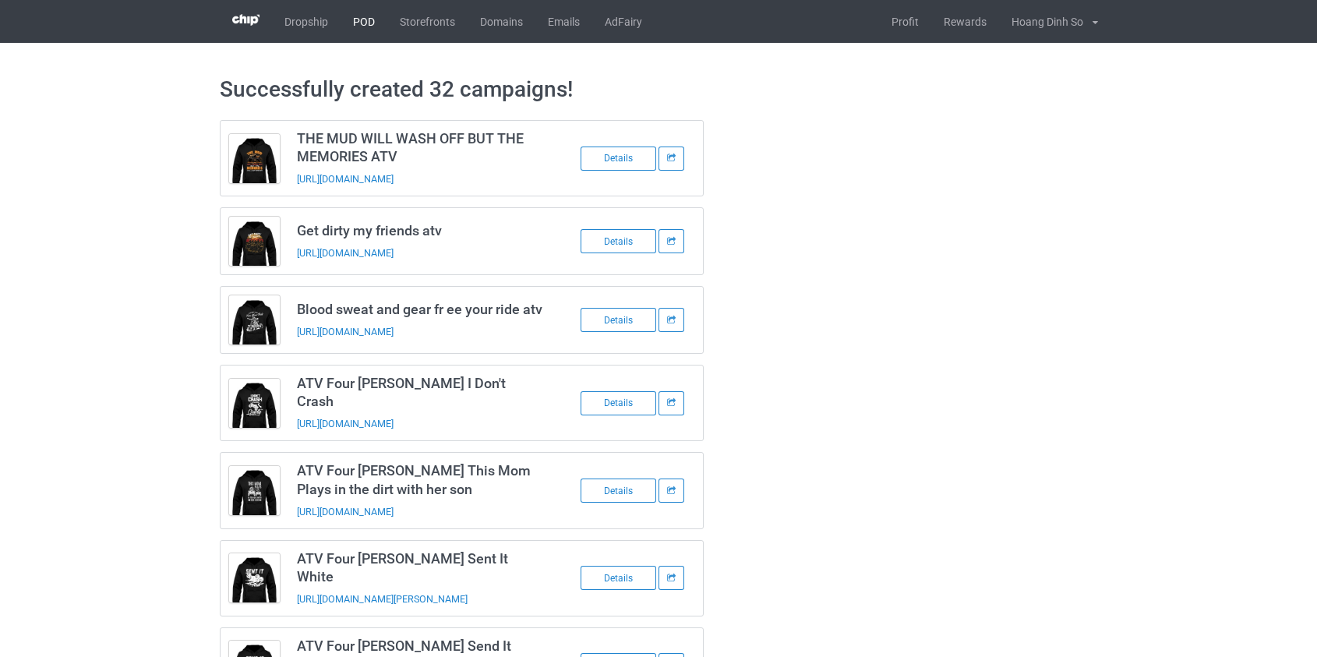
click at [358, 30] on link "POD" at bounding box center [364, 21] width 47 height 43
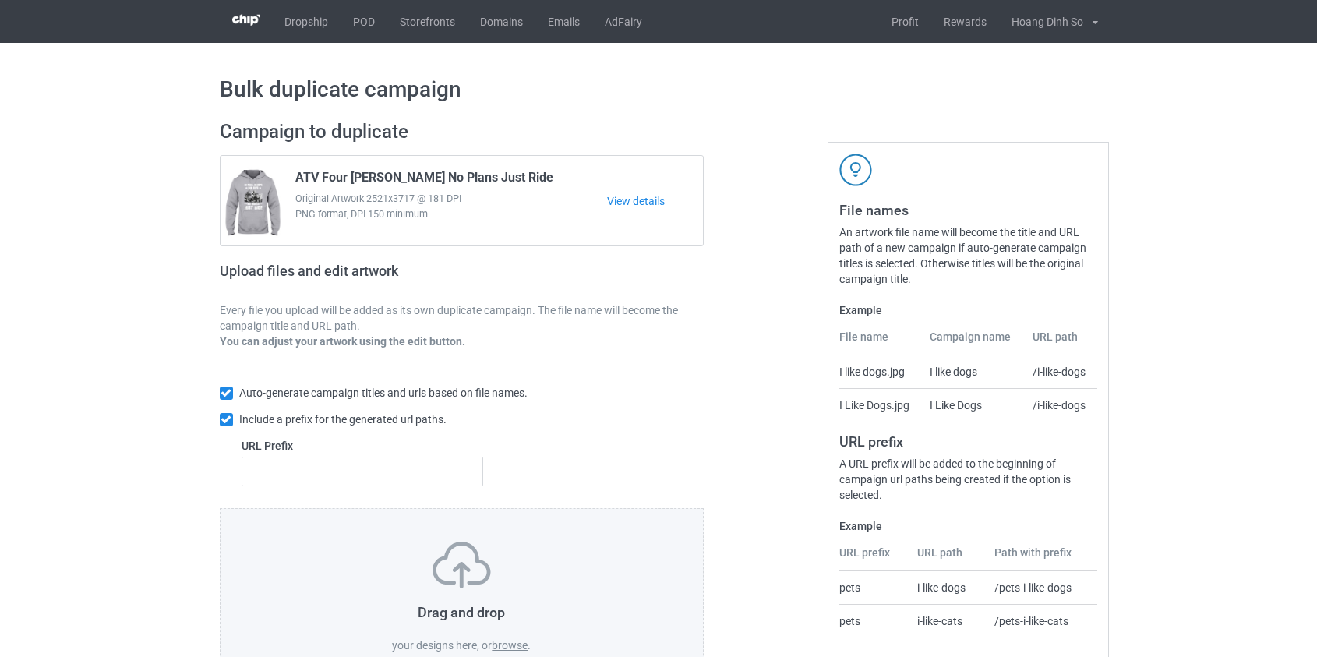
click at [514, 642] on label "browse" at bounding box center [510, 645] width 36 height 12
click at [0, 0] on input "browse" at bounding box center [0, 0] width 0 height 0
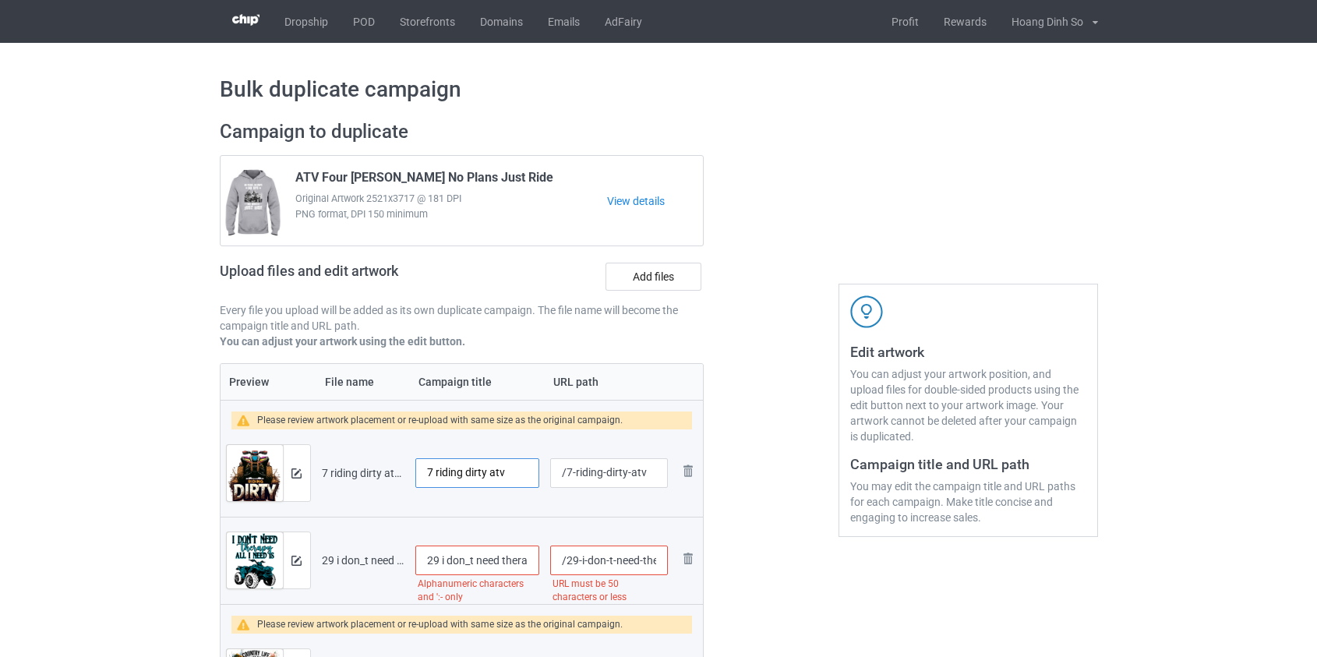
drag, startPoint x: 437, startPoint y: 468, endPoint x: 270, endPoint y: 484, distance: 168.4
click at [275, 482] on tr "Preview and edit artwork 7 riding dirty atv.png 7 riding dirty atv /7-riding-di…" at bounding box center [462, 472] width 483 height 87
type input "Riding dirty atv"
drag, startPoint x: 447, startPoint y: 561, endPoint x: 329, endPoint y: 554, distance: 118.7
click at [329, 554] on tr "Preview and edit artwork 29 i don_t need therapy all i need is to go riding atv…" at bounding box center [462, 560] width 483 height 87
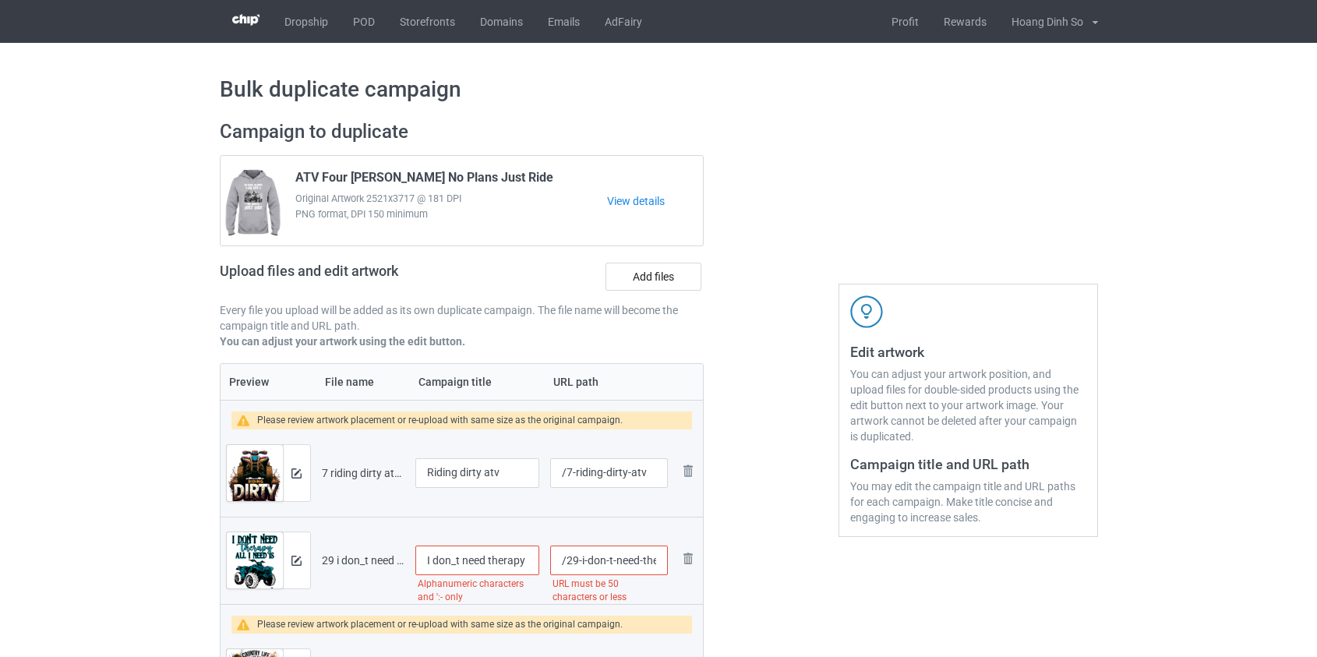
click at [455, 562] on input "I don_t need therapy all i need is to go riding atv" at bounding box center [477, 561] width 125 height 30
type input "I don't need therapy all i need is to go riding atv"
click at [599, 562] on input "/29-i-don-t-need-therapy-all-i-need-is-to-go-riding-atv" at bounding box center [608, 561] width 117 height 30
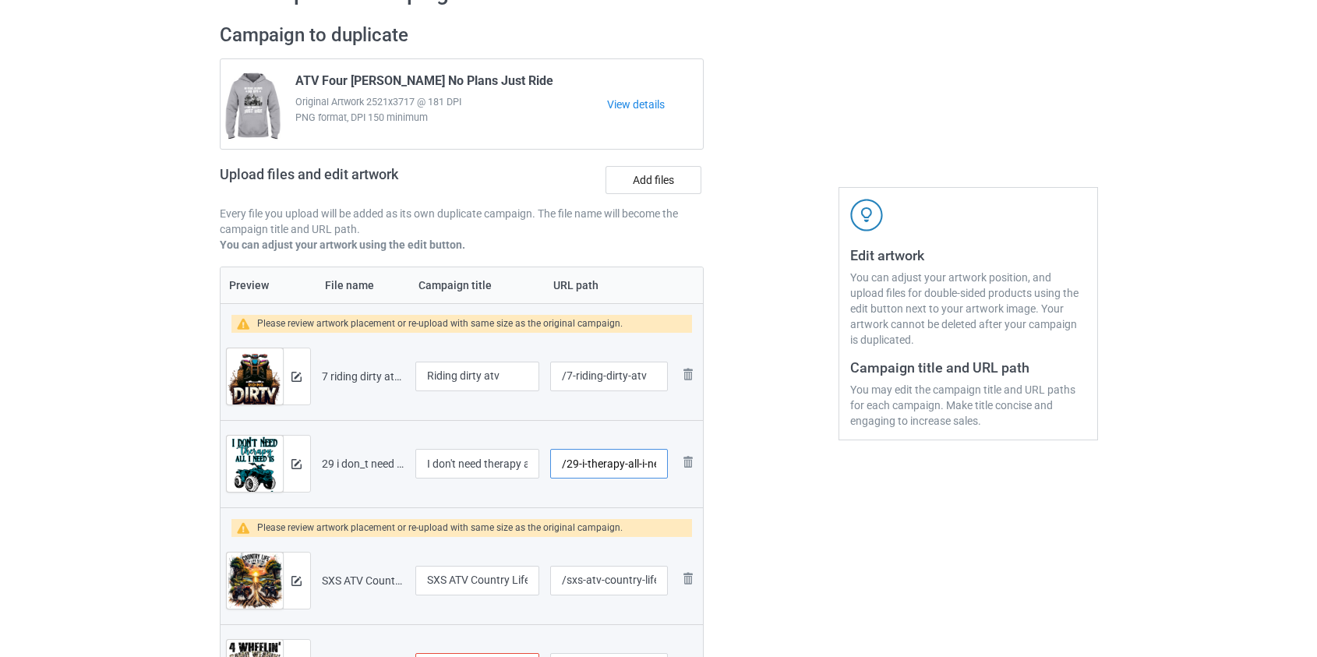
scroll to position [354, 0]
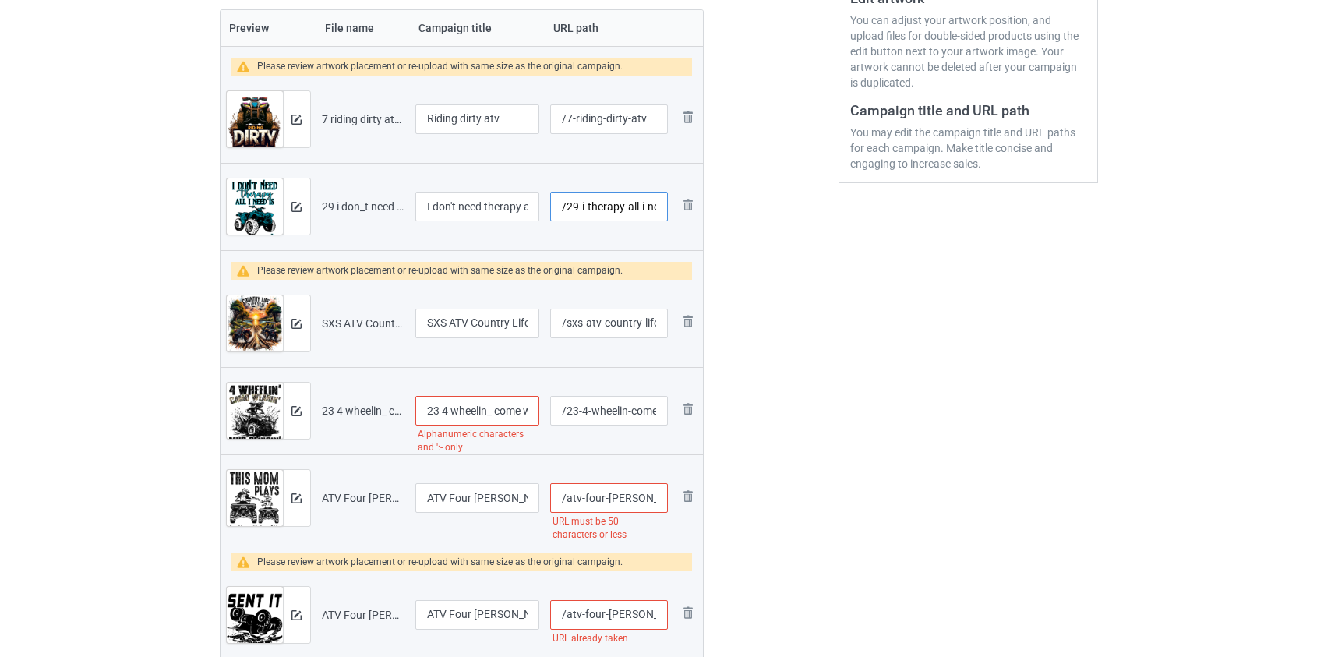
type input "/29-i-therapy-all-i-need-is-to-go-riding-atv"
drag, startPoint x: 444, startPoint y: 408, endPoint x: 134, endPoint y: 411, distance: 310.2
click at [473, 408] on input "4 wheelin_ come wearin_ mud slingin atv" at bounding box center [477, 411] width 125 height 30
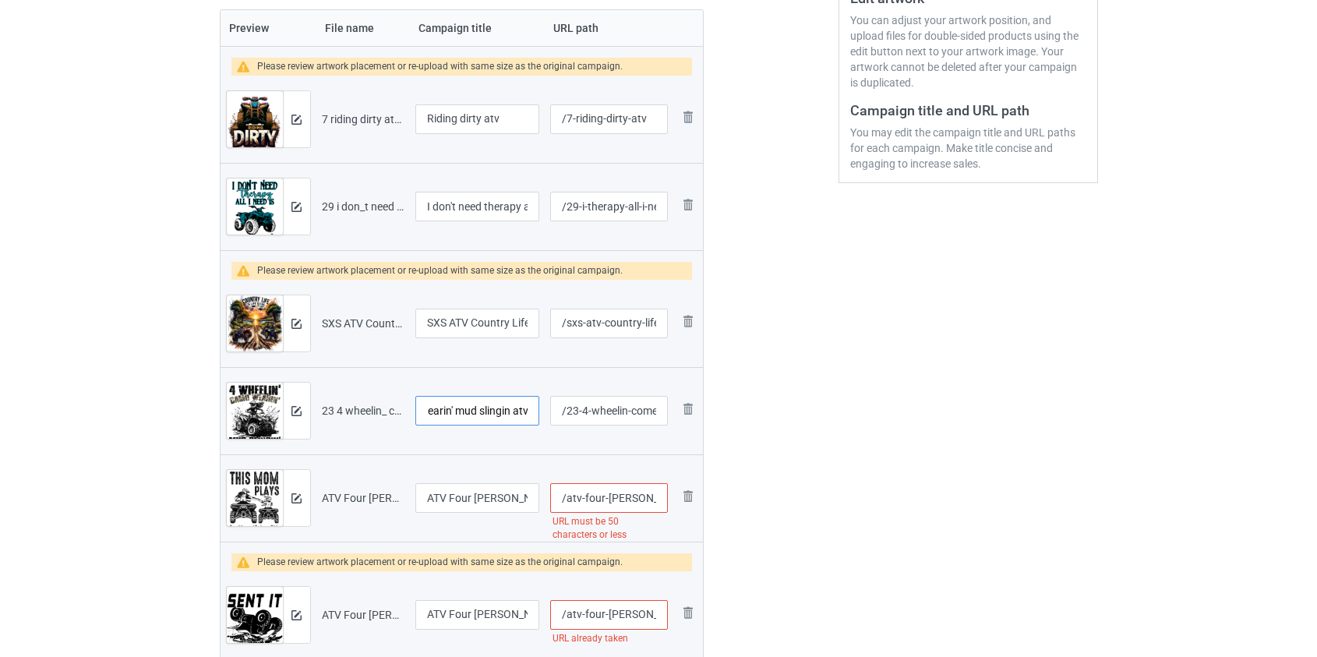
type input "4 wheelin' come wearin' mud slingin atv"
click at [588, 497] on input "/atv-four-wheeler-this-mom-plays-in-the-dirt-with-her-son-blk" at bounding box center [608, 498] width 117 height 30
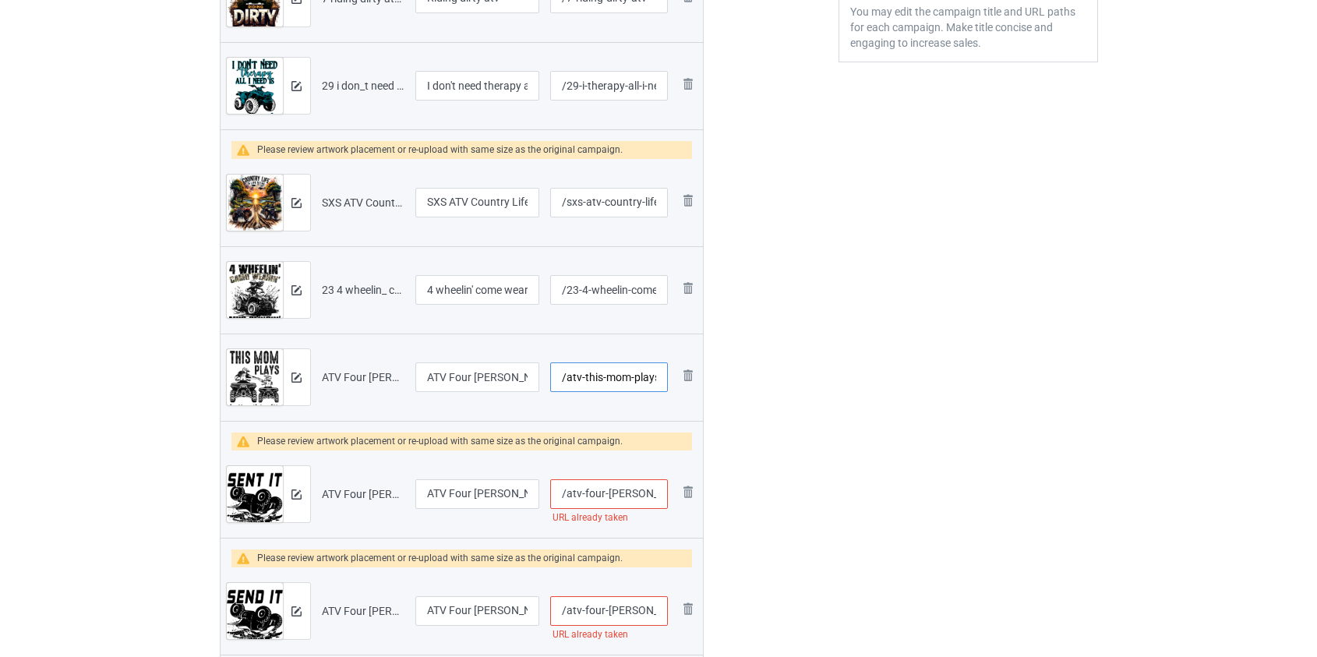
scroll to position [496, 0]
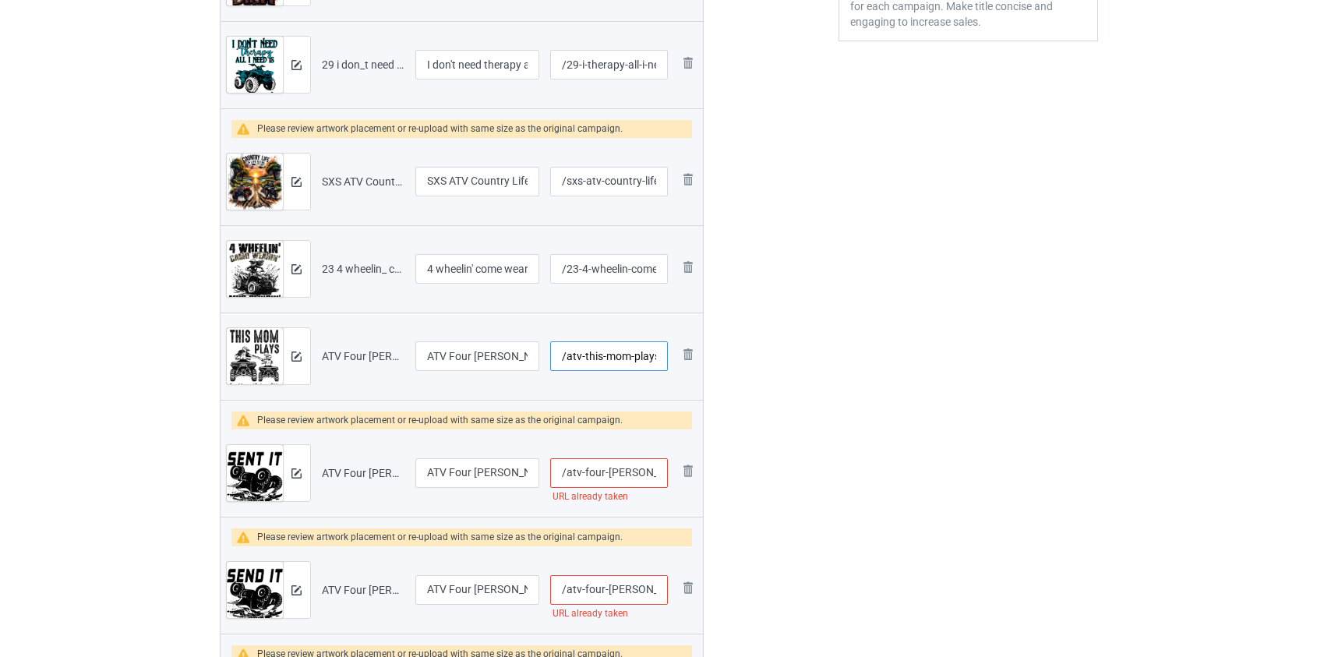
type input "/atv-this-mom-plays-in-the-dirt-with-her-son-blk"
click at [595, 474] on input "/atv-four-wheeler-sent-it" at bounding box center [608, 473] width 117 height 30
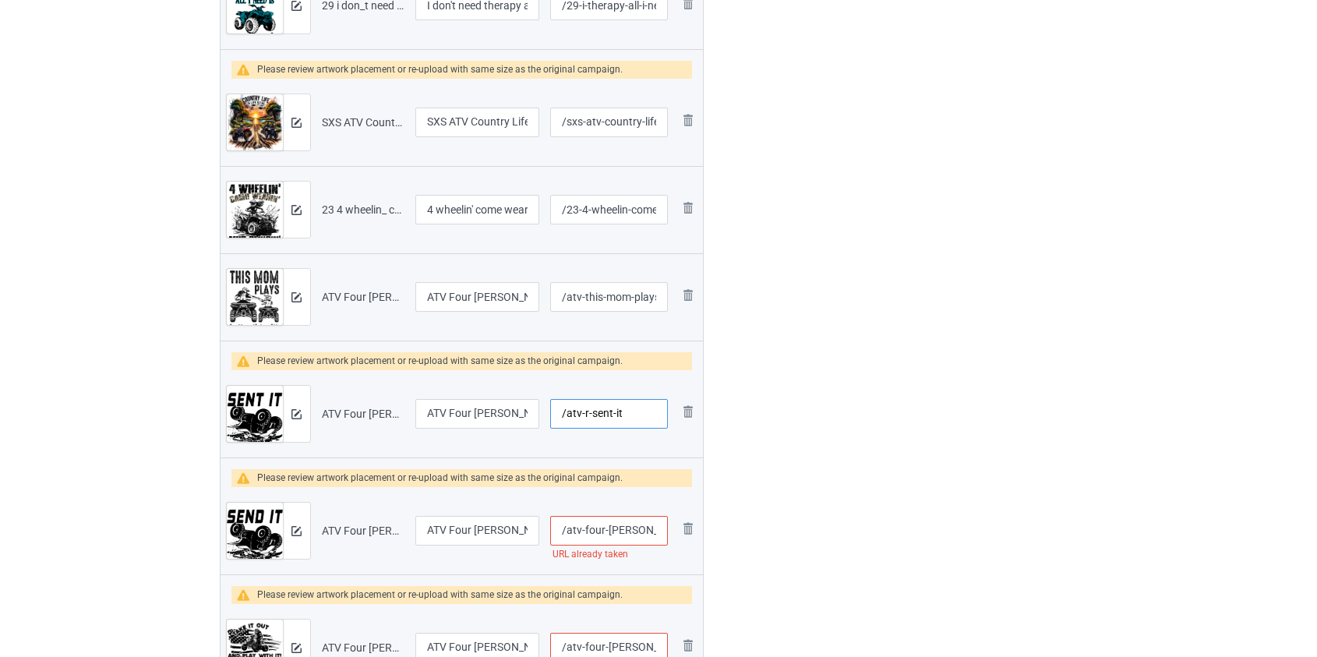
scroll to position [638, 0]
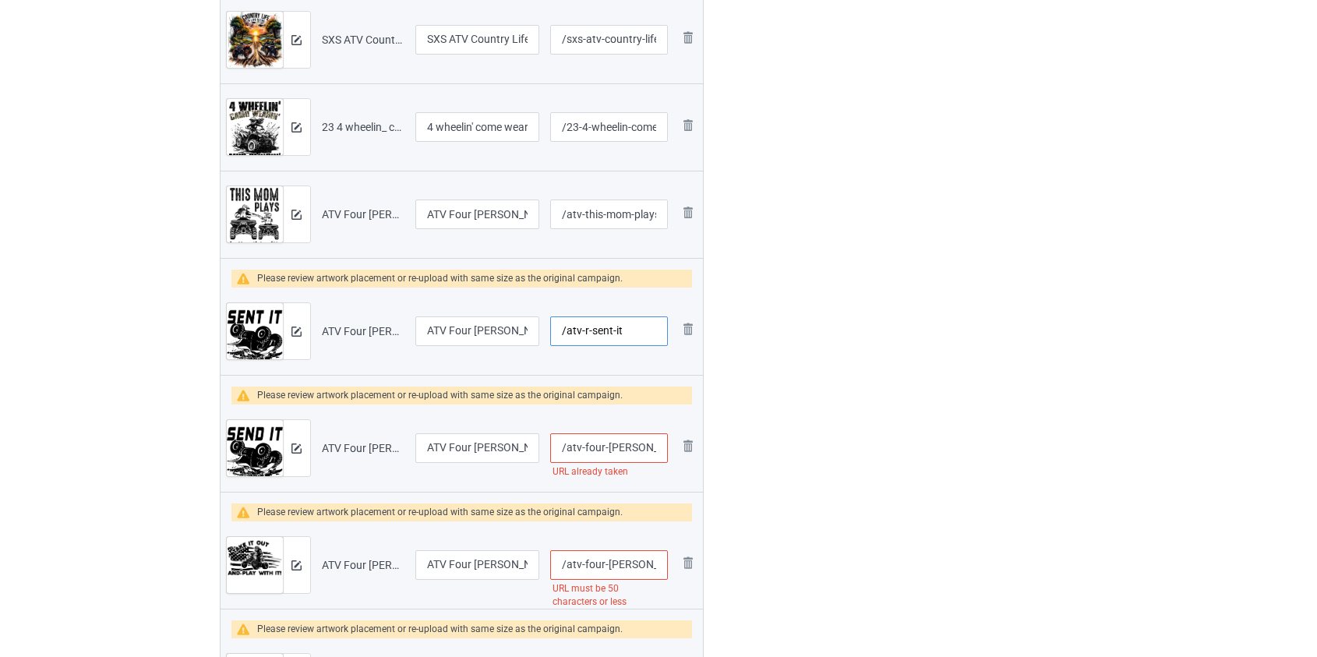
type input "/atv-r-sent-it"
click at [594, 450] on input "/atv-four-wheeler-send-it" at bounding box center [608, 448] width 117 height 30
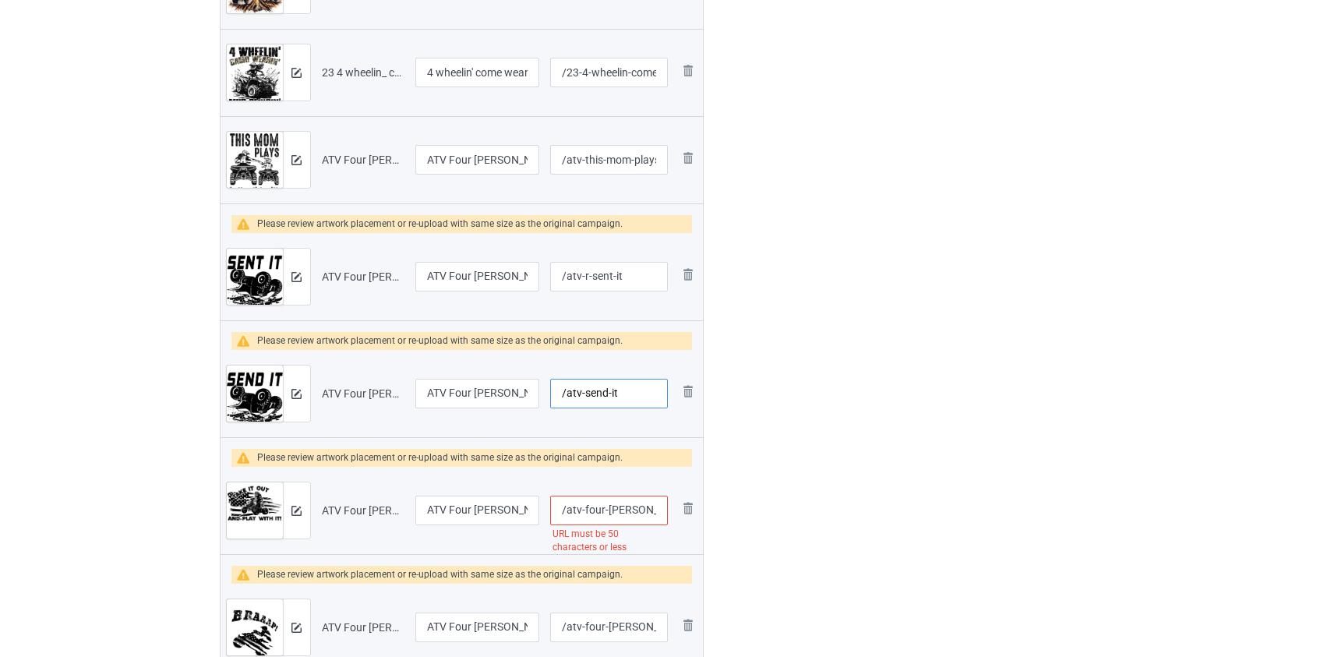
scroll to position [850, 0]
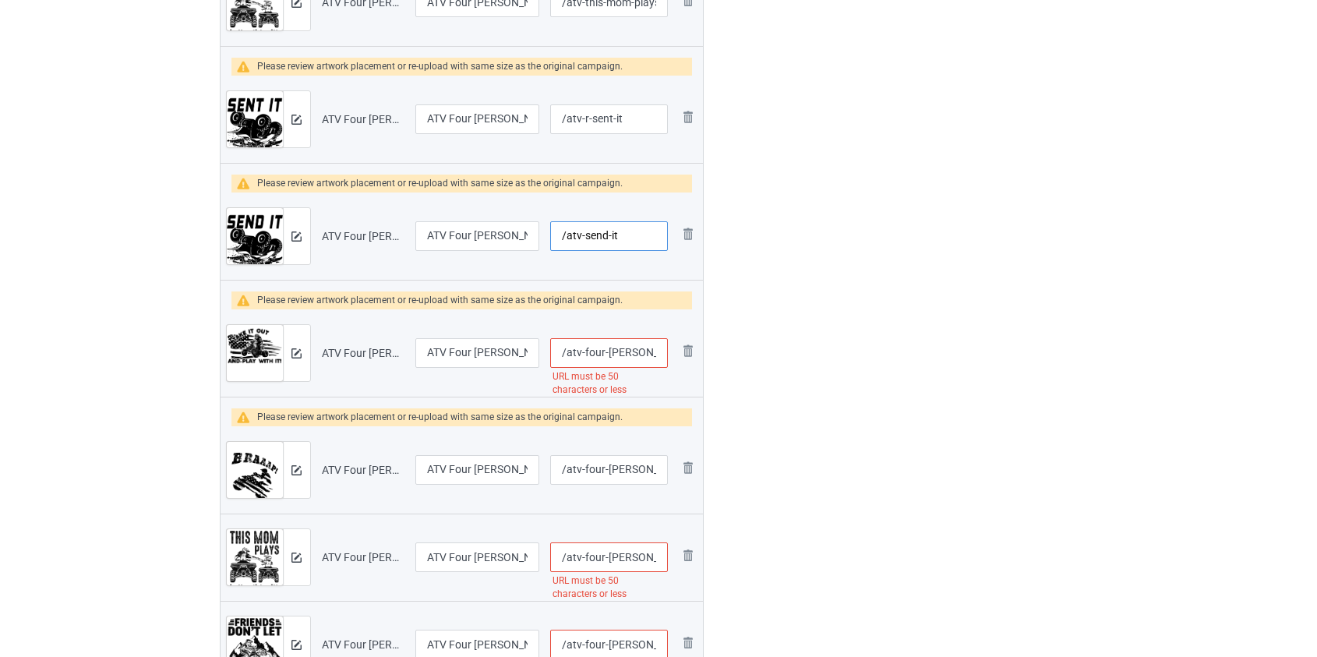
type input "/atv-send-it"
click at [598, 350] on input "/atv-four-wheeler-take-it-out-and-play-with-it-us-flag-blk" at bounding box center [608, 353] width 117 height 30
type input "/atv-take-it-out-and-play-with-it-us-flag-blk"
click at [593, 554] on input "/atv-four-wheeler-this-mom-plays-in-the-dirt-with-her-kid-blk" at bounding box center [608, 557] width 117 height 30
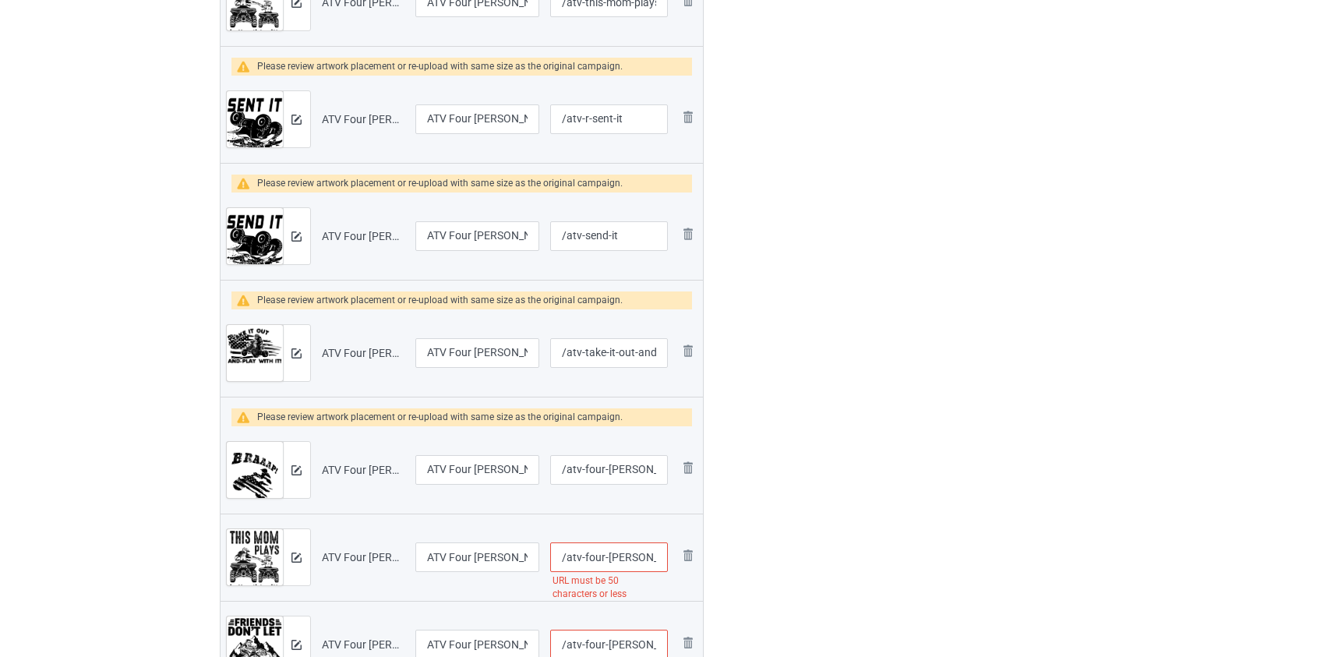
click at [593, 554] on input "/atv-four-wheeler-this-mom-plays-in-the-dirt-with-her-kid-blk" at bounding box center [608, 557] width 117 height 30
click at [599, 560] on input "/atv-wheeler-this-mom-plays-in-the-dirt-with-her-kid-blk" at bounding box center [608, 557] width 117 height 30
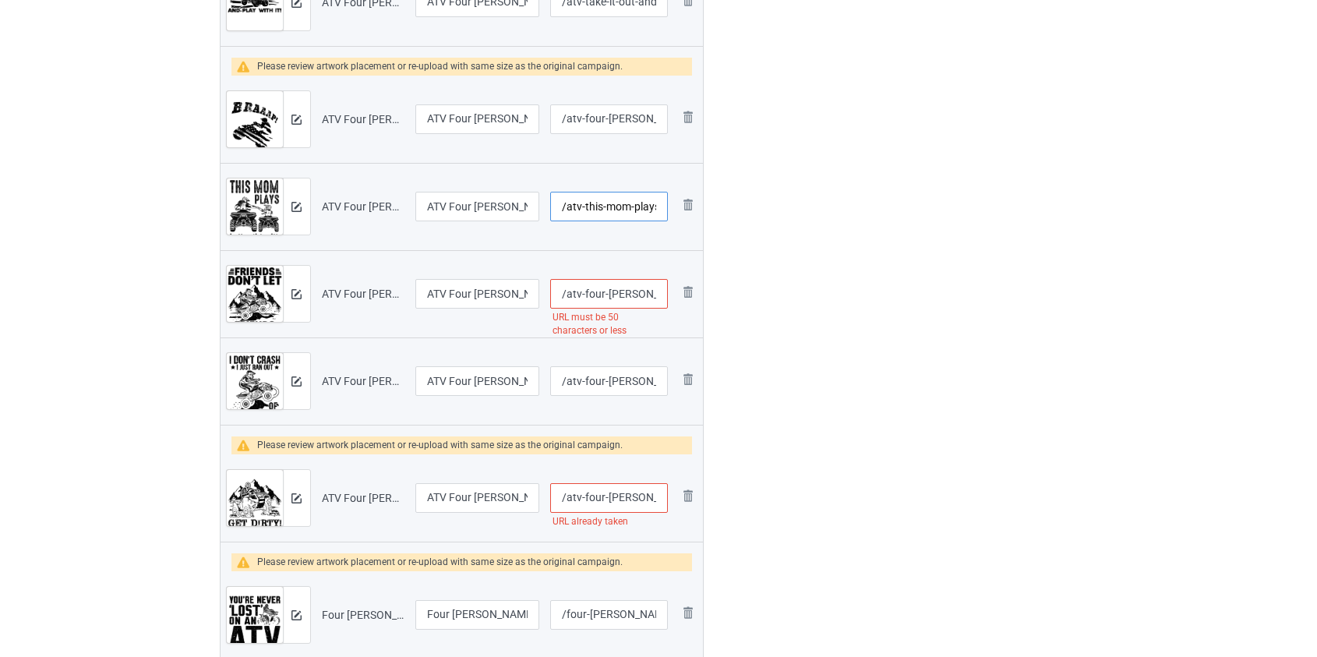
scroll to position [1204, 0]
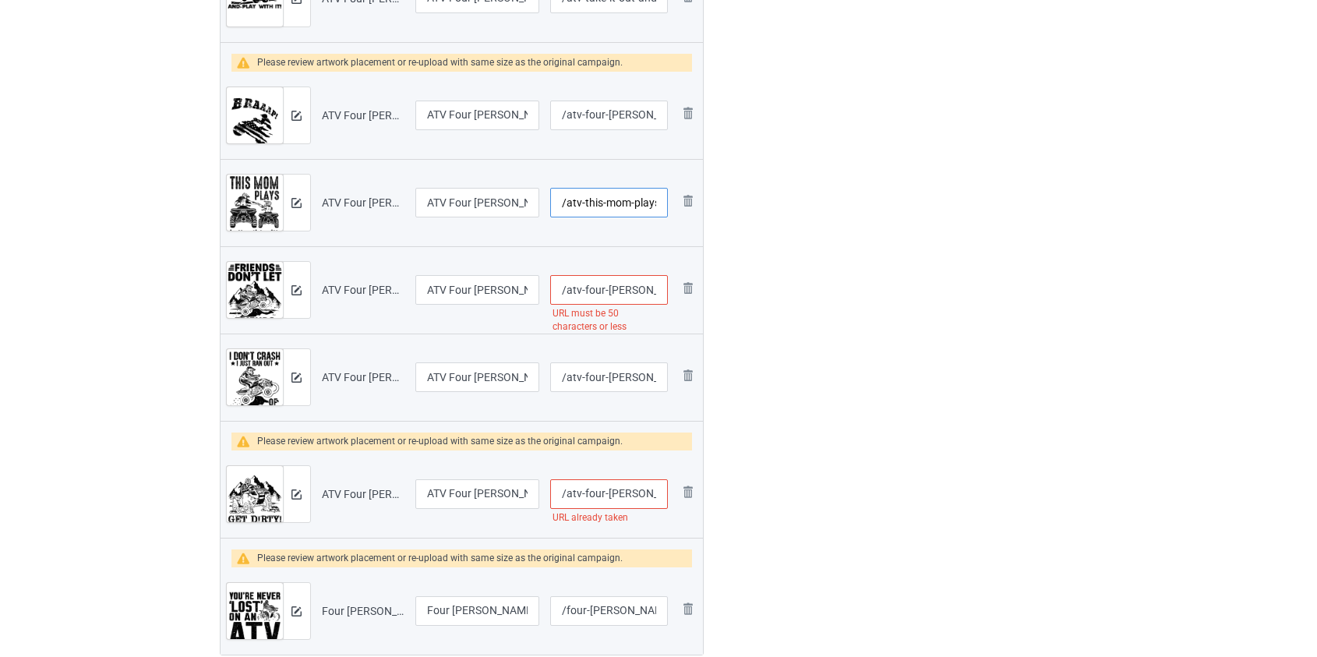
type input "/atv-this-mom-plays-in-the-dirt-with-her-kid-blk"
click at [592, 283] on input "/atv-four-wheeler-friends-don-t-let-friends-ride-alone-blk" at bounding box center [608, 290] width 117 height 30
click at [602, 290] on input "/atv-wheeler-friends-don-t-let-friends-ride-alone-blk" at bounding box center [608, 290] width 117 height 30
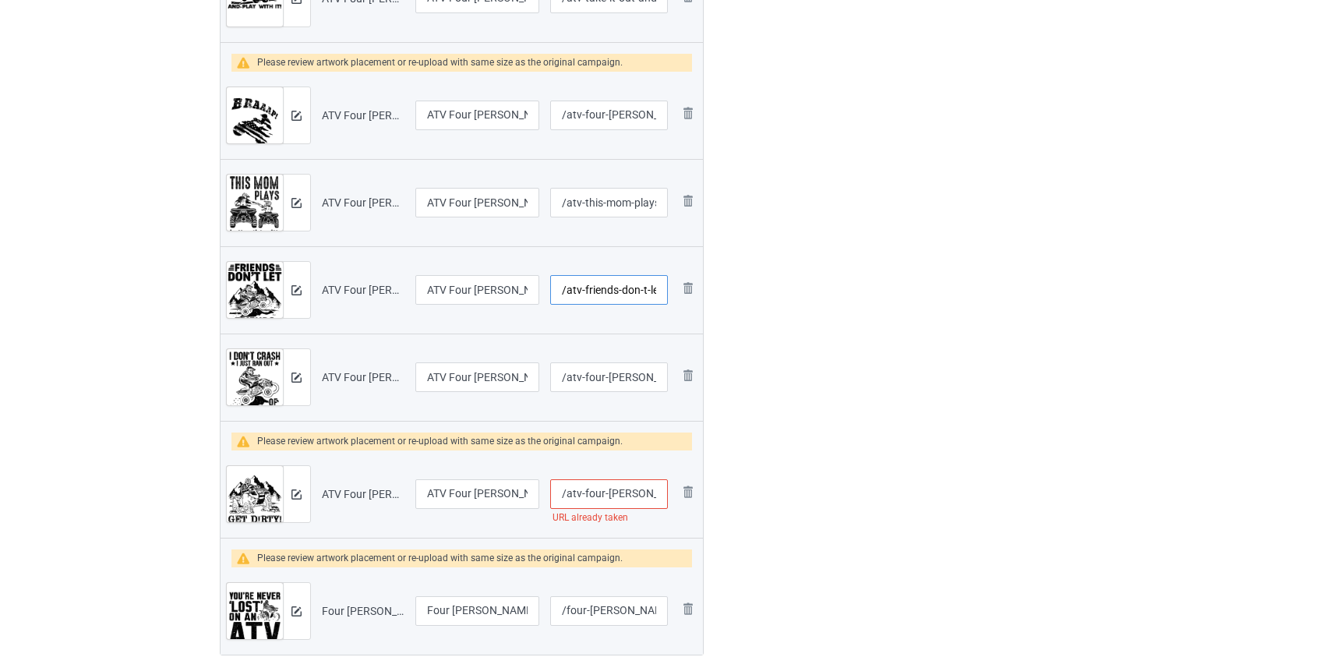
type input "/atv-friends-don-t-let-friends-ride-alone-blk"
click at [592, 490] on input "/atv-four-wheeler-get-dirty-blk" at bounding box center [608, 494] width 117 height 30
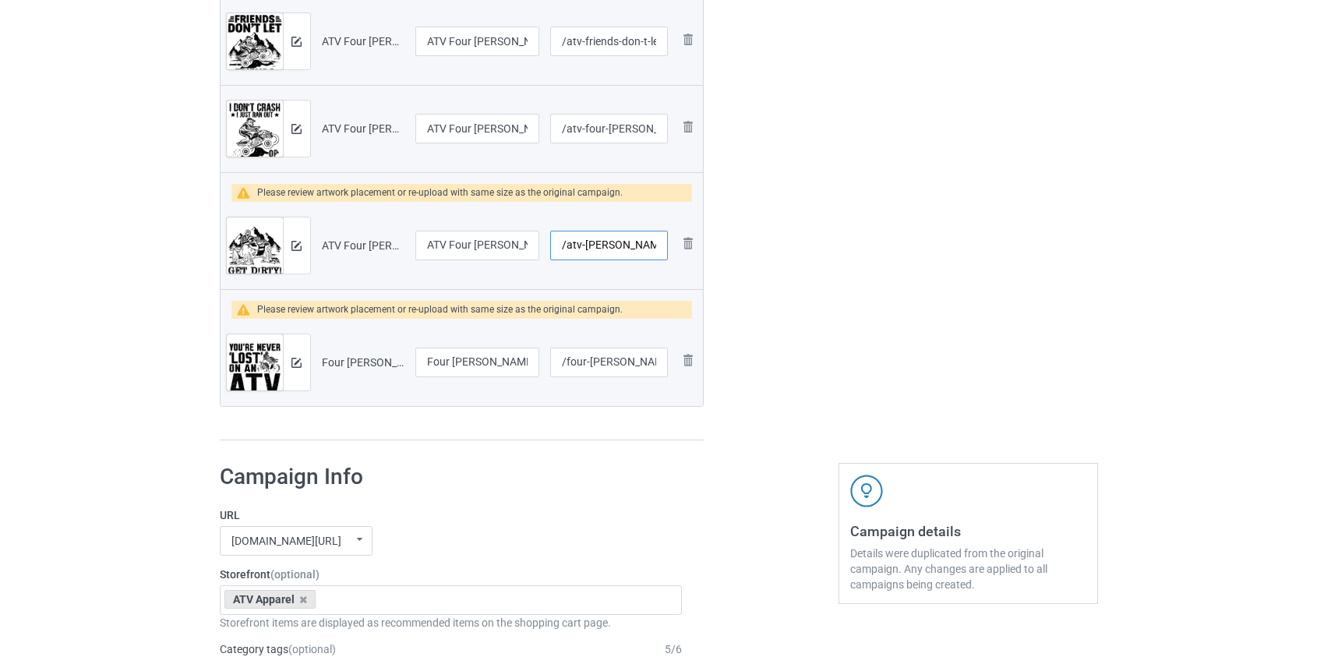
scroll to position [1488, 0]
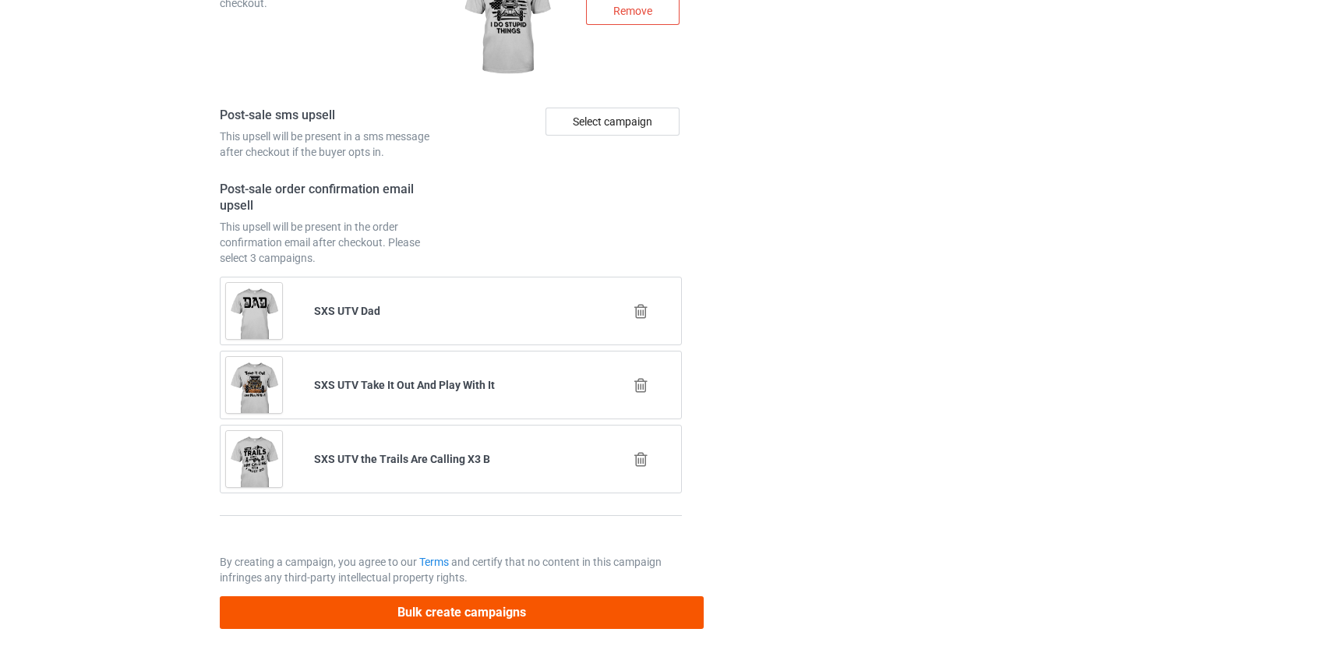
type input "/atv-wheeler-get-dirty-blk"
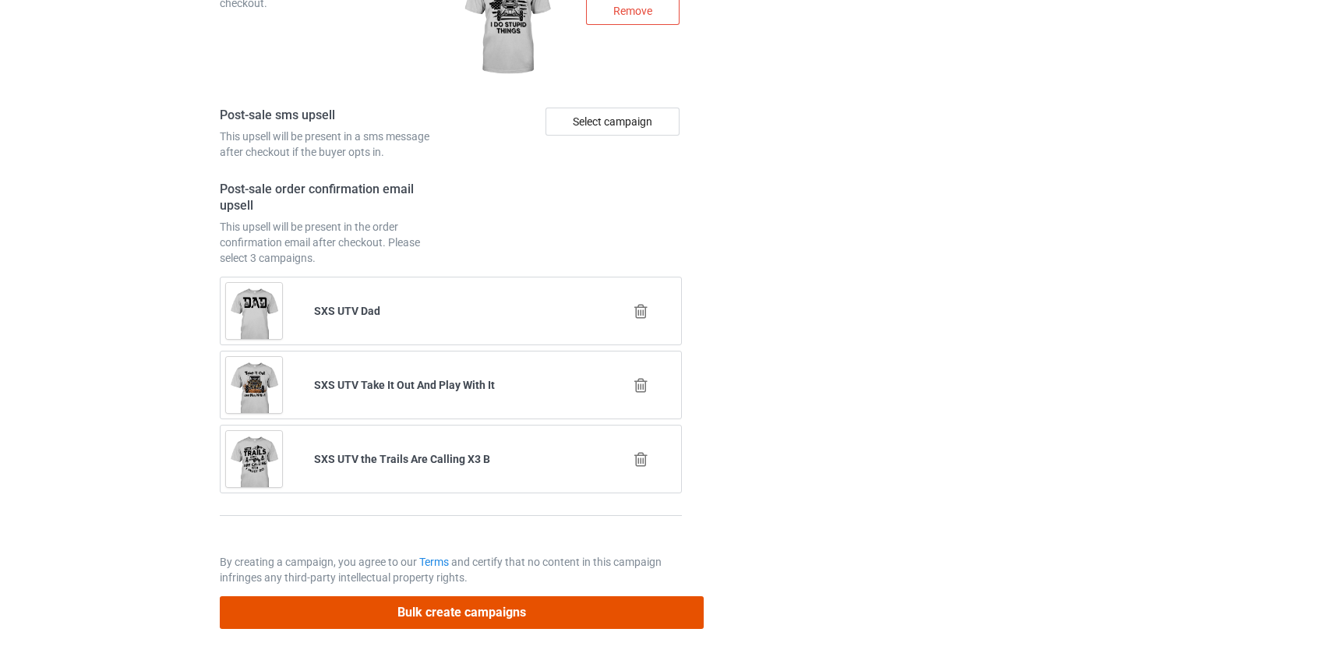
click at [447, 606] on button "Bulk create campaigns" at bounding box center [462, 612] width 485 height 32
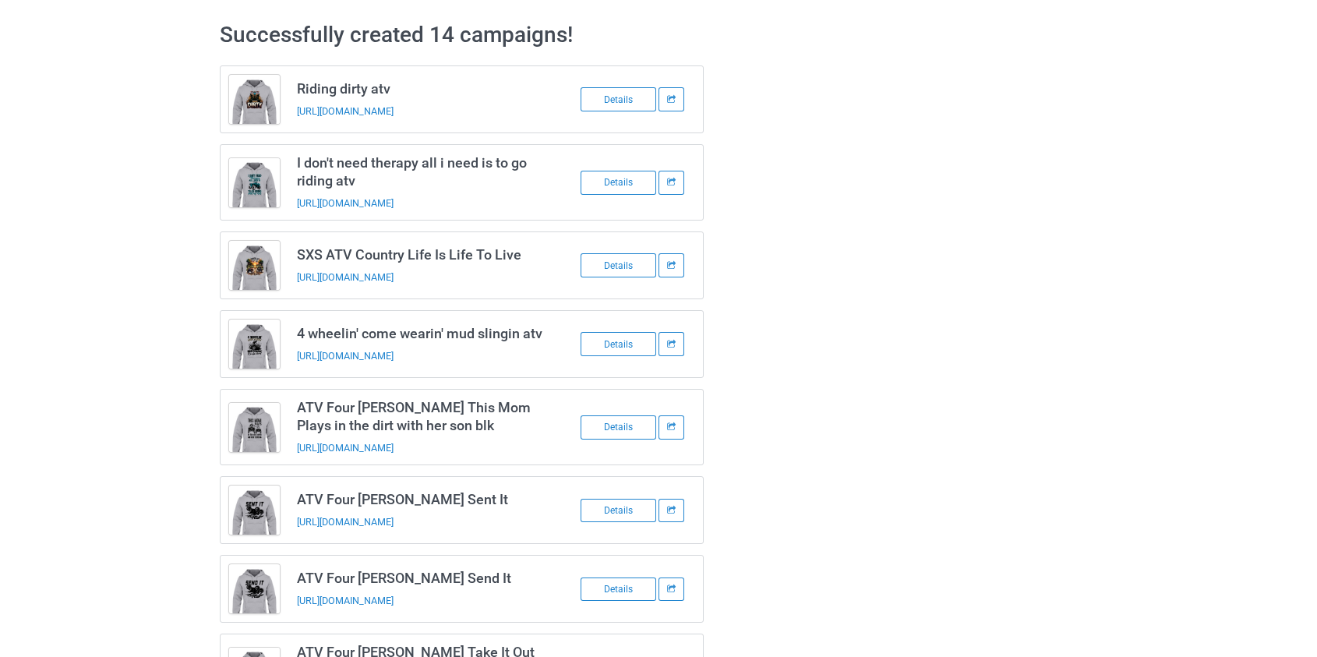
scroll to position [0, 0]
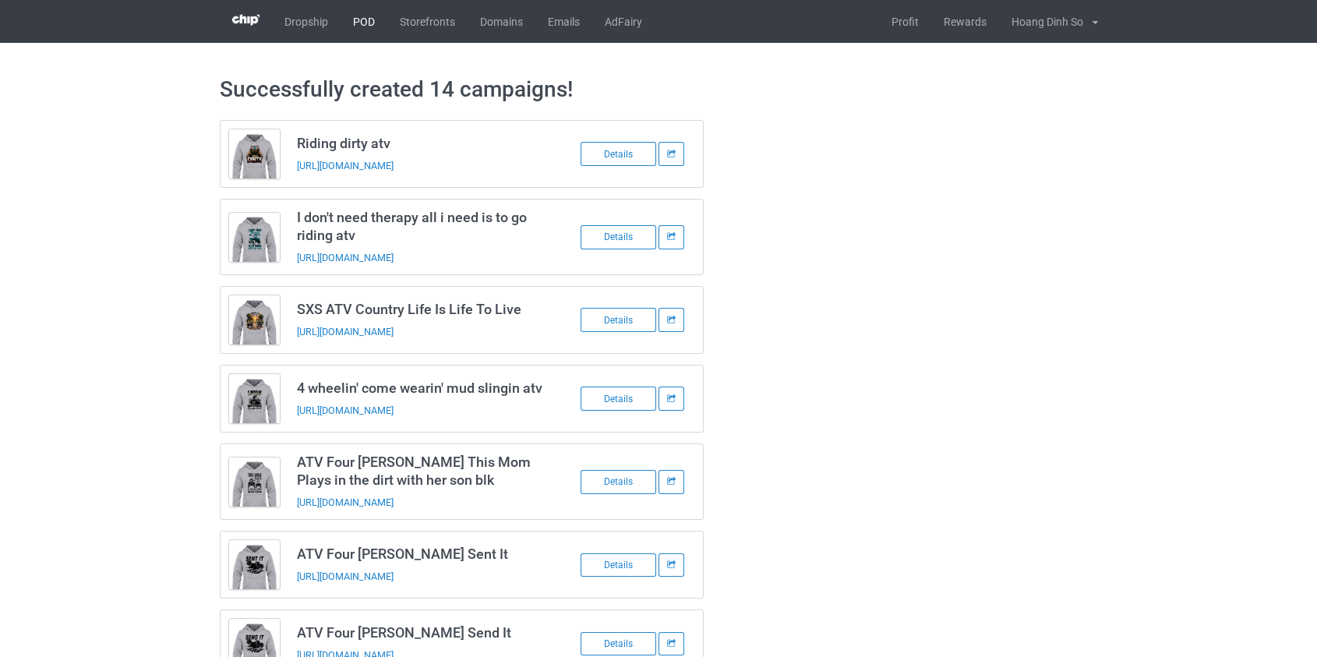
click at [358, 28] on link "POD" at bounding box center [364, 21] width 47 height 43
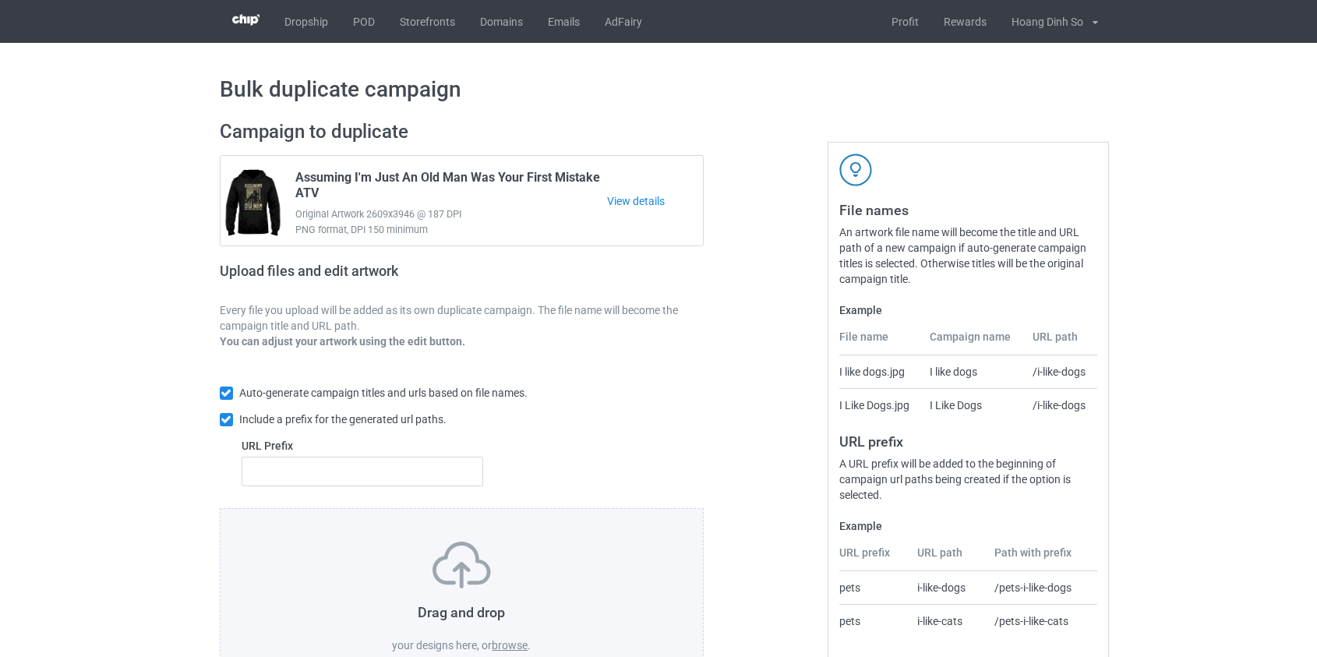
click at [518, 642] on label "browse" at bounding box center [510, 645] width 36 height 12
click at [0, 0] on input "browse" at bounding box center [0, 0] width 0 height 0
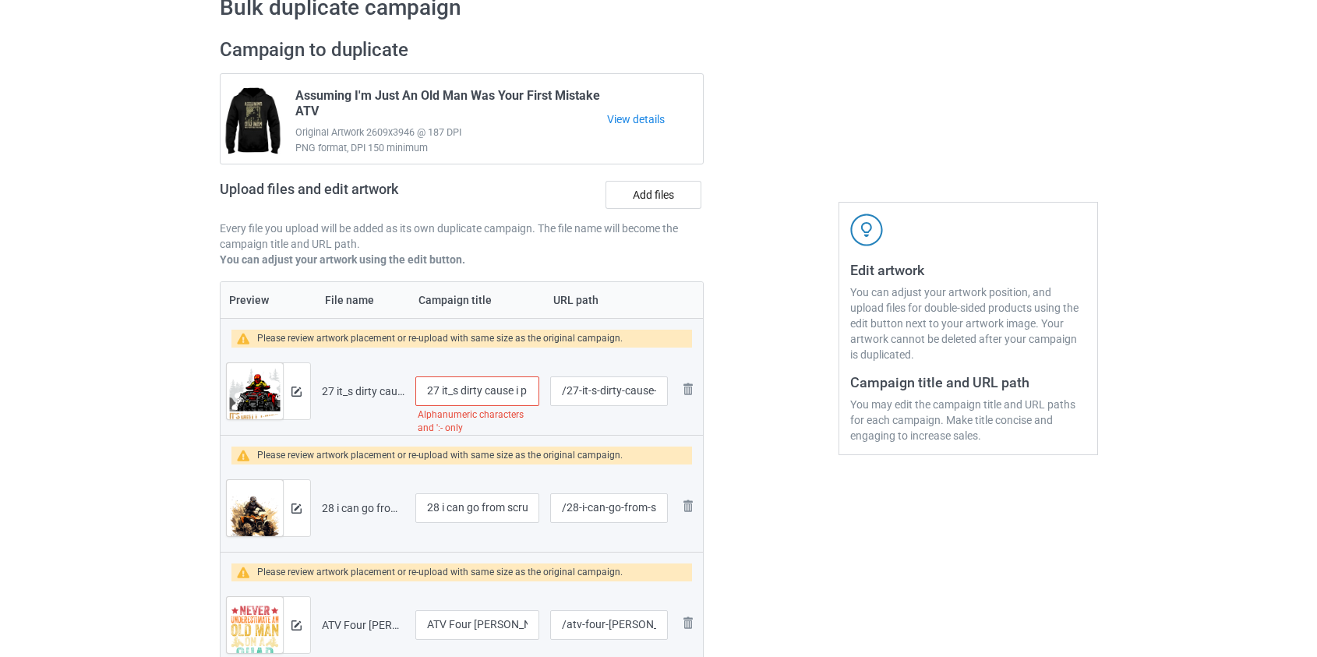
scroll to position [212, 0]
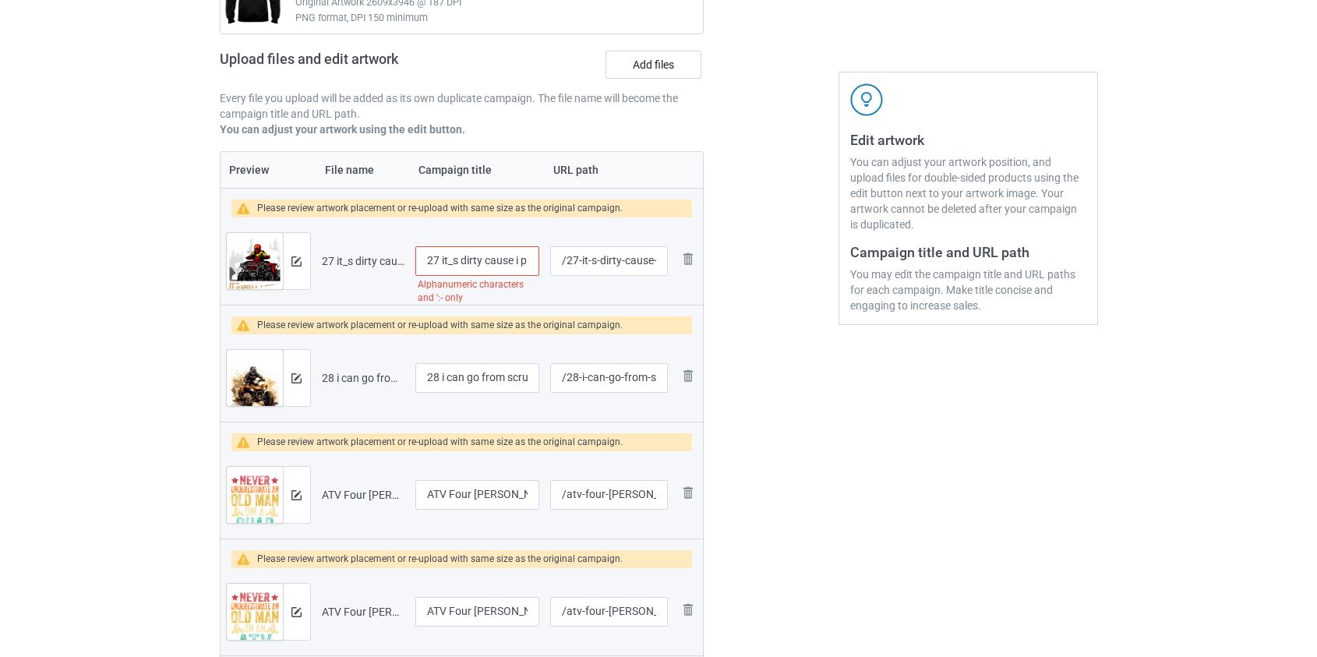
drag, startPoint x: 436, startPoint y: 261, endPoint x: 249, endPoint y: 302, distance: 192.2
click at [249, 302] on tr "Preview and edit artwork 27 it_s dirty cause i play with it atv.png 27 it_s dir…" at bounding box center [462, 260] width 483 height 87
type input "It's dirty cause i play with it atv"
drag, startPoint x: 446, startPoint y: 379, endPoint x: 380, endPoint y: 372, distance: 65.8
click at [380, 372] on tr "Preview and edit artwork 28 i can go from scrubs to mud in second atv.png 28 i …" at bounding box center [462, 377] width 483 height 87
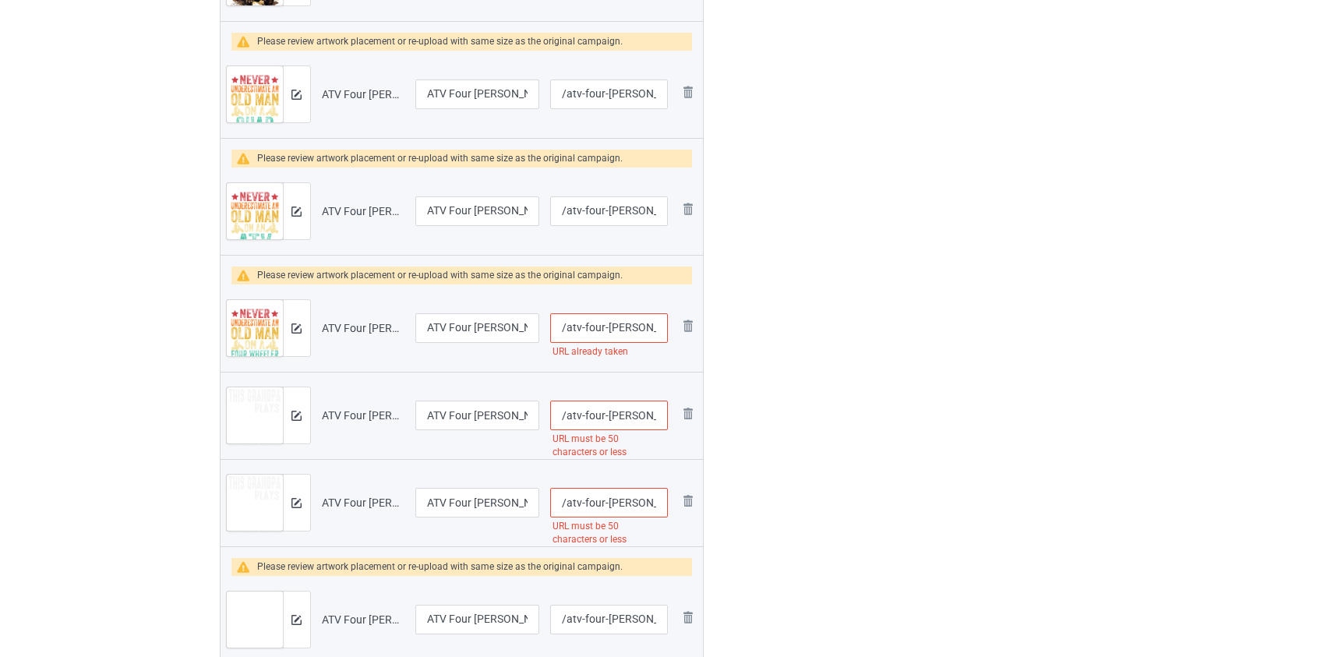
scroll to position [638, 0]
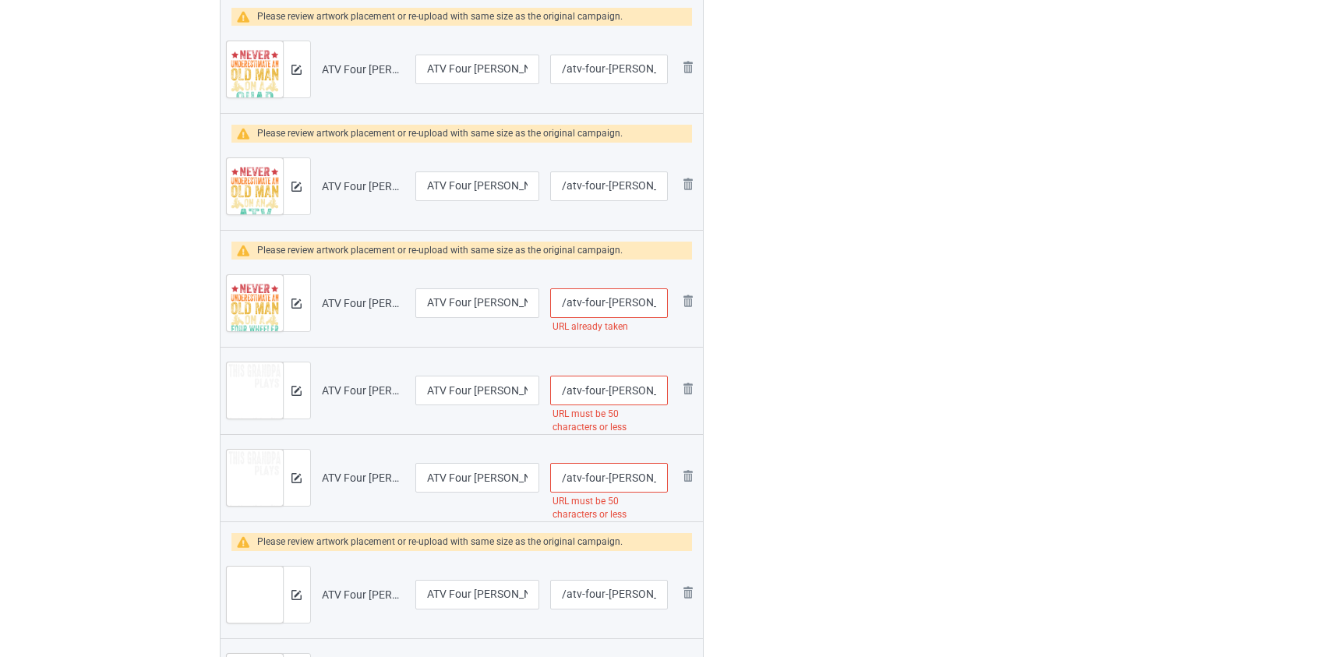
type input "I can go from scrubs to mud in second atv"
click at [593, 305] on input "/atv-four-[PERSON_NAME]-old-man" at bounding box center [608, 303] width 117 height 30
click at [604, 302] on input "/atv--[PERSON_NAME]-old-man" at bounding box center [608, 303] width 117 height 30
click at [604, 302] on input "/atv--wheeler-old-man" at bounding box center [608, 303] width 117 height 30
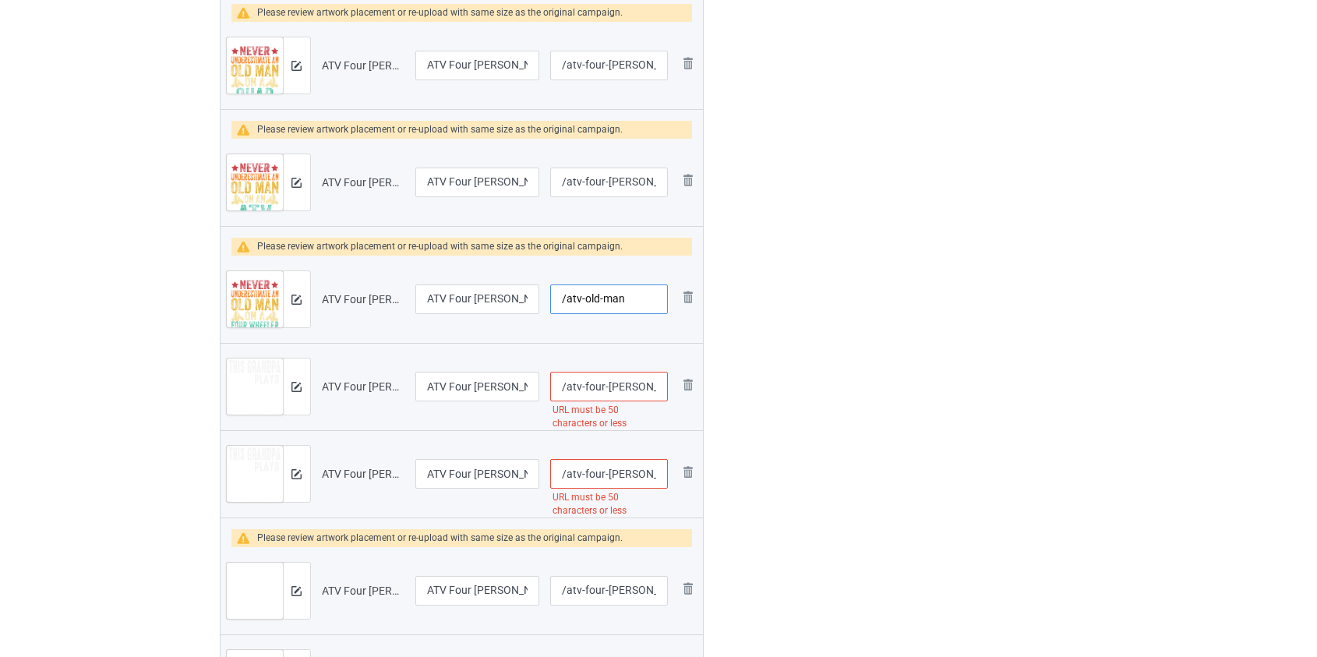
scroll to position [708, 0]
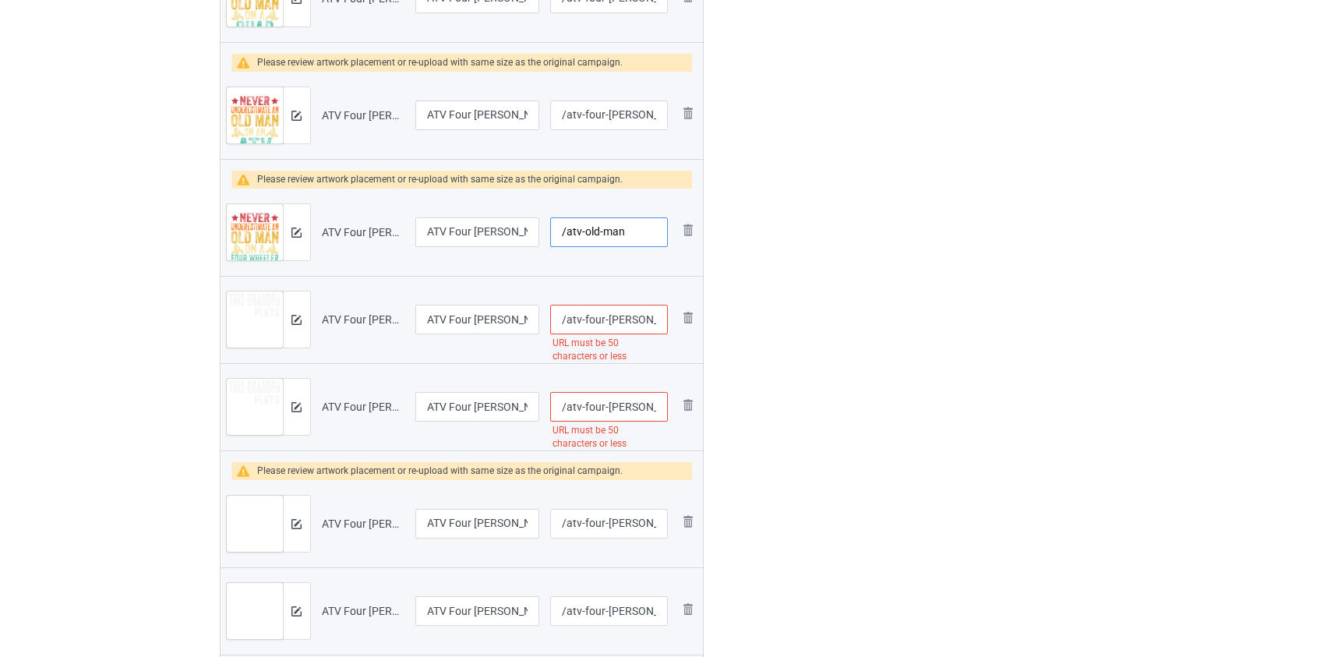
type input "/atv-old-man"
click at [590, 324] on input "/atv-four-wheeler-this-grandpa-plays-in-the-dirt-with-his-kid" at bounding box center [608, 320] width 117 height 30
click at [598, 321] on input "/atv-wheeler-this-grandpa-plays-in-the-dirt-with-his-kid" at bounding box center [608, 320] width 117 height 30
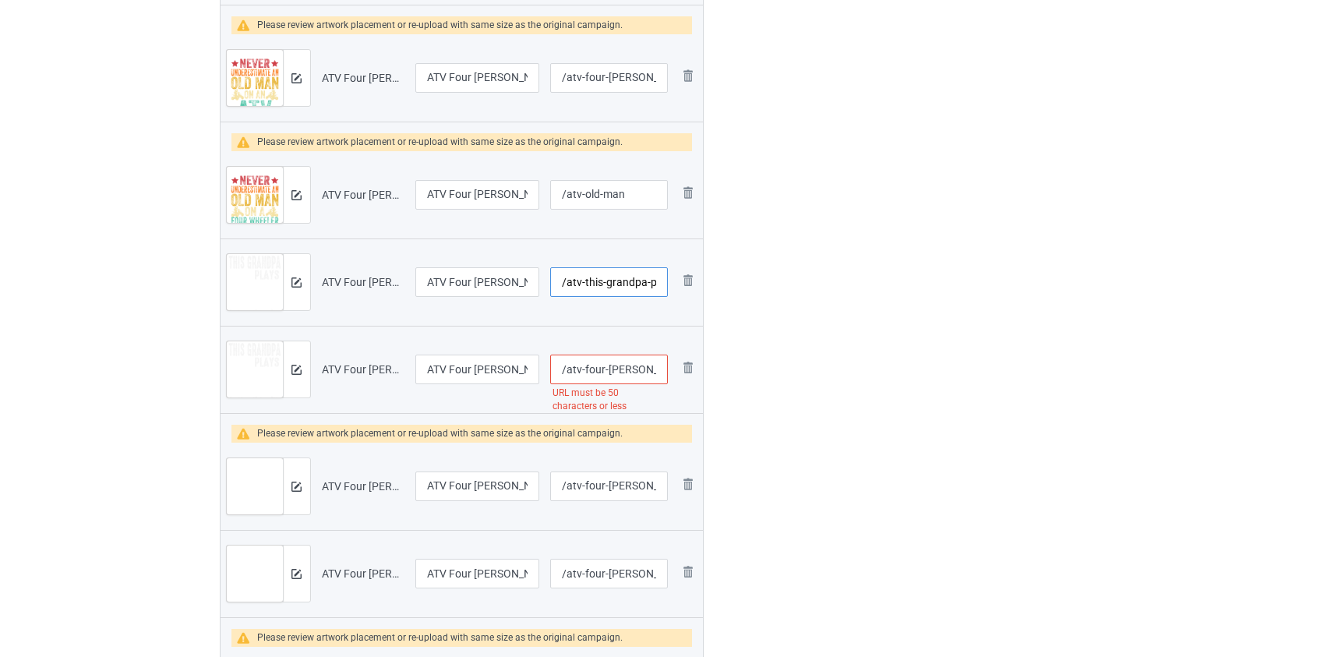
scroll to position [850, 0]
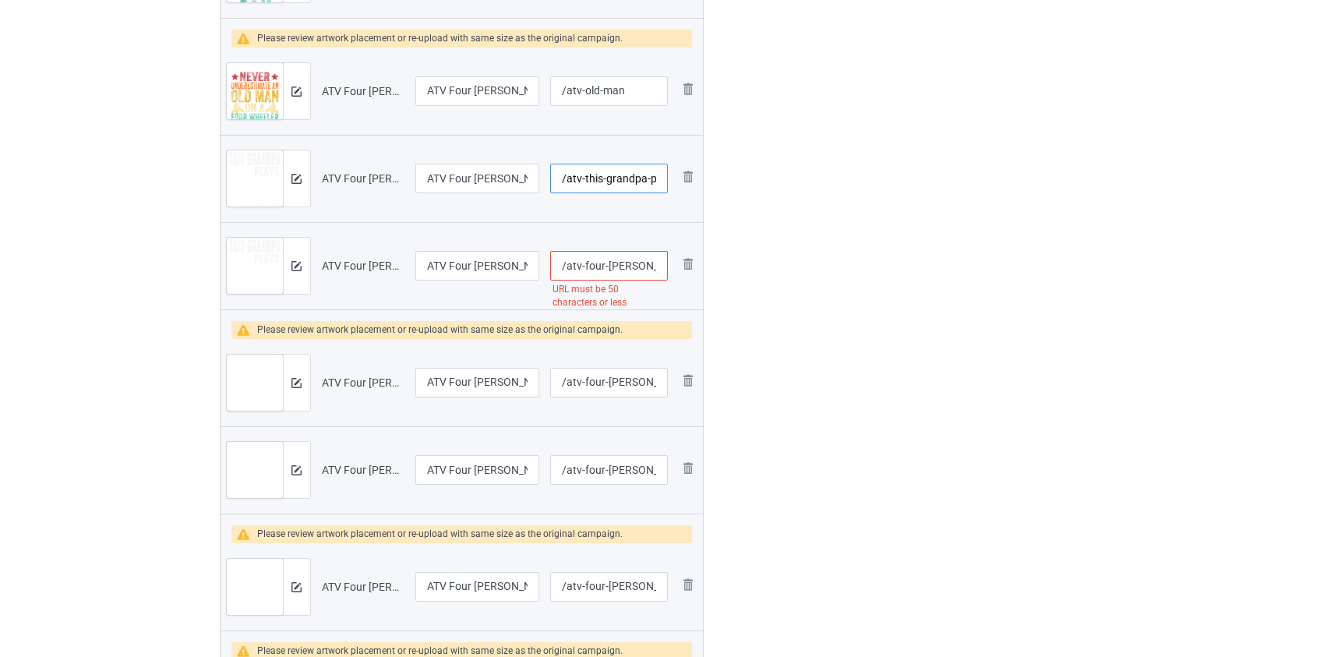
type input "/atv-this-grandpa-plays-in-the-dirt-with-his-kid"
click at [589, 262] on input "/atv-four-wheeler-this-grandpa-plays-in-the-dirt-with-his-kids" at bounding box center [608, 266] width 117 height 30
click at [599, 265] on input "/atv-wheeler-this-grandpa-plays-in-the-dirt-with-his-kids" at bounding box center [608, 266] width 117 height 30
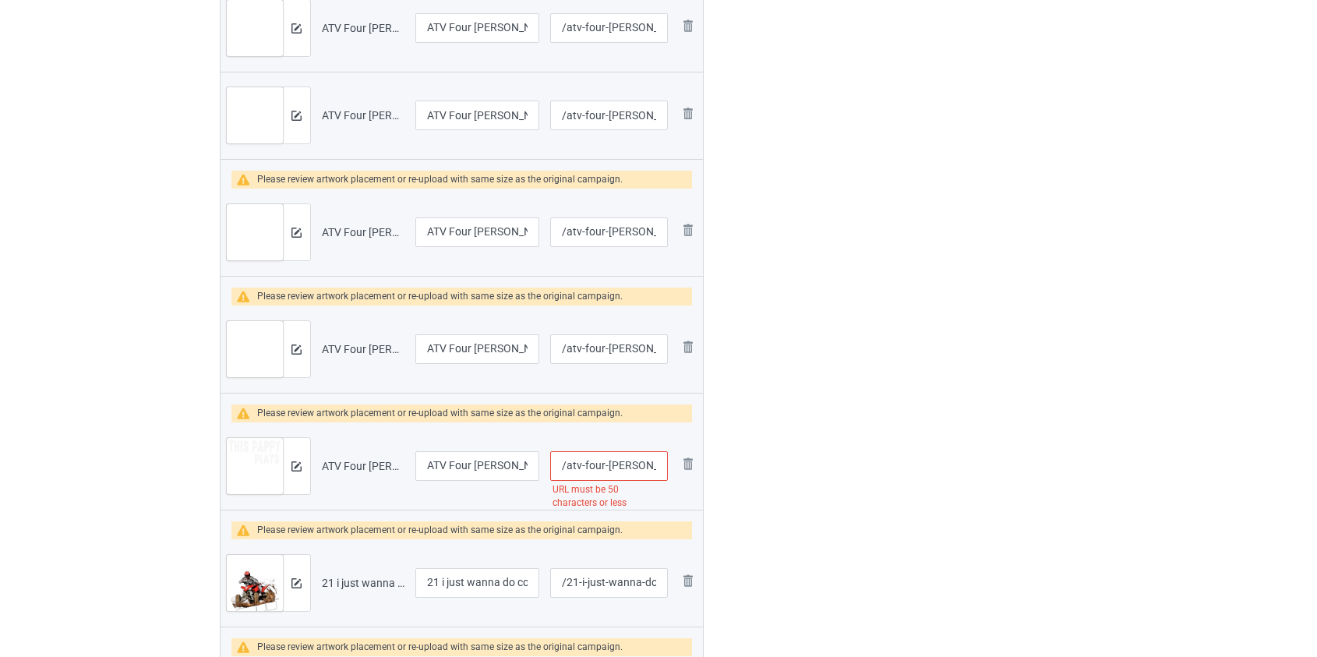
scroll to position [1275, 0]
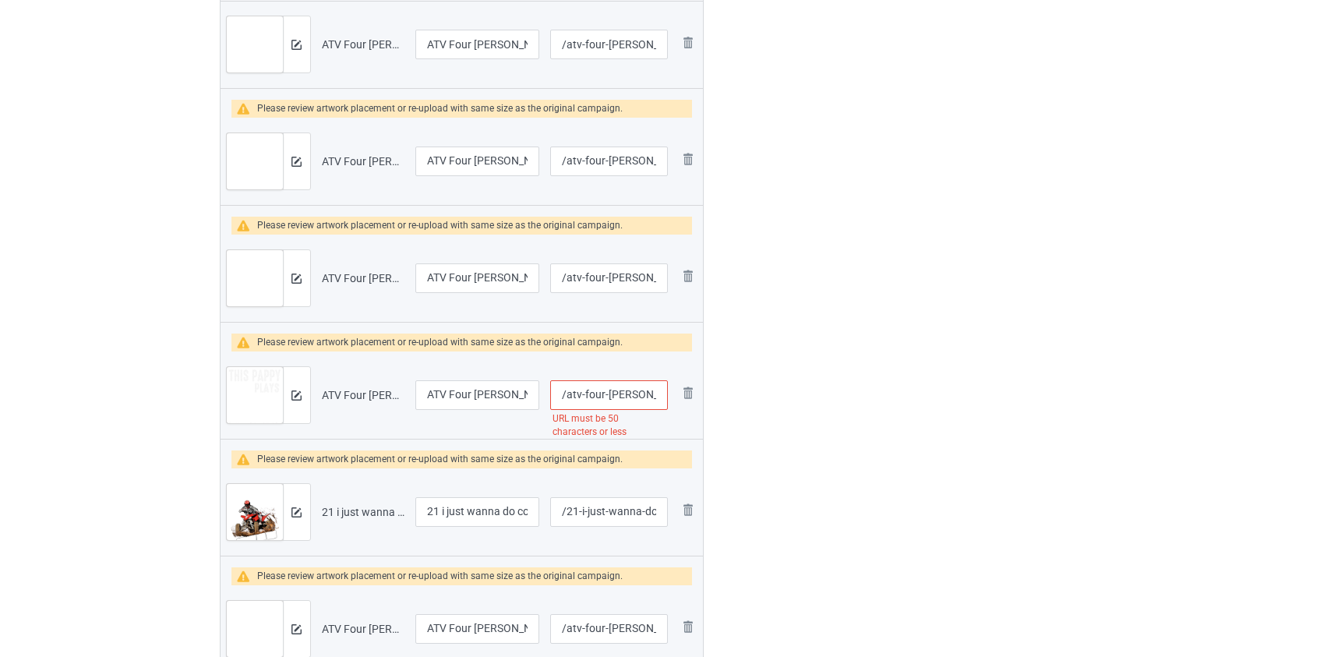
type input "/atv-this-grandpa-plays-in-the-dirt-with-his-kids"
click at [594, 389] on input "/atv-four-wheeler-this-pappy-plays-in-the-dirt-with-his-grandson" at bounding box center [608, 395] width 117 height 30
click at [602, 394] on input "/atv-wheeler-this-pappy-plays-in-the-dirt-with-his-grandson" at bounding box center [608, 395] width 117 height 30
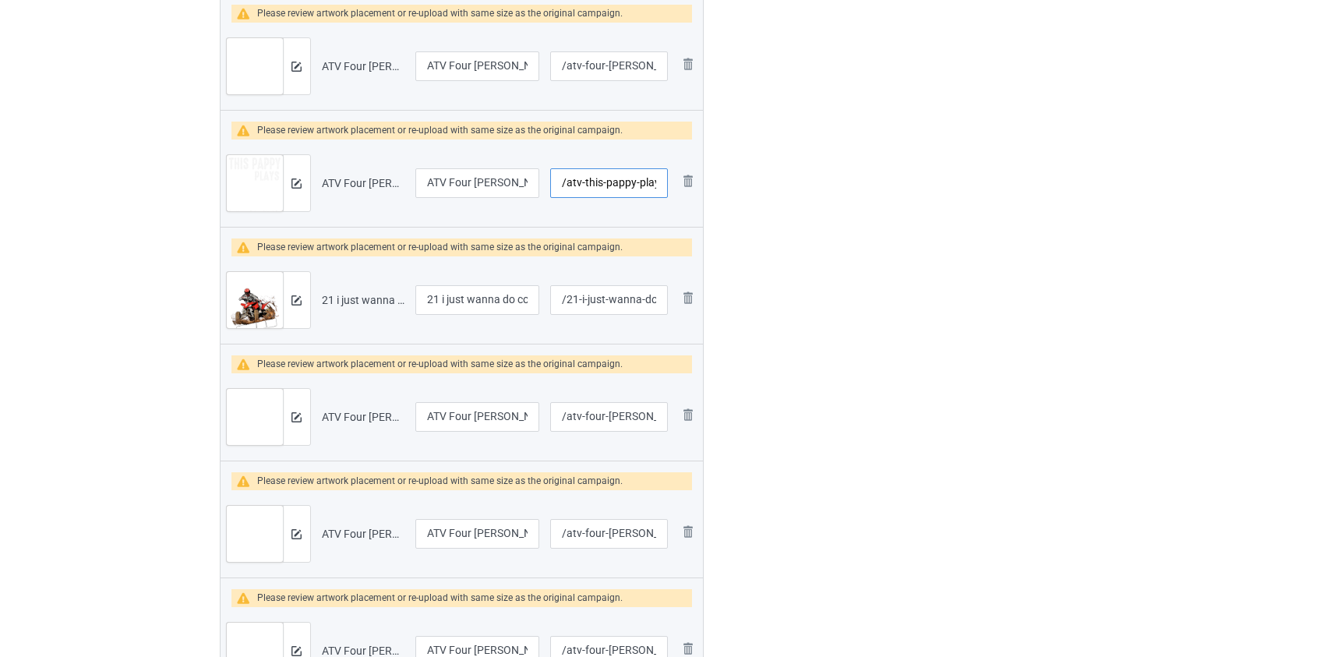
scroll to position [1488, 0]
type input "/atv-this-pappy-plays-in-the-dirt-with-his-grandson"
drag, startPoint x: 444, startPoint y: 296, endPoint x: 344, endPoint y: 304, distance: 100.8
click at [344, 304] on tr "Preview and edit artwork 21 i just wanna do country as shit atv.png 21 i just w…" at bounding box center [462, 299] width 483 height 87
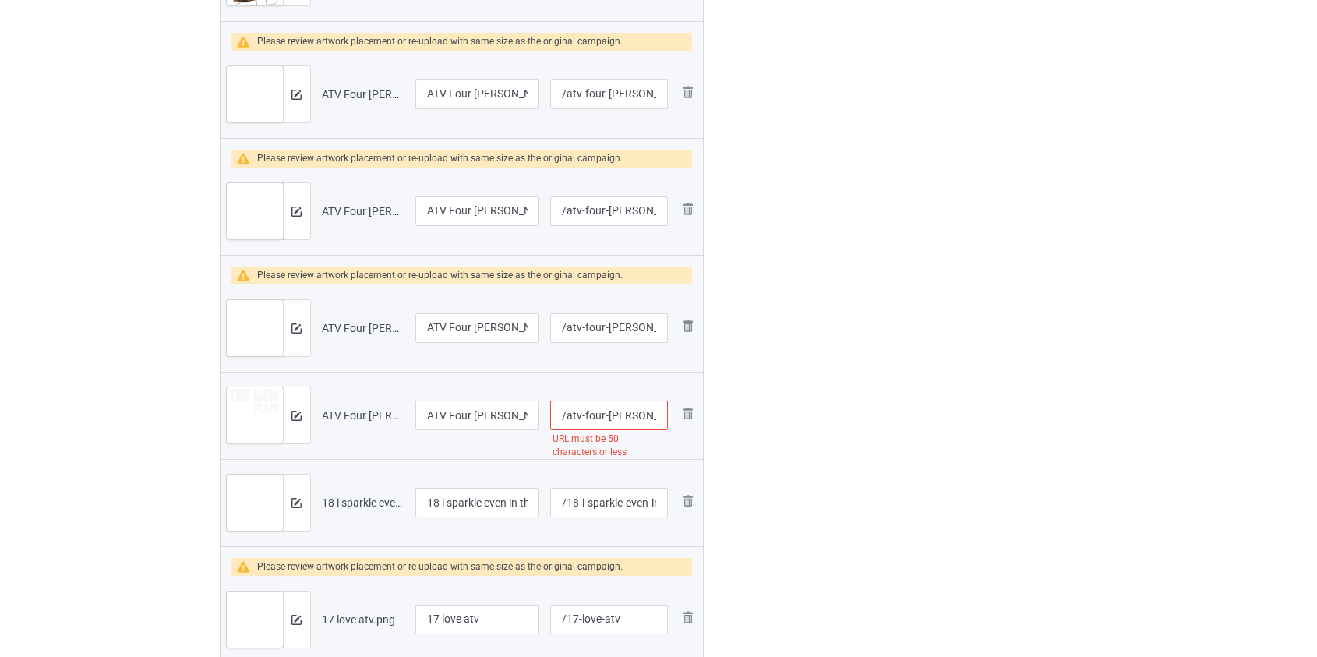
scroll to position [1842, 0]
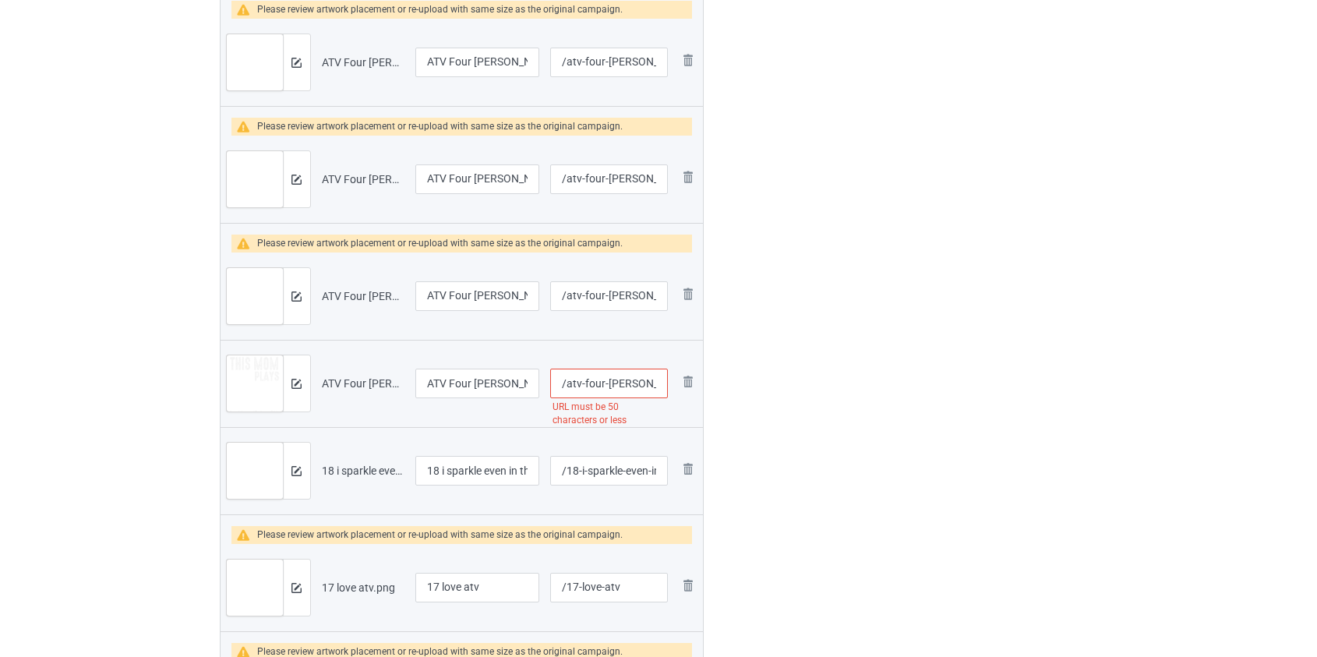
type input "I just wanna do country as shit atv"
click at [599, 382] on input "/atv-four-wheeler-this-mom-plays-in-the-dirt-with-her-kids" at bounding box center [608, 384] width 117 height 30
click at [600, 378] on input "/atv--wheeler-this-mom-plays-in-the-dirt-with-her-kids" at bounding box center [608, 384] width 117 height 30
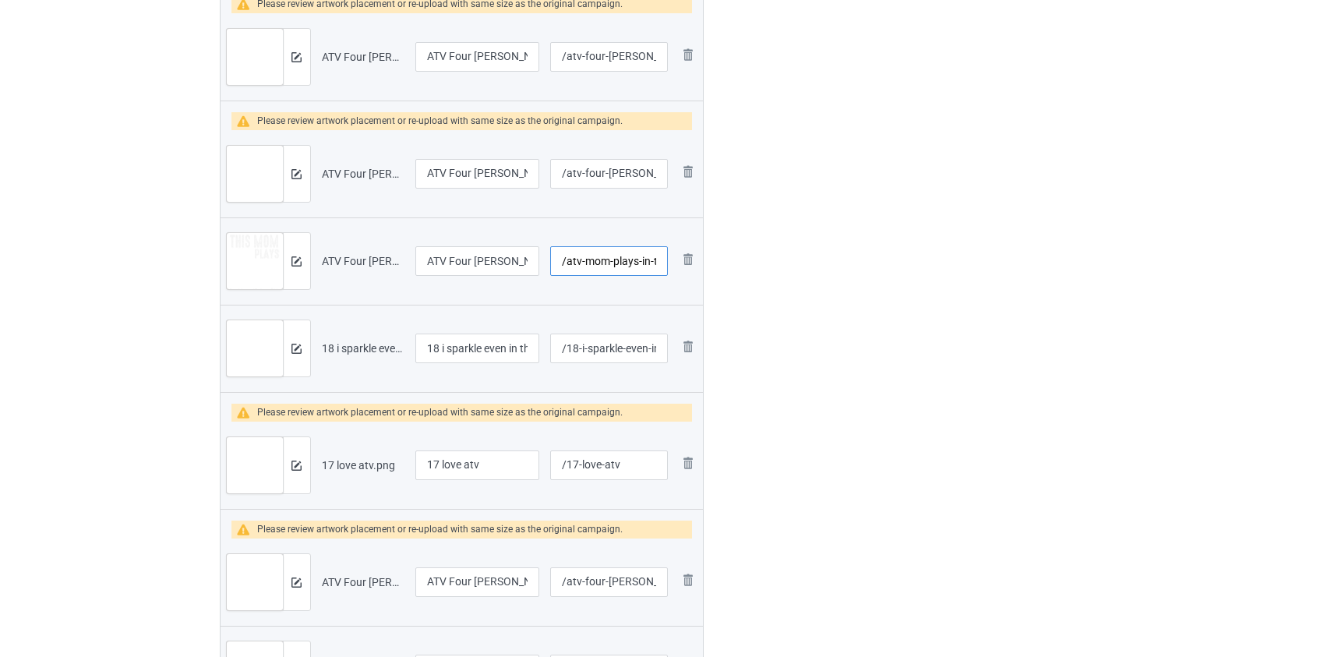
scroll to position [1984, 0]
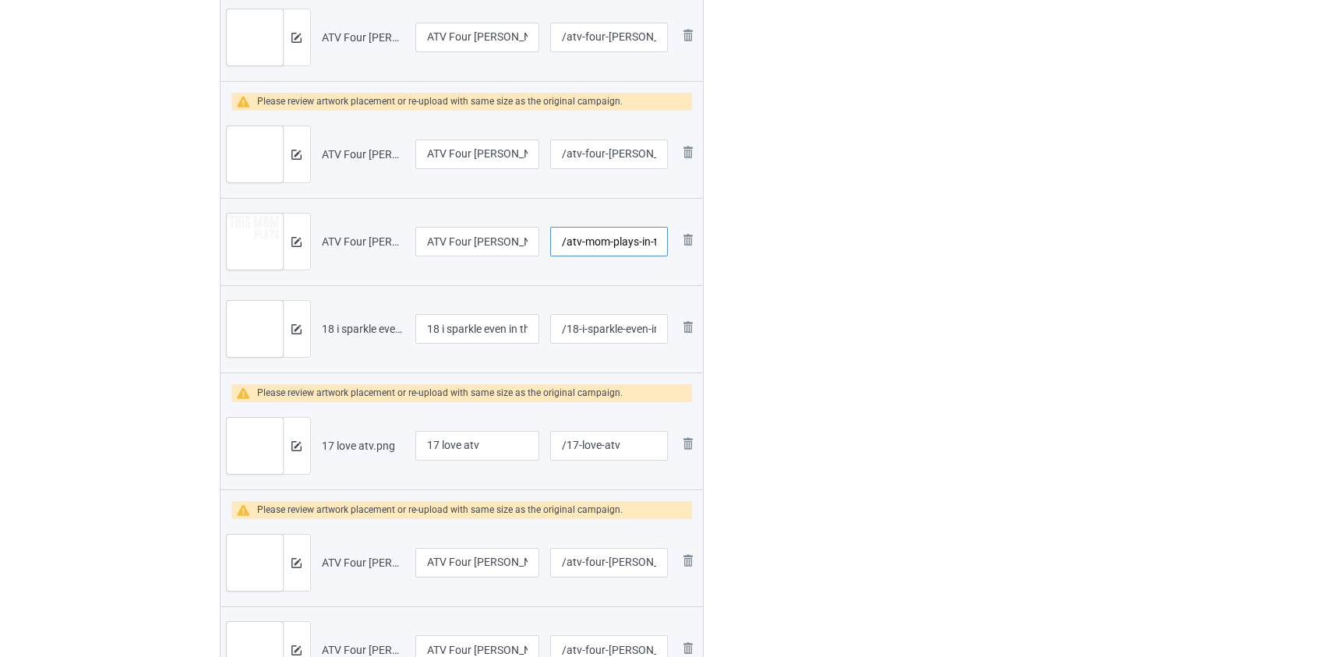
type input "/atv-mom-plays-in-the-dirt-with-her-kids"
drag, startPoint x: 445, startPoint y: 324, endPoint x: 299, endPoint y: 330, distance: 146.6
click at [299, 330] on tr "Preview and edit artwork 18 i sparkle even in the mud atv.png 18 i sparkle even…" at bounding box center [462, 328] width 483 height 87
type input "I sparkle even in the mud atv"
drag, startPoint x: 444, startPoint y: 438, endPoint x: 271, endPoint y: 450, distance: 173.5
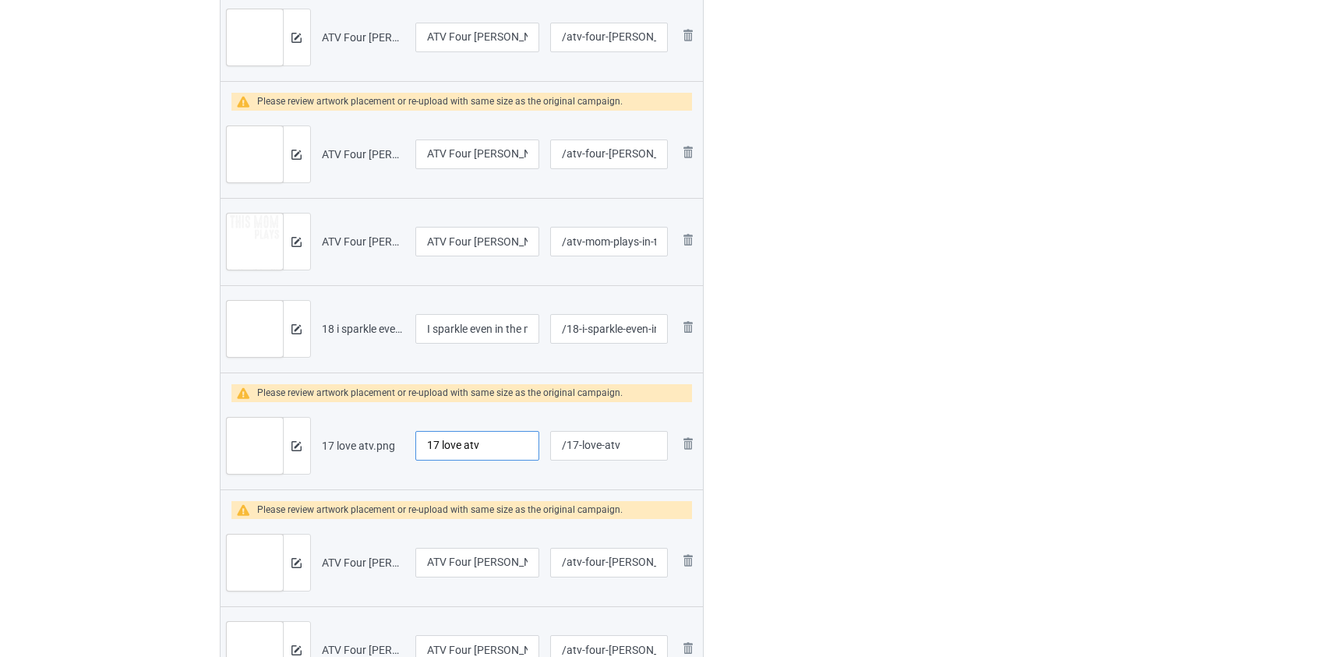
click at [273, 452] on tr "Preview and edit artwork 17 love atv.png 17 love atv /17-love-atv Remove file" at bounding box center [462, 445] width 483 height 87
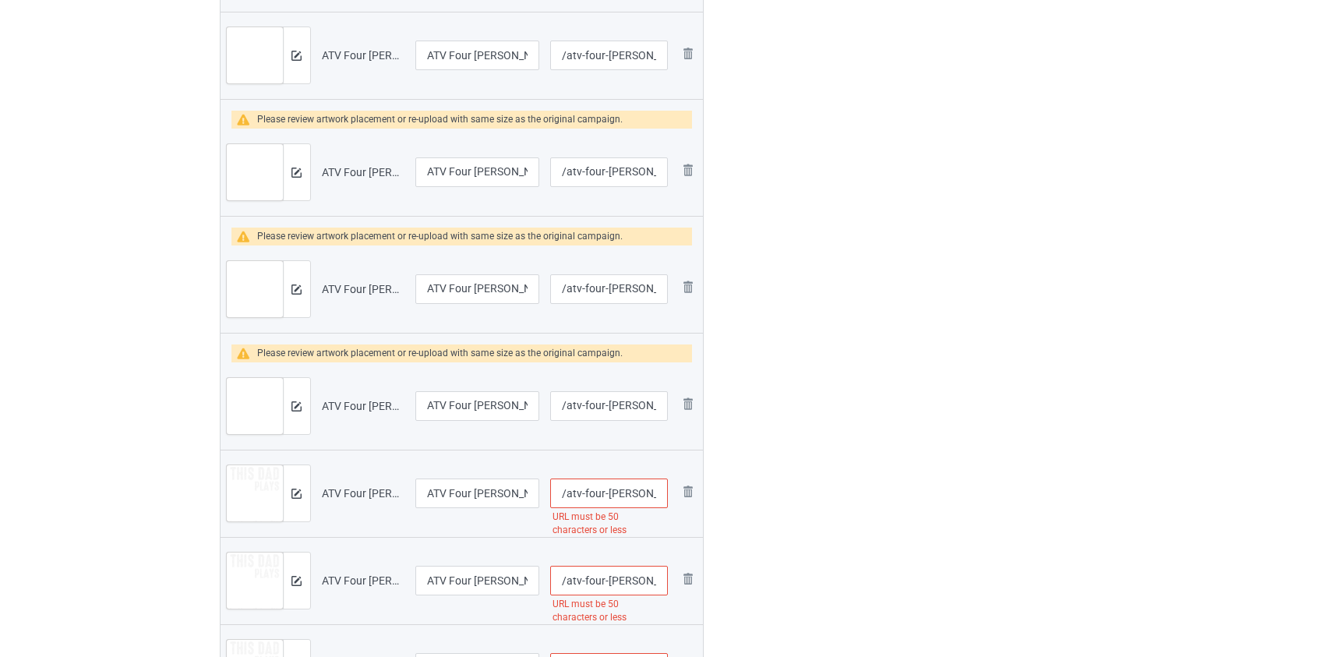
scroll to position [2834, 0]
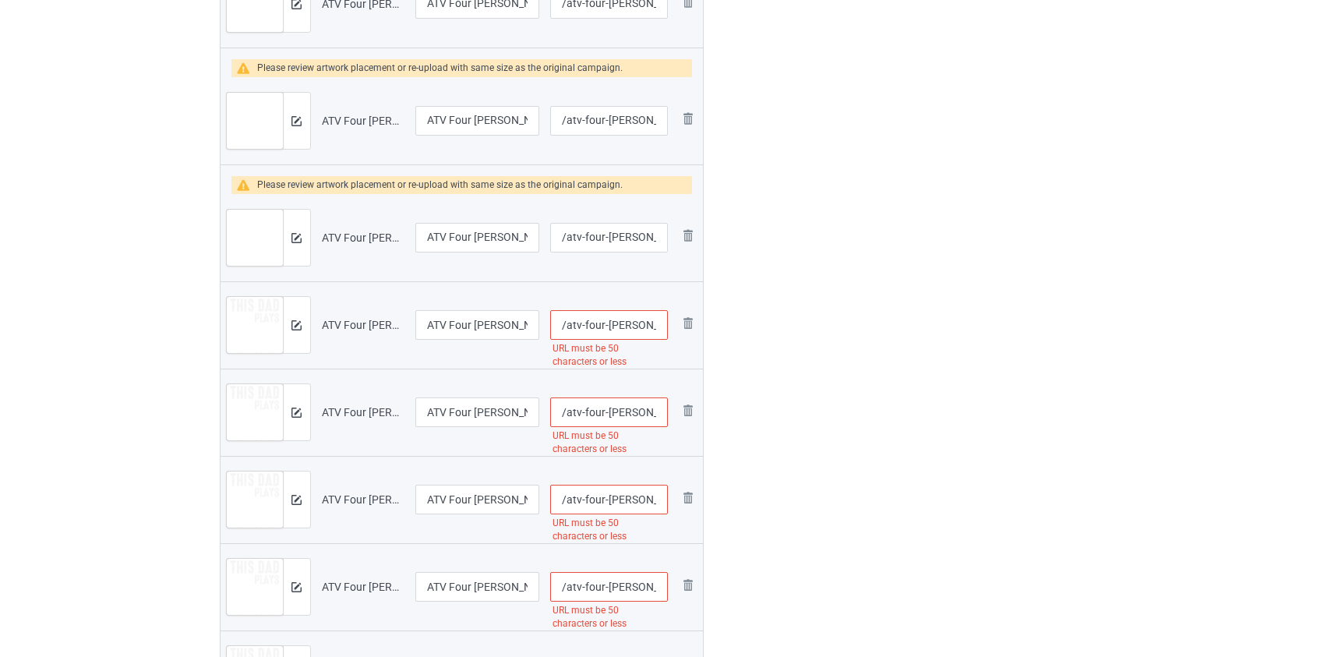
type input "Love atv"
click at [592, 323] on input "/atv-four-wheeler-this-dad-plays-in-the-dirt-with-his-2-kids" at bounding box center [608, 325] width 117 height 30
click at [592, 327] on input "/atv-wheeler-this-dad-plays-in-the-dirt-with-his-2-kids" at bounding box center [608, 325] width 117 height 30
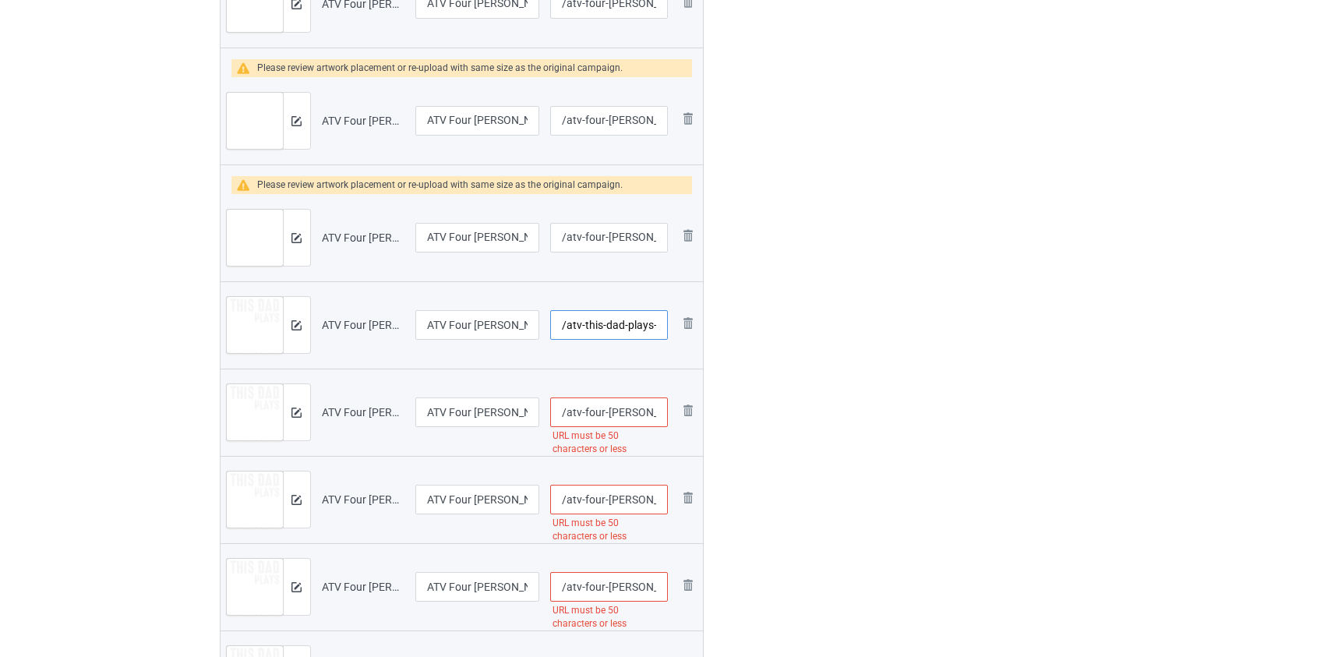
type input "/atv-this-dad-plays-in-the-dirt-with-his-2-kids"
click at [592, 411] on input "/atv-four-wheeler-this-dad-plays-in-the-dirt-with-his-2-kids" at bounding box center [608, 412] width 117 height 30
click at [594, 409] on input "/atv-wheeler-this-dad-plays-in-the-dirt-with-his-2-kids" at bounding box center [608, 412] width 117 height 30
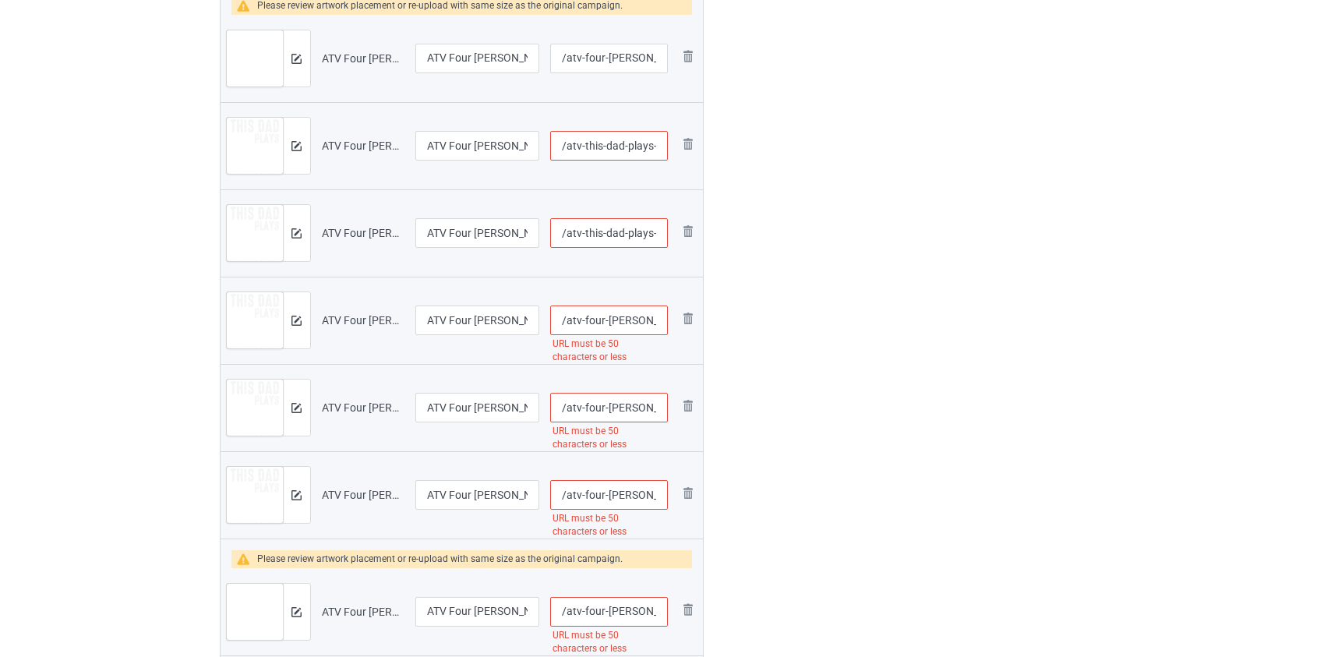
scroll to position [3047, 0]
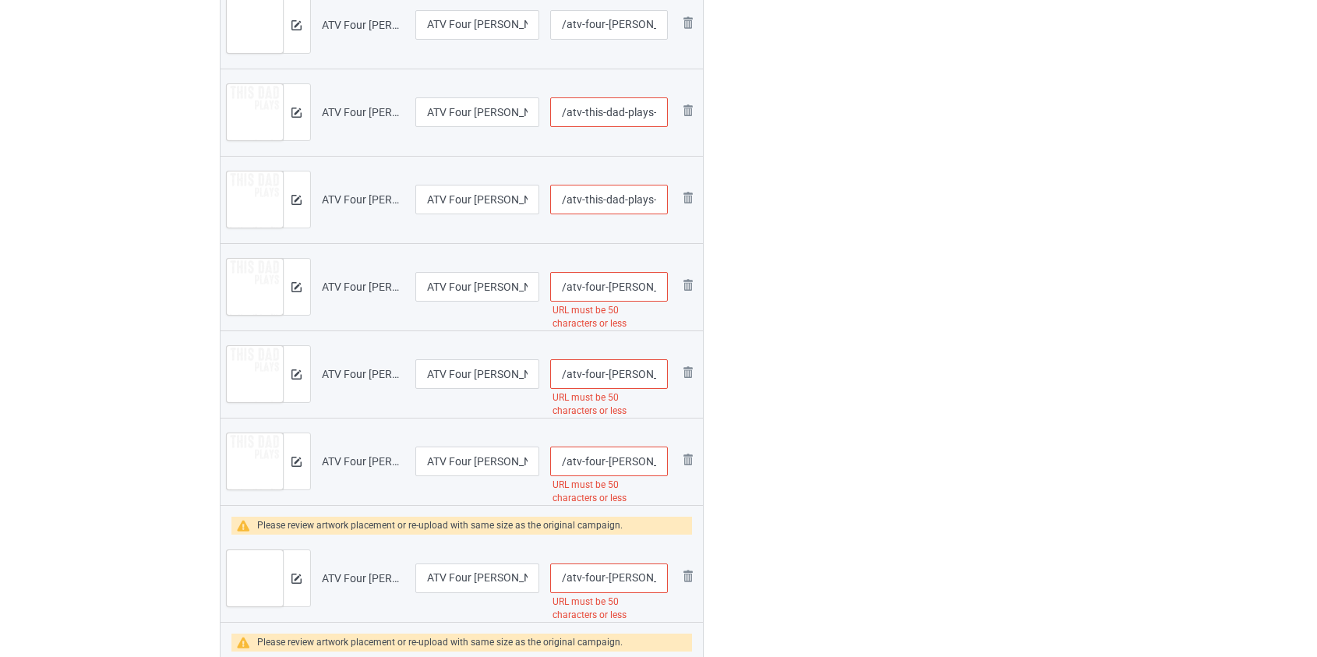
type input "/atv-this-dad-plays-in-the-dirt-with-his-2-kids"
click at [589, 288] on input "/atv-four-wheeler-this-dad-plays-in-the-dirt-with-his-3-kids" at bounding box center [608, 287] width 117 height 30
click at [596, 290] on input "/atv-wheeler-this-dad-plays-in-the-dirt-with-his-3-kids" at bounding box center [608, 287] width 117 height 30
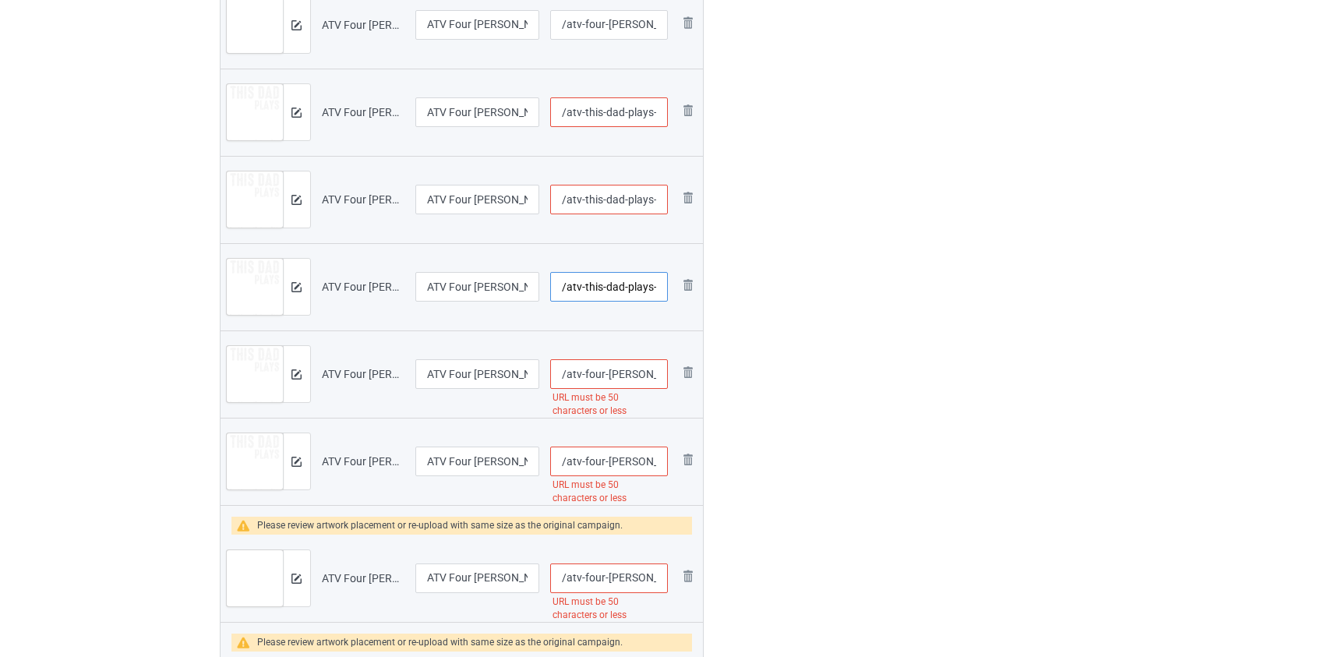
type input "/atv-this-dad-plays-in-the-dirt-with-his-3-kids"
click at [597, 372] on input "/atv-four-wheeler-this-dad-plays-in-the-dirt-with-his-4-kids" at bounding box center [608, 374] width 117 height 30
click at [599, 373] on input "/atv-wheeler-this-dad-plays-in-the-dirt-with-his-4-kids" at bounding box center [608, 374] width 117 height 30
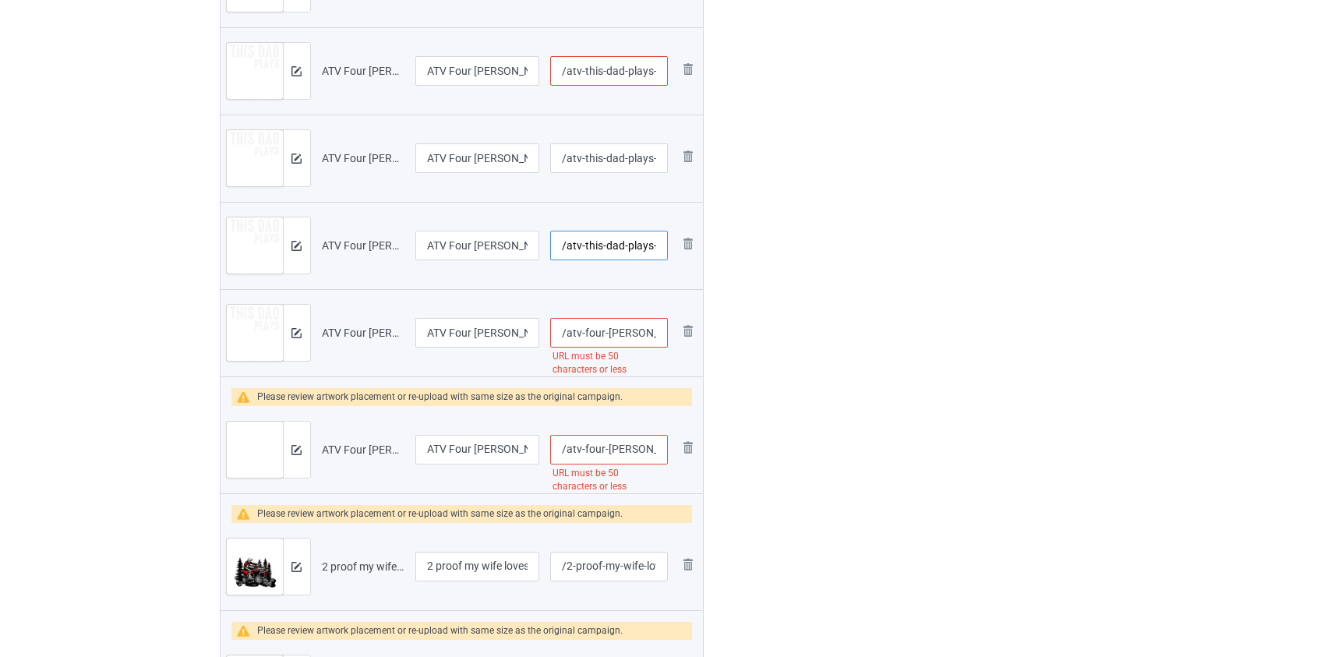
scroll to position [3188, 0]
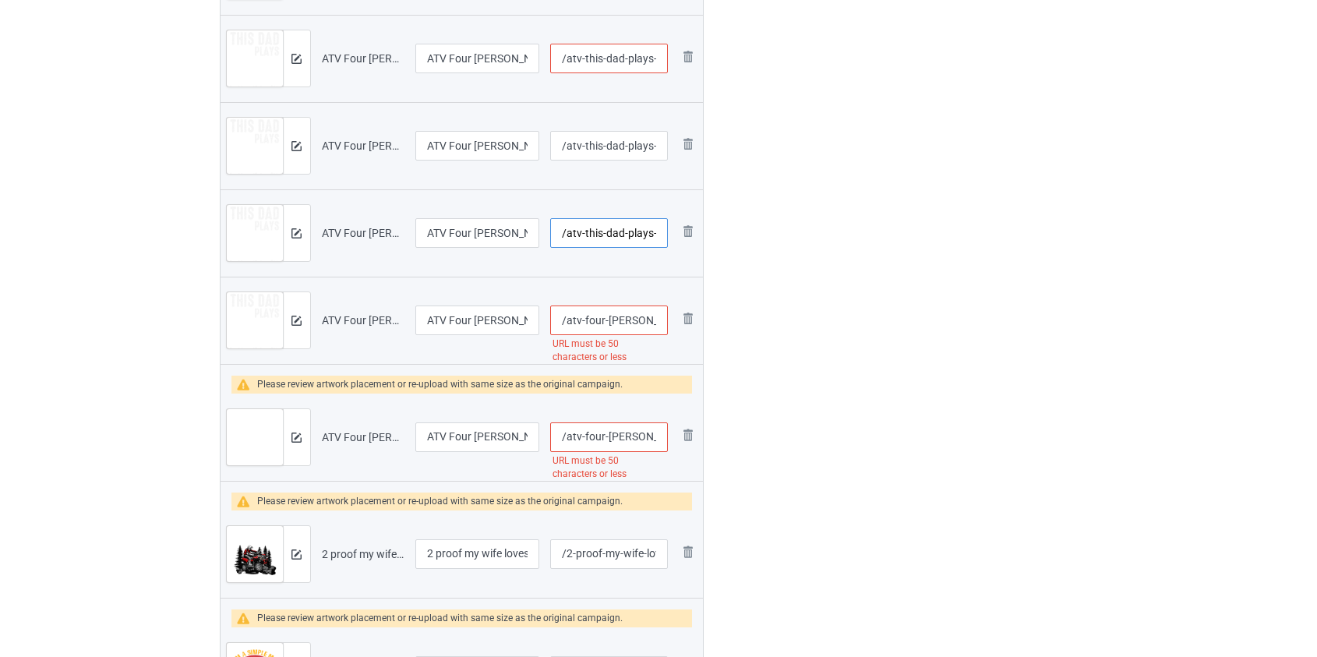
type input "/atv-this-dad-plays-in-the-dirt-with-his-4-kids"
click at [590, 320] on input "/atv-four-wheeler-this-dad-plays-in-the-dirt-with-his-kids" at bounding box center [608, 321] width 117 height 30
click at [600, 319] on input "/atv-wheeler-this-dad-plays-in-the-dirt-with-his-kids" at bounding box center [608, 321] width 117 height 30
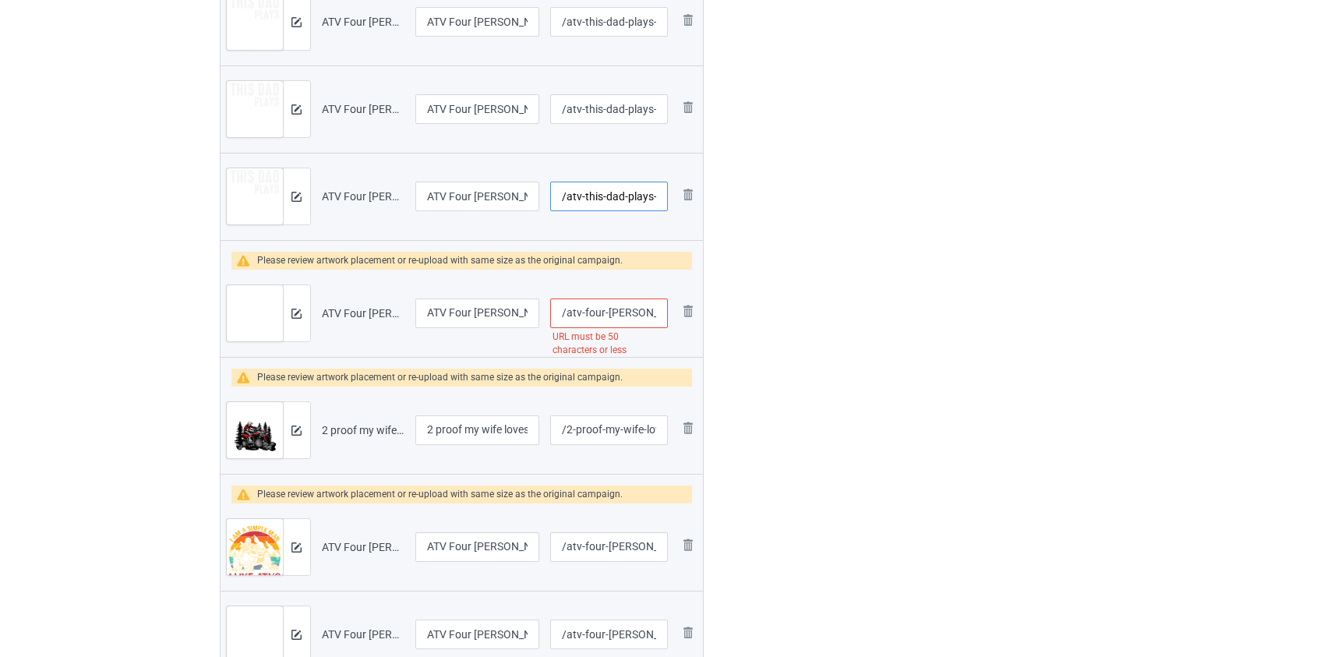
scroll to position [3330, 0]
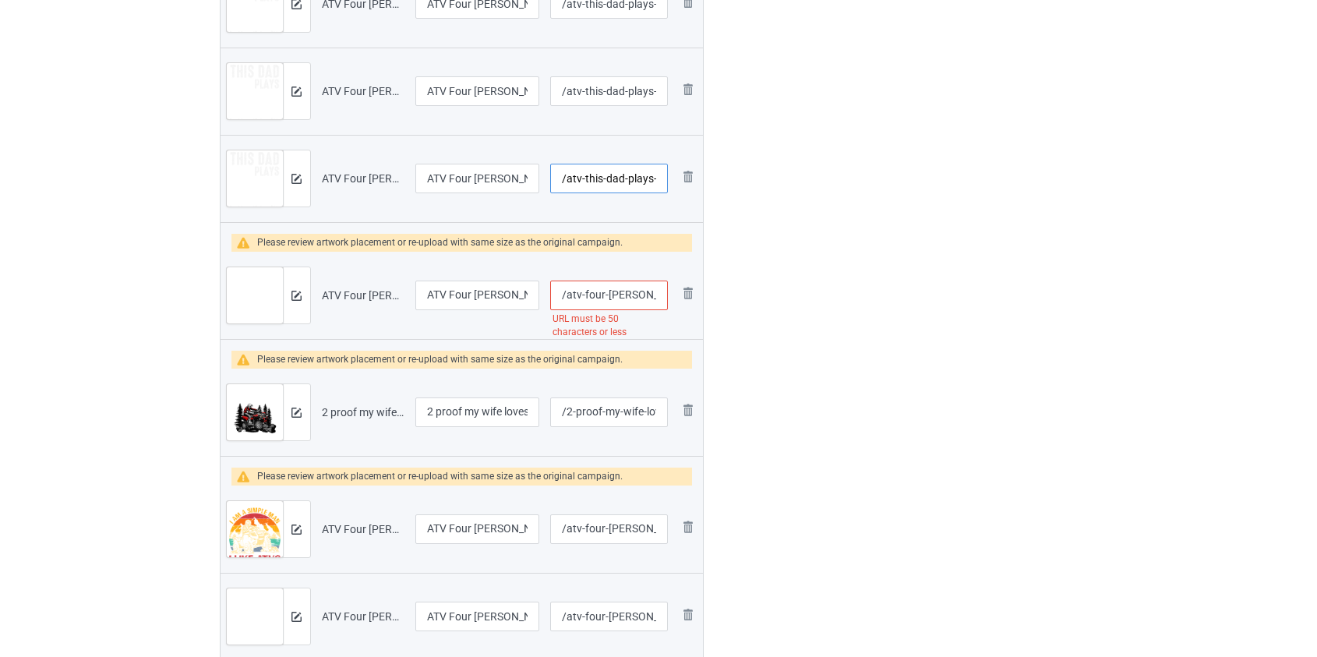
type input "/atv-this-dad-plays-in-the-dirt-with-his-kids"
click at [591, 296] on input "/atv-four-wheeler-don-t-follow-me-ride-fast-and-dirty" at bounding box center [608, 296] width 117 height 30
click at [595, 293] on input "/atv-wheeler-don-t-follow-me-ride-fast-and-dirty" at bounding box center [608, 296] width 117 height 30
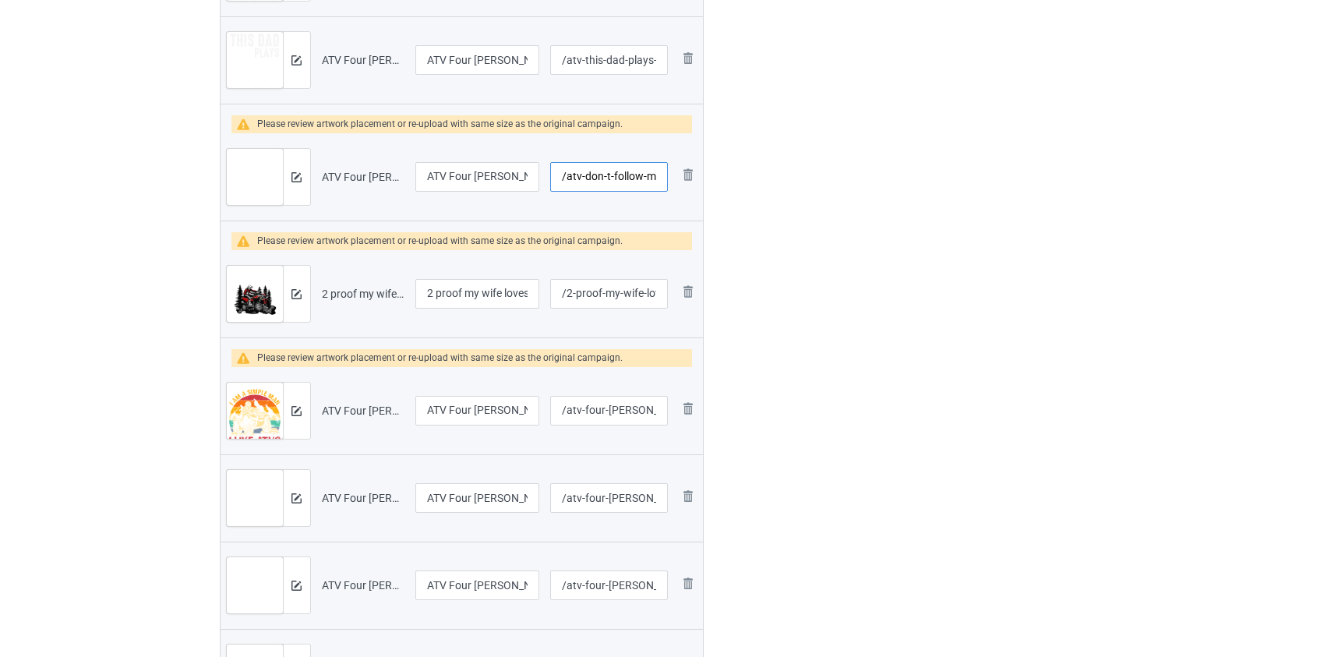
scroll to position [3471, 0]
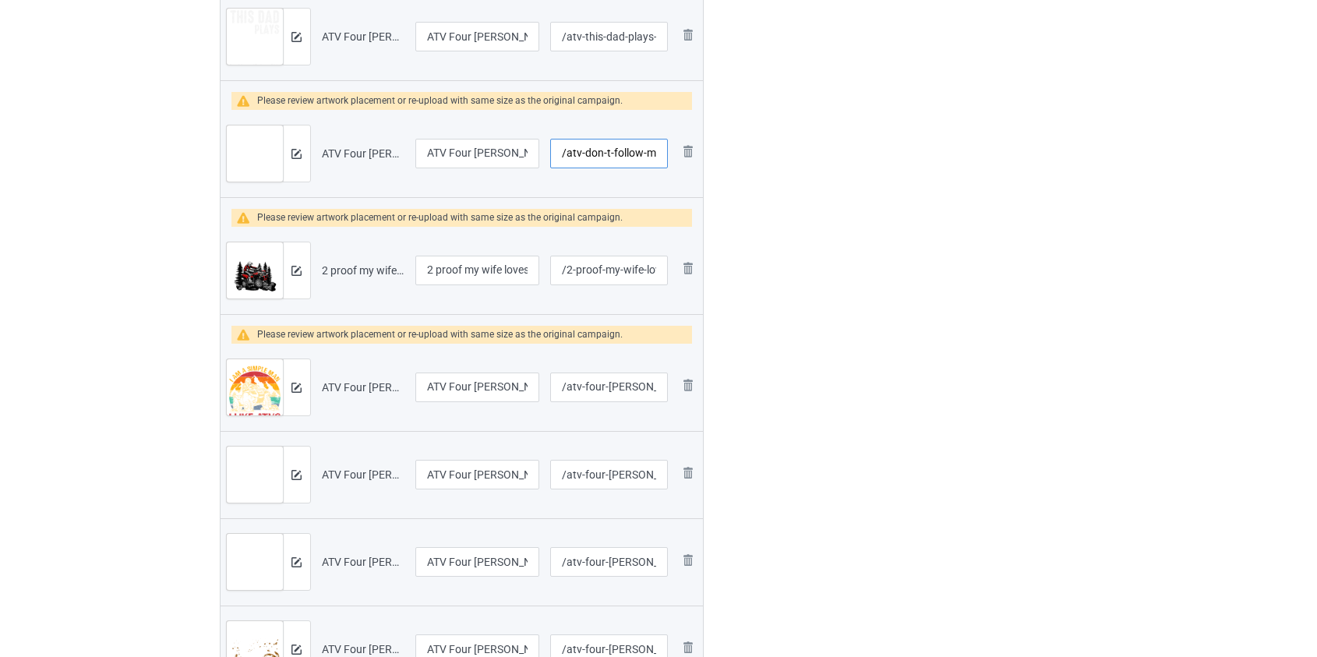
type input "/atv-don-t-follow-me-ride-fast-and-dirty"
drag, startPoint x: 443, startPoint y: 265, endPoint x: 266, endPoint y: 288, distance: 179.1
click at [266, 288] on tr "Preview and edit artwork 2 proof my wife loves me atv.png 2 proof my wife loves…" at bounding box center [462, 270] width 483 height 87
click at [432, 277] on input "2 proof my wife loves me atv" at bounding box center [477, 271] width 125 height 30
drag, startPoint x: 437, startPoint y: 270, endPoint x: 362, endPoint y: 270, distance: 75.6
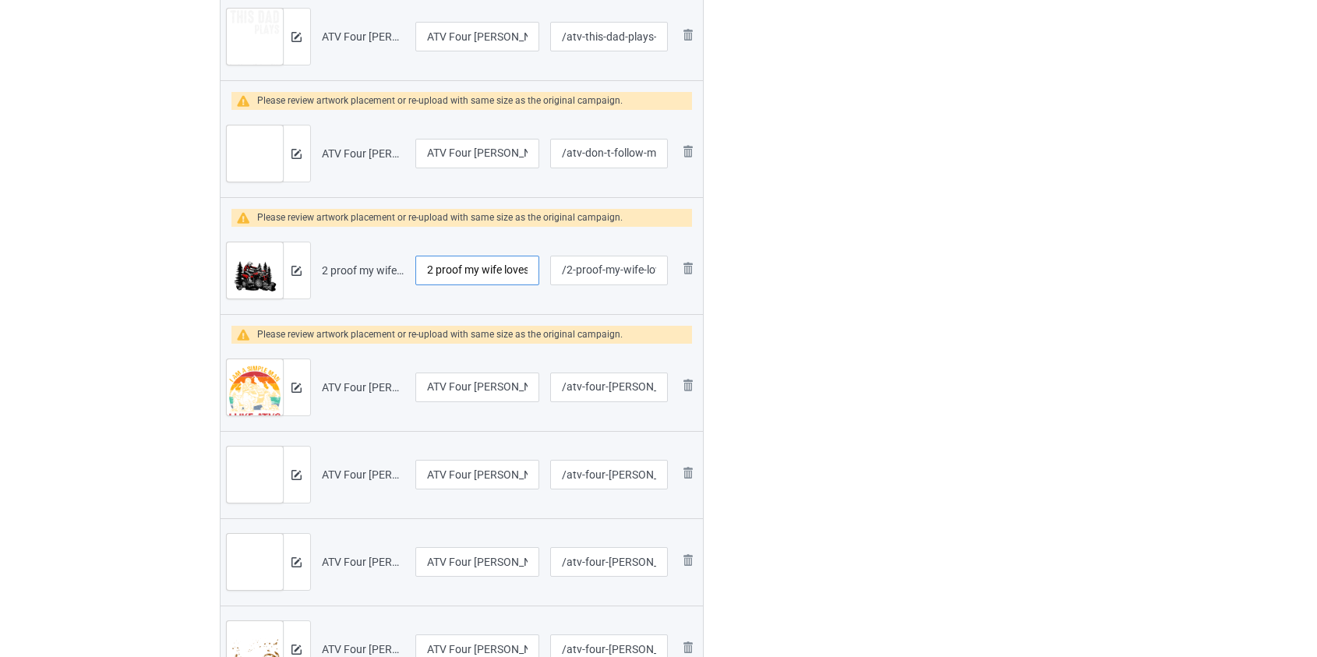
click at [363, 270] on tr "Preview and edit artwork 2 proof my wife loves me atv.png 2 proof my wife loves…" at bounding box center [462, 270] width 483 height 87
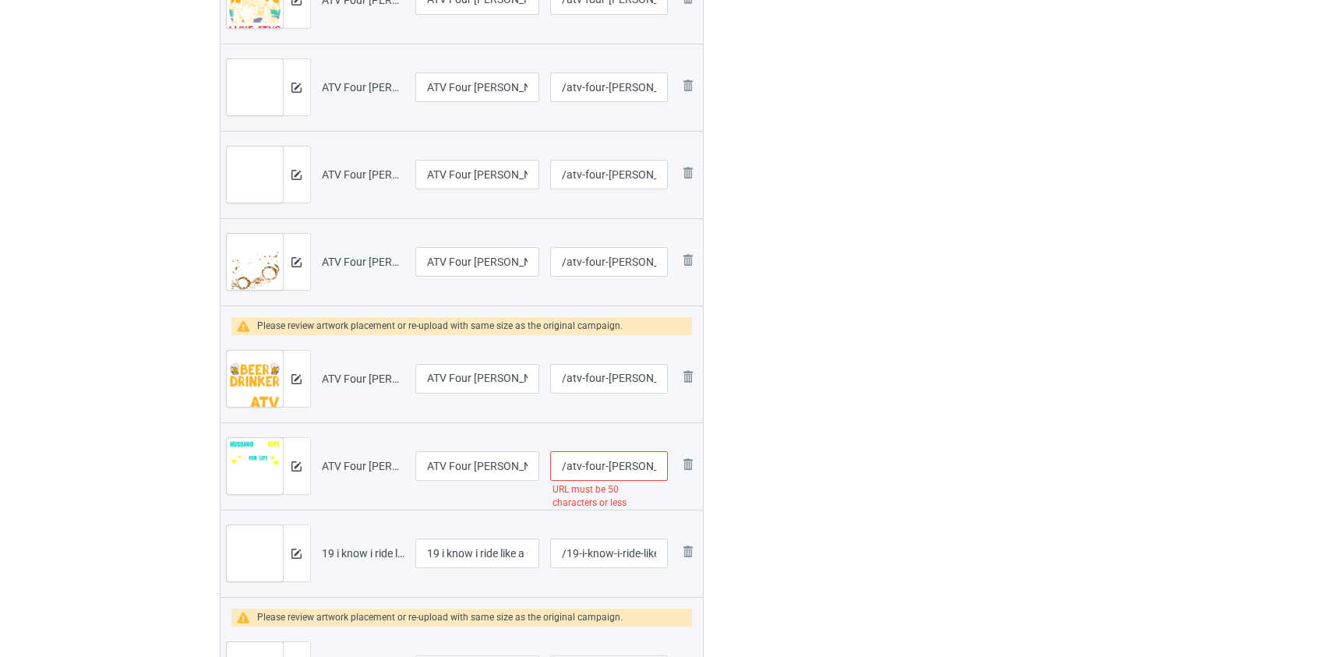
scroll to position [3897, 0]
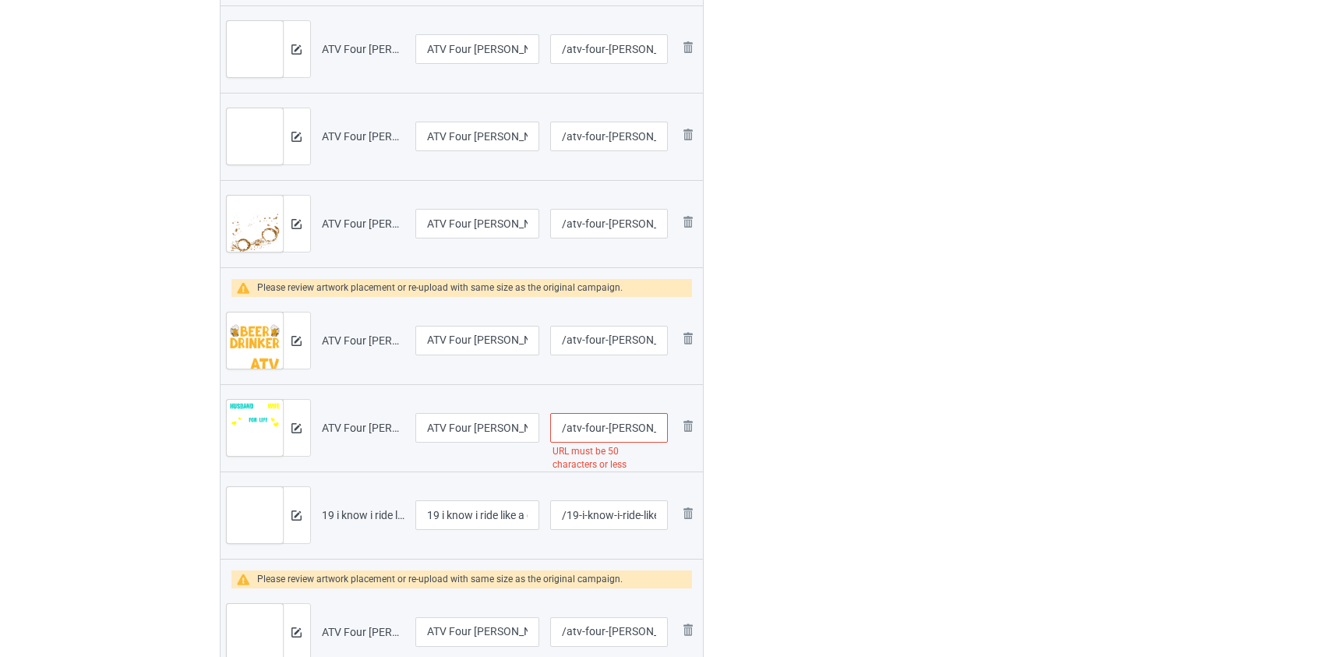
type input "Proof my wife loves me atv"
click at [597, 422] on input "/atv-four-wheeler-husband-and-wife-riding-partners-for-life" at bounding box center [608, 428] width 117 height 30
click at [591, 426] on input "/atv-four-wheeler-husband-and-wife-riding-partners-for-life" at bounding box center [608, 428] width 117 height 30
click at [595, 420] on input "/atv-wheeler-husband-and-wife-riding-partners-for-life" at bounding box center [608, 428] width 117 height 30
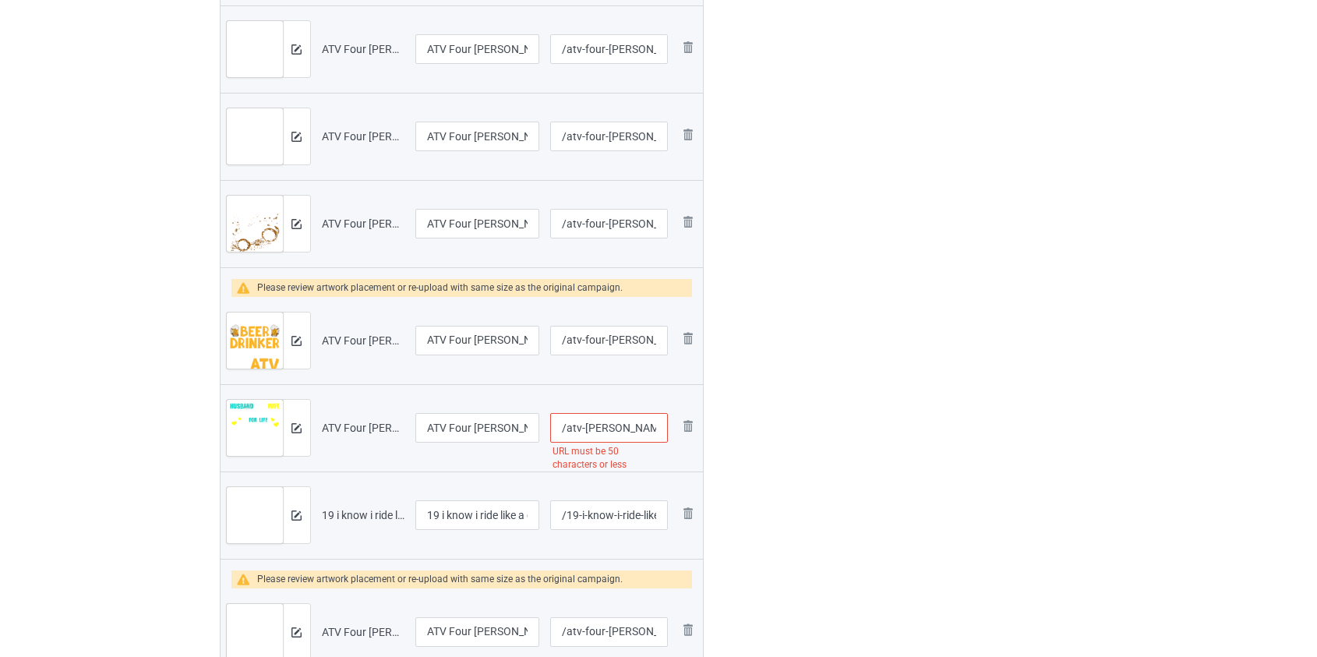
click at [595, 420] on input "/atv-wheeler-husband-and-wife-riding-partners-for-life" at bounding box center [608, 428] width 117 height 30
type input "/atv-husband-and-wife-riding-partners-for-life"
drag, startPoint x: 443, startPoint y: 510, endPoint x: 240, endPoint y: 521, distance: 203.7
click at [241, 521] on tr "Preview and edit artwork 19 i know i ride like a grandpa atv.png 19 i know i ri…" at bounding box center [462, 515] width 483 height 87
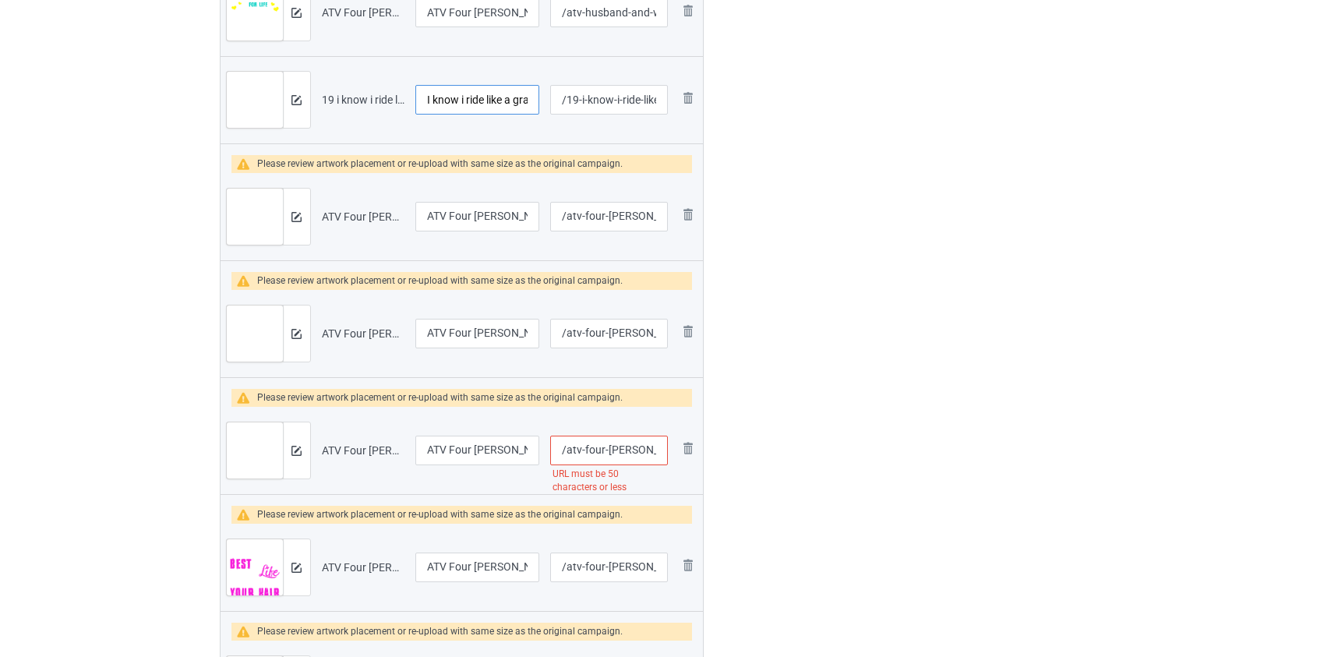
scroll to position [4322, 0]
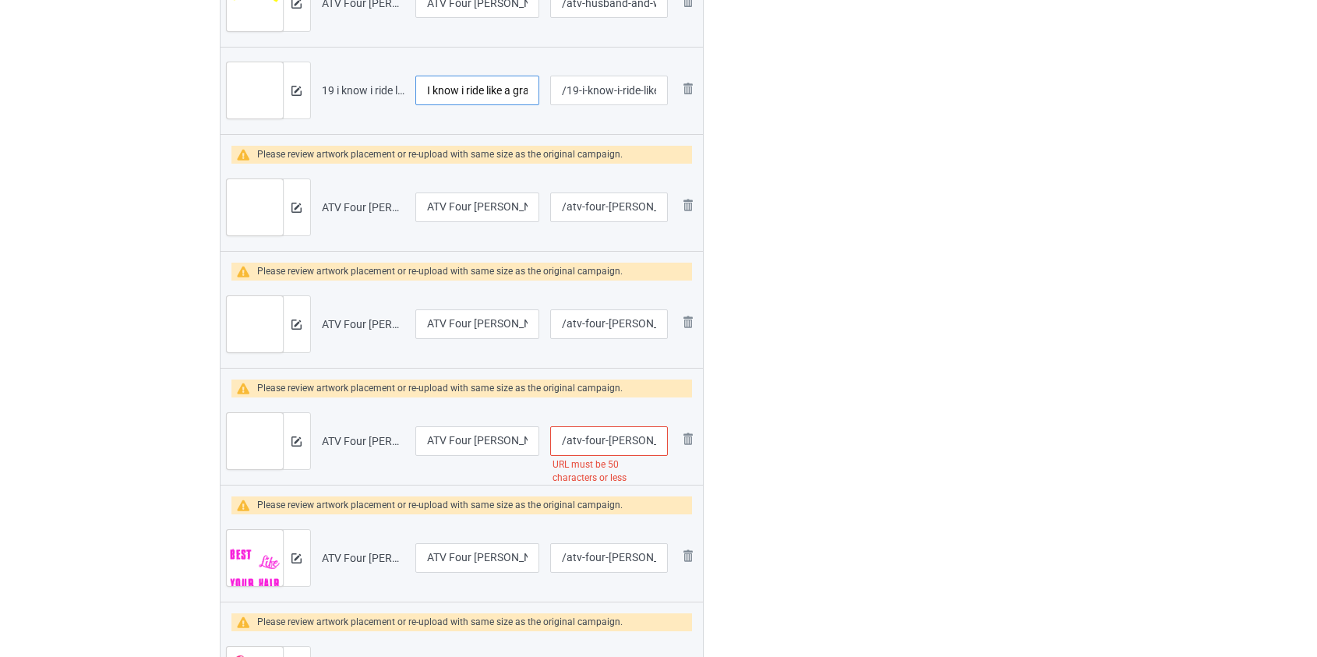
type input "I know i ride like a grandpa atv"
click at [592, 438] on input "/atv-four-wheeler-rider-conversations-all-go-the-same-way" at bounding box center [608, 441] width 117 height 30
click at [600, 435] on input "/atv-wheeler-rider-conversations-all-go-the-same-way" at bounding box center [608, 441] width 117 height 30
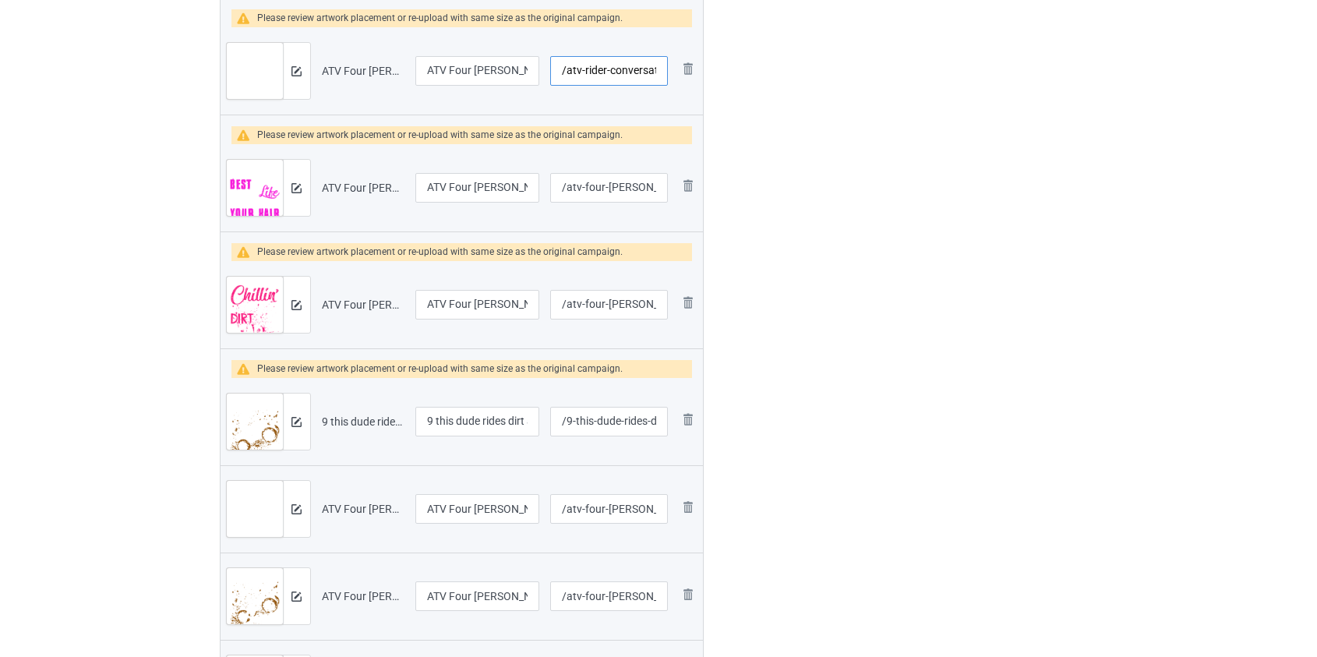
scroll to position [4746, 0]
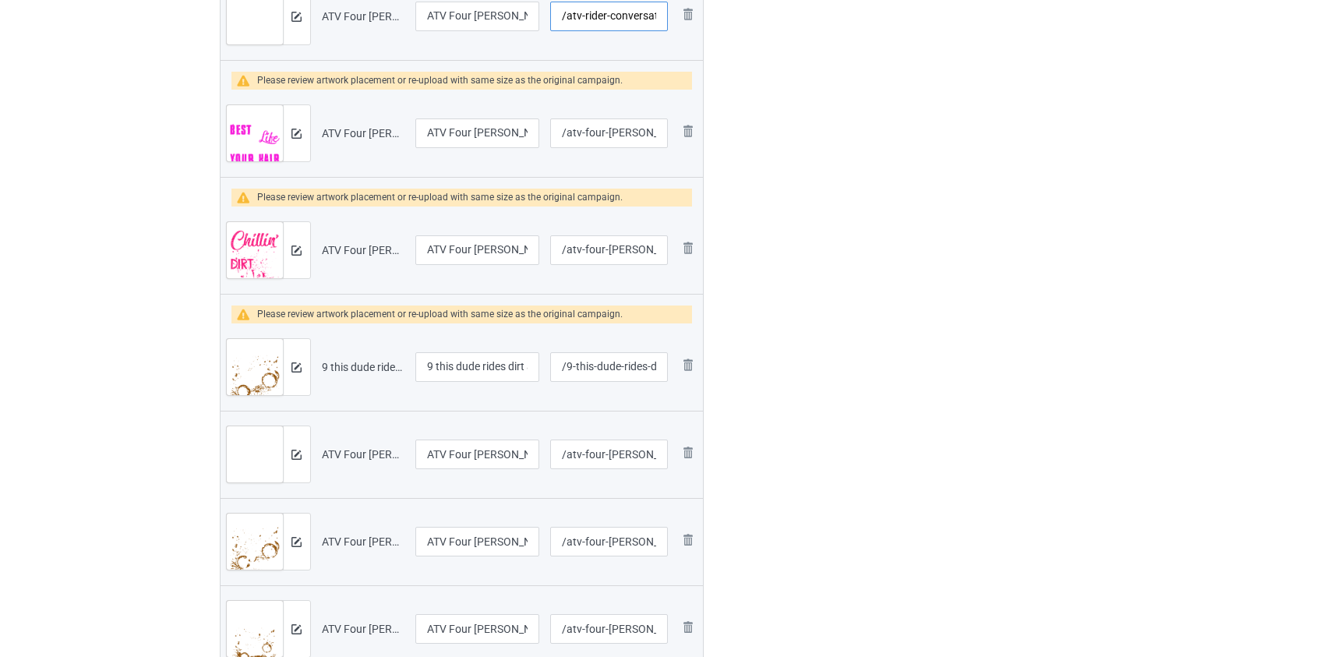
type input "/atv-rider-conversations-all-go-the-same-way"
drag, startPoint x: 440, startPoint y: 362, endPoint x: 295, endPoint y: 370, distance: 145.2
click at [295, 370] on tr "Preview and edit artwork 9 this dude rides dirt atv.png 9 this dude rides dirt …" at bounding box center [462, 366] width 483 height 87
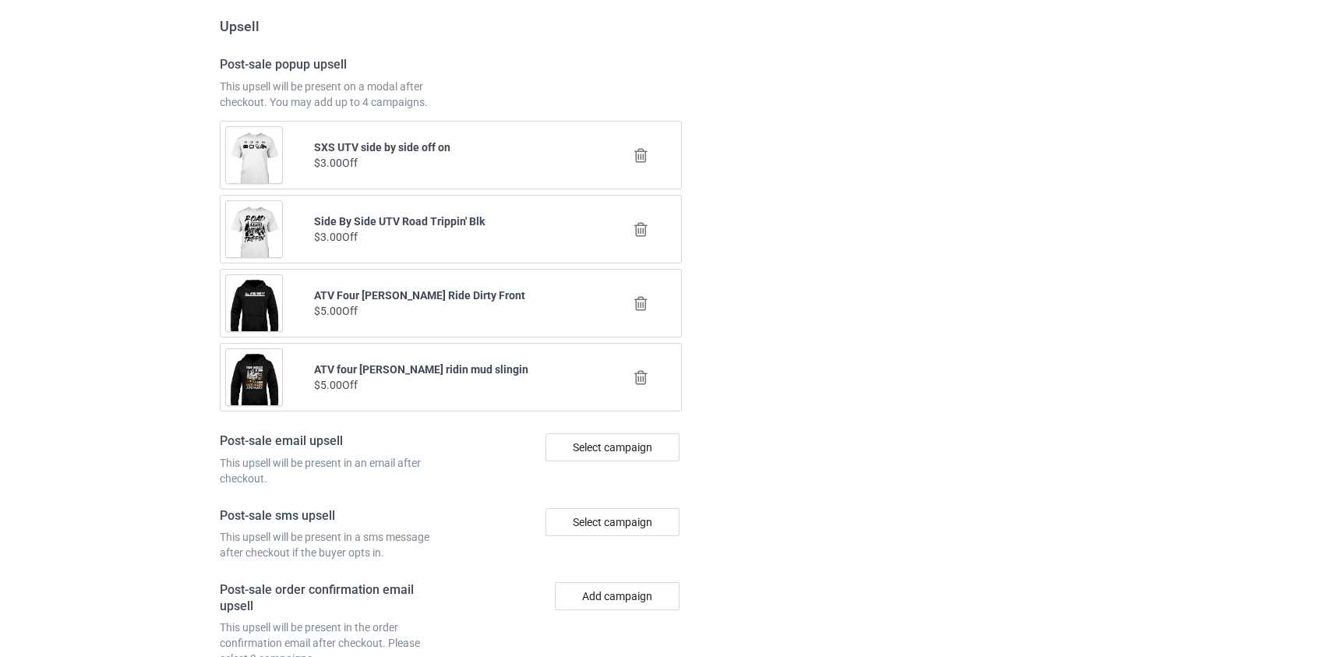
scroll to position [6921, 0]
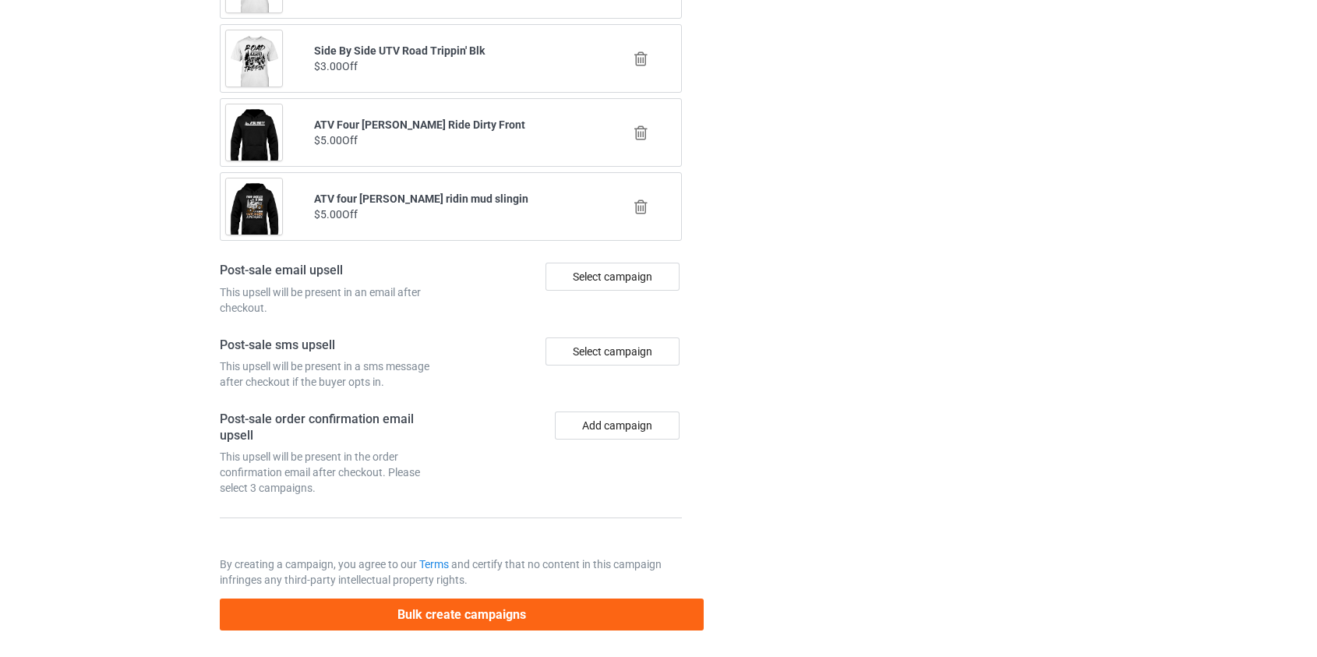
type input "This dude rides dirt atv"
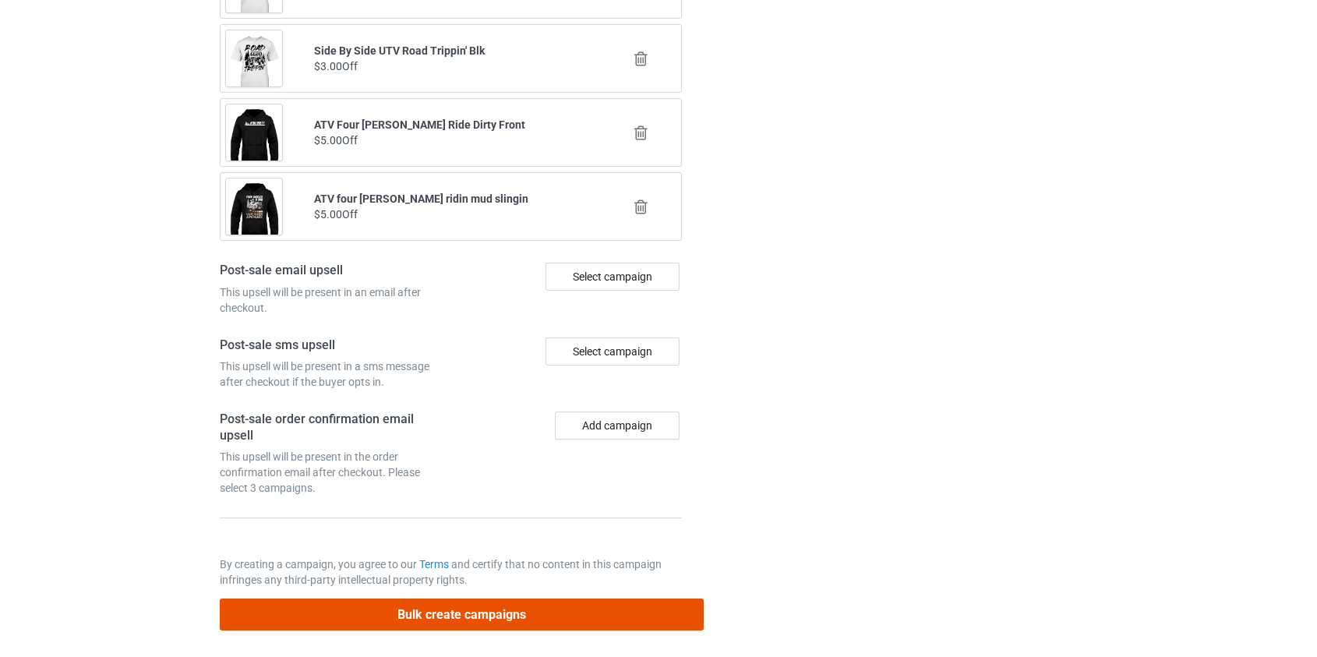
click at [441, 606] on button "Bulk create campaigns" at bounding box center [462, 615] width 485 height 32
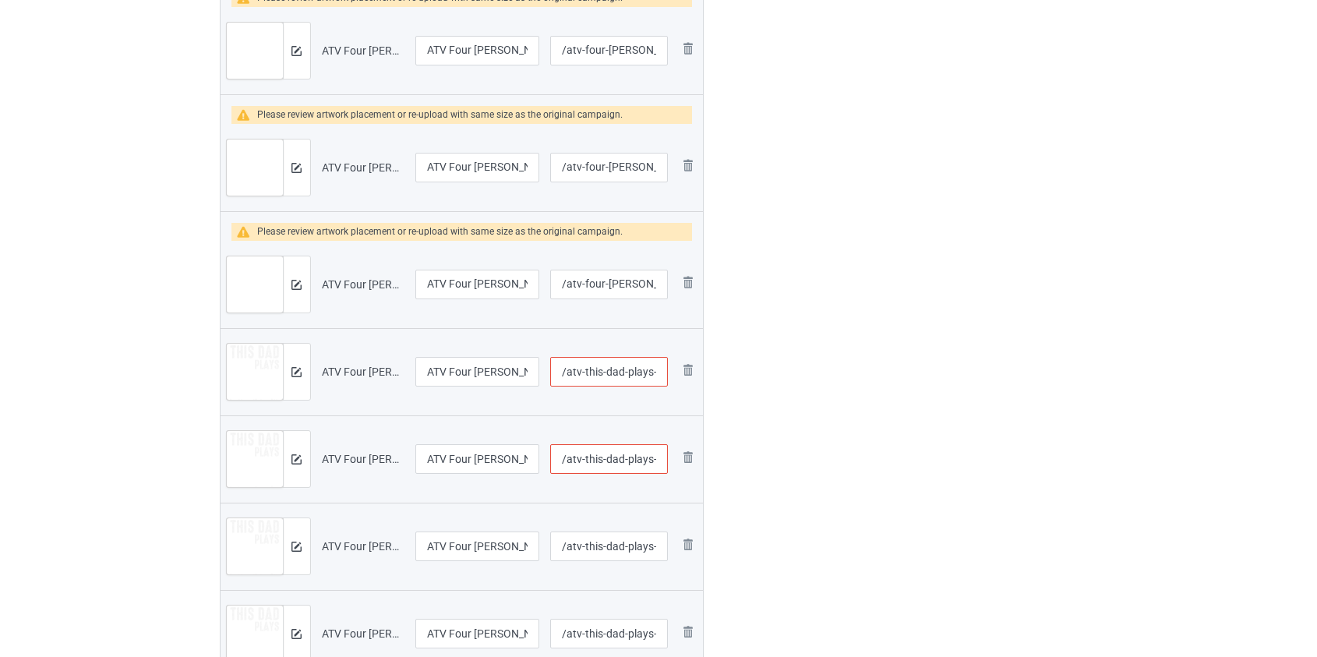
scroll to position [2905, 0]
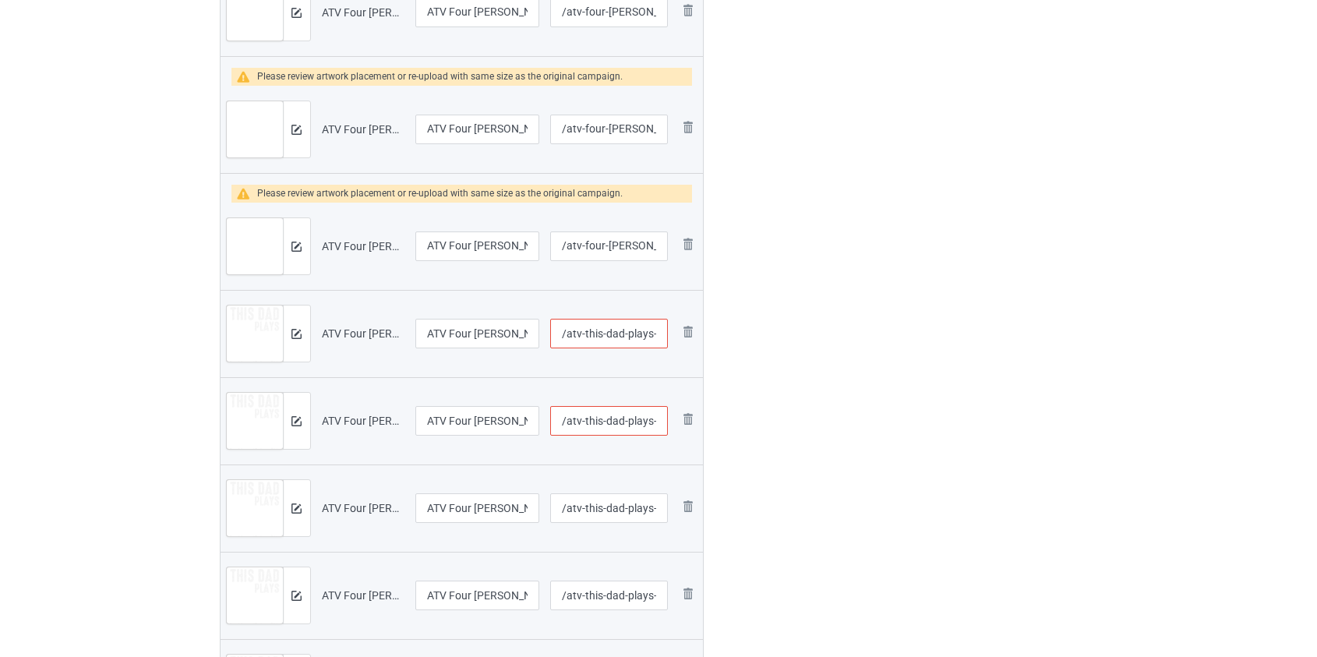
click at [588, 330] on input "/atv-this-dad-plays-in-the-dirt-with-his-2-kids" at bounding box center [608, 334] width 117 height 30
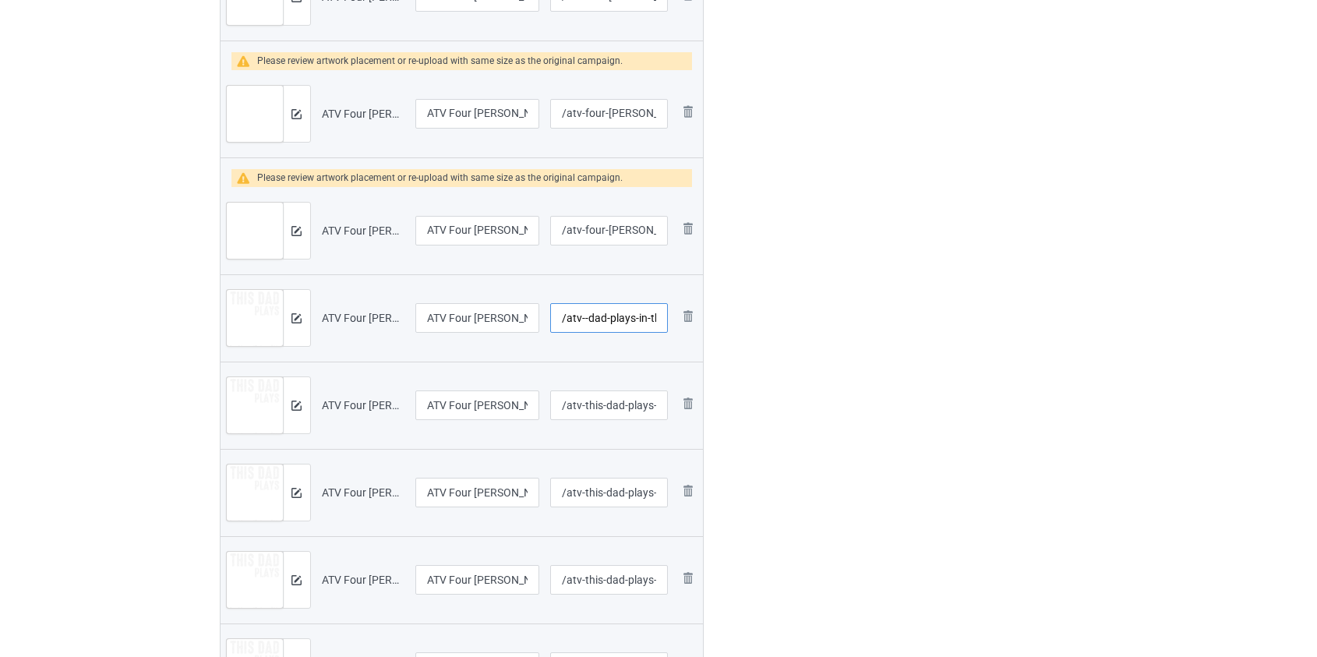
scroll to position [2889, 0]
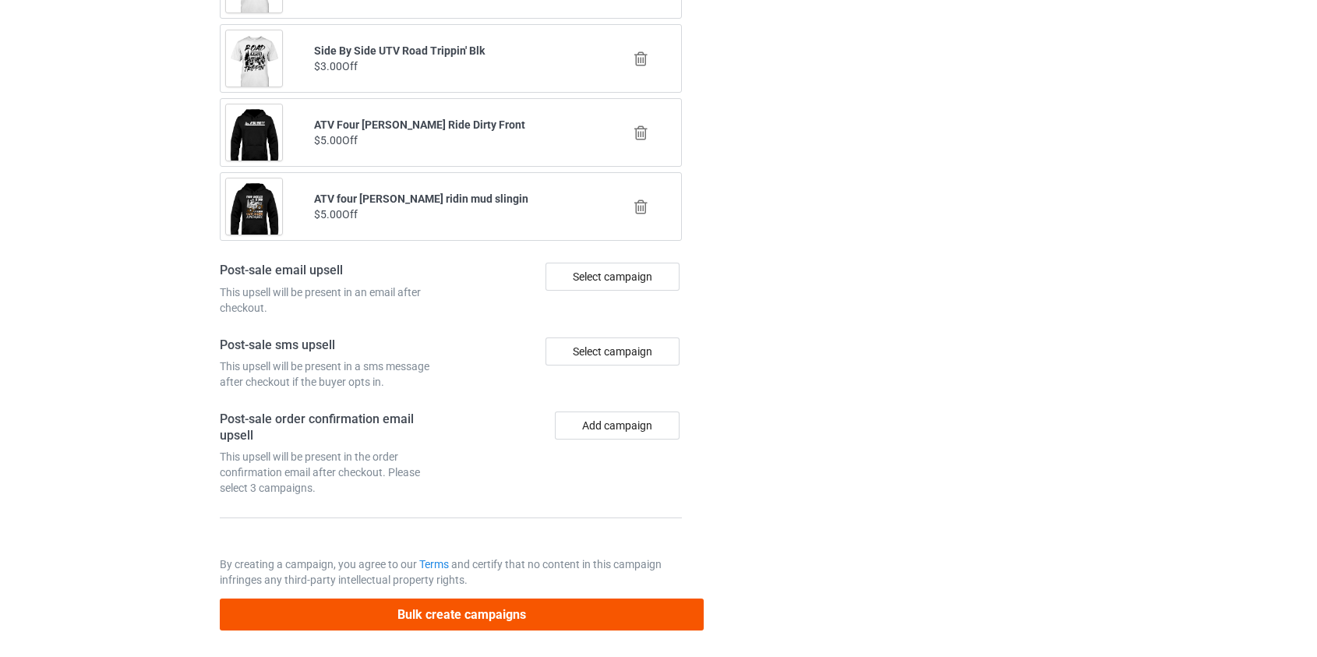
type input "/atv-dad-plays-in-the-dirt-with-his-2-kids"
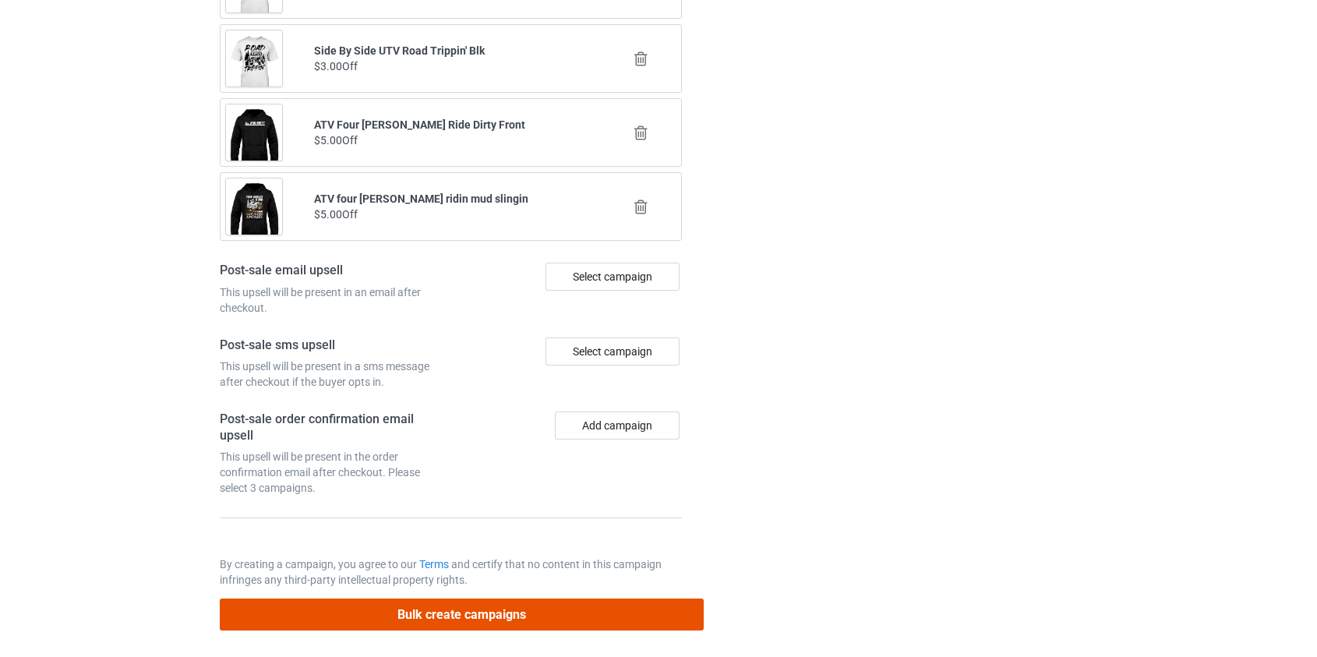
click at [415, 608] on button "Bulk create campaigns" at bounding box center [462, 615] width 485 height 32
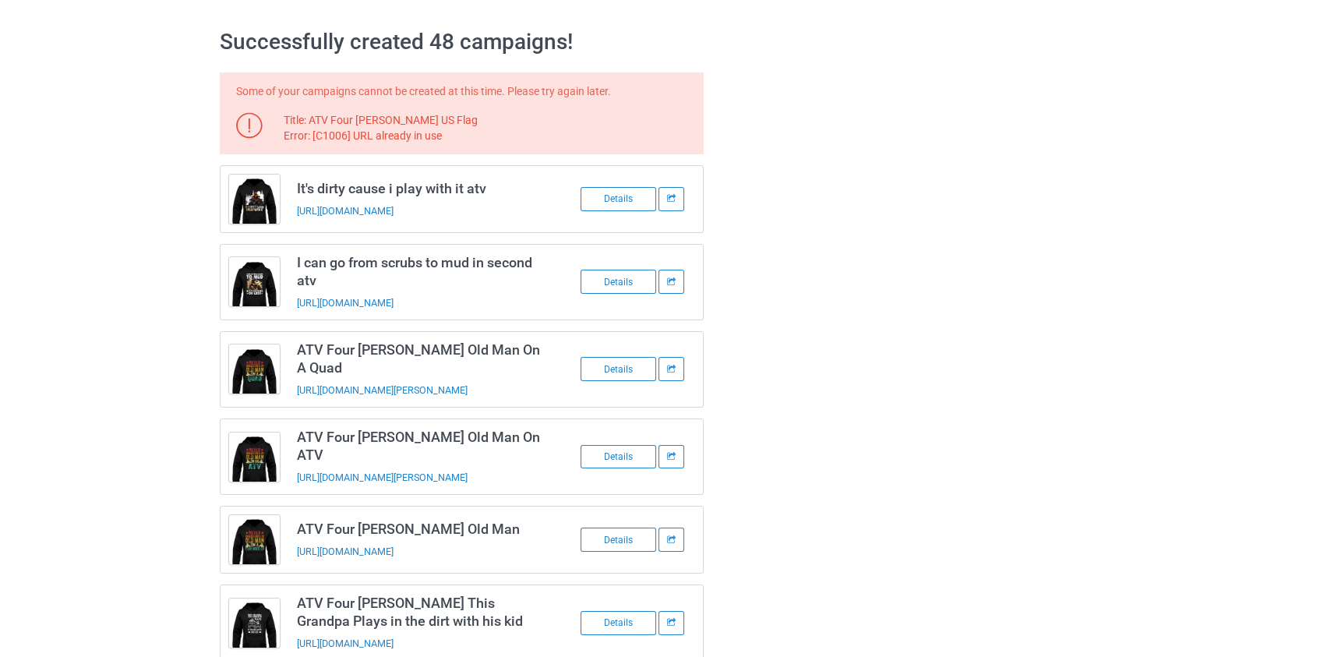
scroll to position [0, 0]
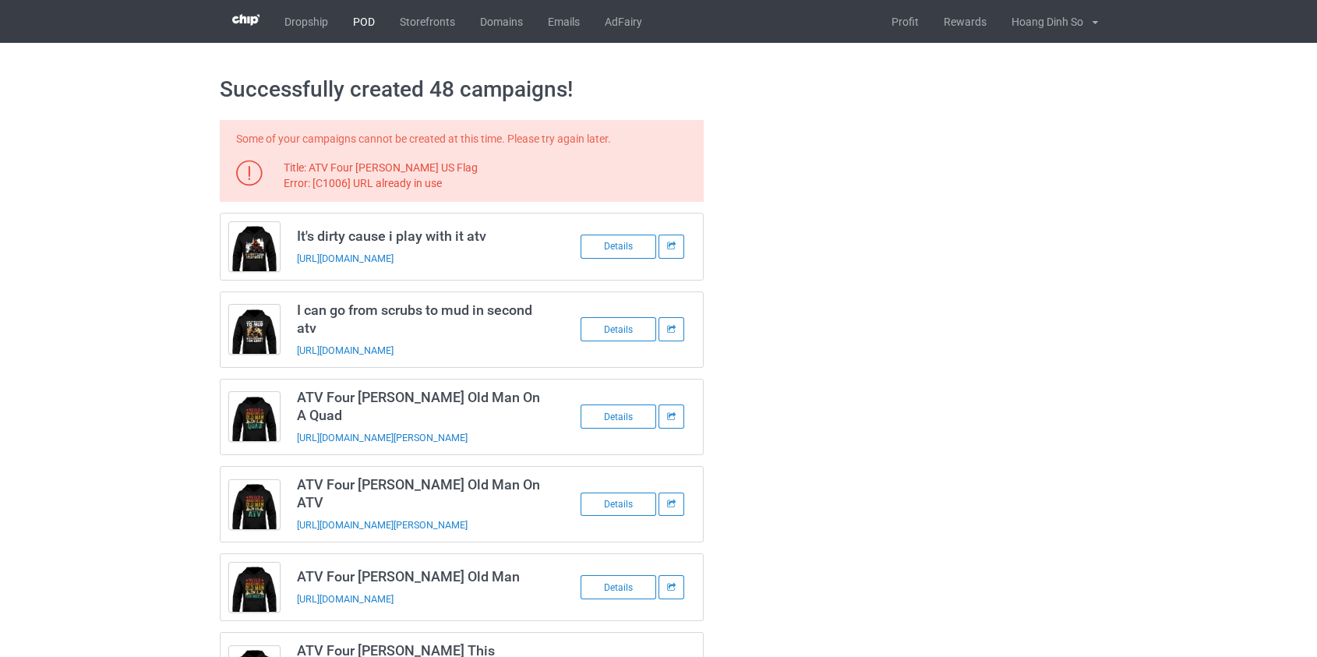
click at [356, 21] on link "POD" at bounding box center [364, 21] width 47 height 43
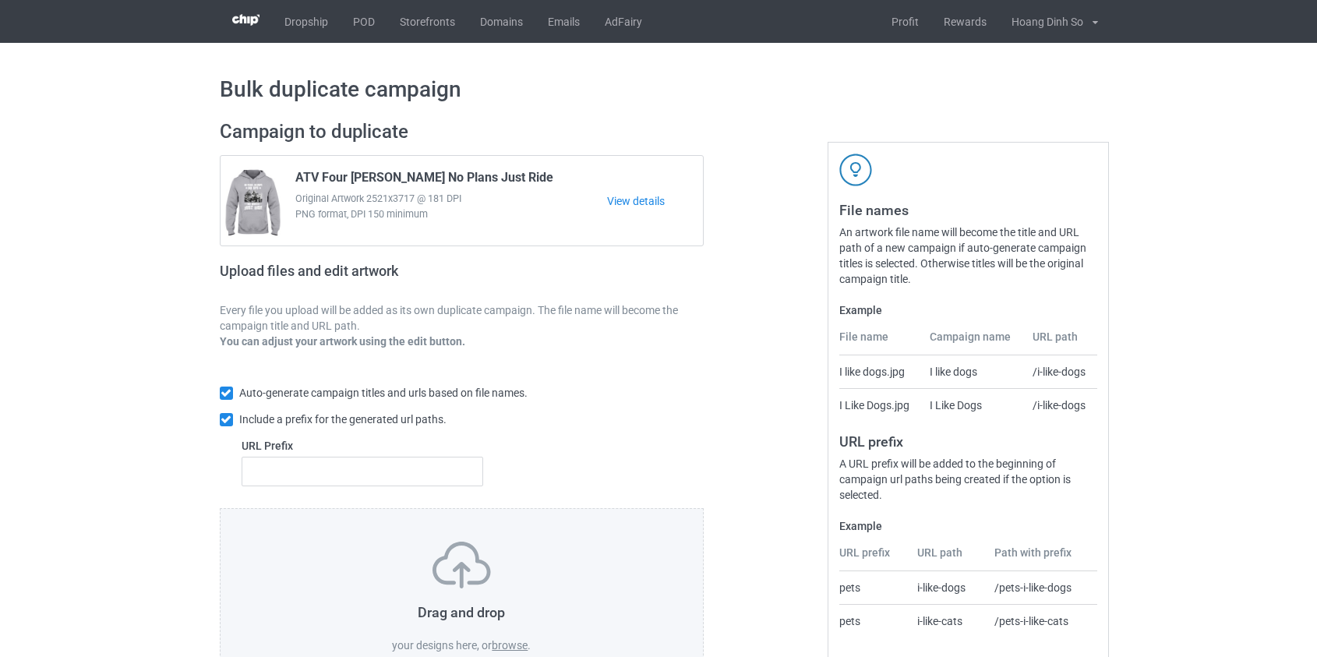
click at [506, 642] on label "browse" at bounding box center [510, 645] width 36 height 12
click at [0, 0] on input "browse" at bounding box center [0, 0] width 0 height 0
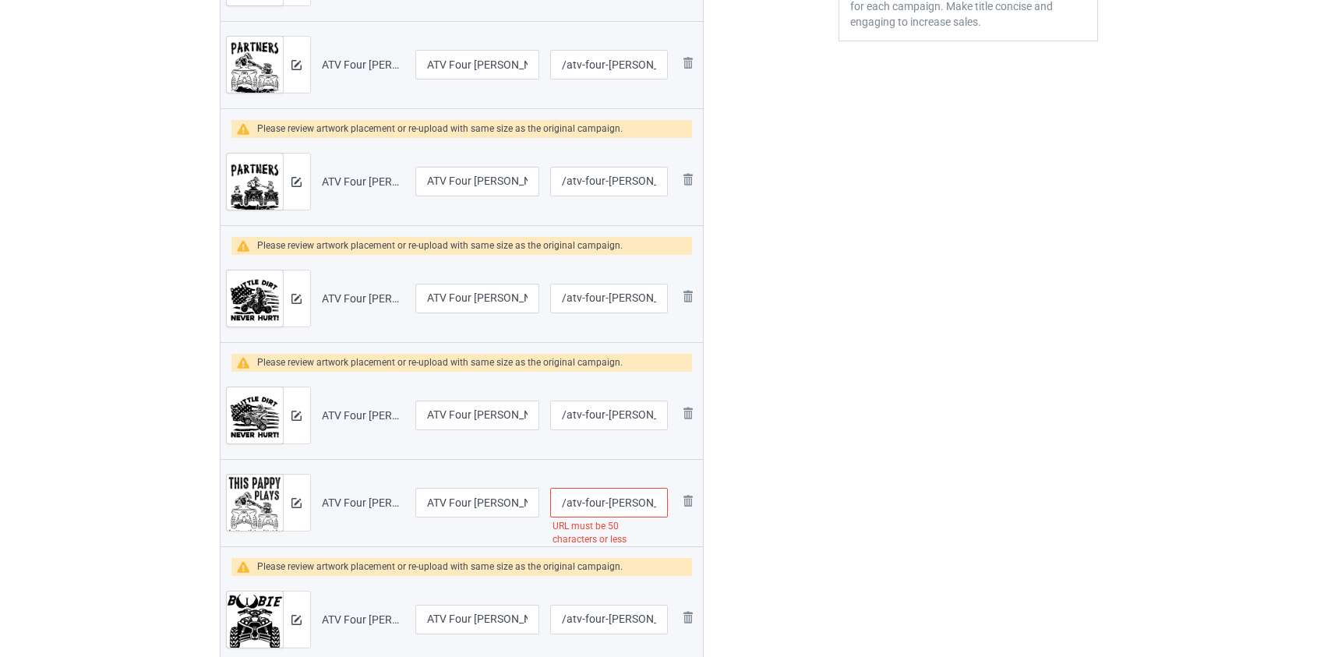
scroll to position [708, 0]
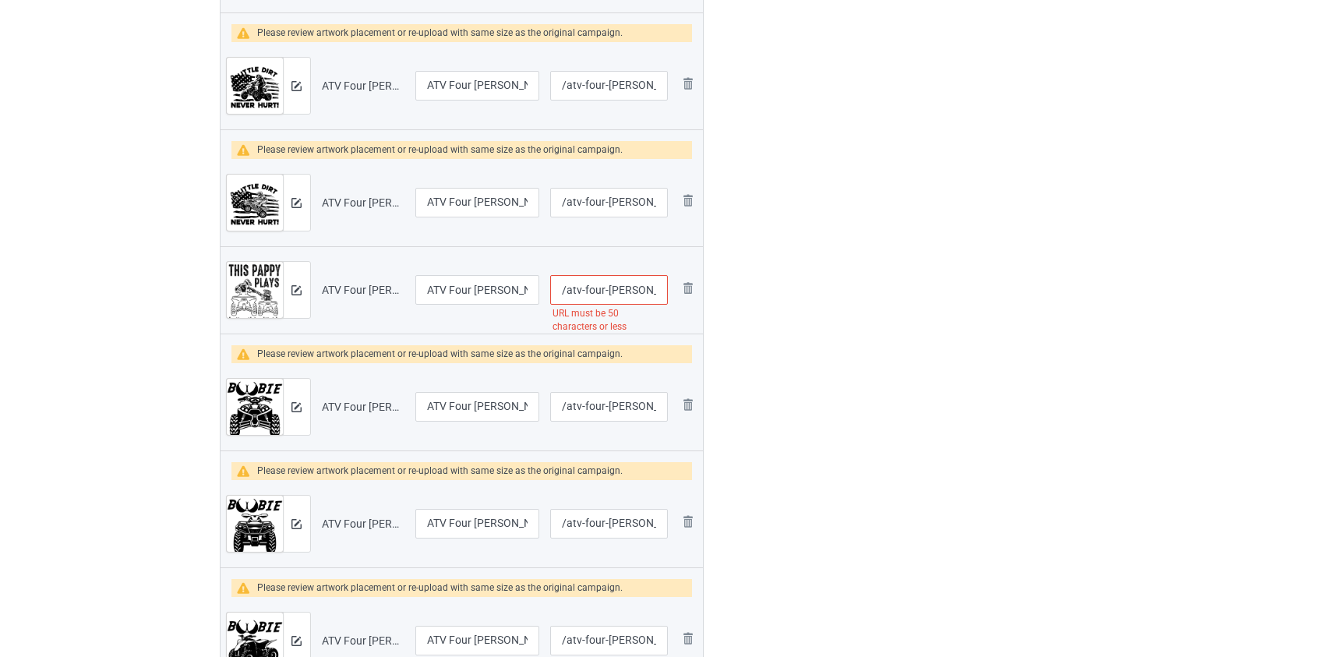
click at [588, 289] on input "/atv-four-[PERSON_NAME]-this-pappy-plays-in-the-dirt-with-his-grandson-[PERSON_…" at bounding box center [608, 290] width 117 height 30
click at [597, 290] on input "/atv-[PERSON_NAME]-this-pappy-plays-in-the-dirt-with-his-grandson-[PERSON_NAME]" at bounding box center [608, 290] width 117 height 30
click at [597, 290] on input "/atv-wheeler-this-pappy-plays-in-the-dirt-with-his-grandson-blk" at bounding box center [608, 290] width 117 height 30
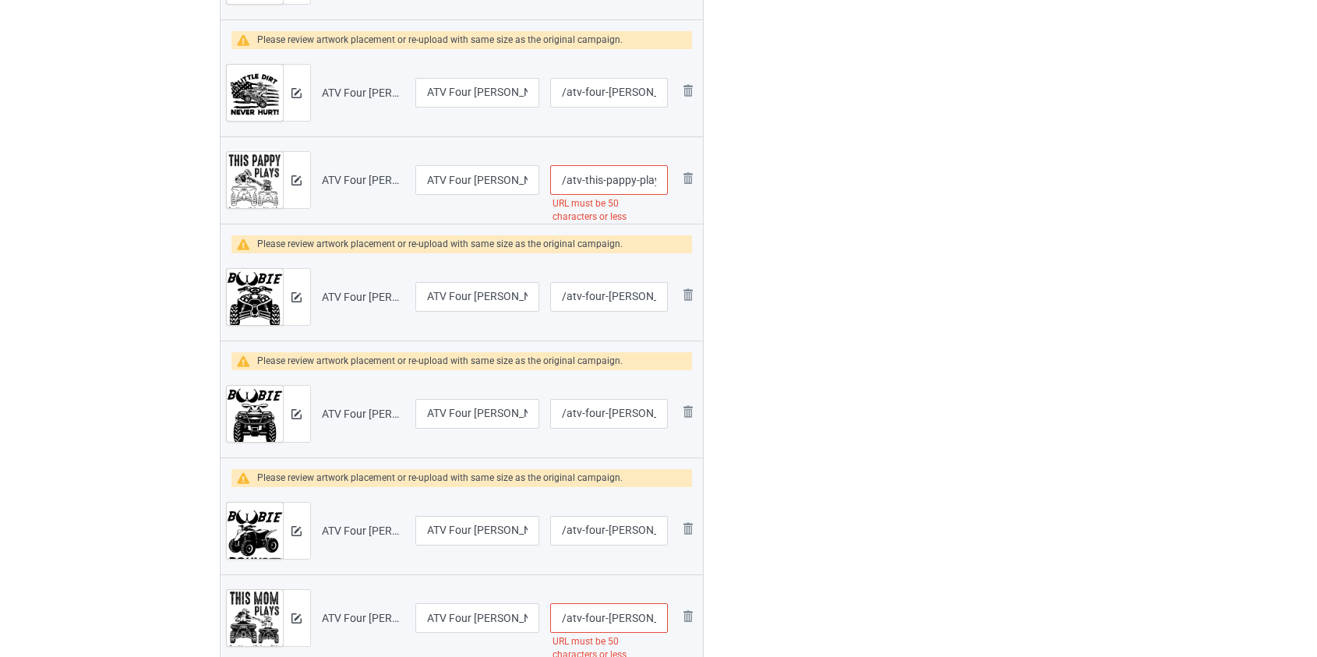
scroll to position [850, 0]
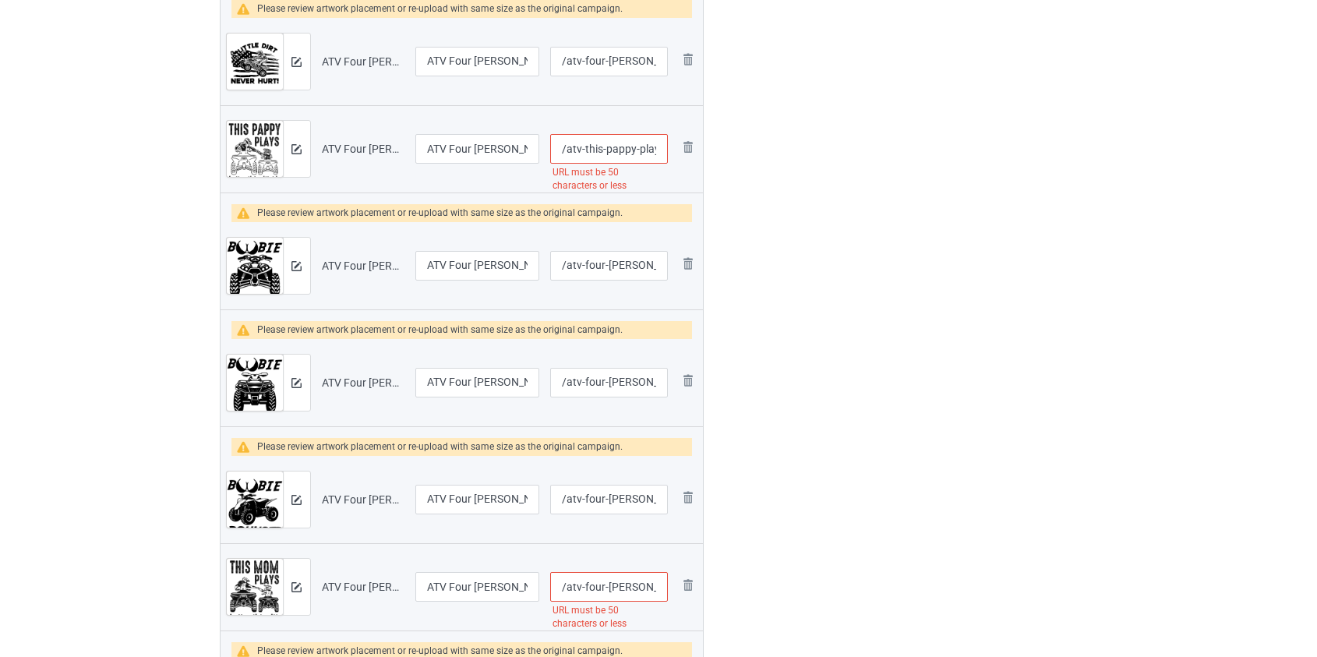
click at [592, 142] on input "/atv-this-pappy-plays-in-the-dirt-with-his-grandson-blk" at bounding box center [608, 149] width 117 height 30
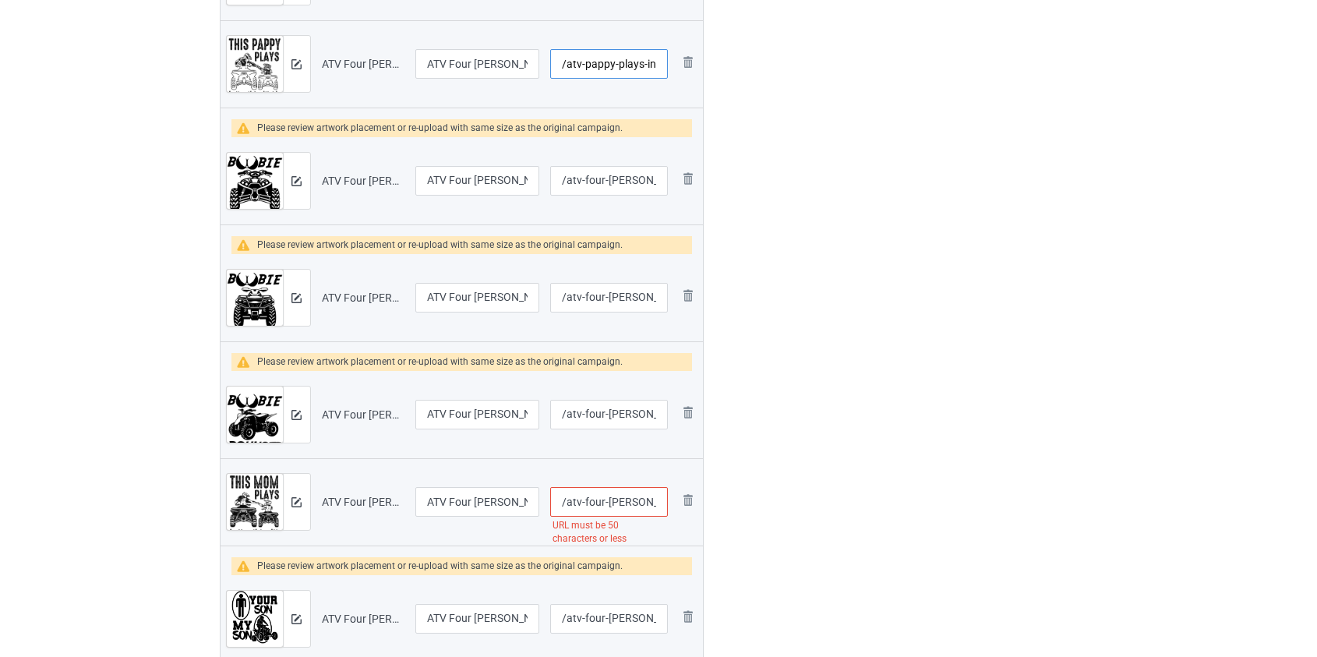
scroll to position [1062, 0]
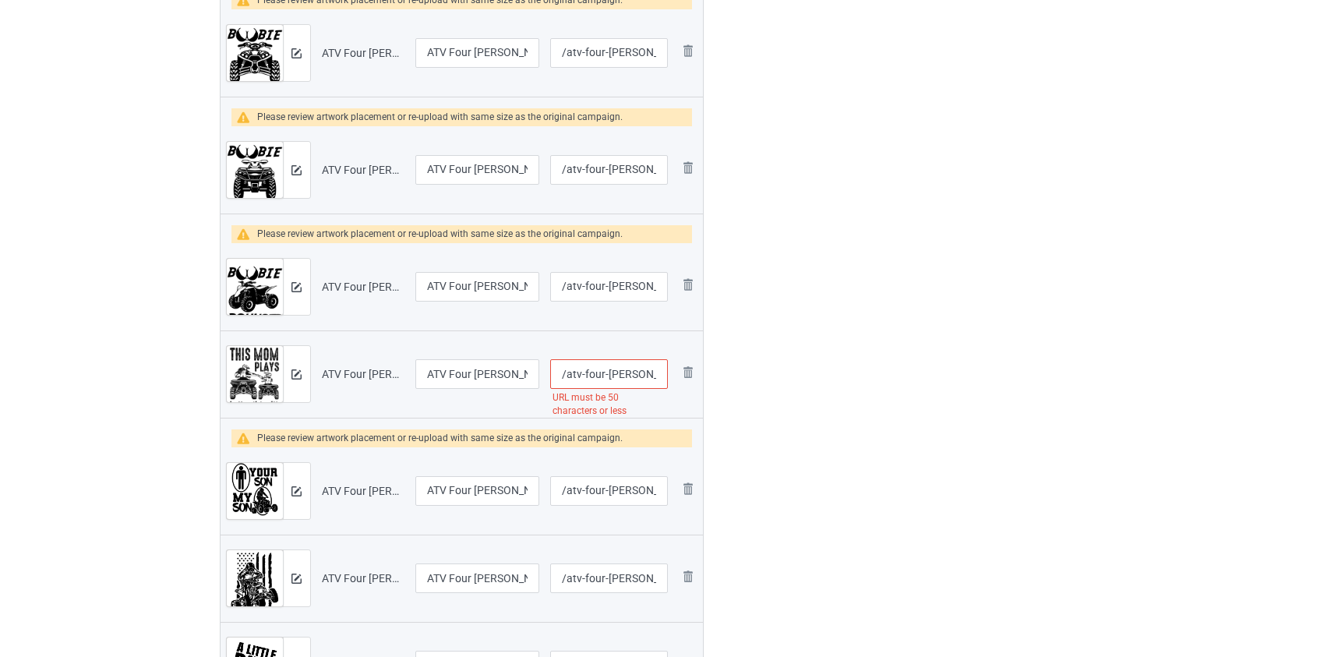
type input "/atv-pappy-plays-in-the-dirt-with-his-grandson-blk"
click at [592, 380] on input "/atv-four-wheeler-this-mom-plays-in-the-dirt-with-her-kids-blk" at bounding box center [608, 374] width 117 height 30
click at [600, 373] on input "/atv-wheeler-this-mom-plays-in-the-dirt-with-her-kids-blk" at bounding box center [608, 374] width 117 height 30
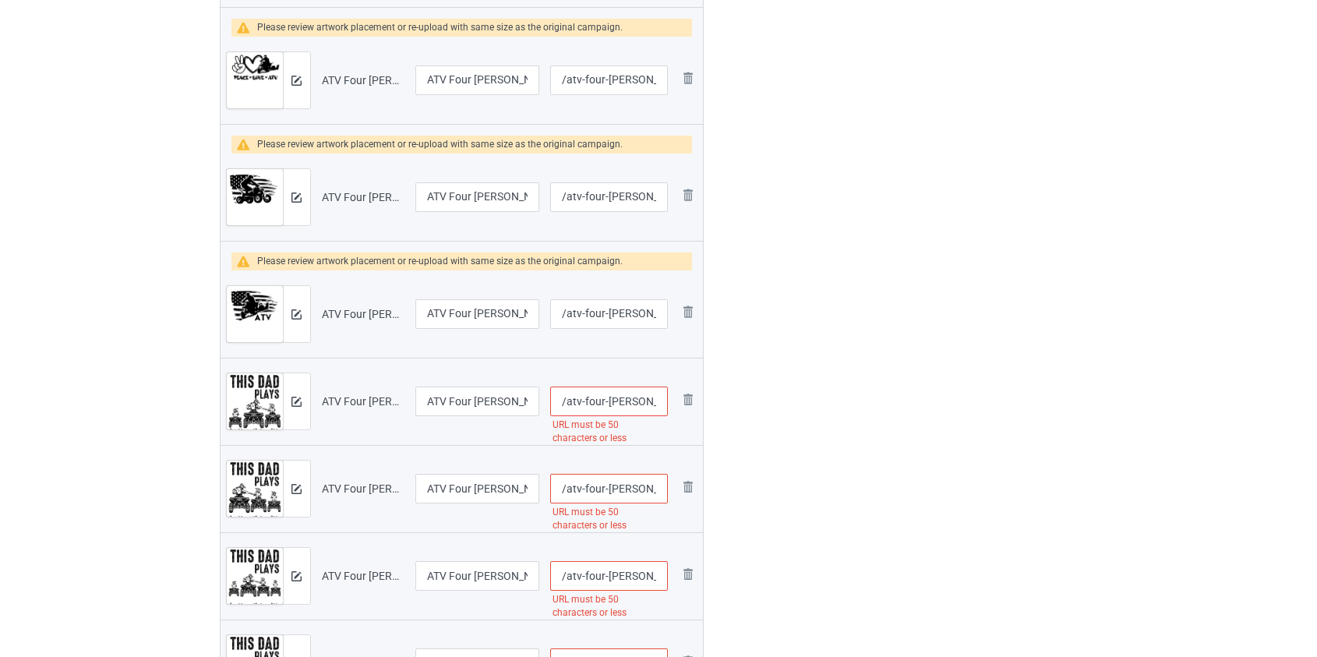
scroll to position [1771, 0]
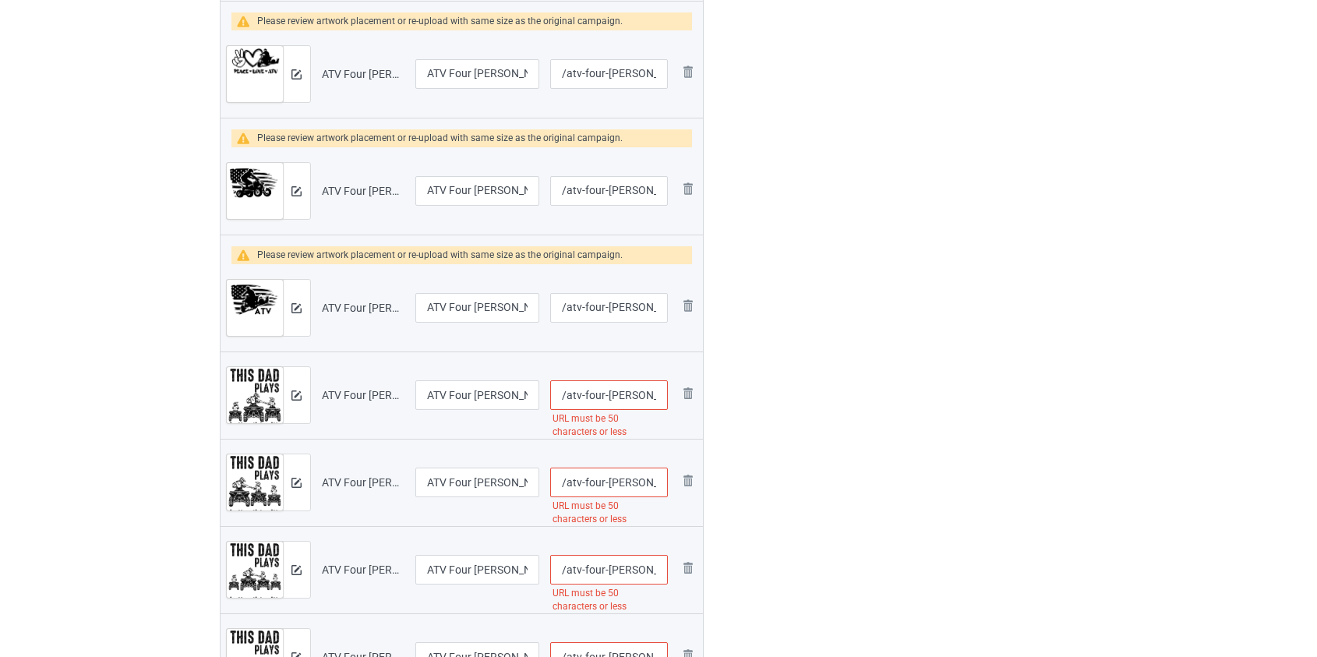
type input "/atv-this-mom-plays-in-the-dirt-with-her-kids-blk"
click at [596, 395] on input "/atv-four-wheeler-this-dad-plays-in-the-dirt-with-his-2-kids-blk" at bounding box center [608, 395] width 117 height 30
click at [604, 390] on input "/atv-wheeler-this-dad-plays-in-the-dirt-with-his-2-kids-blk" at bounding box center [608, 395] width 117 height 30
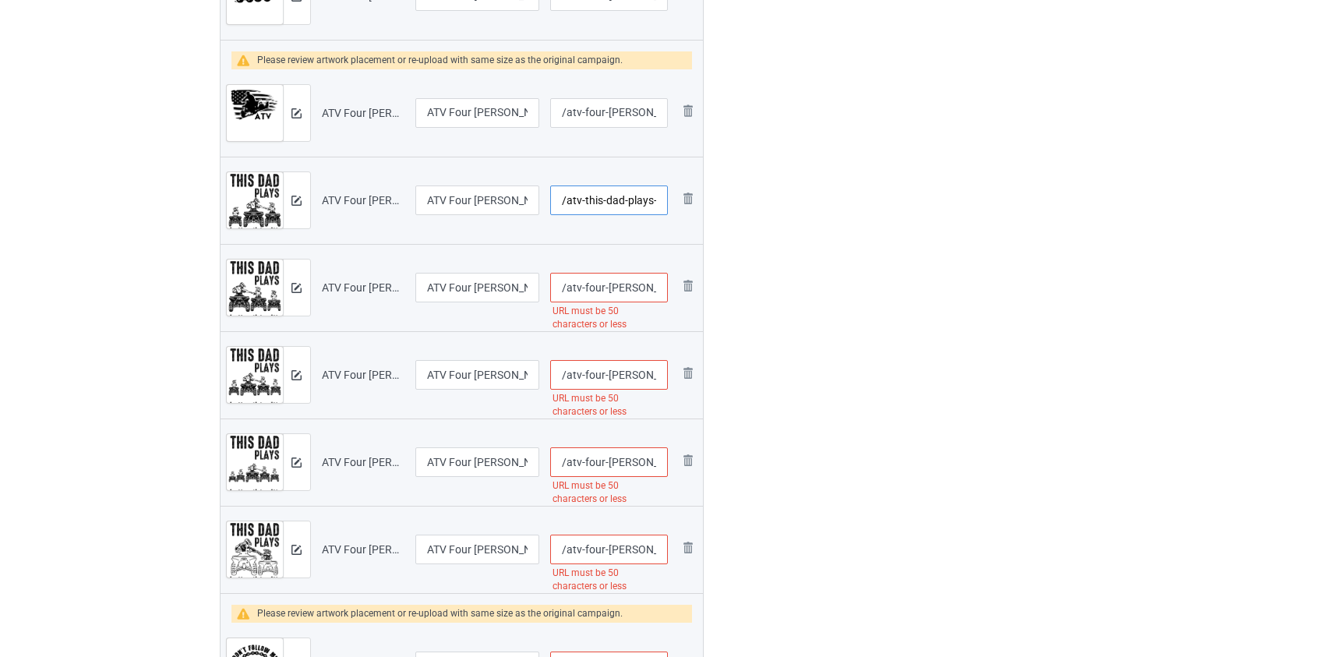
scroll to position [1984, 0]
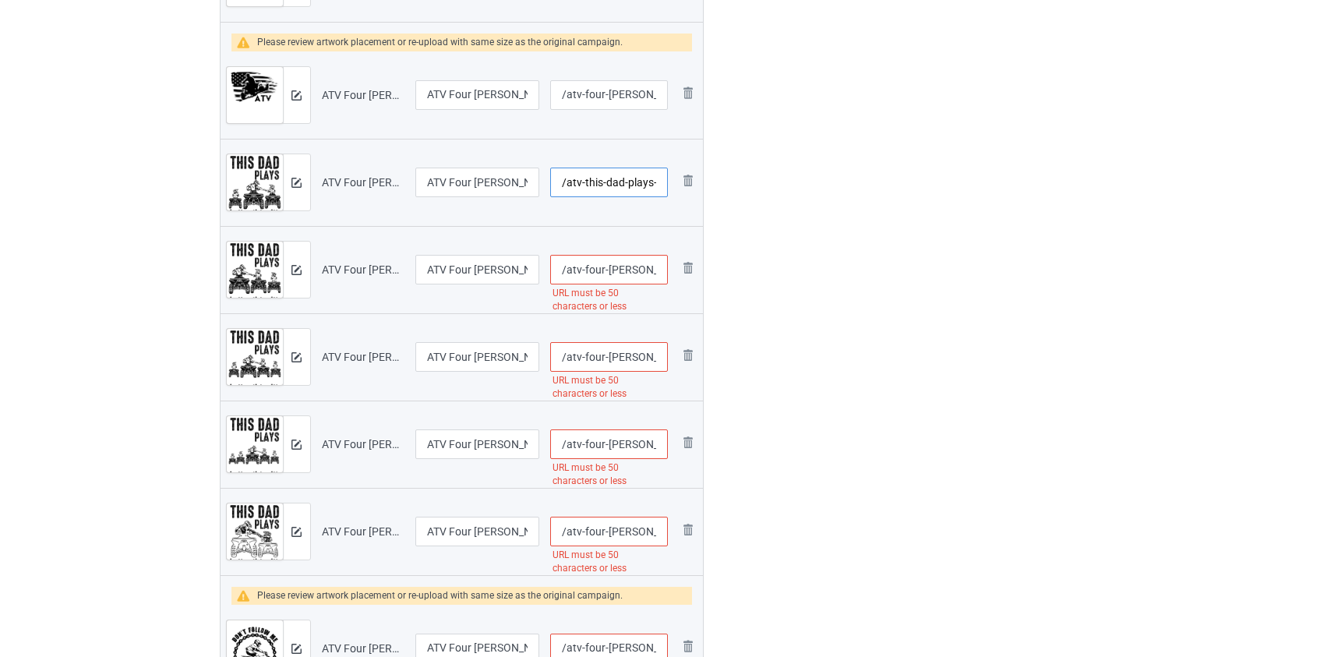
type input "/atv-this-dad-plays-in-the-dirt-with-his-2-kids-blk"
click at [592, 263] on input "/atv-four-wheeler-this-dad-plays-in-the-dirt-with-his-2-kids-blk" at bounding box center [608, 270] width 117 height 30
click at [595, 274] on input "/atv-wheeler-this-dad-plays-in-the-dirt-with-his-2-kids-blk" at bounding box center [608, 270] width 117 height 30
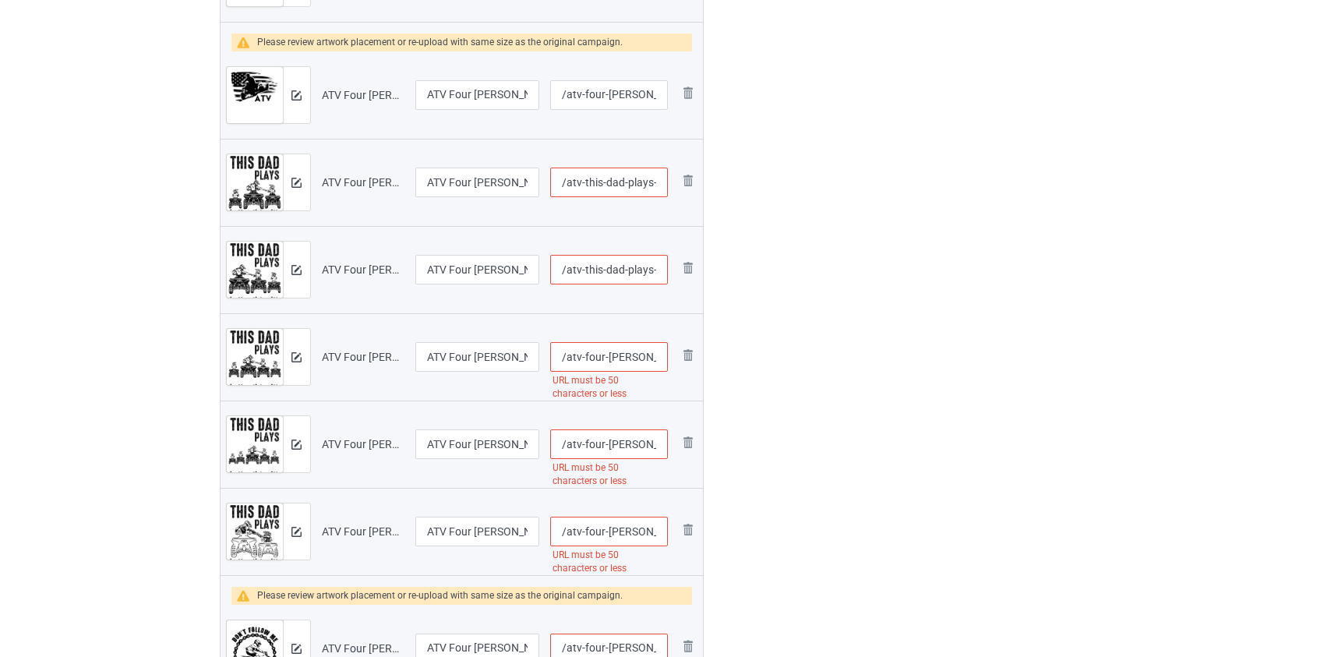
type input "/atv-this-dad-plays-in-the-dirt-with-his-2-kids-blk"
click at [592, 185] on input "/atv-this-dad-plays-in-the-dirt-with-his-2-kids-blk" at bounding box center [608, 183] width 117 height 30
type input "/atv-dad-plays-in-the-dirt-with-his-2-kids-blk"
click at [597, 355] on input "/atv-four-wheeler-this-dad-plays-in-the-dirt-with-his-3-kids-blk" at bounding box center [608, 357] width 117 height 30
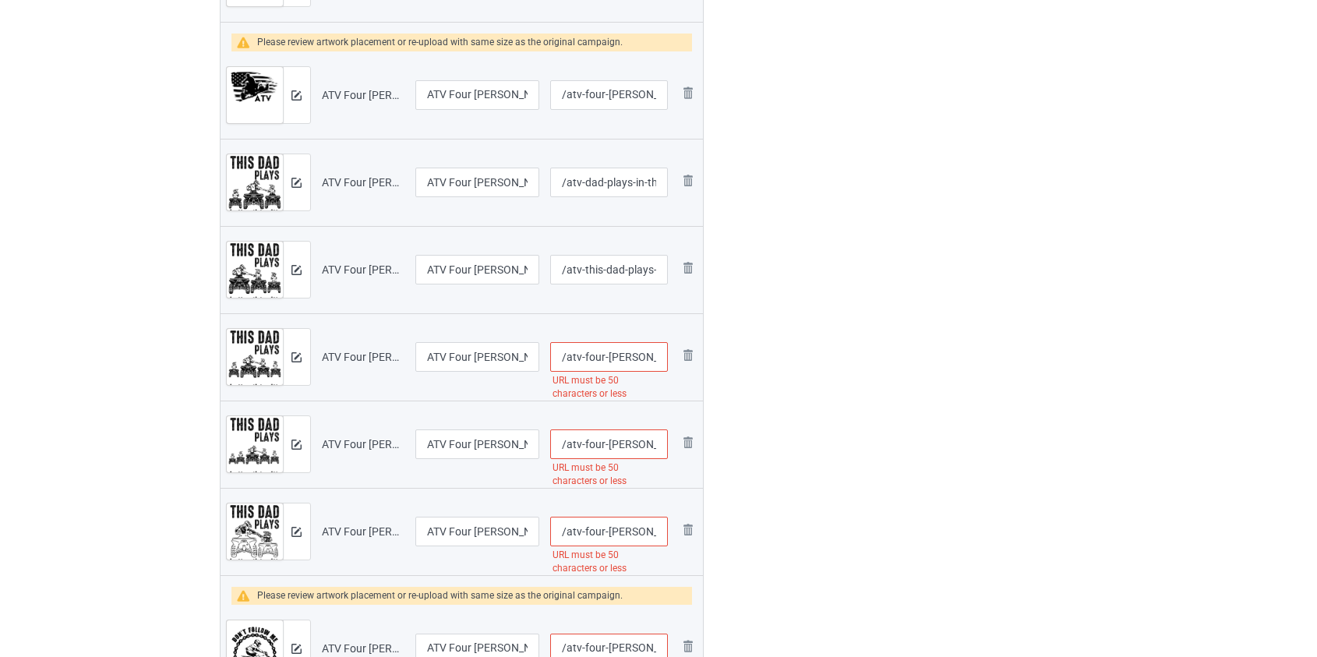
click at [597, 355] on input "/atv-four-wheeler-this-dad-plays-in-the-dirt-with-his-3-kids-blk" at bounding box center [608, 357] width 117 height 30
click at [598, 355] on input "/atv-wheeler-this-dad-plays-in-the-dirt-with-his-3-kids-blk" at bounding box center [608, 357] width 117 height 30
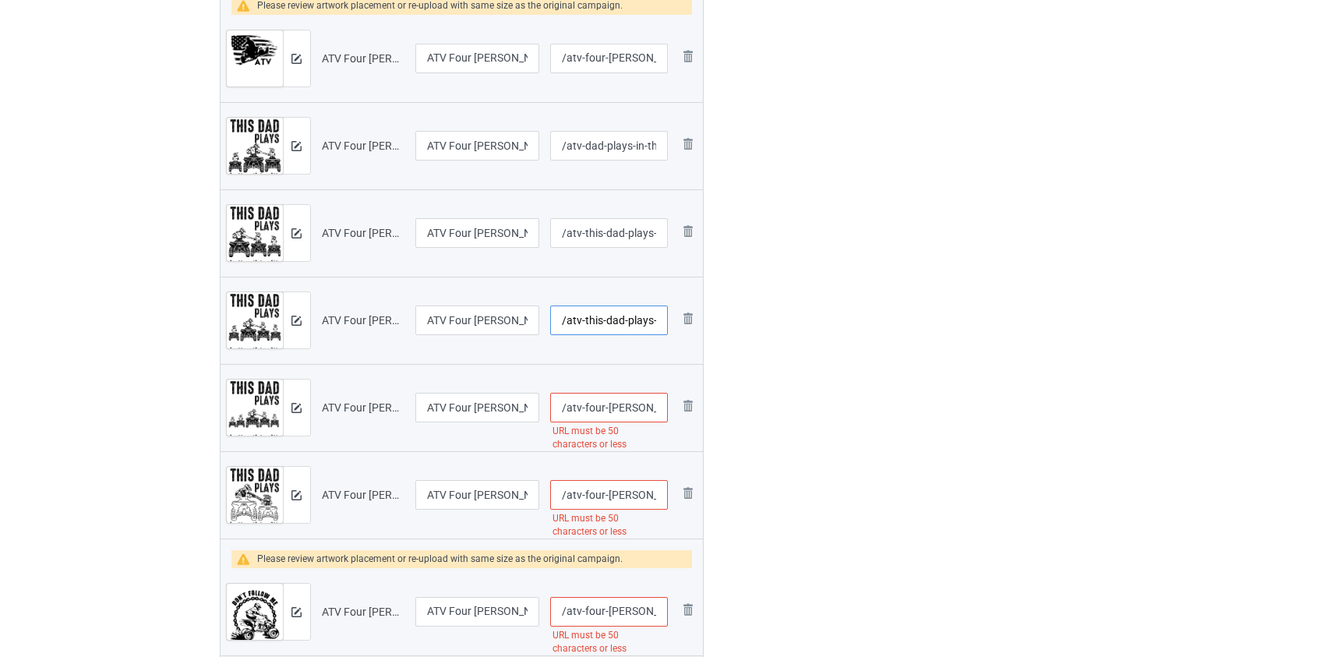
scroll to position [2125, 0]
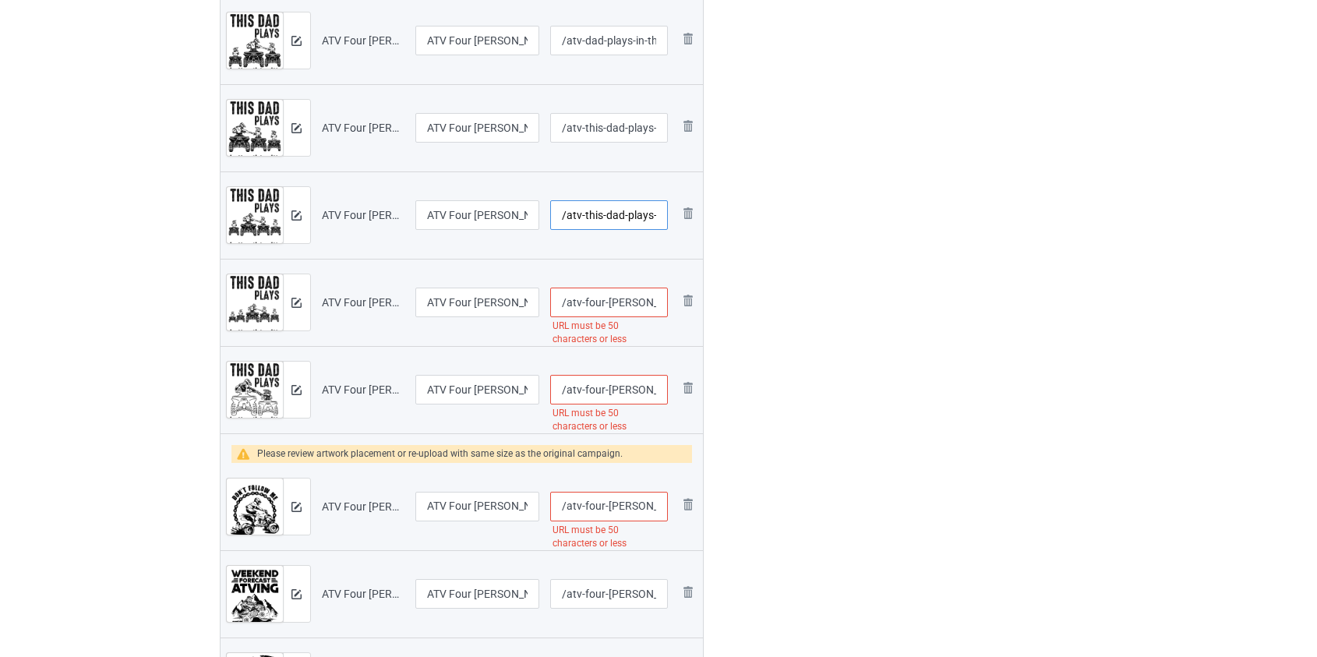
type input "/atv-this-dad-plays-in-the-dirt-with-his-3-kids-blk"
click at [594, 302] on input "/atv-four-wheeler-this-dad-plays-in-the-dirt-with-his-4-kids-blk" at bounding box center [608, 303] width 117 height 30
click at [602, 301] on input "/atv-wheeler-this-dad-plays-in-the-dirt-with-his-4-kids-blk" at bounding box center [608, 303] width 117 height 30
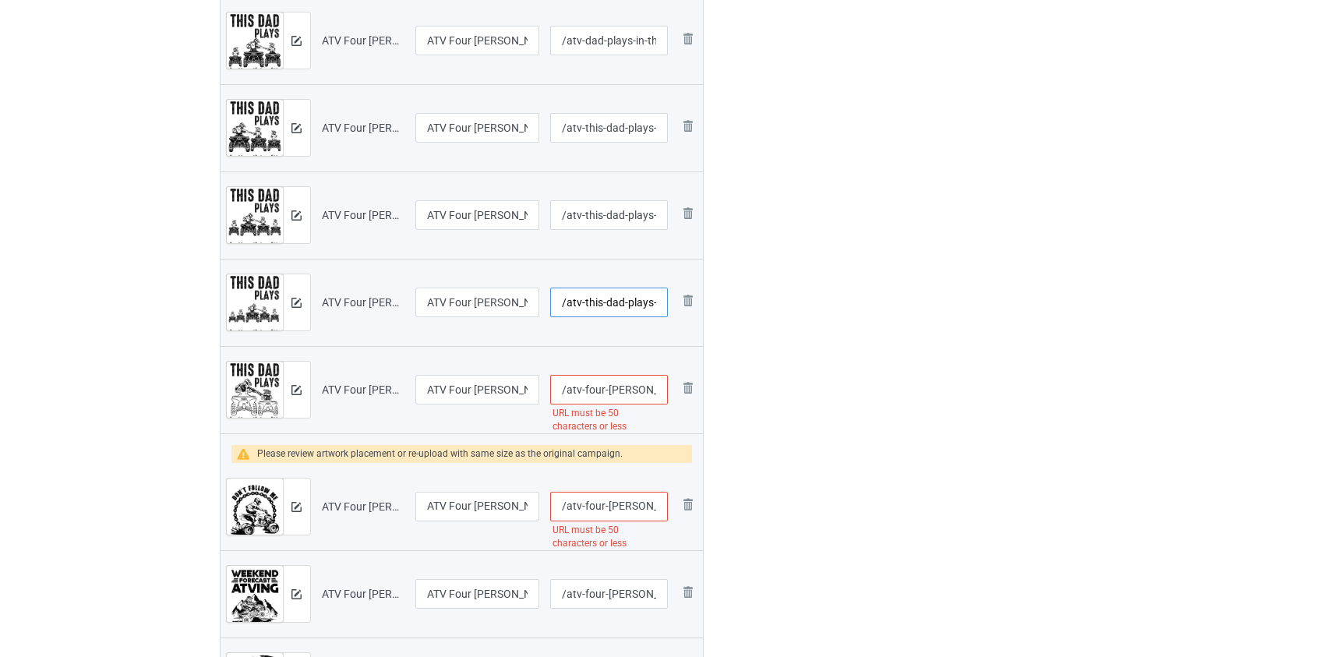
type input "/atv-this-dad-plays-in-the-dirt-with-his-4-kids-blk"
click at [585, 389] on input "/atv-four-wheeler-this-dad-plays-in-the-dirt-with-his-kids-blk" at bounding box center [608, 390] width 117 height 30
click at [592, 390] on input "/atv-four-wheeler-this-dad-plays-in-the-dirt-with-his-kids-blk" at bounding box center [608, 390] width 117 height 30
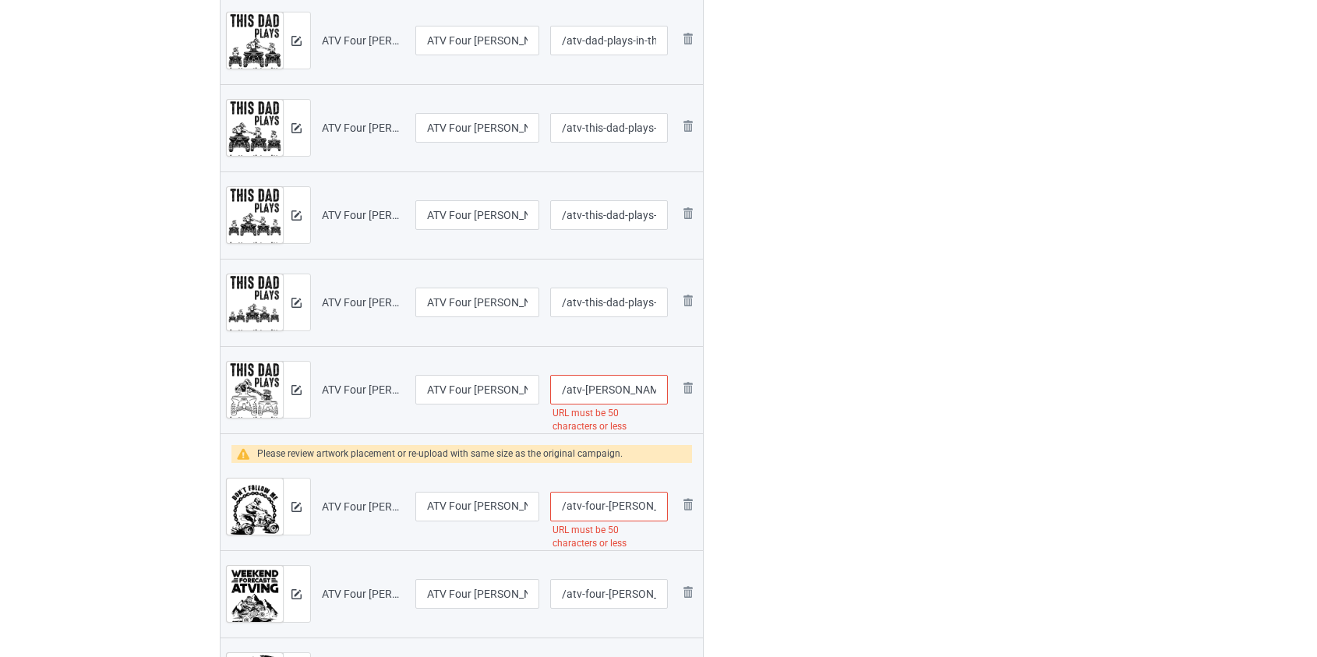
click at [603, 384] on input "/atv-wheeler-this-dad-plays-in-the-dirt-with-his-kids-blk" at bounding box center [608, 390] width 117 height 30
click at [597, 389] on input "/atv-this-dad-plays-in-the-dirt-with-his-kids-blk" at bounding box center [608, 390] width 117 height 30
click at [636, 387] on input "/atv-dad-plays-in-the-dirt-with-his-kids-blk" at bounding box center [608, 390] width 117 height 30
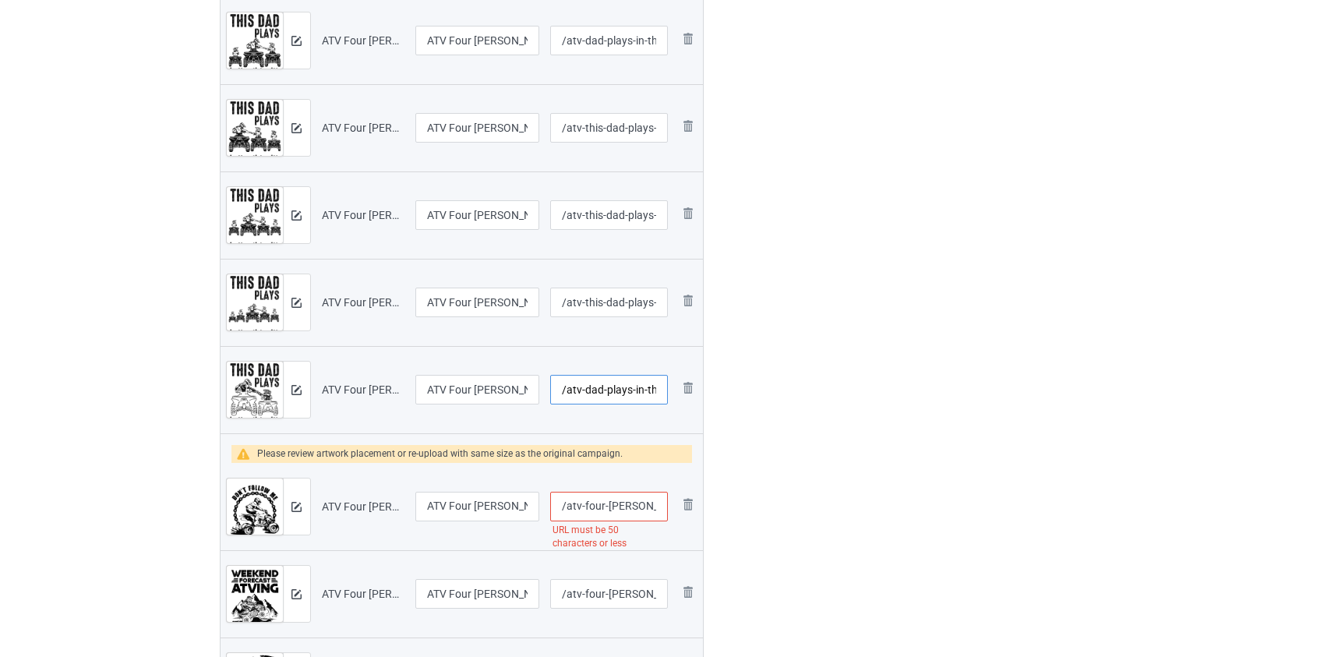
click at [636, 387] on input "/atv-dad-plays-in-the-dirt-with-his-kids-blk" at bounding box center [608, 390] width 117 height 30
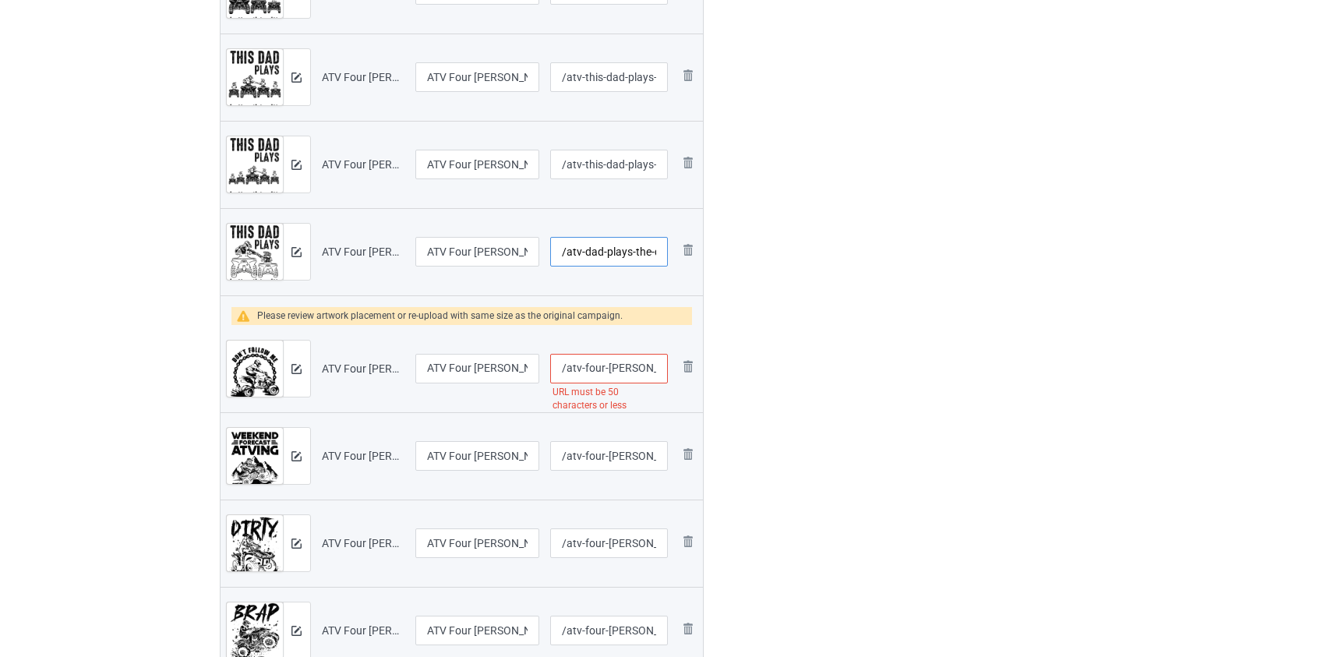
scroll to position [2267, 0]
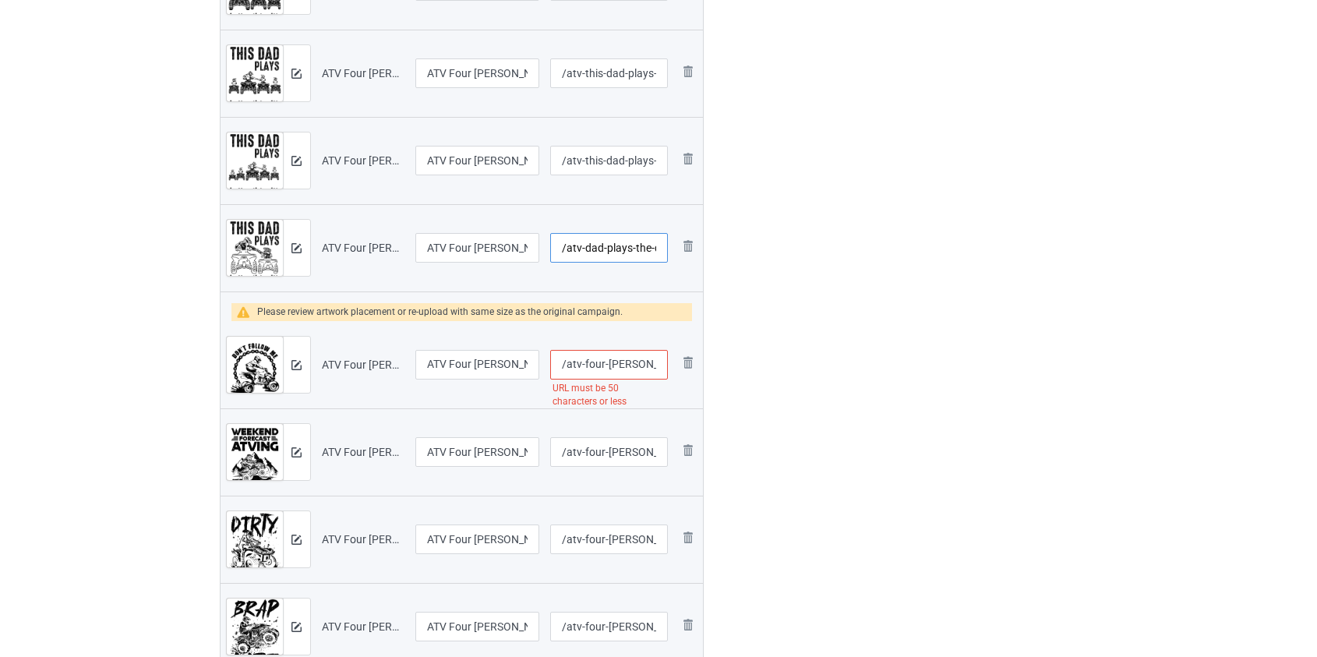
type input "/atv-dad-plays-the-dirt-with-his-kids-blk"
click at [592, 362] on input "/atv-four-wheeler-don-t-follow-me-ride-fast-and-dirty-blk" at bounding box center [608, 365] width 117 height 30
click at [609, 364] on input "/atv-wheeler-don-t-follow-me-ride-fast-and-dirty-blk" at bounding box center [608, 365] width 117 height 30
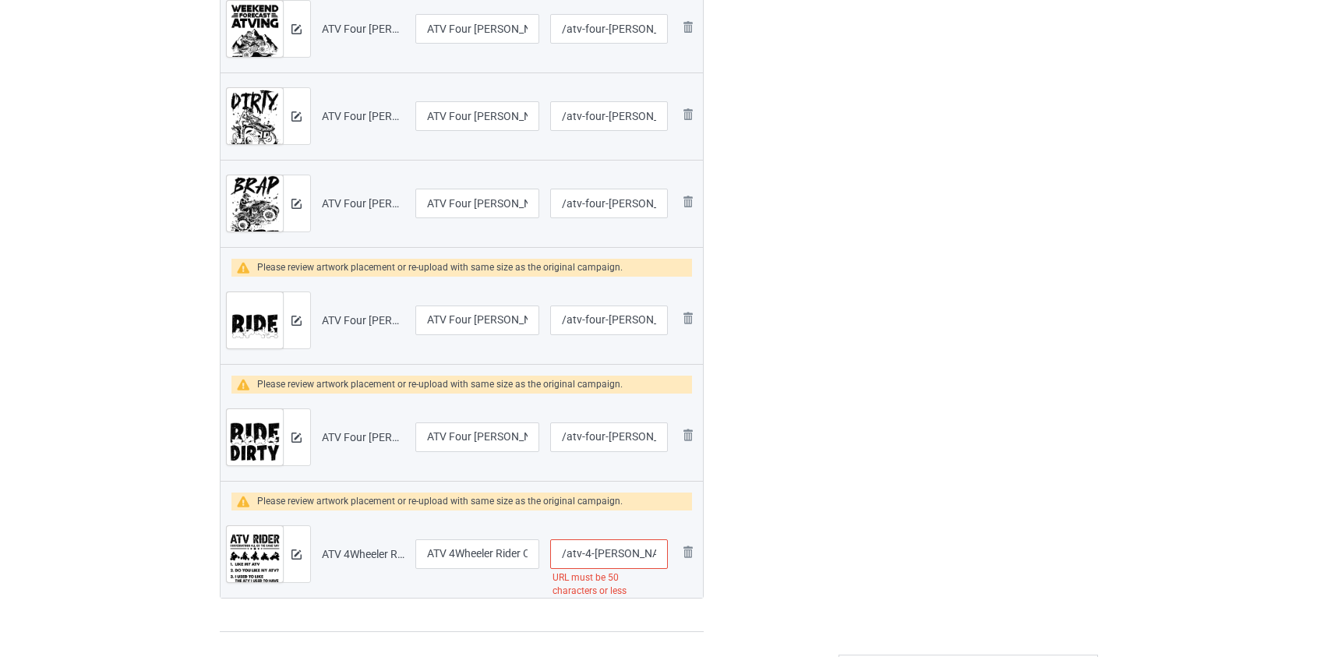
scroll to position [2905, 0]
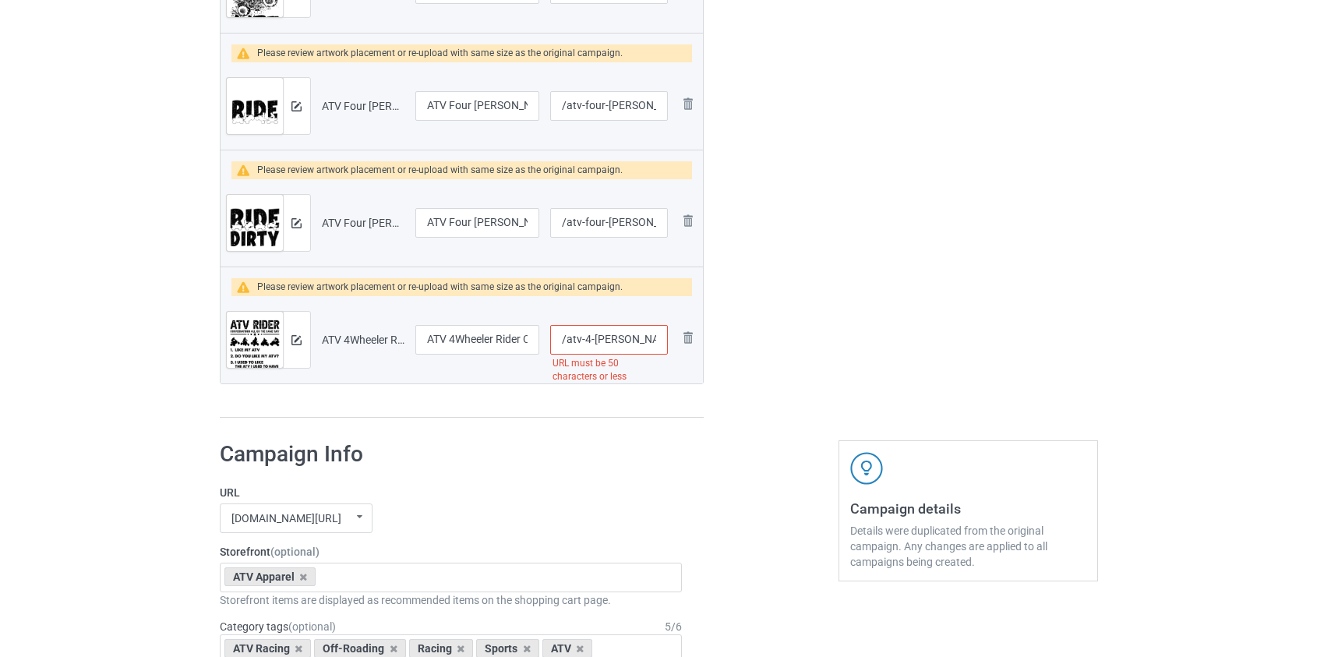
type input "/atv-don-t-follow-me-ride-fast-and-dirty-blk"
click at [605, 341] on input "/atv-4-wheeler-rider-conversations-all-go-the-same-way-blk" at bounding box center [608, 340] width 117 height 30
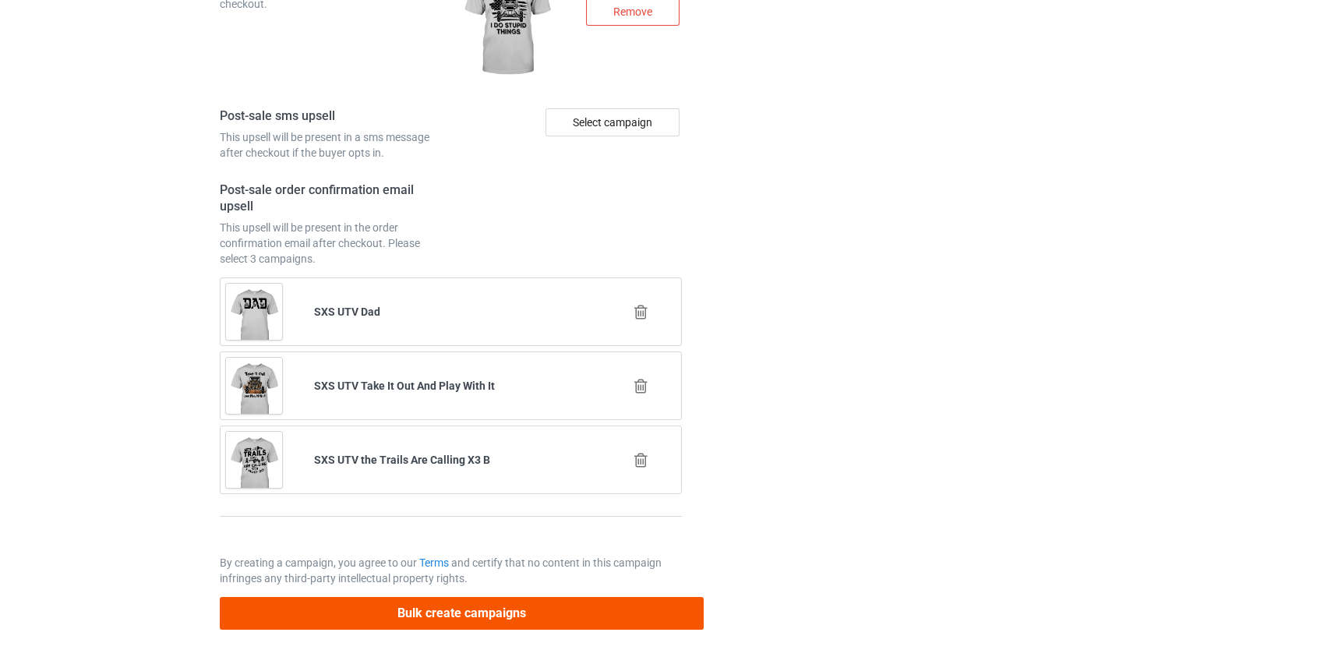
type input "/atv-4-rider-conversations-all-go-the-same-way-blk"
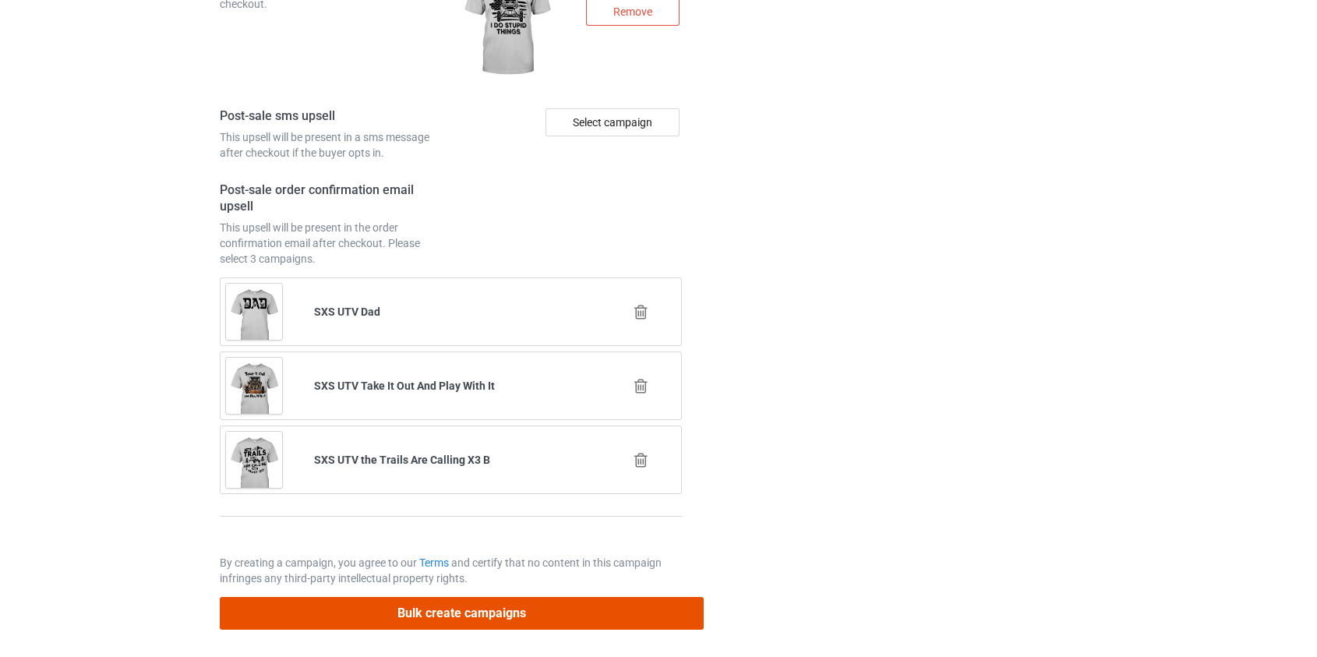
click at [442, 603] on button "Bulk create campaigns" at bounding box center [462, 613] width 485 height 32
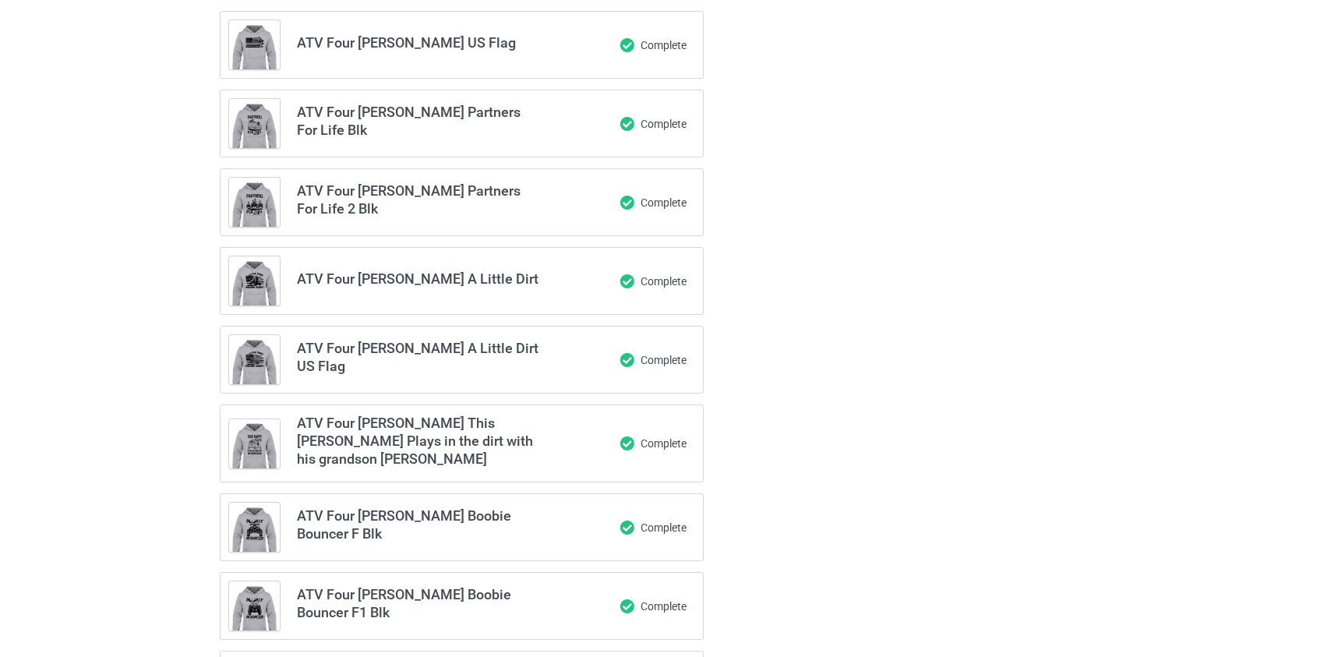
scroll to position [0, 0]
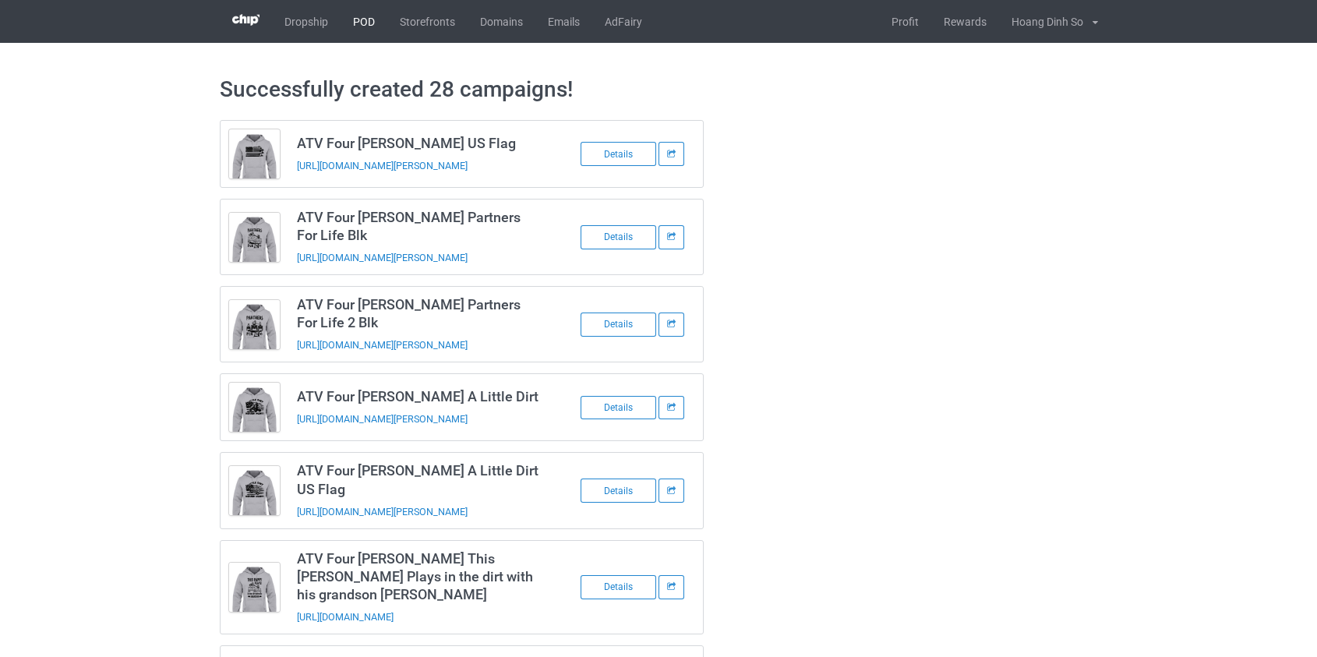
click at [362, 19] on link "POD" at bounding box center [364, 21] width 47 height 43
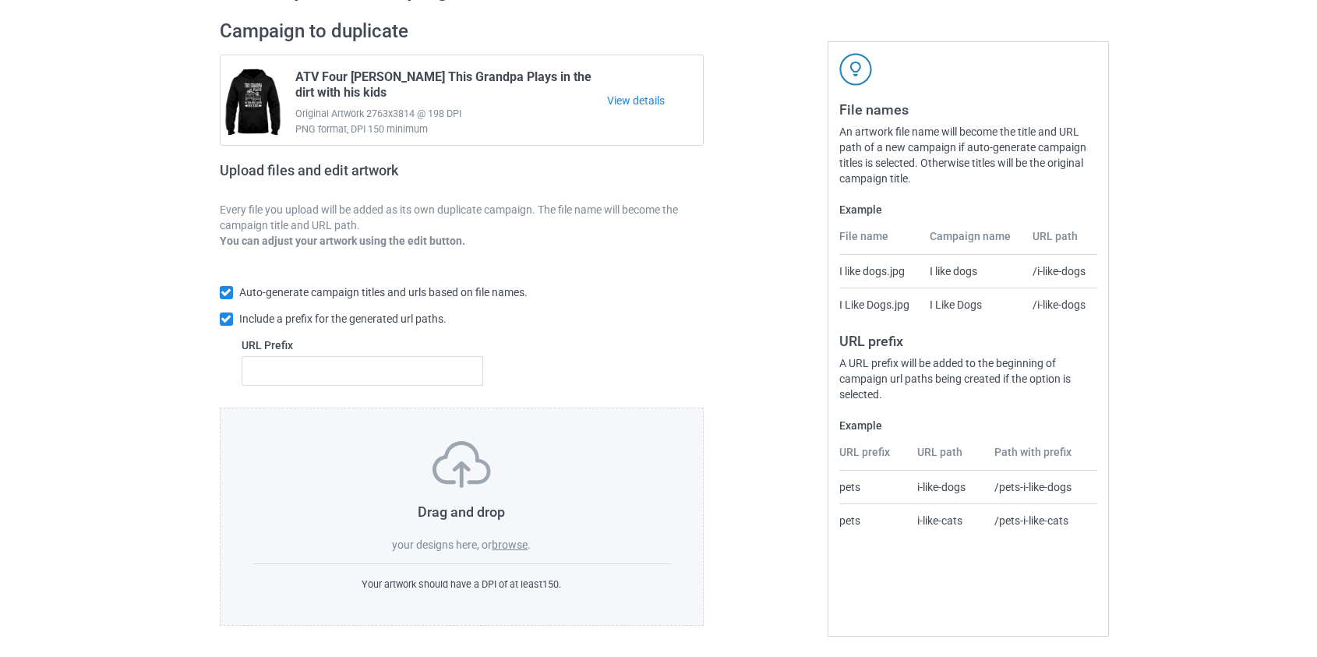
scroll to position [101, 0]
click at [514, 546] on label "browse" at bounding box center [510, 544] width 36 height 12
click at [0, 0] on input "browse" at bounding box center [0, 0] width 0 height 0
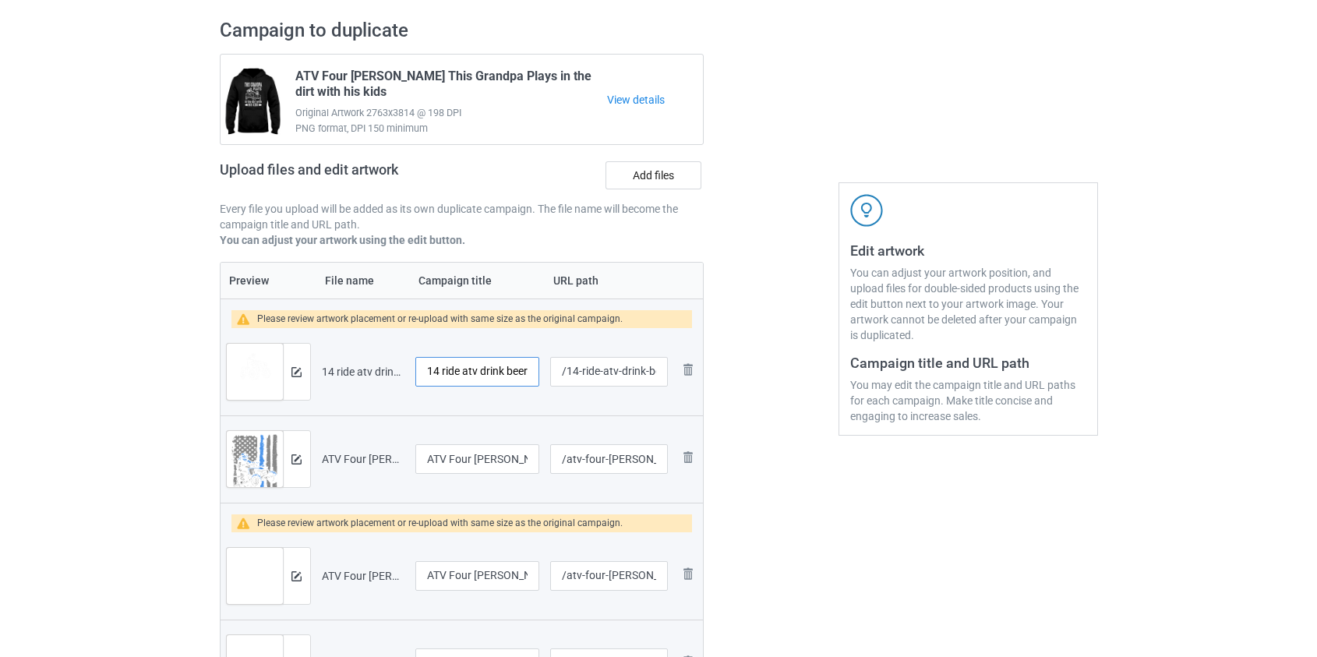
drag, startPoint x: 443, startPoint y: 372, endPoint x: 139, endPoint y: 373, distance: 304.7
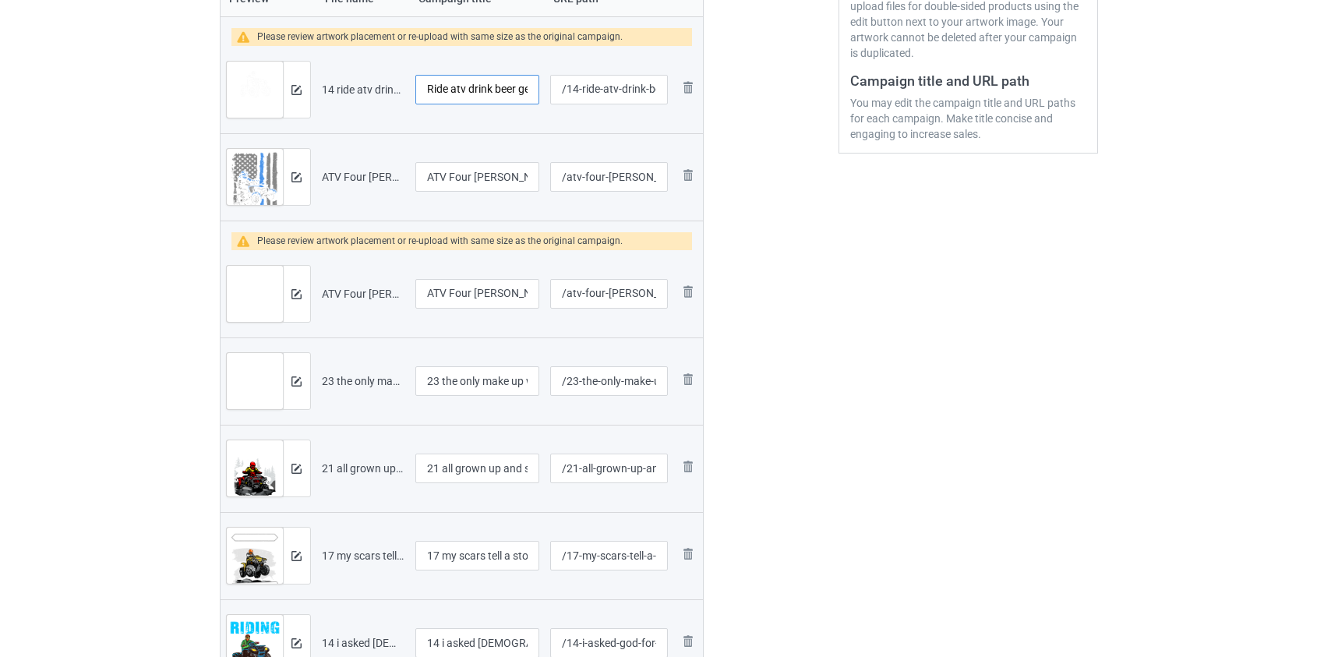
scroll to position [384, 0]
type input "Ride atv drink beer get awesome"
drag, startPoint x: 445, startPoint y: 383, endPoint x: 324, endPoint y: 384, distance: 120.8
click at [324, 384] on tr "Preview and edit artwork 23 the only make up wear is dirt atv.png 23 the only m…" at bounding box center [462, 380] width 483 height 87
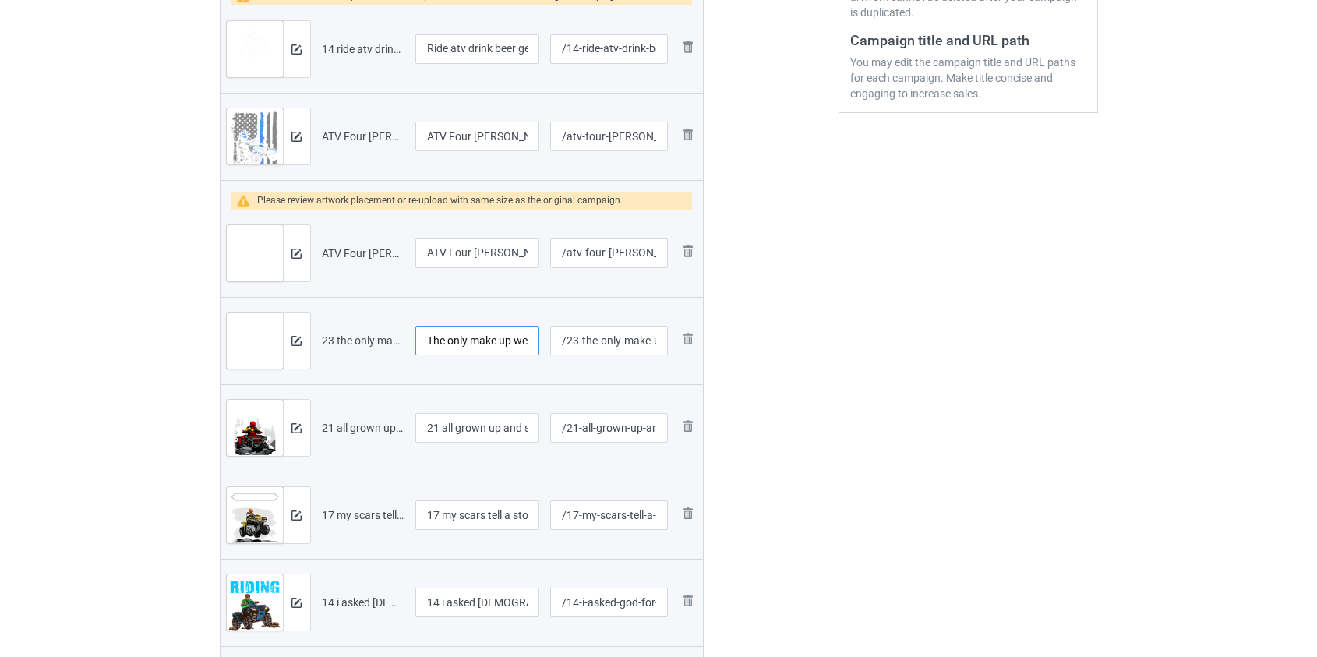
scroll to position [526, 0]
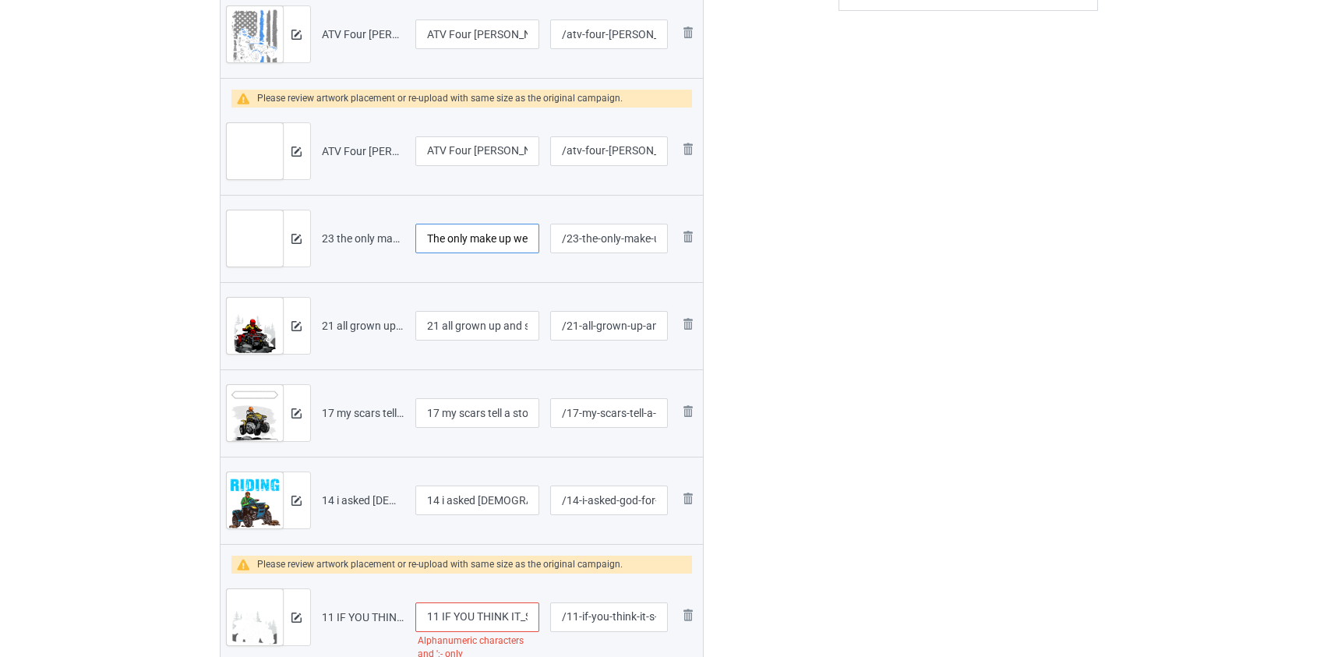
type input "The only make up wear is dirt atv"
drag, startPoint x: 446, startPoint y: 324, endPoint x: 287, endPoint y: 325, distance: 159.0
click at [287, 325] on tr "Preview and edit artwork 21 all grown up and still atv.png 21 all grown up and …" at bounding box center [462, 325] width 483 height 87
type input "All grown up and still atv"
drag, startPoint x: 448, startPoint y: 413, endPoint x: 248, endPoint y: 419, distance: 200.4
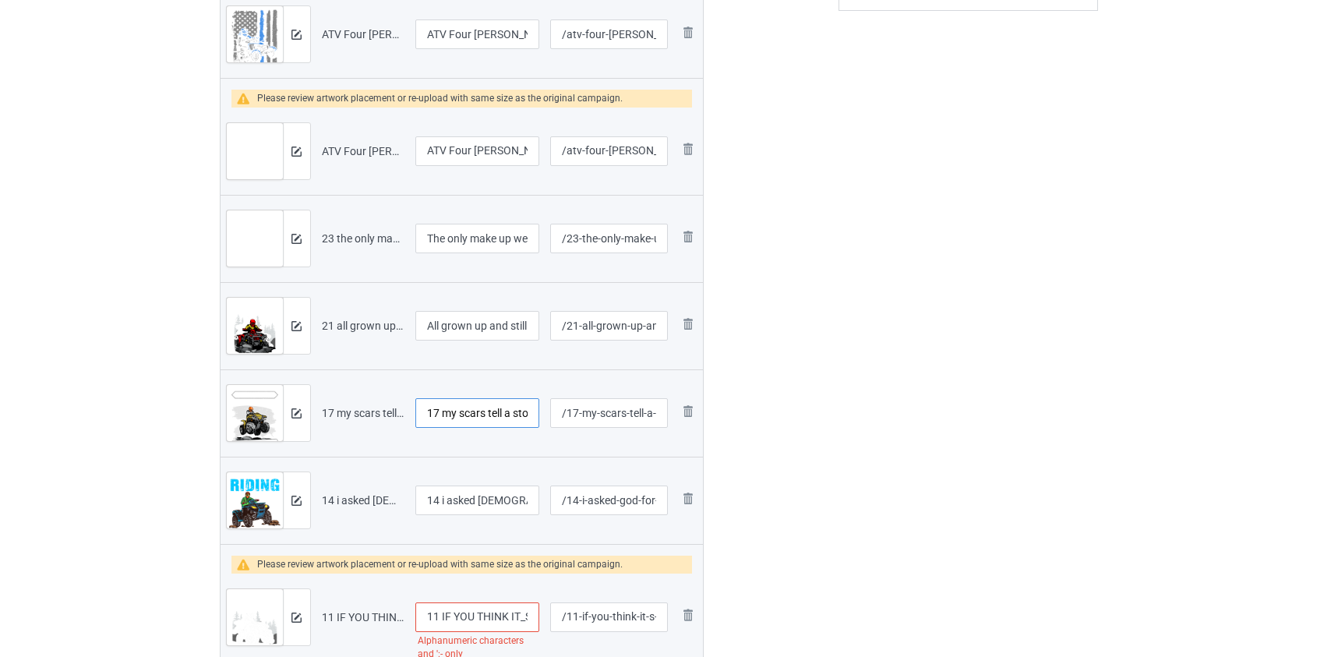
click at [248, 419] on tr "Preview and edit artwork 17 my scars tell a story atv.png 17 my scars tell a st…" at bounding box center [462, 412] width 483 height 87
type input "My scars tell a story atv"
drag, startPoint x: 444, startPoint y: 495, endPoint x: 329, endPoint y: 496, distance: 115.4
click at [340, 500] on tr "Preview and edit artwork 14 i asked [DEMOGRAPHIC_DATA] for a riding partner atv…" at bounding box center [462, 500] width 483 height 87
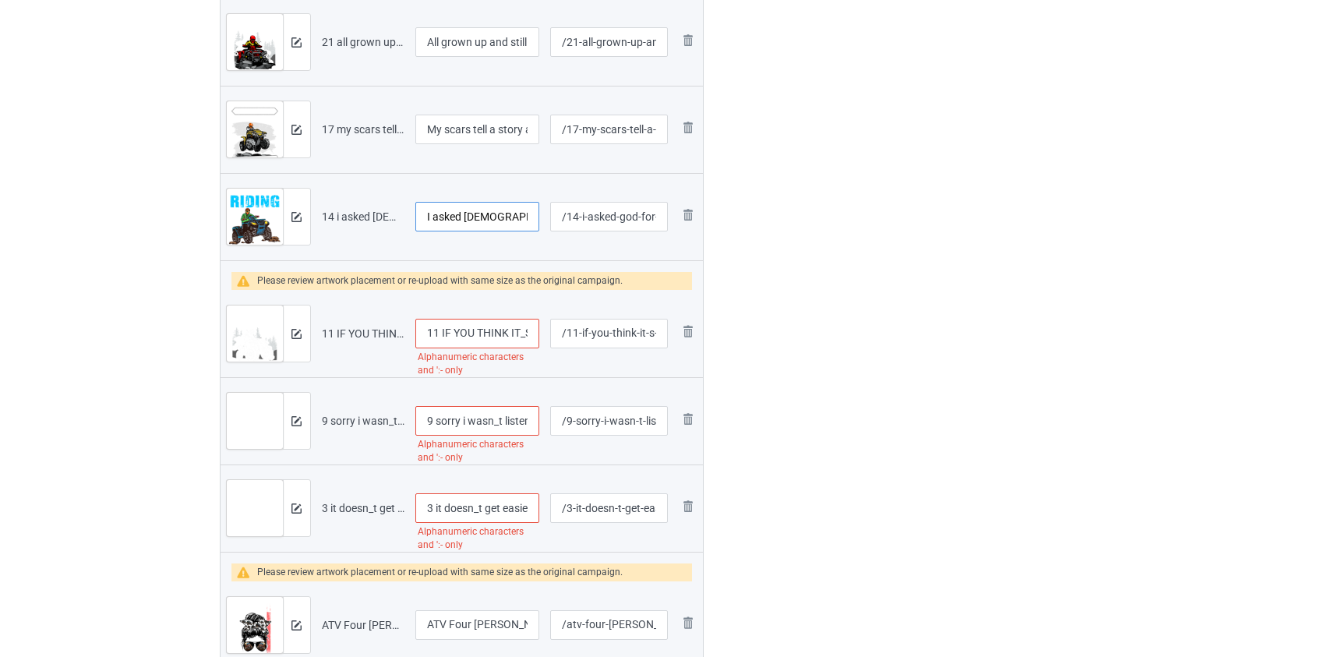
type input "I asked [DEMOGRAPHIC_DATA] for a riding partner atv"
drag, startPoint x: 442, startPoint y: 332, endPoint x: 325, endPoint y: 336, distance: 117.0
click at [326, 336] on tr "Preview and edit artwork 11 IF YOU THINK IT_S TO DANGEROUS ATV.png 11 IF YOU TH…" at bounding box center [462, 333] width 483 height 87
click at [503, 334] on input "IF YOU THINK IT_S TO DANGEROUS ATV" at bounding box center [477, 334] width 125 height 30
type input "IF YOU THINK IT'S TO DANGEROUS ATV"
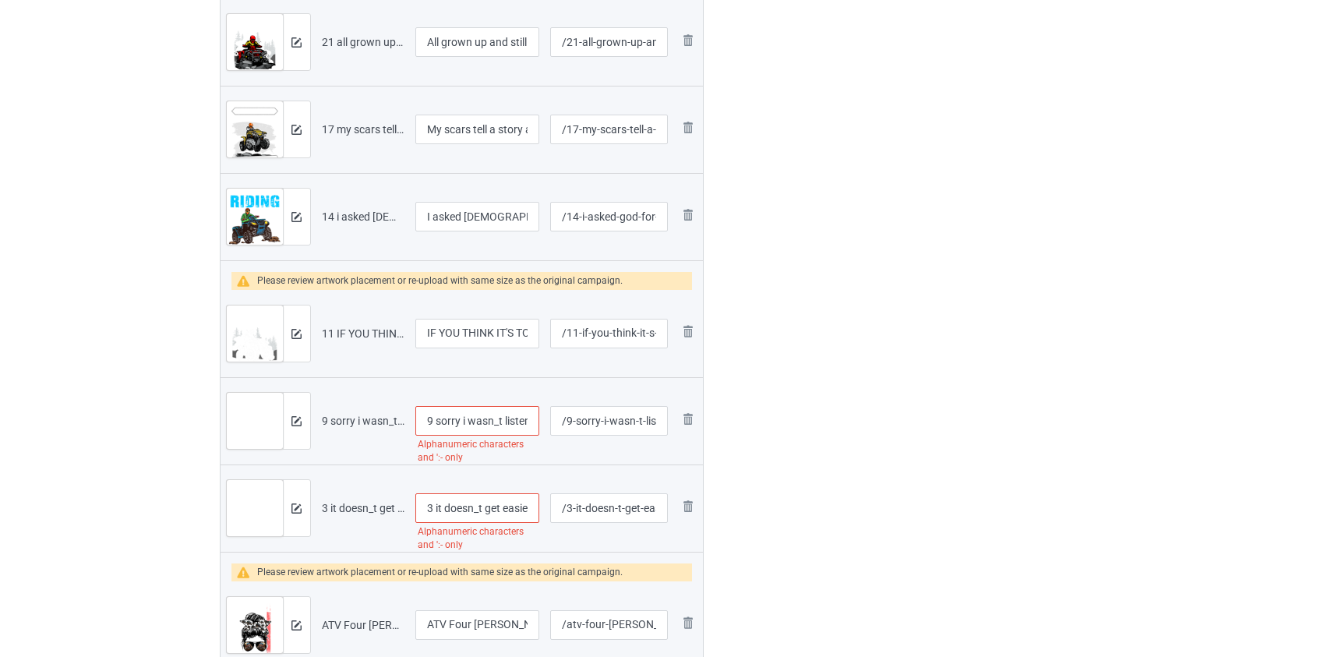
drag, startPoint x: 440, startPoint y: 419, endPoint x: 296, endPoint y: 427, distance: 143.7
click at [299, 427] on tr "Preview and edit artwork 9 sorry i wasn_t listening atv.png 9 sorry i wasn_t li…" at bounding box center [462, 420] width 483 height 87
click at [485, 418] on input "Sorry i wasn_t listening atv" at bounding box center [477, 421] width 125 height 30
type input "Sorry i wasn't listening atv"
drag, startPoint x: 436, startPoint y: 507, endPoint x: 332, endPoint y: 513, distance: 104.6
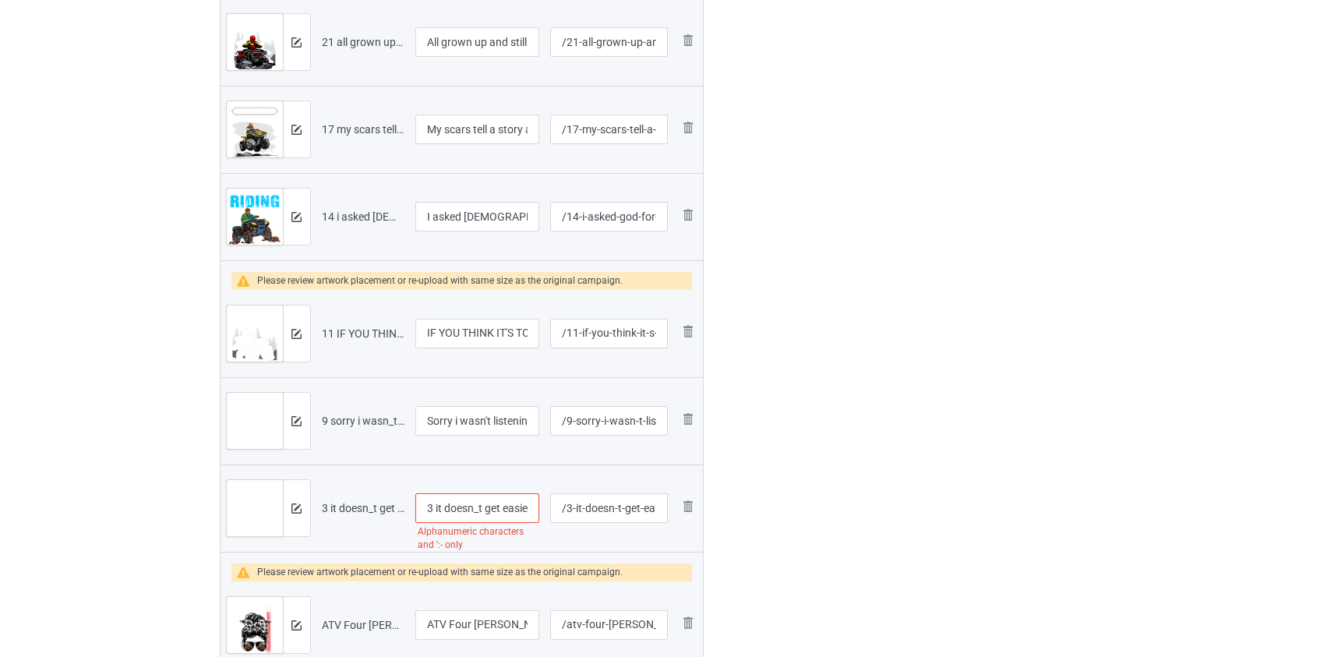
click at [334, 513] on tr "Preview and edit artwork 3 it doesn_t get easier you just get atv.png 3 it does…" at bounding box center [462, 508] width 483 height 87
click at [468, 505] on input "It doesn_t get easier you just get atv" at bounding box center [477, 508] width 125 height 30
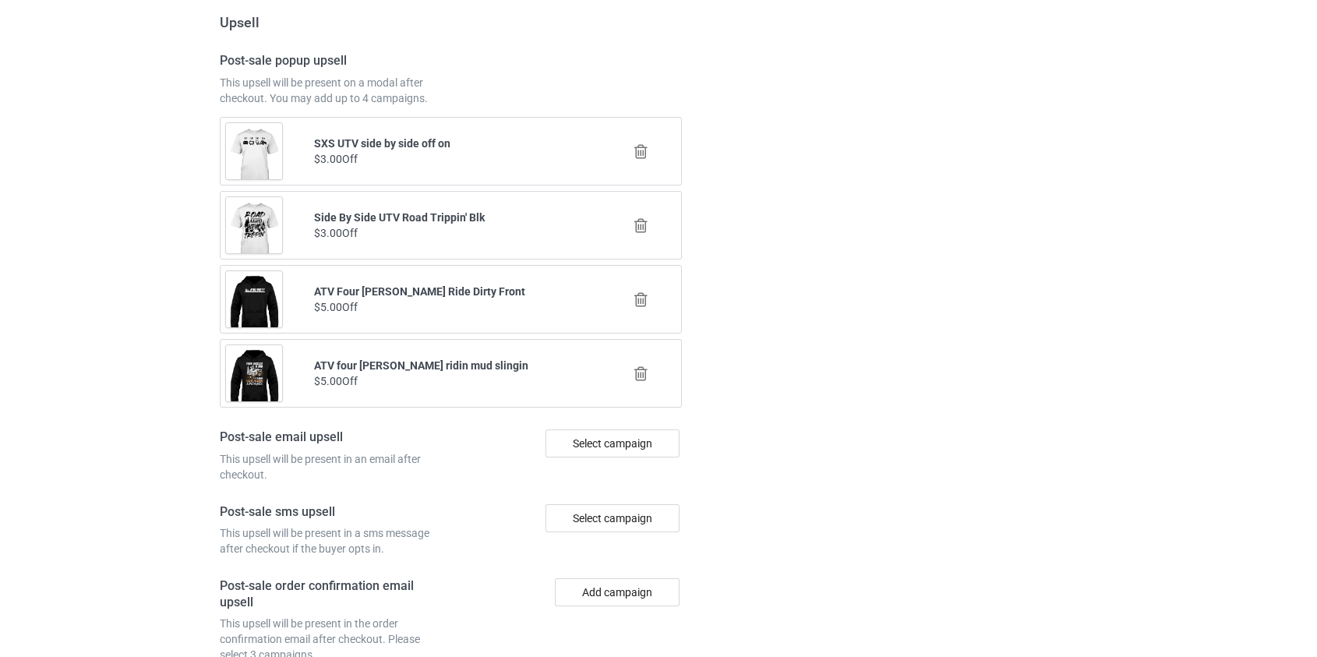
scroll to position [2867, 0]
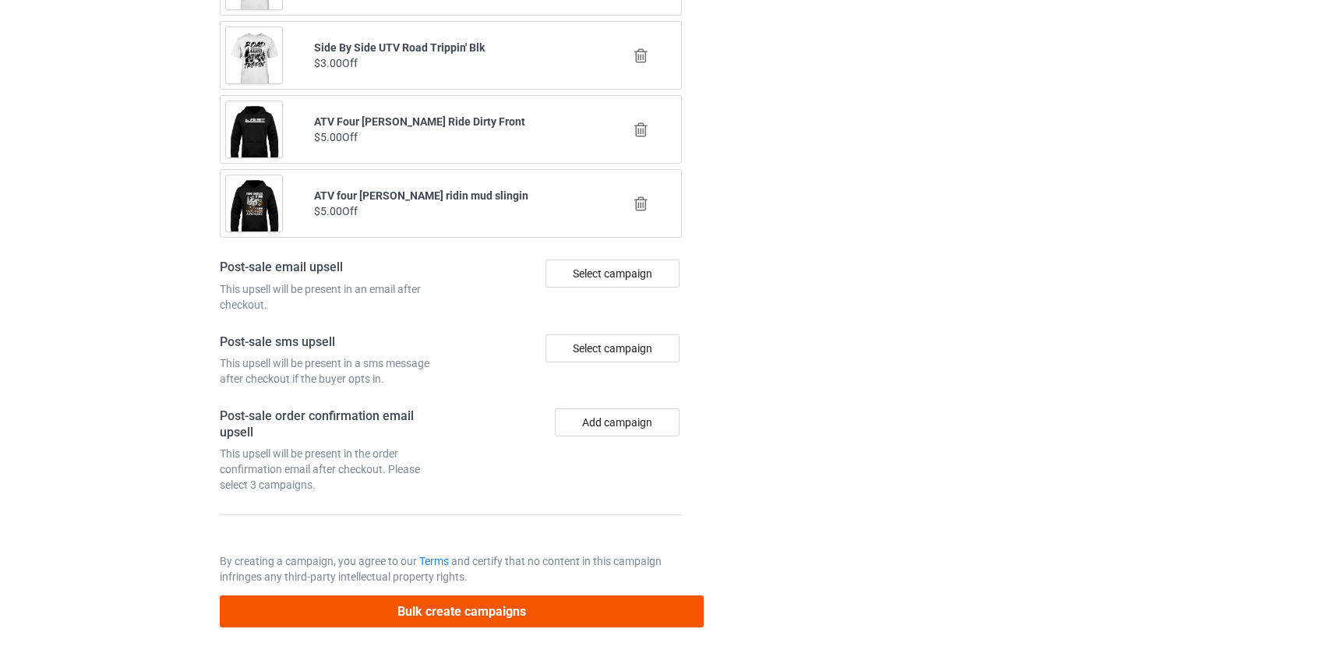
type input "It doesn't get easier you just get atv"
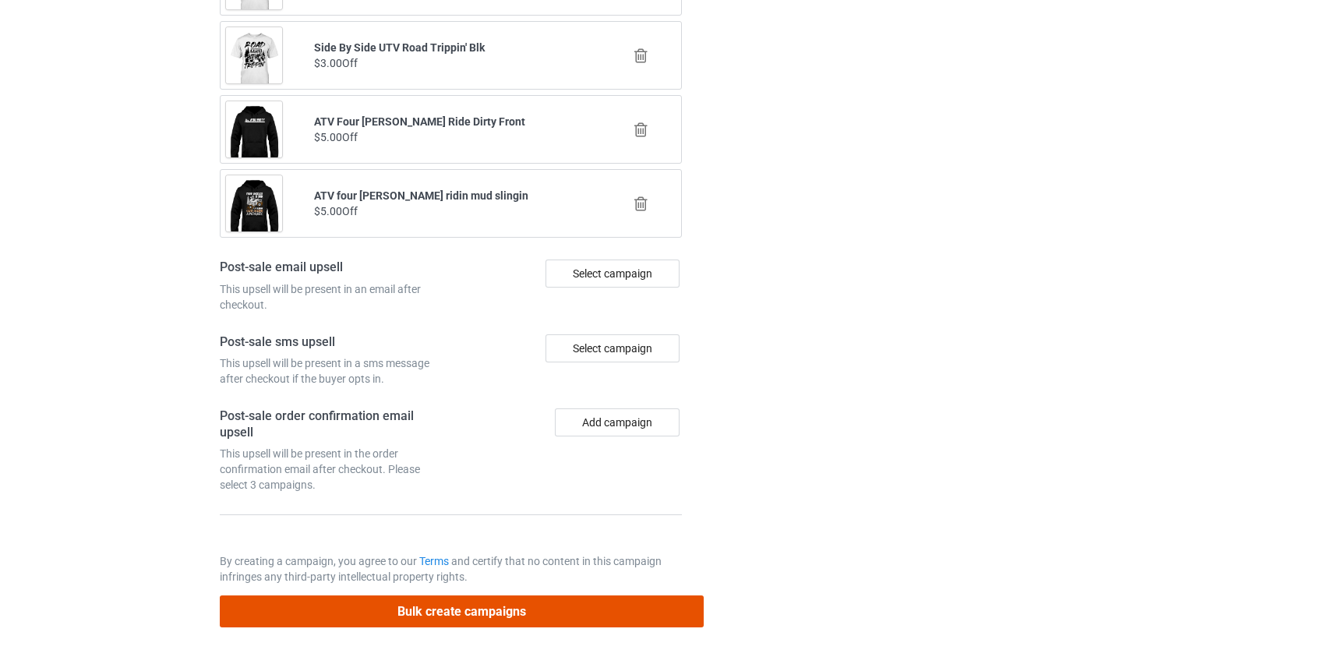
click at [472, 609] on button "Bulk create campaigns" at bounding box center [462, 611] width 485 height 32
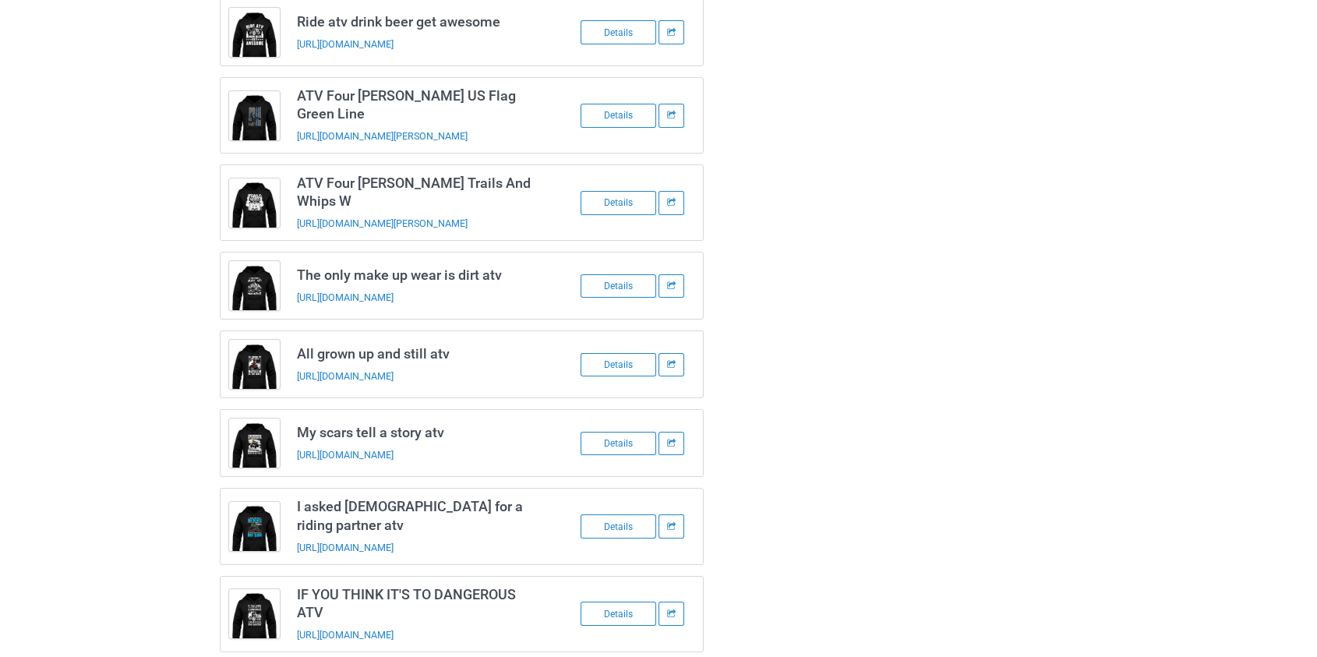
scroll to position [0, 0]
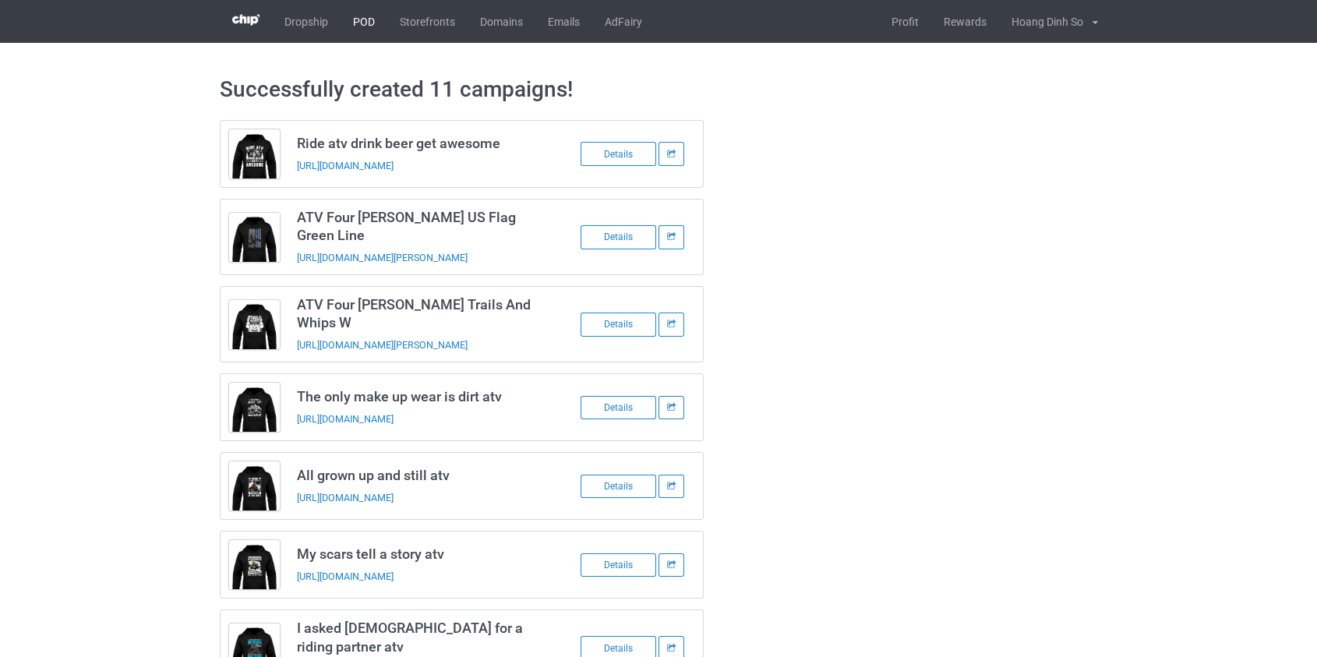
click at [362, 25] on link "POD" at bounding box center [364, 21] width 47 height 43
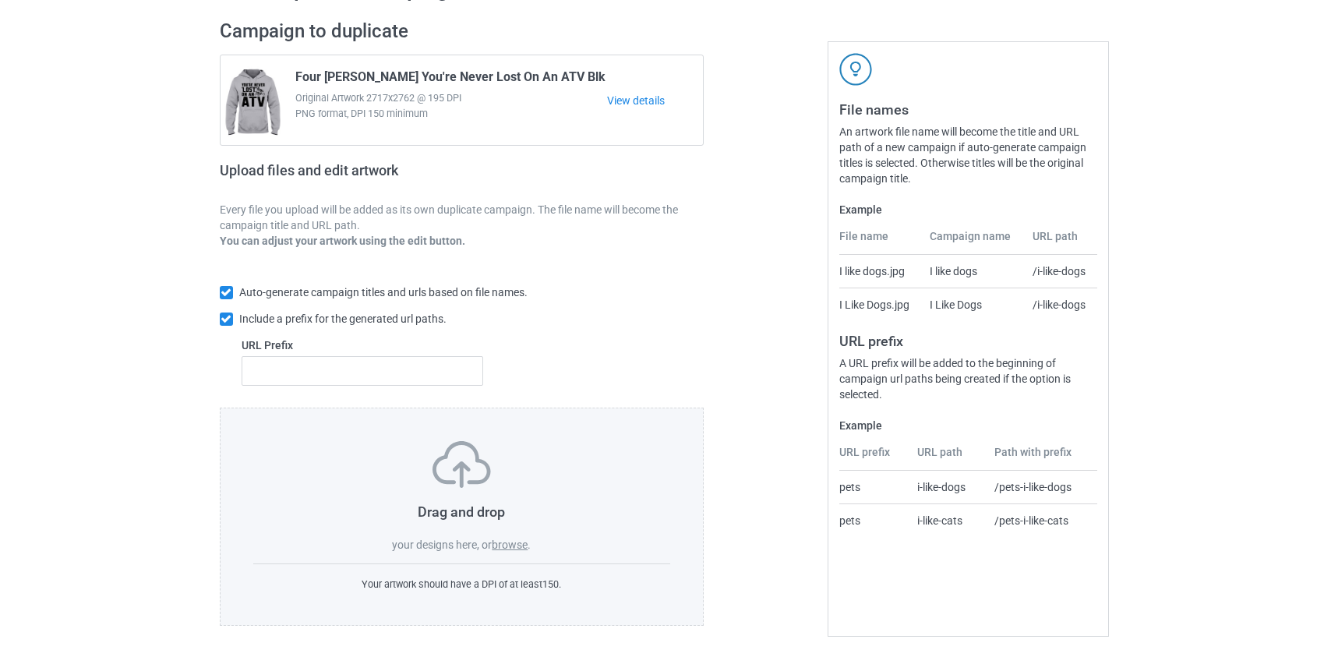
scroll to position [101, 0]
click at [507, 540] on label "browse" at bounding box center [510, 544] width 36 height 12
click at [0, 0] on input "browse" at bounding box center [0, 0] width 0 height 0
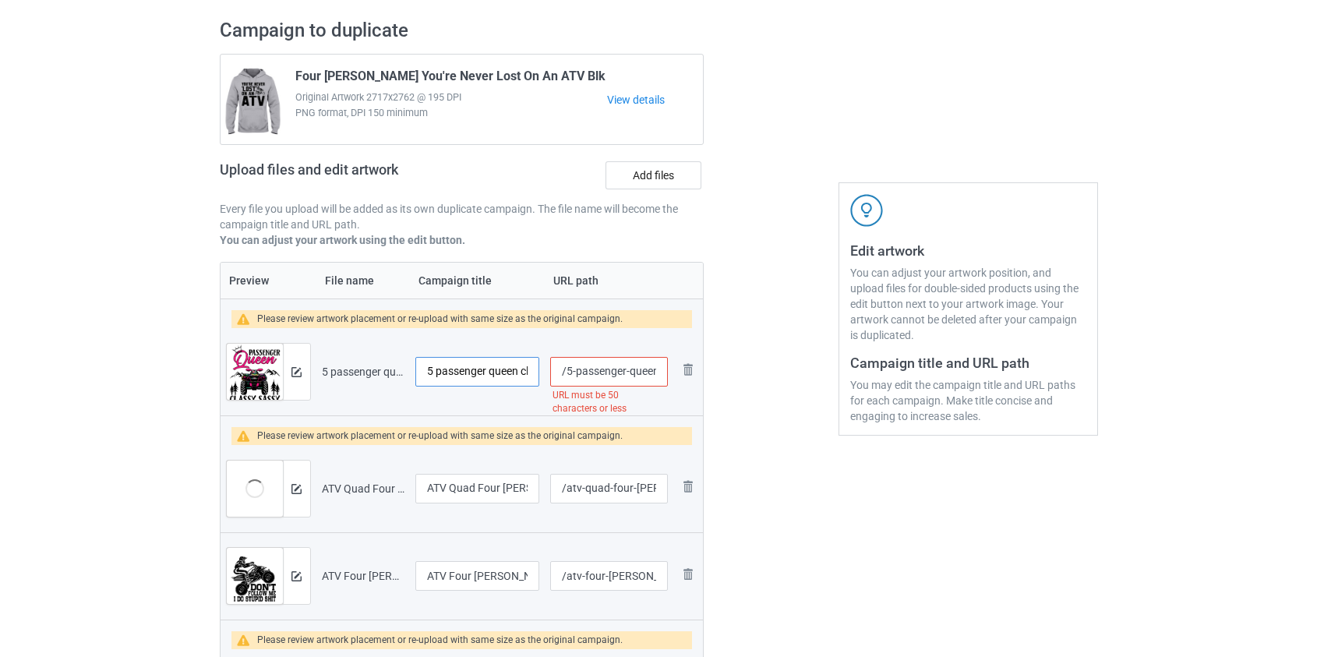
drag, startPoint x: 440, startPoint y: 373, endPoint x: 220, endPoint y: 375, distance: 219.8
click at [221, 376] on tr "Preview and edit artwork 5 passenger queen classy sassy and a bit smart assy at…" at bounding box center [462, 371] width 483 height 87
type input "Passenger queen classy sassy and a bit smart assy atv"
click at [592, 372] on input "/5-passenger-queen-classy-sassy-and-a-bit-smart-assy-atv" at bounding box center [608, 372] width 117 height 30
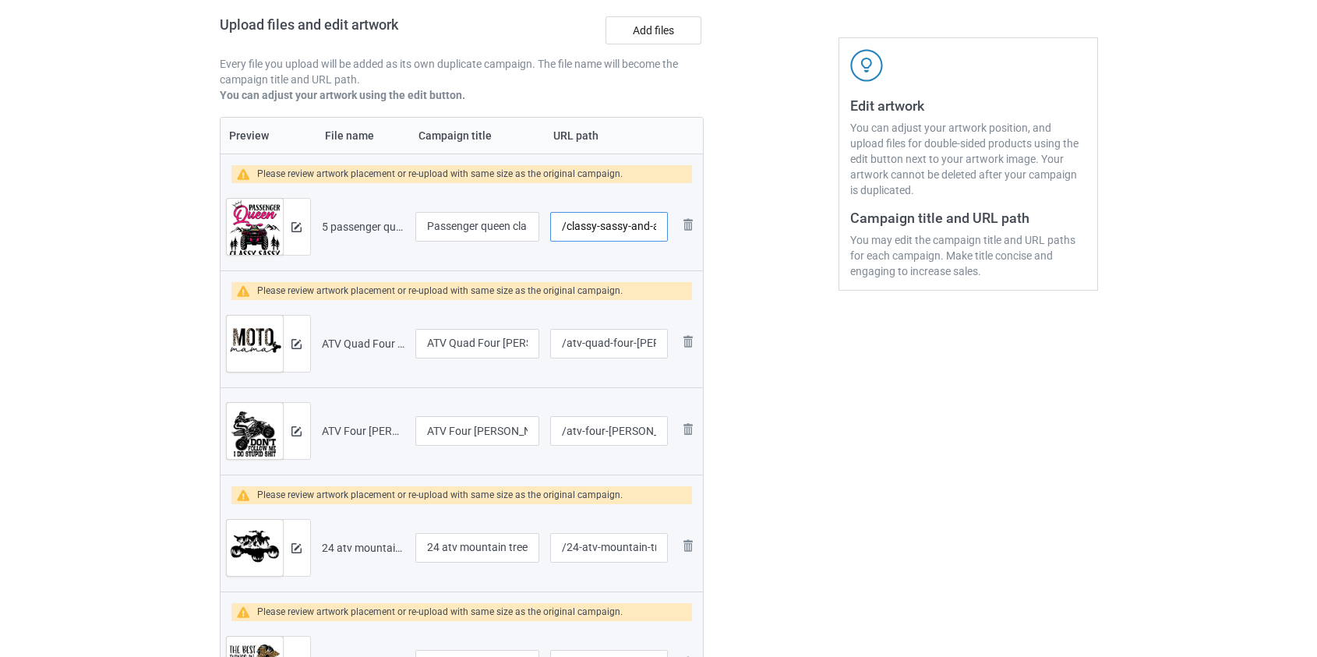
scroll to position [526, 0]
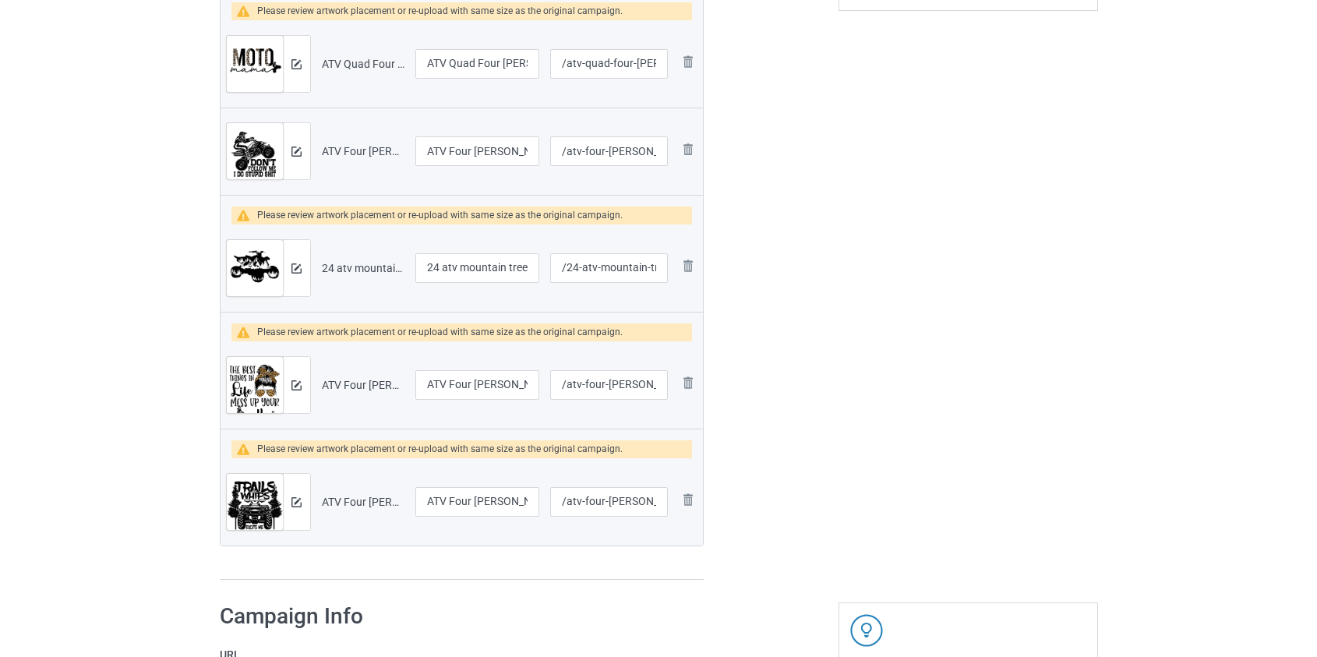
type input "/classy-sassy-and-a-bit-smart-assy-atv"
click at [444, 267] on input "24 atv mountain tree" at bounding box center [477, 268] width 125 height 30
drag, startPoint x: 445, startPoint y: 267, endPoint x: 196, endPoint y: 284, distance: 249.3
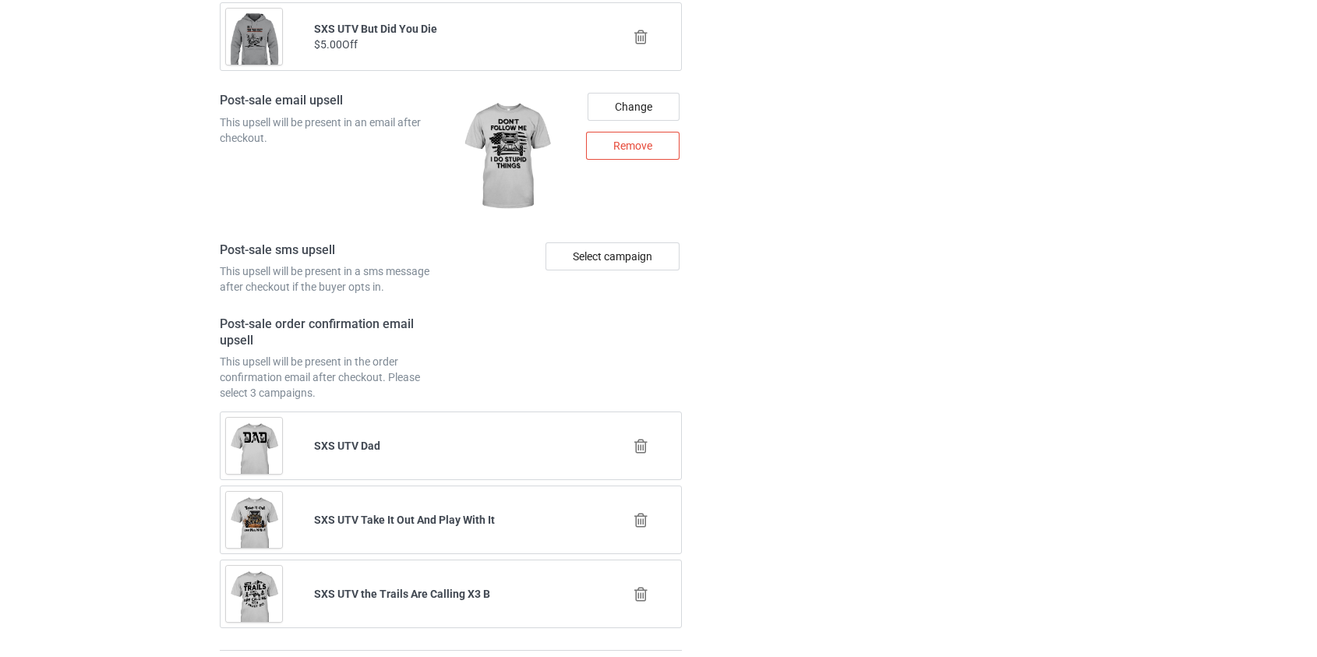
scroll to position [2740, 0]
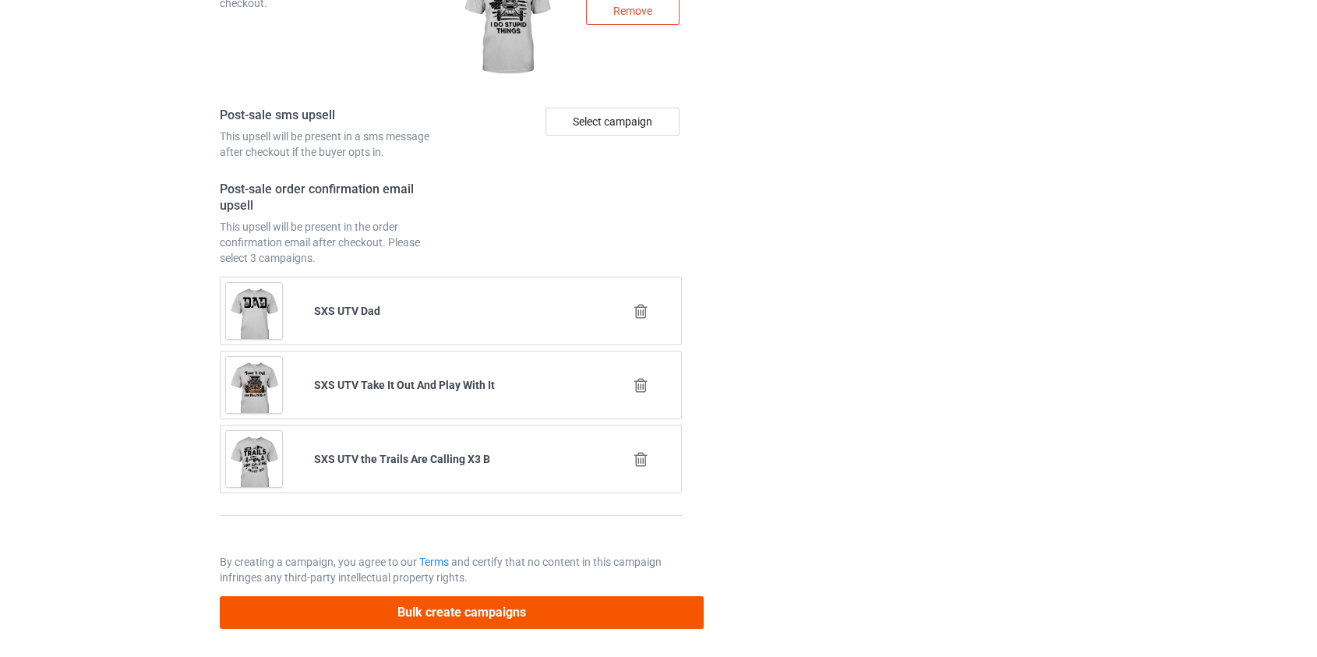
type input "Atv mountain tree"
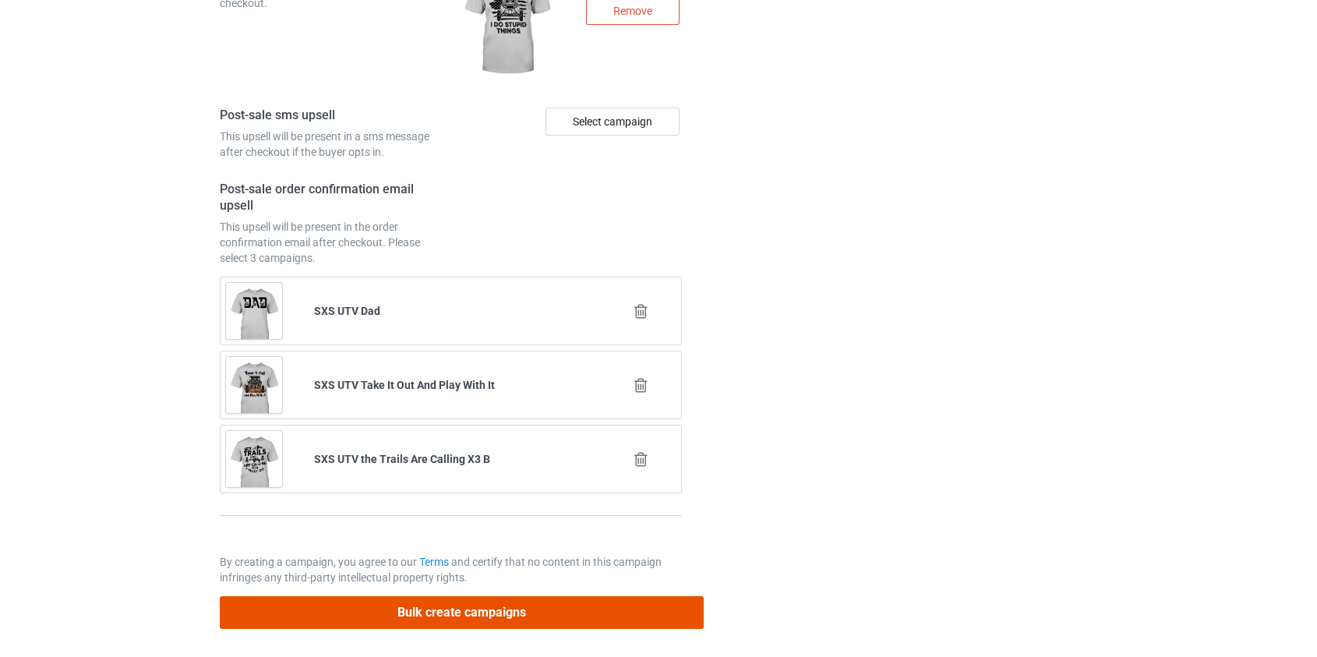
click at [423, 608] on button "Bulk create campaigns" at bounding box center [462, 612] width 485 height 32
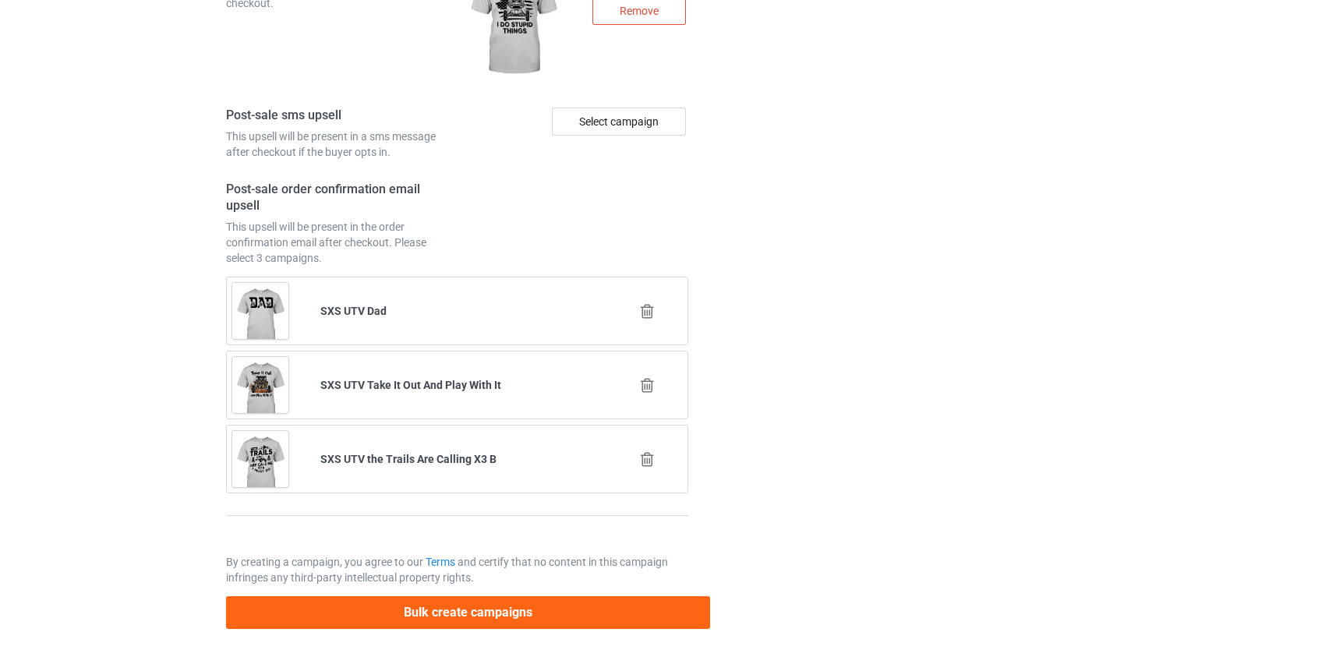
scroll to position [0, 0]
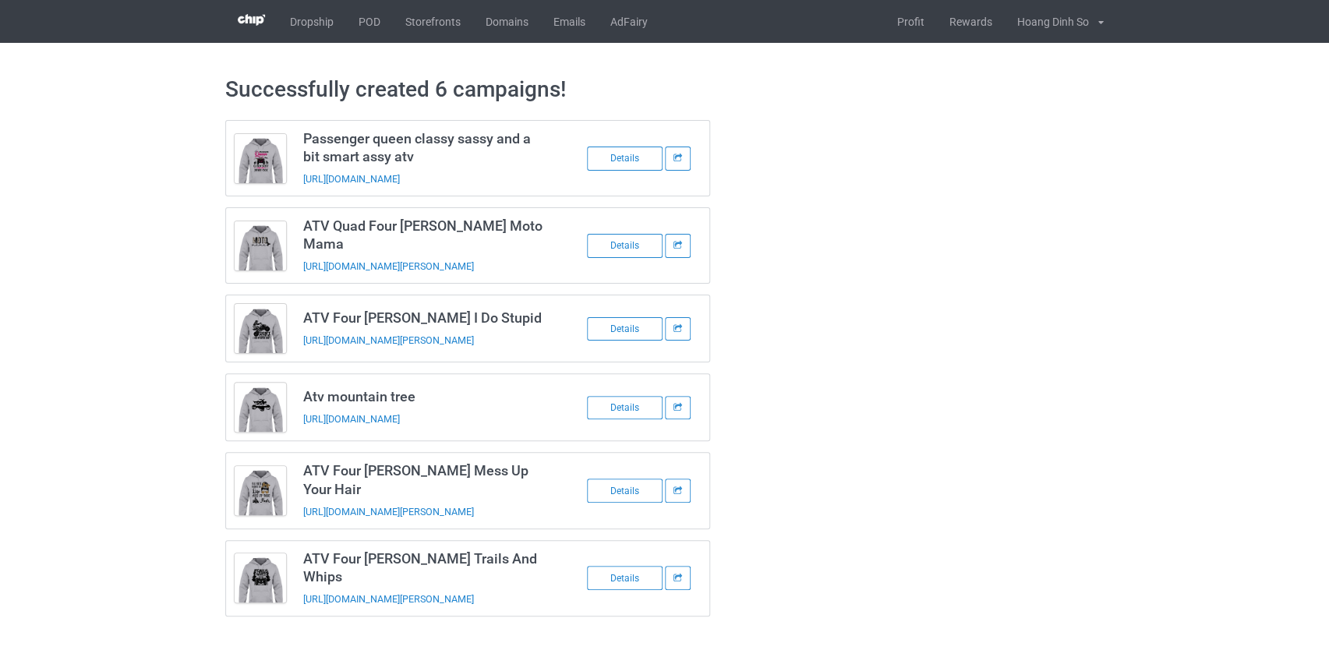
click at [346, 225] on h3 "ATV Quad Four Wheeler Moto Mama" at bounding box center [426, 235] width 246 height 36
copy h3 "Quad"
click at [369, 25] on link "POD" at bounding box center [369, 21] width 47 height 43
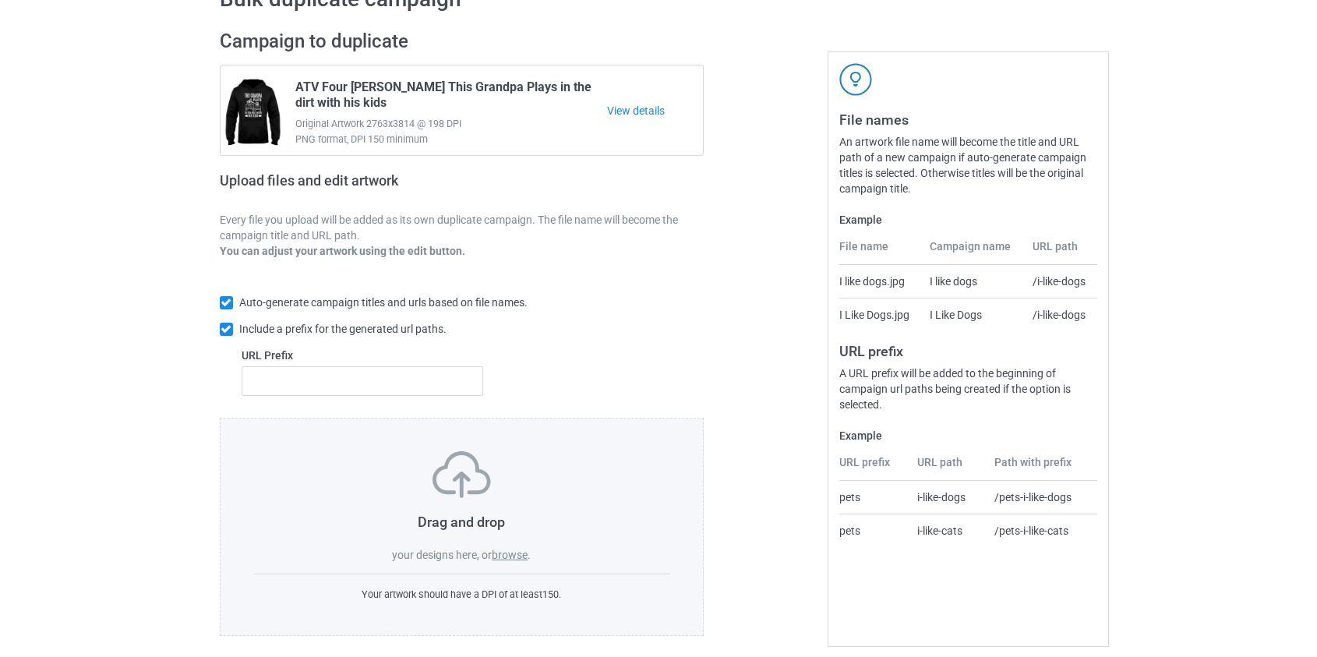
scroll to position [101, 0]
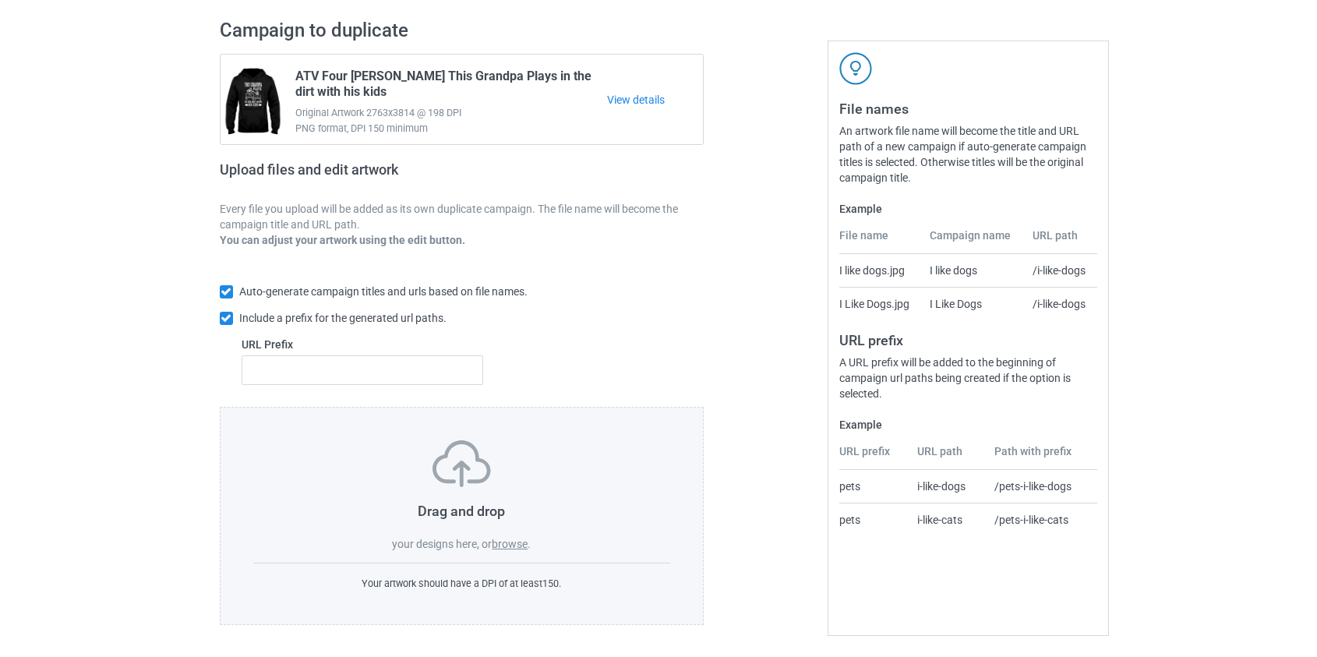
click at [525, 546] on label "browse" at bounding box center [510, 544] width 36 height 12
click at [0, 0] on input "browse" at bounding box center [0, 0] width 0 height 0
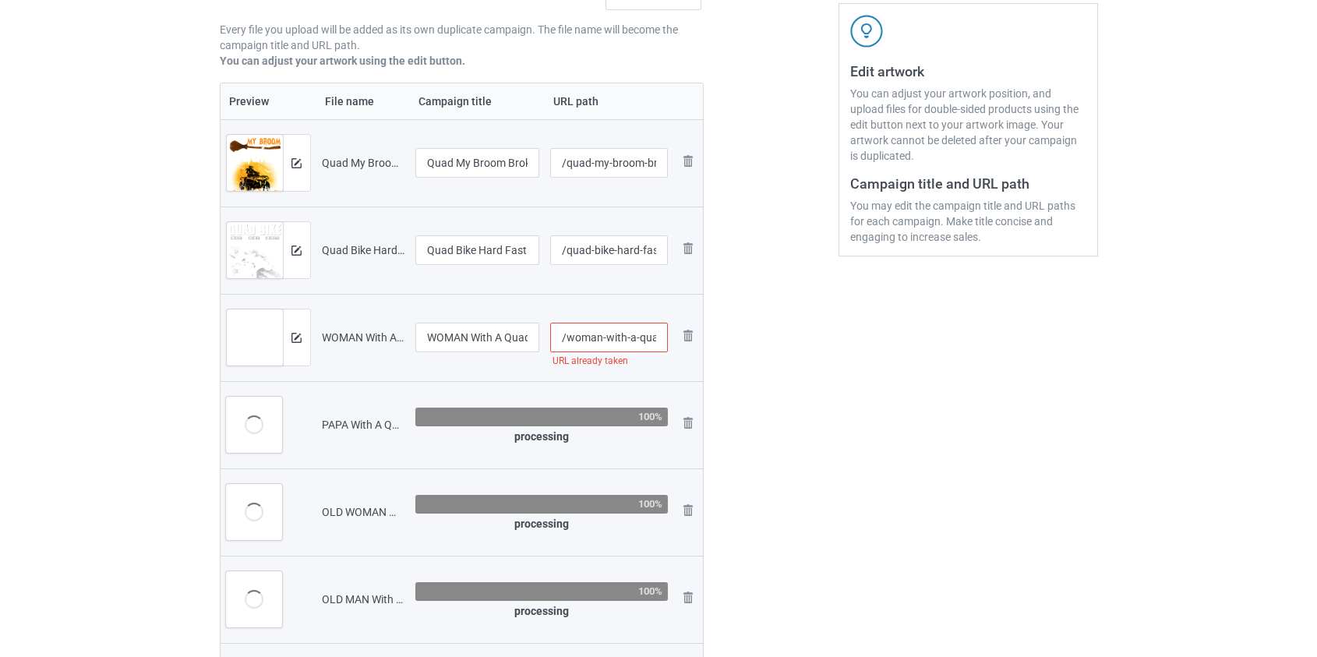
scroll to position [384, 0]
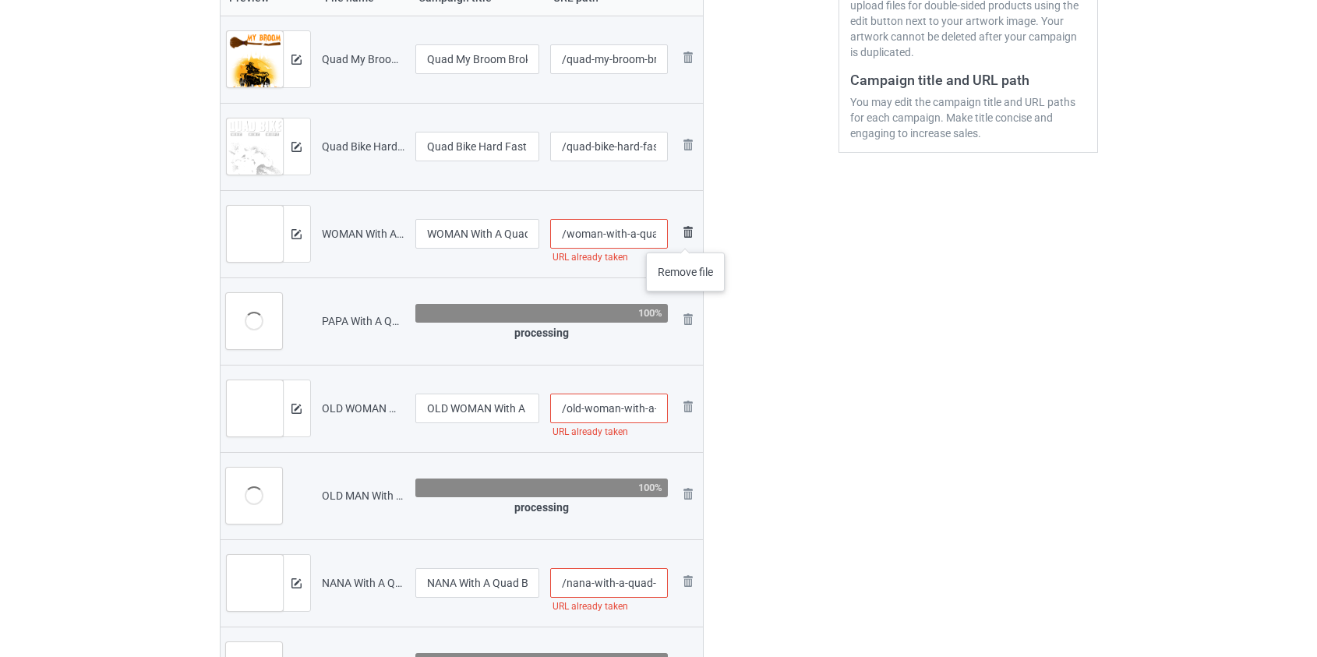
click at [686, 237] on img at bounding box center [688, 232] width 19 height 19
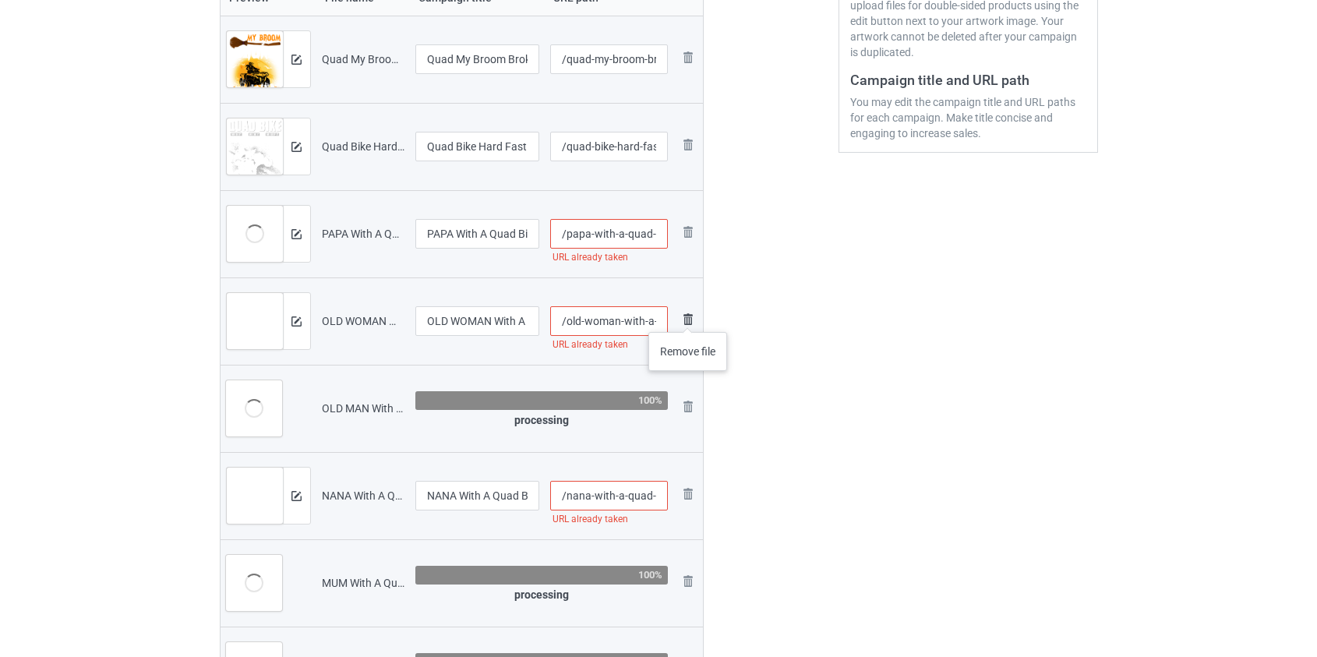
click at [688, 316] on img at bounding box center [688, 319] width 19 height 19
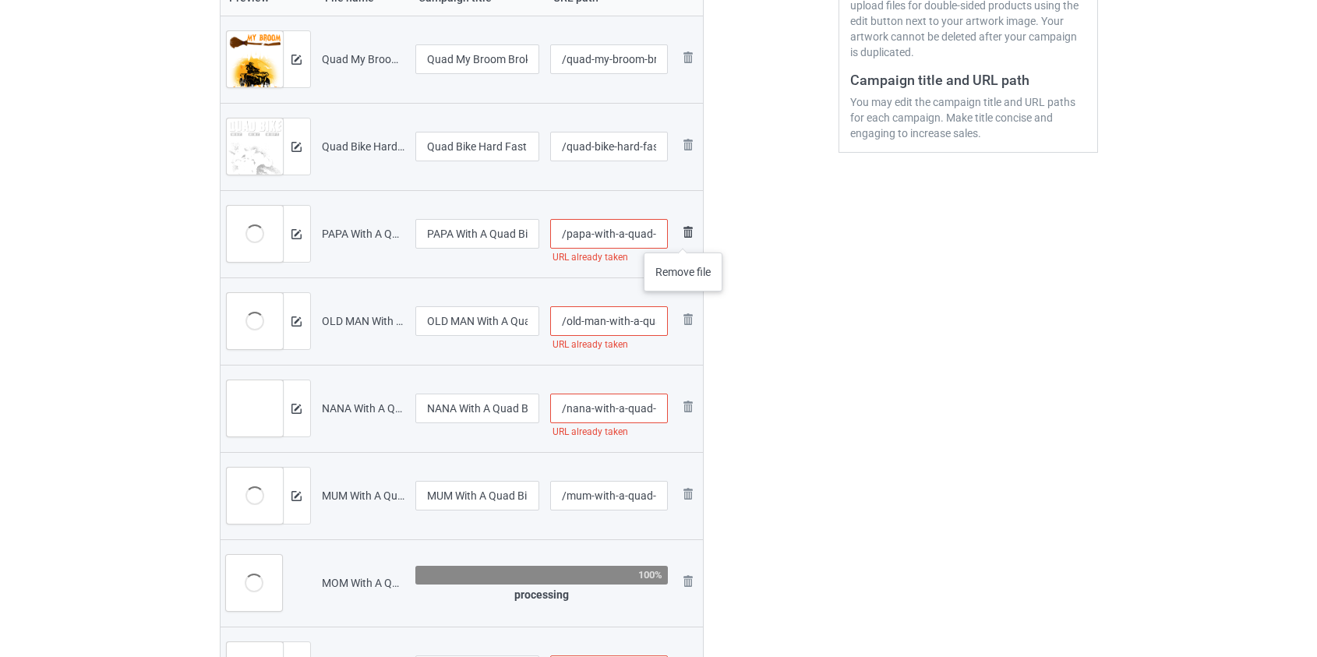
click at [684, 237] on img at bounding box center [688, 232] width 19 height 19
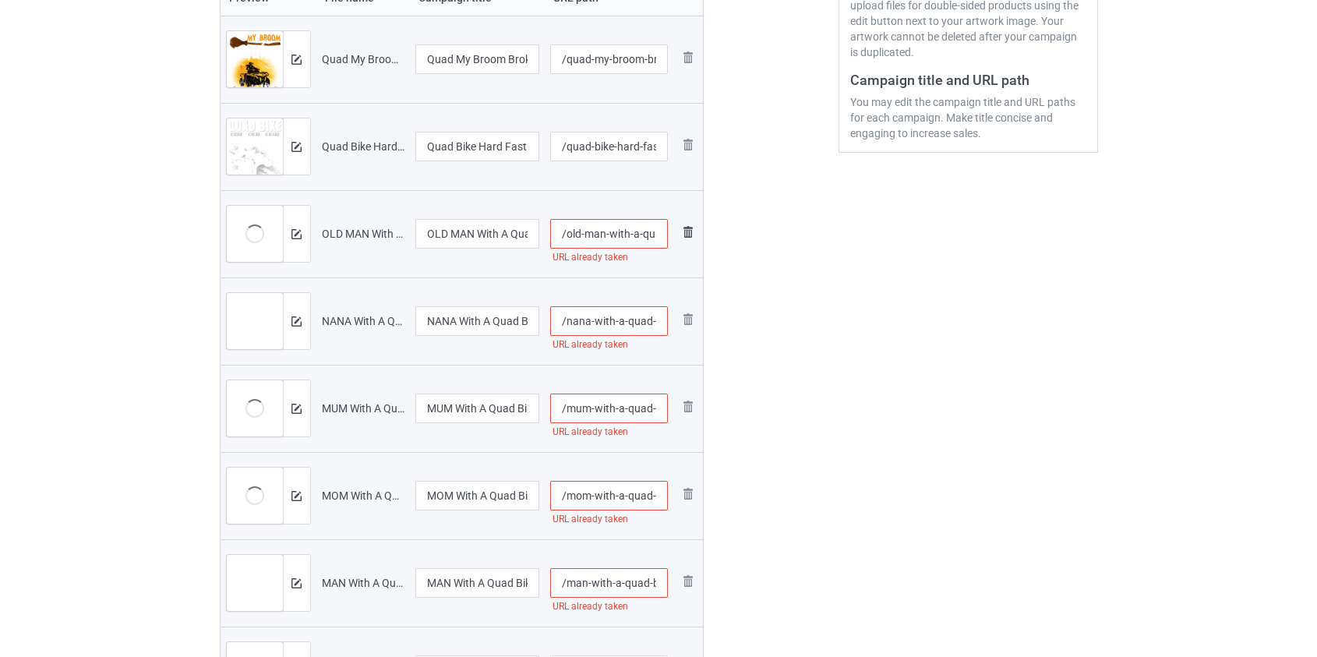
click at [684, 236] on img at bounding box center [688, 232] width 19 height 19
click at [0, 0] on img at bounding box center [0, 0] width 0 height 0
click at [685, 235] on img at bounding box center [688, 232] width 19 height 19
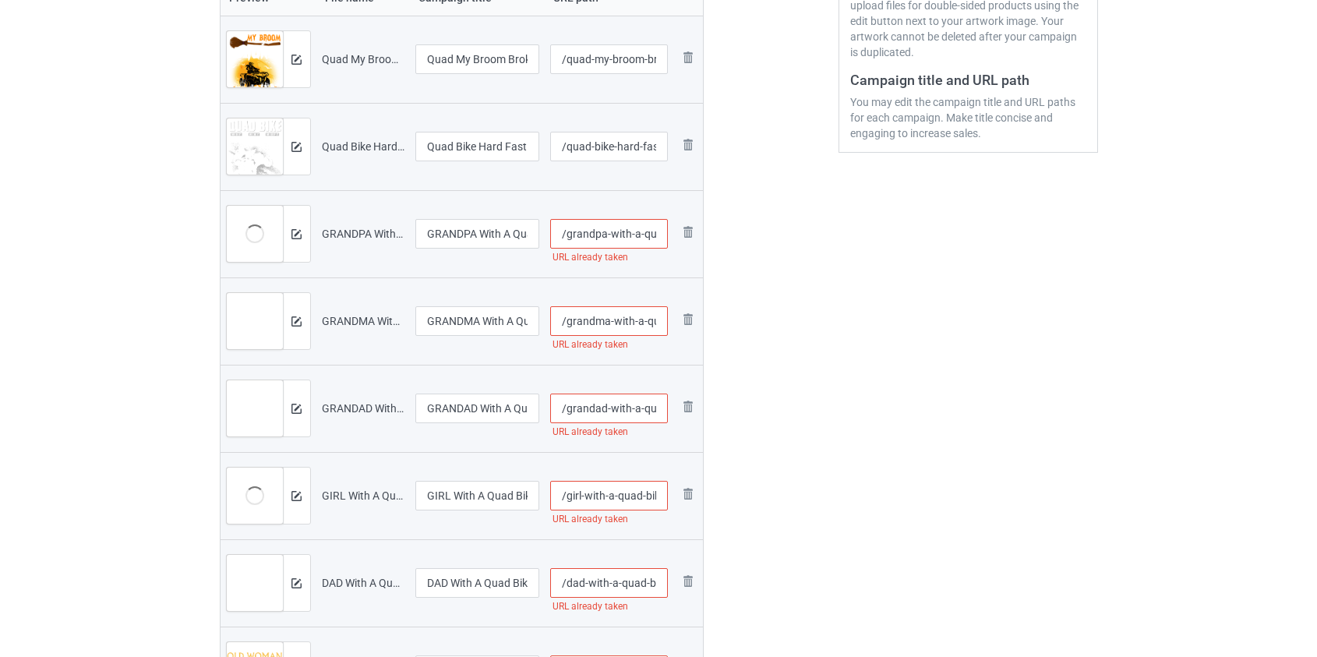
click at [0, 0] on img at bounding box center [0, 0] width 0 height 0
click at [689, 235] on img at bounding box center [688, 232] width 19 height 19
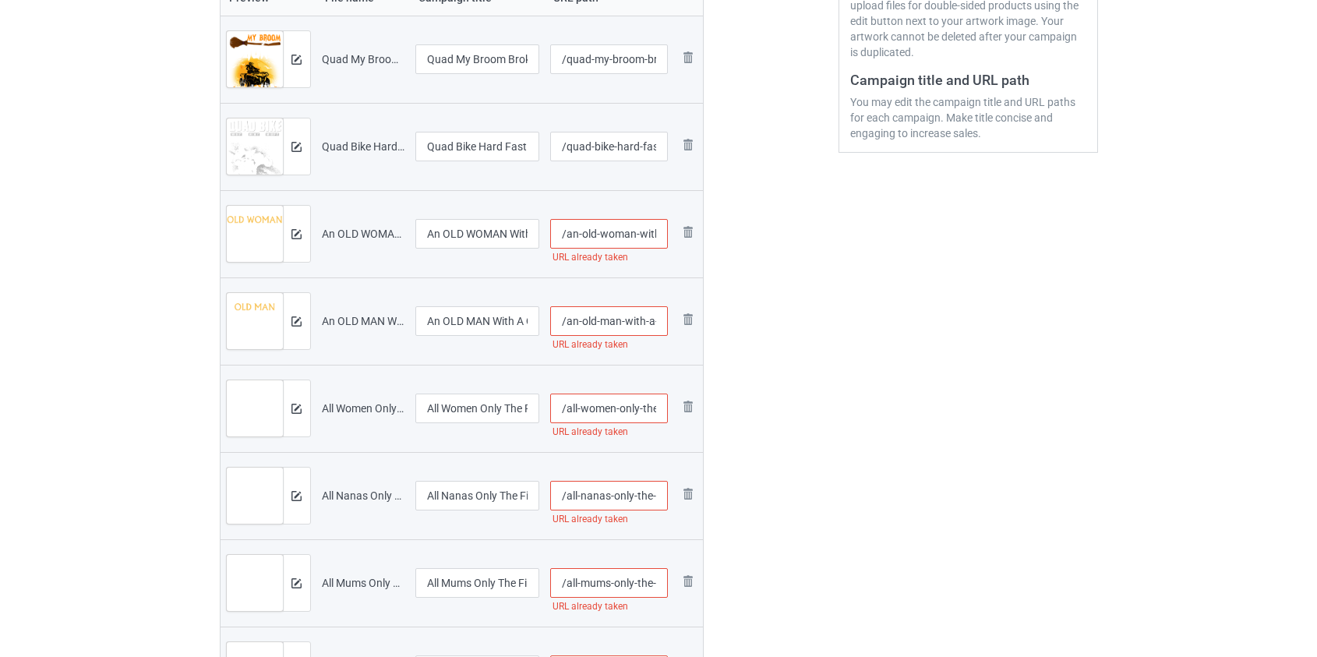
click at [0, 0] on img at bounding box center [0, 0] width 0 height 0
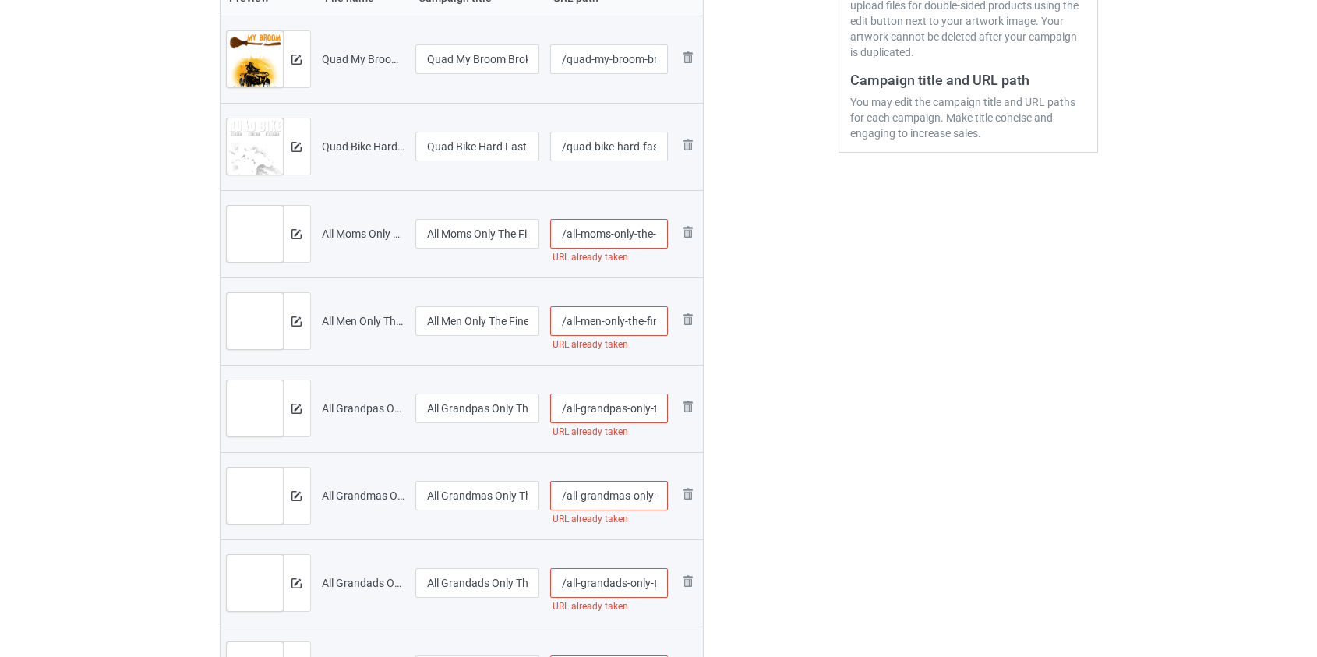
click at [0, 0] on img at bounding box center [0, 0] width 0 height 0
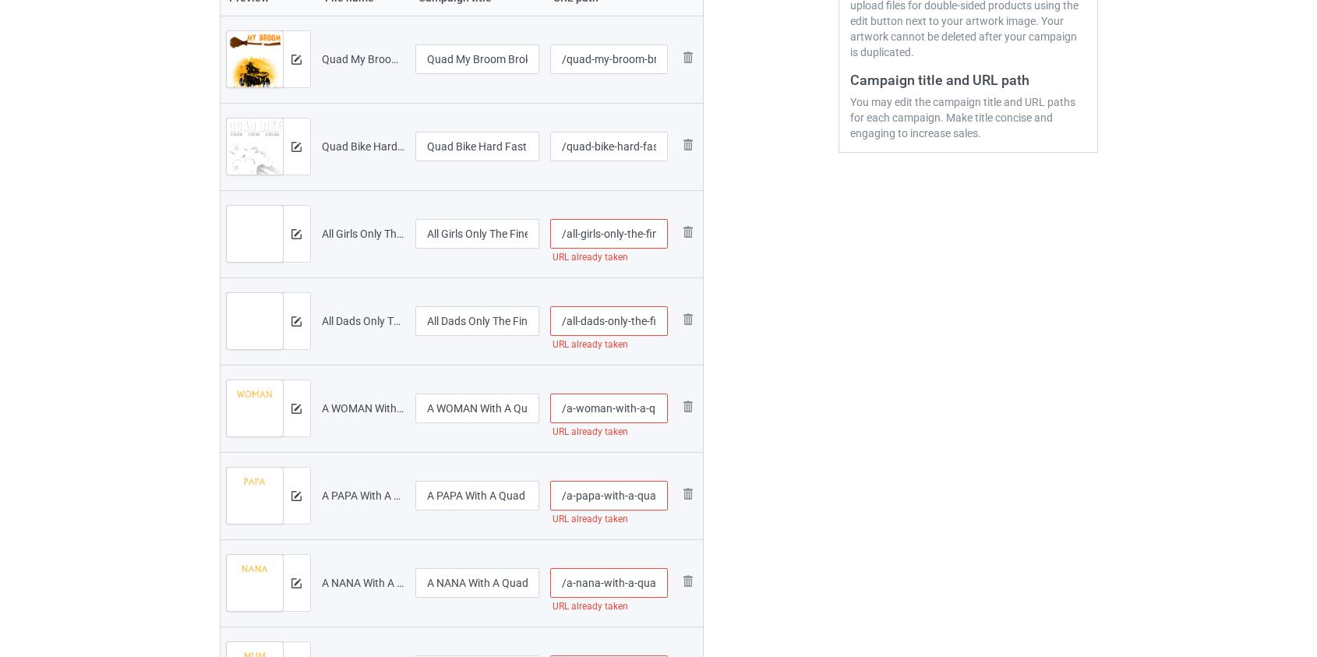
click at [0, 0] on img at bounding box center [0, 0] width 0 height 0
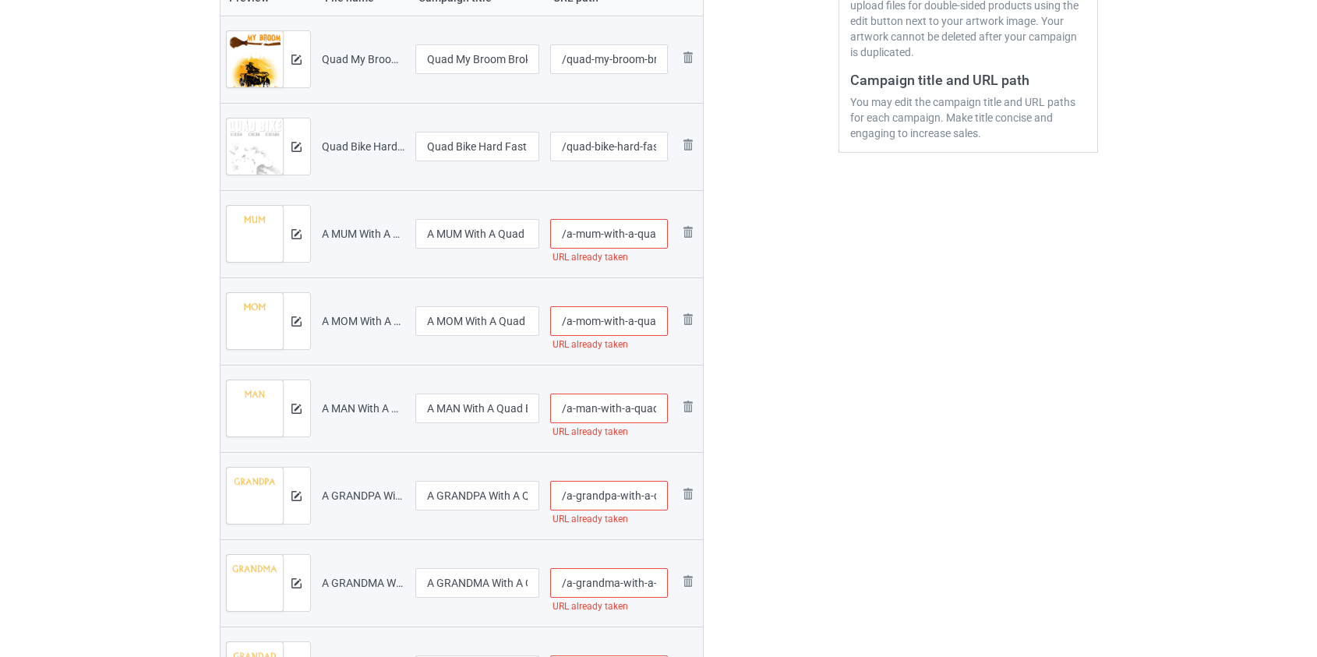
click at [0, 0] on img at bounding box center [0, 0] width 0 height 0
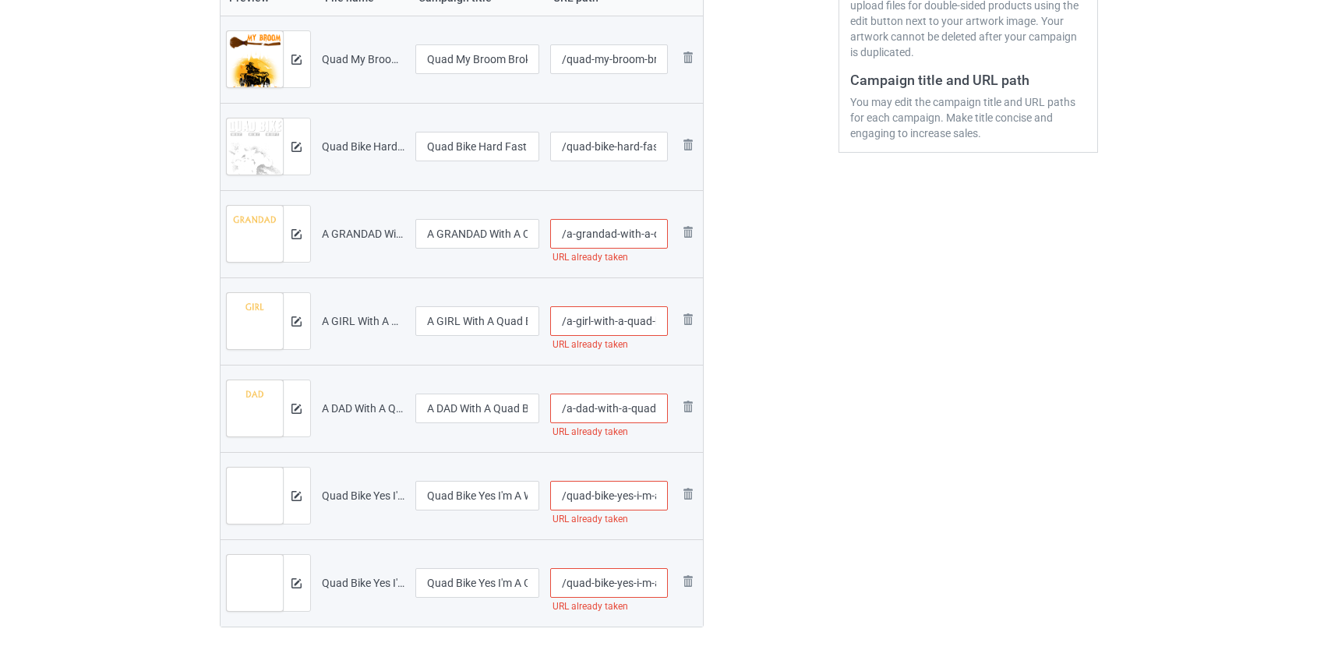
click at [0, 0] on img at bounding box center [0, 0] width 0 height 0
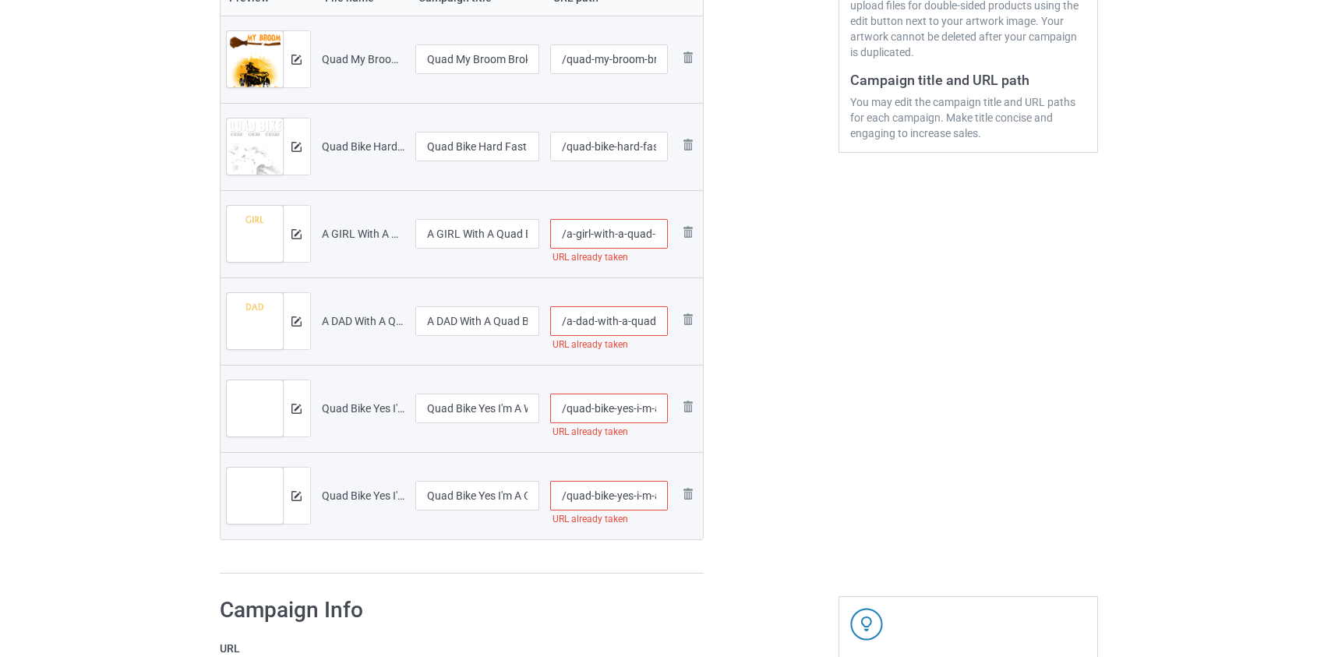
click at [0, 0] on img at bounding box center [0, 0] width 0 height 0
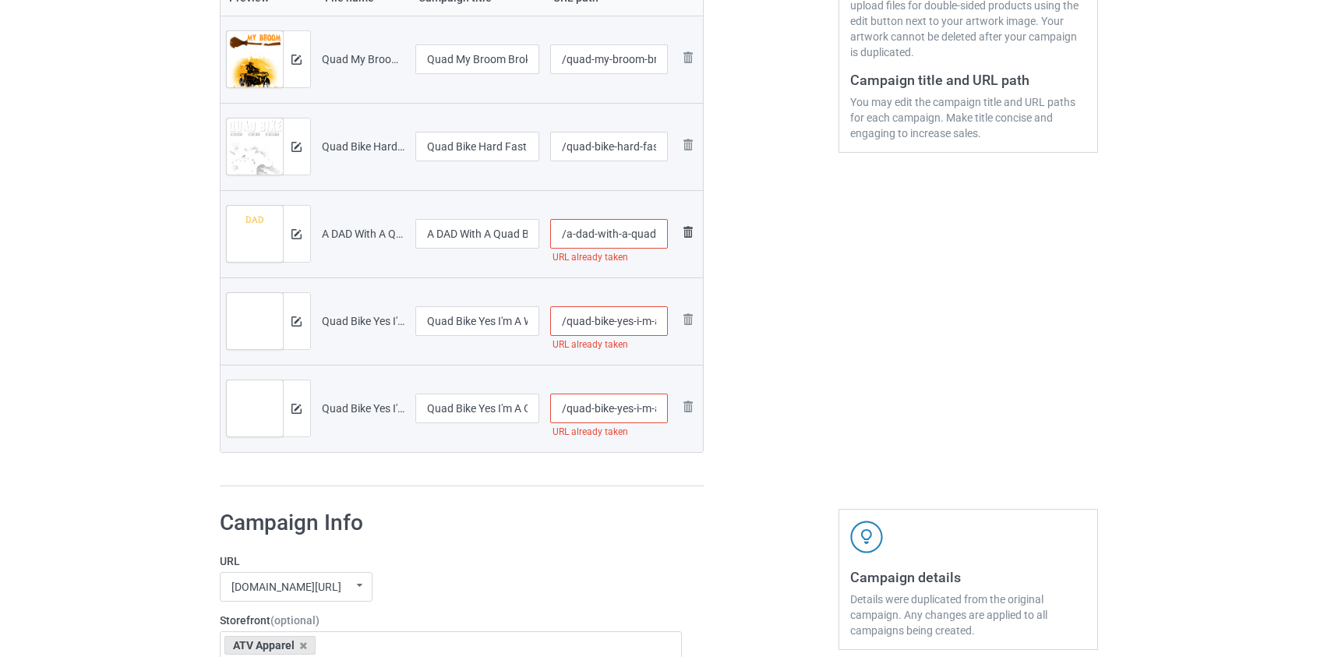
click at [689, 235] on img at bounding box center [688, 232] width 19 height 19
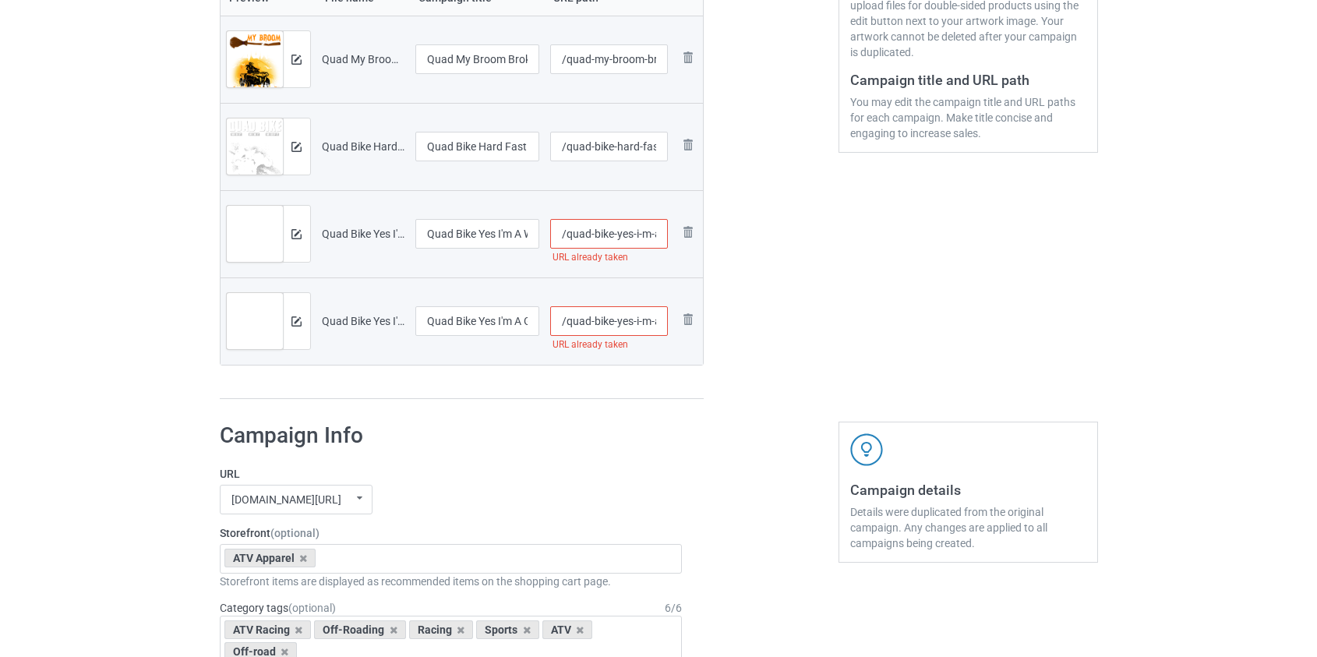
click at [0, 0] on img at bounding box center [0, 0] width 0 height 0
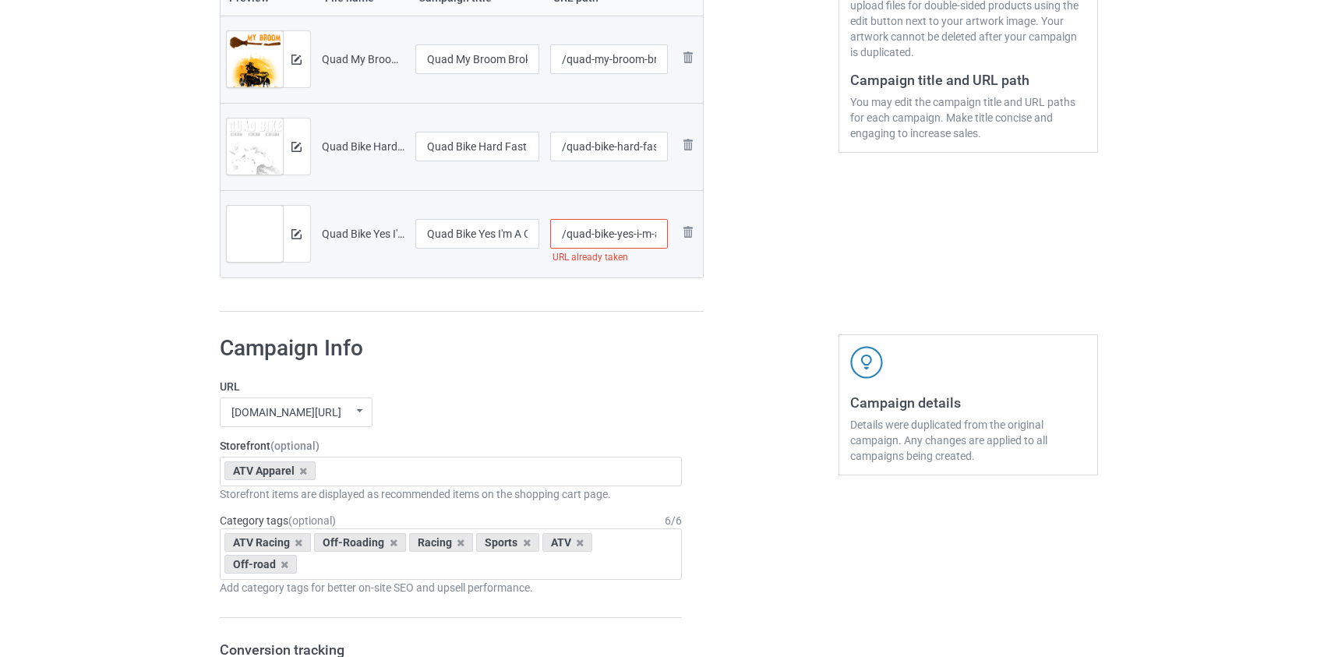
click at [0, 0] on img at bounding box center [0, 0] width 0 height 0
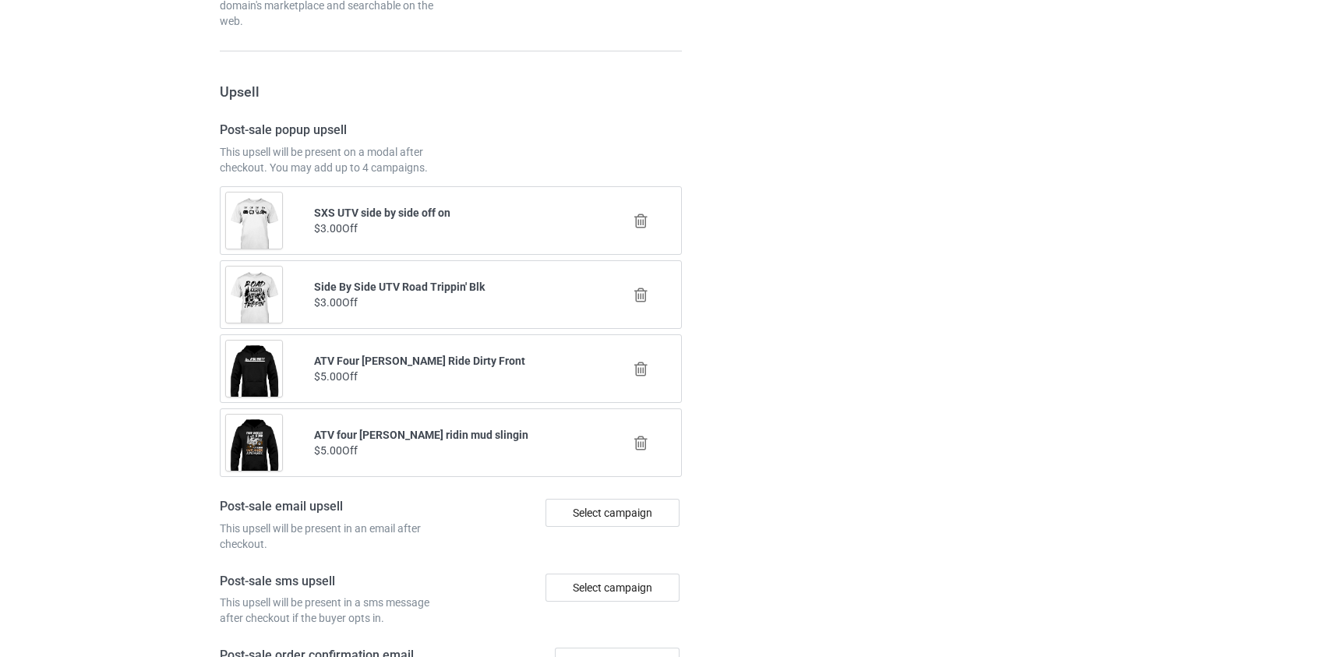
scroll to position [1962, 0]
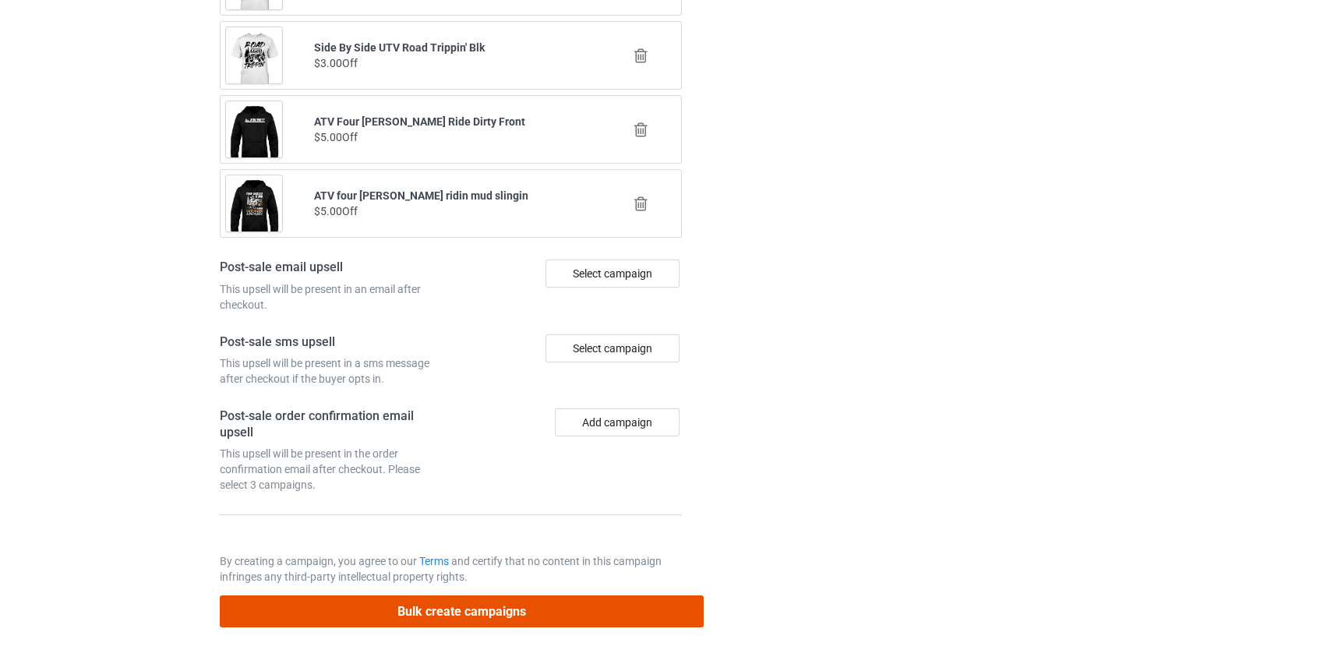
click at [450, 604] on button "Bulk create campaigns" at bounding box center [462, 611] width 485 height 32
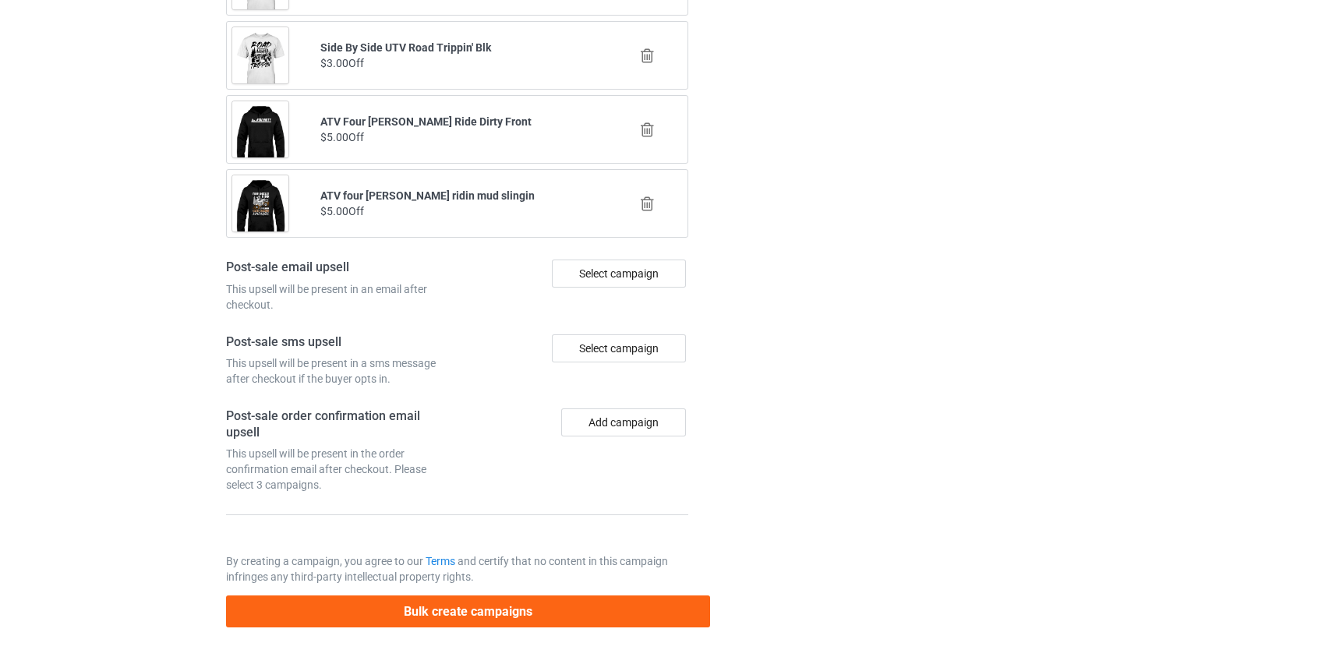
scroll to position [0, 0]
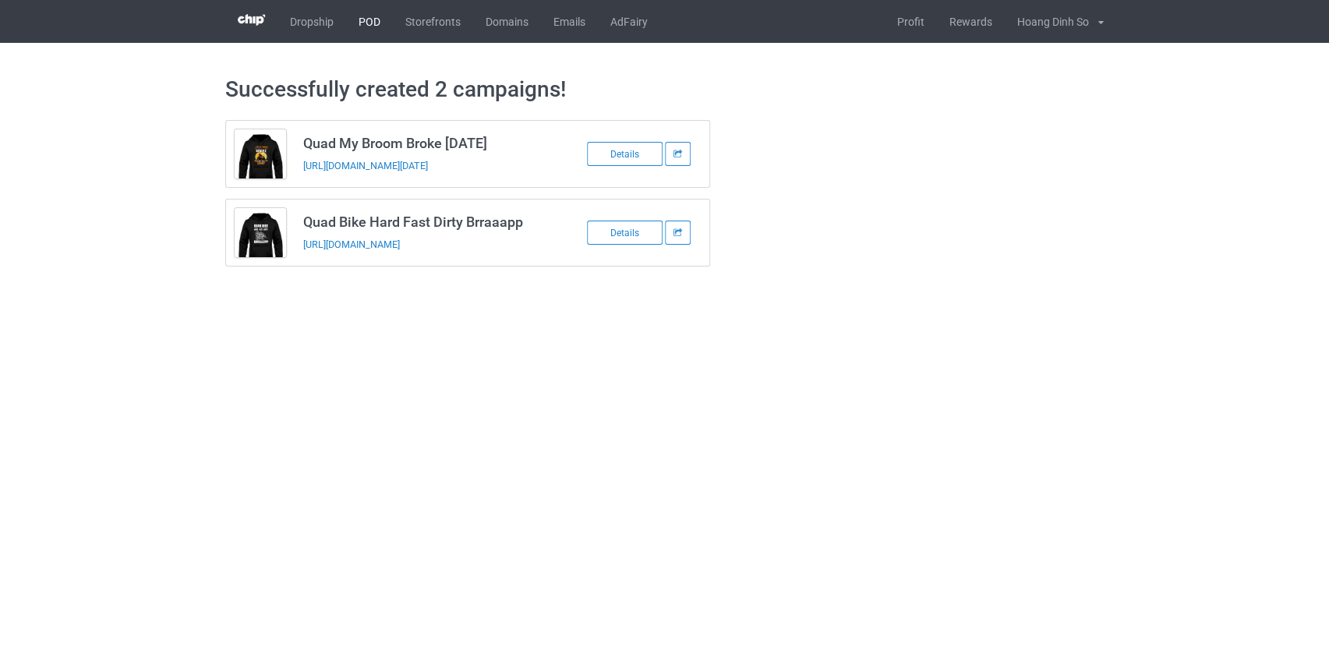
click at [369, 23] on link "POD" at bounding box center [369, 21] width 47 height 43
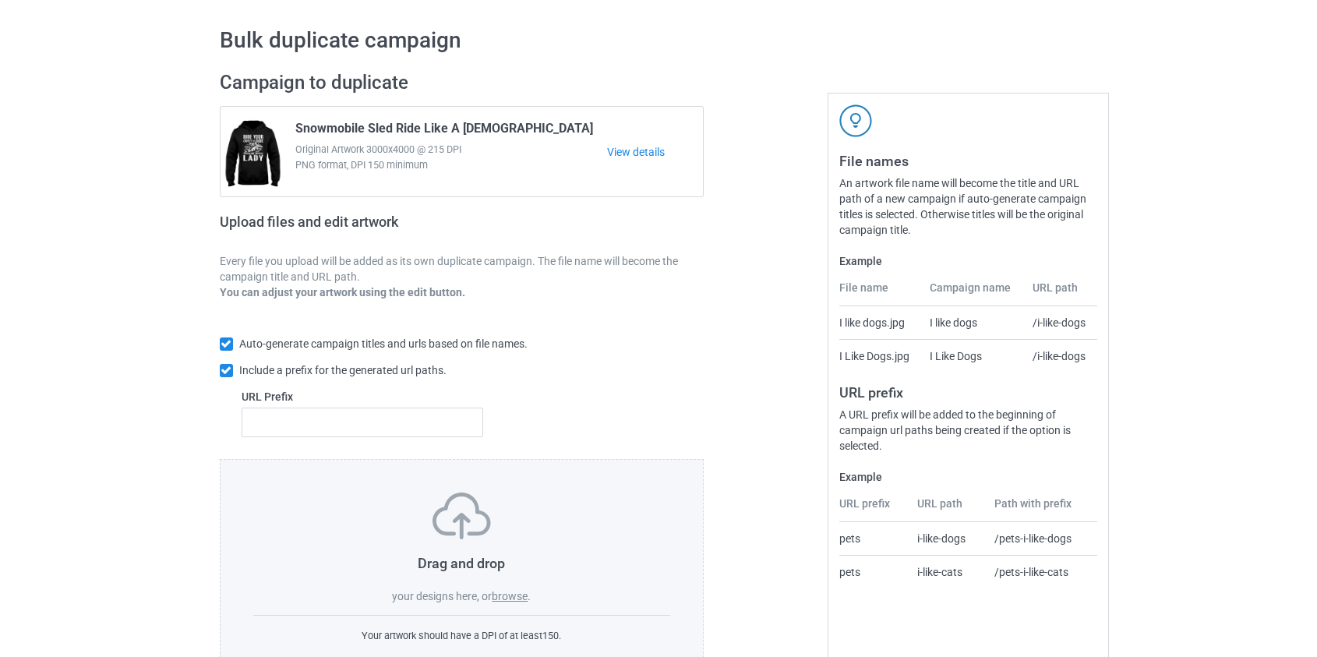
scroll to position [101, 0]
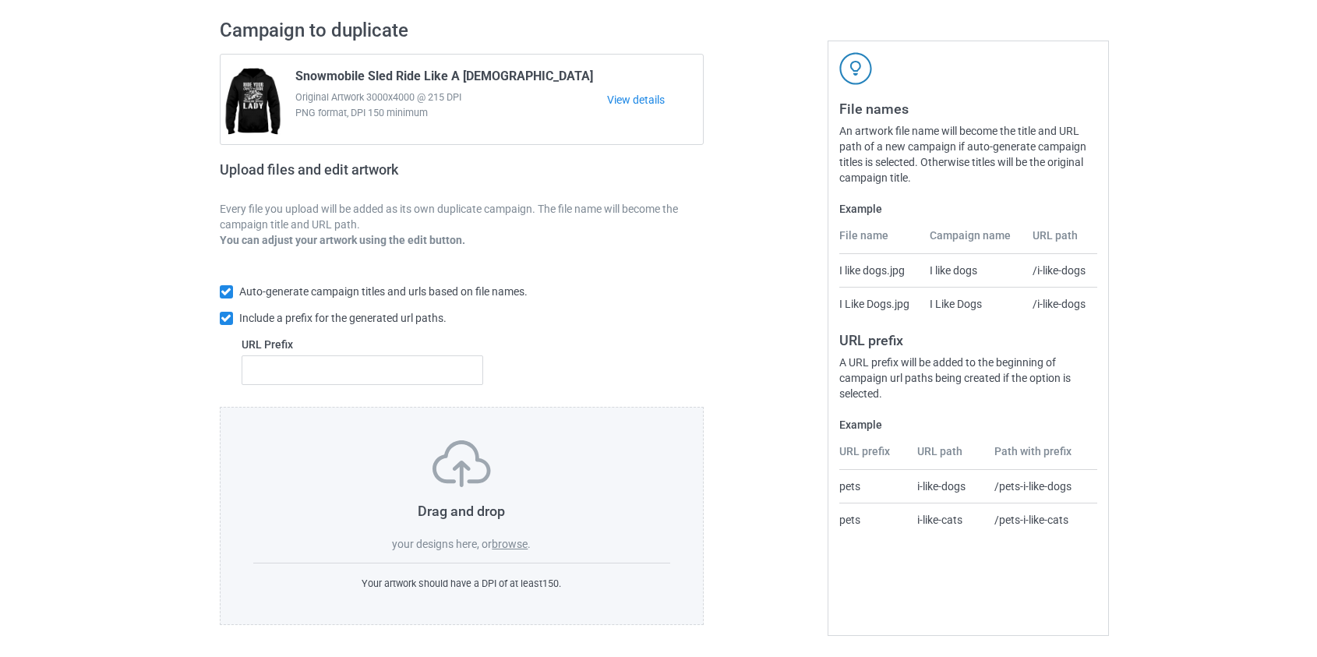
click at [504, 547] on label "browse" at bounding box center [510, 544] width 36 height 12
click at [0, 0] on input "browse" at bounding box center [0, 0] width 0 height 0
click at [516, 538] on label "browse" at bounding box center [510, 544] width 36 height 12
click at [0, 0] on input "browse" at bounding box center [0, 0] width 0 height 0
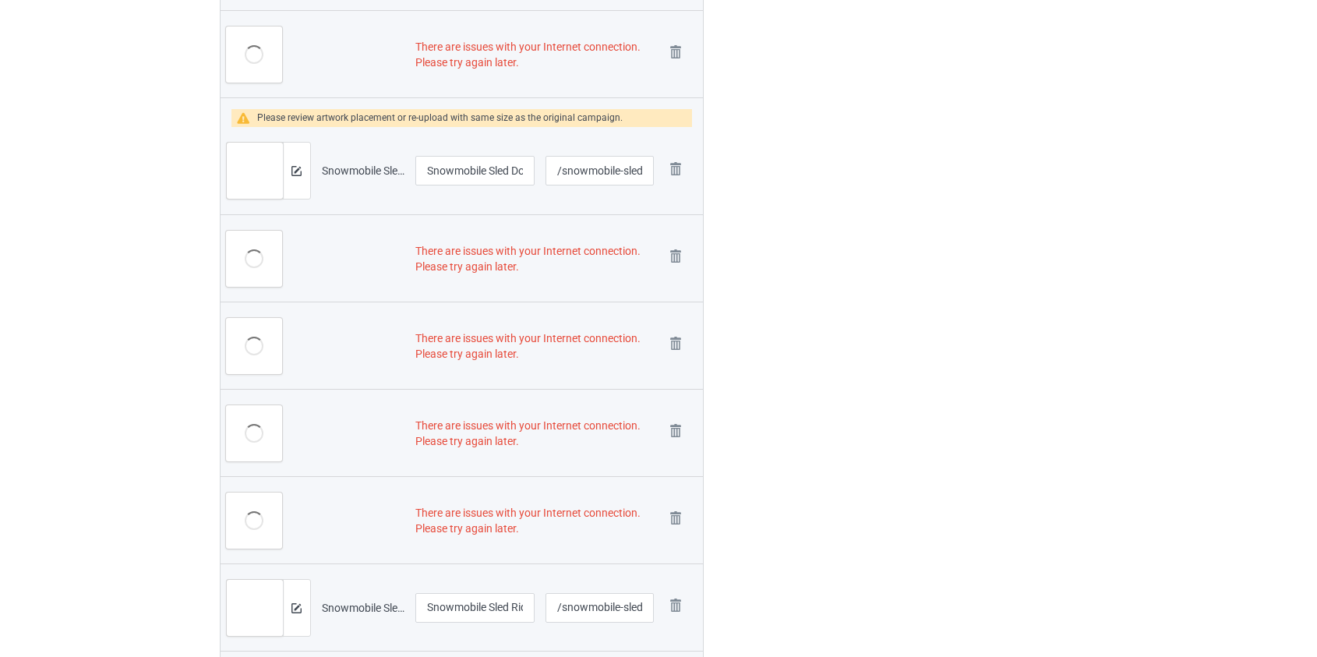
scroll to position [0, 0]
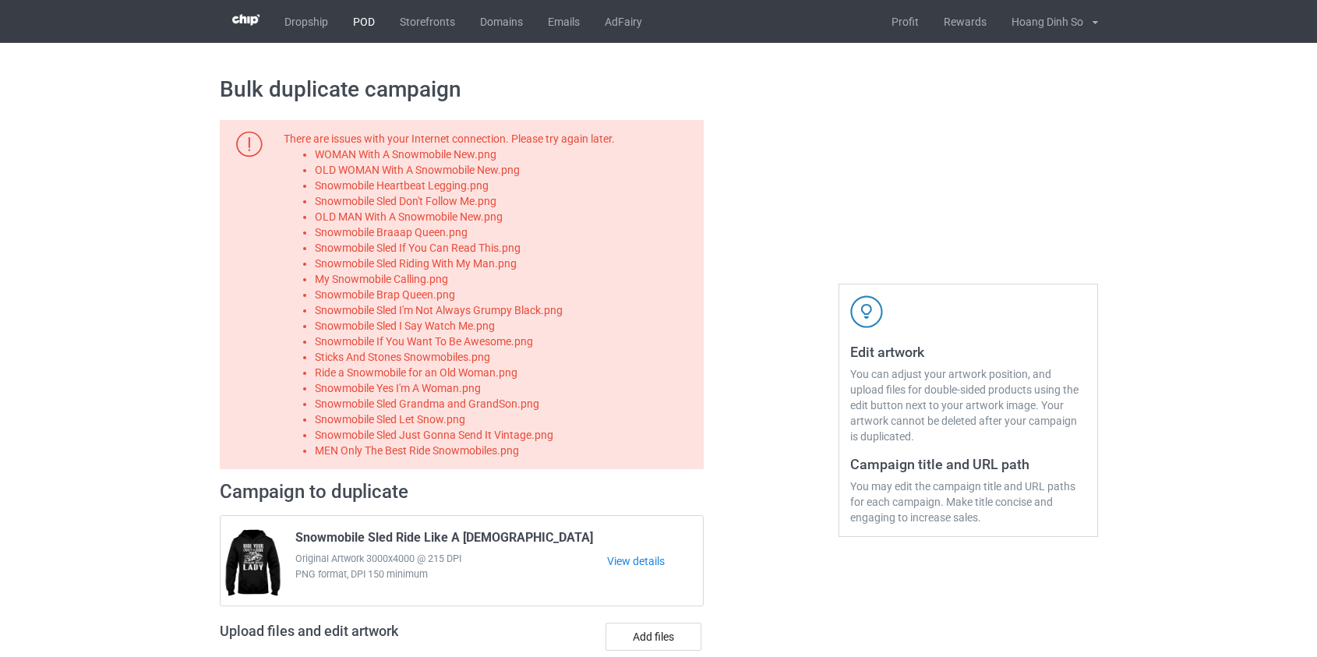
click at [354, 24] on link "POD" at bounding box center [364, 21] width 47 height 43
